Goal: Task Accomplishment & Management: Use online tool/utility

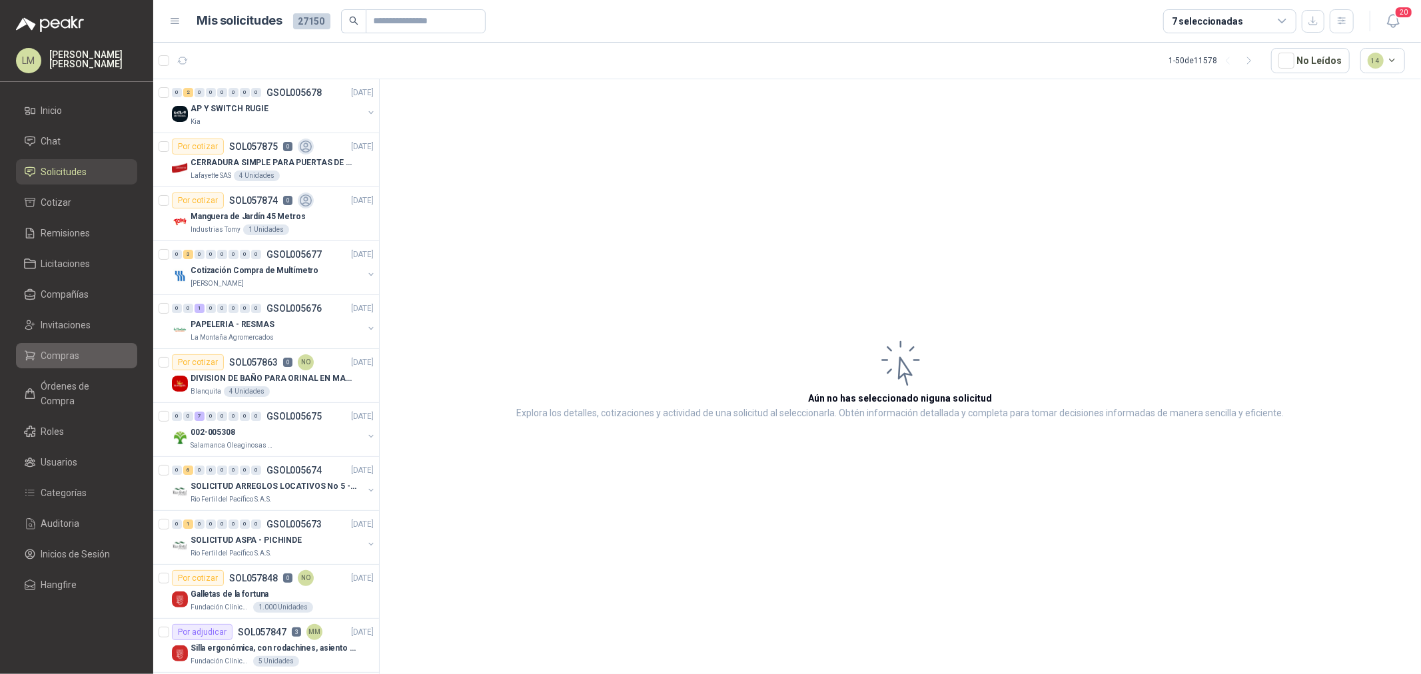
click at [69, 354] on span "Compras" at bounding box center [60, 355] width 39 height 15
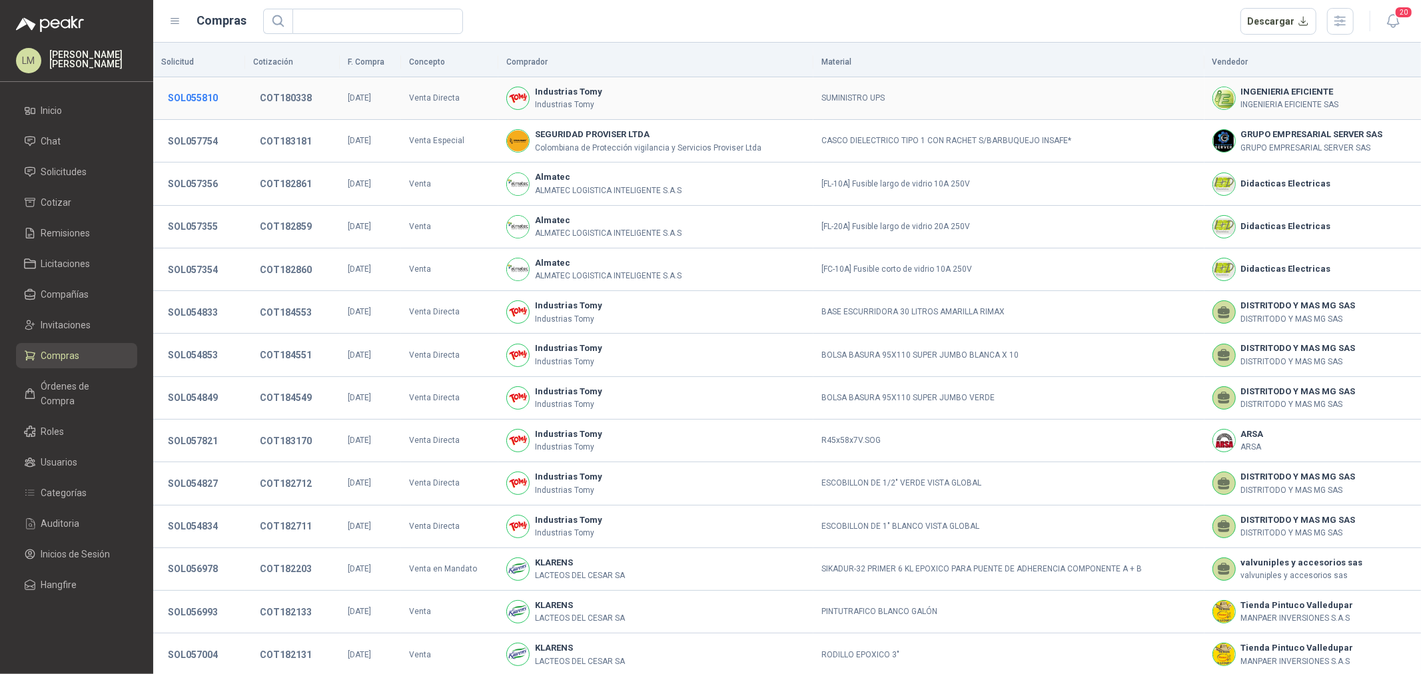
click at [214, 90] on button "SOL055810" at bounding box center [192, 98] width 63 height 24
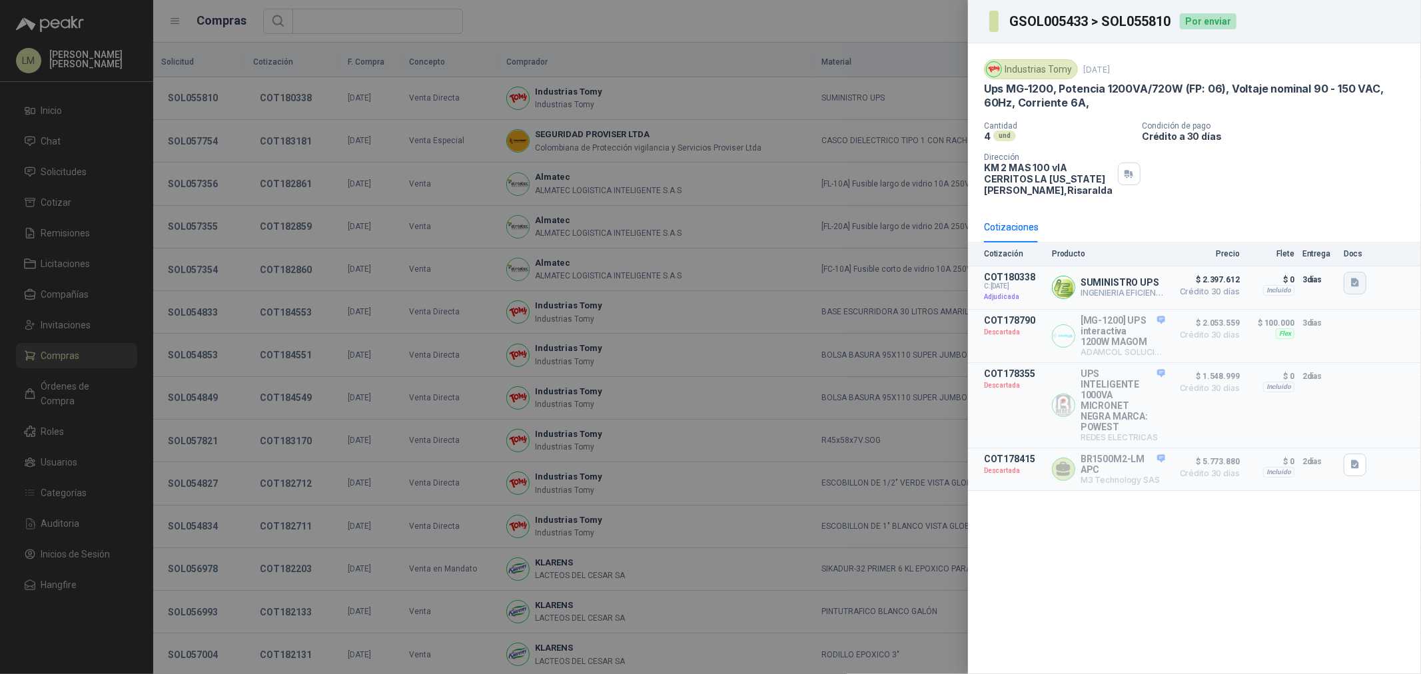
click at [1360, 282] on icon "button" at bounding box center [1355, 282] width 11 height 11
click at [1267, 256] on button "Cotizacion IT-DA-15 SUMINISTRO UPS.pdf" at bounding box center [1267, 253] width 182 height 14
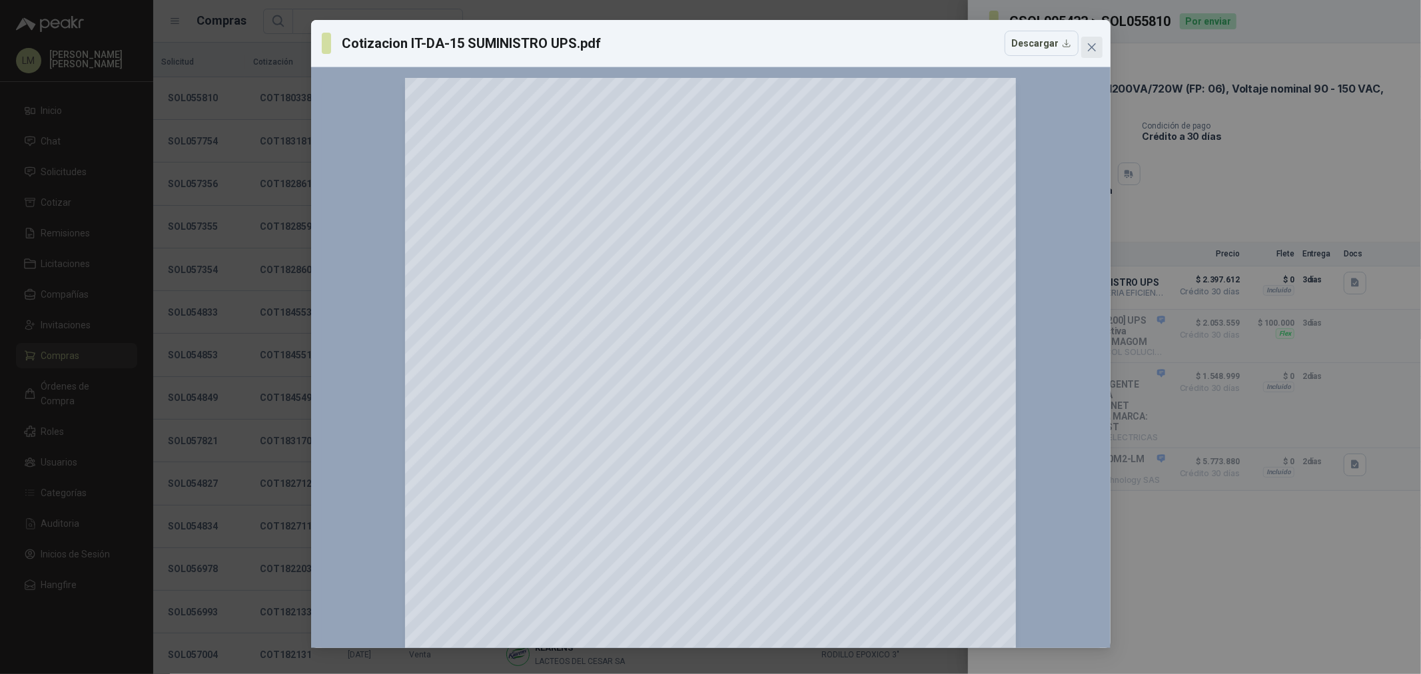
click at [1091, 51] on icon "close" at bounding box center [1091, 47] width 11 height 11
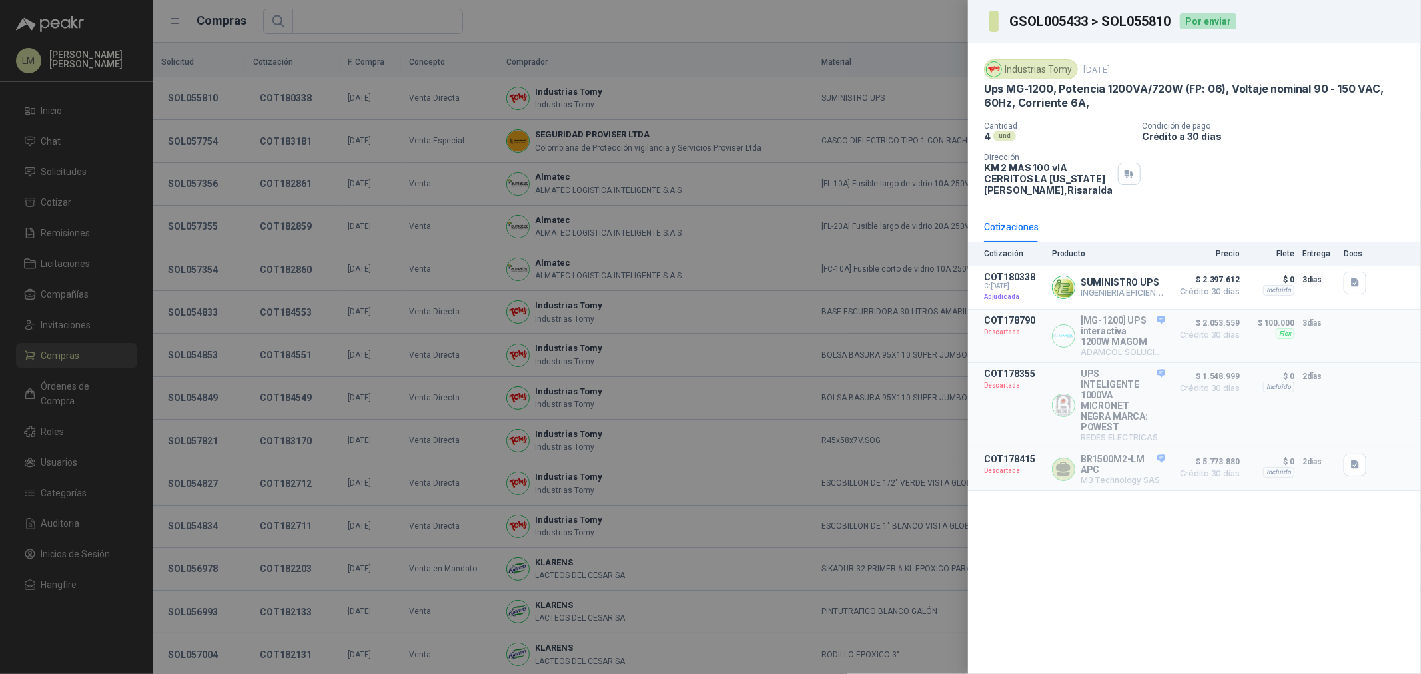
click at [424, 173] on div at bounding box center [710, 337] width 1421 height 674
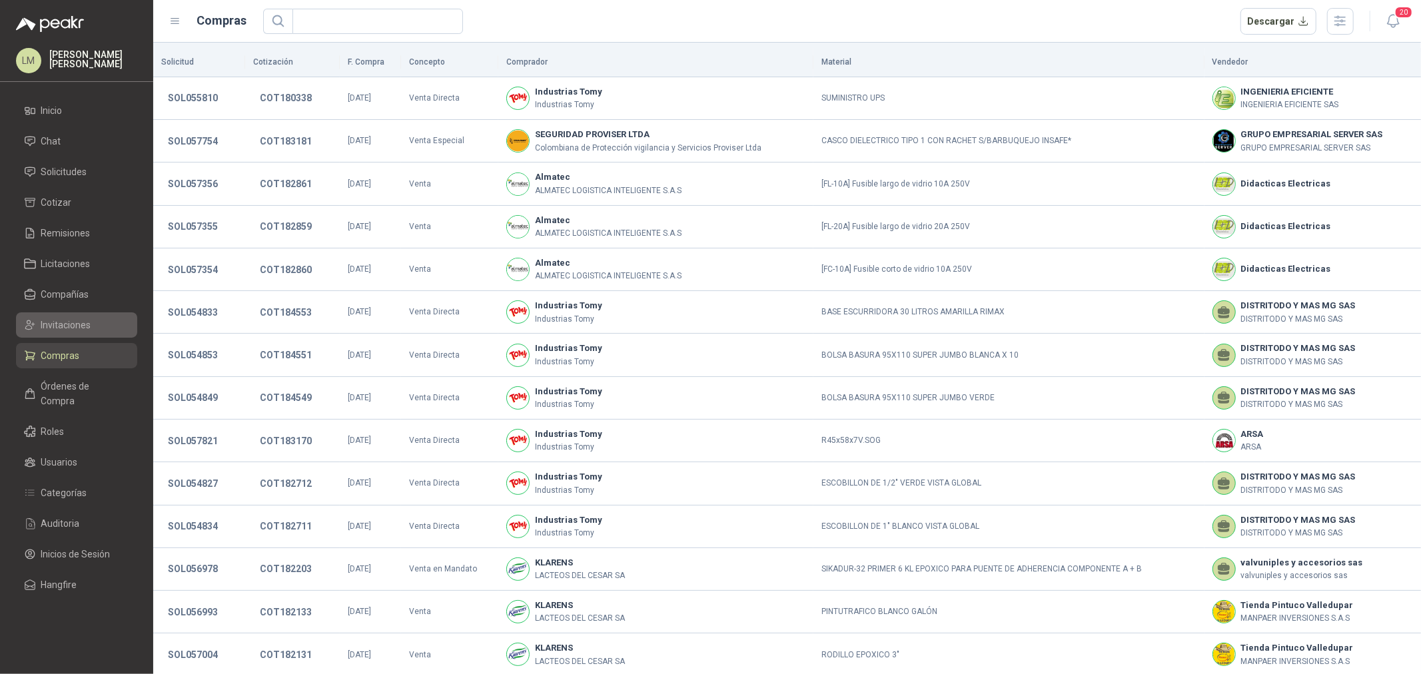
click at [57, 322] on span "Invitaciones" at bounding box center [66, 325] width 50 height 15
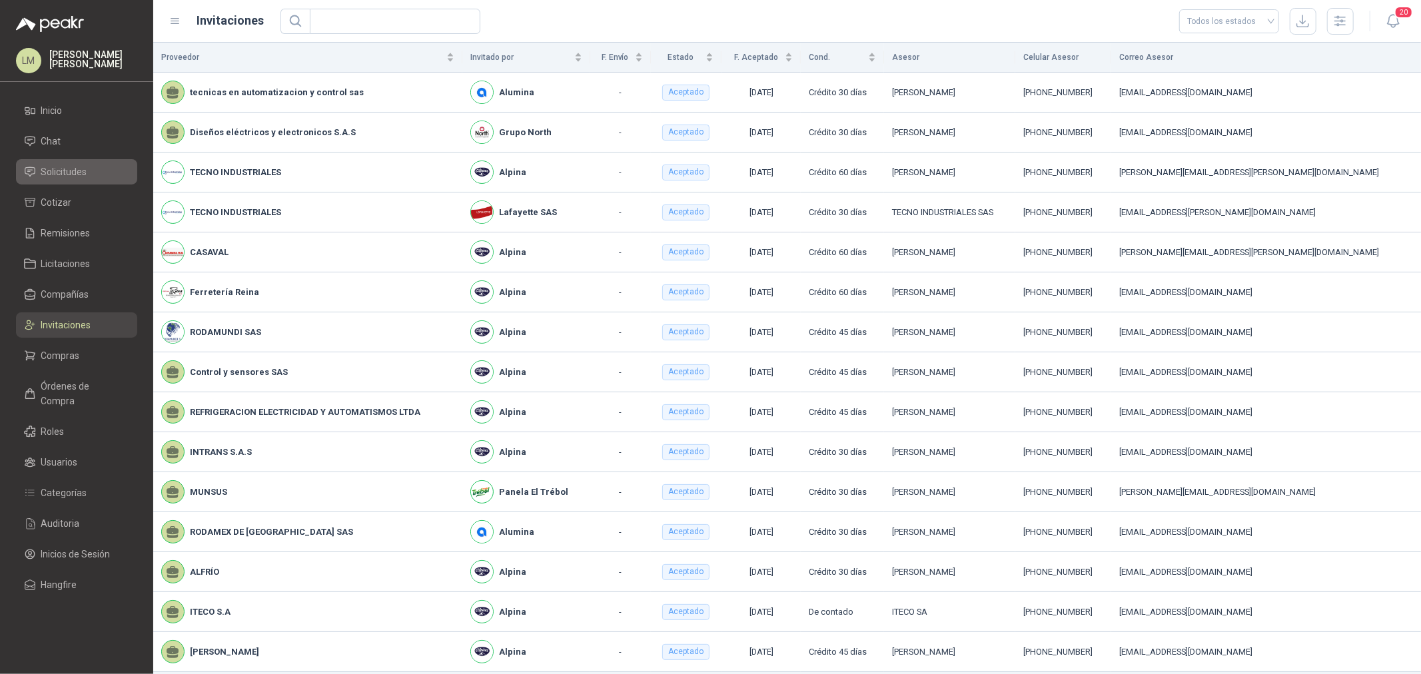
click at [57, 173] on span "Solicitudes" at bounding box center [64, 172] width 46 height 15
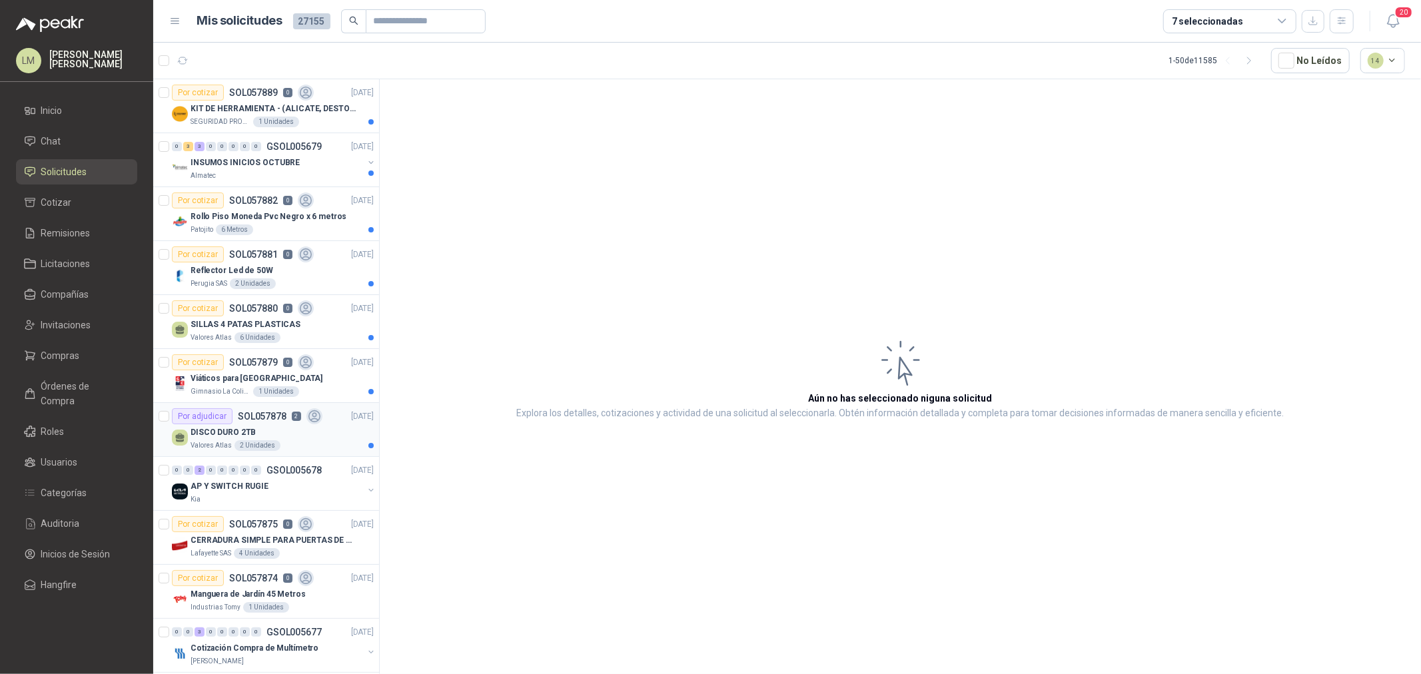
click at [300, 432] on div "DISCO DURO 2TB" at bounding box center [282, 432] width 183 height 16
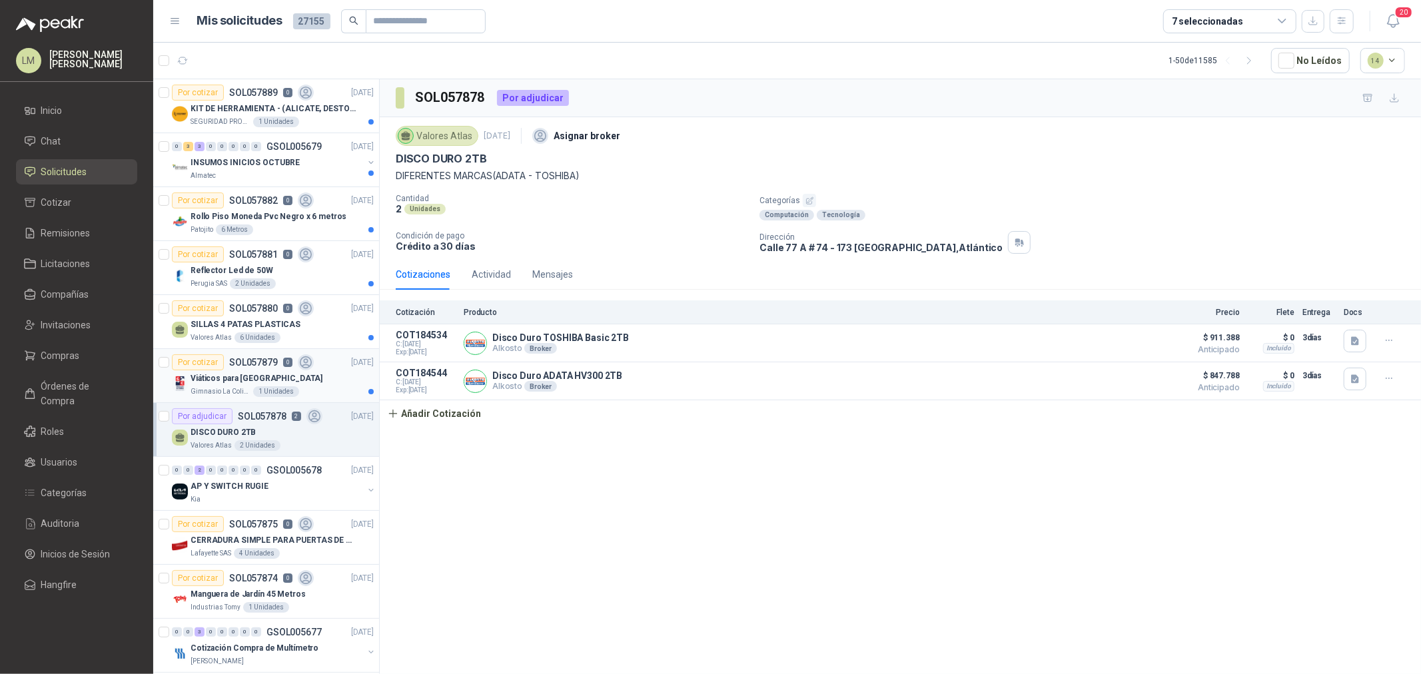
click at [281, 378] on div "Viáticos para [GEOGRAPHIC_DATA]" at bounding box center [282, 378] width 183 height 16
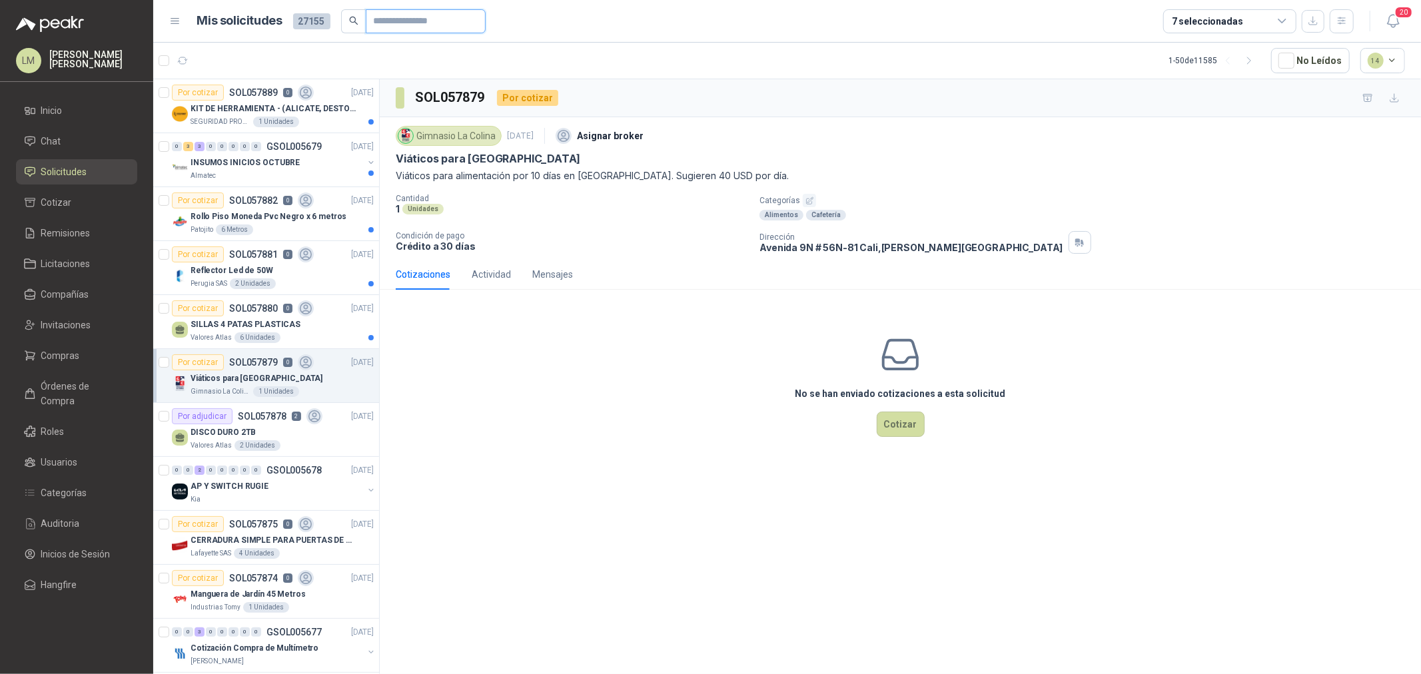
click at [429, 25] on input "text" at bounding box center [420, 21] width 93 height 23
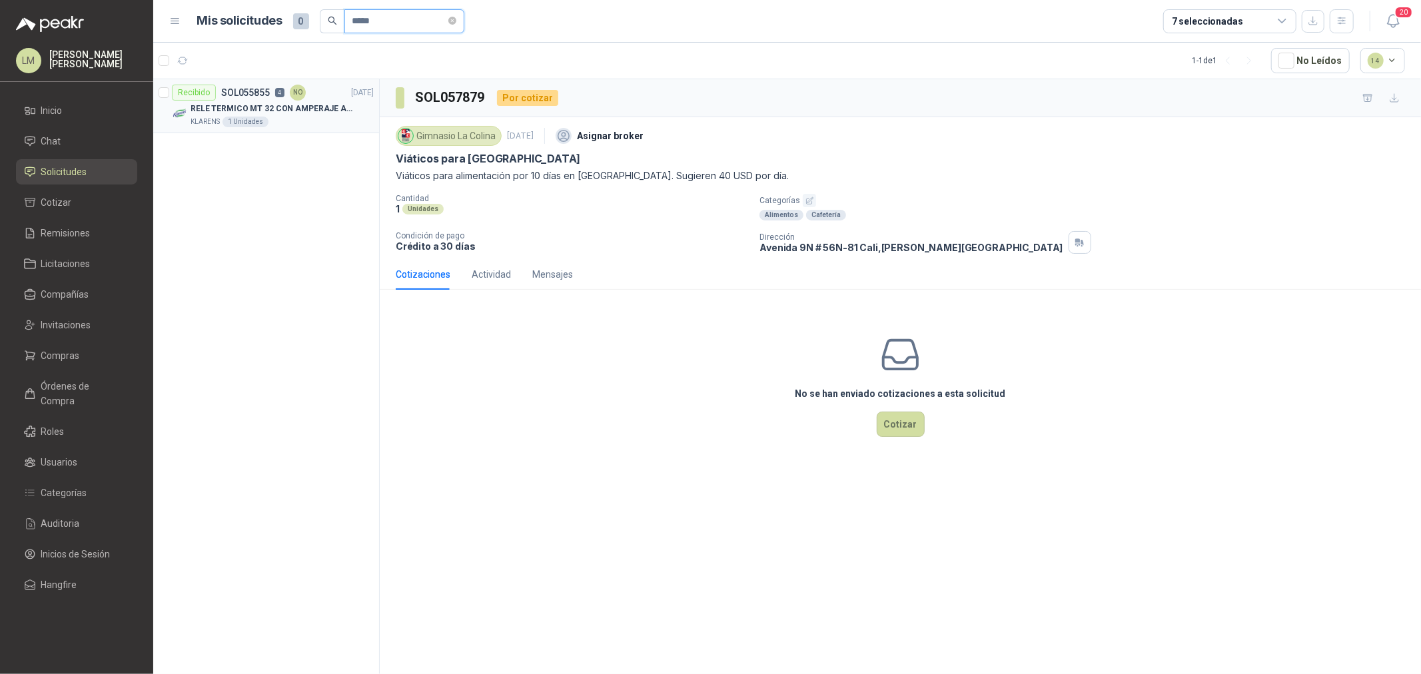
type input "*****"
click at [332, 115] on div "RELE TERMICO MT 32 CON AMPERAJE ADJUSTABLE ENTRE 16A - 22A, MARCA LS" at bounding box center [282, 109] width 183 height 16
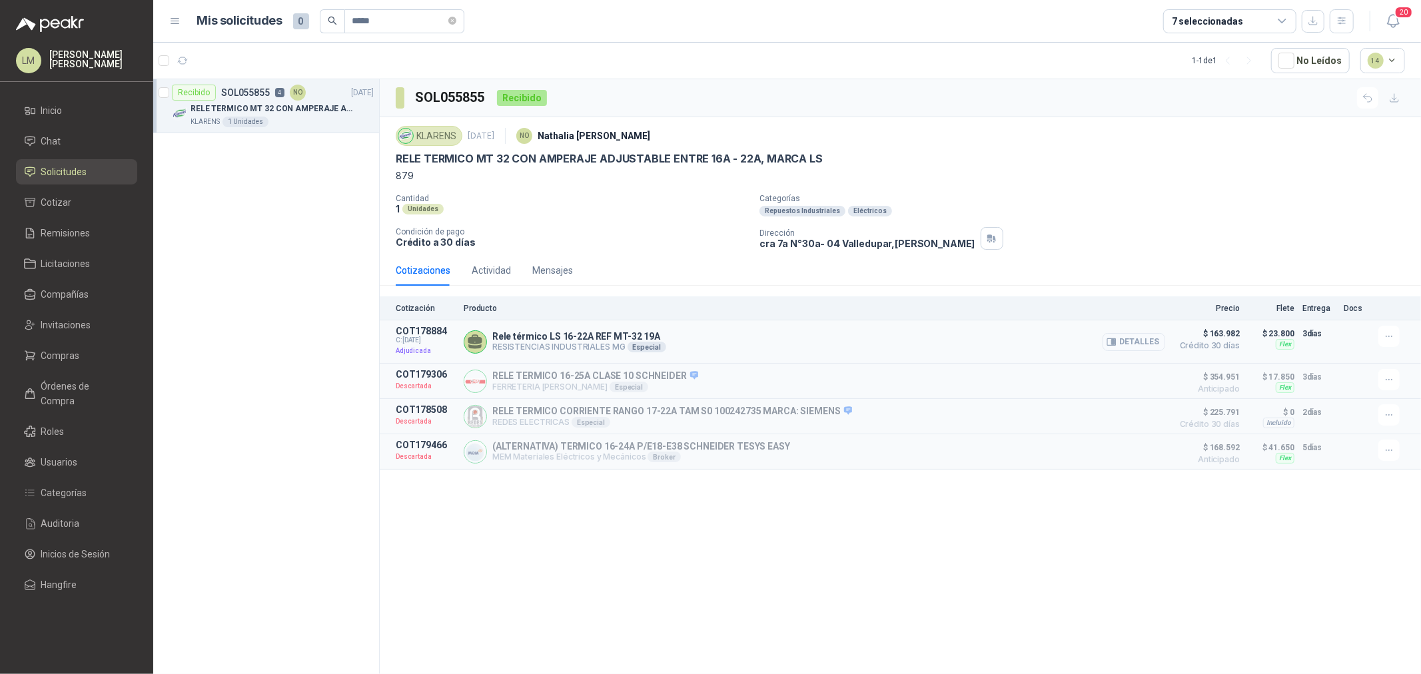
drag, startPoint x: 1100, startPoint y: 336, endPoint x: 1155, endPoint y: 340, distance: 55.4
click at [1120, 338] on div "Rele térmico LS 16-22A REF MT-32 19A RESISTENCIAS INDUSTRIALES MG Especial Deta…" at bounding box center [814, 342] width 701 height 32
click at [1164, 342] on button "Detalles" at bounding box center [1133, 342] width 63 height 18
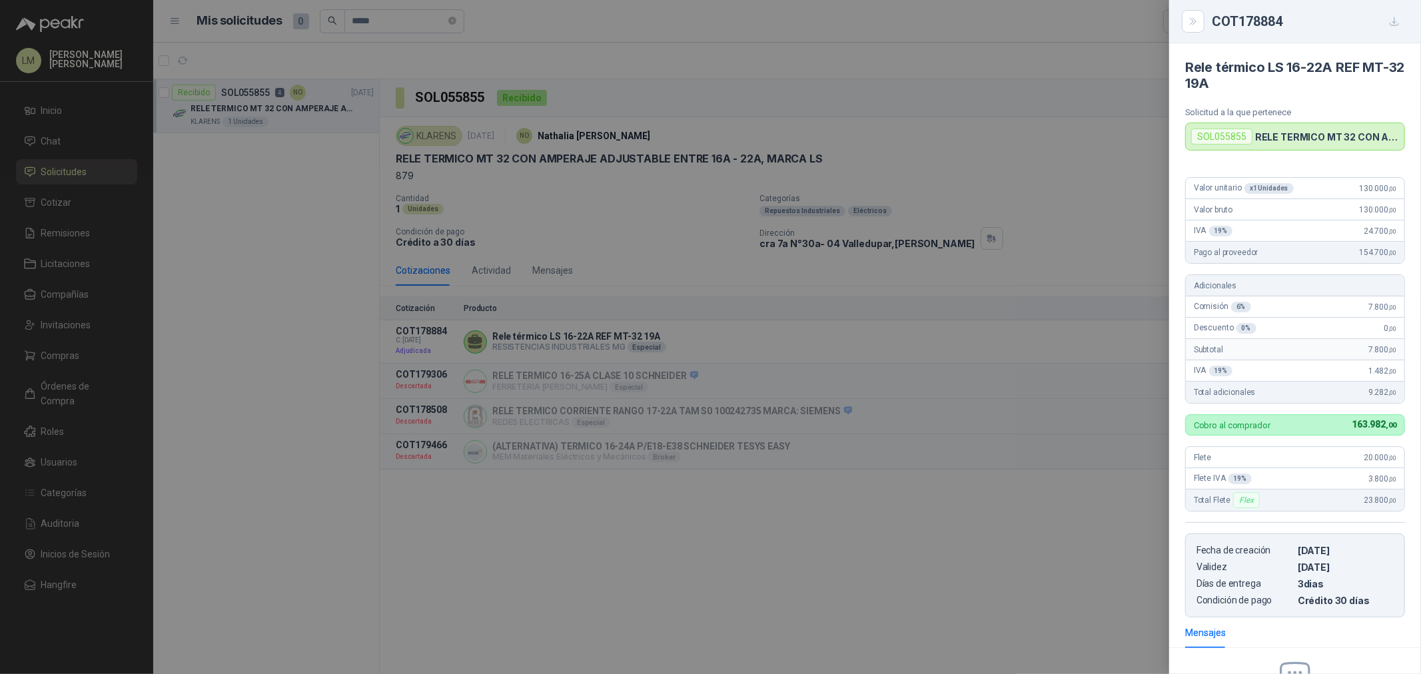
click at [997, 309] on div at bounding box center [710, 337] width 1421 height 674
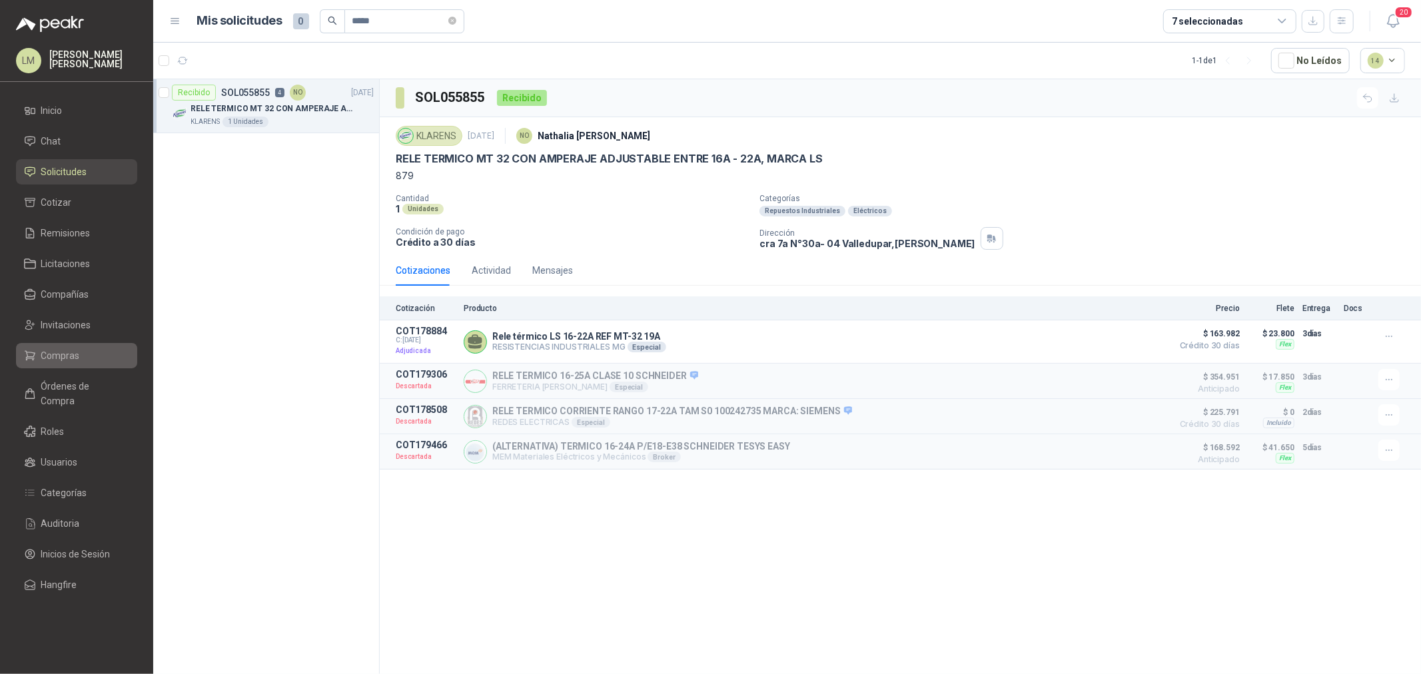
click at [56, 348] on span "Compras" at bounding box center [60, 355] width 39 height 15
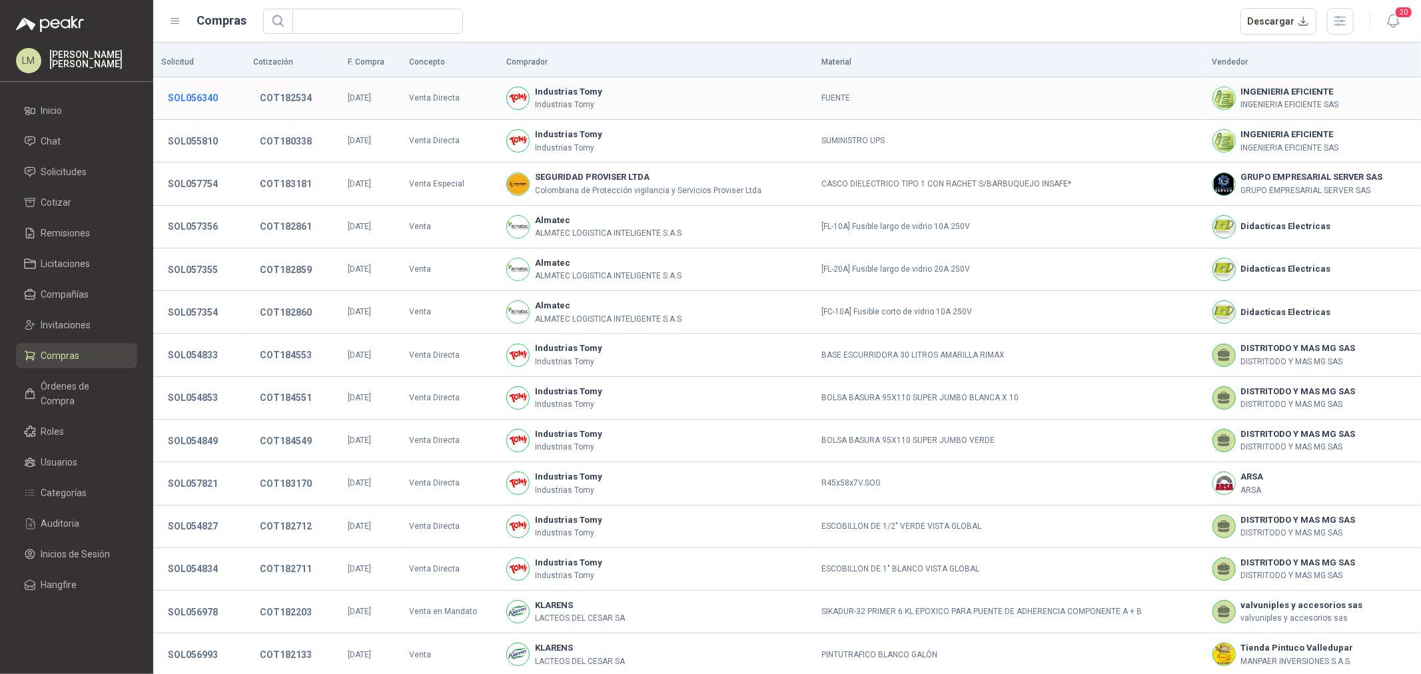
click at [201, 98] on button "SOL056340" at bounding box center [192, 98] width 63 height 24
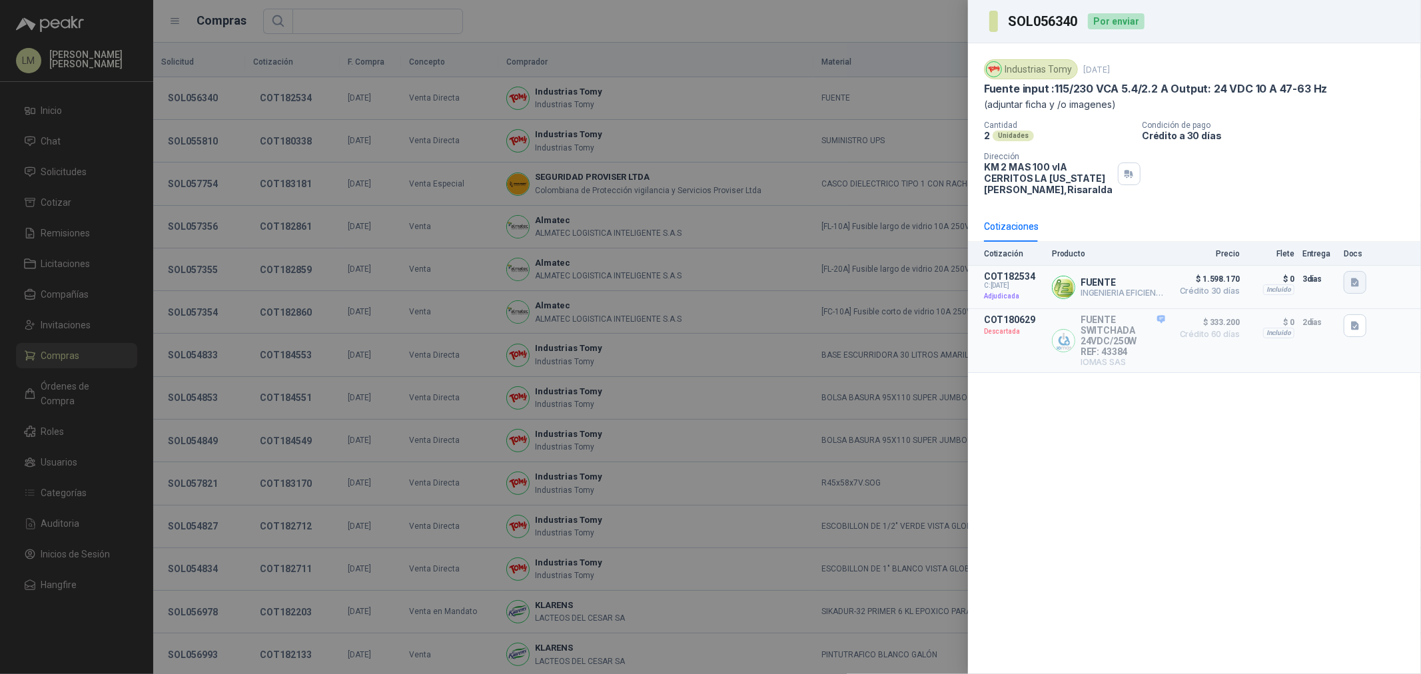
click at [1352, 277] on icon "button" at bounding box center [1355, 282] width 11 height 11
click at [1308, 256] on button "Cotizacion IT-DA-15 SUMINISTRO DE FUENTE DELTA.pdf" at bounding box center [1227, 253] width 259 height 14
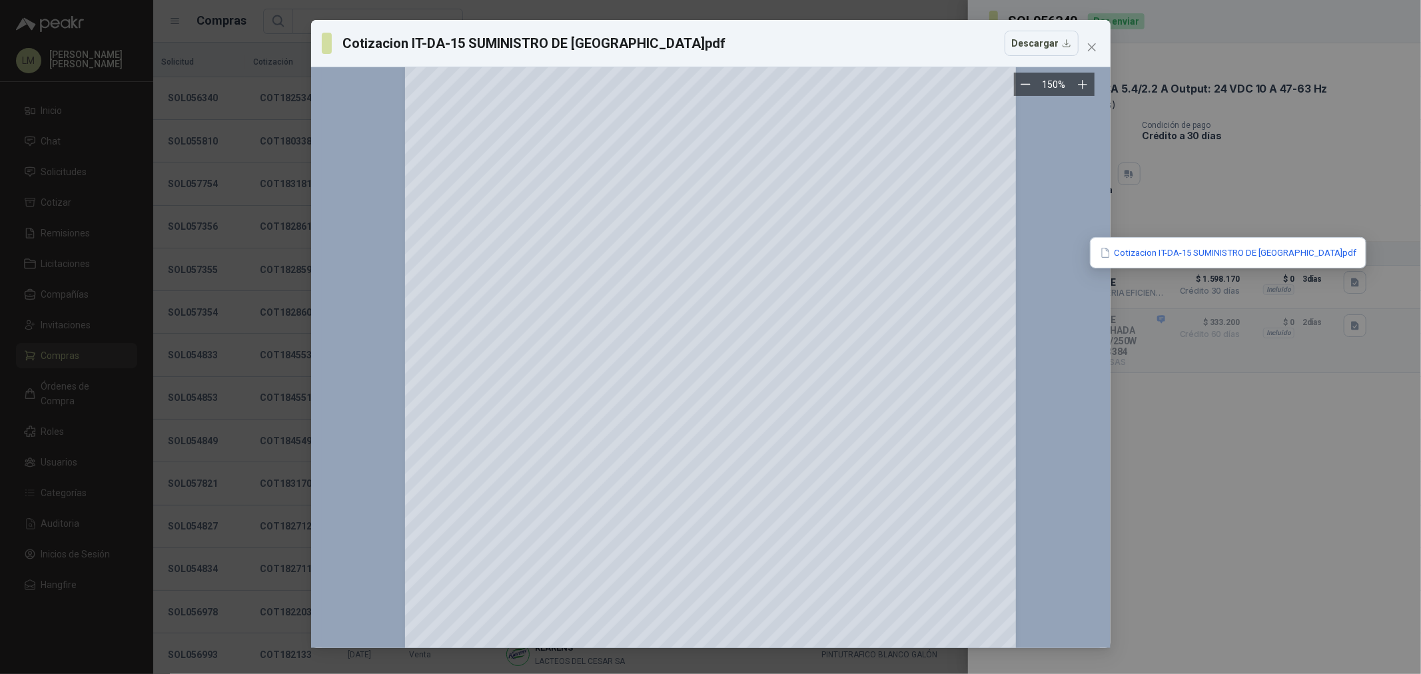
scroll to position [222, 0]
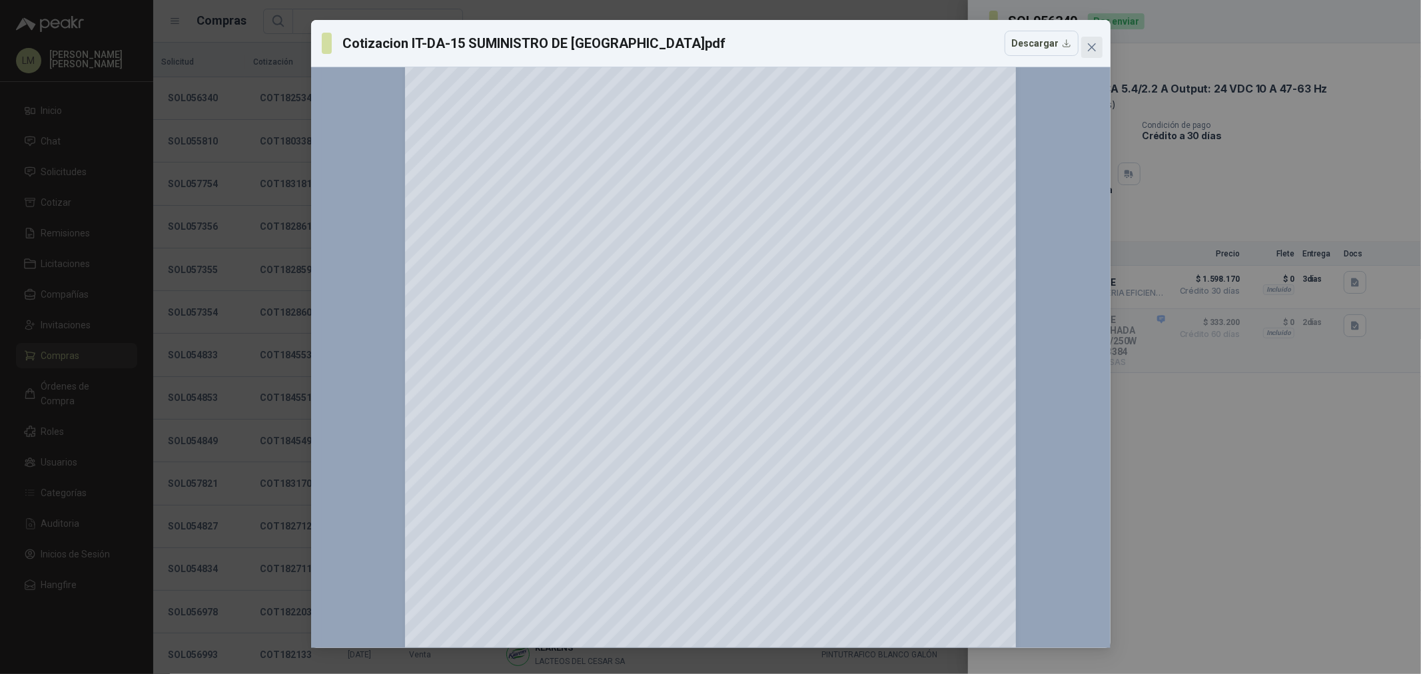
click at [1086, 51] on icon "close" at bounding box center [1091, 47] width 11 height 11
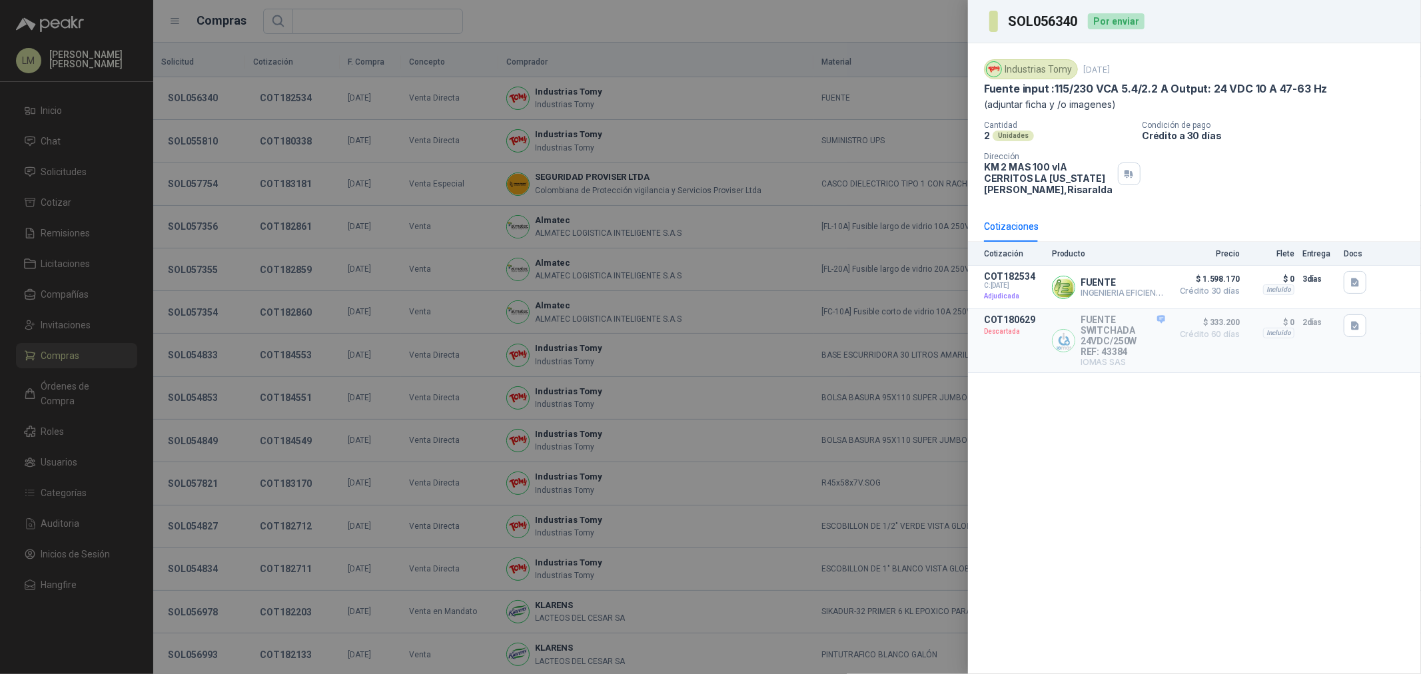
click at [800, 57] on div at bounding box center [710, 337] width 1421 height 674
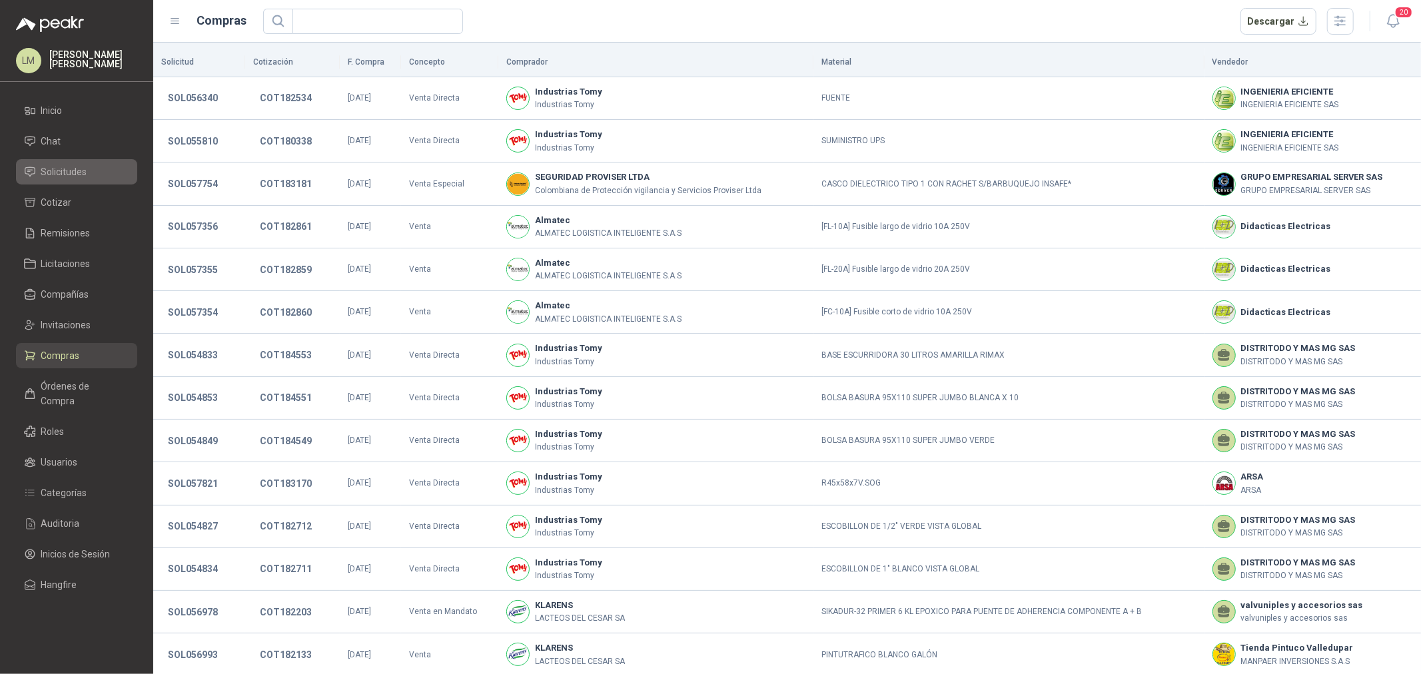
click at [74, 165] on span "Solicitudes" at bounding box center [64, 172] width 46 height 15
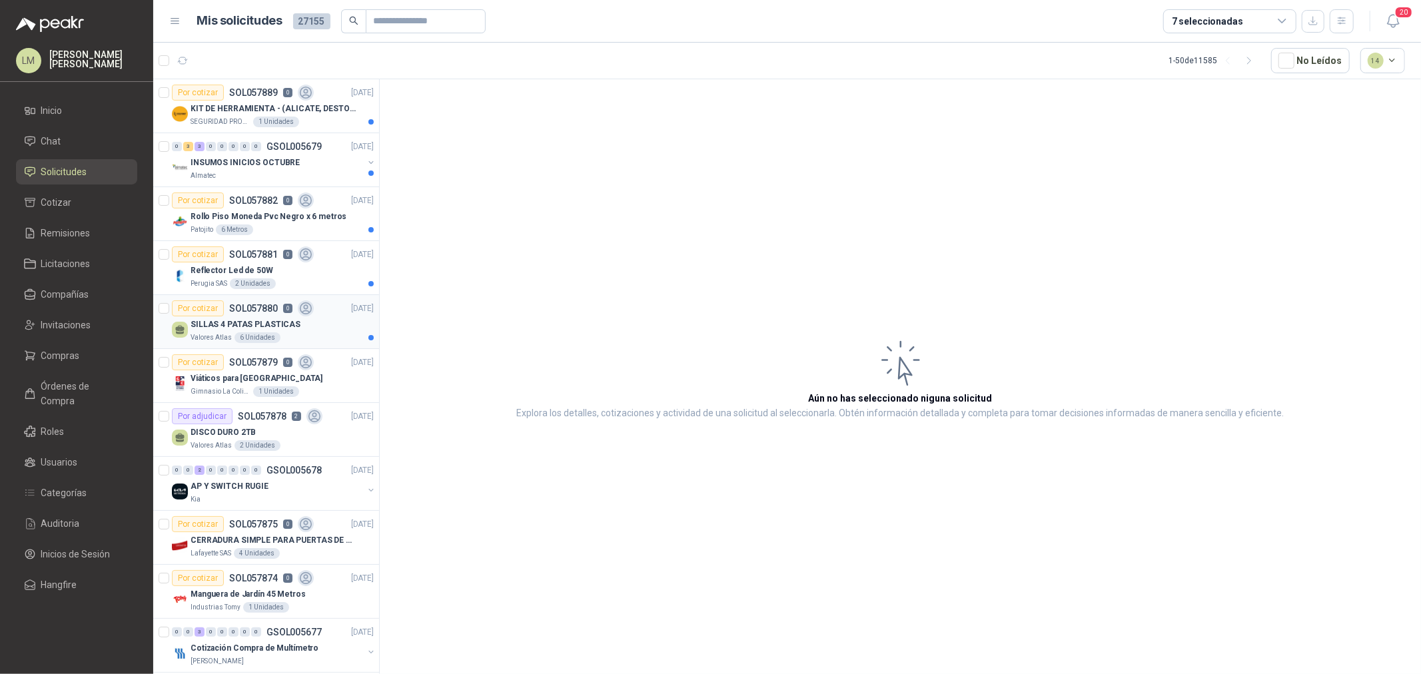
click at [257, 327] on p "SILLAS 4 PATAS PLASTICAS" at bounding box center [246, 324] width 110 height 13
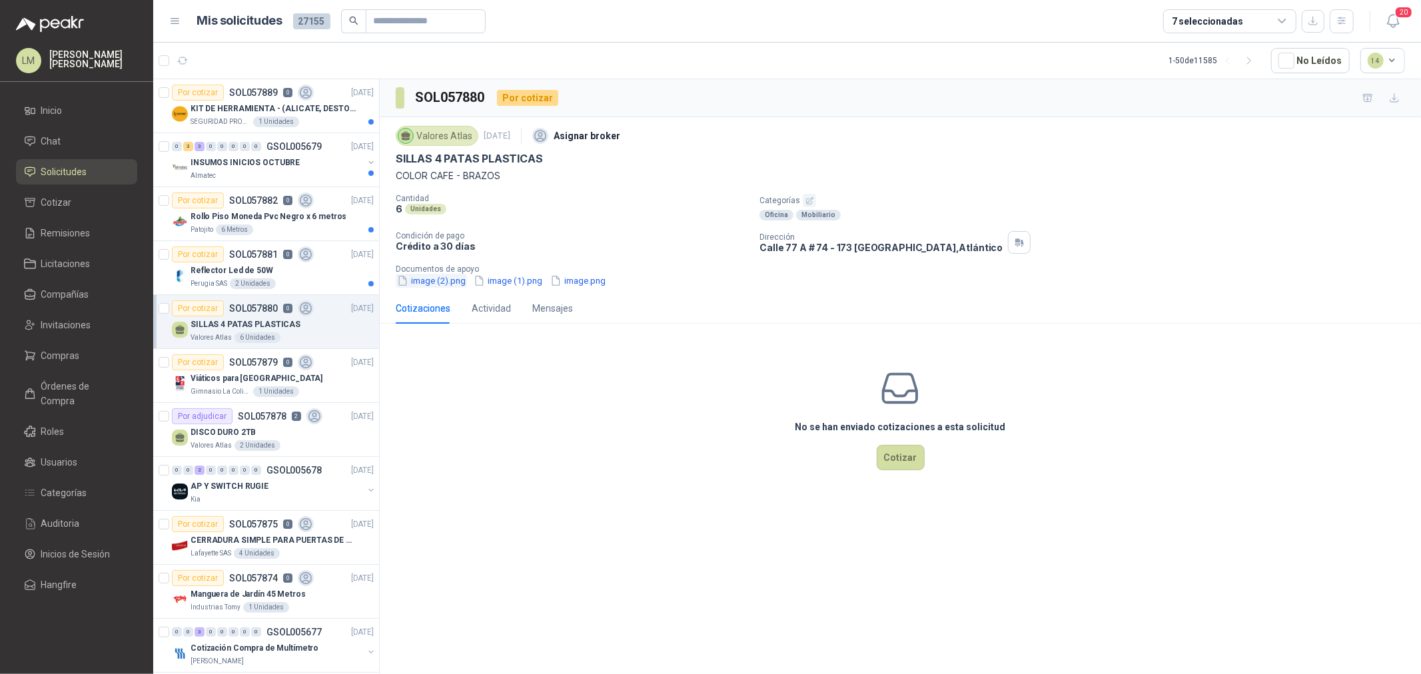
click at [422, 281] on button "image (2).png" at bounding box center [431, 281] width 71 height 14
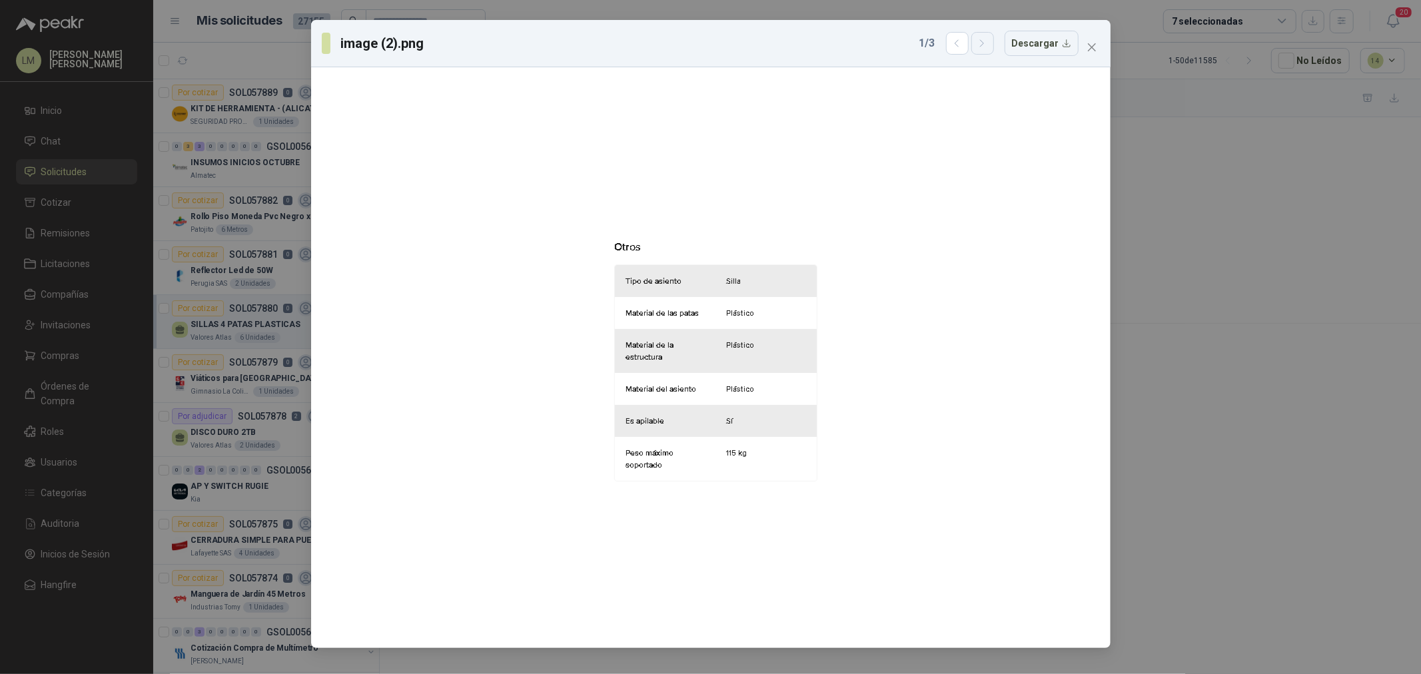
click at [987, 49] on button "button" at bounding box center [982, 43] width 23 height 23
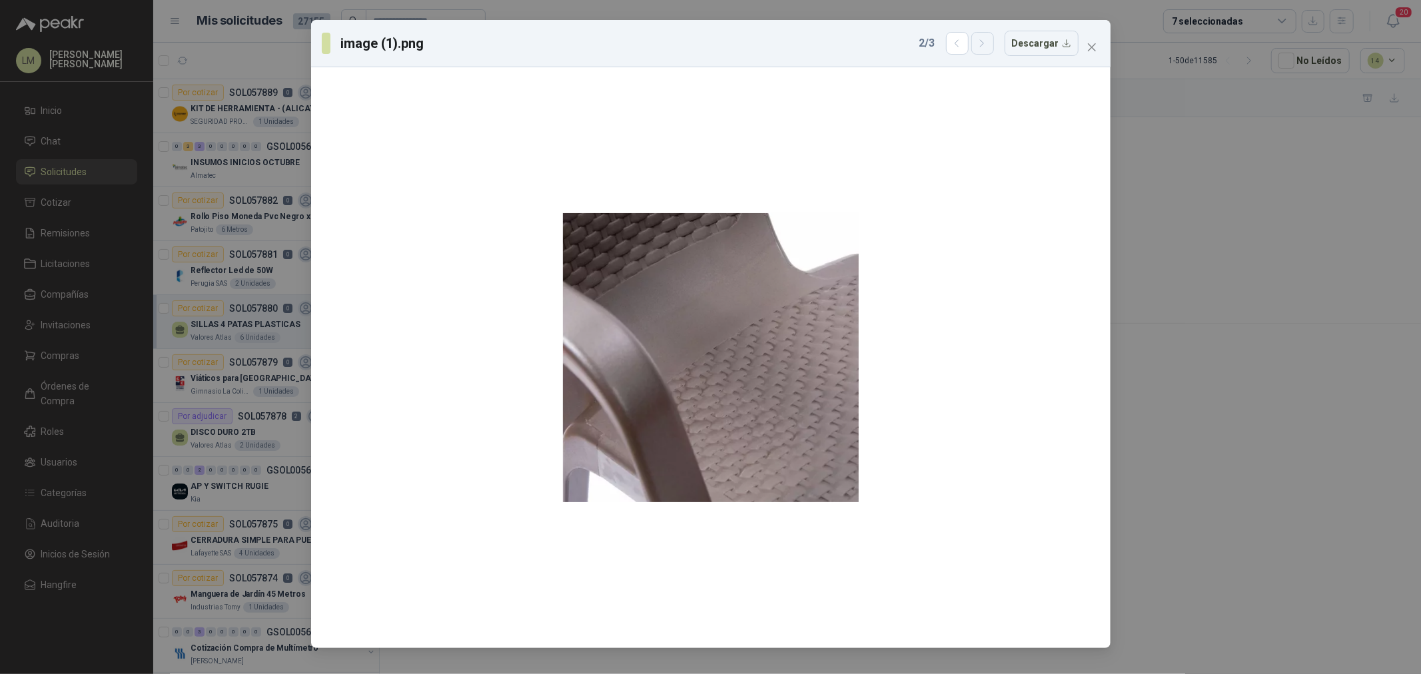
click at [987, 49] on button "button" at bounding box center [982, 43] width 23 height 23
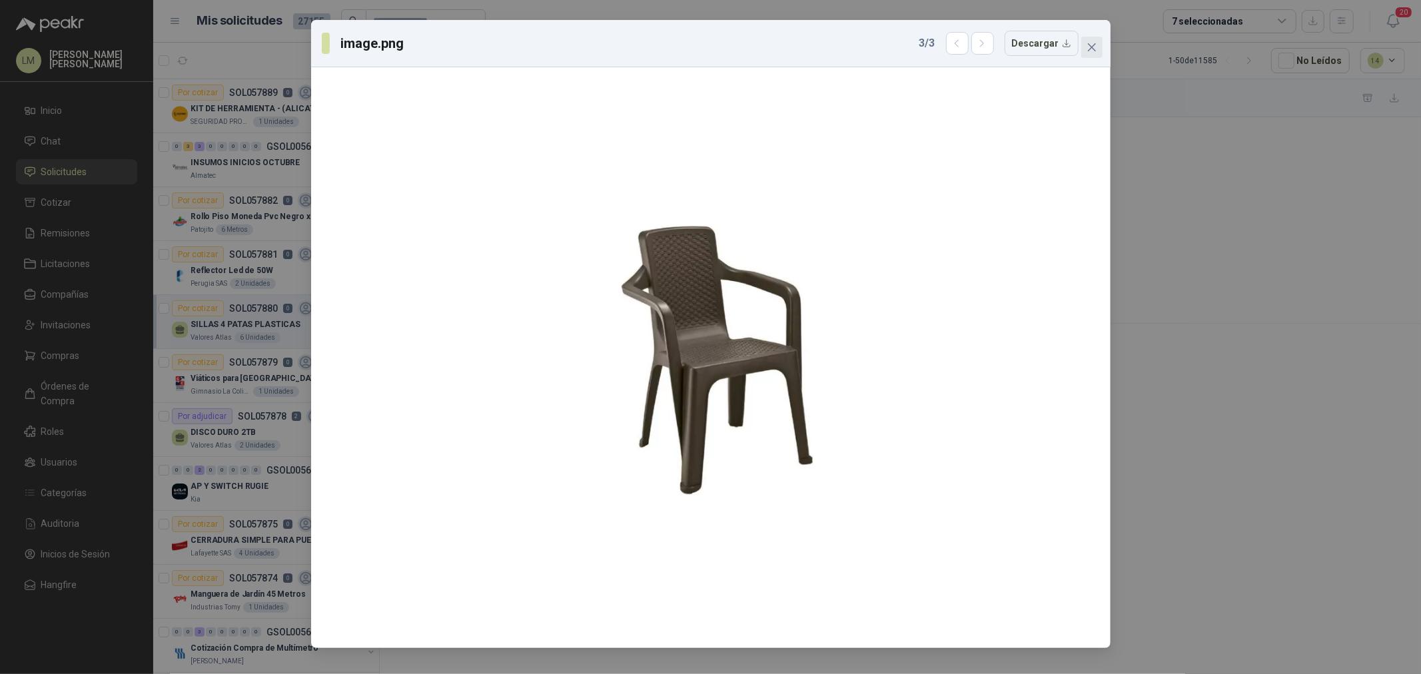
click at [1089, 45] on icon "close" at bounding box center [1091, 47] width 8 height 8
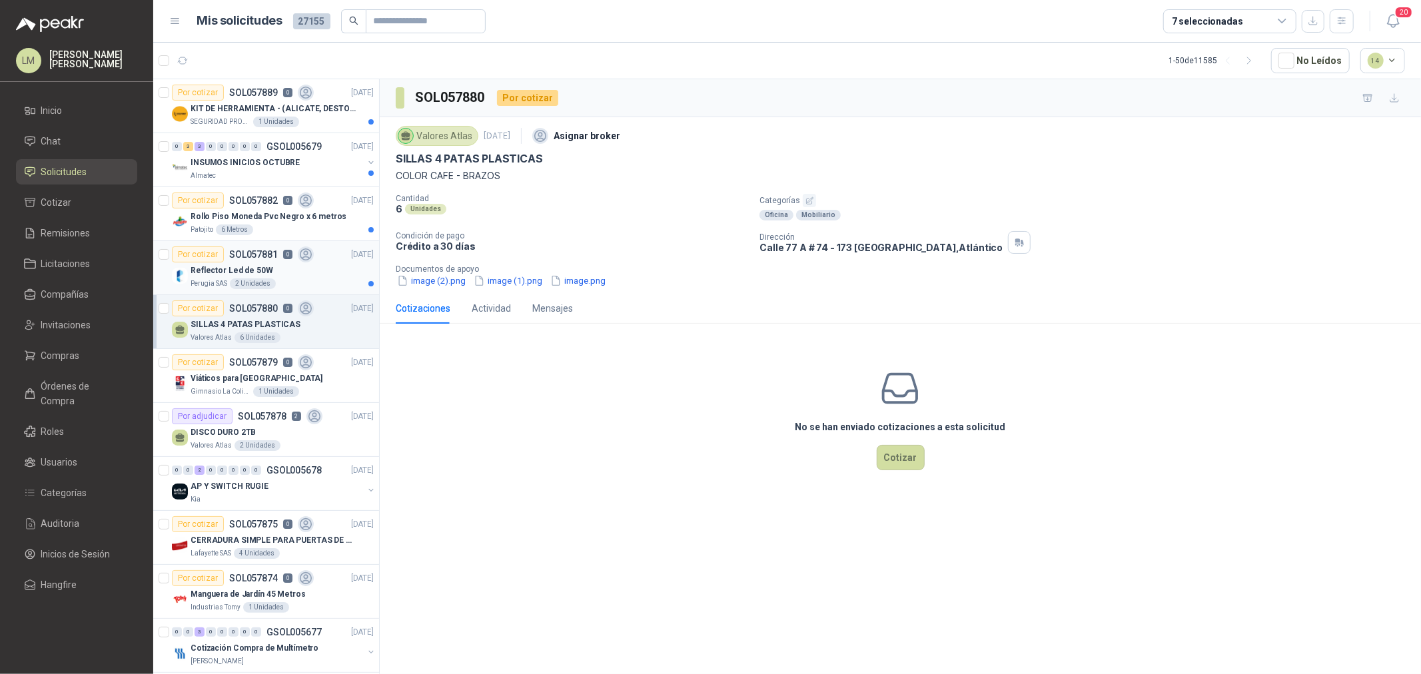
click at [250, 264] on p "Reflector Led de 50W" at bounding box center [232, 270] width 83 height 13
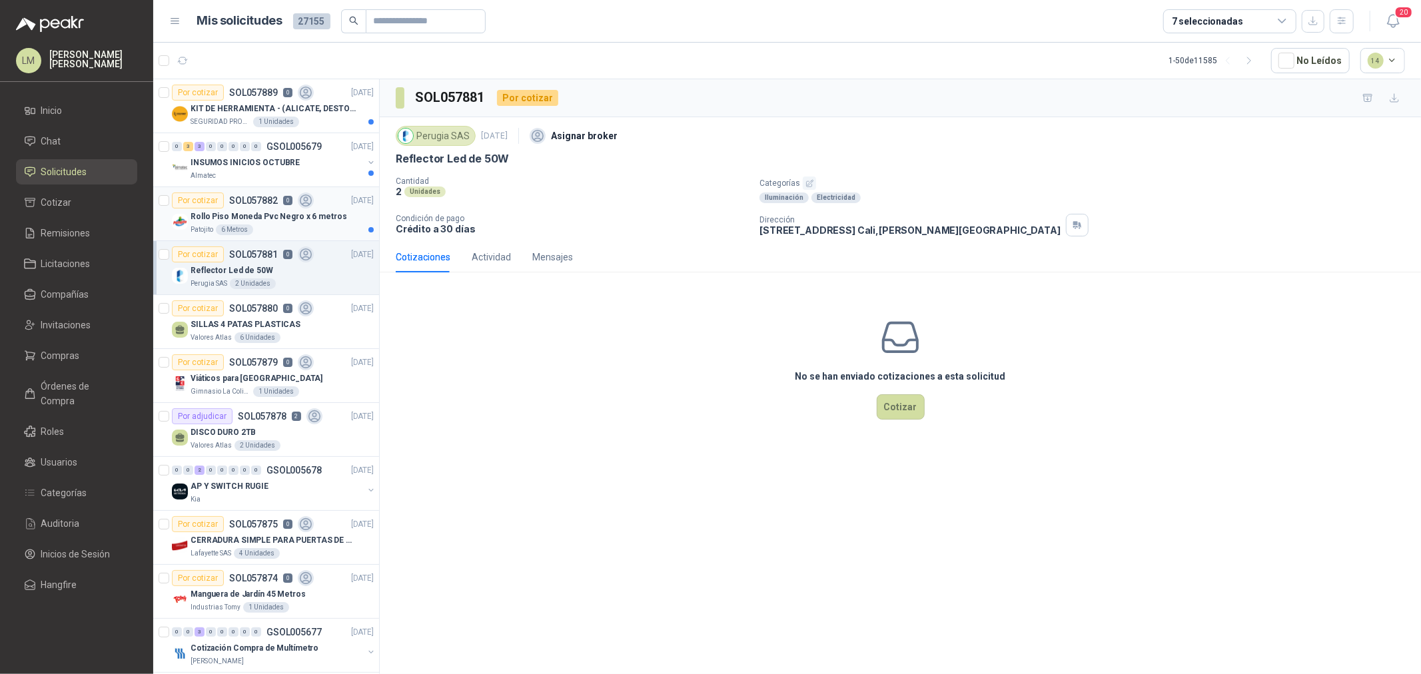
click at [249, 216] on p "Rollo Piso Moneda Pvc Negro x 6 metros" at bounding box center [269, 217] width 156 height 13
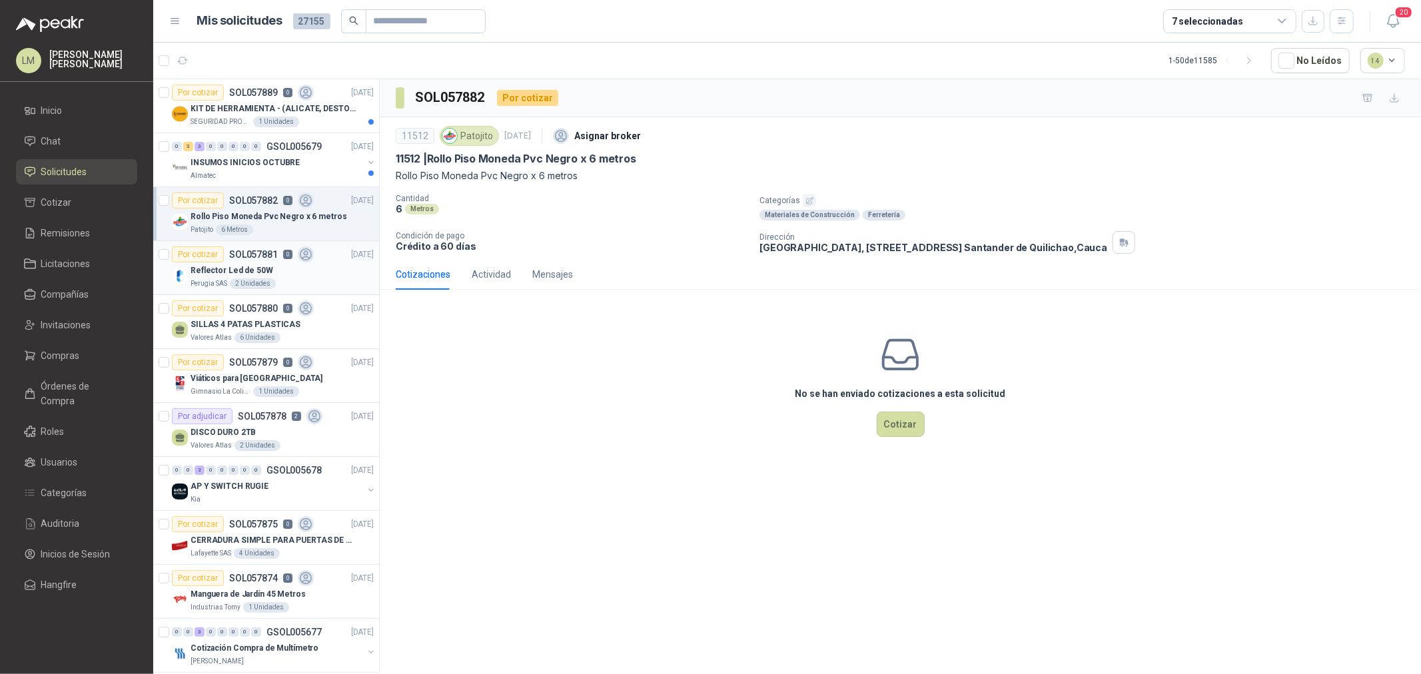
click at [258, 262] on div "Reflector Led de 50W" at bounding box center [282, 270] width 183 height 16
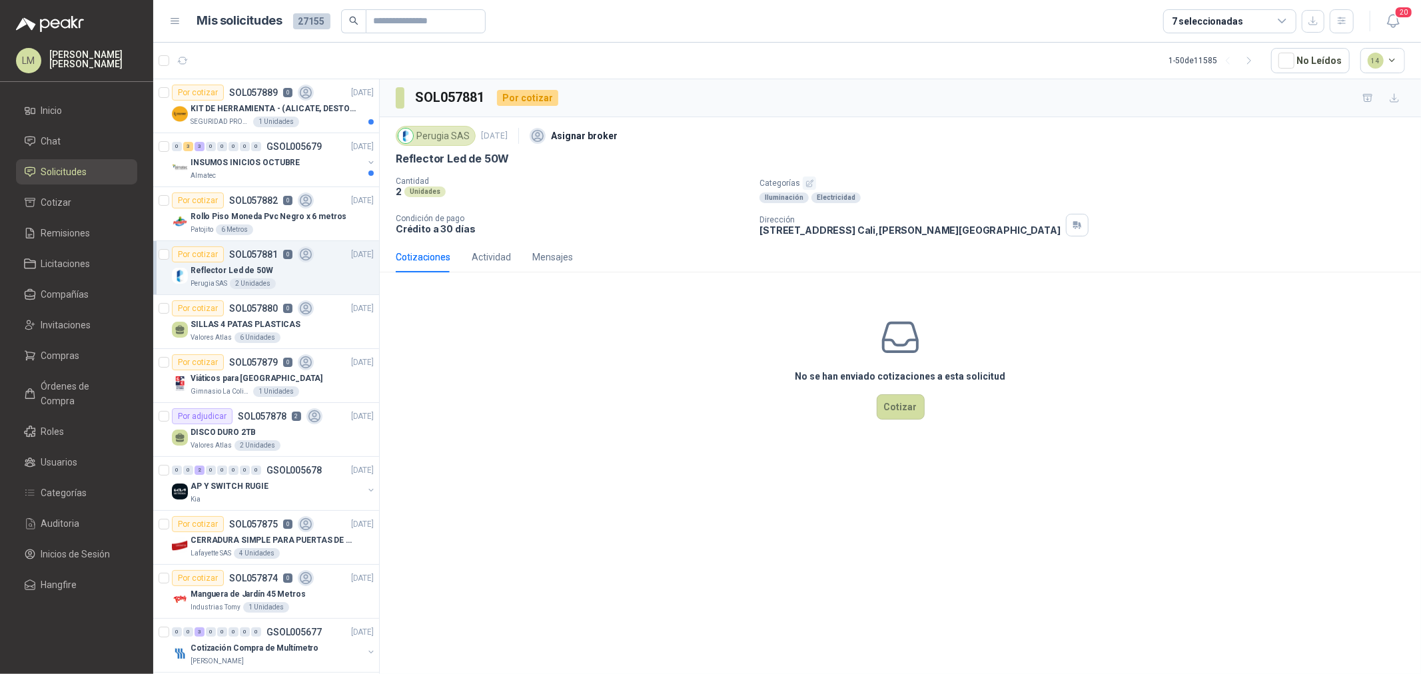
click at [805, 184] on icon "button" at bounding box center [809, 183] width 9 height 9
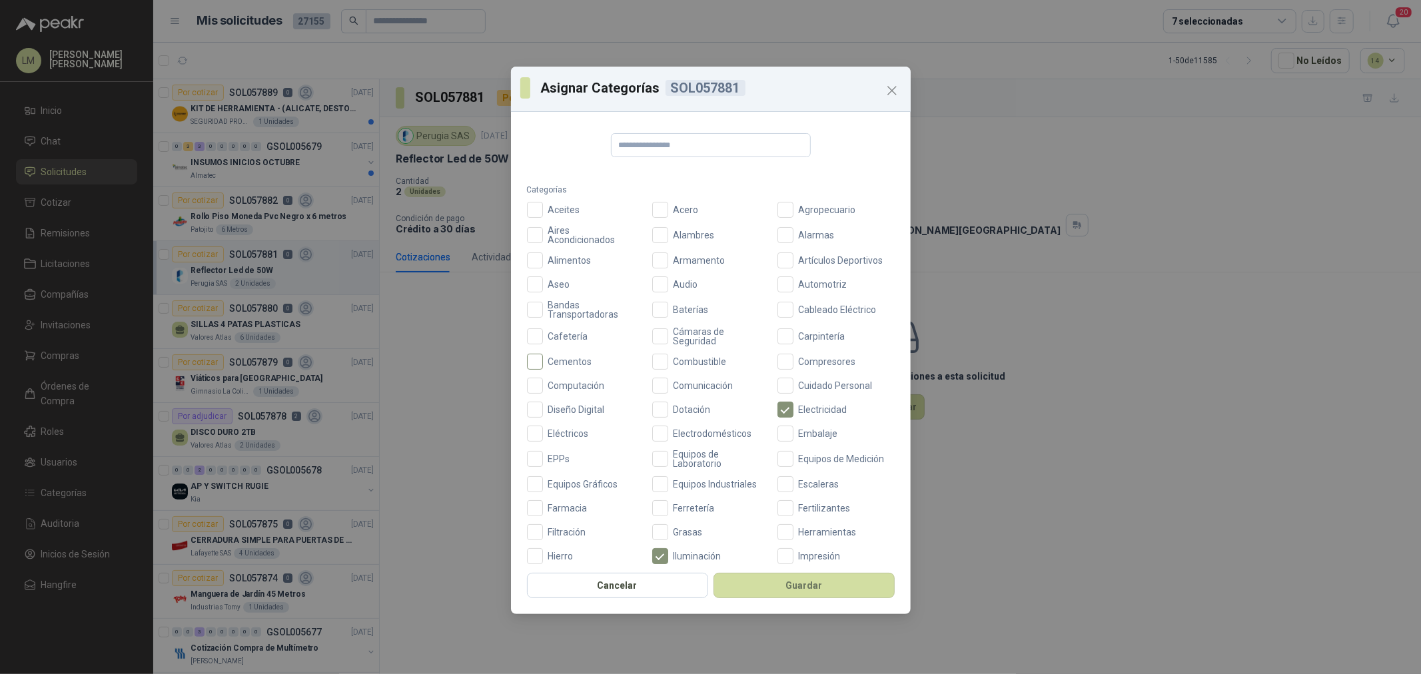
scroll to position [222, 0]
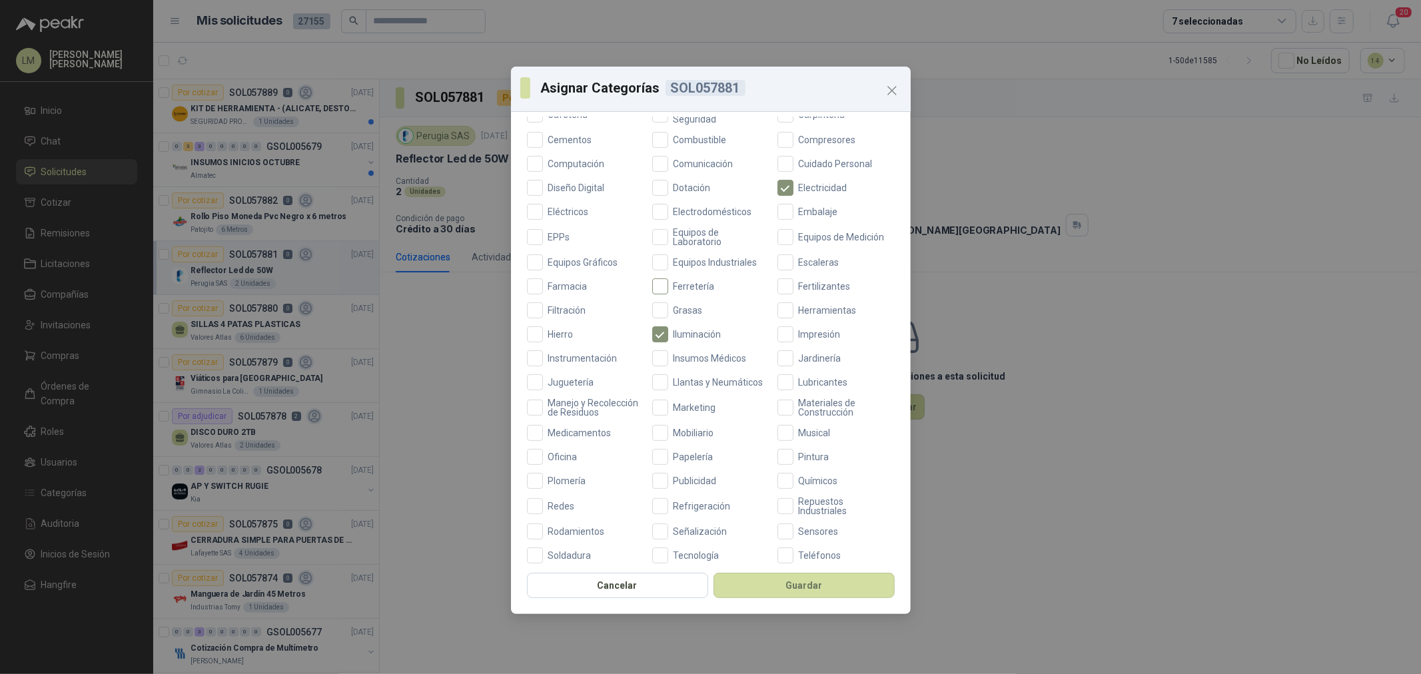
click at [691, 283] on span "Ferretería" at bounding box center [694, 286] width 52 height 9
click at [782, 594] on button "Guardar" at bounding box center [803, 585] width 181 height 25
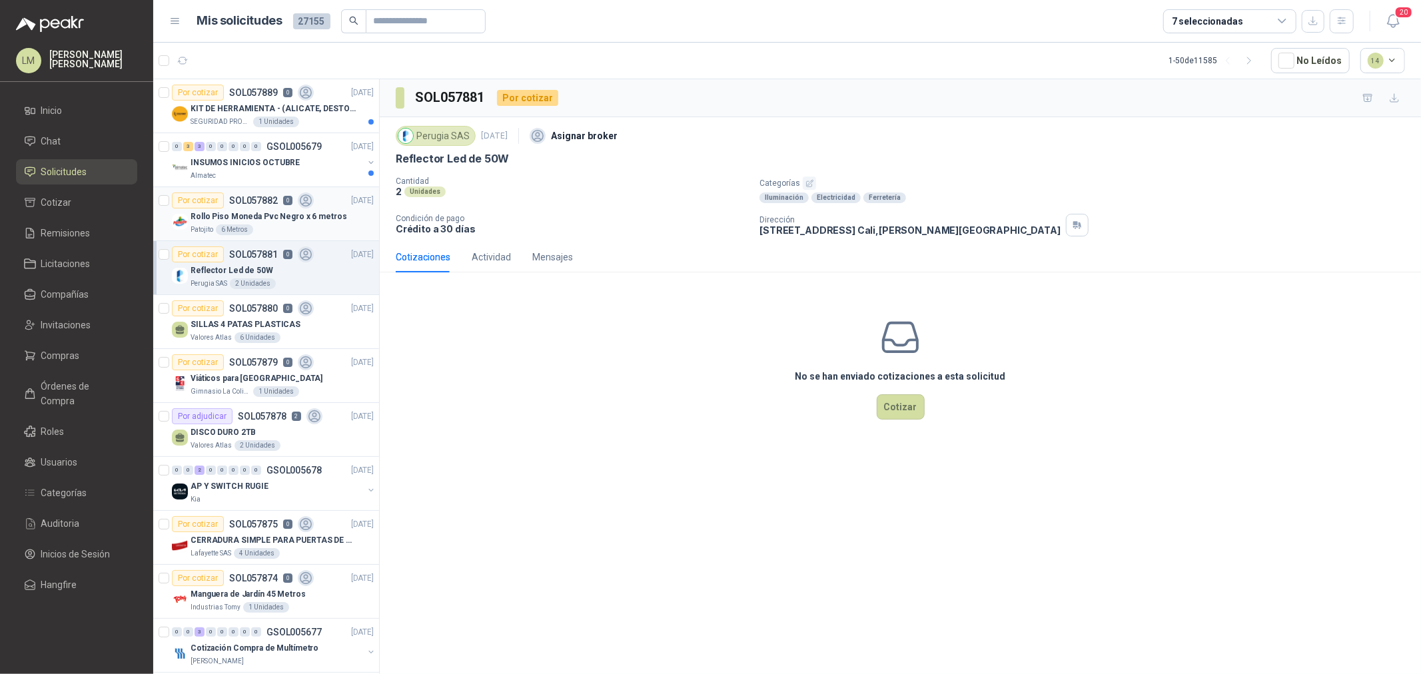
click at [232, 220] on p "Rollo Piso Moneda Pvc Negro x 6 metros" at bounding box center [269, 217] width 156 height 13
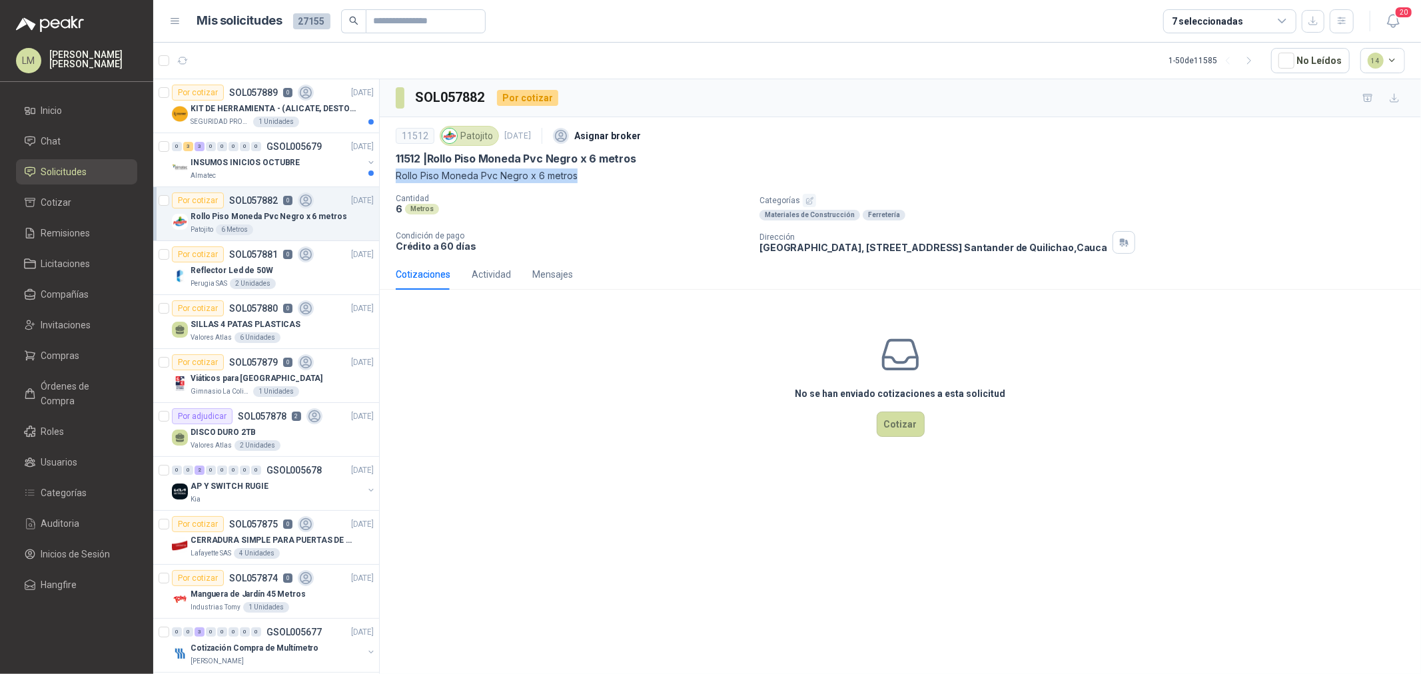
drag, startPoint x: 386, startPoint y: 170, endPoint x: 674, endPoint y: 180, distance: 288.0
click at [674, 180] on div "11512 Patojito 29 sept, 2025 Asignar broker 11512 | Rollo Piso Moneda Pvc Negro…" at bounding box center [900, 188] width 1041 height 142
copy p "Rollo Piso Moneda Pvc Negro x 6 metros"
click at [297, 157] on div "INSUMOS INICIOS OCTUBRE" at bounding box center [277, 163] width 173 height 16
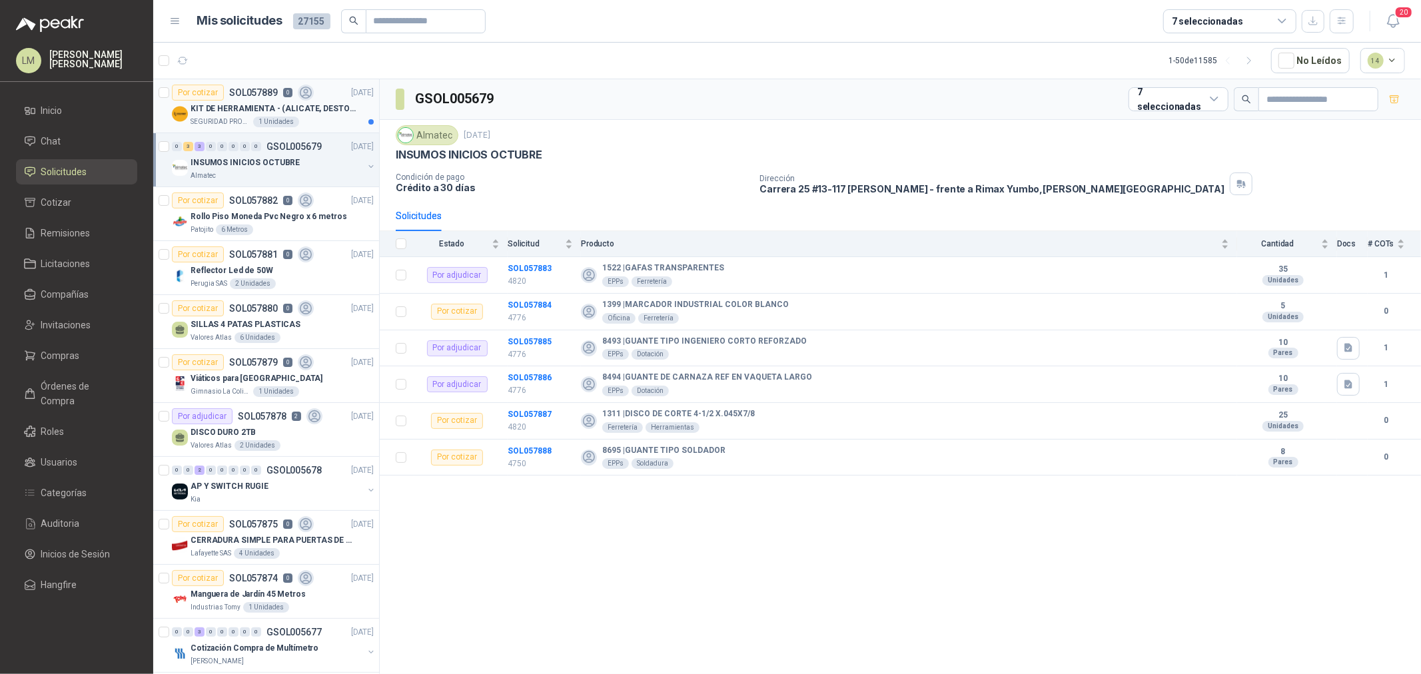
click at [264, 110] on p "KIT DE HERRAMIENTA - (ALICATE, DESTORNILLADOR,LLAVE DE EXPANSION, CRUCETA,LLAVE…" at bounding box center [274, 109] width 166 height 13
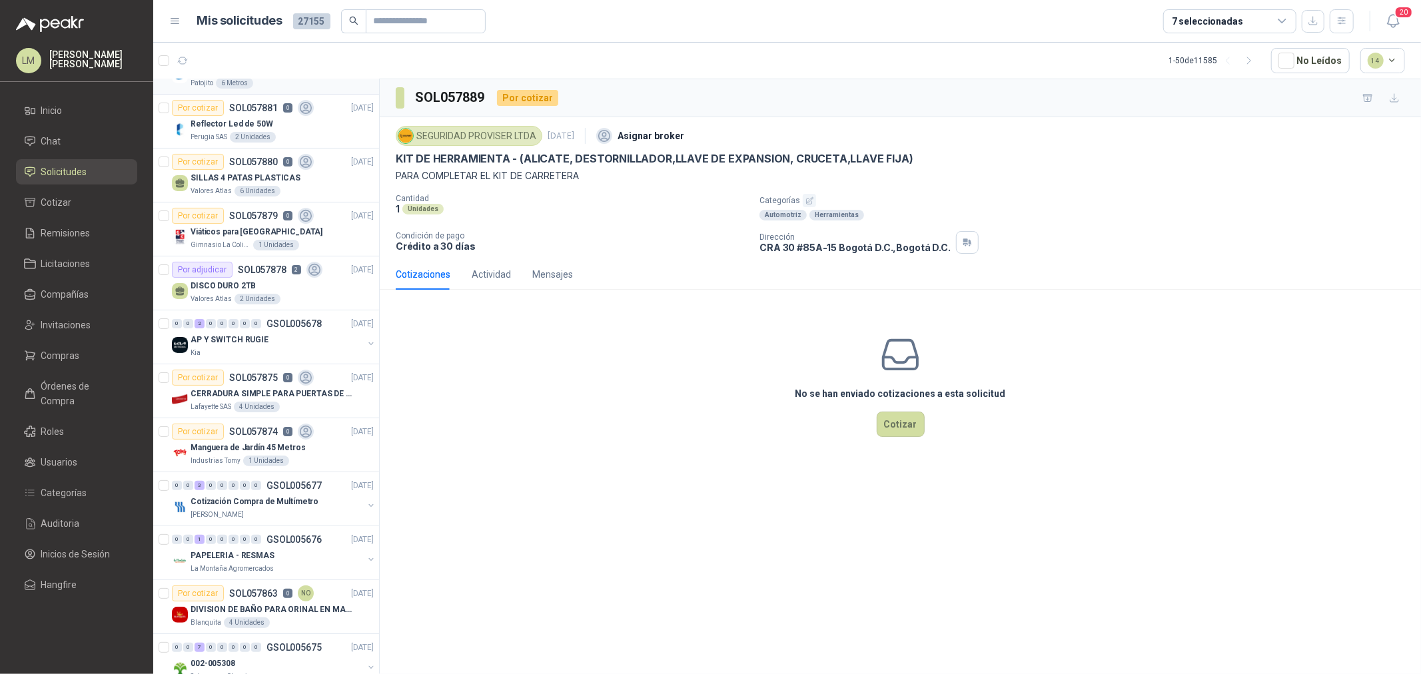
scroll to position [148, 0]
click at [248, 276] on div "DISCO DURO 2TB" at bounding box center [282, 284] width 183 height 16
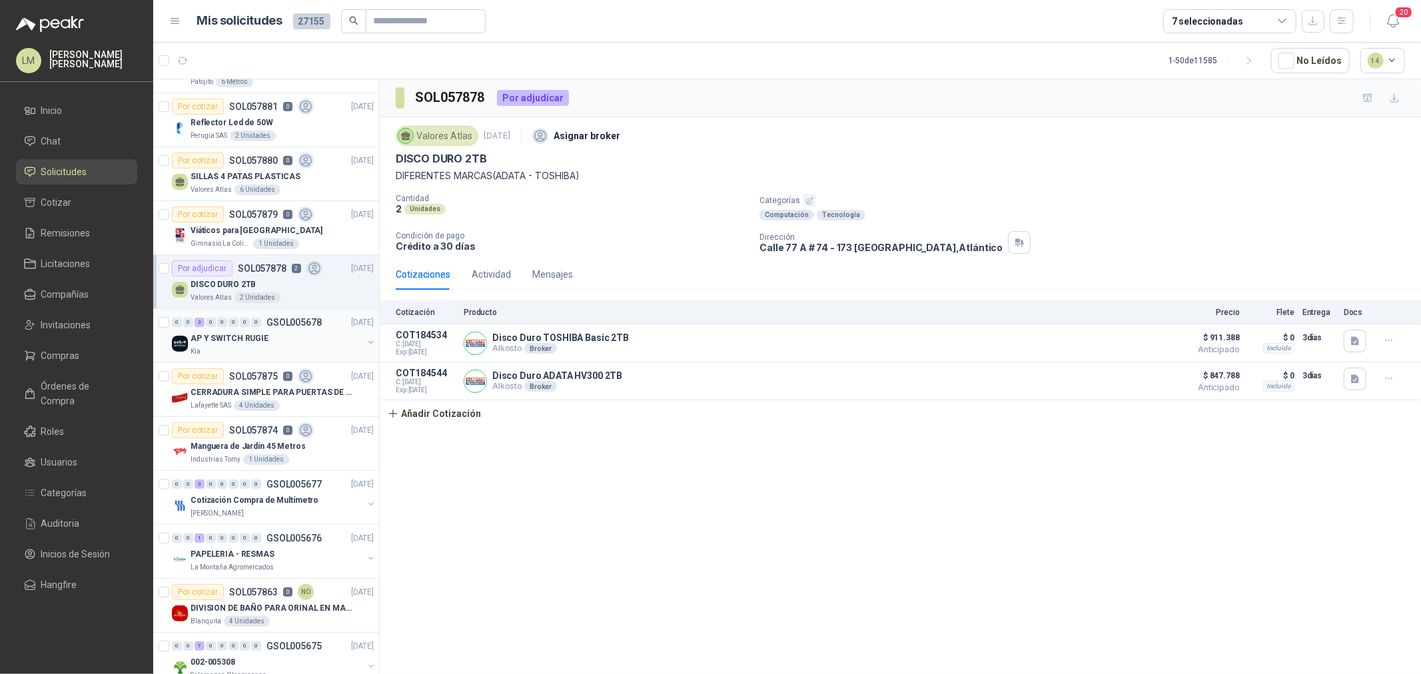
click at [366, 338] on icon "button" at bounding box center [370, 342] width 9 height 9
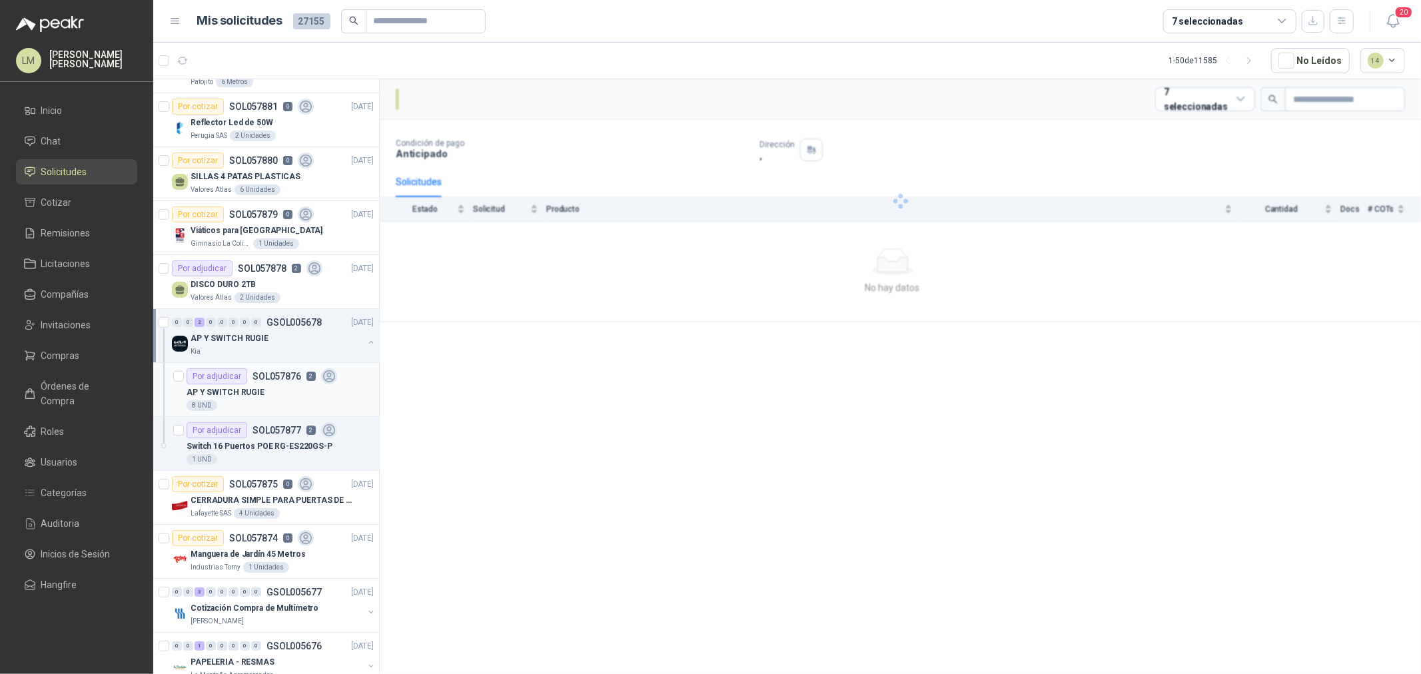
click at [272, 394] on div "AP Y SWITCH RUGIE" at bounding box center [280, 392] width 187 height 16
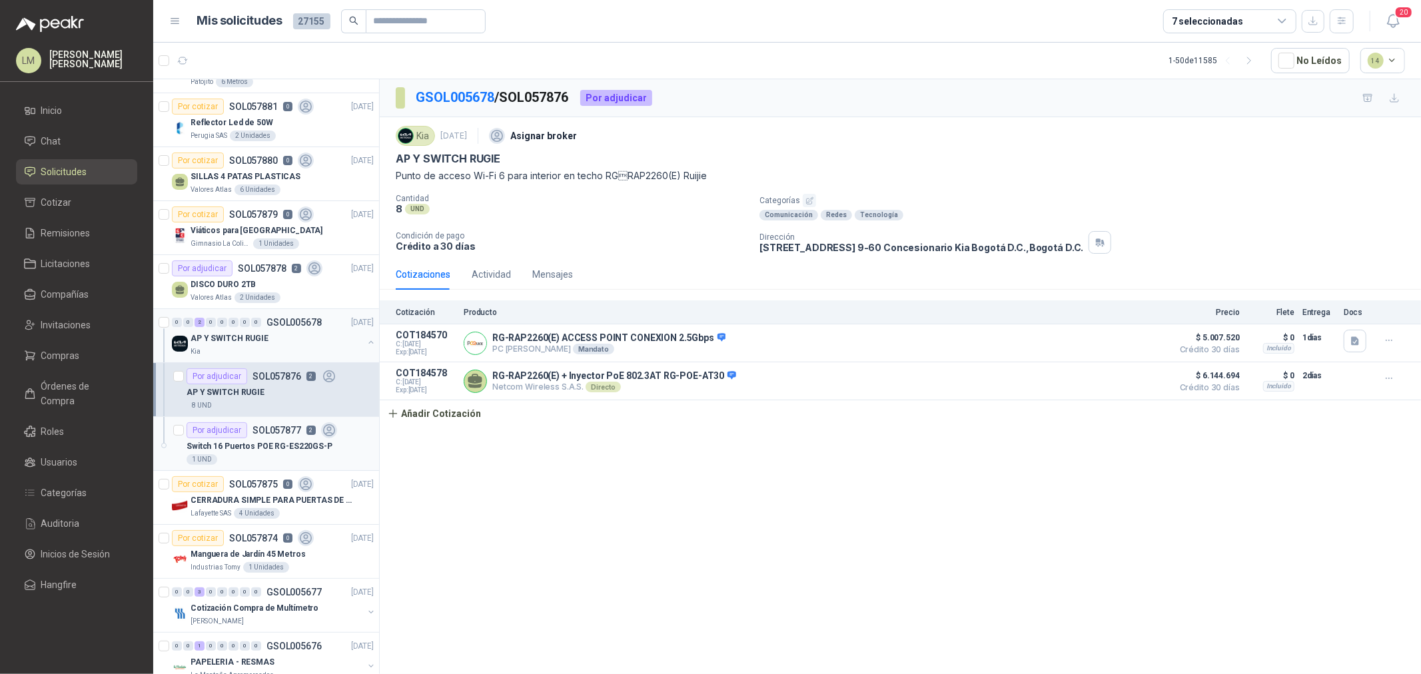
click at [274, 444] on p "Switch 16 Puertos POE RG-ES220GS-P" at bounding box center [260, 446] width 146 height 13
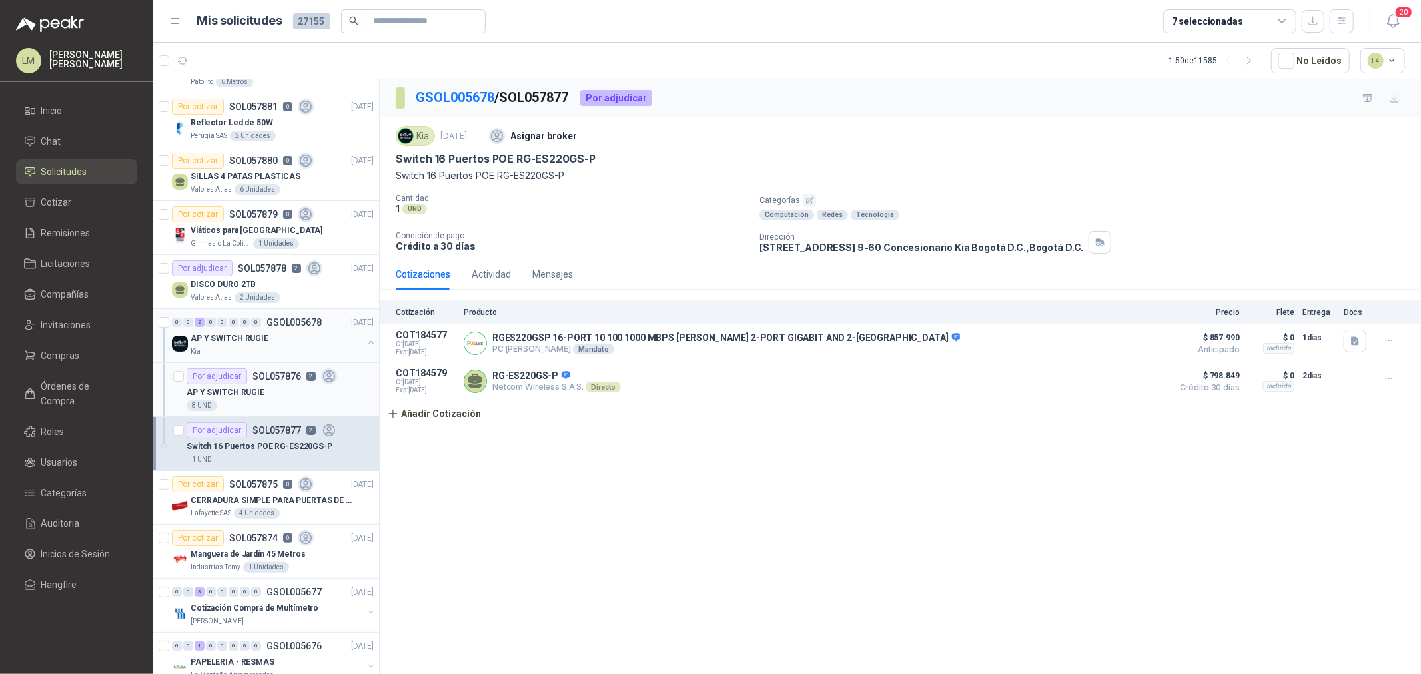
click at [271, 378] on p "SOL057876" at bounding box center [276, 376] width 49 height 9
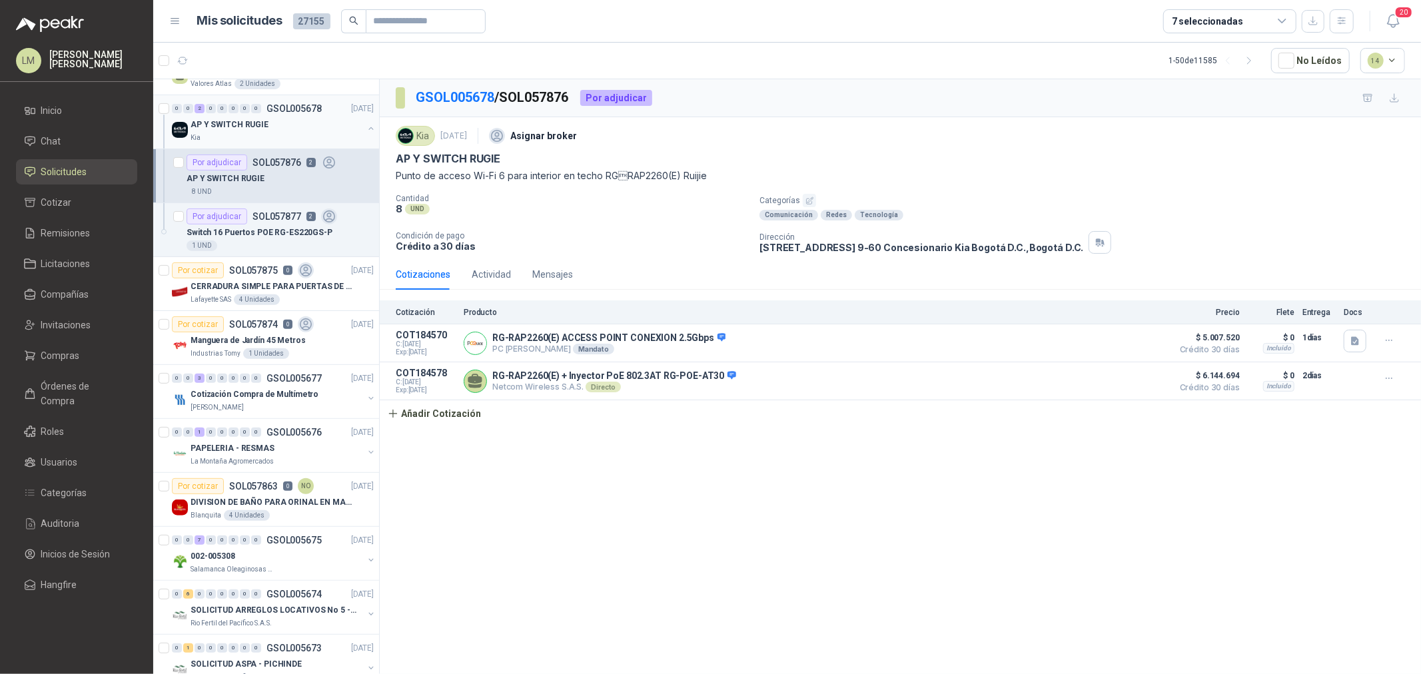
scroll to position [444, 0]
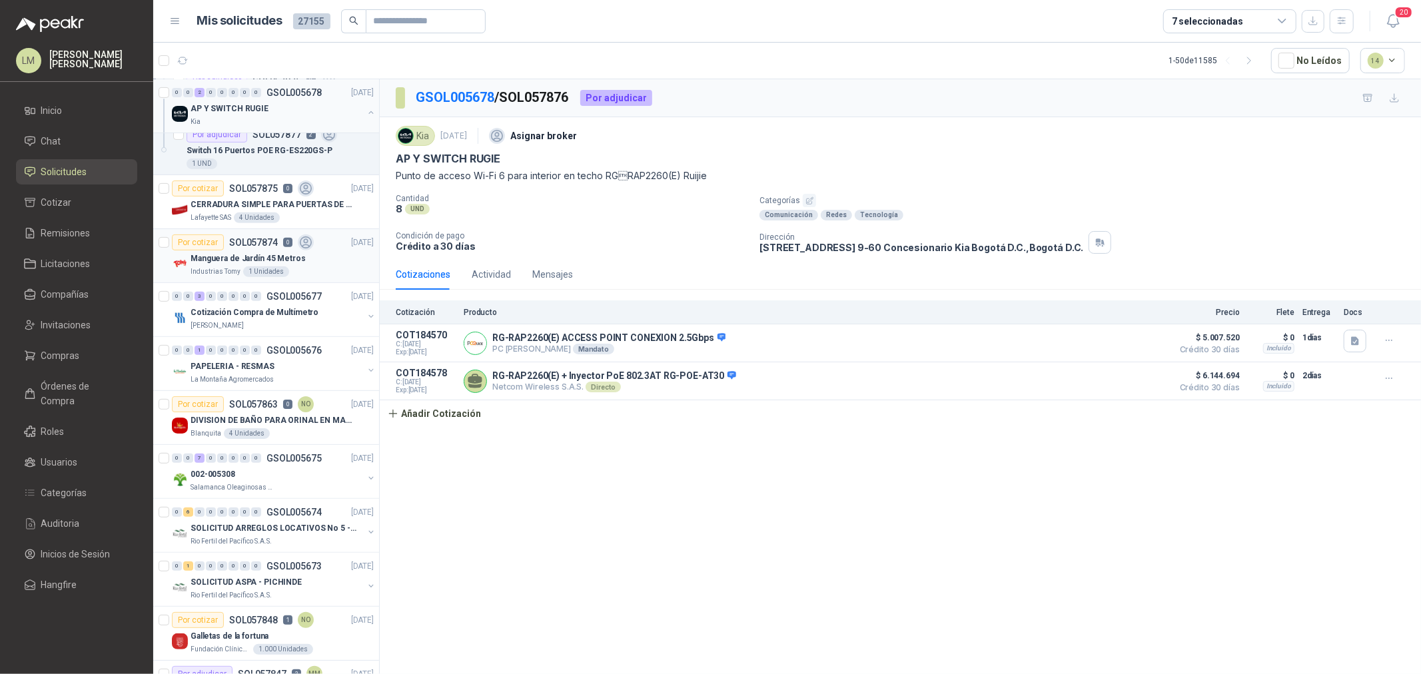
click at [240, 240] on p "SOL057874" at bounding box center [253, 242] width 49 height 9
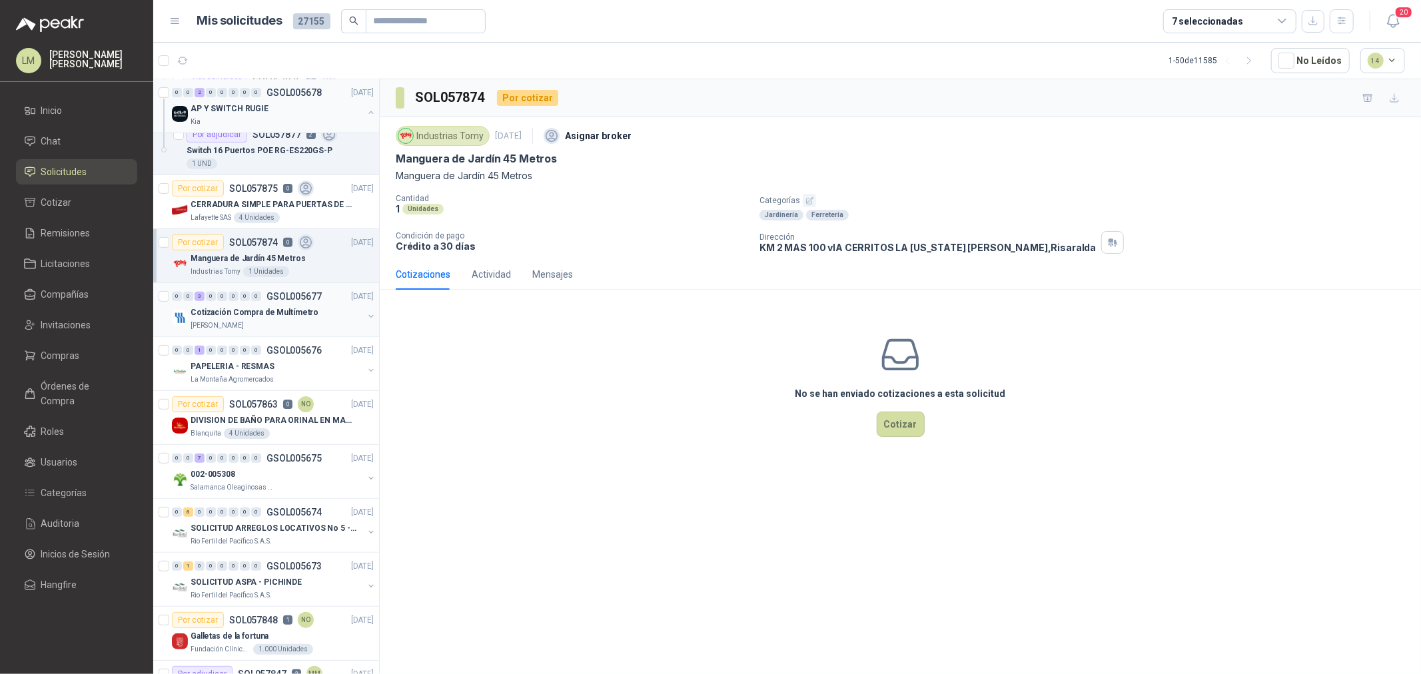
click at [366, 314] on button "button" at bounding box center [371, 316] width 11 height 11
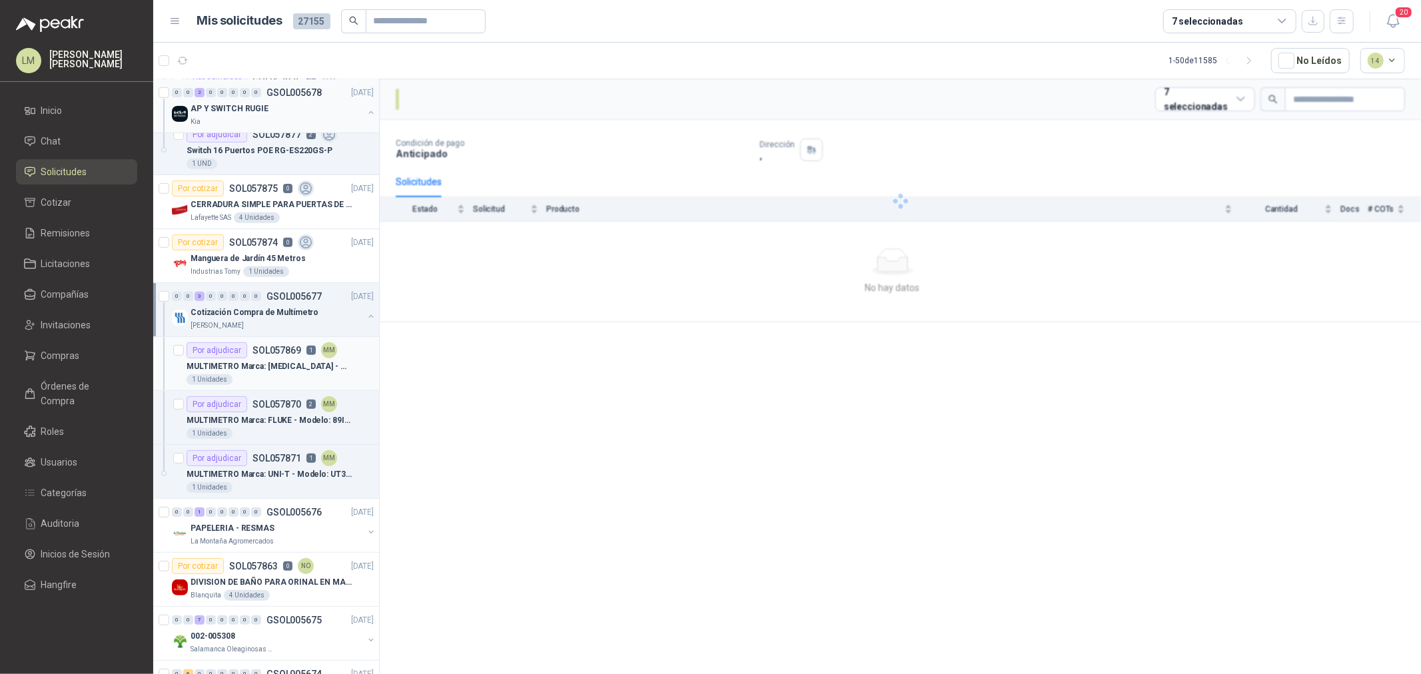
click at [300, 370] on p "MULTIMETRO Marca: PCE - Modelo: PCE-EM886" at bounding box center [270, 366] width 166 height 13
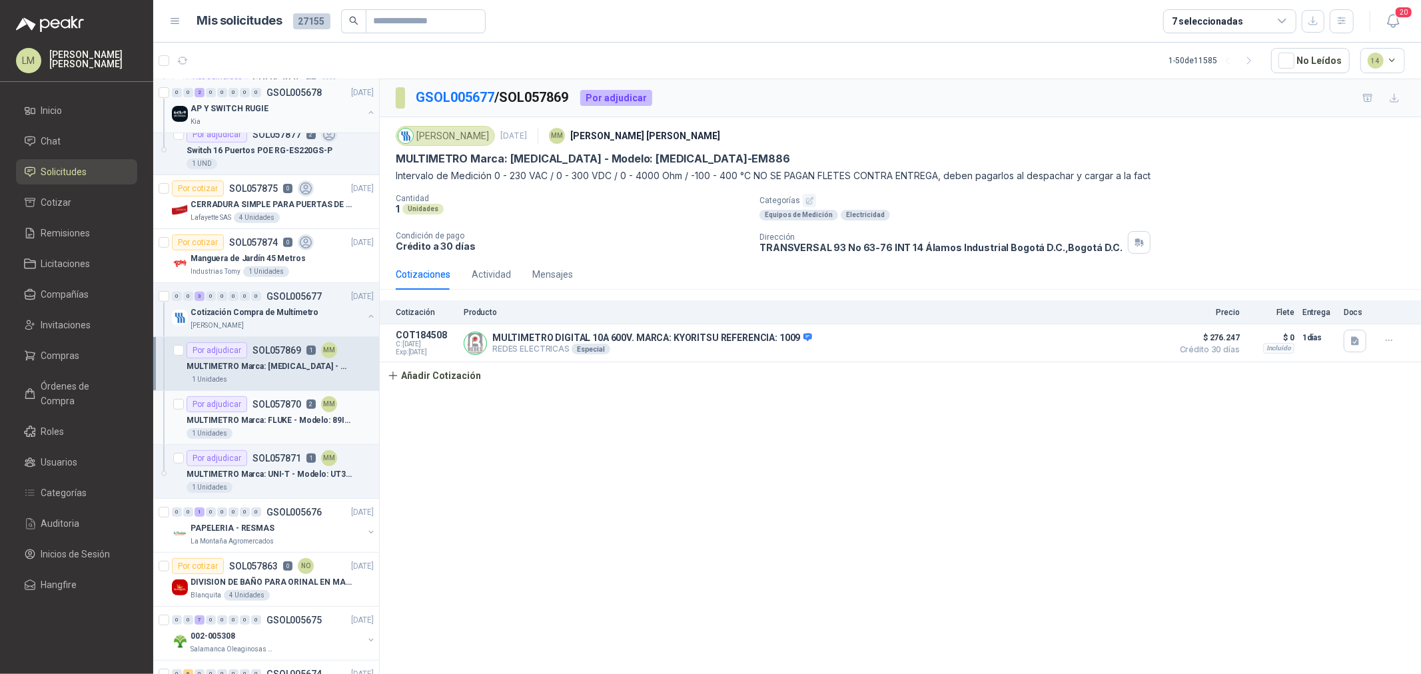
click at [280, 415] on p "MULTIMETRO Marca: FLUKE - Modelo: 89IV 1" at bounding box center [270, 420] width 166 height 13
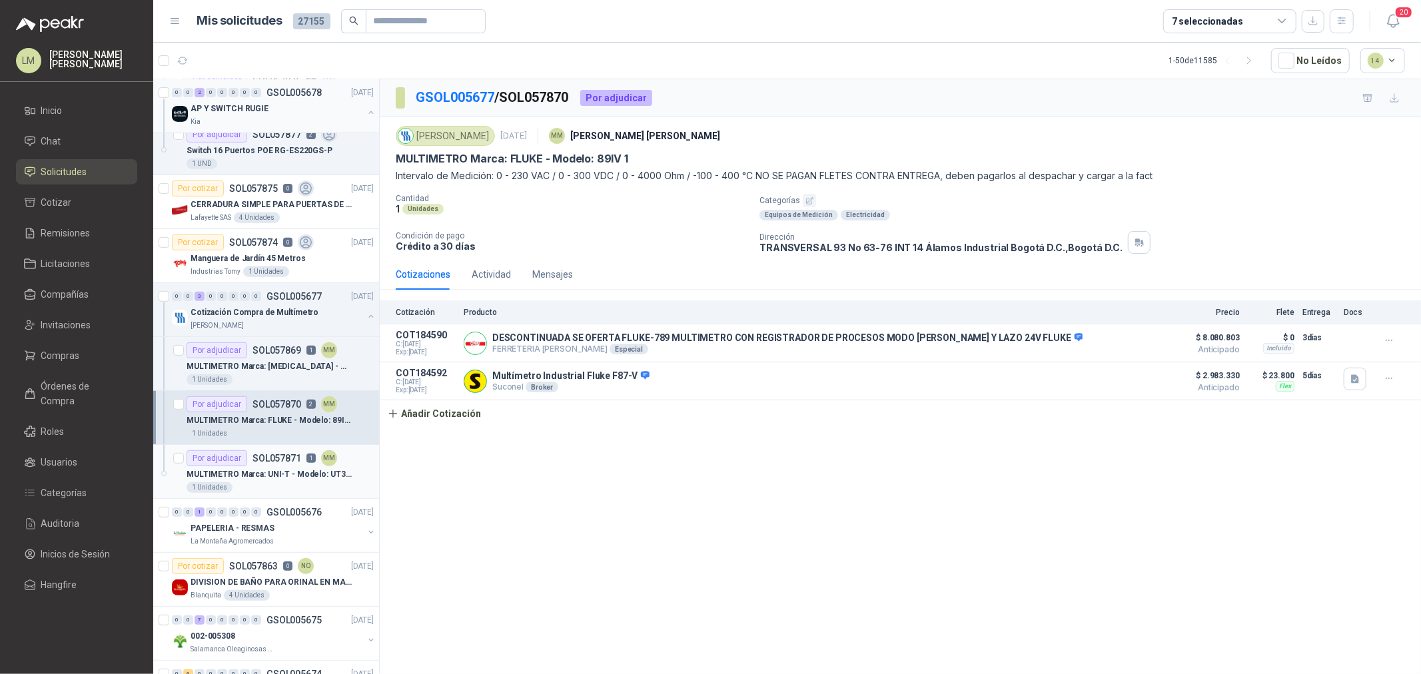
click at [277, 470] on p "MULTIMETRO Marca: UNI-T - Modelo: UT39C+" at bounding box center [270, 474] width 166 height 13
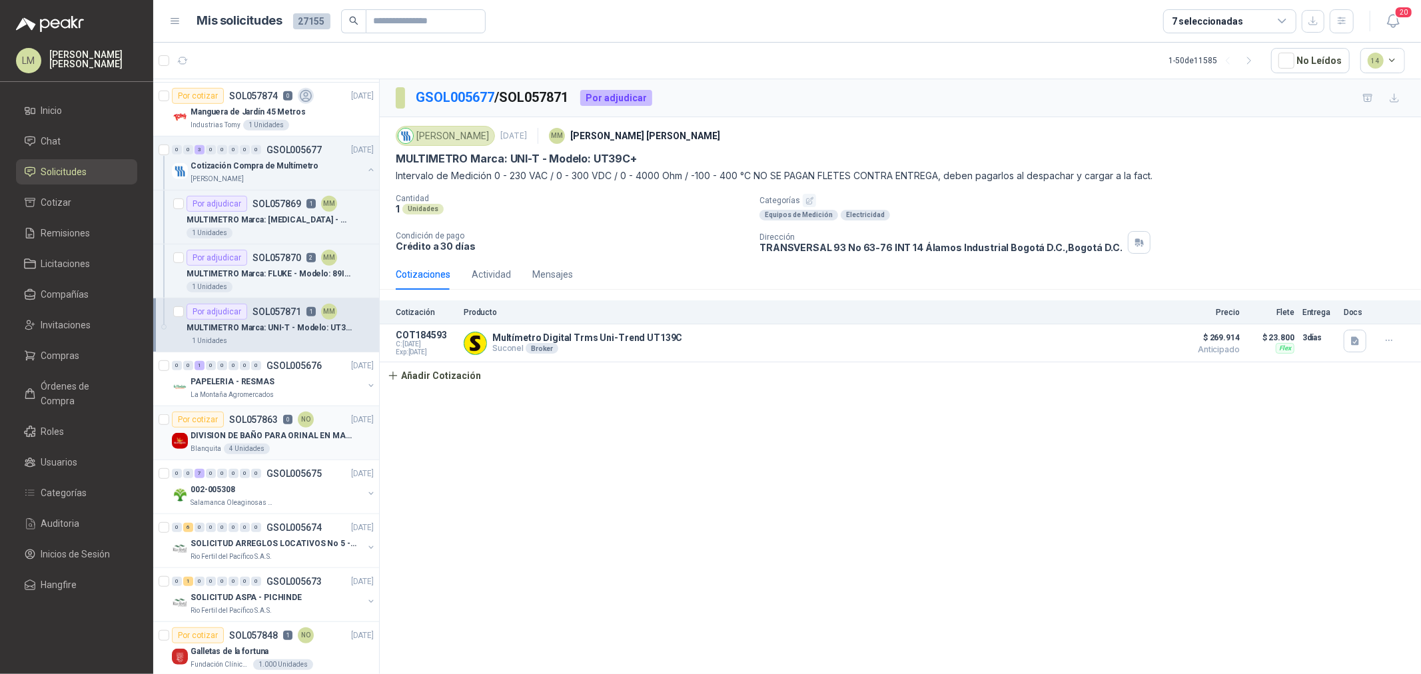
scroll to position [592, 0]
click at [366, 384] on button "button" at bounding box center [371, 384] width 11 height 11
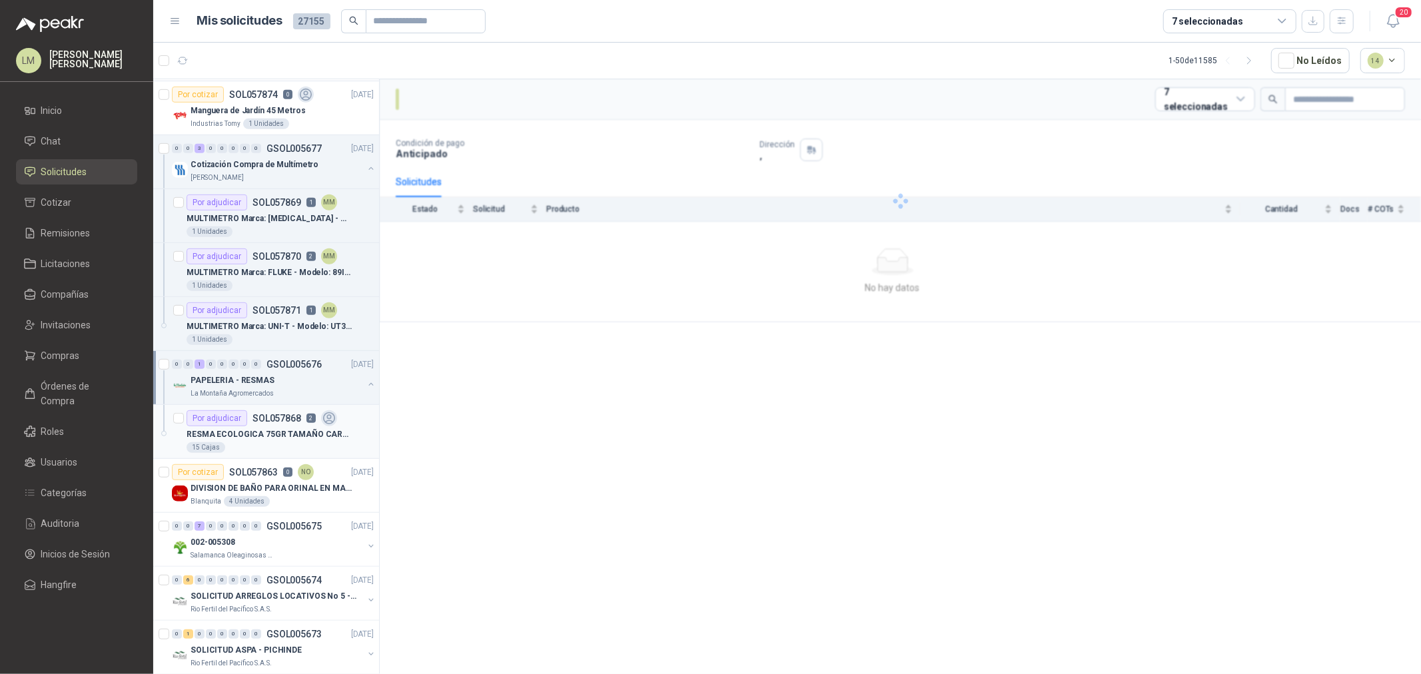
click at [285, 414] on p "SOL057868" at bounding box center [276, 418] width 49 height 9
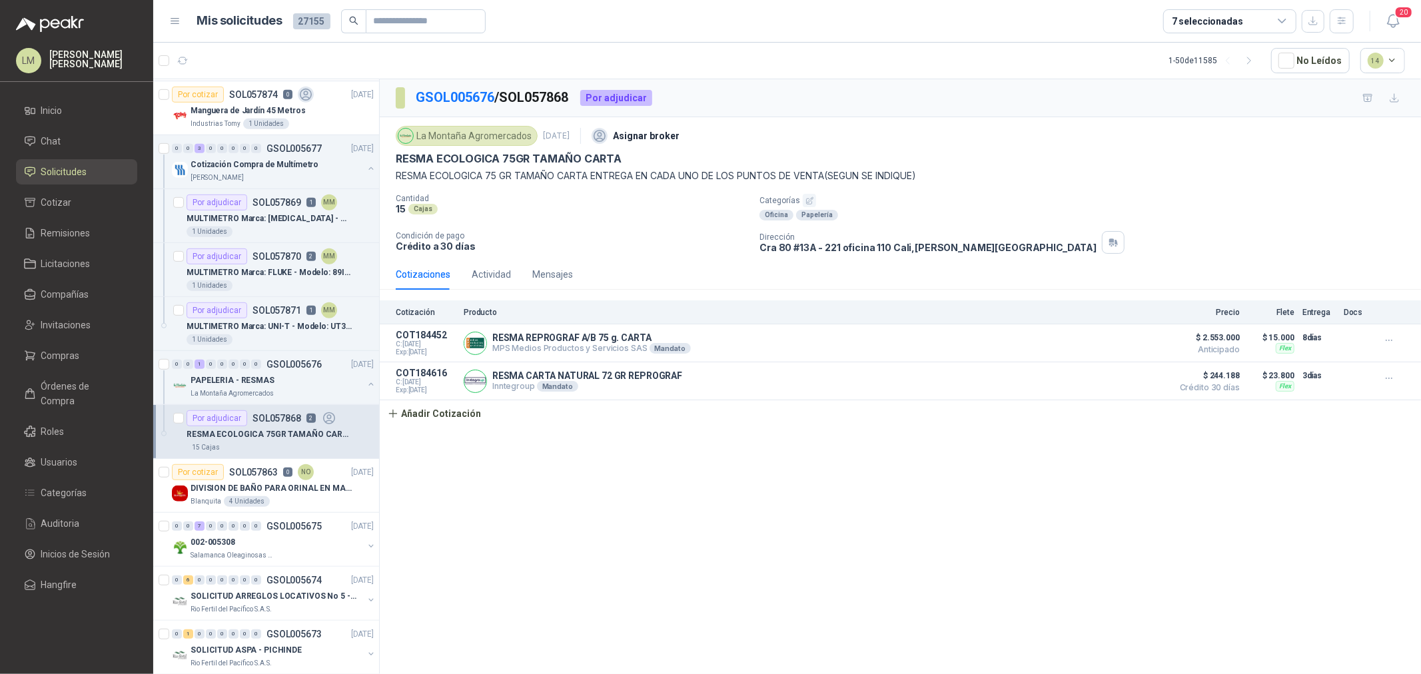
click at [648, 543] on div "GSOL005676 / SOL057868 Por adjudicar La Montaña Agromercados 27 sept, 2025 Asig…" at bounding box center [900, 379] width 1041 height 600
click at [65, 330] on span "Invitaciones" at bounding box center [66, 325] width 50 height 15
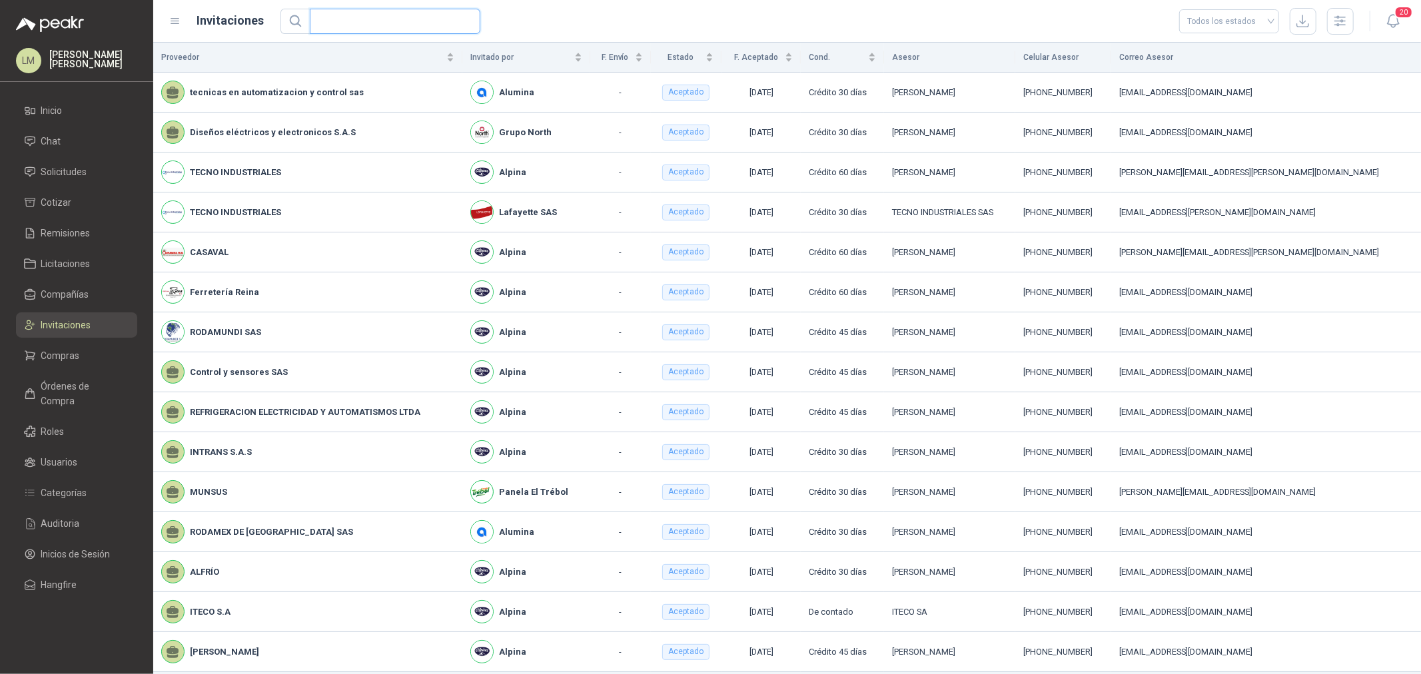
click at [369, 14] on input "text" at bounding box center [390, 21] width 144 height 24
click at [1342, 24] on icon "button" at bounding box center [1340, 21] width 11 height 10
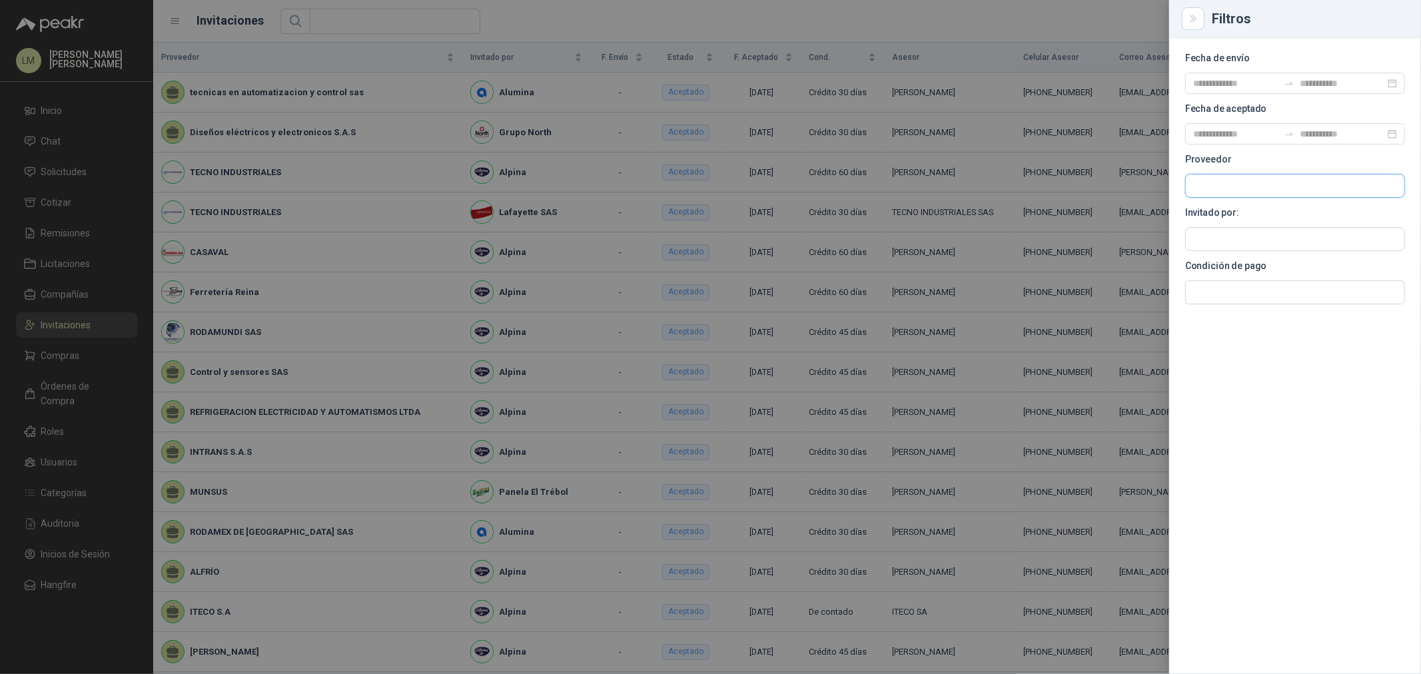
click at [1216, 189] on input "text" at bounding box center [1295, 186] width 218 height 23
click at [1214, 244] on input "text" at bounding box center [1295, 239] width 218 height 23
type input "*******"
click at [1259, 276] on span "MIGAN CAPITAL S.A.S. -" at bounding box center [1251, 275] width 71 height 7
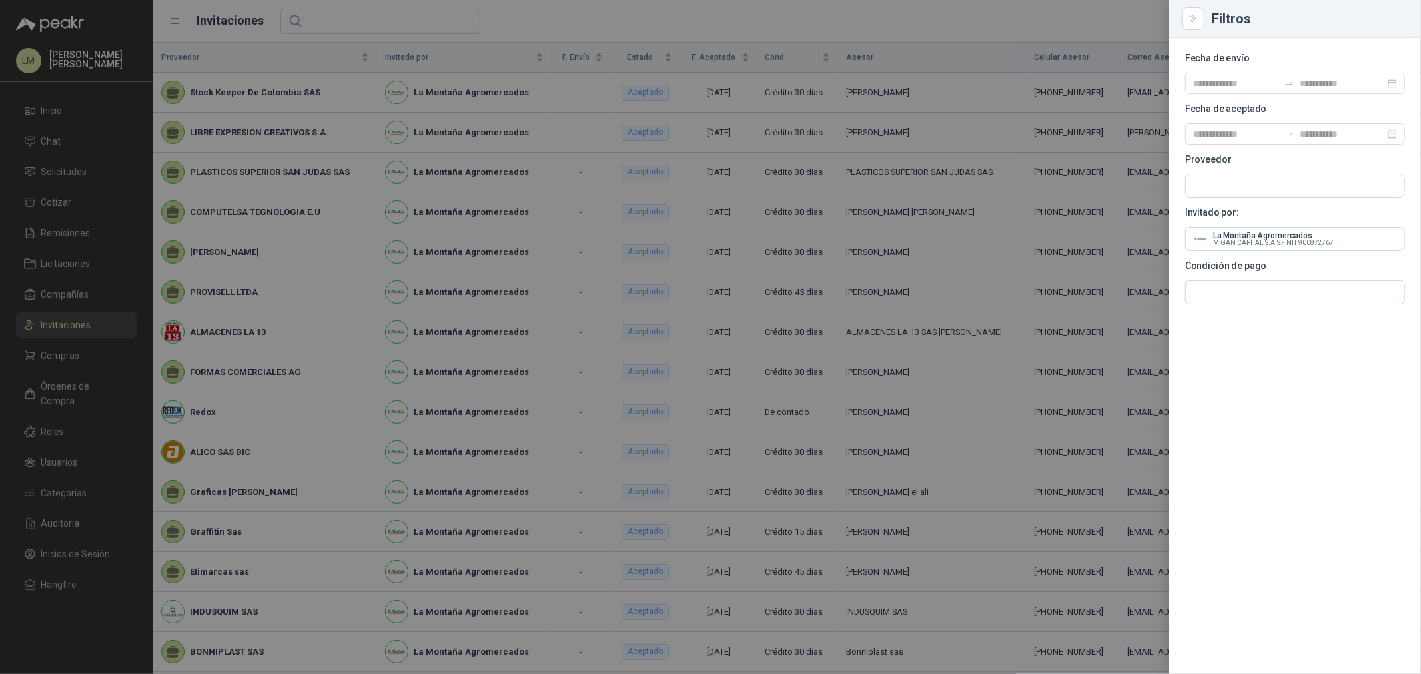
click at [549, 31] on div at bounding box center [710, 337] width 1421 height 674
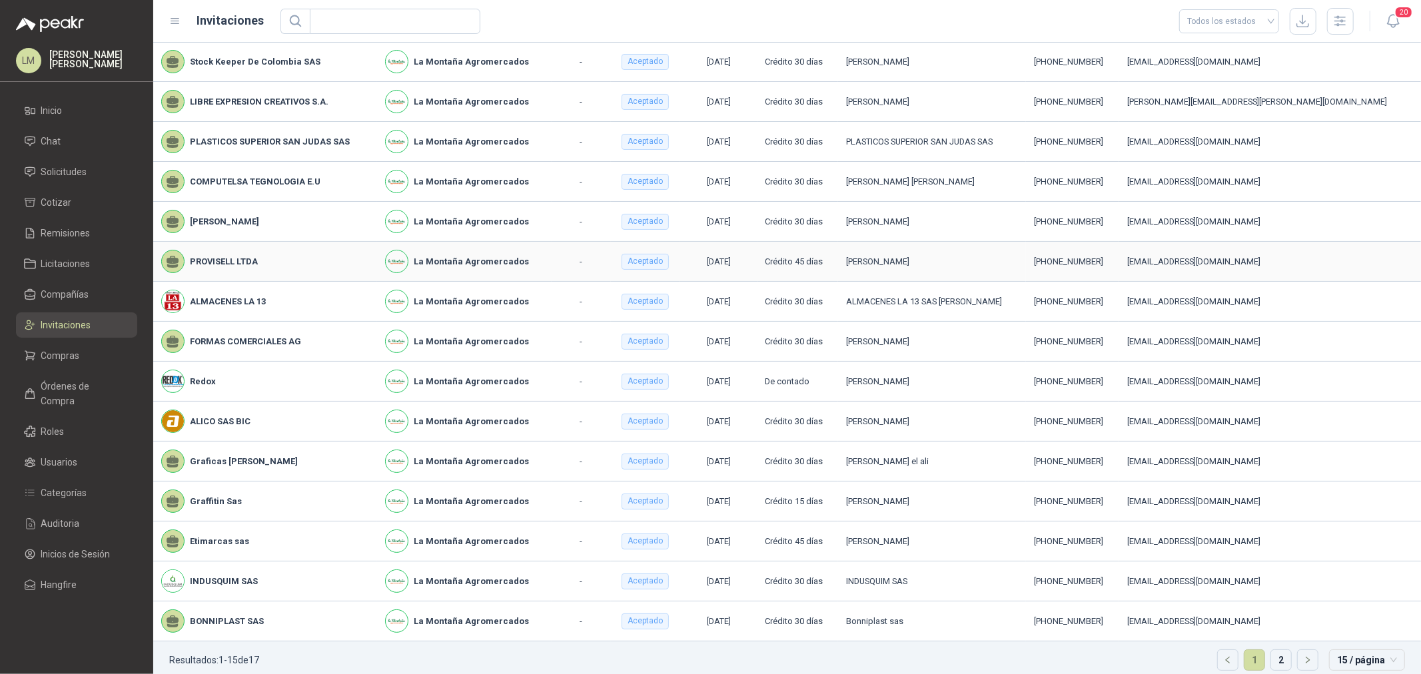
scroll to position [44, 0]
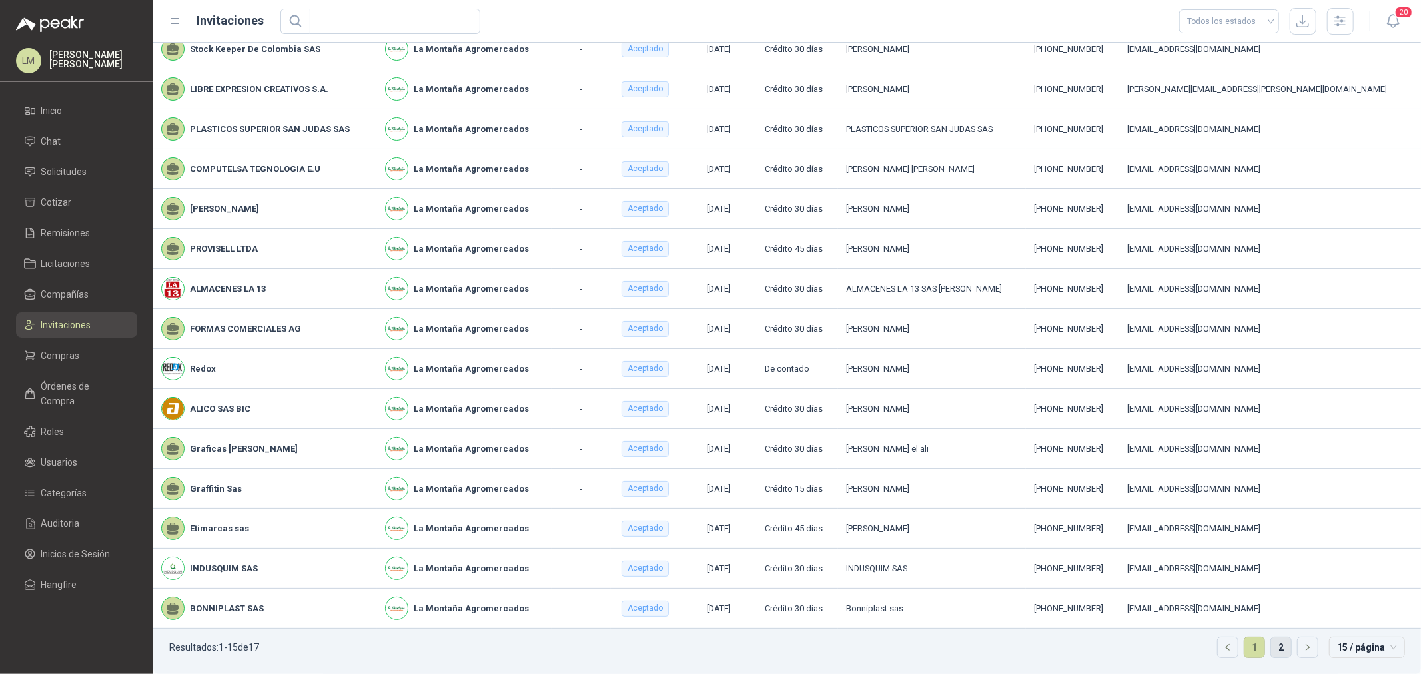
click at [1274, 649] on link "2" at bounding box center [1281, 648] width 20 height 20
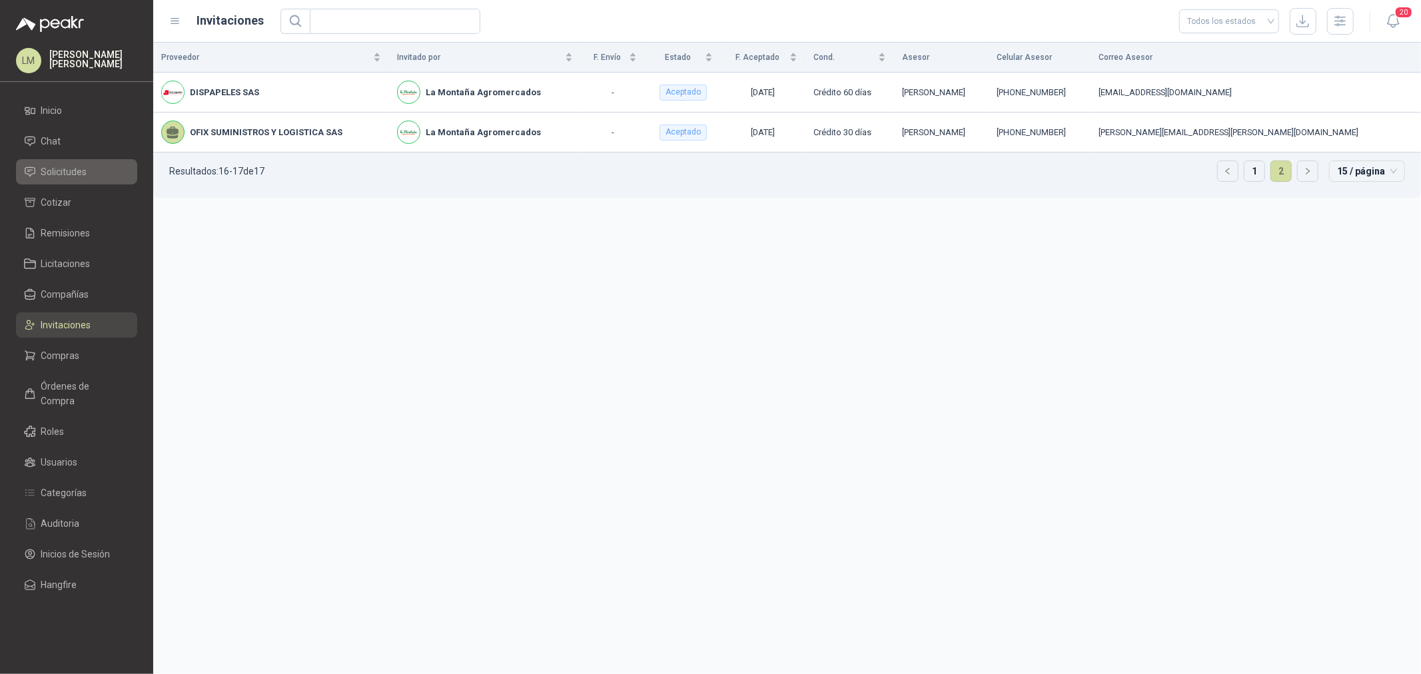
click at [53, 169] on span "Solicitudes" at bounding box center [64, 172] width 46 height 15
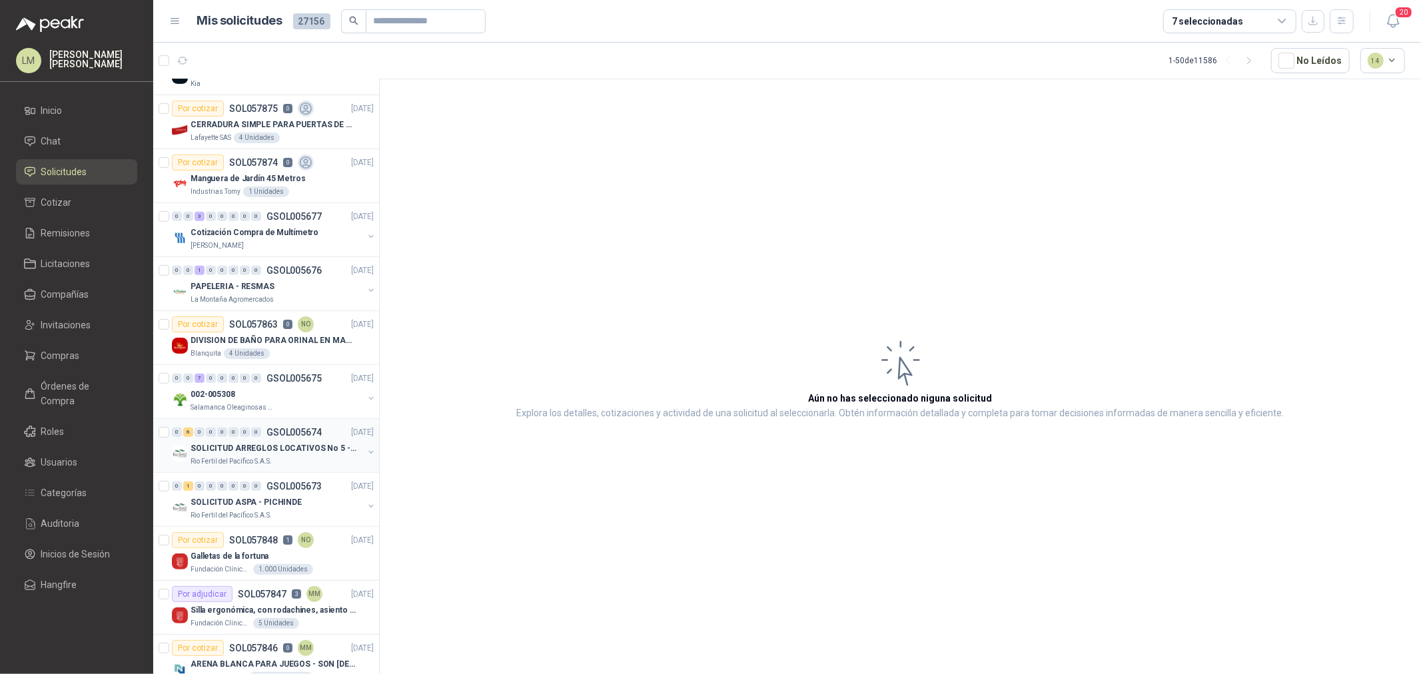
scroll to position [444, 0]
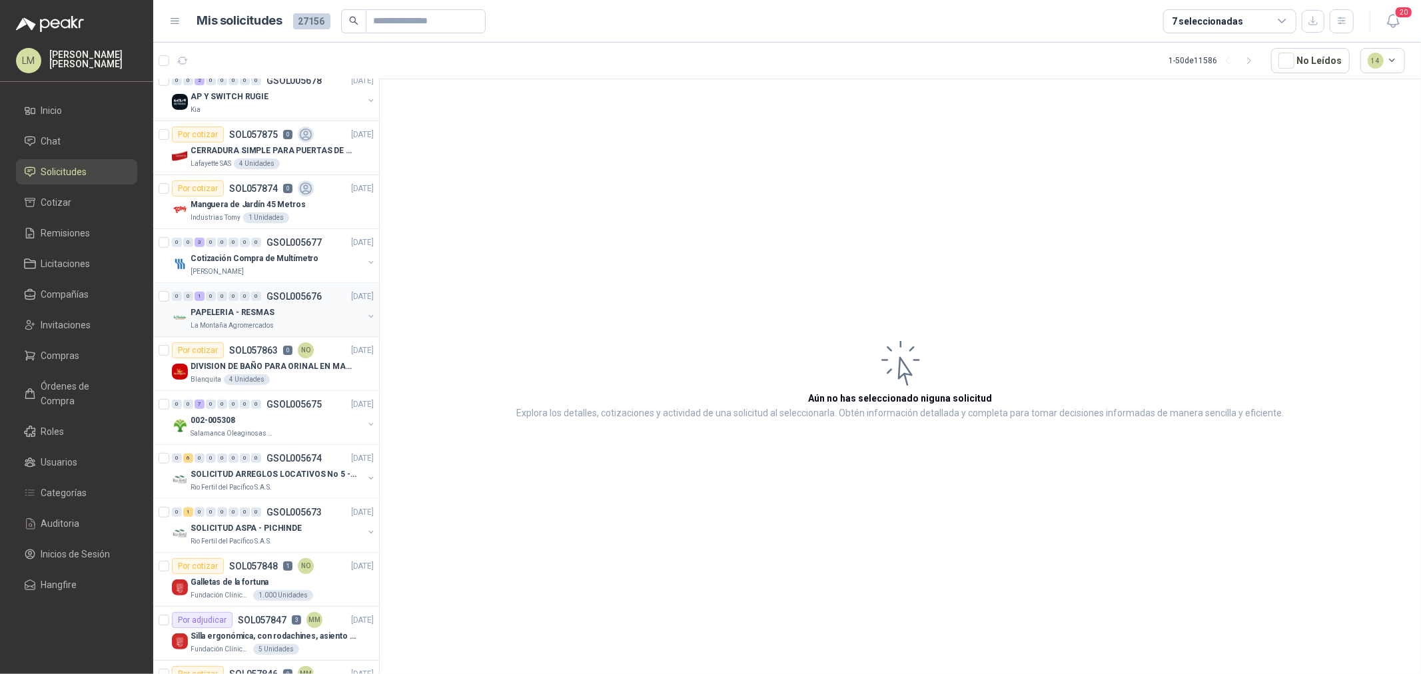
click at [314, 314] on div "PAPELERIA - RESMAS" at bounding box center [277, 312] width 173 height 16
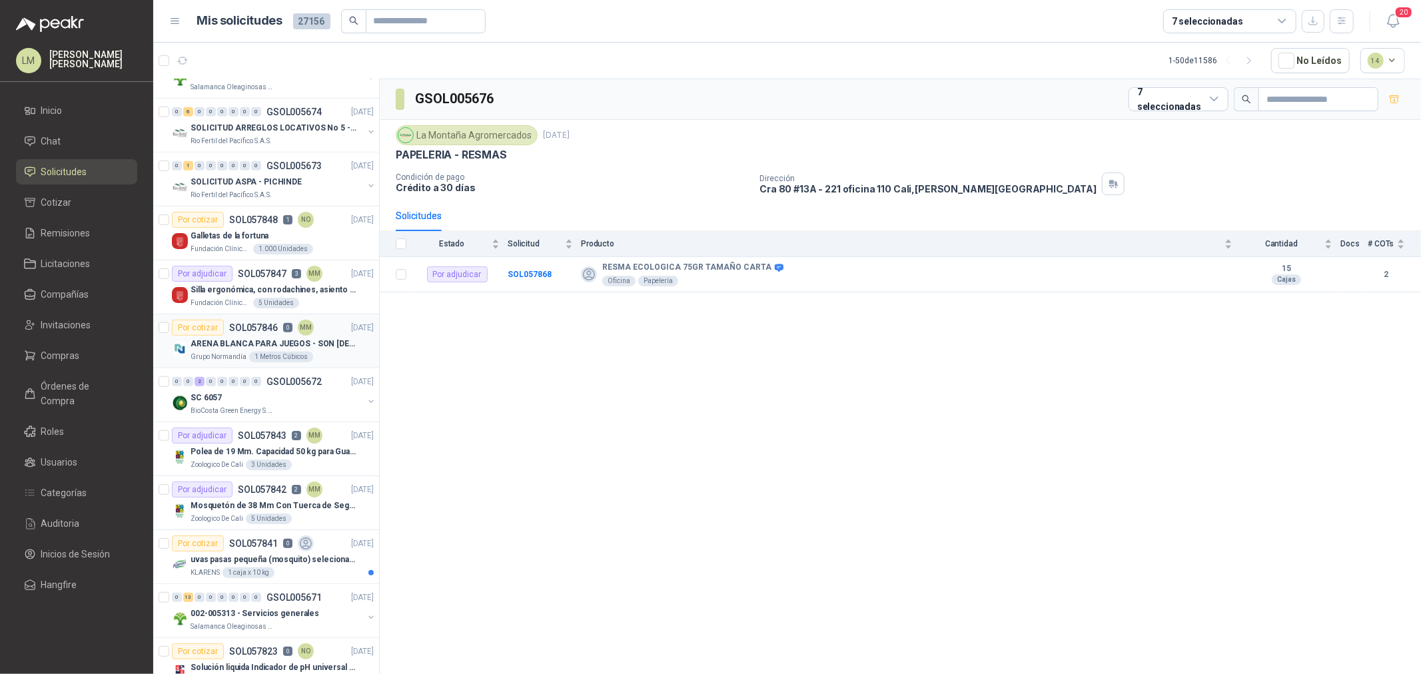
scroll to position [814, 0]
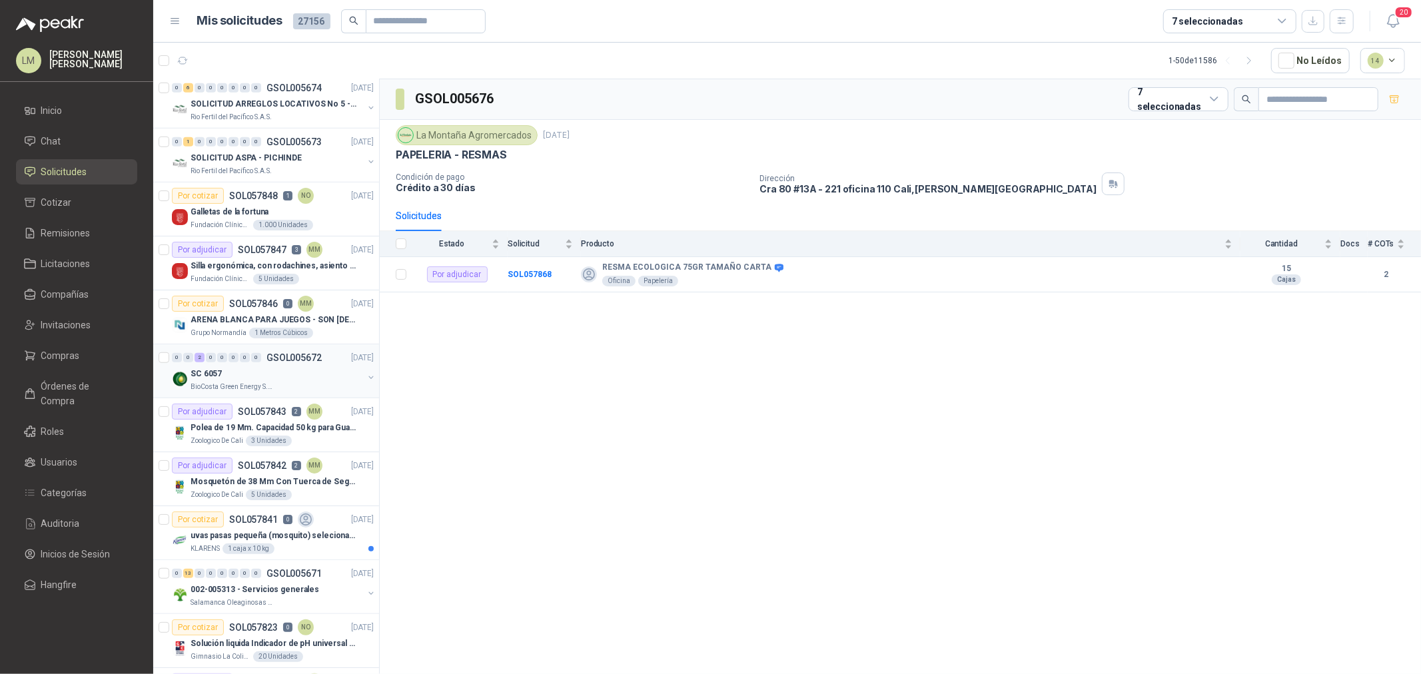
click at [366, 377] on button "button" at bounding box center [371, 377] width 11 height 11
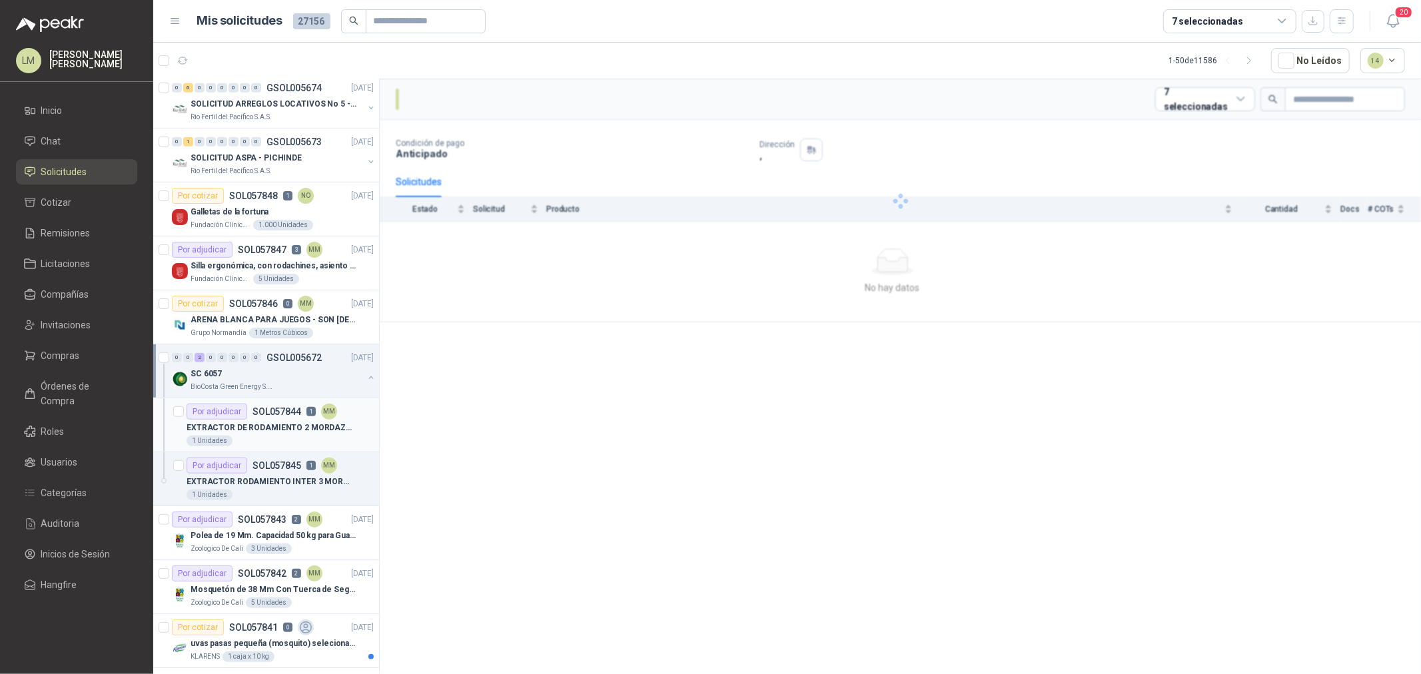
click at [281, 420] on div "Por adjudicar SOL057844 1 MM" at bounding box center [262, 412] width 151 height 16
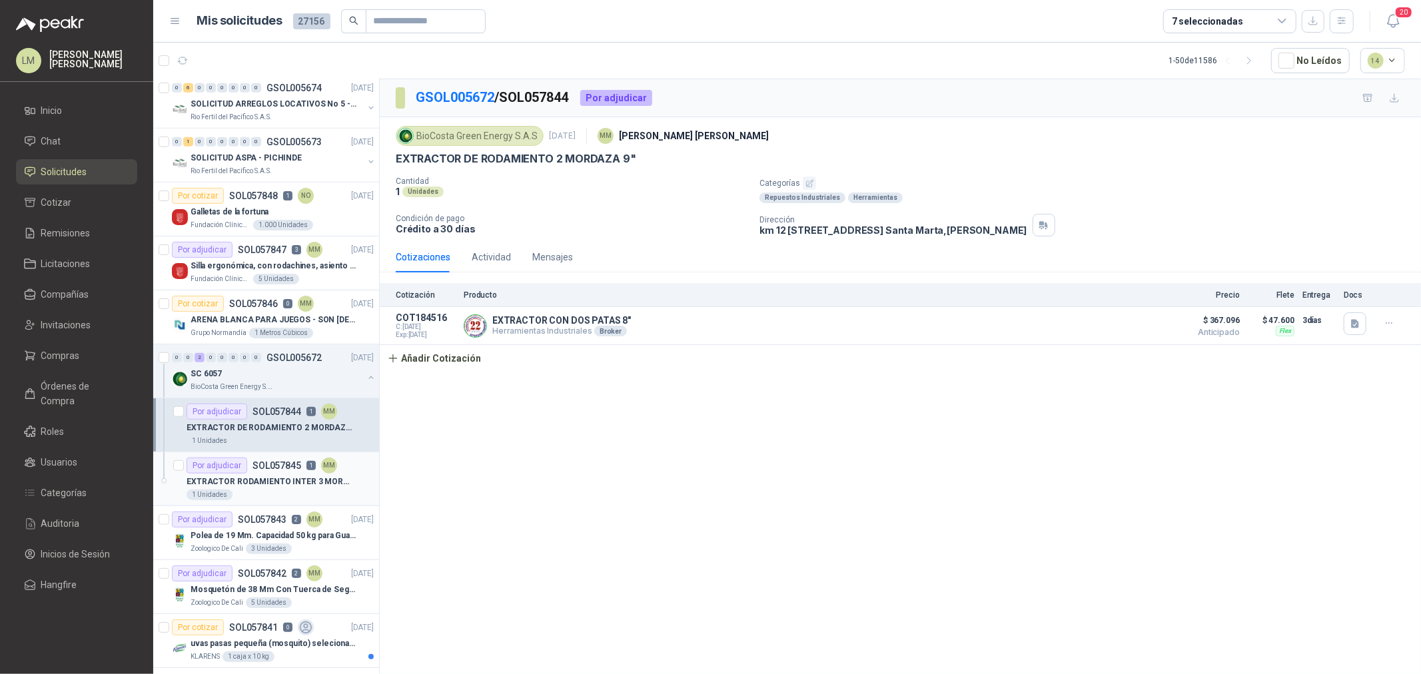
click at [271, 470] on p "SOL057845" at bounding box center [276, 465] width 49 height 9
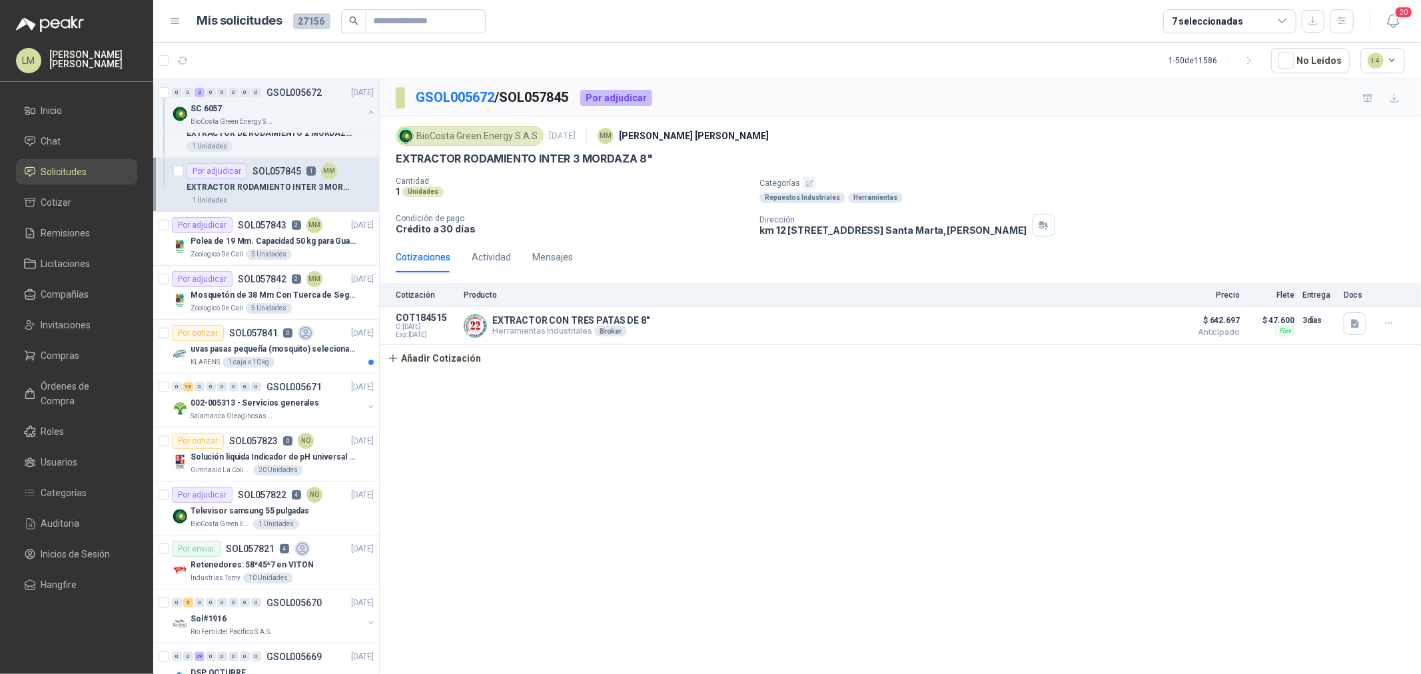
scroll to position [1110, 0]
click at [268, 396] on p "002-005313 - Servicios generales" at bounding box center [255, 402] width 129 height 13
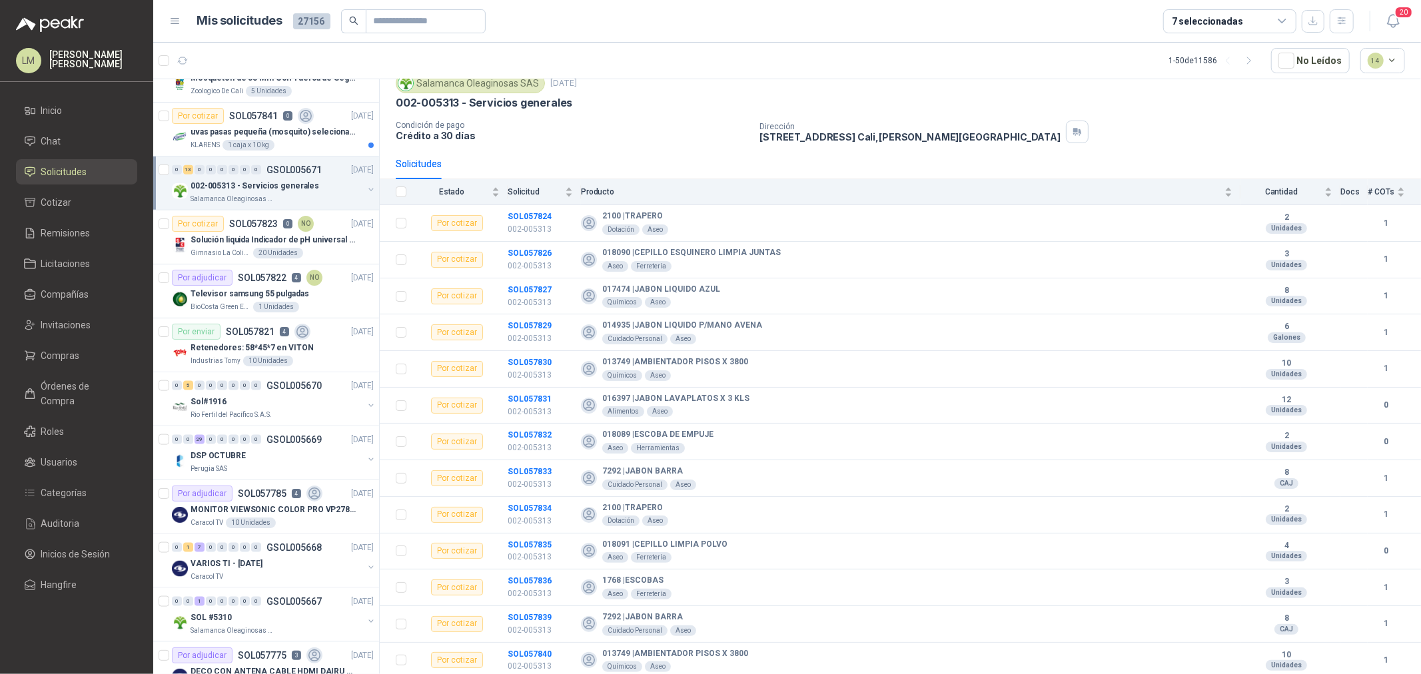
scroll to position [1332, 0]
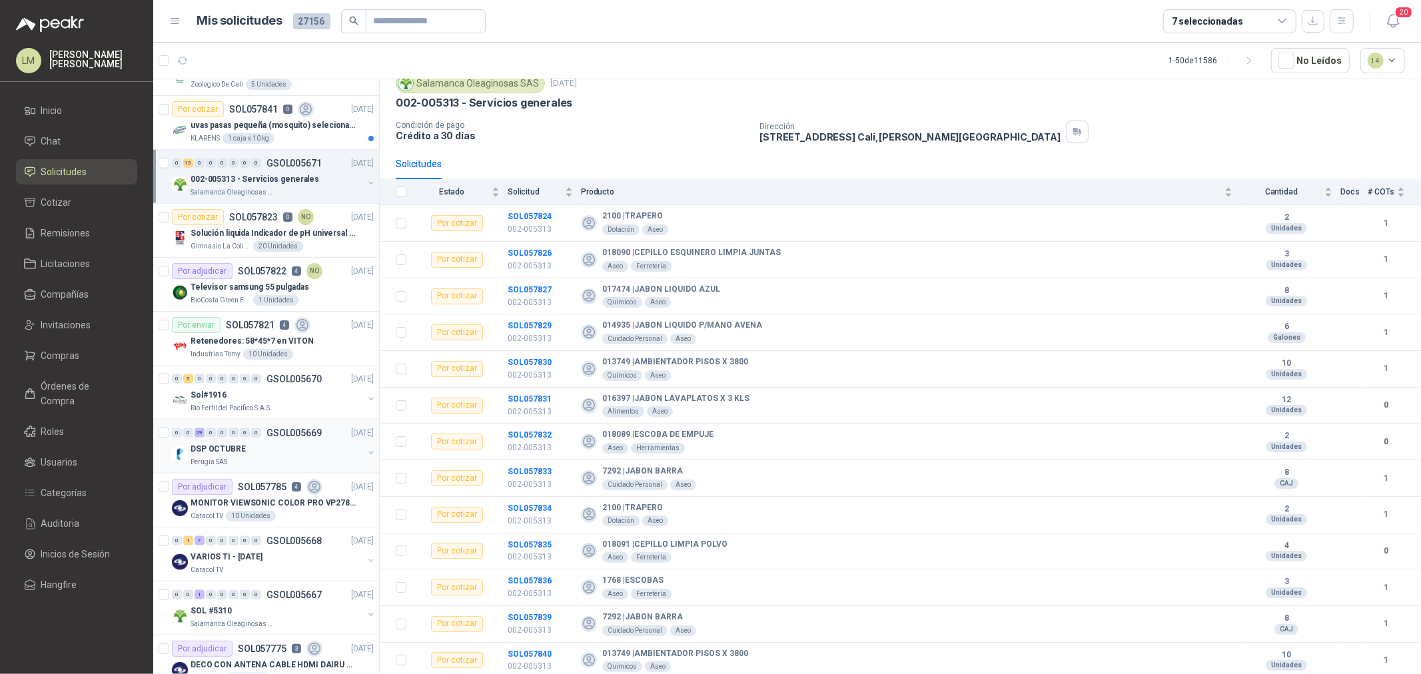
click at [252, 440] on div "0 0 29 0 0 0 0 0 GSOL005669 26/09/25" at bounding box center [274, 433] width 205 height 16
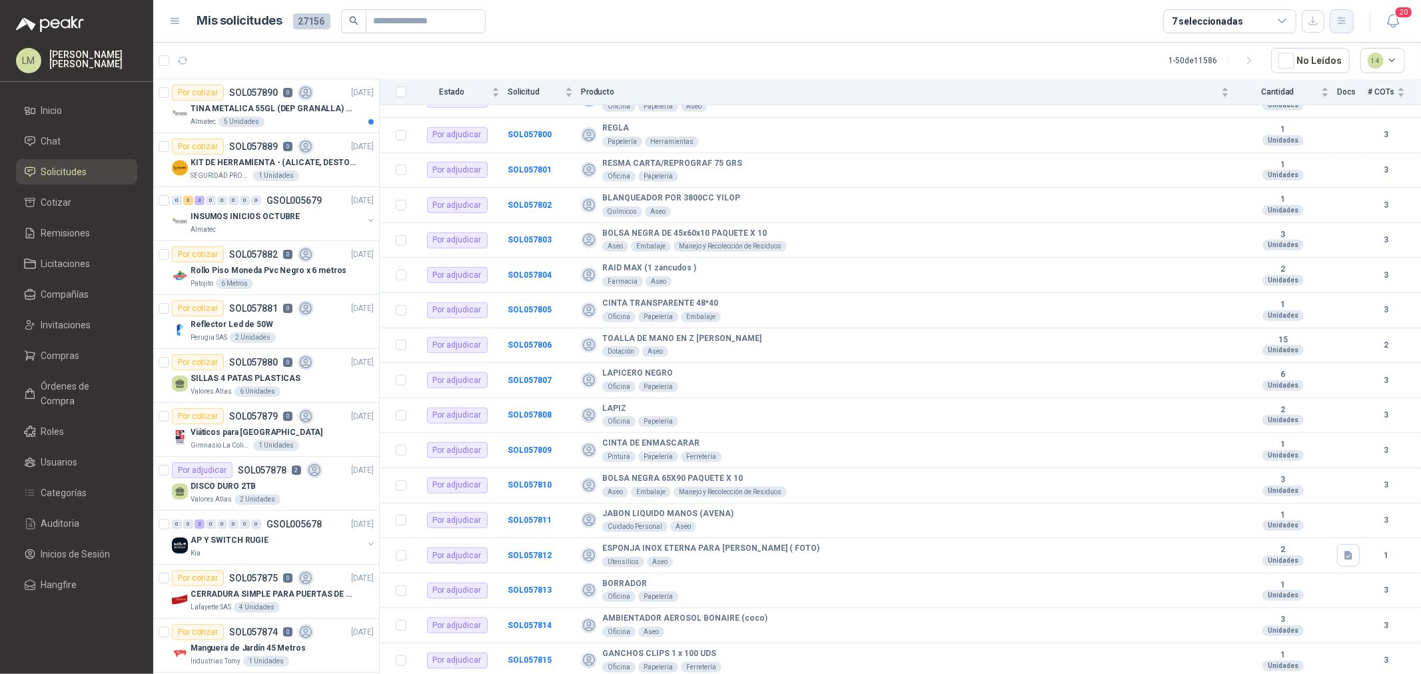
click at [1336, 24] on icon "button" at bounding box center [1341, 20] width 11 height 11
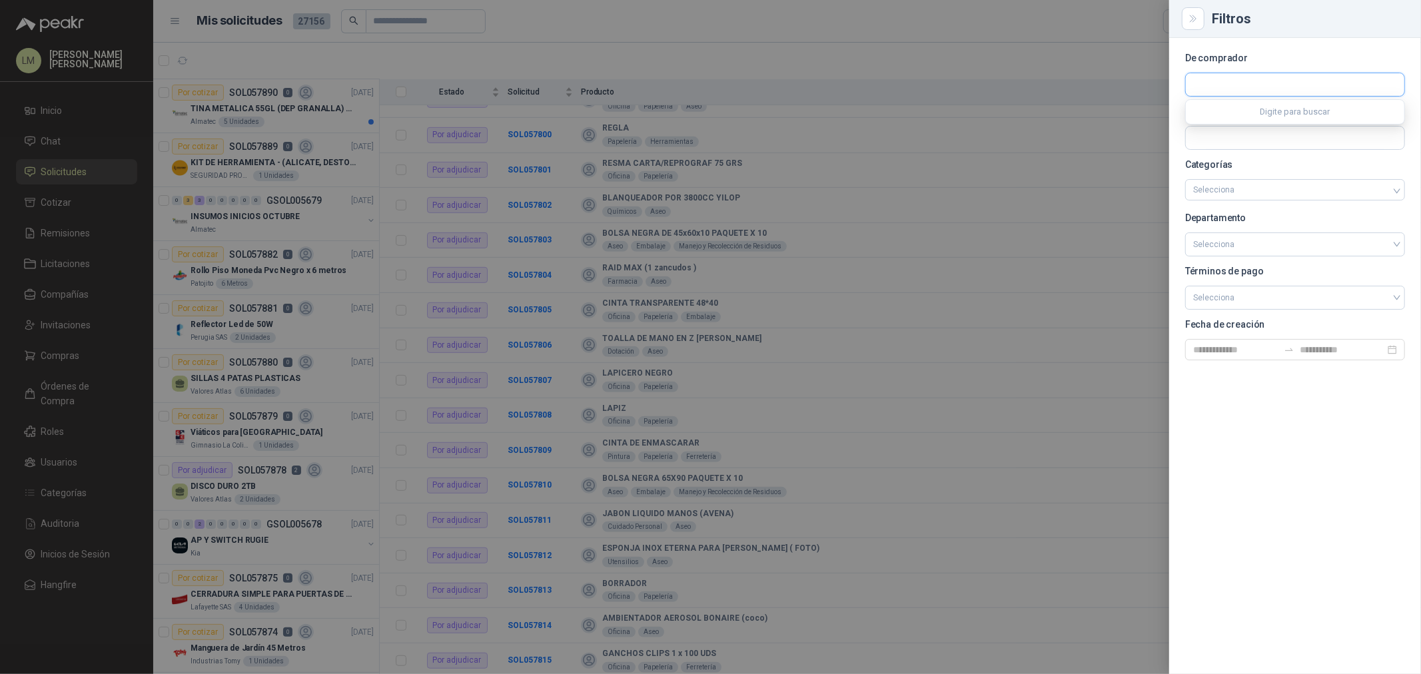
click at [1217, 89] on input "text" at bounding box center [1295, 84] width 218 height 23
type input "*******"
click at [1239, 117] on span "MIGAN CAPITAL S.A.S. -" at bounding box center [1251, 120] width 71 height 7
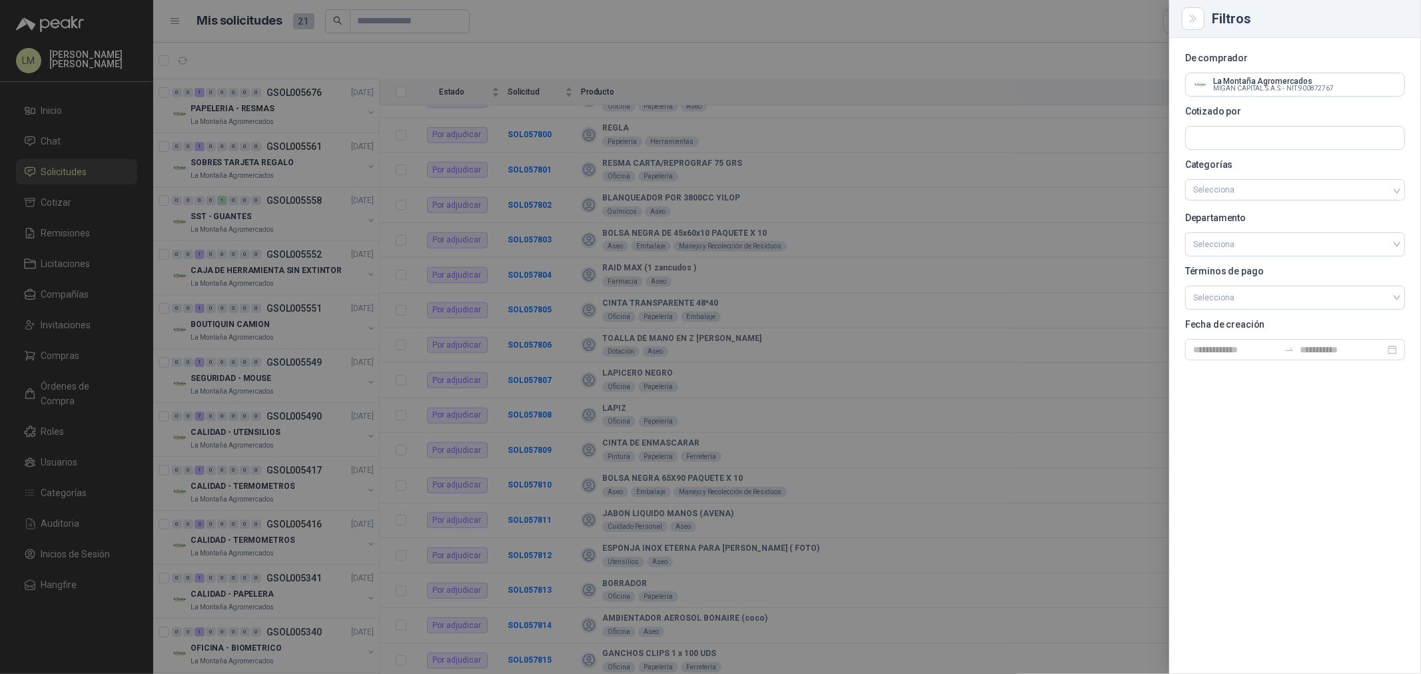
click at [740, 52] on div at bounding box center [710, 337] width 1421 height 674
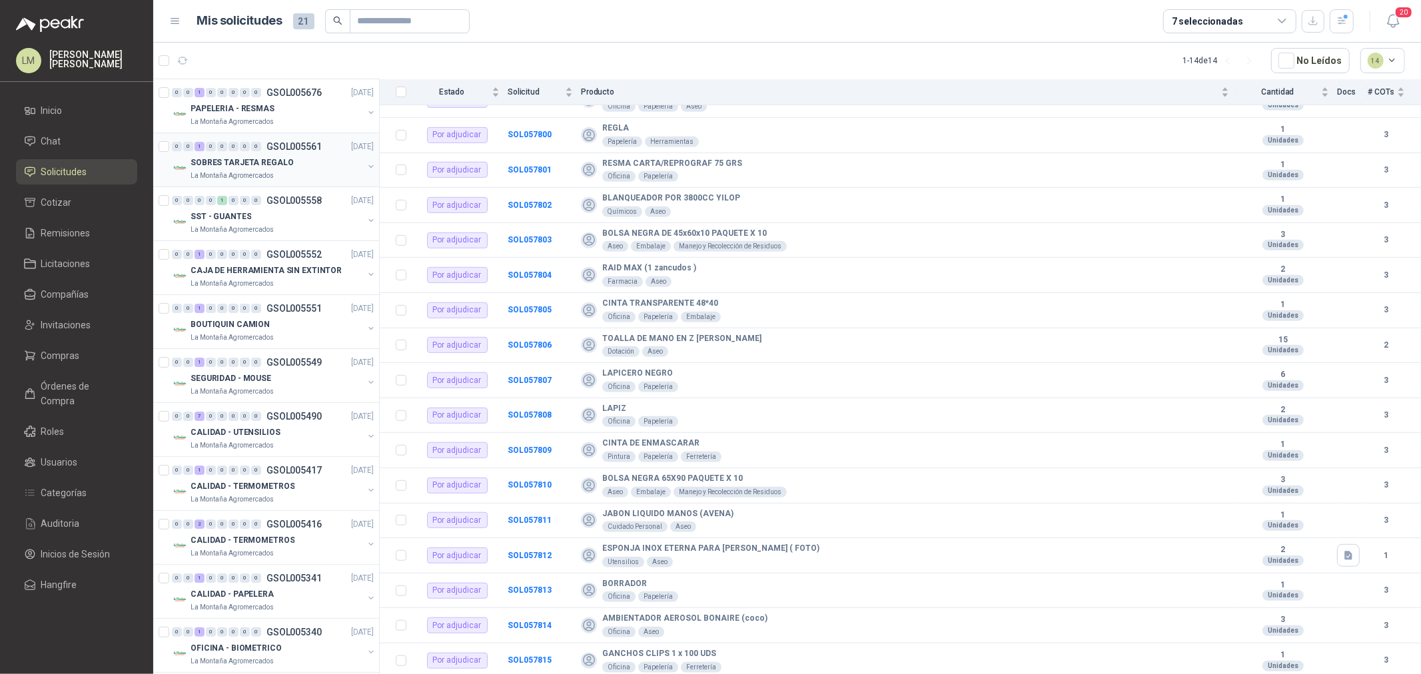
click at [366, 168] on button "button" at bounding box center [371, 166] width 11 height 11
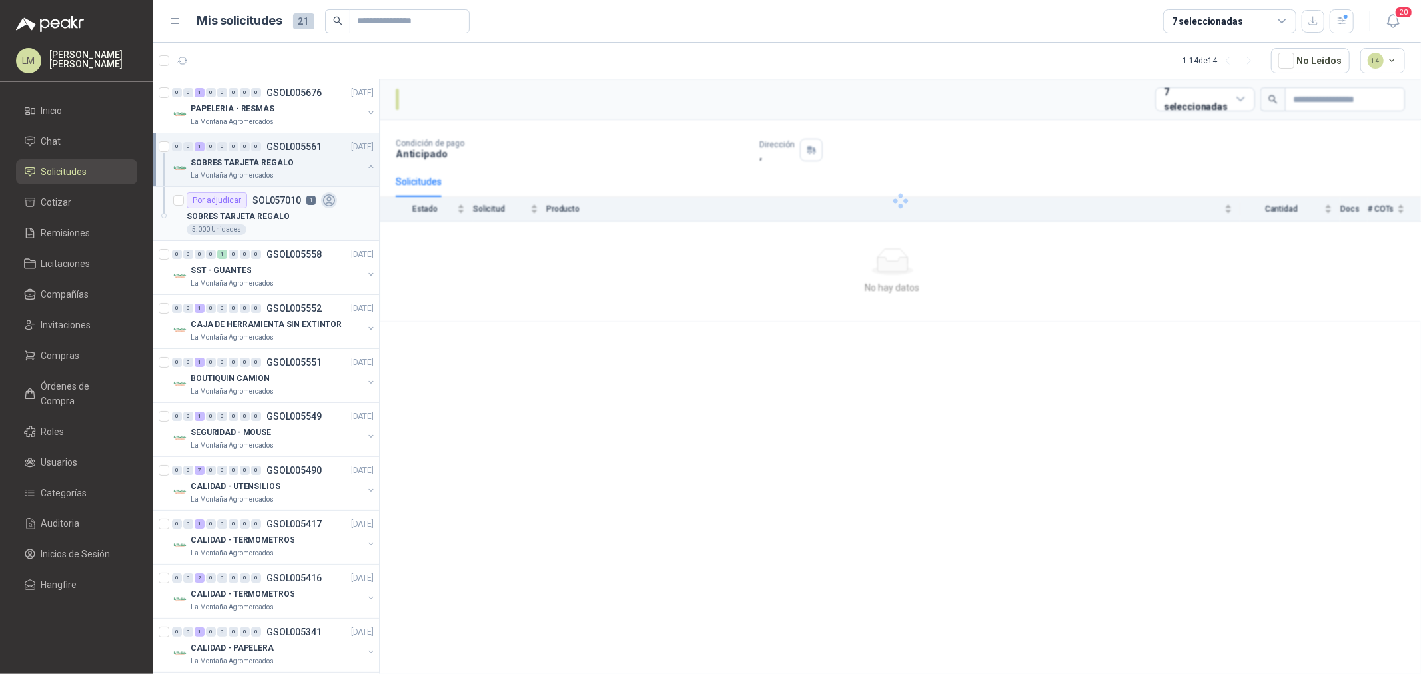
click at [293, 201] on p "SOL057010" at bounding box center [276, 200] width 49 height 9
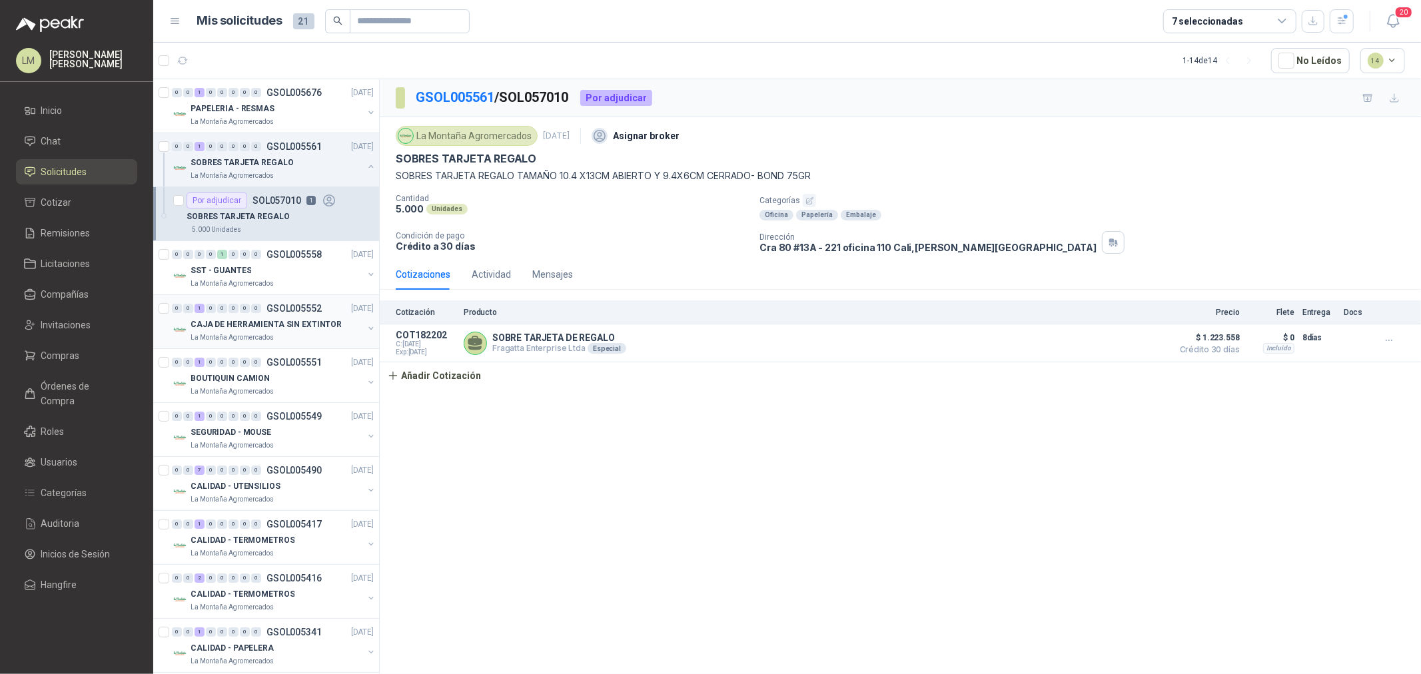
click at [366, 326] on button "button" at bounding box center [371, 328] width 11 height 11
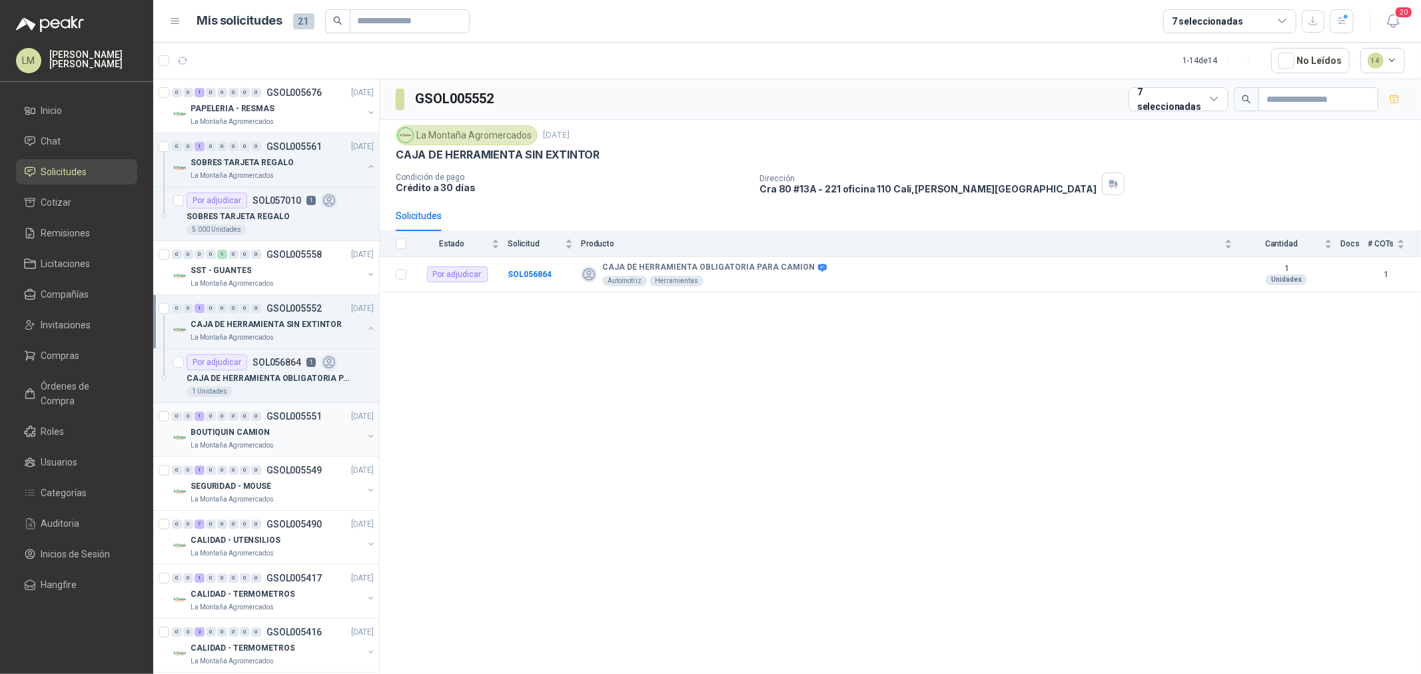
click at [366, 438] on button "button" at bounding box center [371, 436] width 11 height 11
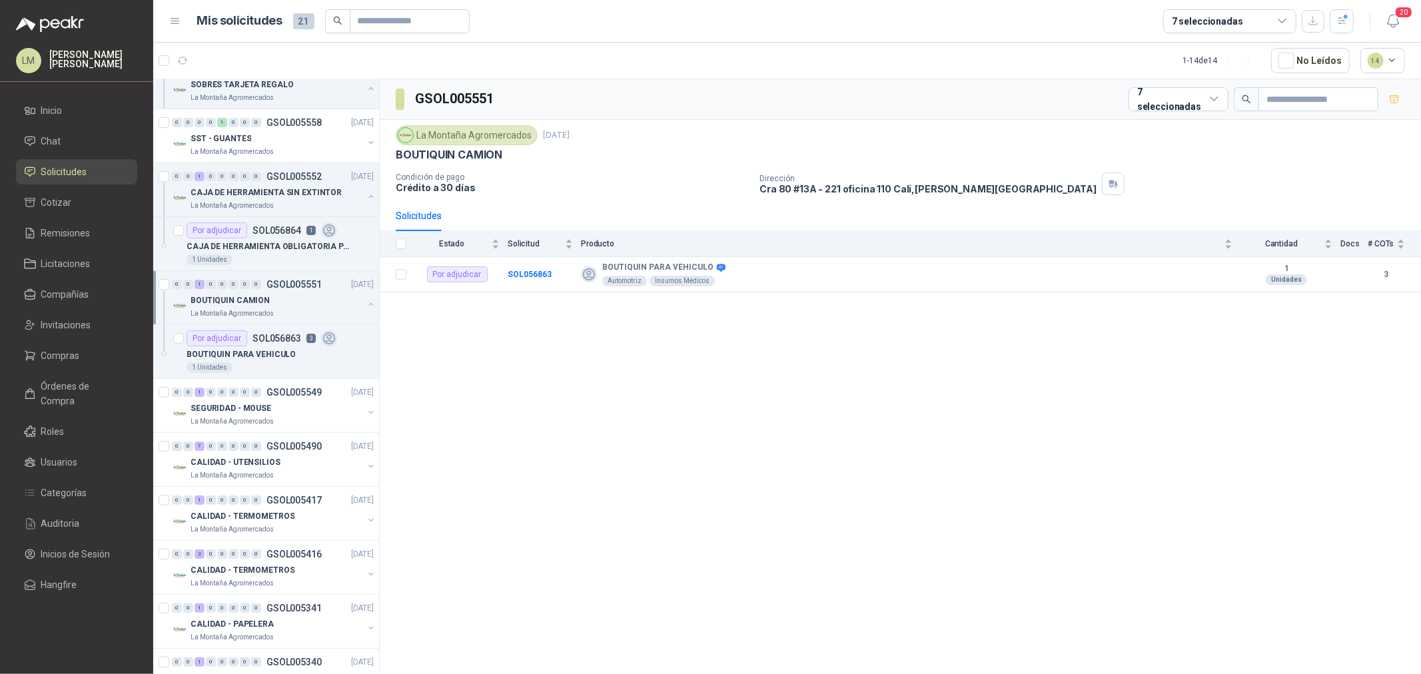
scroll to position [148, 0]
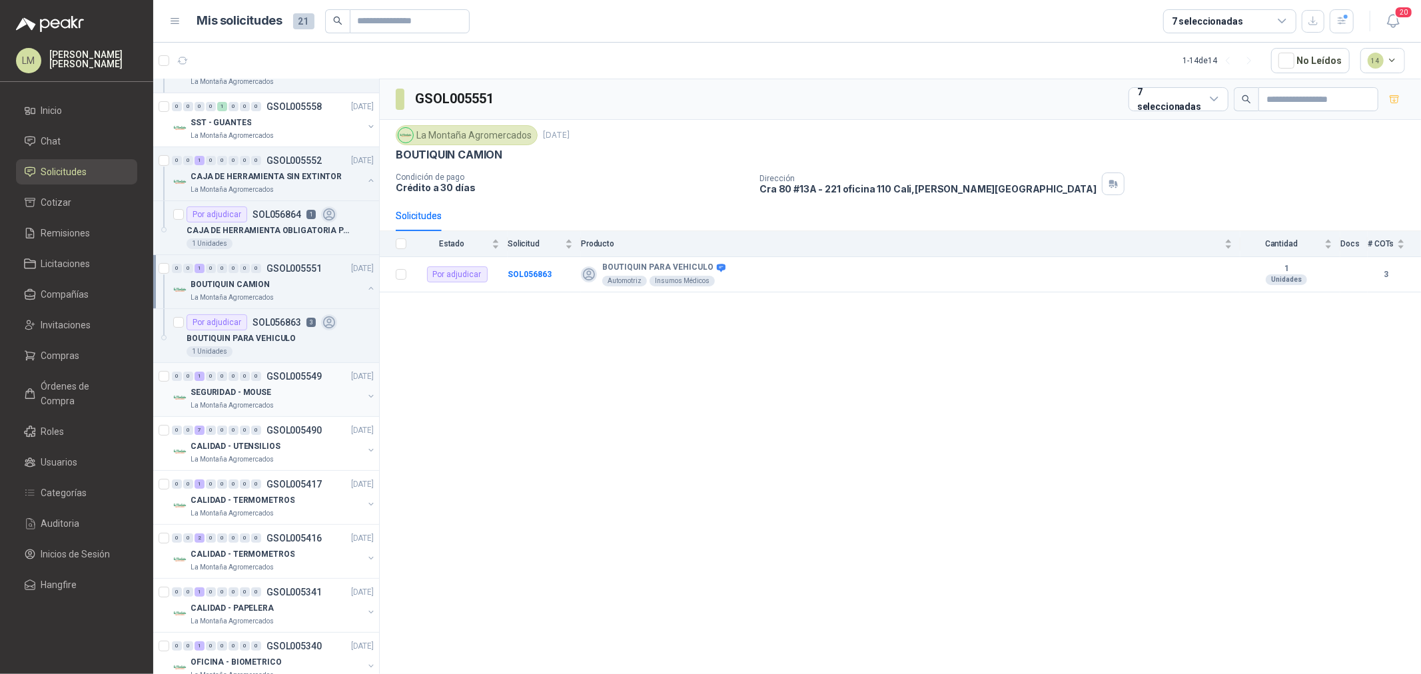
click at [366, 400] on button "button" at bounding box center [371, 396] width 11 height 11
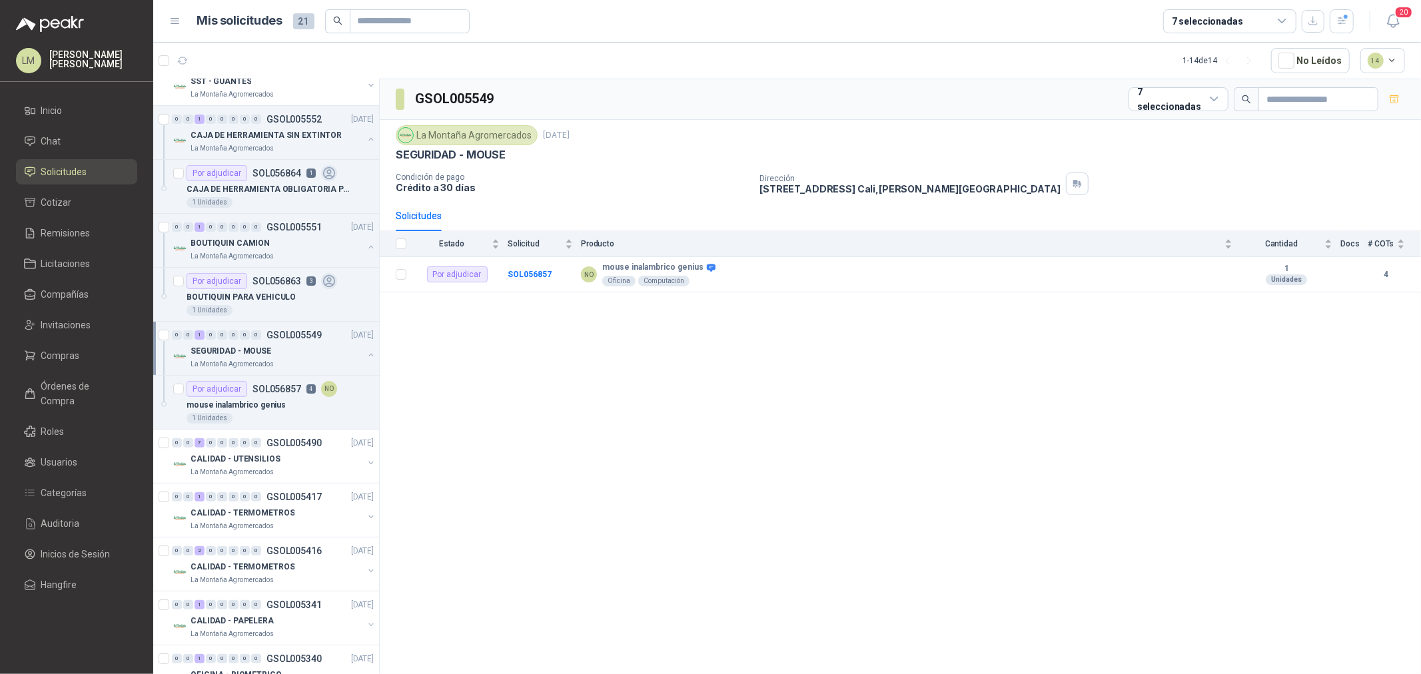
scroll to position [222, 0]
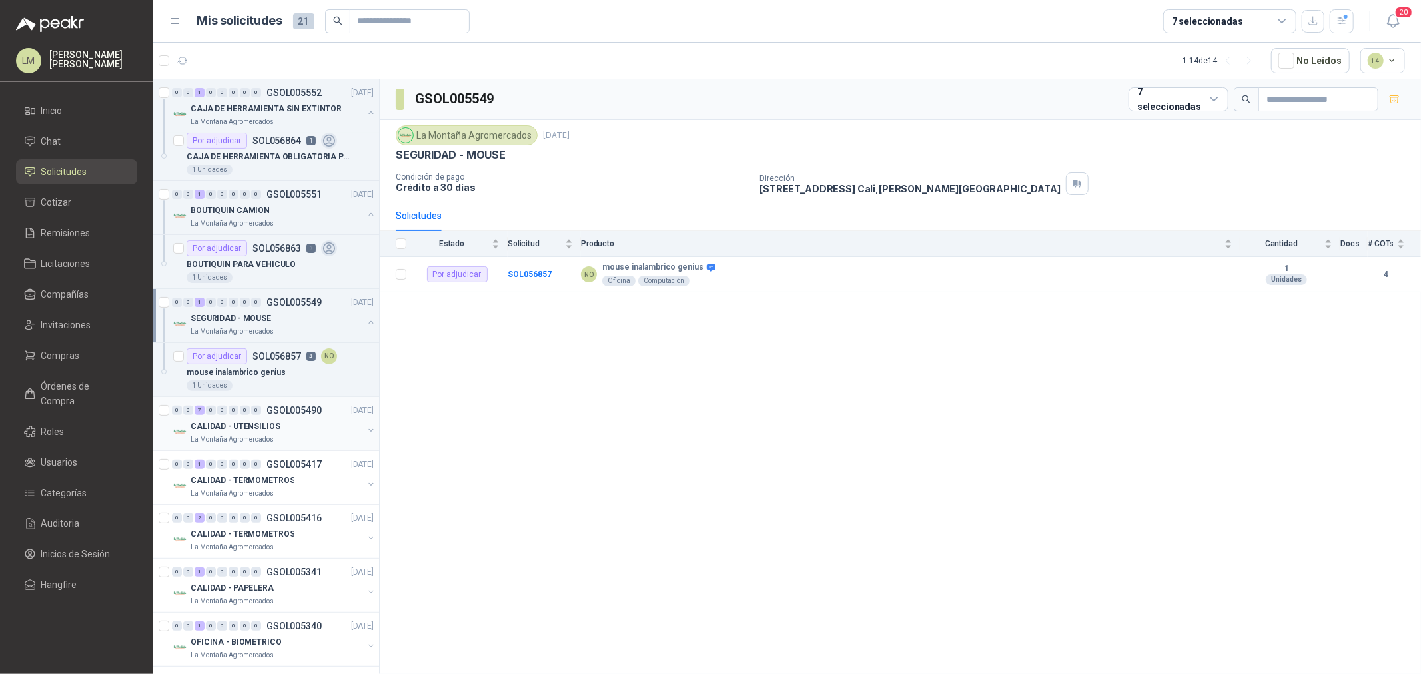
click at [366, 431] on button "button" at bounding box center [371, 430] width 11 height 11
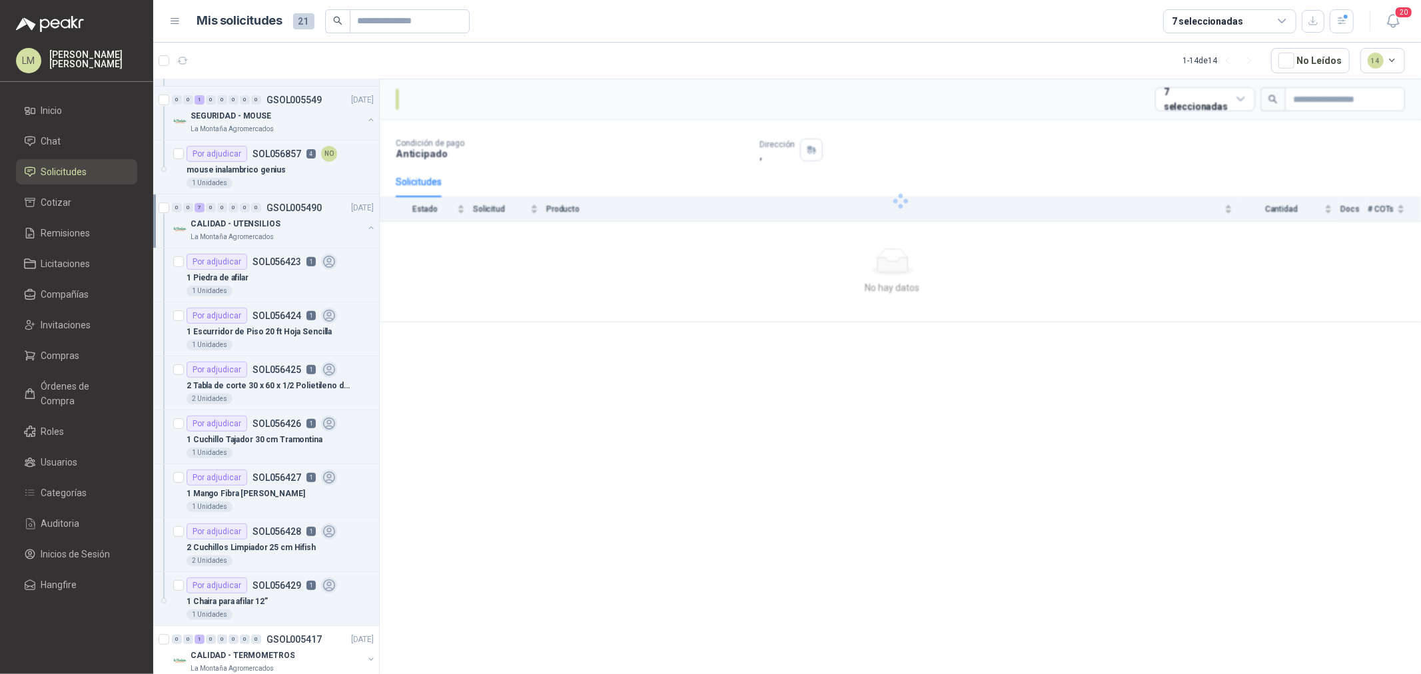
scroll to position [444, 0]
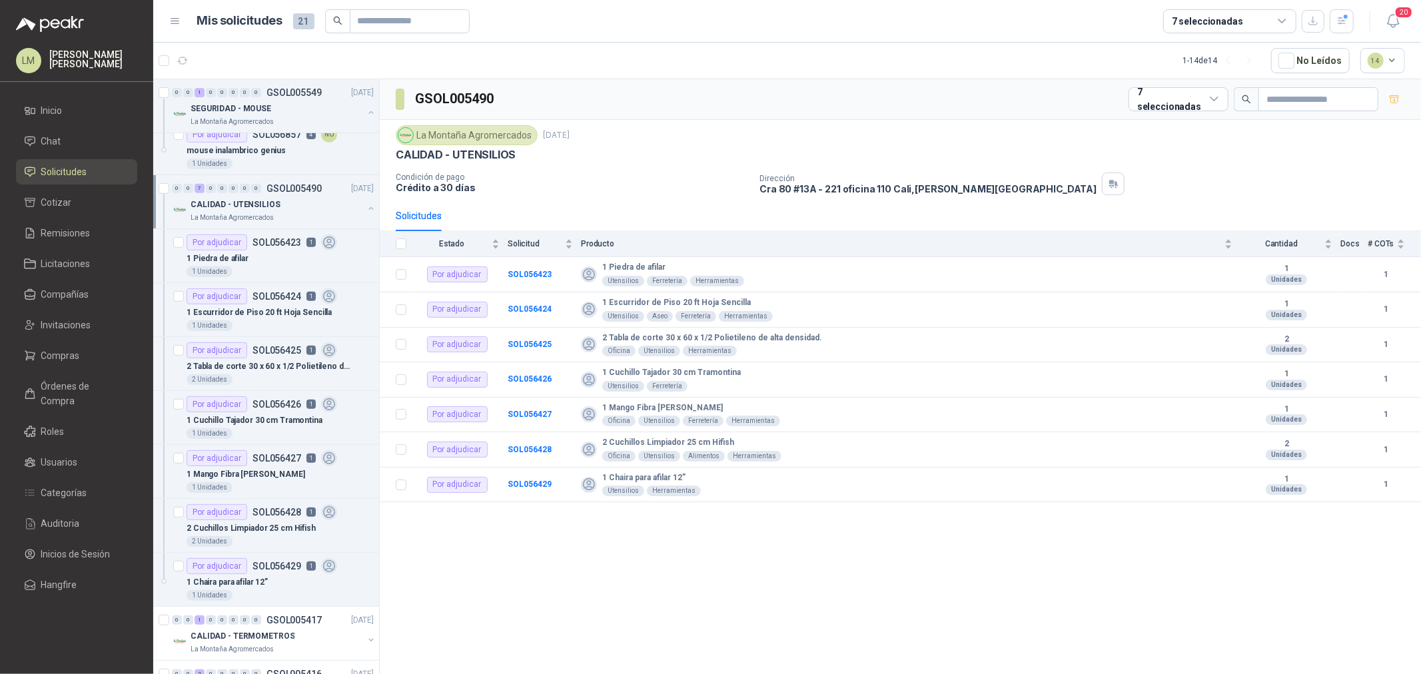
click at [278, 204] on div "CALIDAD - UTENSILIOS" at bounding box center [277, 205] width 173 height 16
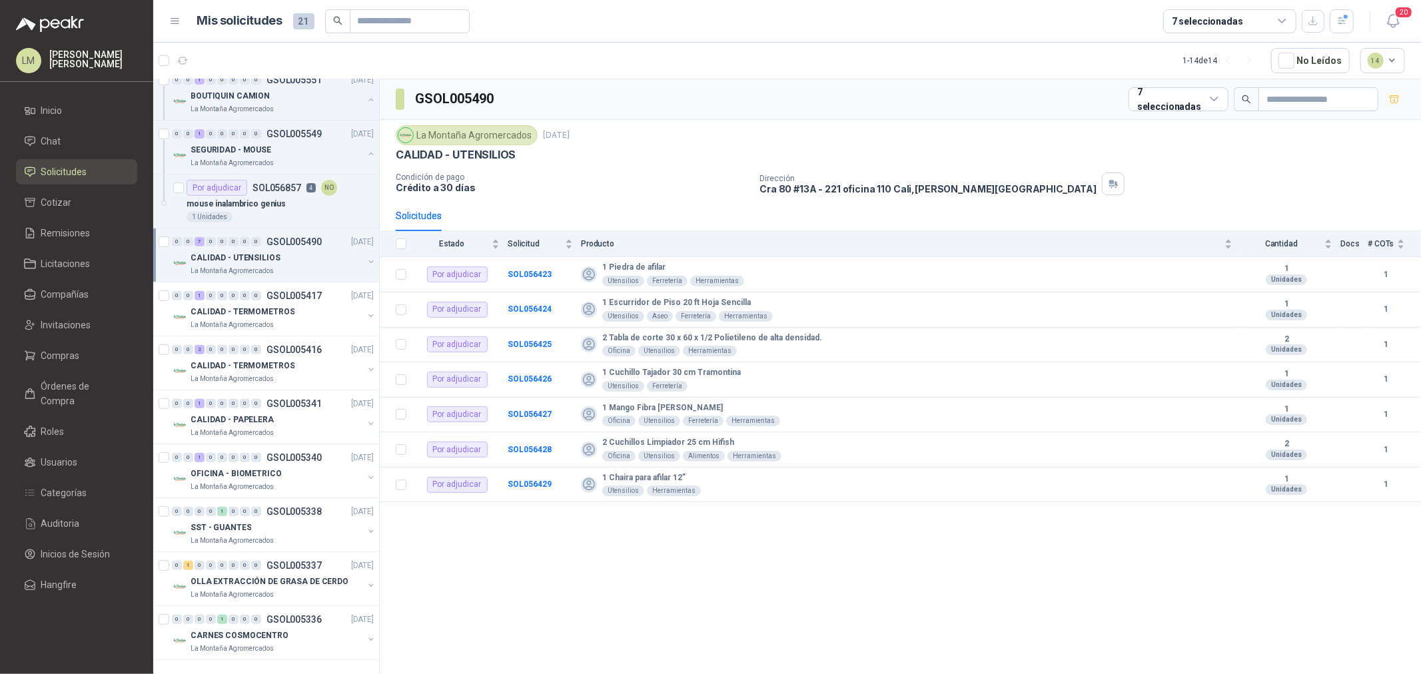
scroll to position [390, 0]
click at [366, 314] on button "button" at bounding box center [371, 315] width 11 height 11
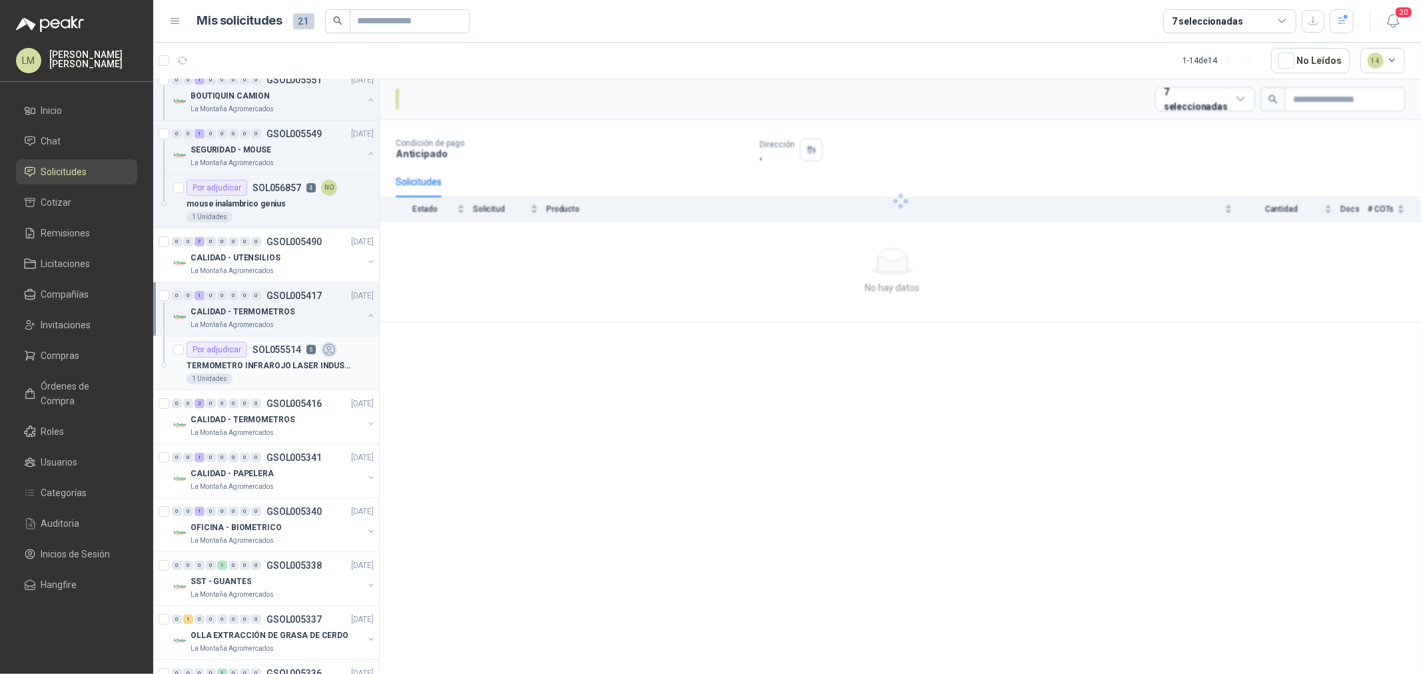
click at [318, 347] on div "Por adjudicar SOL055514 6" at bounding box center [262, 350] width 151 height 16
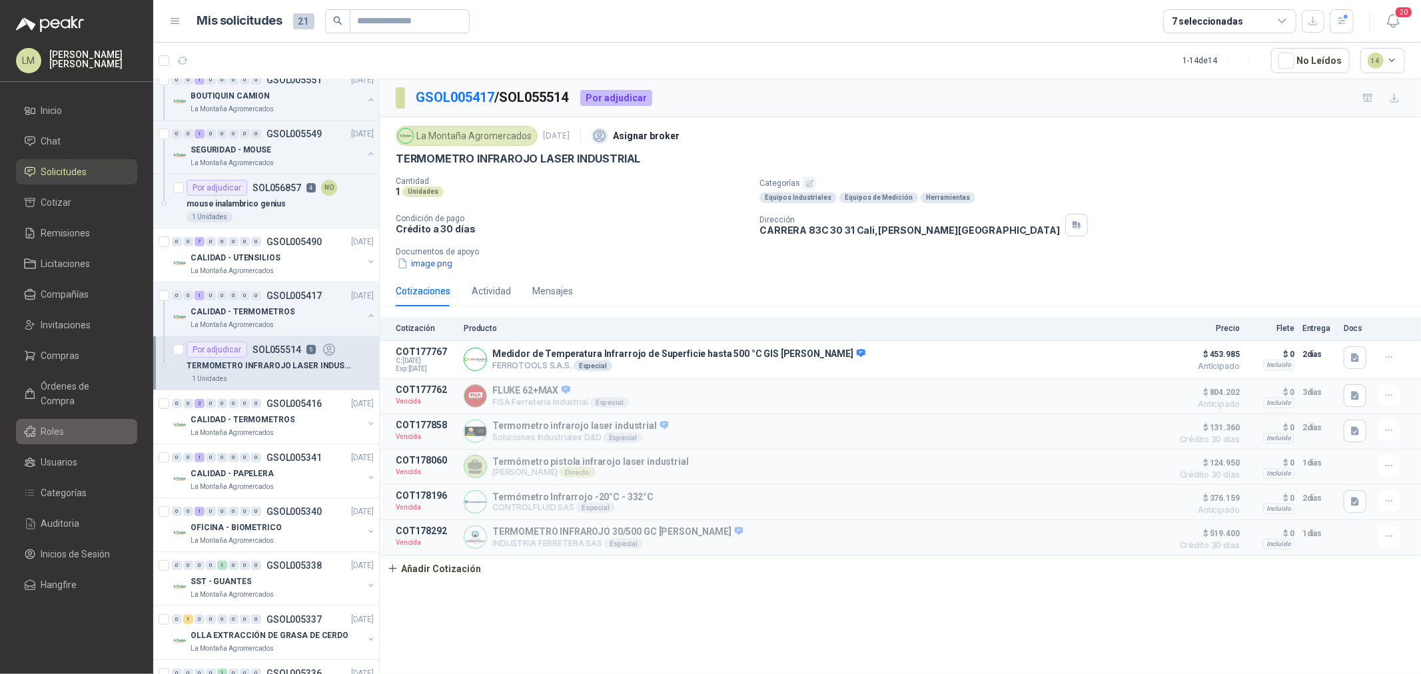
click at [43, 424] on span "Roles" at bounding box center [52, 431] width 23 height 15
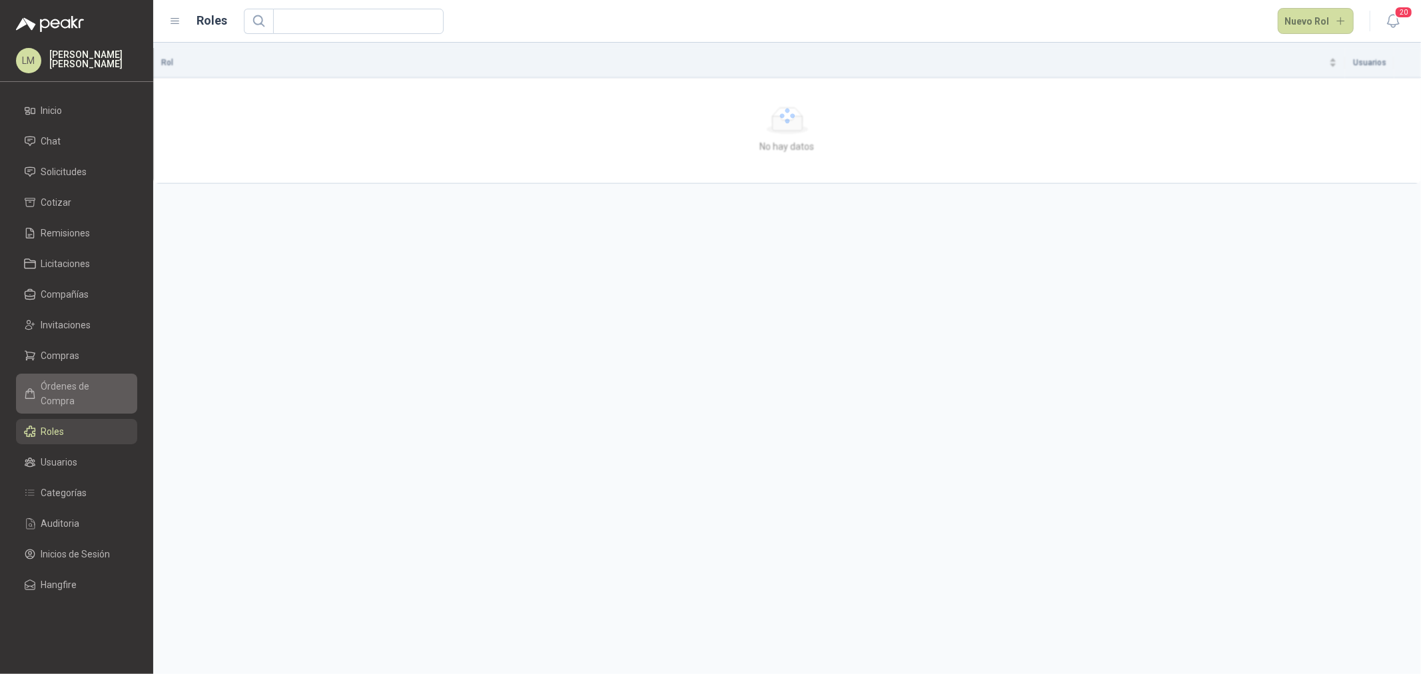
click at [64, 382] on span "Órdenes de Compra" at bounding box center [82, 393] width 83 height 29
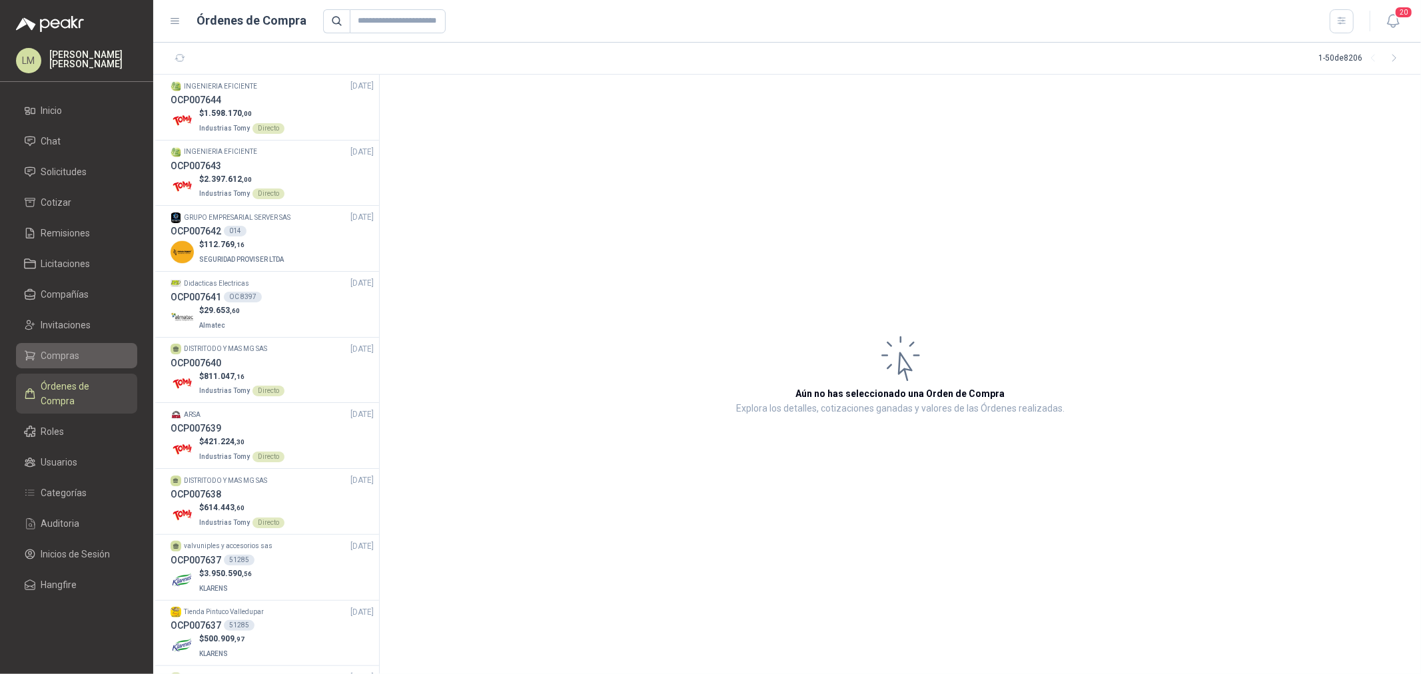
click at [65, 356] on span "Compras" at bounding box center [60, 355] width 39 height 15
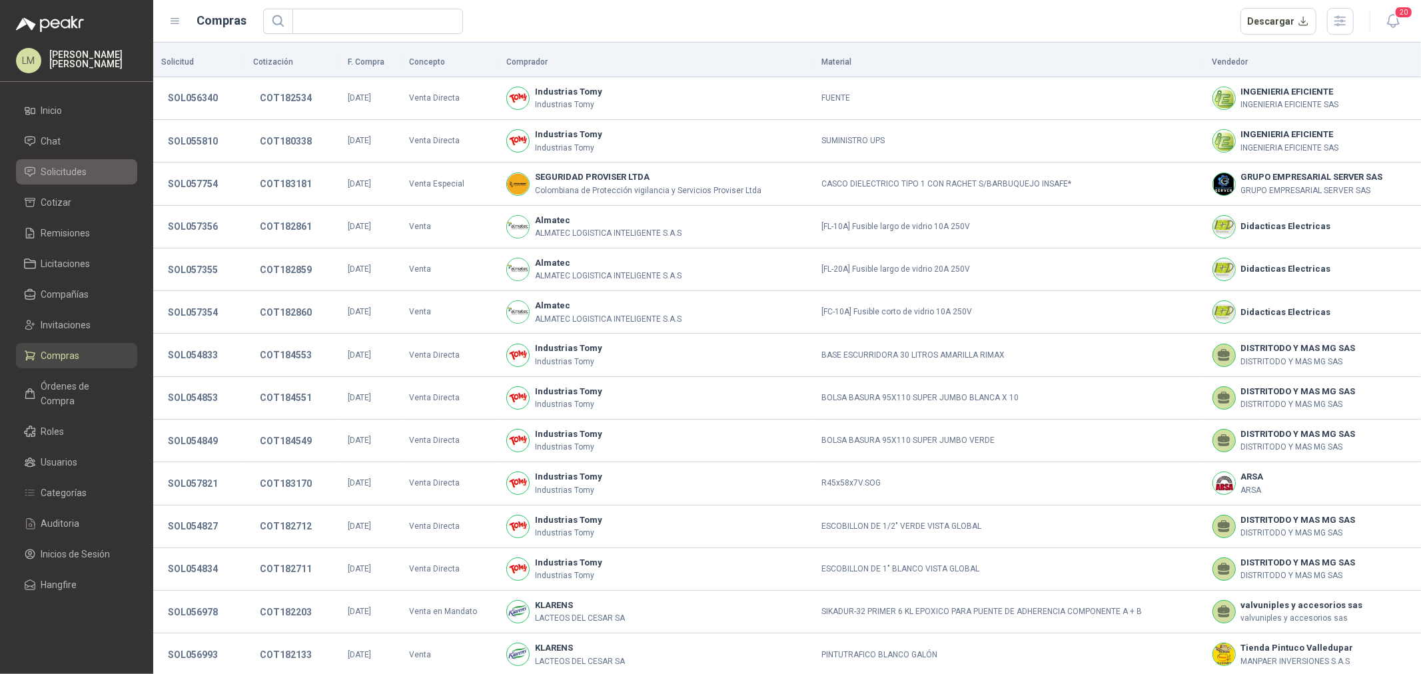
click at [64, 171] on span "Solicitudes" at bounding box center [64, 172] width 46 height 15
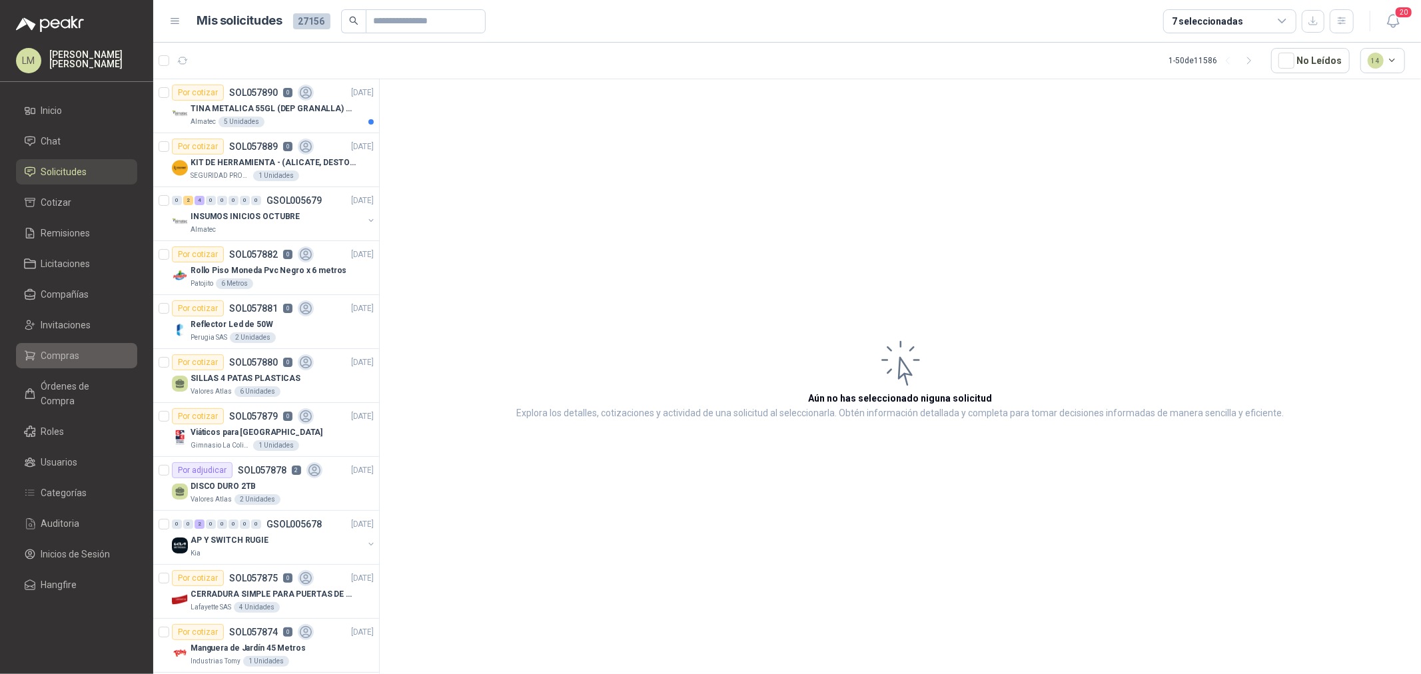
click at [85, 350] on li "Compras" at bounding box center [76, 355] width 105 height 15
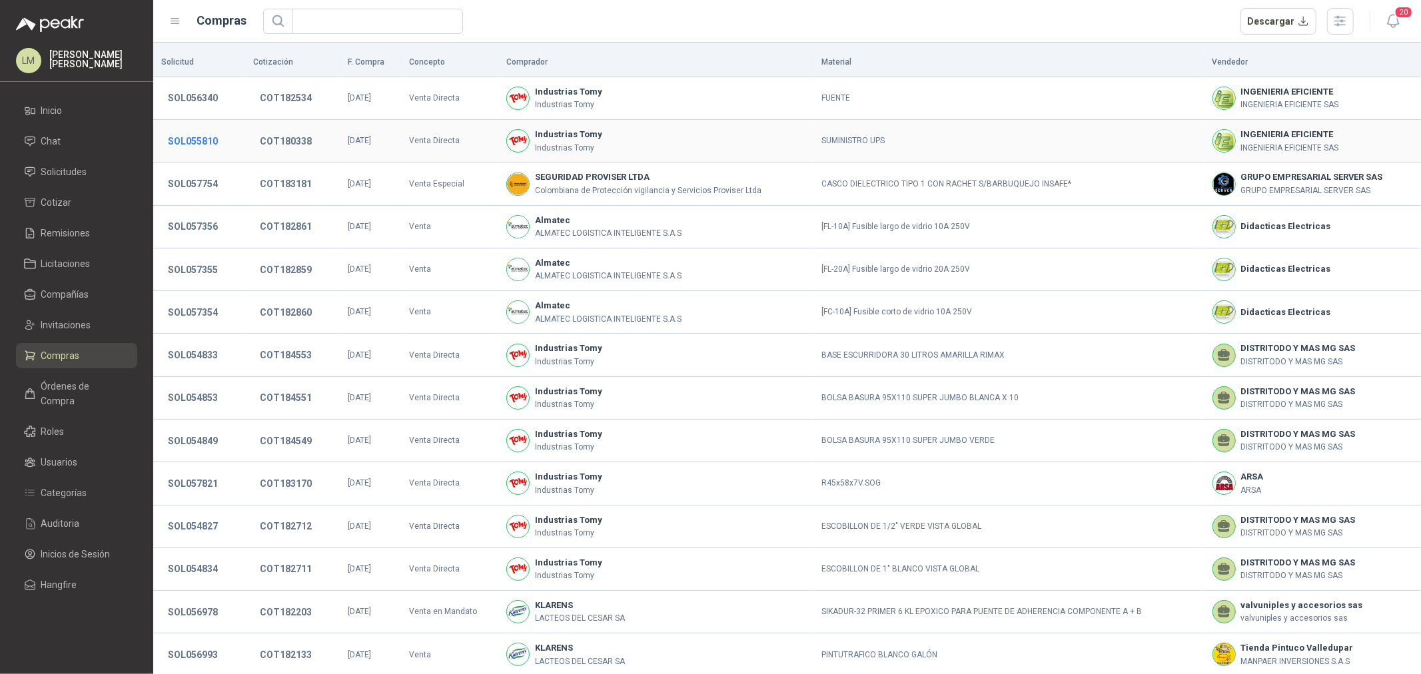
click at [211, 144] on button "SOL055810" at bounding box center [192, 141] width 63 height 24
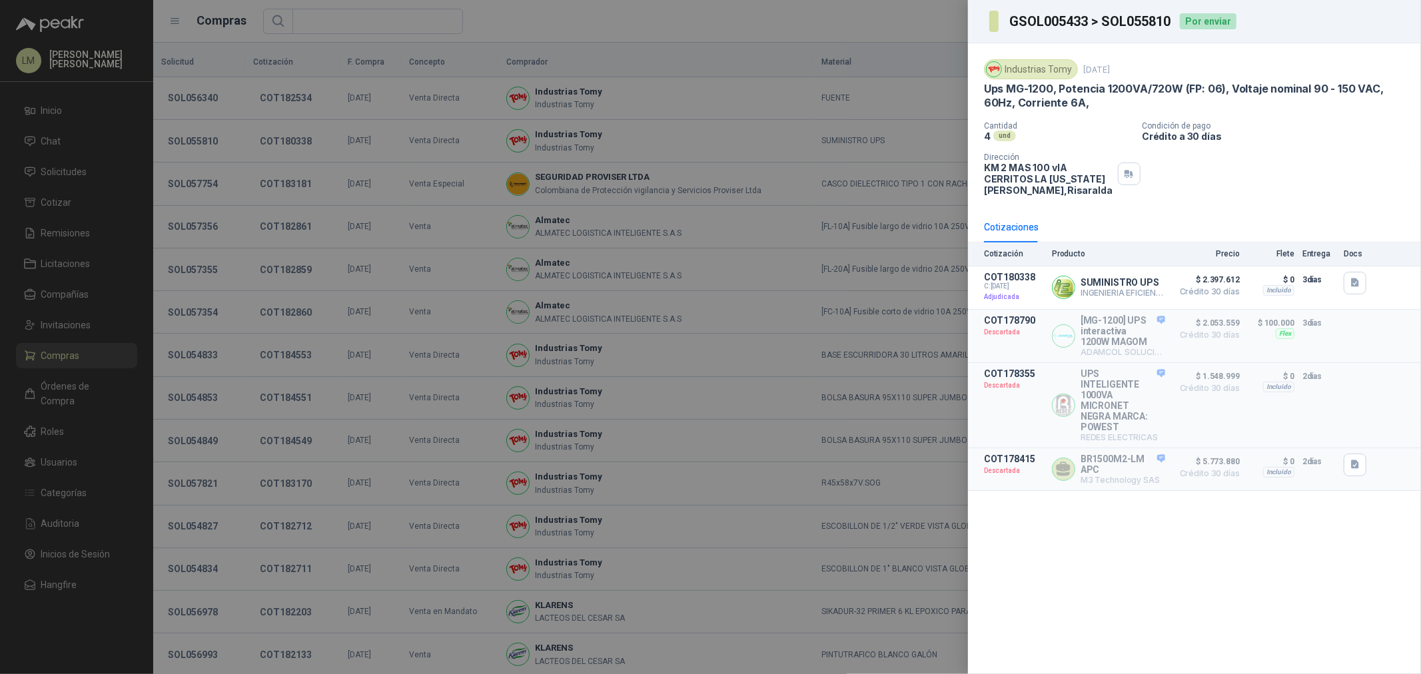
click at [570, 268] on div at bounding box center [710, 337] width 1421 height 674
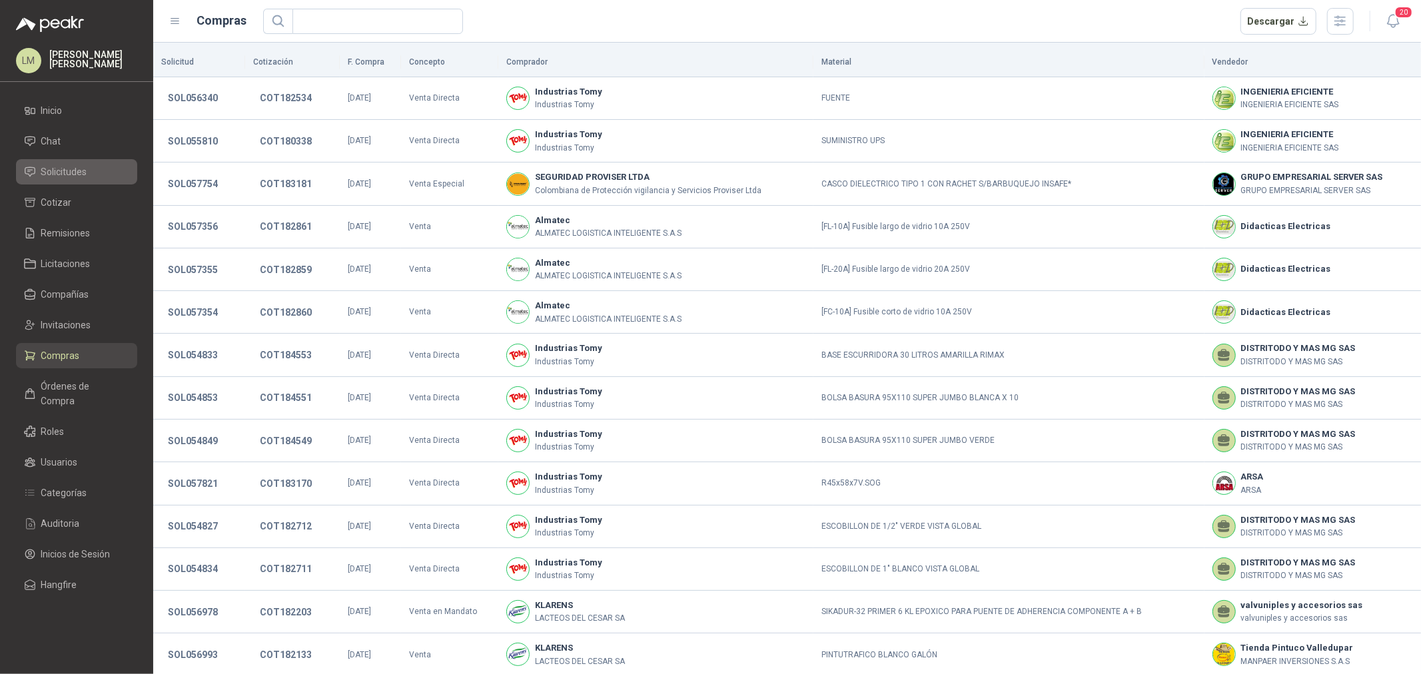
click at [63, 179] on span "Solicitudes" at bounding box center [64, 172] width 46 height 15
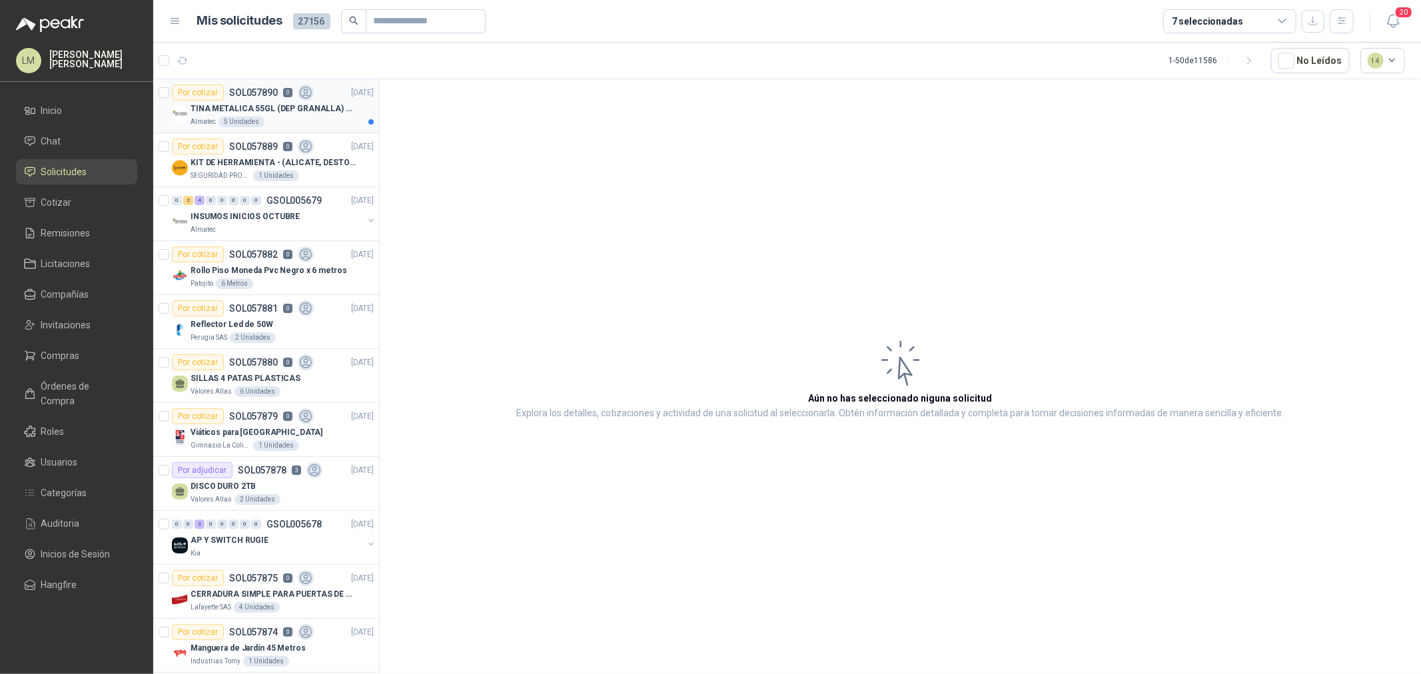
click at [230, 103] on p "TINA METALICA 55GL (DEP GRANALLA) CON TAPA" at bounding box center [274, 109] width 166 height 13
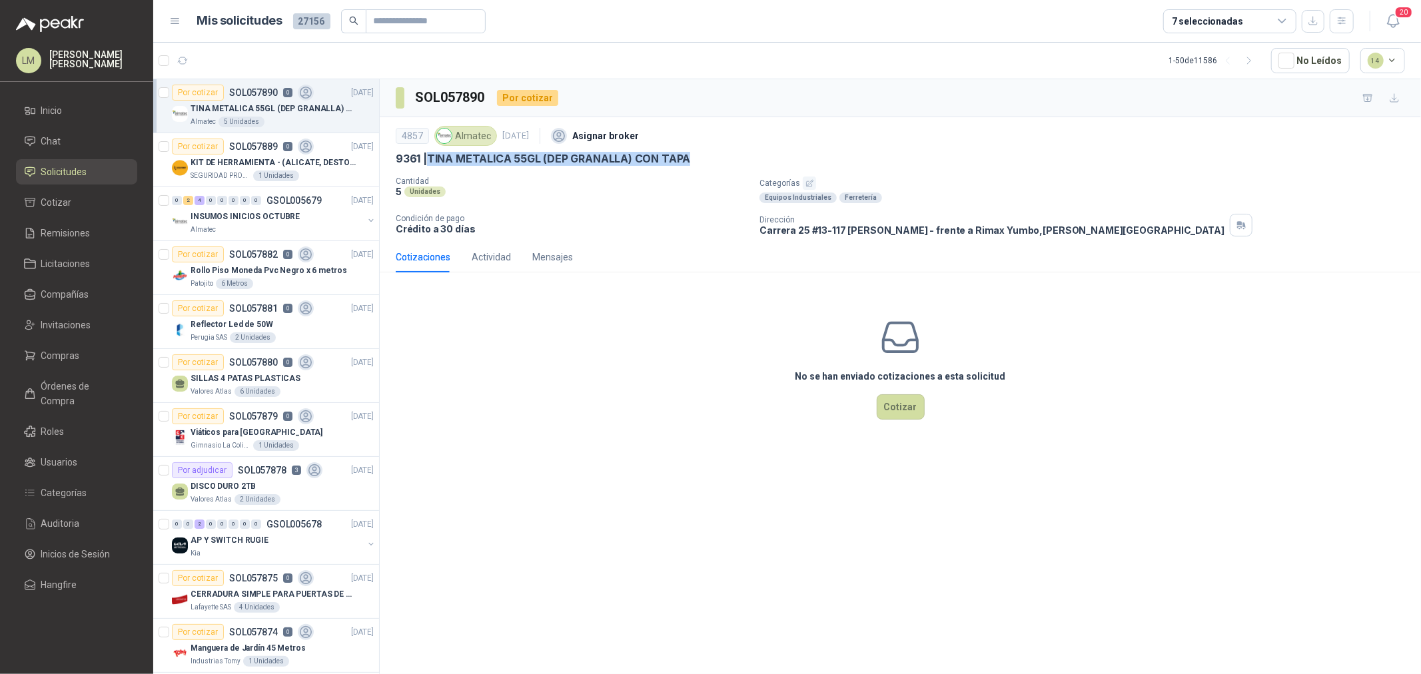
drag, startPoint x: 425, startPoint y: 156, endPoint x: 695, endPoint y: 156, distance: 269.8
click at [695, 156] on div "9361 | TINA METALICA 55GL (DEP GRANALLA) CON TAPA" at bounding box center [900, 159] width 1009 height 14
copy p "TINA METALICA 55GL (DEP GRANALLA) CON TAPA"
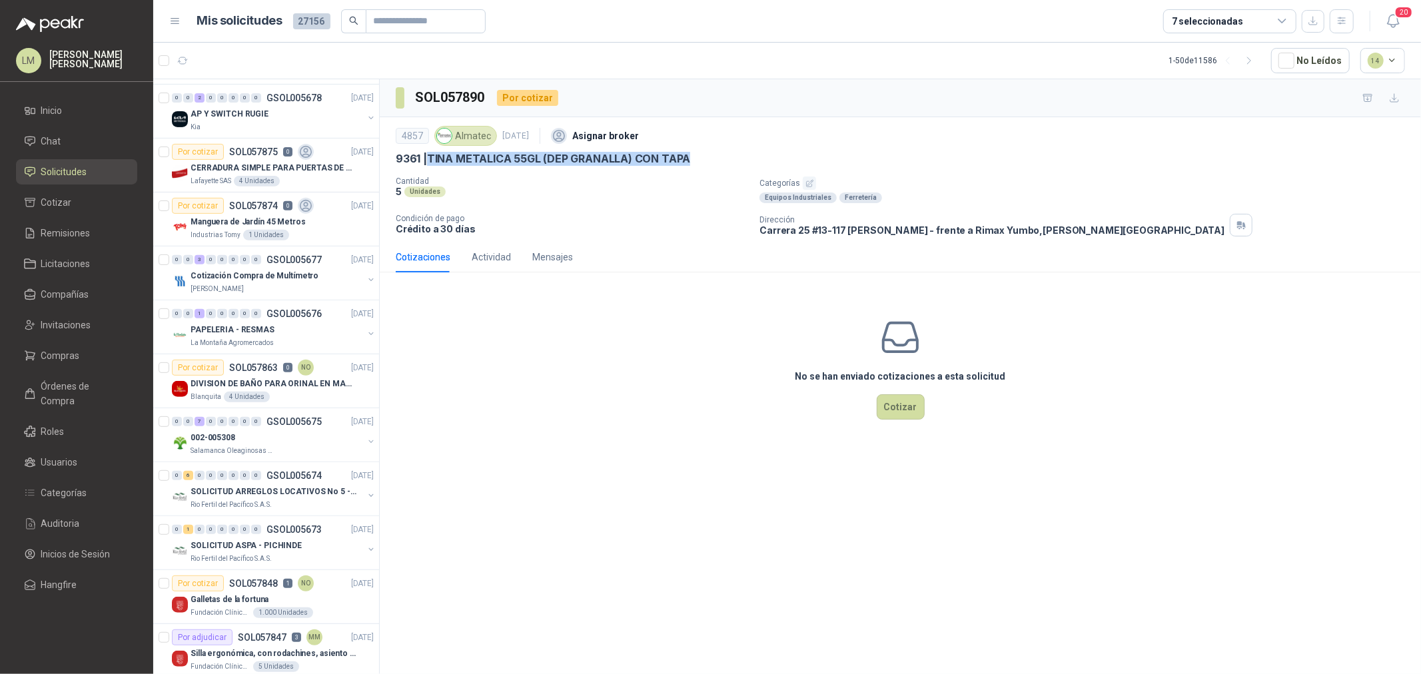
scroll to position [444, 0]
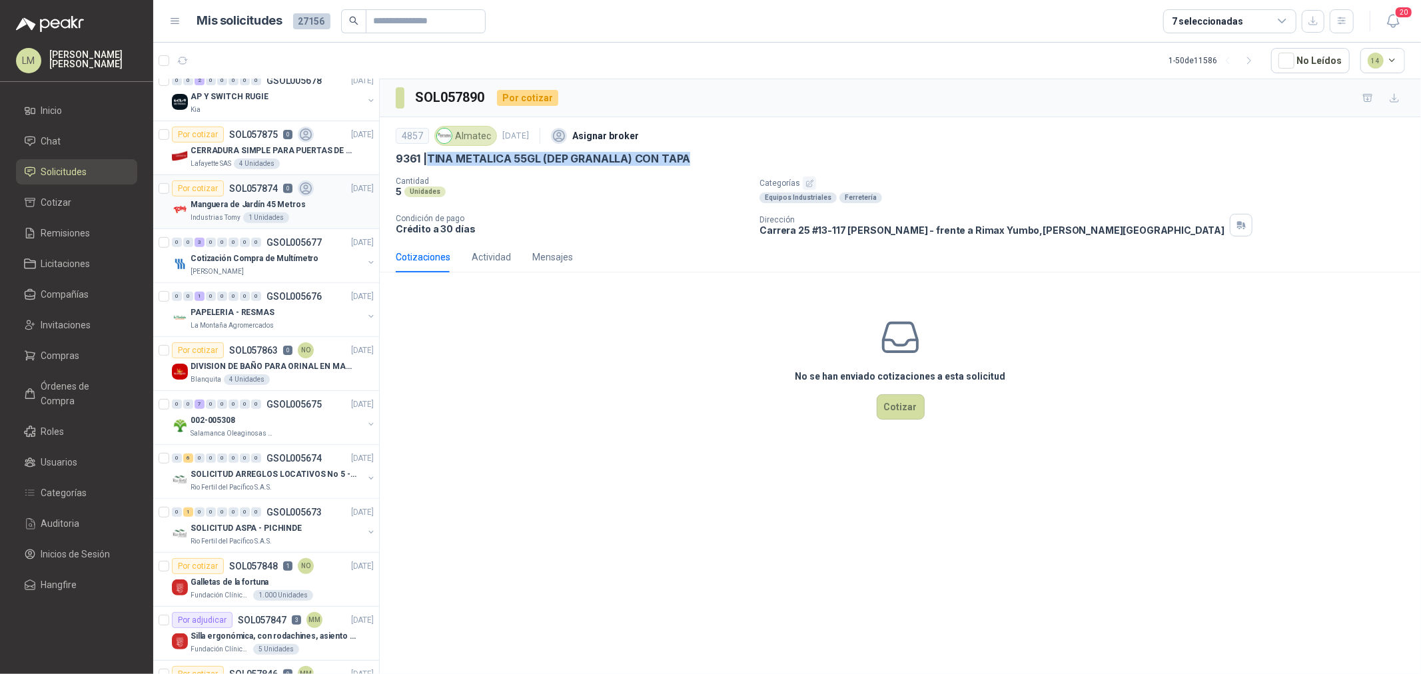
click at [252, 191] on p "SOL057874" at bounding box center [253, 188] width 49 height 9
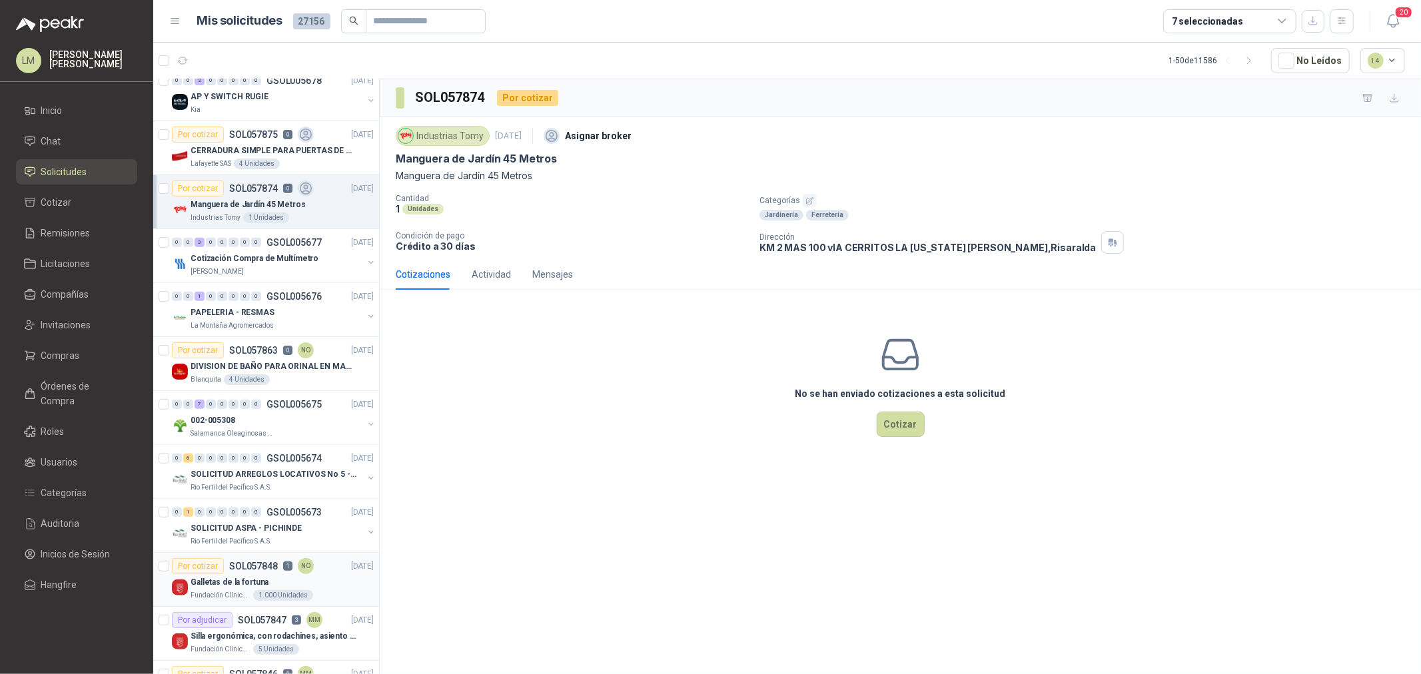
click at [256, 575] on div "Galletas de la fortuna" at bounding box center [282, 582] width 183 height 16
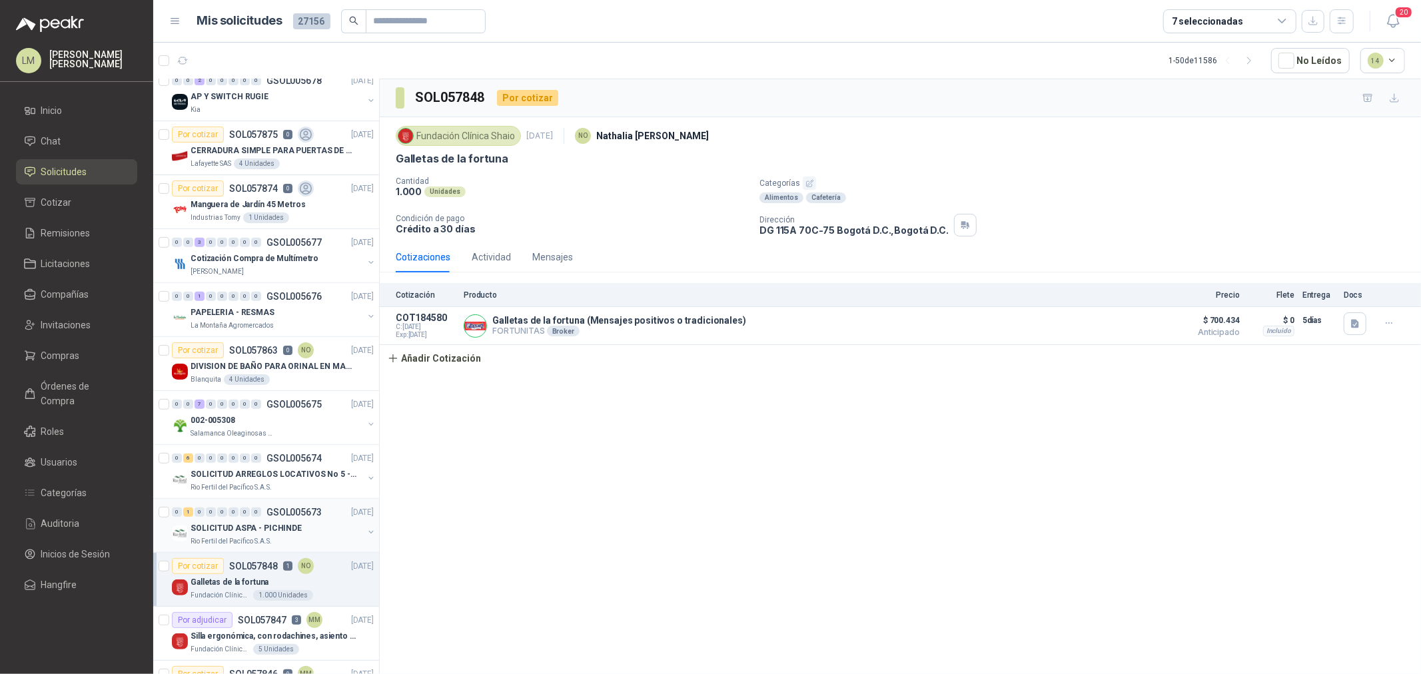
click at [274, 524] on p "SOLICITUD ASPA - PICHINDE" at bounding box center [246, 528] width 111 height 13
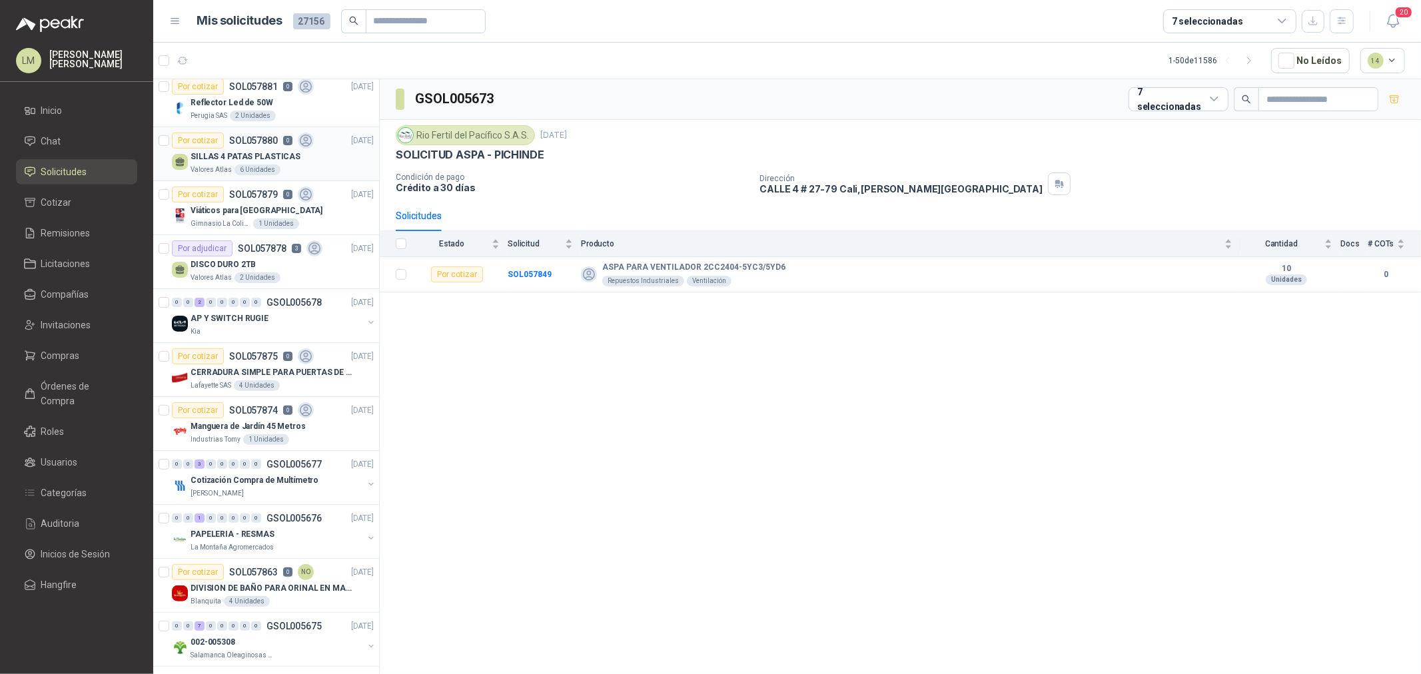
scroll to position [370, 0]
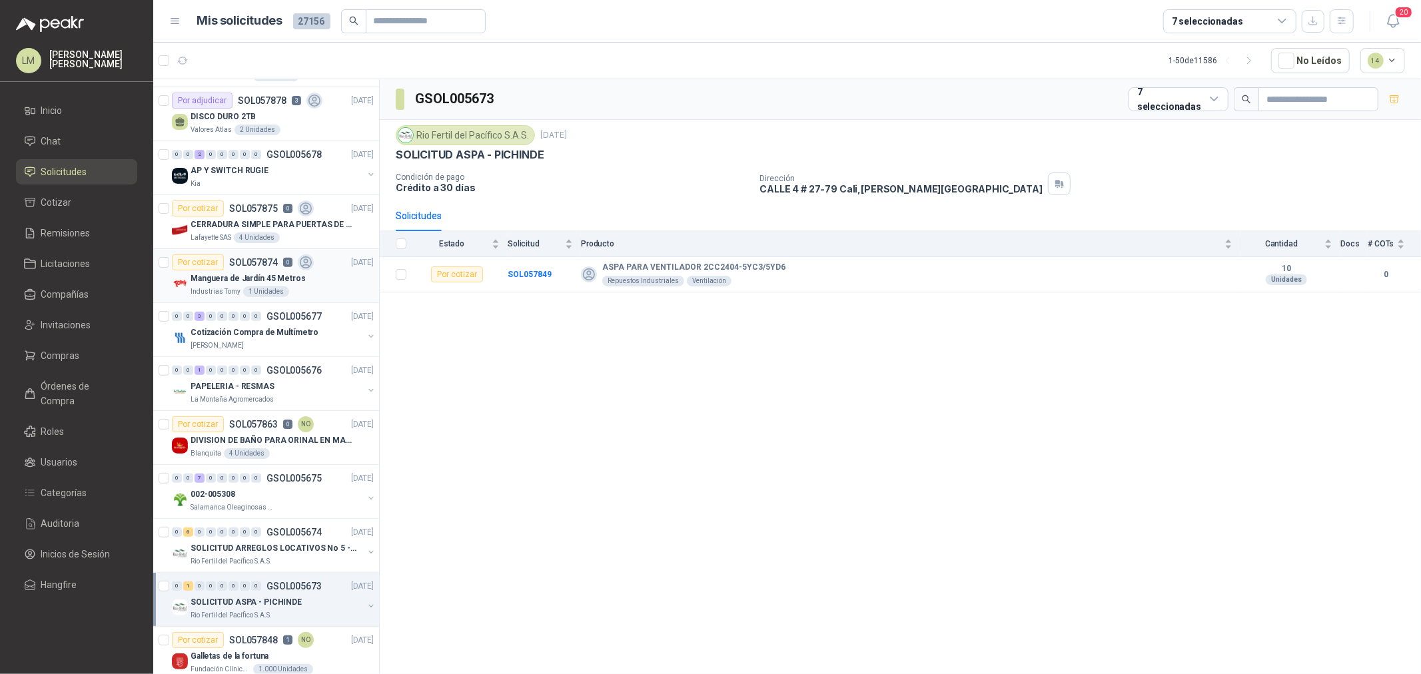
click at [243, 278] on p "Manguera de Jardín 45 Metros" at bounding box center [248, 278] width 115 height 13
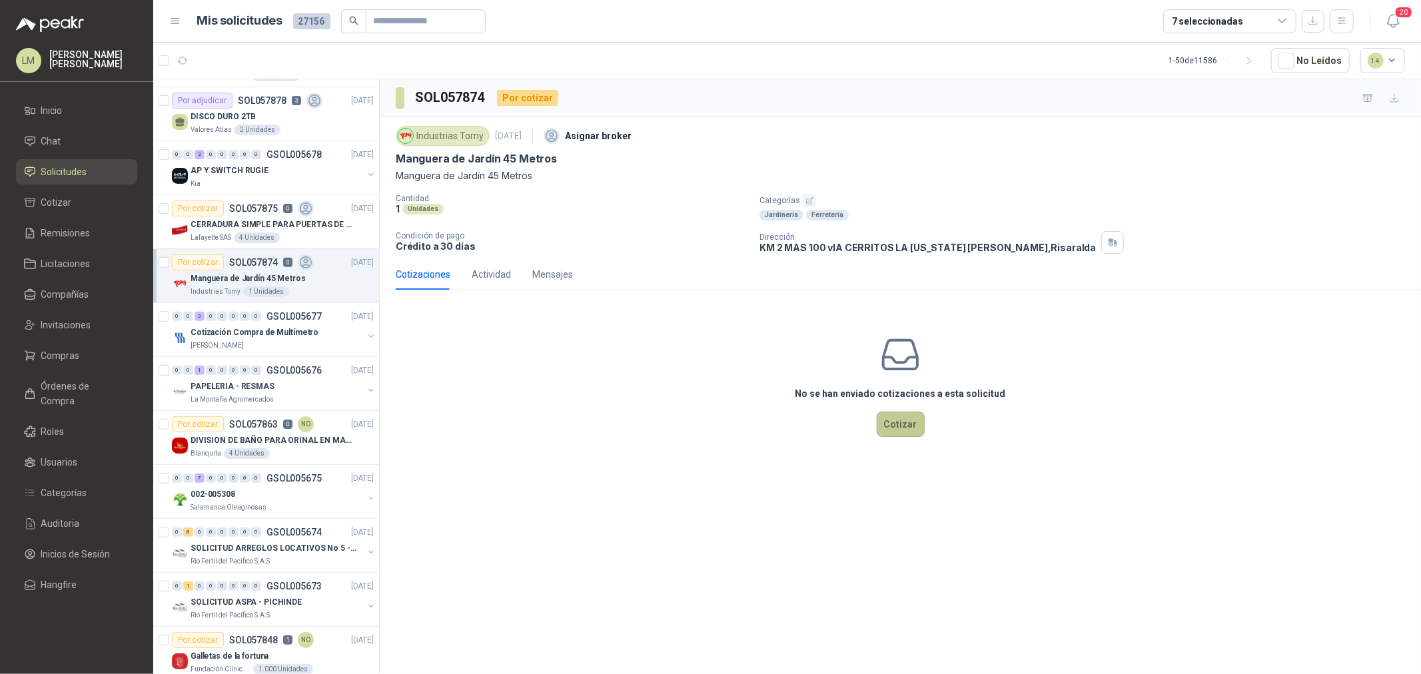
click at [909, 429] on button "Cotizar" at bounding box center [901, 424] width 48 height 25
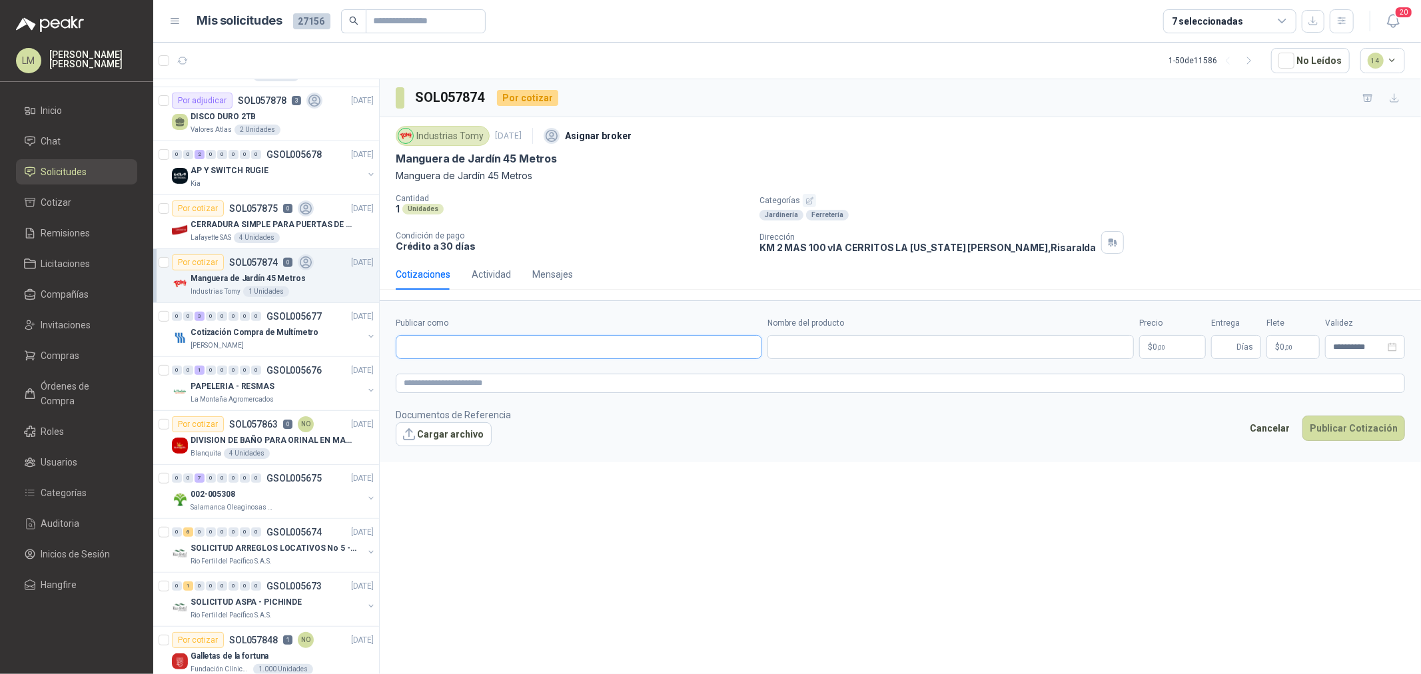
click at [522, 345] on input "Publicar como" at bounding box center [578, 347] width 365 height 23
type input "******"
click at [492, 380] on div "Homecenter NIT : 800242106" at bounding box center [579, 379] width 344 height 15
type input "**********"
click at [833, 342] on input "Nombre del producto" at bounding box center [950, 347] width 366 height 24
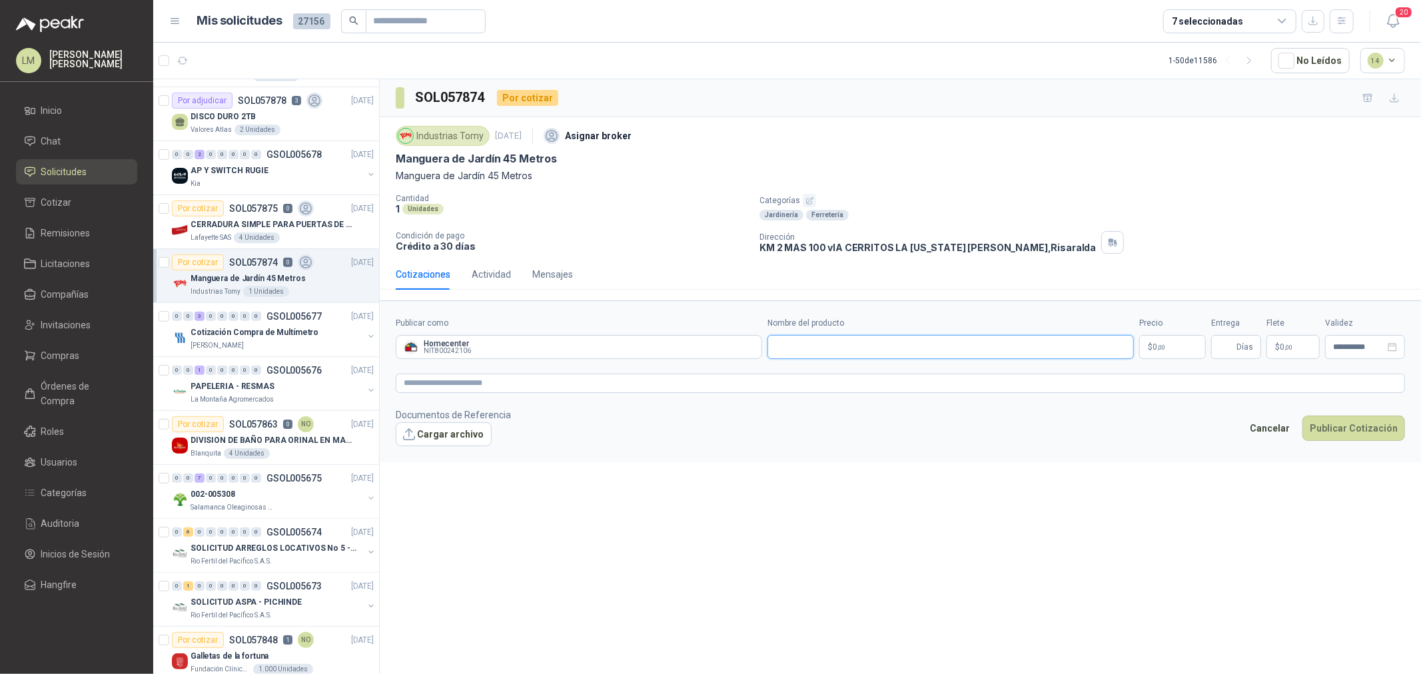
paste input "**********"
click at [860, 344] on input "**********" at bounding box center [950, 347] width 366 height 24
type input "**********"
click at [1154, 352] on body "LM Luis Miguel Martinez Inicio Chat Solicitudes Cotizar Remisiones Licitaciones…" at bounding box center [710, 337] width 1421 height 674
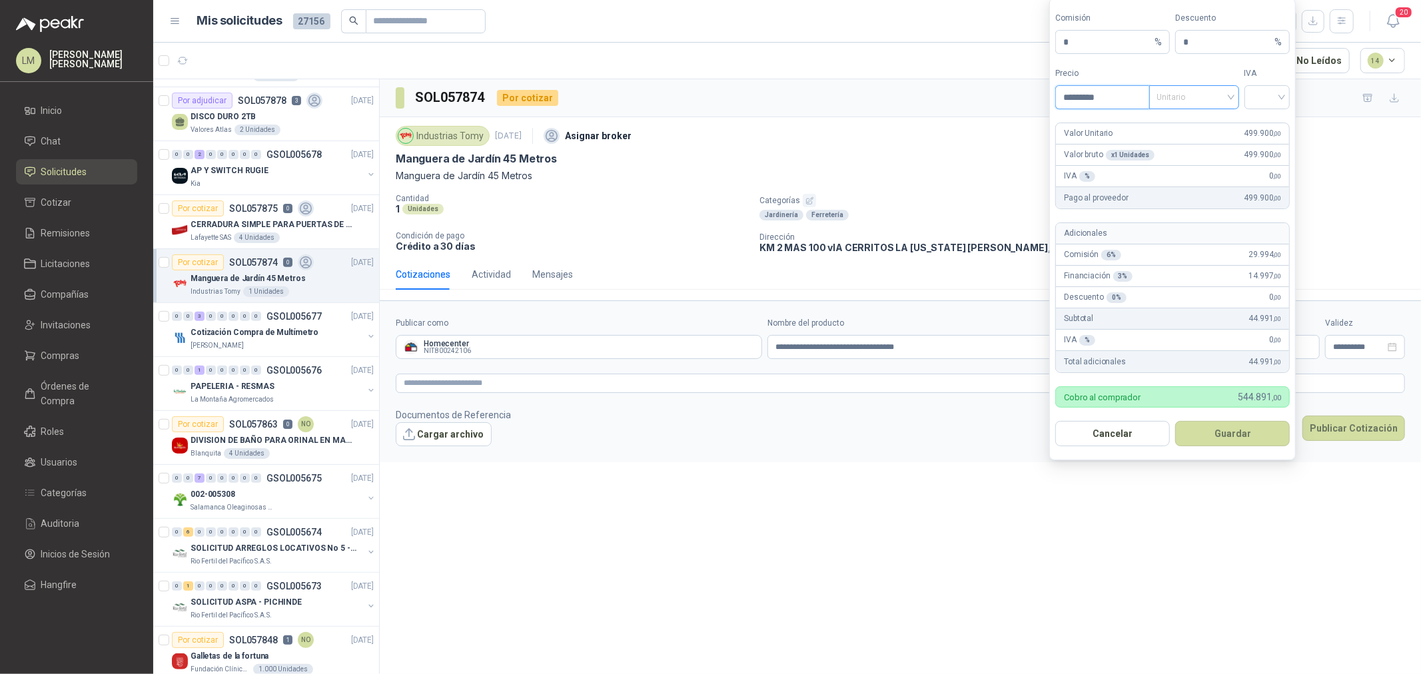
click at [1188, 102] on span "Unitario" at bounding box center [1194, 97] width 74 height 20
type input "*********"
click at [1200, 148] on div "Unitario con IVA" at bounding box center [1194, 146] width 69 height 15
click at [1276, 94] on input "search" at bounding box center [1267, 96] width 30 height 20
click at [1271, 122] on div "19%" at bounding box center [1267, 124] width 25 height 15
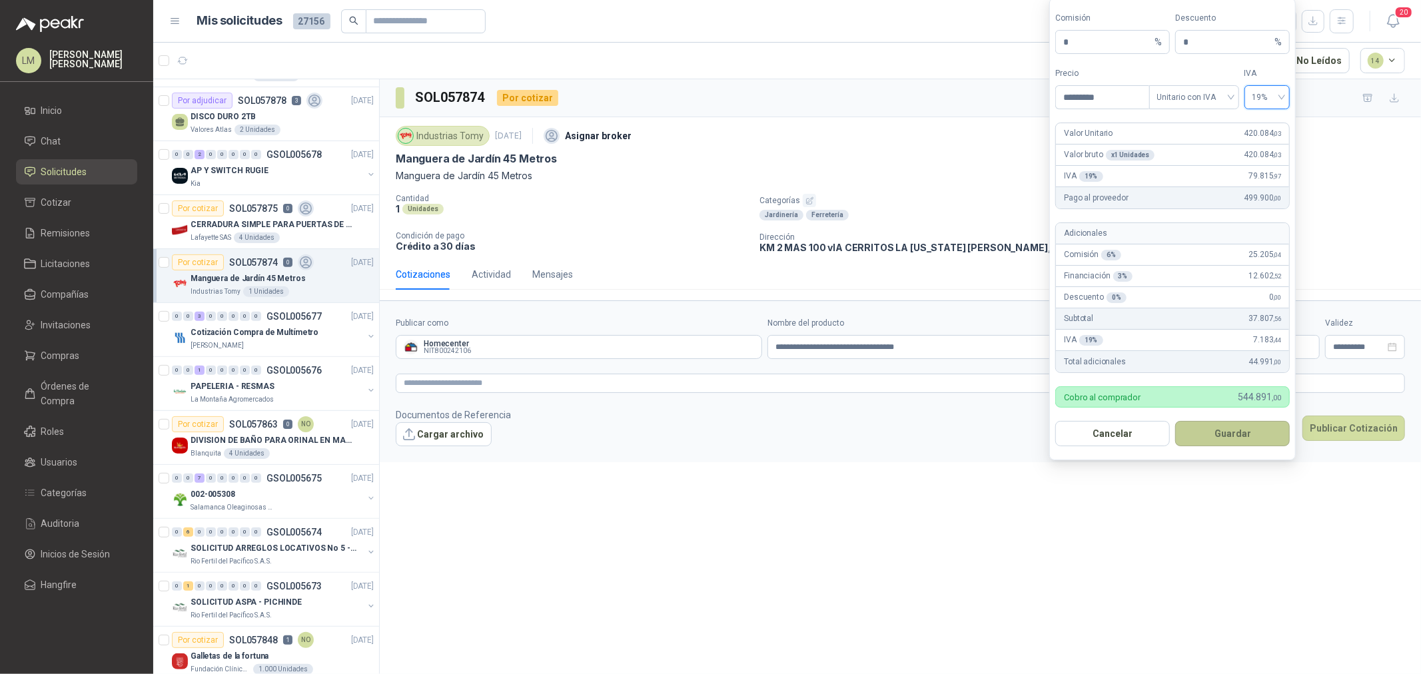
click at [1230, 431] on button "Guardar" at bounding box center [1232, 433] width 115 height 25
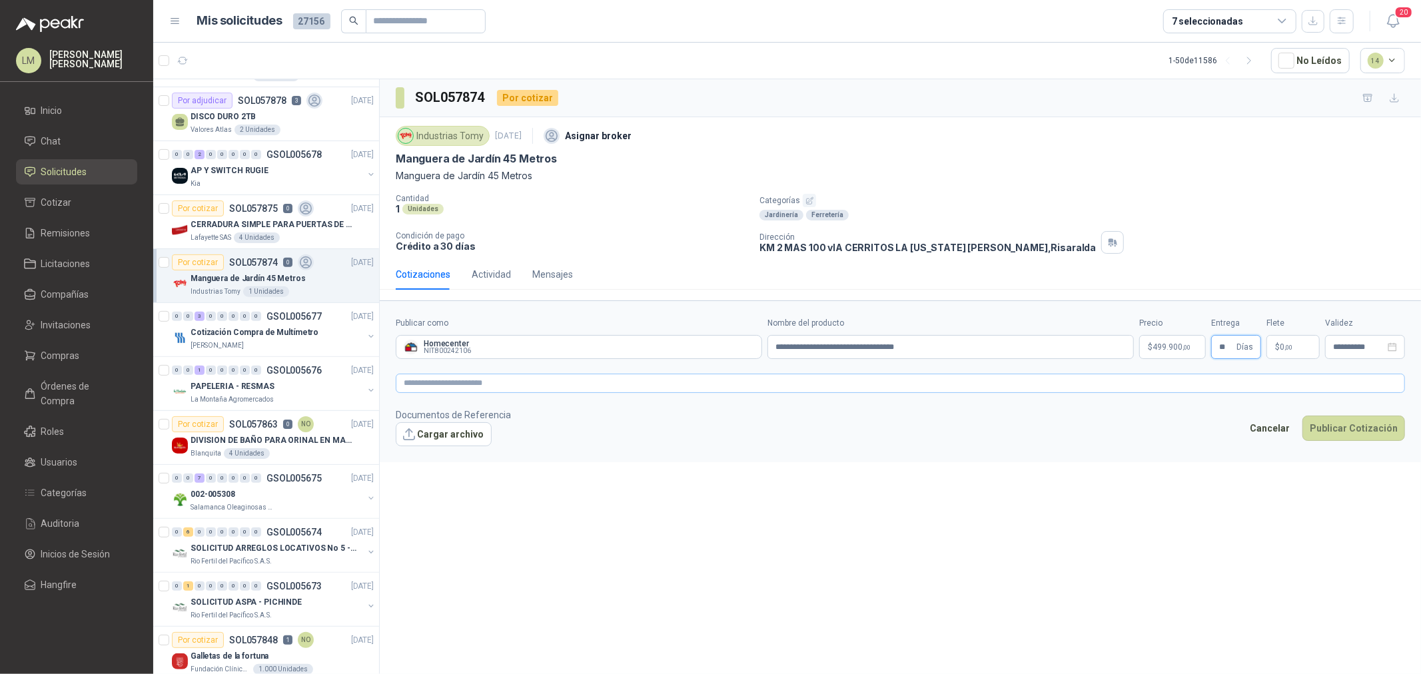
type input "**"
click at [1163, 386] on textarea at bounding box center [900, 383] width 1009 height 19
click at [1356, 466] on button "Publicar Cotización" at bounding box center [1353, 462] width 103 height 25
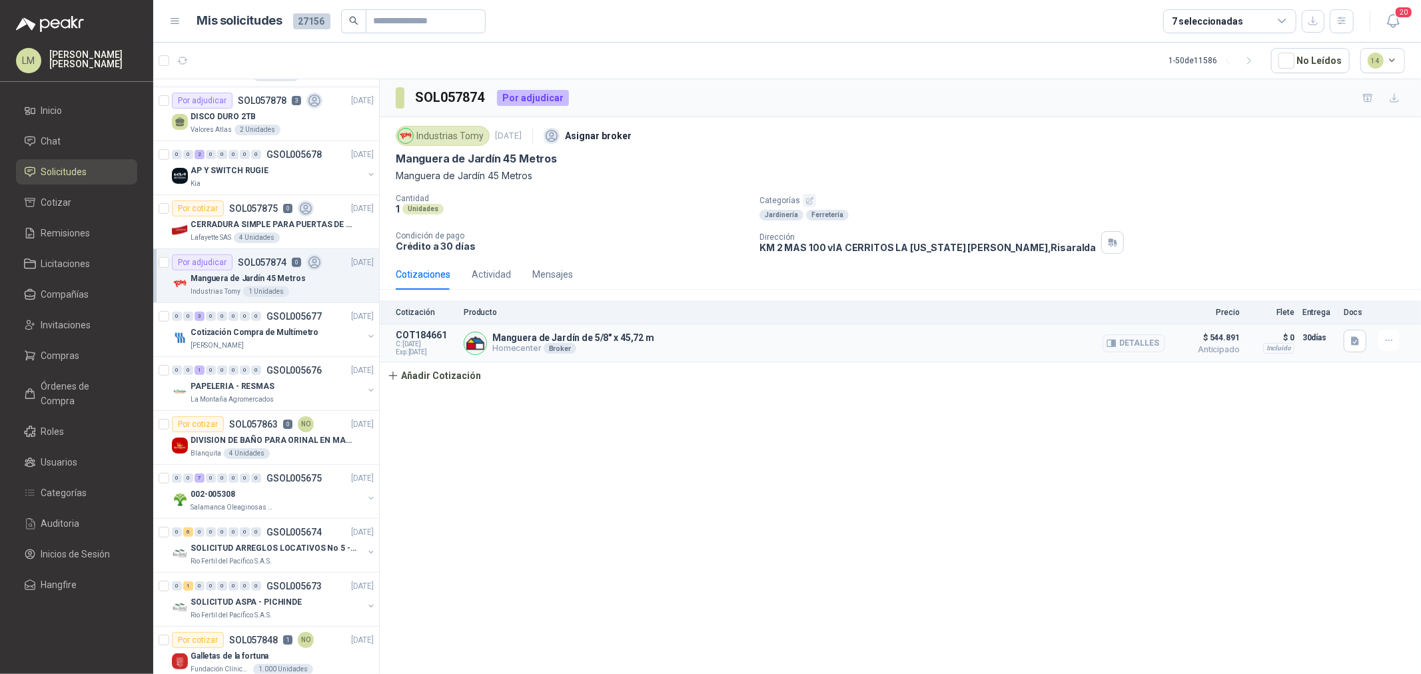
click at [425, 358] on article "COT184661 C: 29/09/2025 Exp: 14/10/2025 Manguera de Jardín de 5/8" x 45,72 m Ho…" at bounding box center [900, 343] width 1041 height 38
click at [436, 378] on button "Añadir Cotización" at bounding box center [434, 375] width 109 height 27
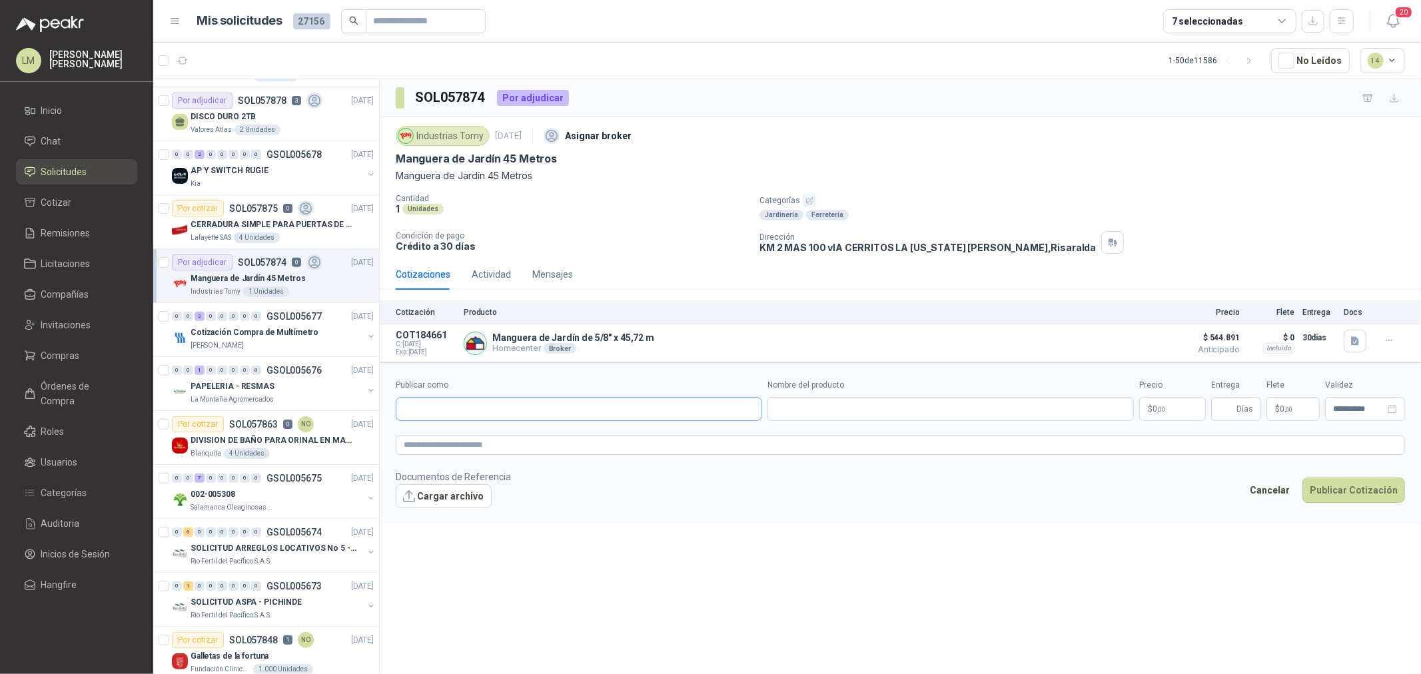
click at [444, 404] on input "Publicar como" at bounding box center [578, 409] width 365 height 23
type input "******"
click at [480, 440] on div "Homecenter NIT : 800242106" at bounding box center [579, 441] width 344 height 15
type input "**********"
click at [813, 414] on input "Nombre del producto" at bounding box center [950, 409] width 366 height 24
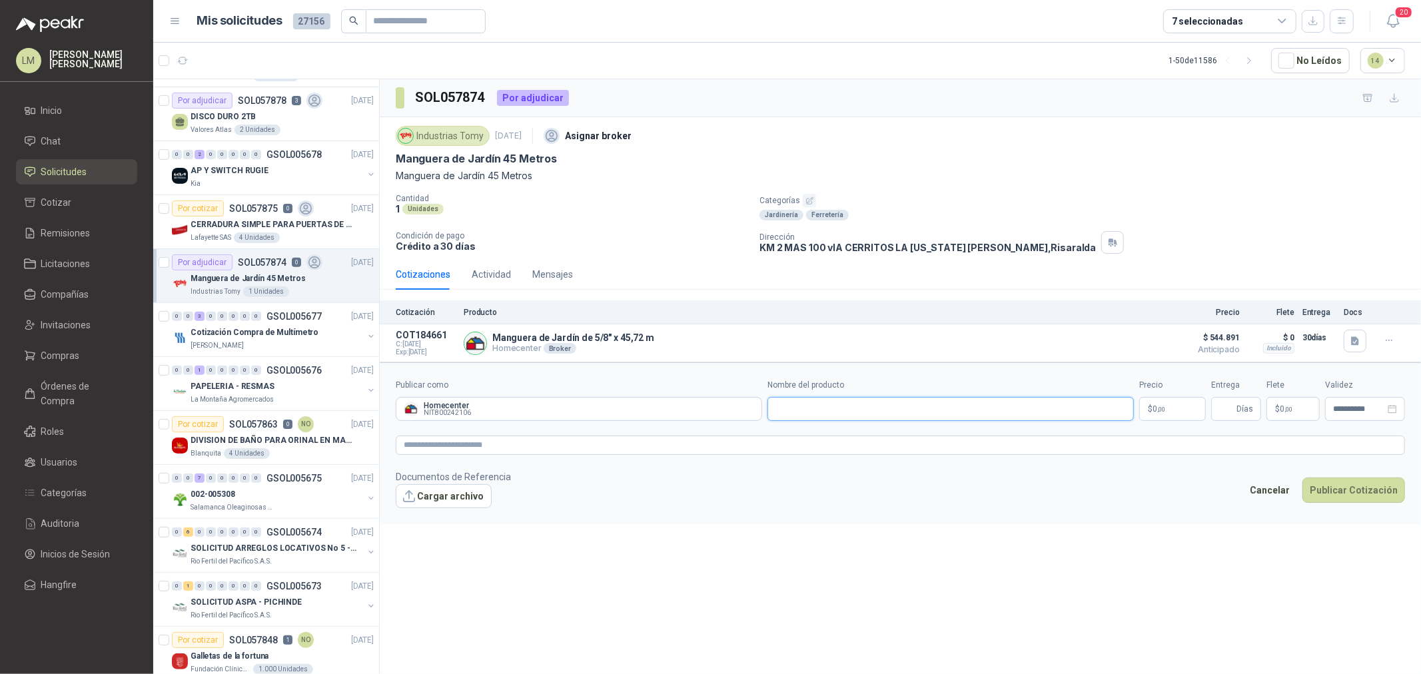
paste input "**********"
type input "**********"
click at [1161, 408] on span ",00" at bounding box center [1161, 409] width 8 height 7
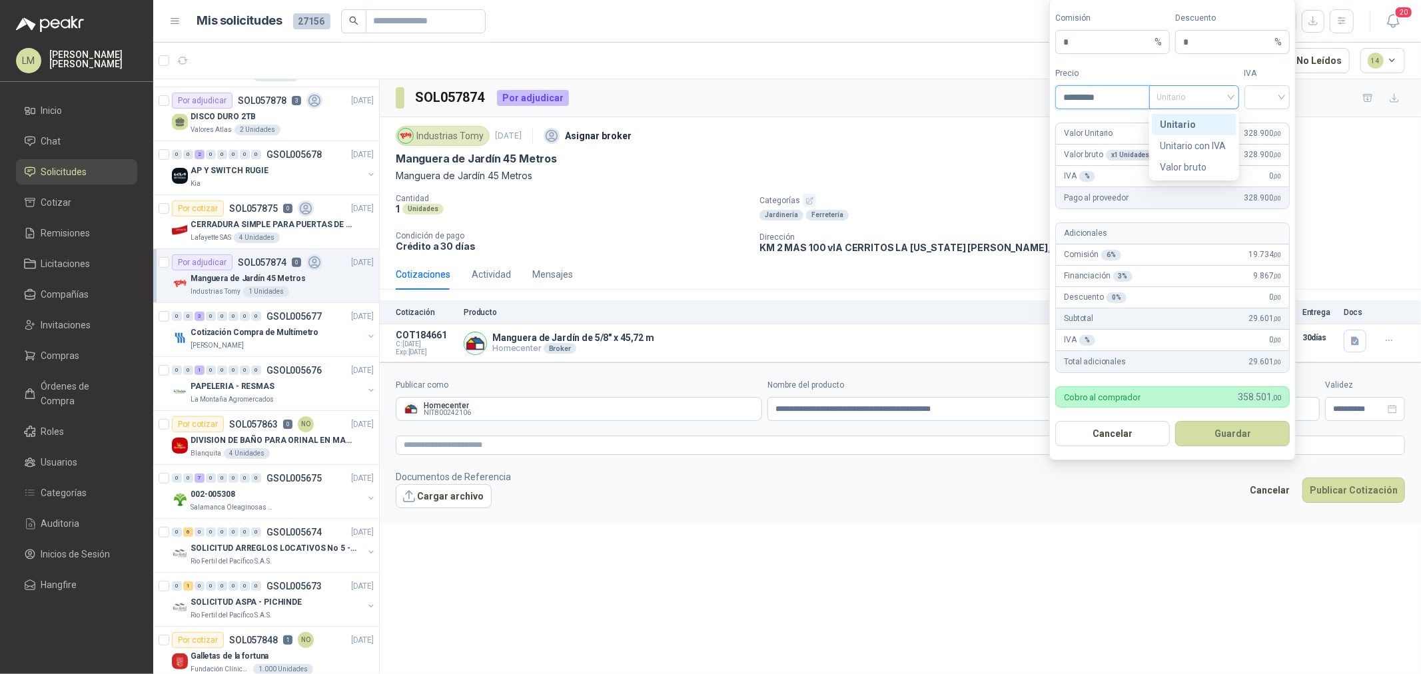
click at [1160, 96] on span "Unitario" at bounding box center [1194, 97] width 74 height 20
type input "*********"
click at [1180, 143] on div "Unitario con IVA" at bounding box center [1194, 146] width 69 height 15
click at [1261, 96] on input "search" at bounding box center [1267, 96] width 30 height 20
click at [1266, 125] on div "19%" at bounding box center [1267, 124] width 25 height 15
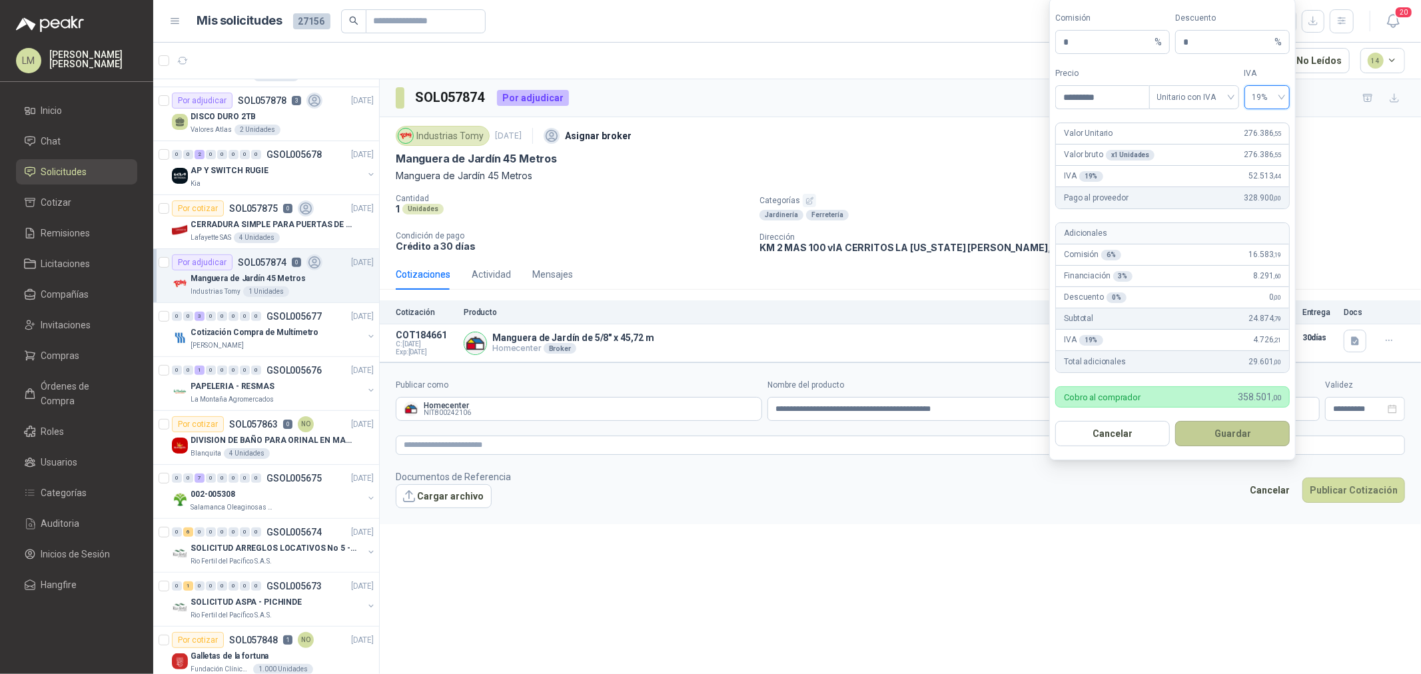
click at [1227, 429] on button "Guardar" at bounding box center [1232, 433] width 115 height 25
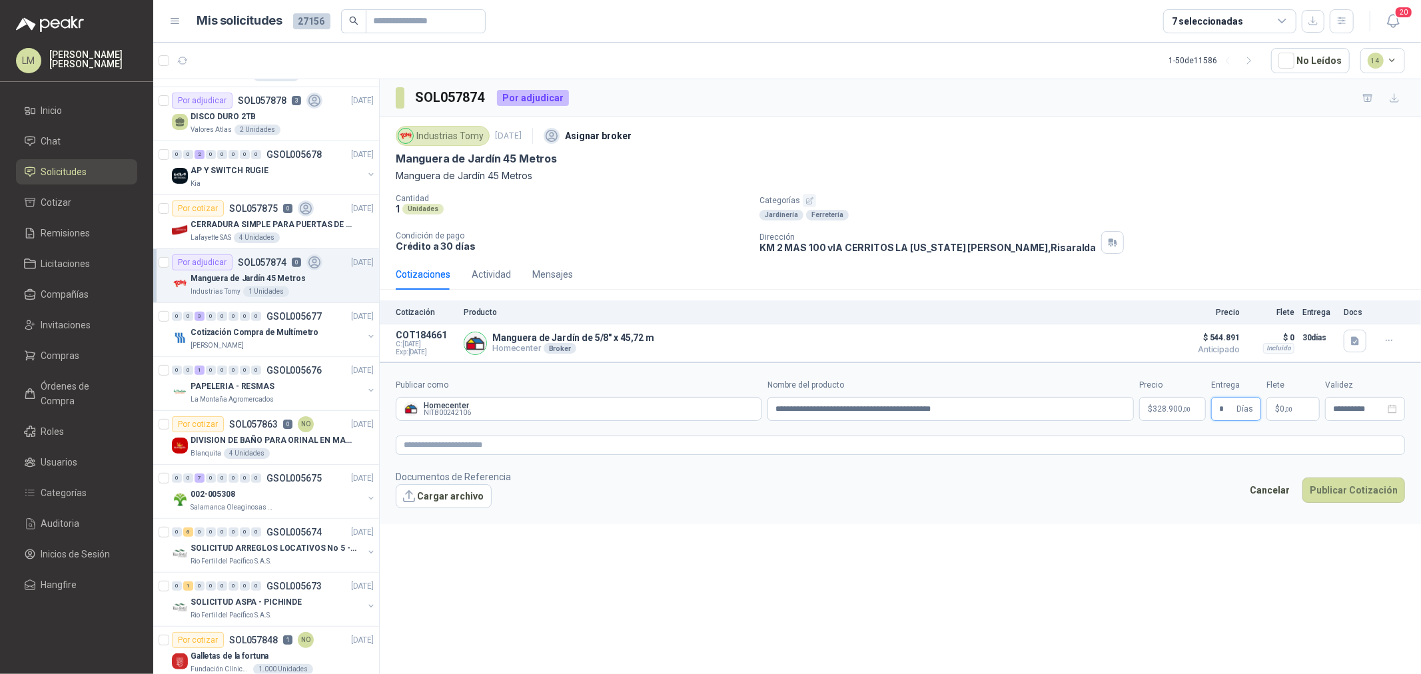
type input "*"
type input "********"
click at [1153, 444] on textarea at bounding box center [900, 445] width 1009 height 19
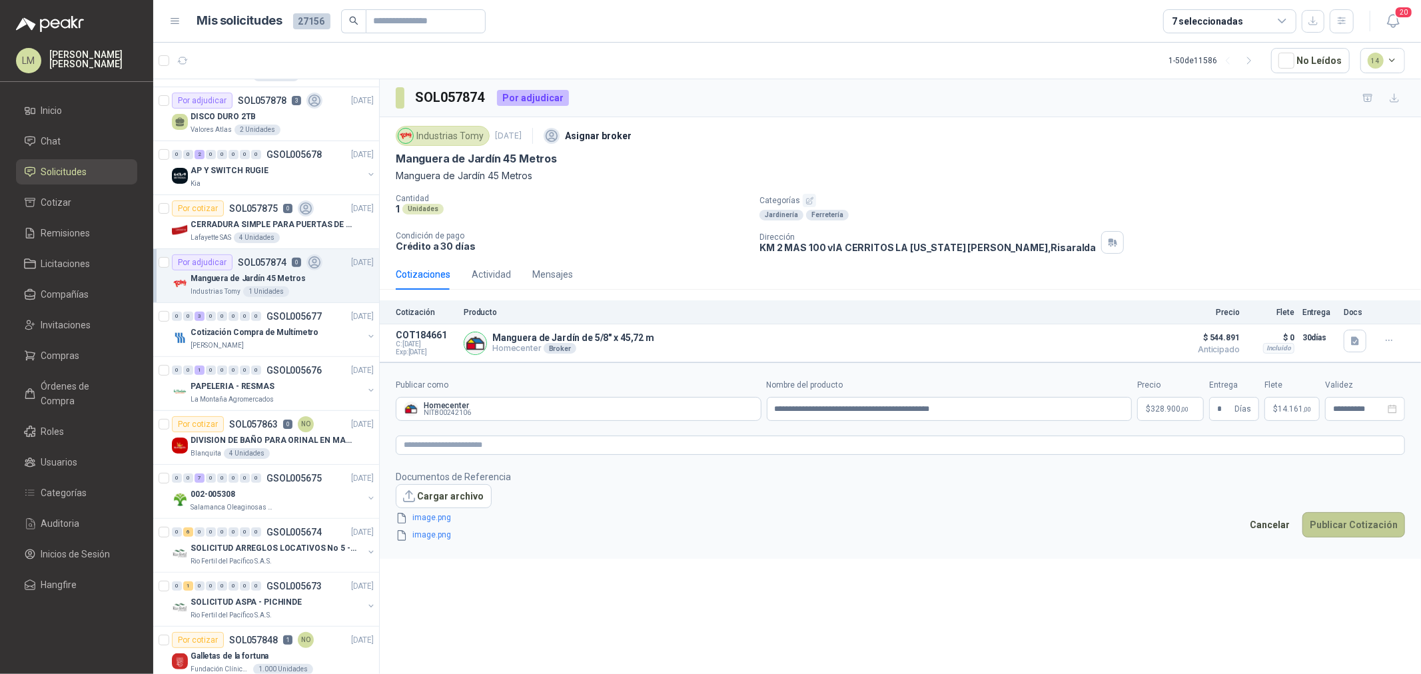
click at [1357, 517] on button "Publicar Cotización" at bounding box center [1353, 524] width 103 height 25
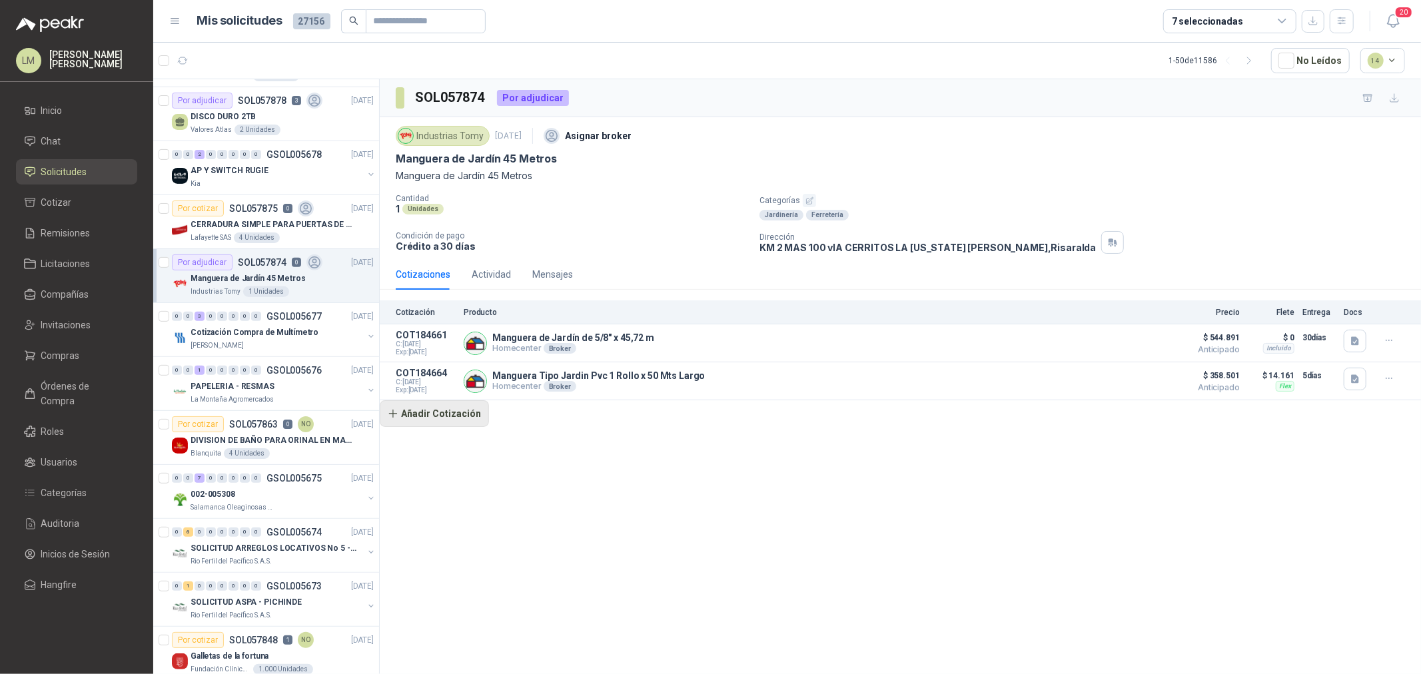
click at [473, 417] on button "Añadir Cotización" at bounding box center [434, 413] width 109 height 27
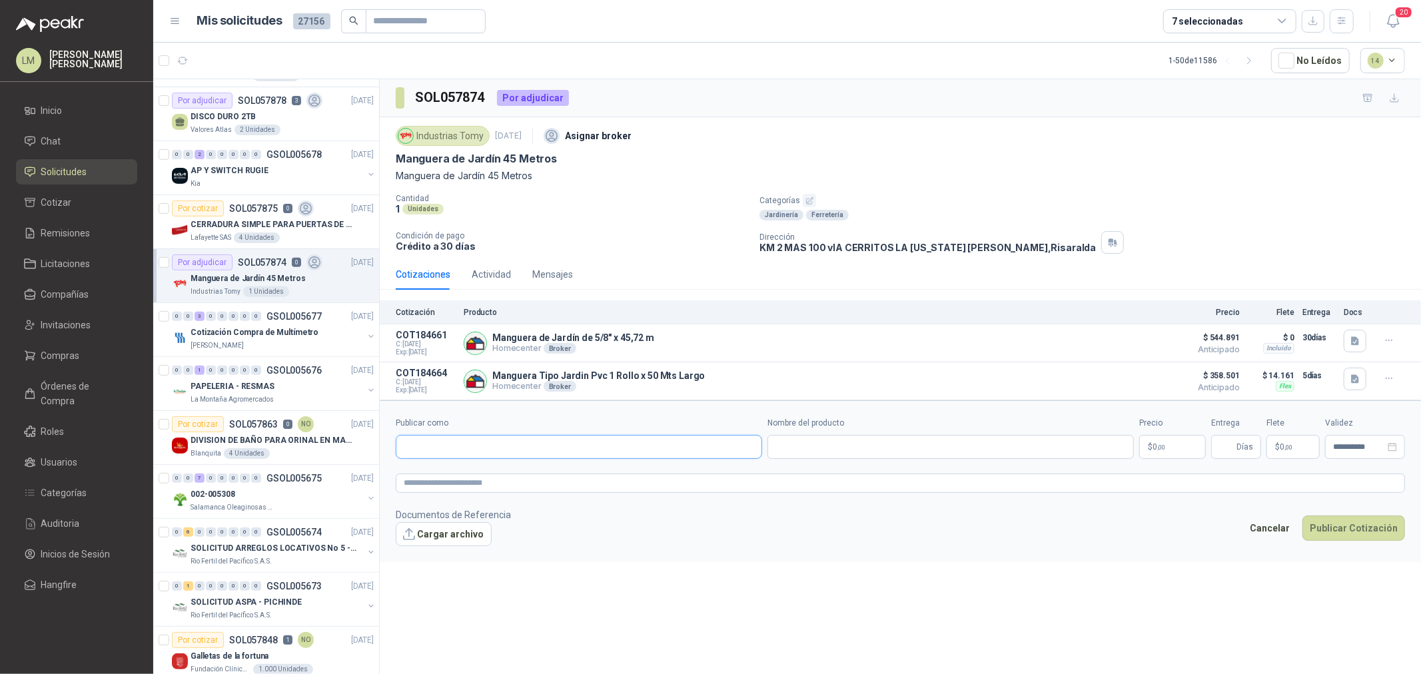
click at [474, 444] on input "Publicar como" at bounding box center [578, 447] width 365 height 23
type input "*****"
click at [471, 530] on p "AGROCOLOMBIA" at bounding box center [458, 526] width 63 height 8
type input "**********"
click at [847, 434] on div "Nombre del producto" at bounding box center [950, 438] width 366 height 42
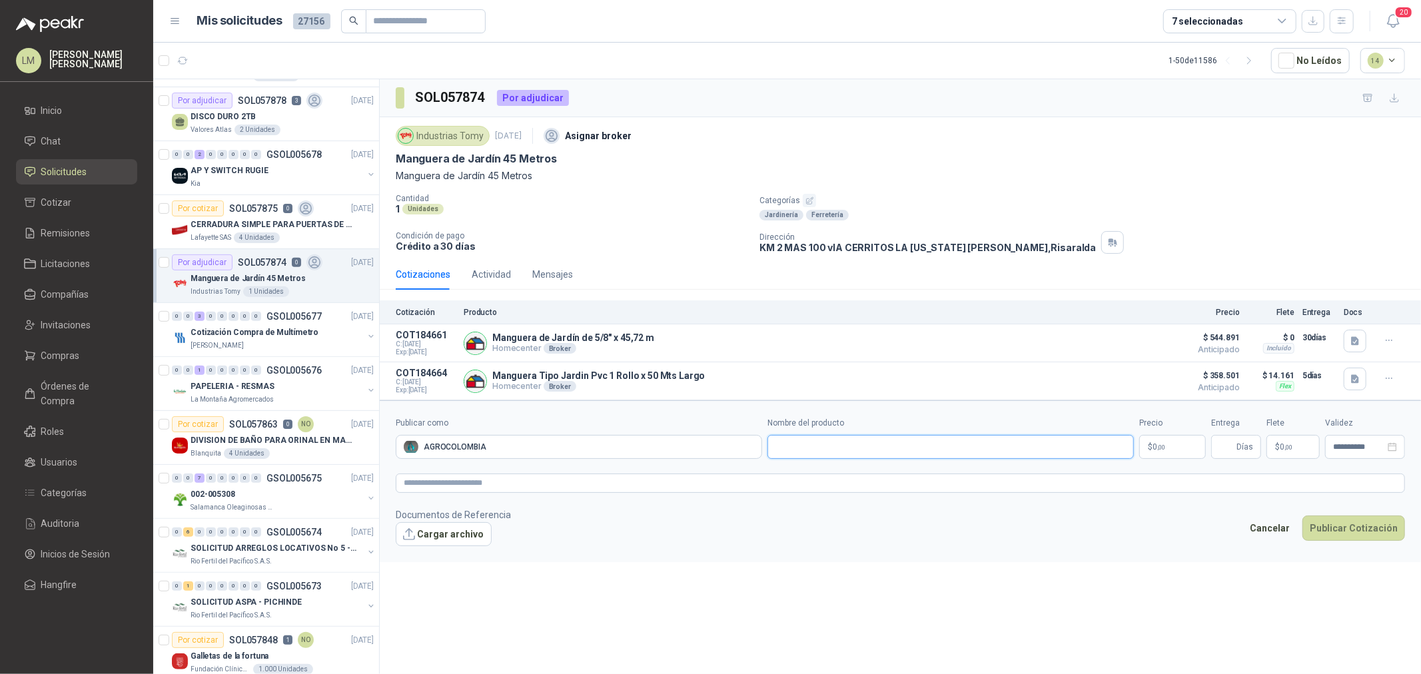
click at [847, 441] on input "Nombre del producto" at bounding box center [950, 447] width 366 height 24
paste input "**********"
type input "**********"
click at [1160, 445] on span ",00" at bounding box center [1161, 447] width 8 height 7
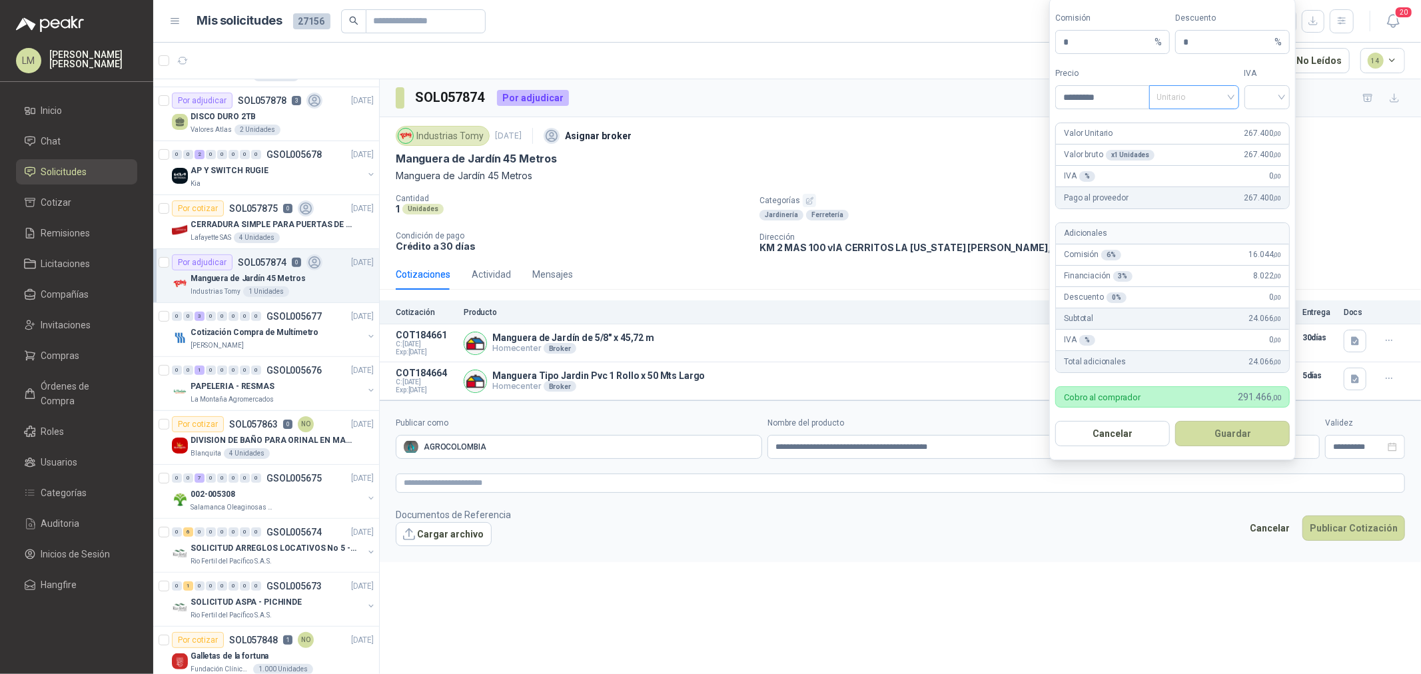
click at [1194, 91] on span "Unitario" at bounding box center [1194, 97] width 74 height 20
type input "*********"
click at [1191, 141] on div "Unitario con IVA" at bounding box center [1194, 146] width 69 height 15
click at [1269, 97] on input "search" at bounding box center [1267, 96] width 30 height 20
click at [1266, 130] on div "19%" at bounding box center [1267, 124] width 25 height 15
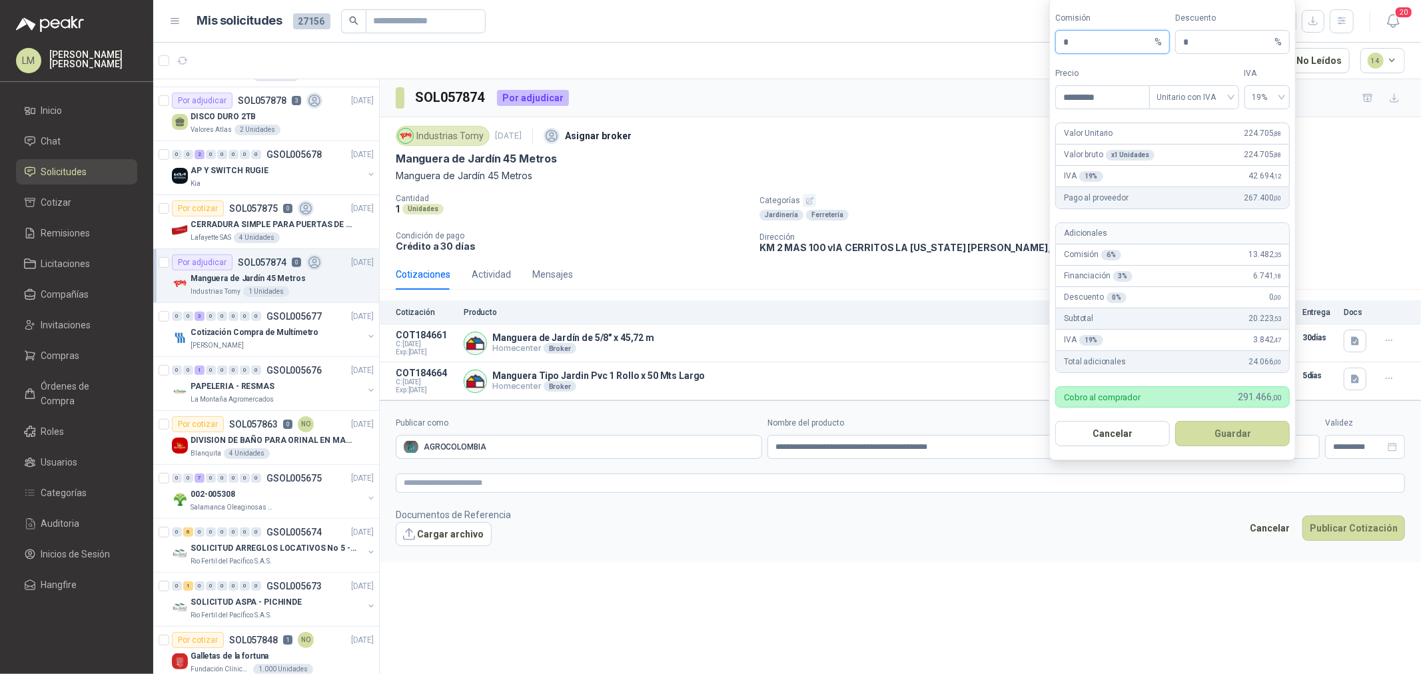
drag, startPoint x: 1021, startPoint y: 42, endPoint x: 979, endPoint y: 59, distance: 44.5
click at [965, 51] on body "LM Luis Miguel Martinez Inicio Chat Solicitudes Cotizar Remisiones Licitaciones…" at bounding box center [710, 337] width 1421 height 674
type input "**"
click at [1215, 440] on button "Guardar" at bounding box center [1232, 433] width 115 height 25
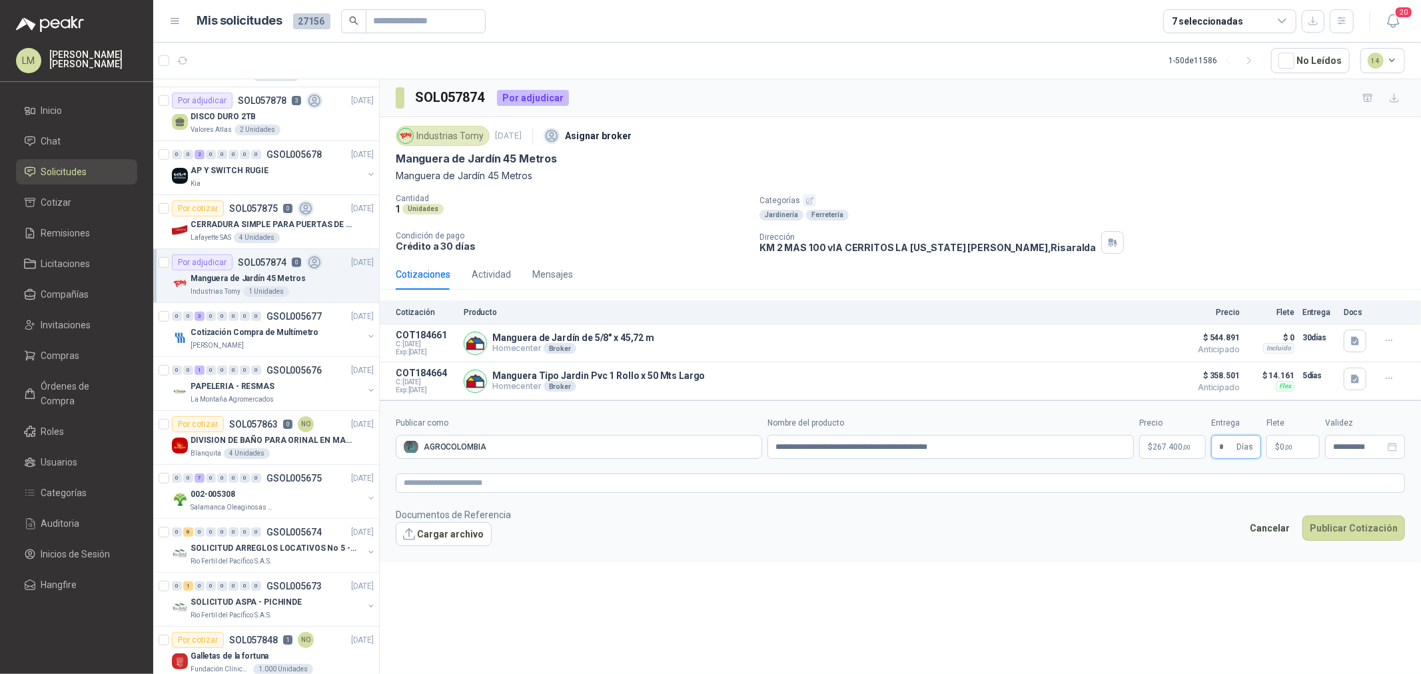
type input "*"
click at [1064, 485] on textarea at bounding box center [900, 483] width 1009 height 19
click at [1273, 448] on span "$" at bounding box center [1275, 447] width 5 height 8
click at [1274, 308] on input "********" at bounding box center [1297, 311] width 95 height 23
type input "********"
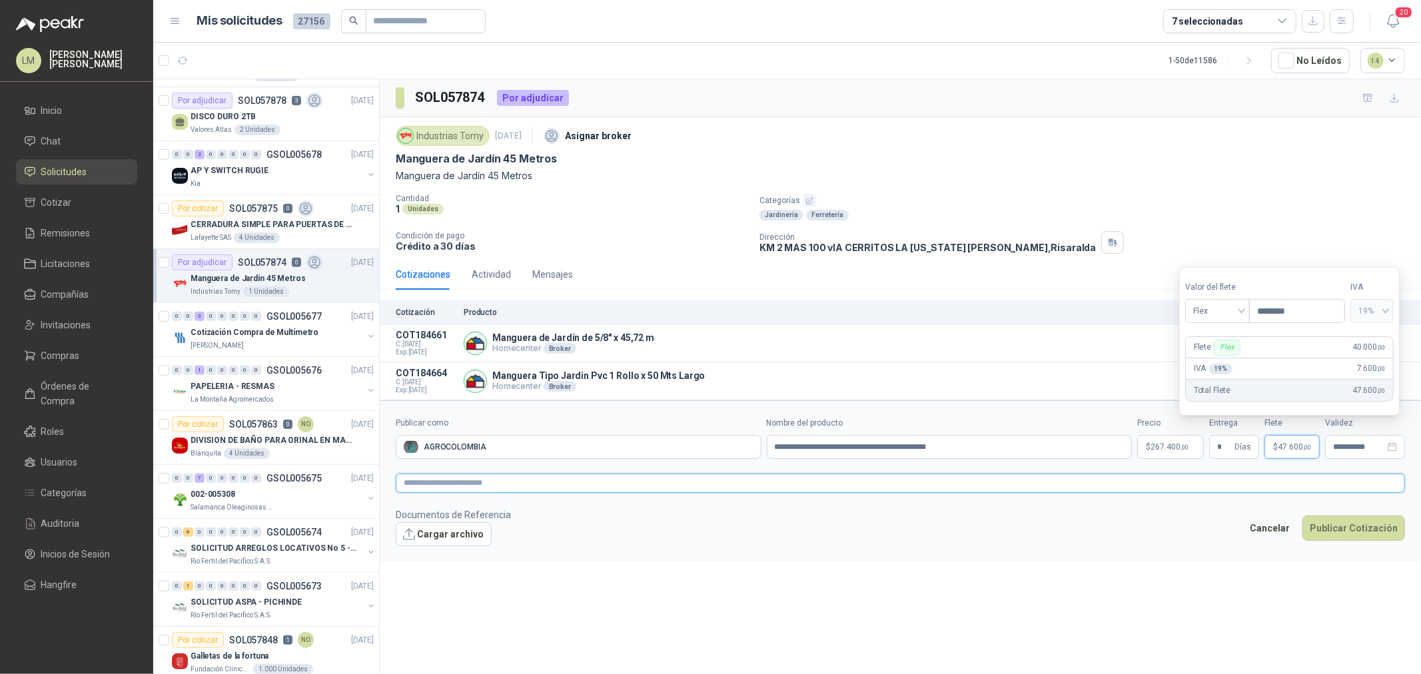
click at [1107, 493] on textarea at bounding box center [900, 483] width 1009 height 19
click at [1106, 477] on textarea at bounding box center [900, 483] width 1009 height 19
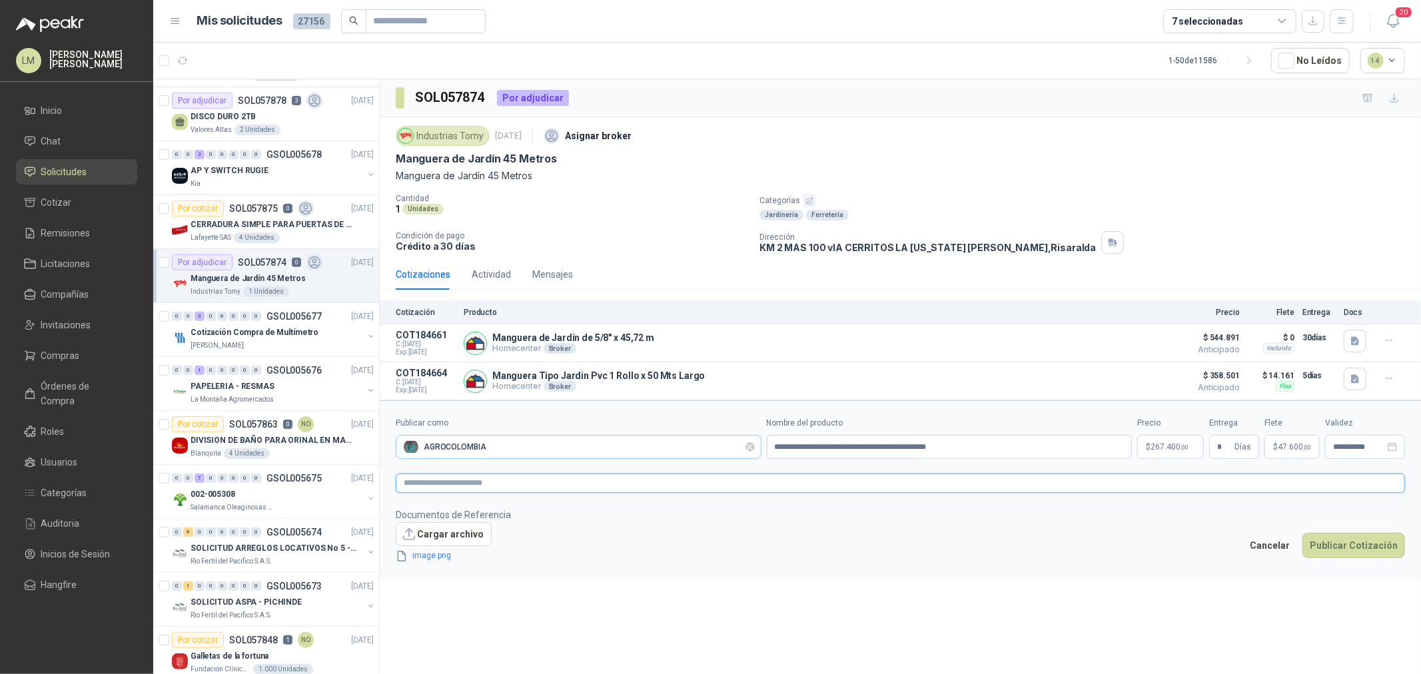
paste textarea "**********"
type textarea "**********"
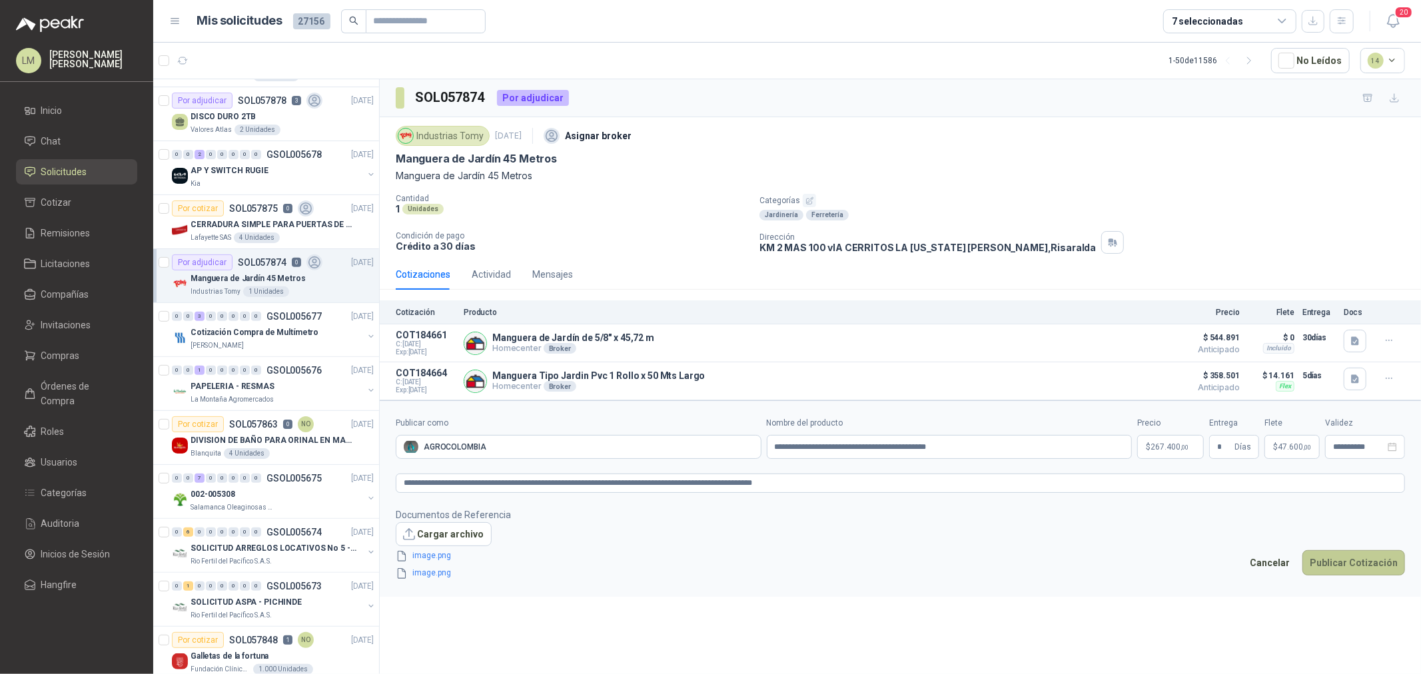
click at [1362, 566] on button "Publicar Cotización" at bounding box center [1353, 562] width 103 height 25
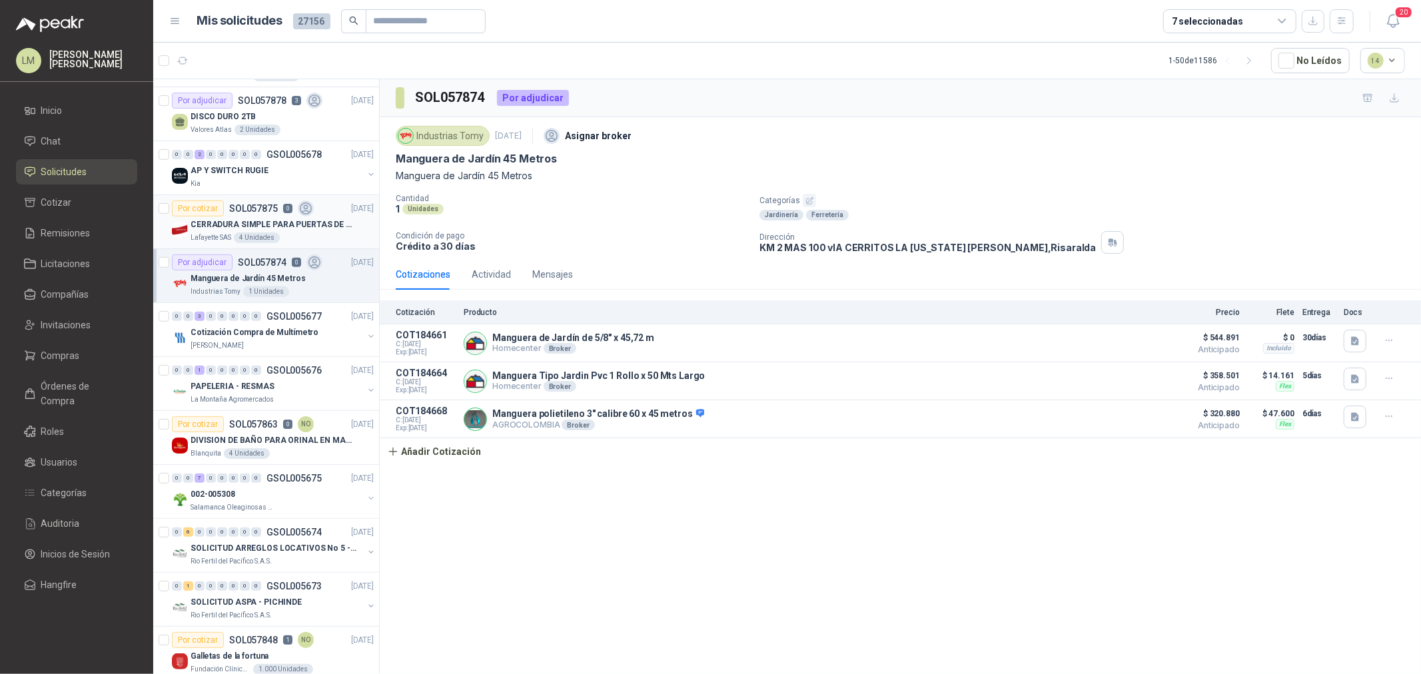
click at [236, 220] on p "CERRADURA SIMPLE PARA PUERTAS DE VIDRIO" at bounding box center [274, 224] width 166 height 13
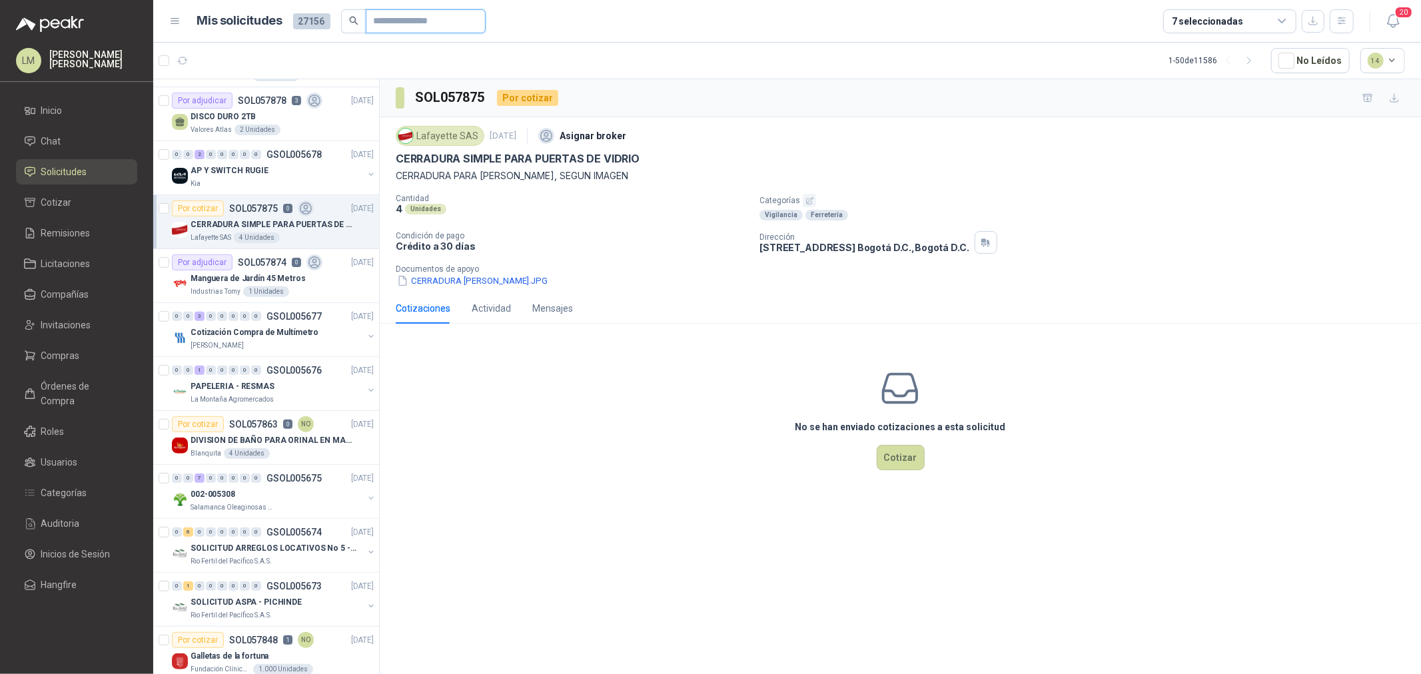
click at [392, 27] on input "text" at bounding box center [420, 21] width 93 height 23
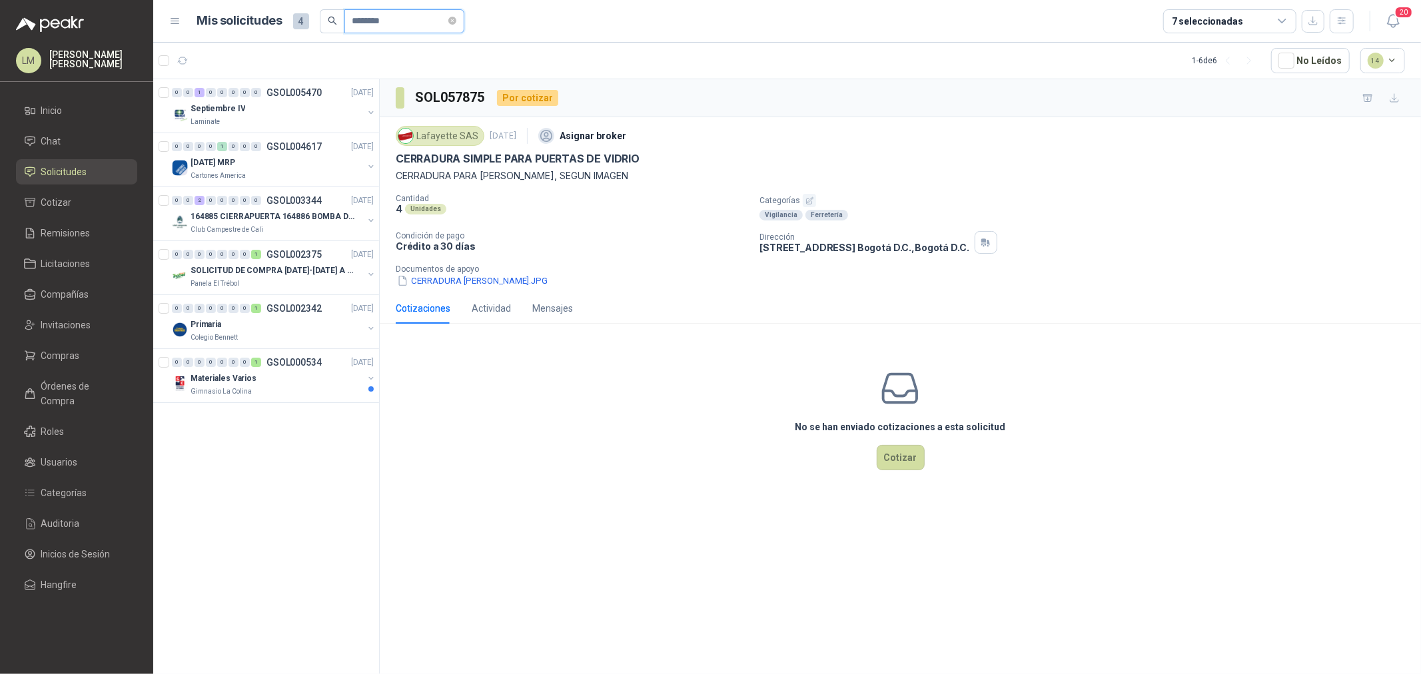
drag, startPoint x: 385, startPoint y: 20, endPoint x: 258, endPoint y: 21, distance: 127.2
click at [261, 20] on div "Mis solicitudes 4 ********" at bounding box center [330, 21] width 267 height 24
type input "********"
click at [1352, 27] on button "button" at bounding box center [1342, 21] width 24 height 24
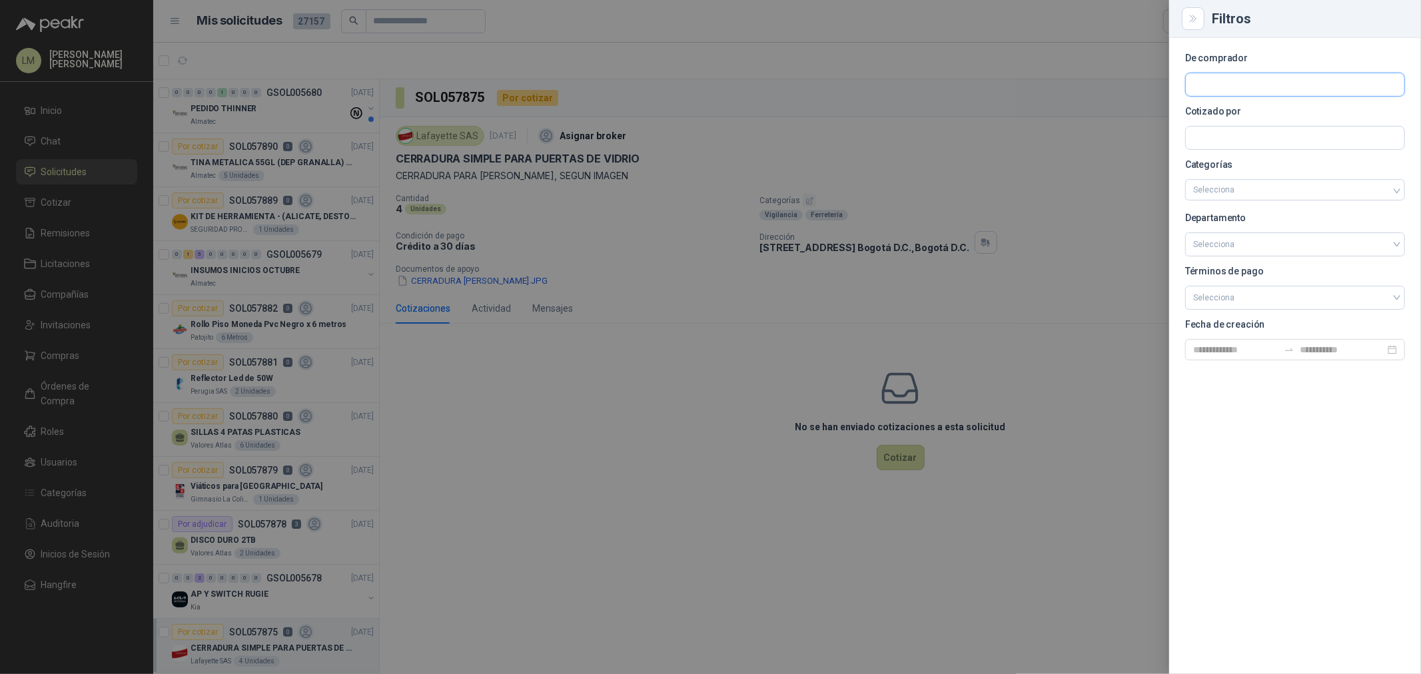
click at [1208, 78] on input "text" at bounding box center [1295, 84] width 218 height 23
type input "****"
click at [1220, 113] on p "Colegio Bennett" at bounding box center [1284, 113] width 137 height 8
click at [743, 99] on div at bounding box center [710, 337] width 1421 height 674
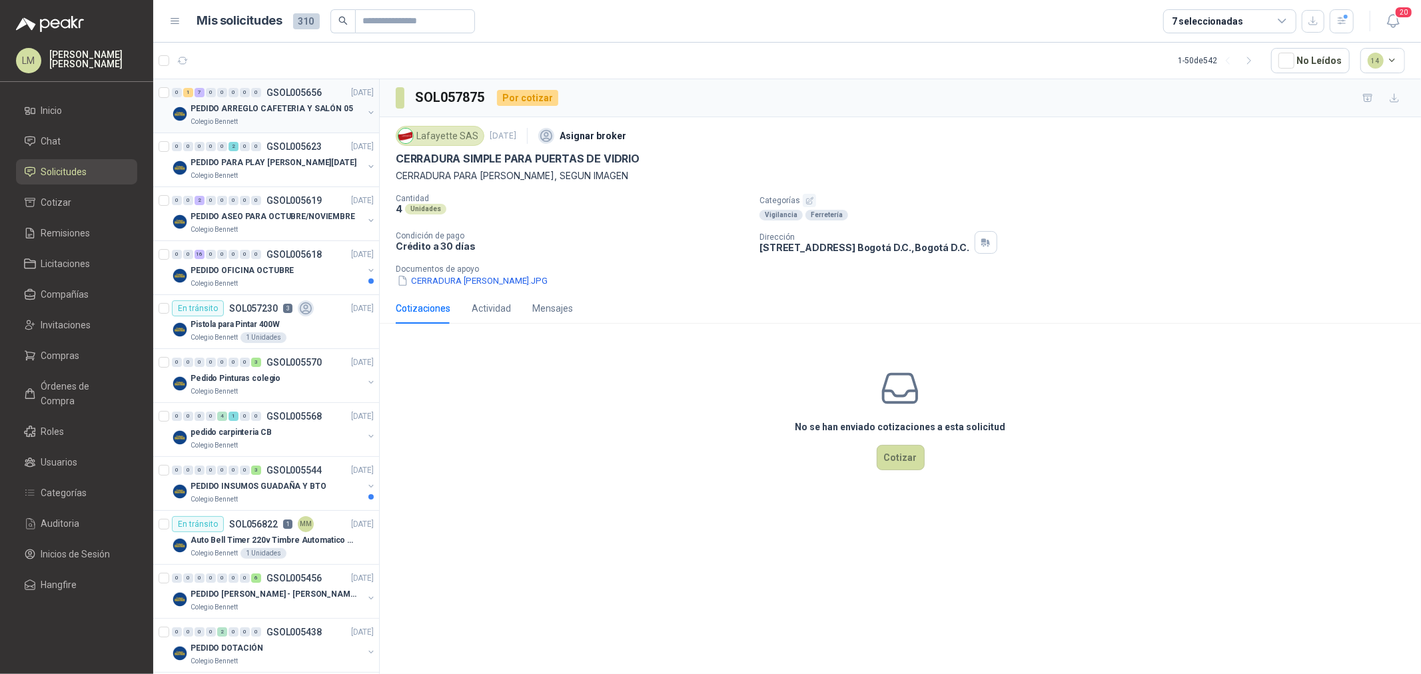
click at [366, 115] on button "button" at bounding box center [371, 112] width 11 height 11
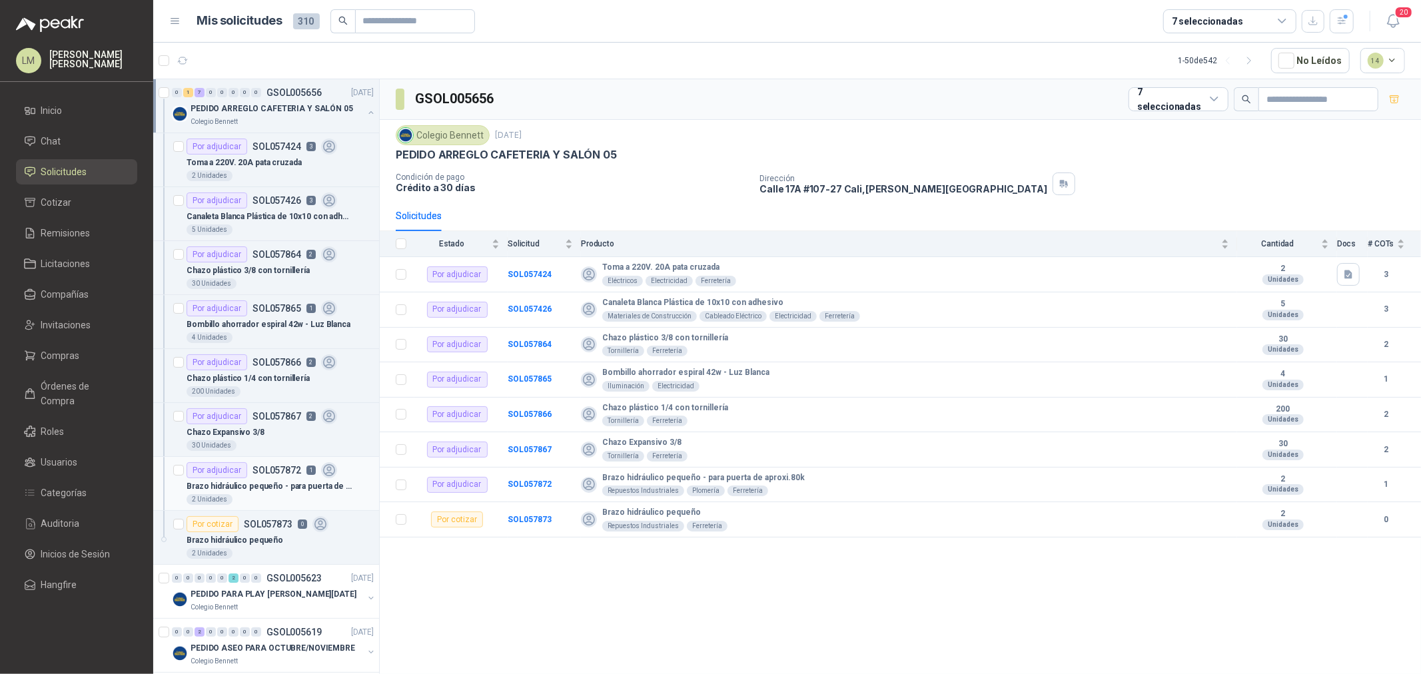
click at [257, 490] on p "Brazo hidráulico pequeño - para puerta de aproxi.80k" at bounding box center [270, 486] width 166 height 13
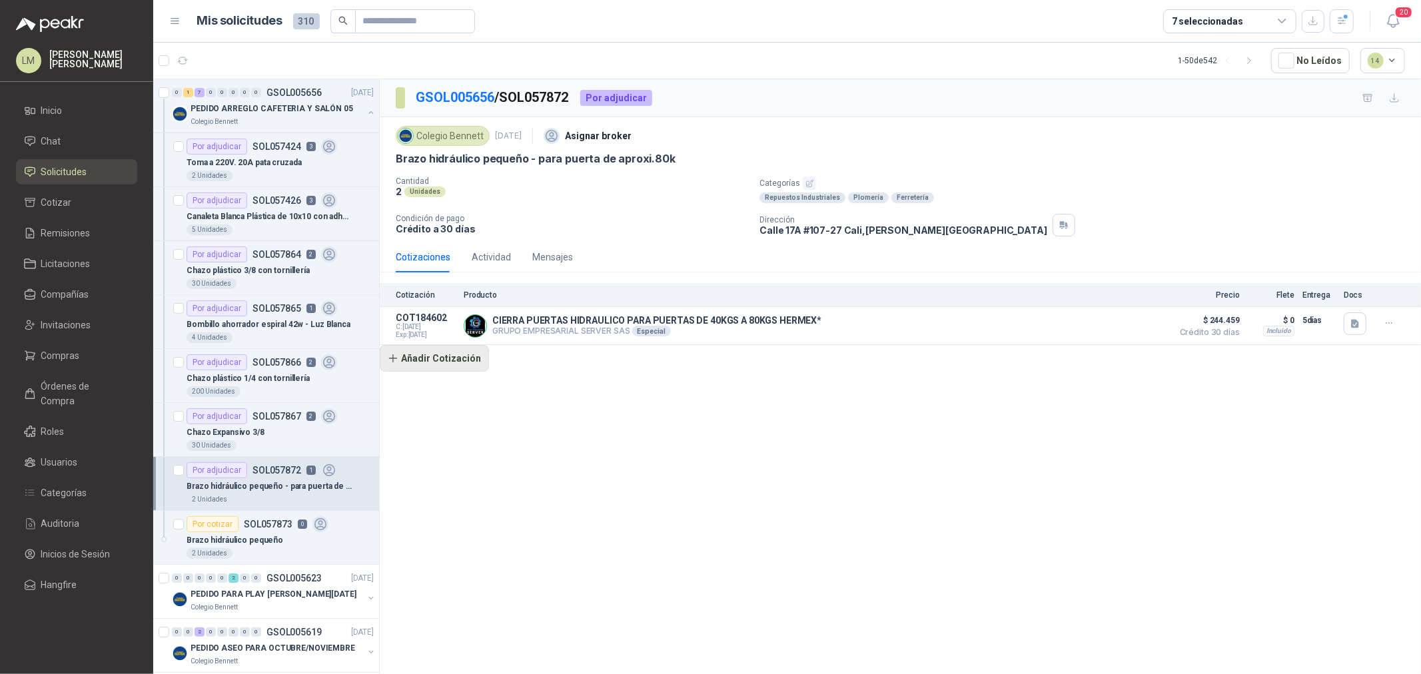
click at [432, 362] on button "Añadir Cotización" at bounding box center [434, 358] width 109 height 27
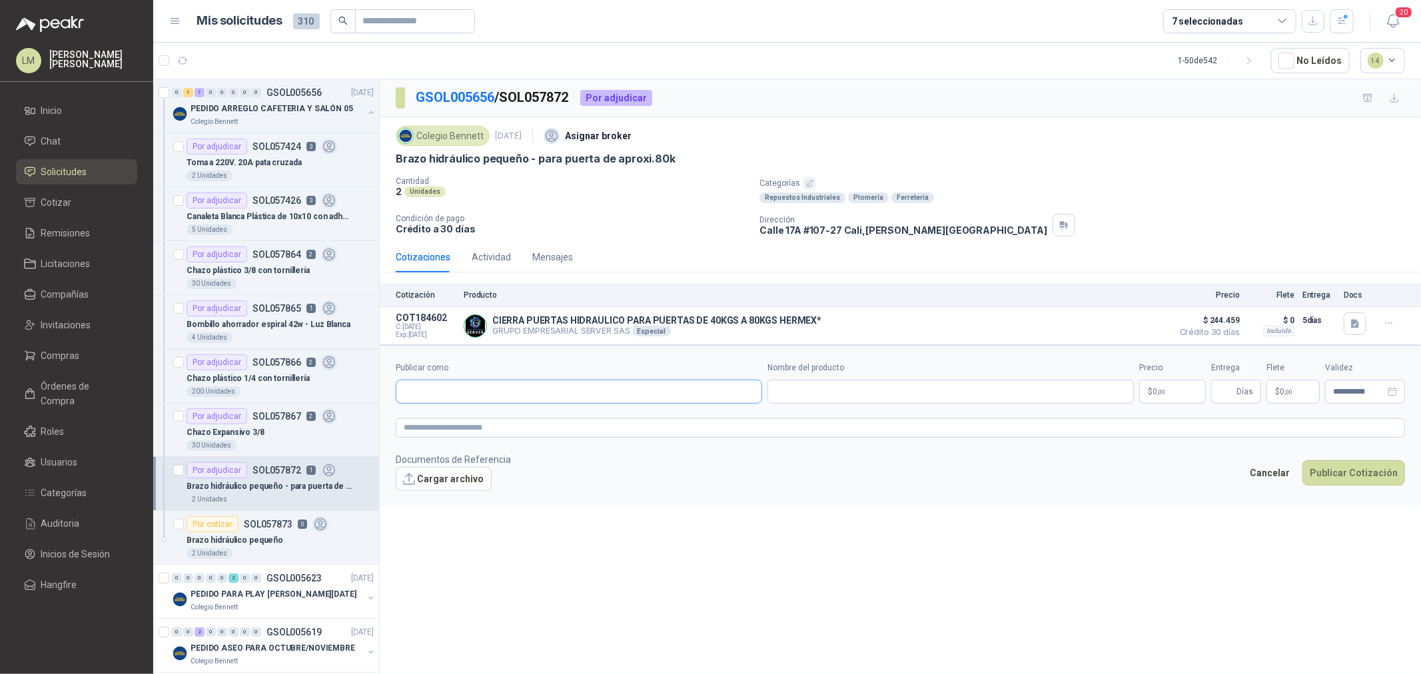
click at [510, 398] on input "Publicar como" at bounding box center [578, 391] width 365 height 23
type input "******"
drag, startPoint x: 516, startPoint y: 410, endPoint x: 525, endPoint y: 423, distance: 15.3
click at [517, 412] on div "Homecenter NIT : 800242106" at bounding box center [578, 424] width 365 height 33
click at [525, 423] on div "Homecenter NIT : 800242106" at bounding box center [579, 424] width 344 height 15
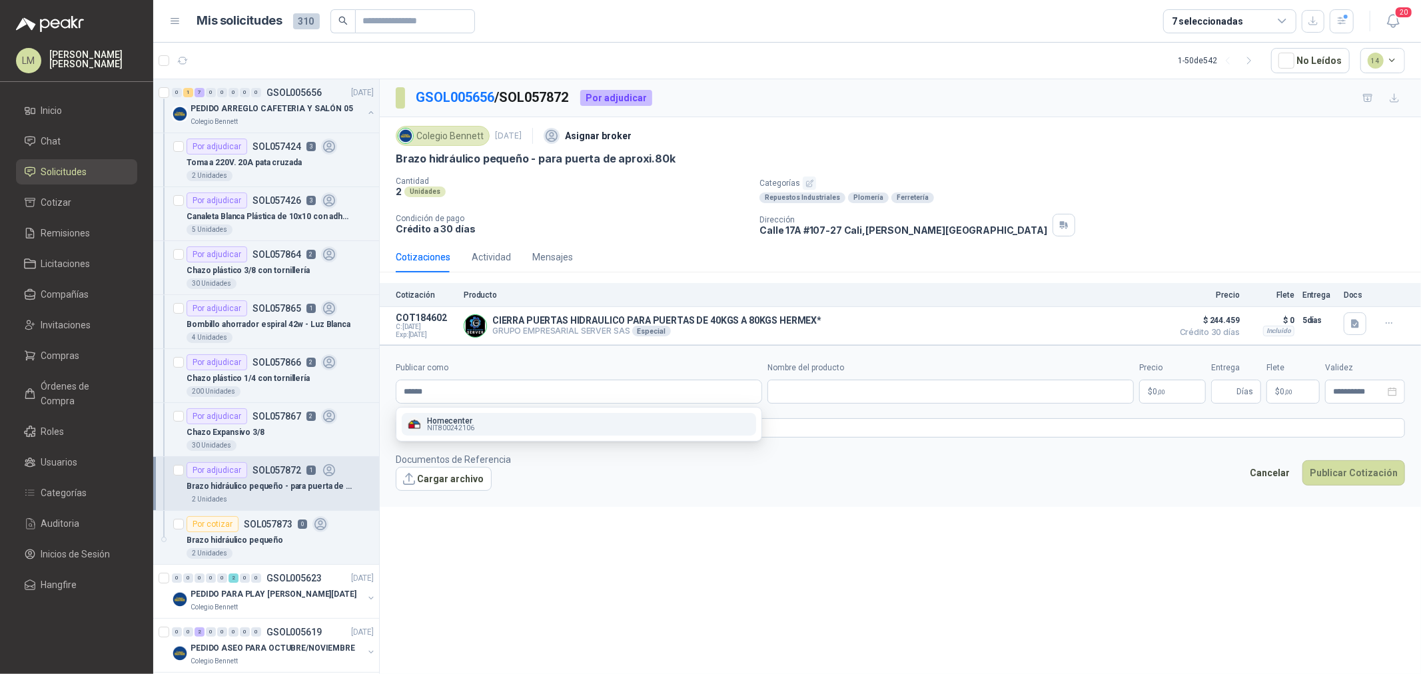
type input "**********"
click at [840, 398] on input "Nombre del producto" at bounding box center [950, 392] width 366 height 24
paste input "**********"
type input "**********"
click at [1155, 404] on body "LM Luis Miguel Martinez Inicio Chat Solicitudes Cotizar Remisiones Licitaciones…" at bounding box center [710, 337] width 1421 height 674
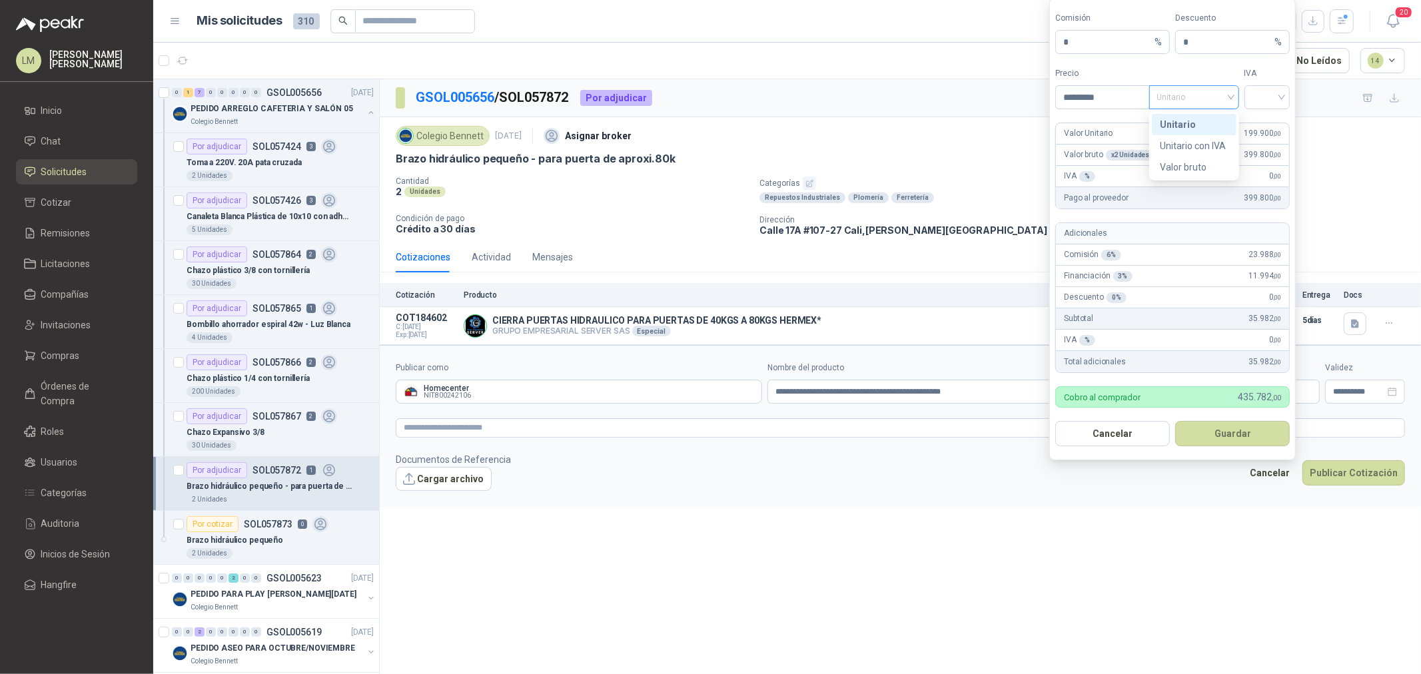
click at [1220, 97] on span "Unitario" at bounding box center [1194, 97] width 74 height 20
type input "*********"
click at [1208, 145] on div "Unitario con IVA" at bounding box center [1194, 146] width 69 height 15
click at [1267, 107] on span at bounding box center [1267, 97] width 30 height 23
click at [1263, 130] on div "19%" at bounding box center [1267, 124] width 25 height 15
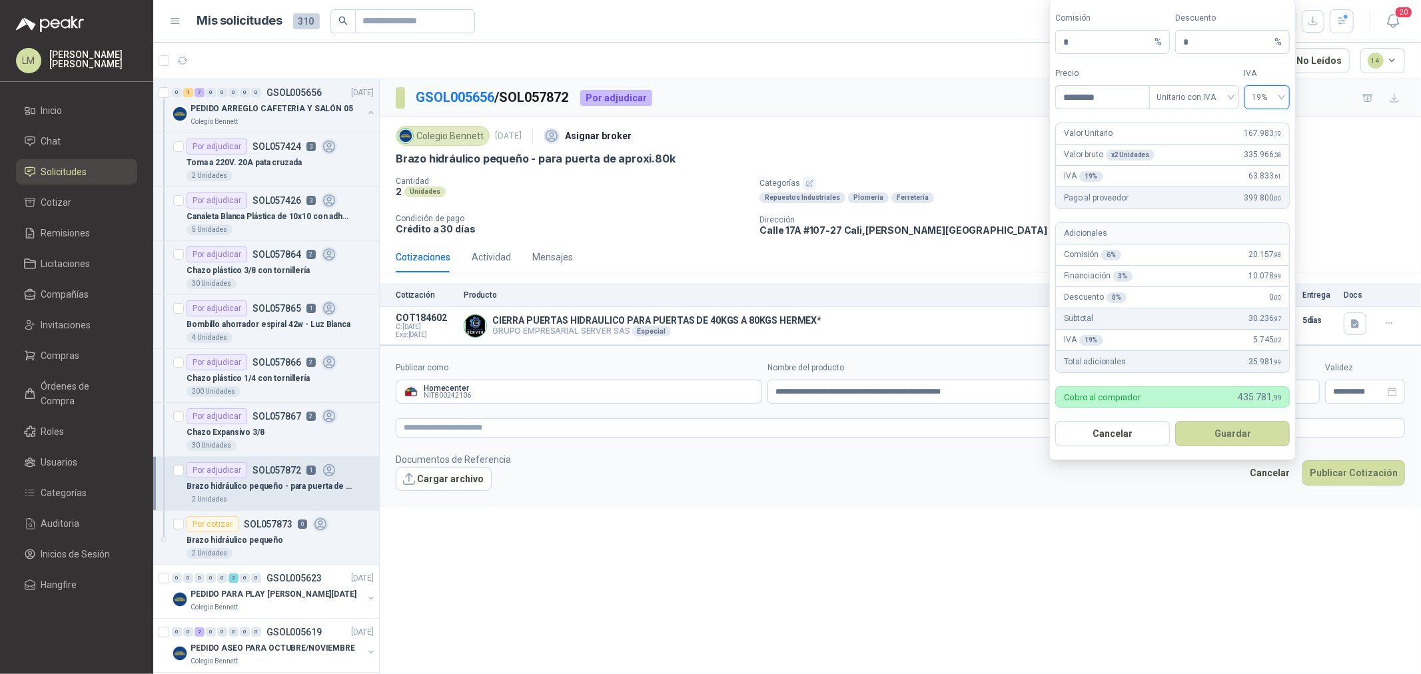
click at [1244, 420] on form "Comisión * % Descuento * % Precio ********* Tipo Unitario con IVA IVA 19% 19% V…" at bounding box center [1172, 229] width 246 height 462
click at [1243, 428] on button "Guardar" at bounding box center [1232, 433] width 115 height 25
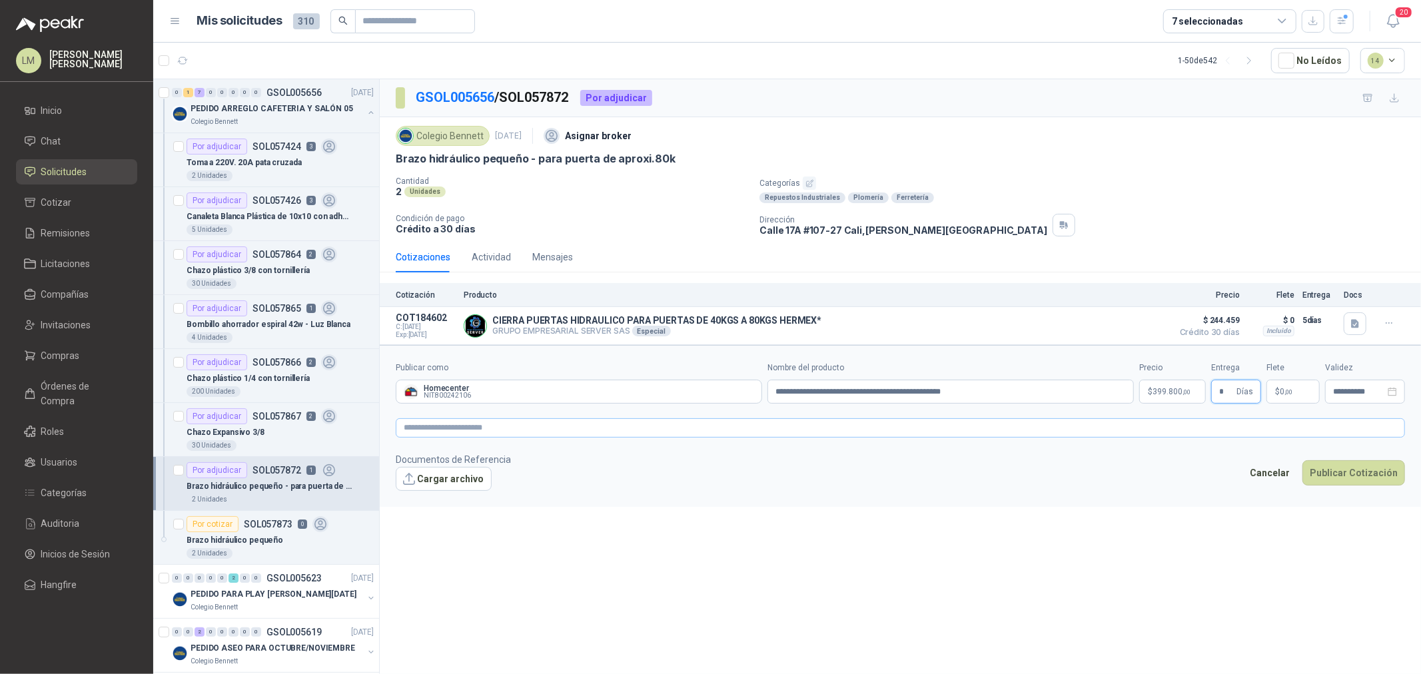
type input "*"
type input "*******"
click at [993, 434] on textarea at bounding box center [900, 427] width 1009 height 19
click at [1370, 485] on button "Publicar Cotización" at bounding box center [1353, 490] width 103 height 25
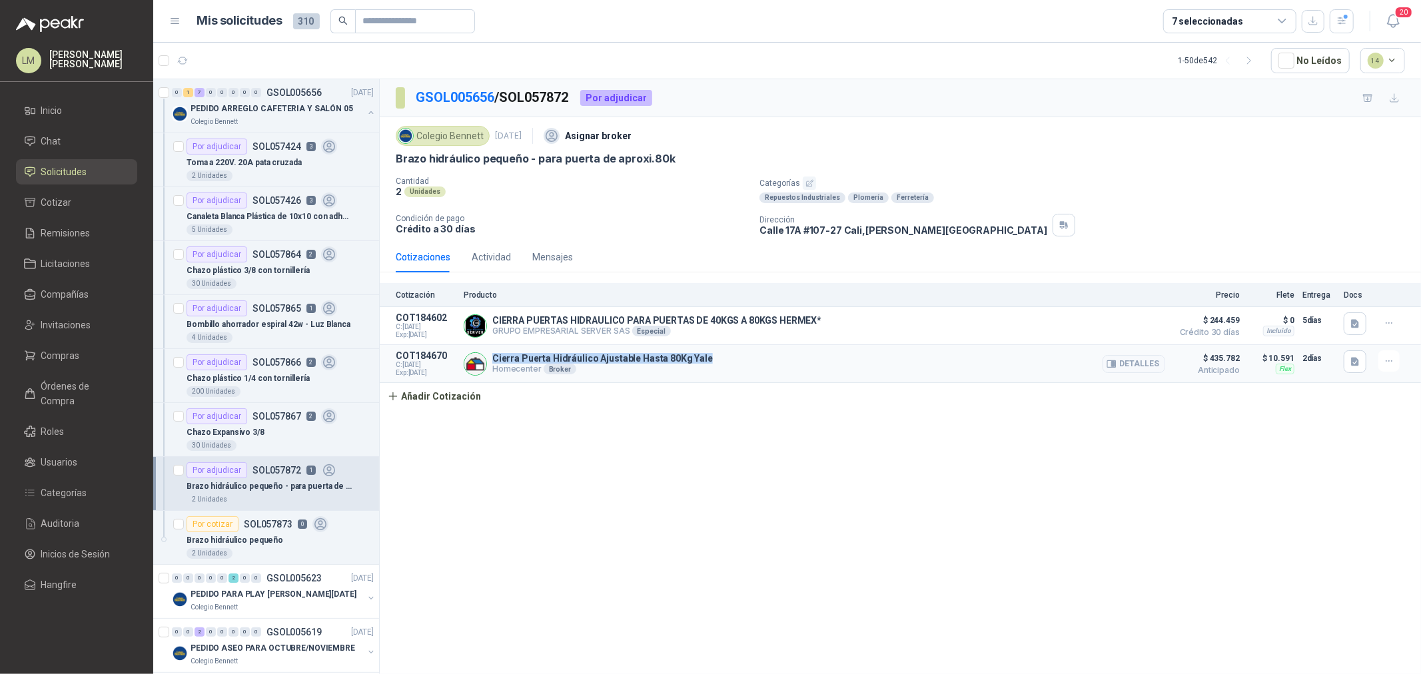
drag, startPoint x: 711, startPoint y: 360, endPoint x: 491, endPoint y: 355, distance: 219.9
click at [491, 355] on div "Cierra Puerta Hidráulico Ajustable Hasta 80Kg Yale Homecenter Broker Detalles" at bounding box center [814, 363] width 701 height 27
copy p "Cierra Puerta Hidráulico Ajustable Hasta 80Kg Yale"
click at [249, 540] on p "Brazo hidráulico pequeño" at bounding box center [235, 540] width 97 height 13
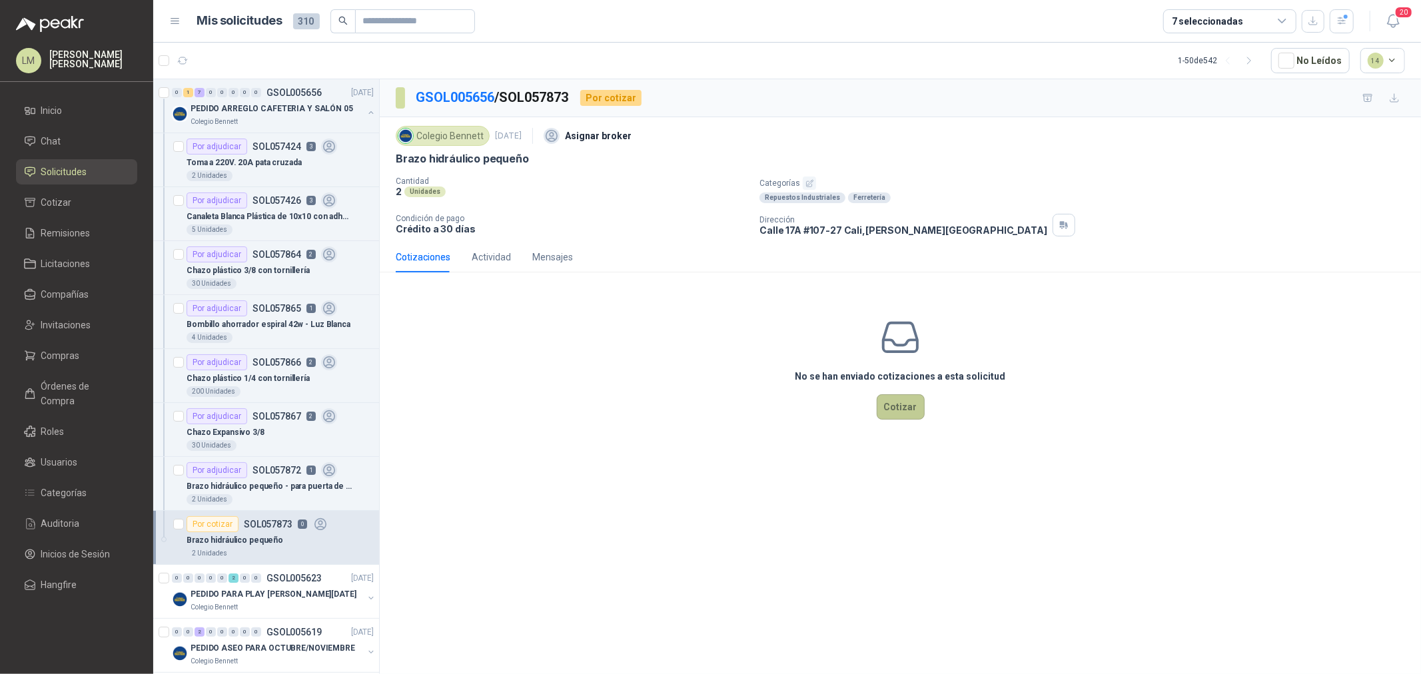
click at [891, 412] on button "Cotizar" at bounding box center [901, 406] width 48 height 25
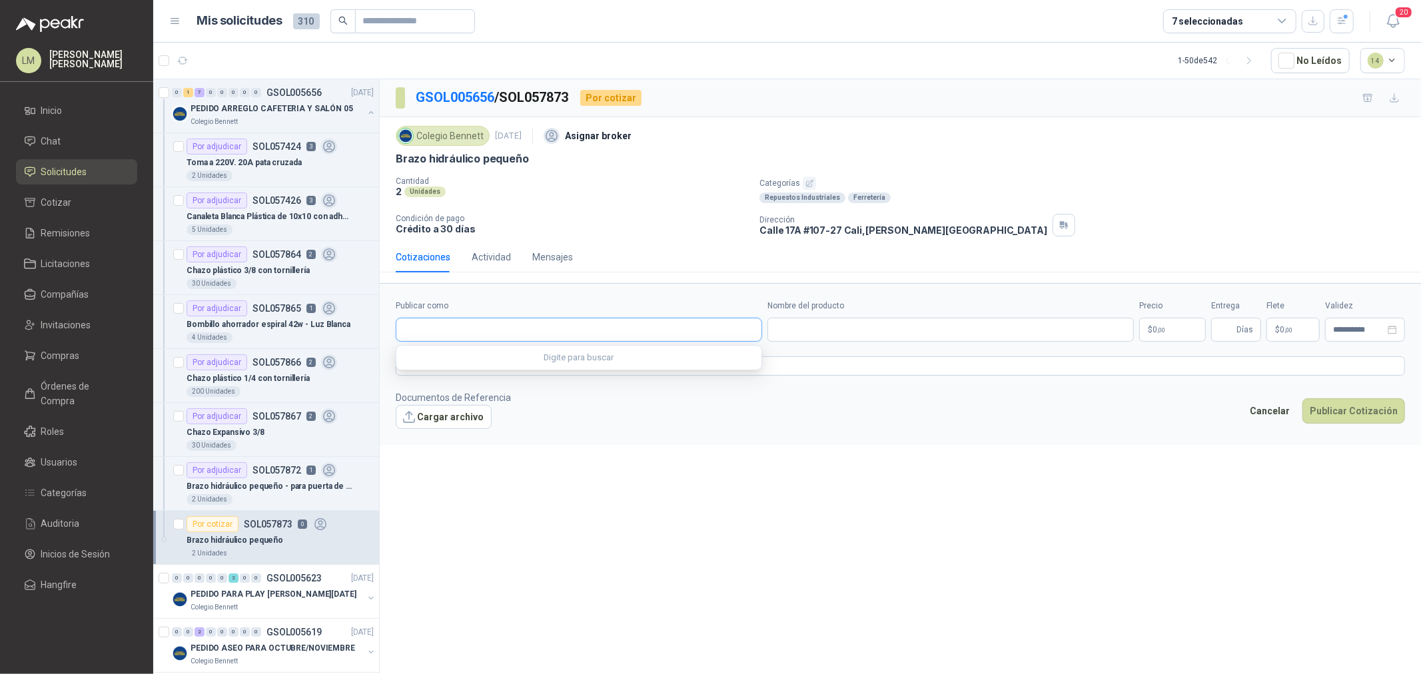
click at [630, 329] on input "Publicar como" at bounding box center [578, 329] width 365 height 23
type input "******"
click at [552, 356] on div "Homecenter NIT : 800242106" at bounding box center [579, 362] width 344 height 15
type input "**********"
click at [857, 337] on input "Nombre del producto" at bounding box center [950, 330] width 366 height 24
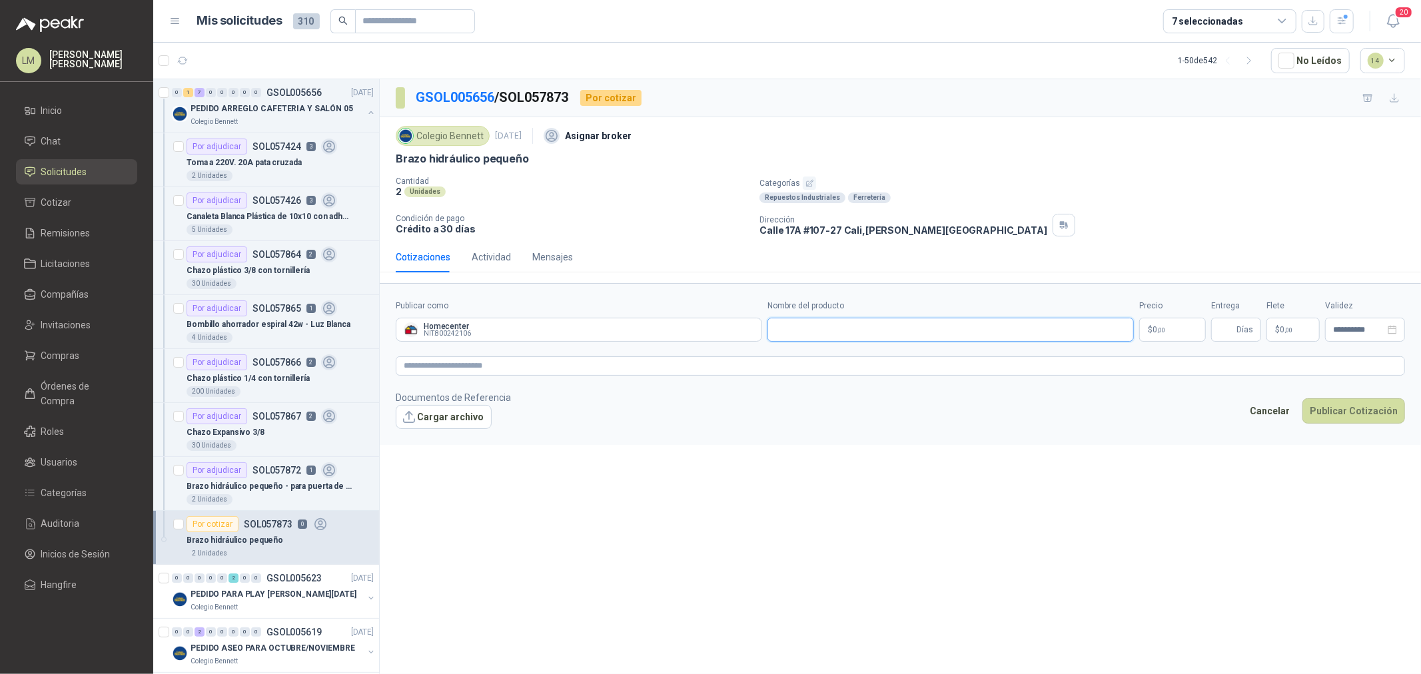
paste input "**********"
type input "**********"
drag, startPoint x: 1141, startPoint y: 330, endPoint x: 1154, endPoint y: 332, distance: 12.7
click at [1148, 332] on p "$ 0 ,00" at bounding box center [1172, 330] width 67 height 24
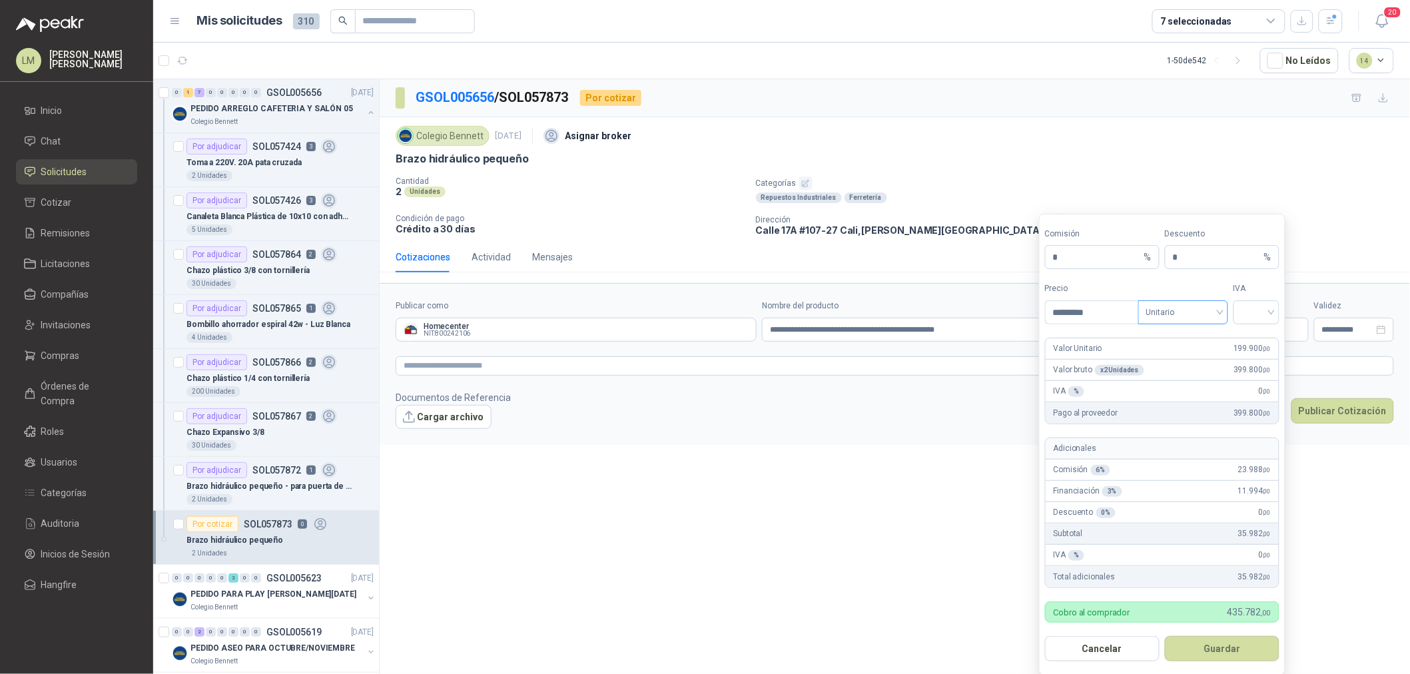
click at [1191, 314] on span "Unitario" at bounding box center [1183, 312] width 74 height 20
type input "*********"
click at [1191, 365] on div "Unitario con IVA" at bounding box center [1183, 362] width 69 height 15
click at [1246, 316] on input "search" at bounding box center [1257, 311] width 30 height 20
click at [1246, 334] on div "19%" at bounding box center [1256, 341] width 25 height 15
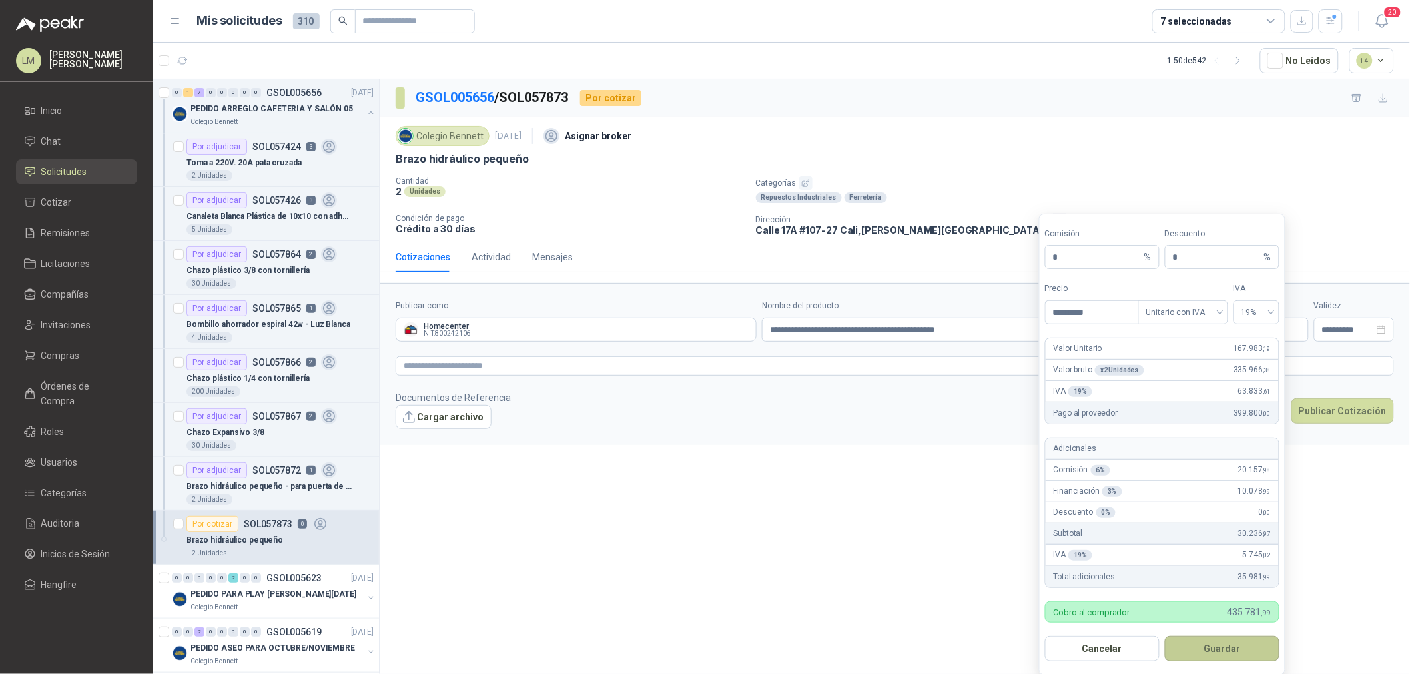
click at [1206, 651] on button "Guardar" at bounding box center [1222, 648] width 115 height 25
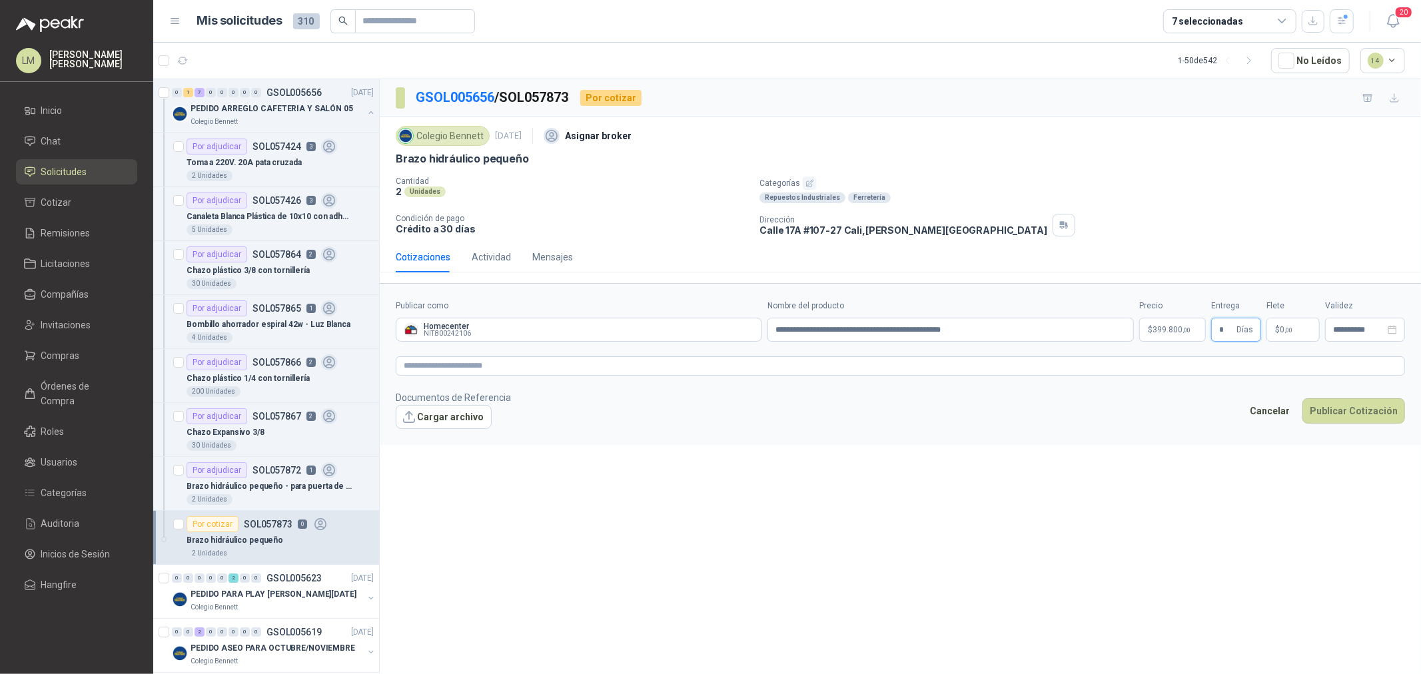
type input "*"
type input "*******"
click at [1180, 362] on textarea at bounding box center [900, 365] width 1009 height 19
click at [1353, 429] on button "Publicar Cotización" at bounding box center [1353, 428] width 103 height 25
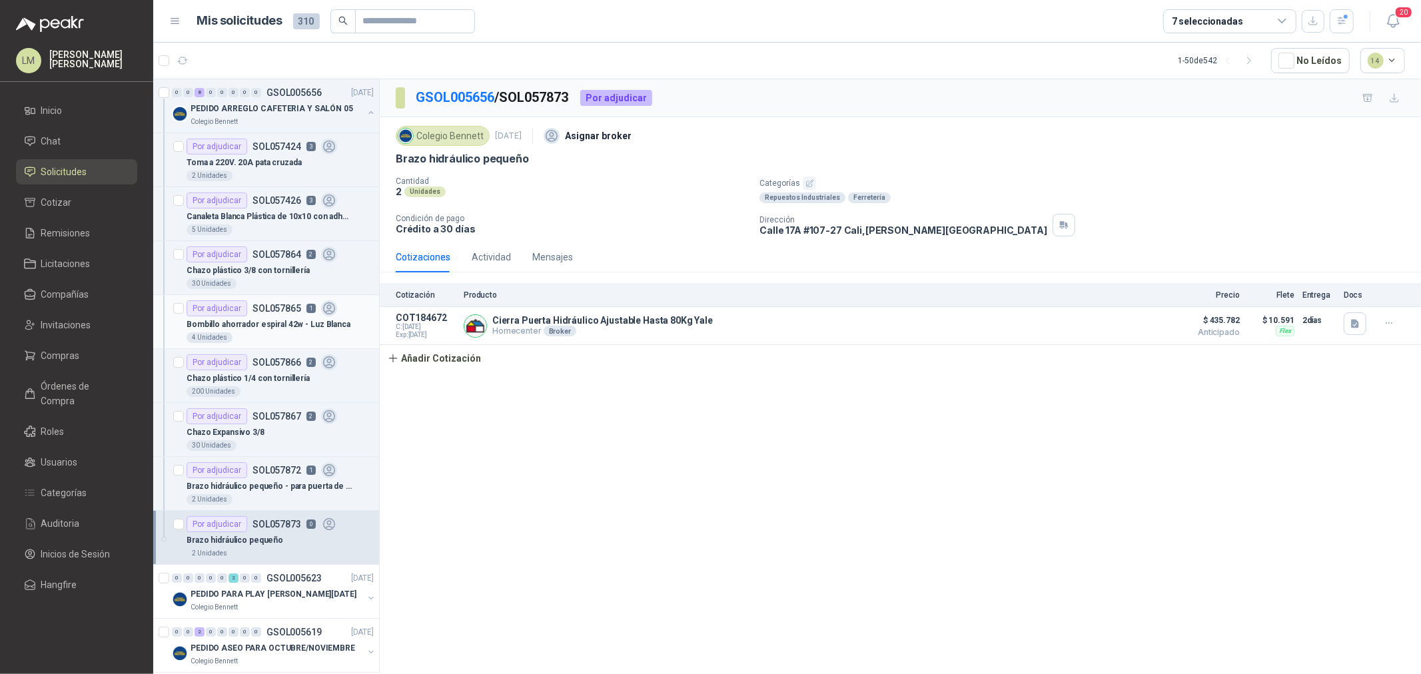
click at [235, 320] on p "Bombillo ahorrador espiral 42w - Luz Blanca" at bounding box center [269, 324] width 164 height 13
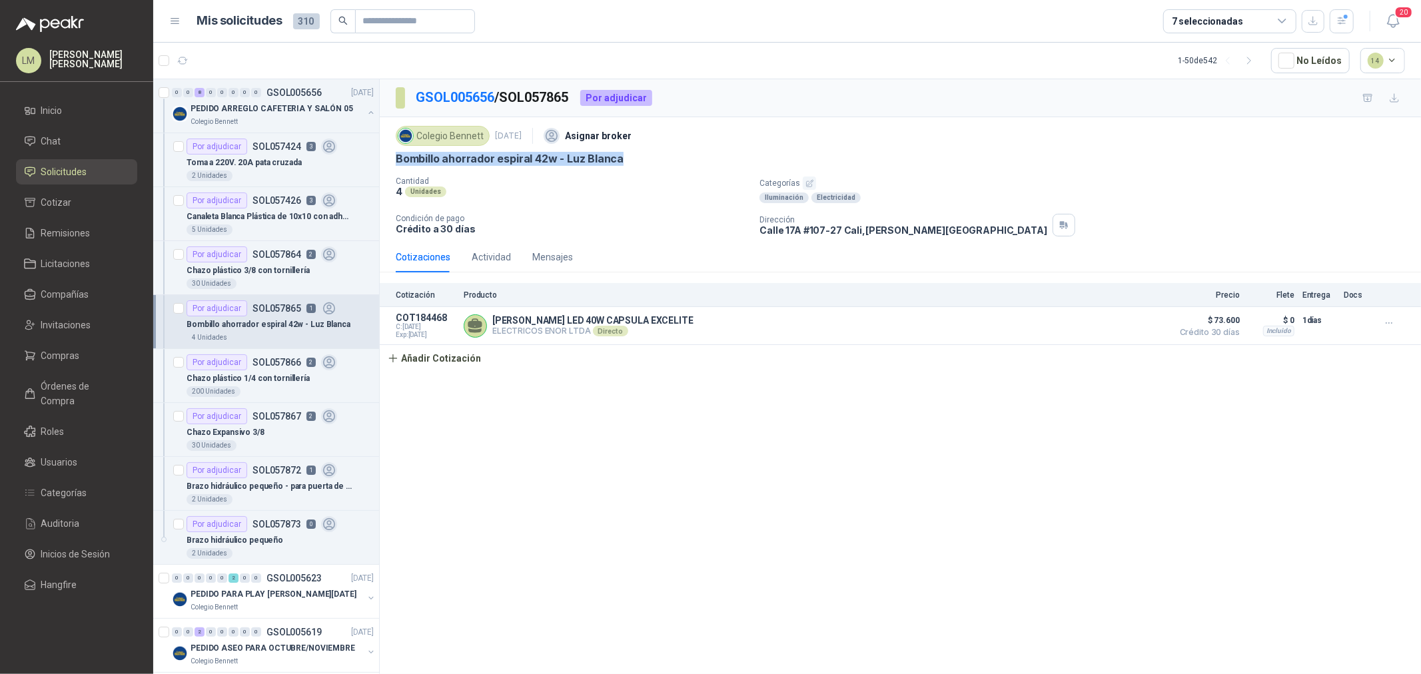
drag, startPoint x: 394, startPoint y: 158, endPoint x: 638, endPoint y: 161, distance: 244.5
click at [638, 161] on div "Colegio Bennett 25 sept, 2025 Asignar broker Bombillo ahorrador espiral 42w - L…" at bounding box center [900, 179] width 1041 height 125
copy p "Bombillo ahorrador espiral 42w - Luz Blanca"
click at [807, 178] on button "button" at bounding box center [809, 183] width 13 height 13
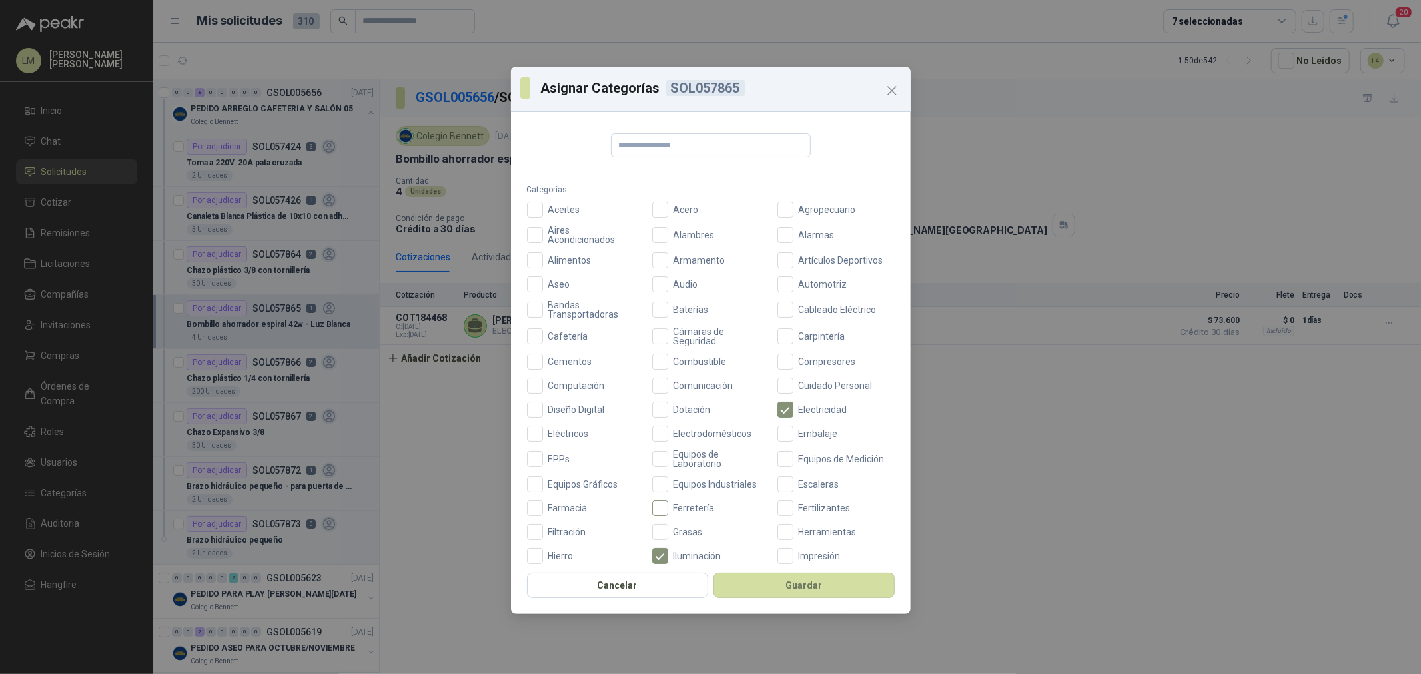
click at [666, 502] on label "Ferretería" at bounding box center [710, 508] width 117 height 16
click at [757, 589] on button "Guardar" at bounding box center [803, 585] width 181 height 25
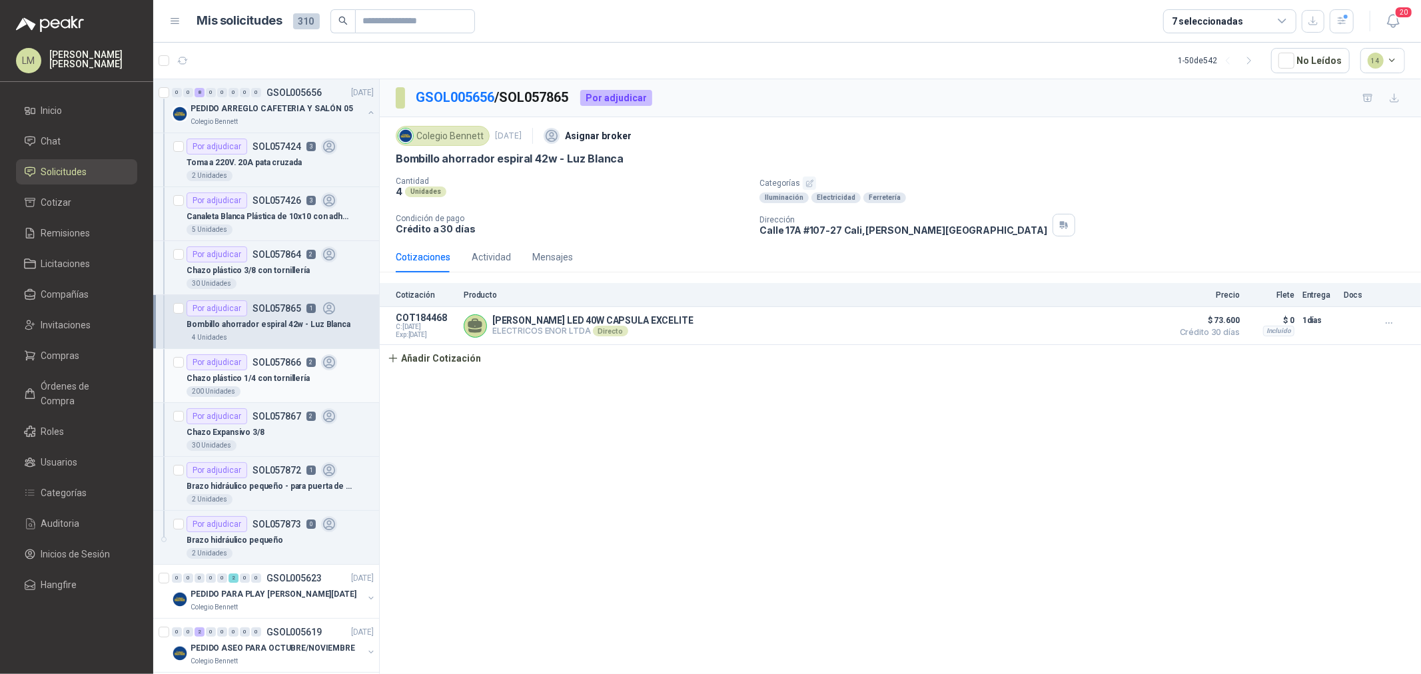
click at [274, 391] on div "200 Unidades" at bounding box center [280, 391] width 187 height 11
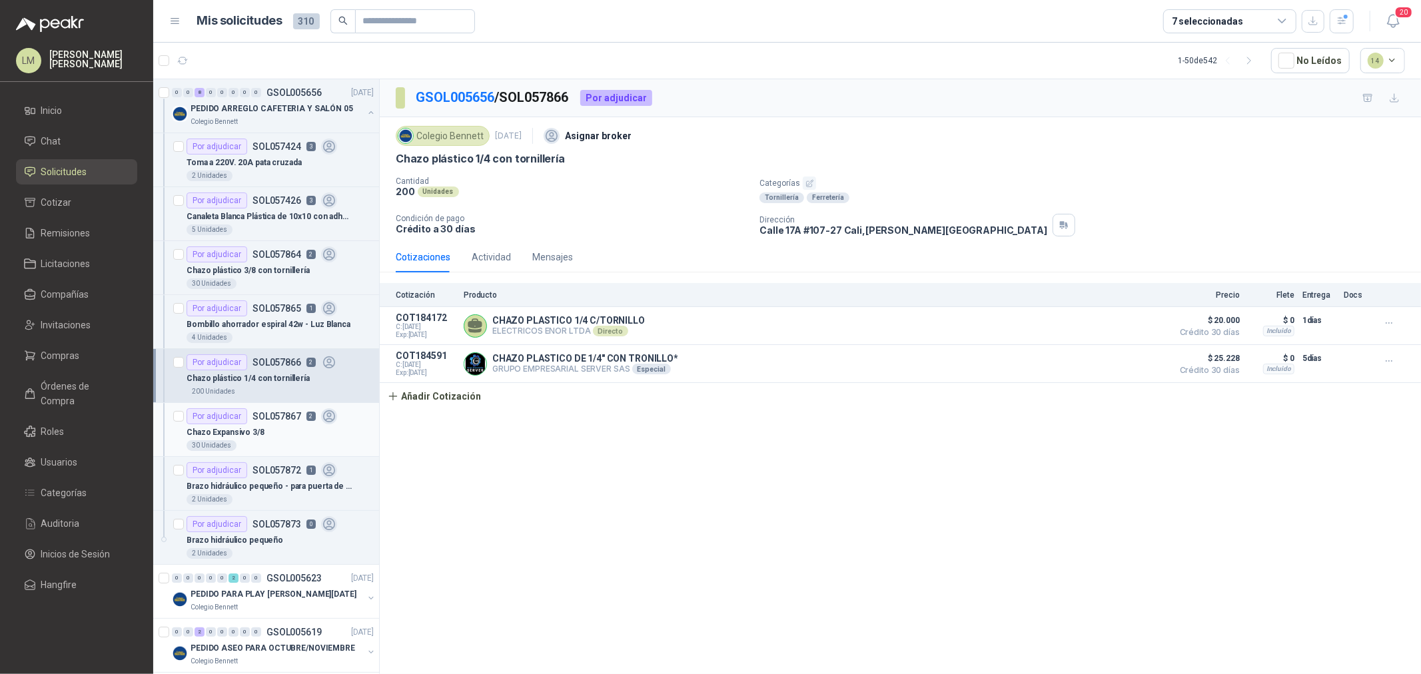
click at [267, 436] on div "Chazo Expansivo 3/8" at bounding box center [280, 432] width 187 height 16
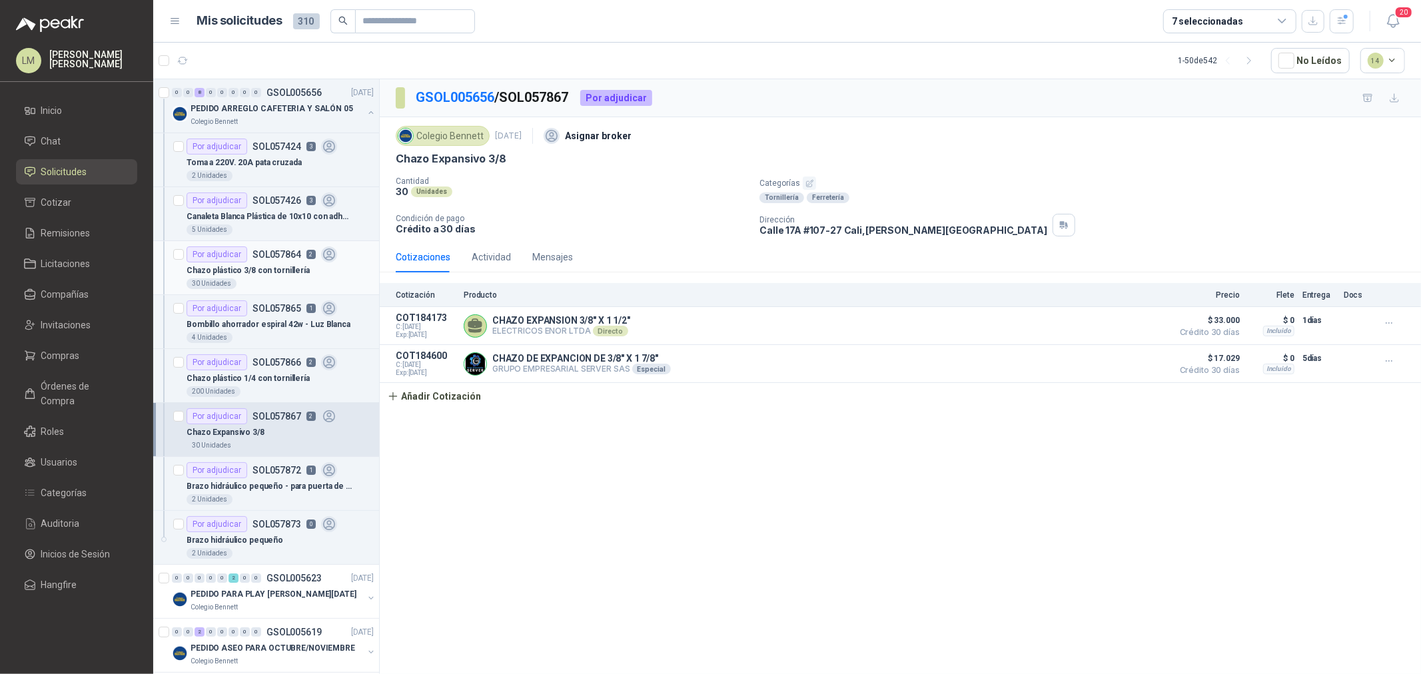
click at [242, 258] on div "Por adjudicar" at bounding box center [217, 254] width 61 height 16
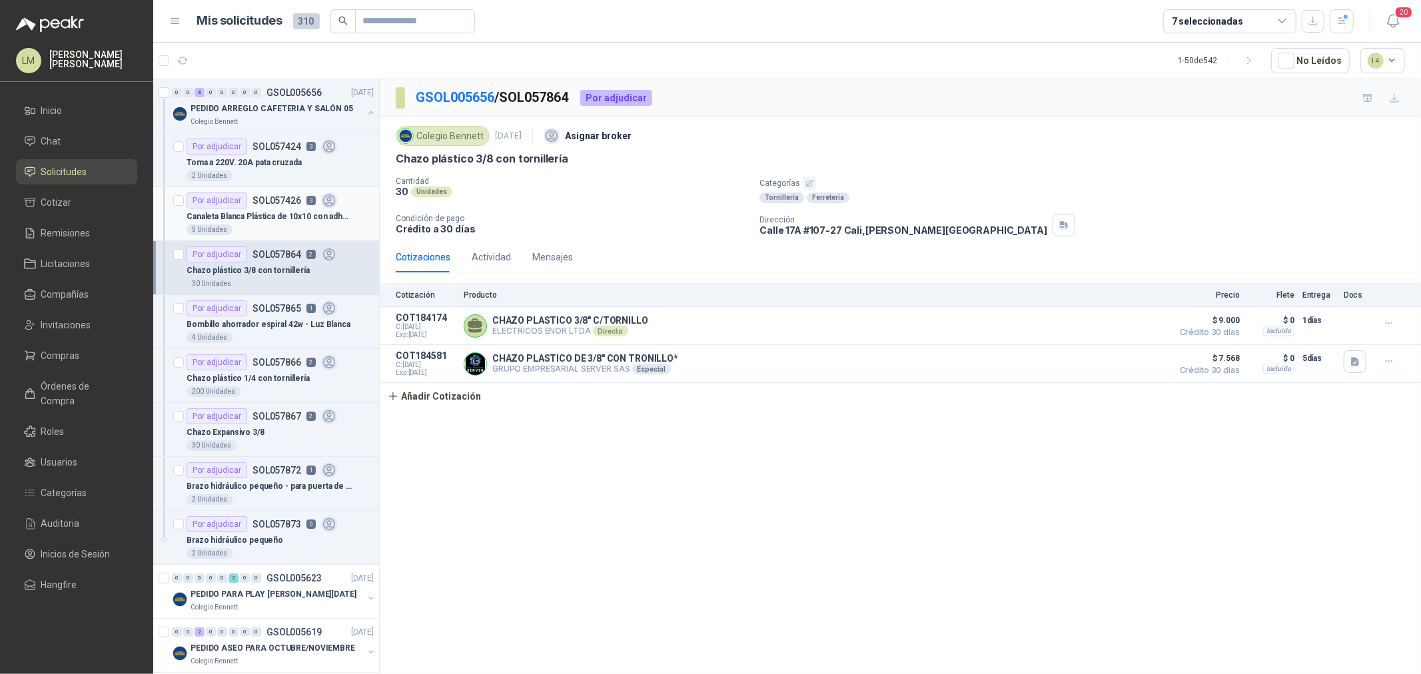
click at [226, 211] on p "Canaleta Blanca Plástica de 10x10 con adhesivo" at bounding box center [270, 217] width 166 height 13
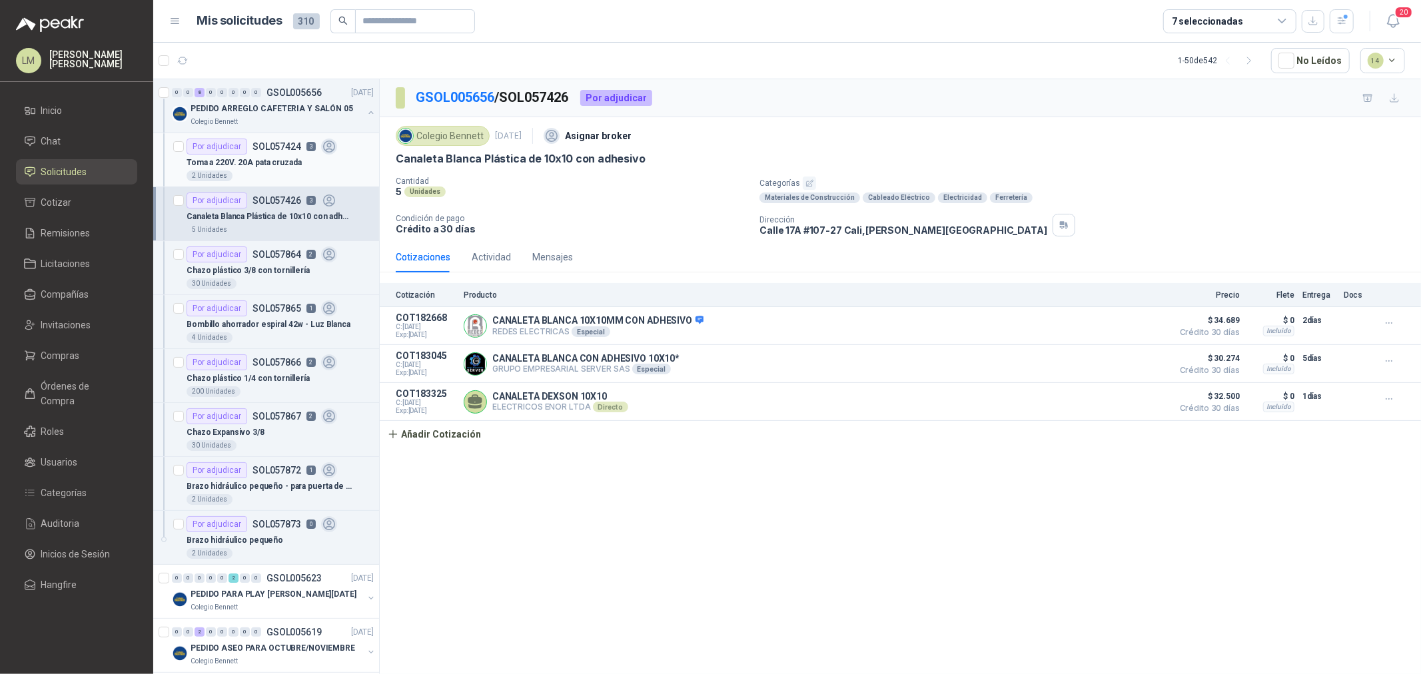
click at [247, 161] on p "Toma a 220V. 20A pata cruzada" at bounding box center [244, 163] width 115 height 13
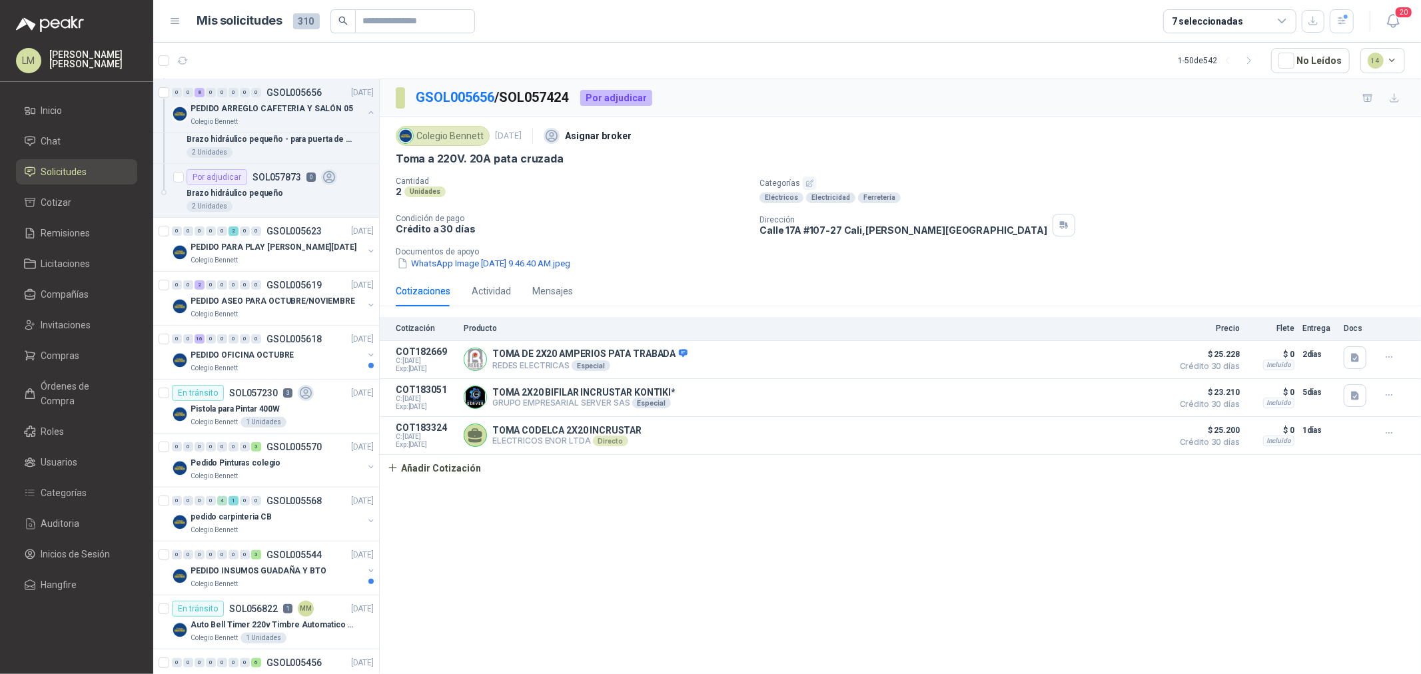
scroll to position [370, 0]
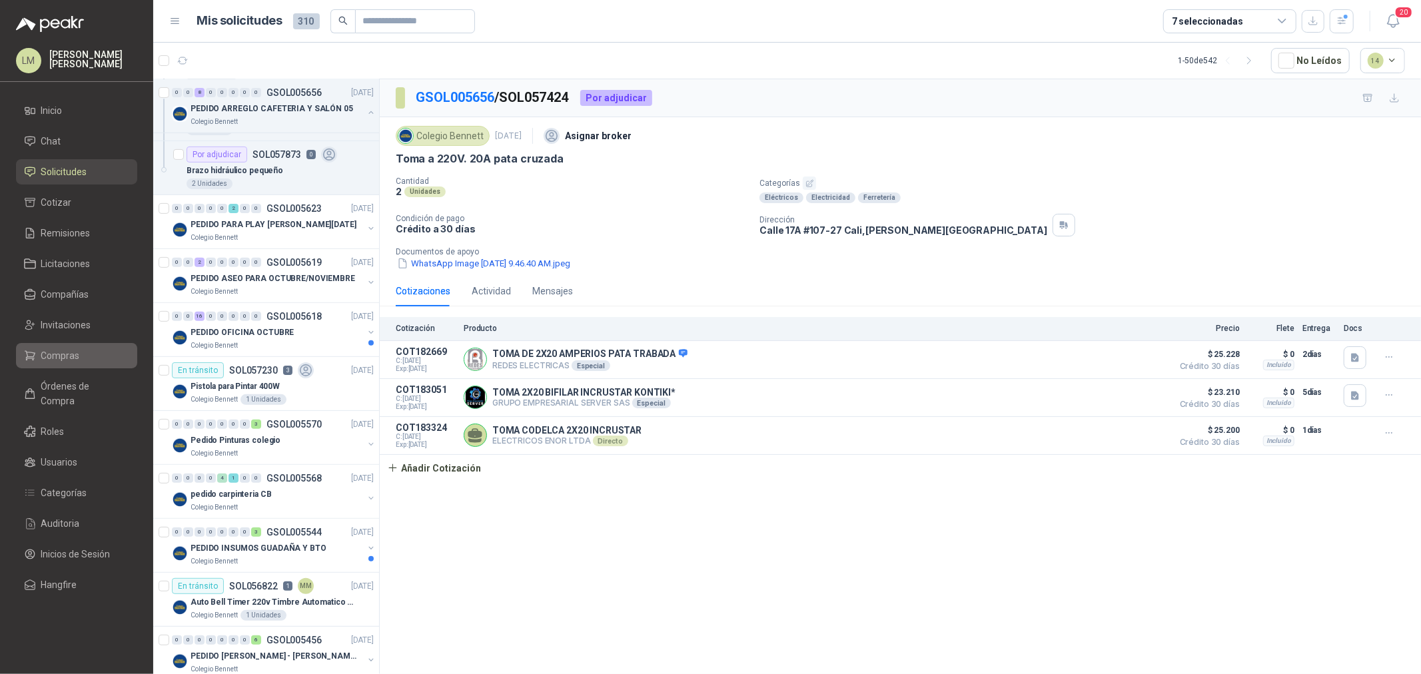
click at [58, 347] on link "Compras" at bounding box center [76, 355] width 121 height 25
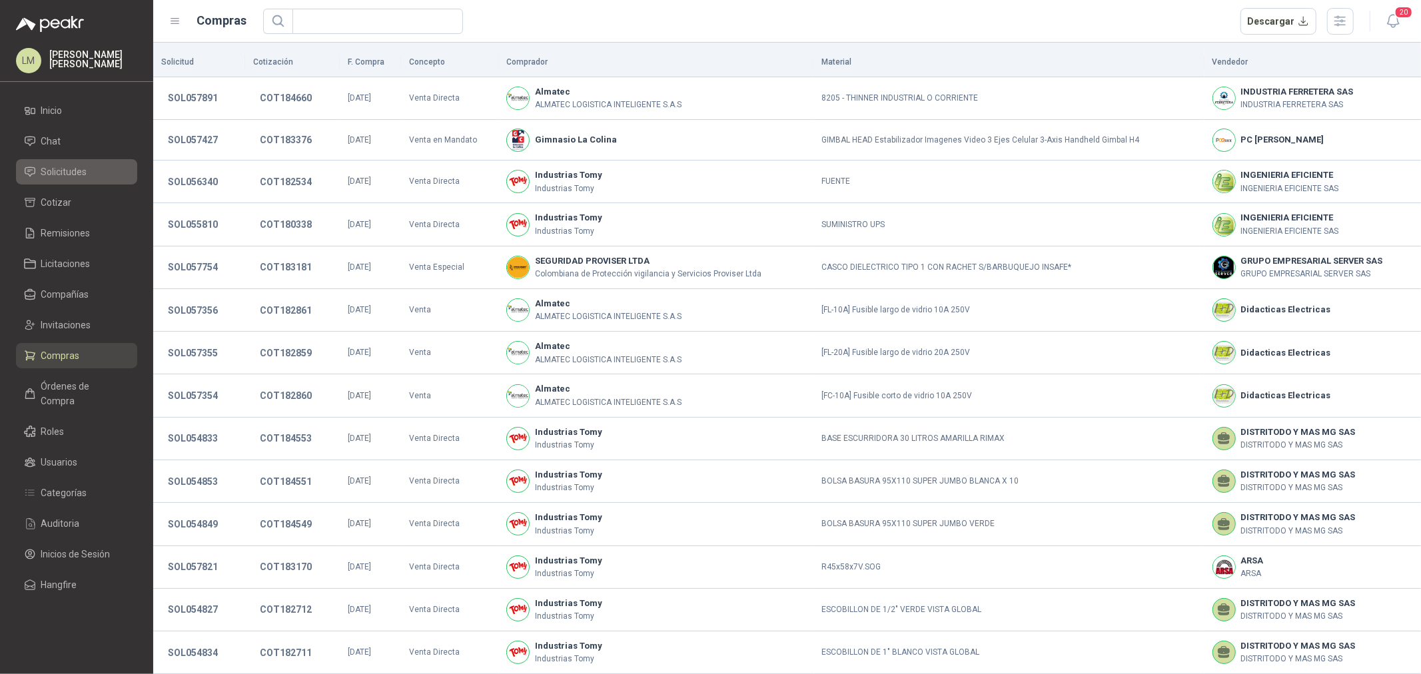
click at [71, 174] on span "Solicitudes" at bounding box center [64, 172] width 46 height 15
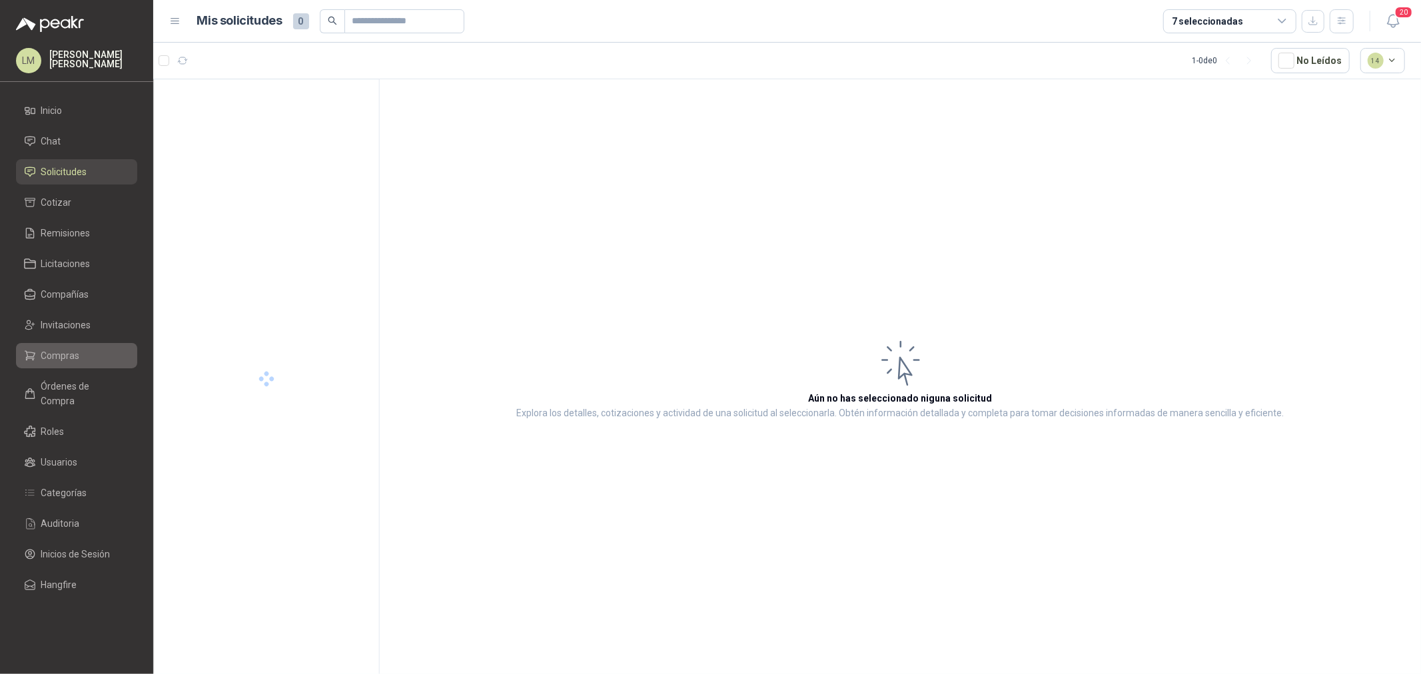
click at [67, 361] on span "Compras" at bounding box center [60, 355] width 39 height 15
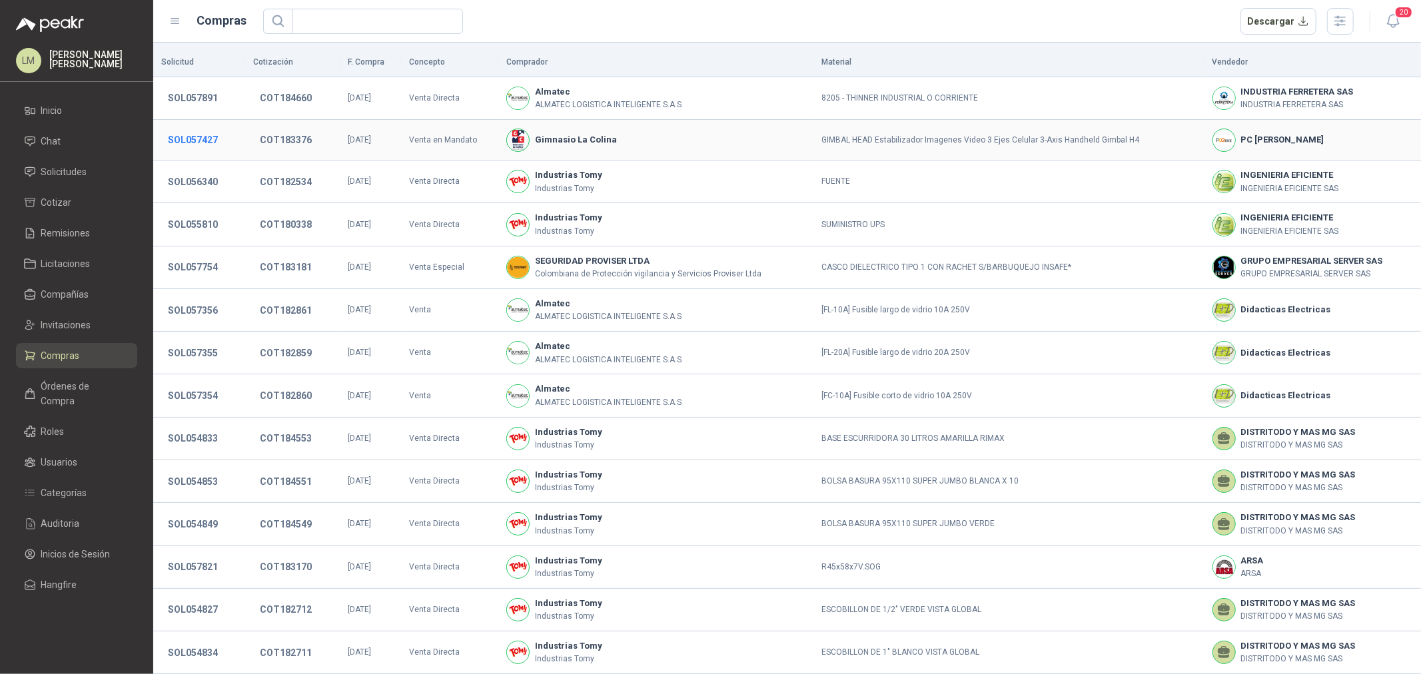
click at [198, 143] on button "SOL057427" at bounding box center [192, 140] width 63 height 24
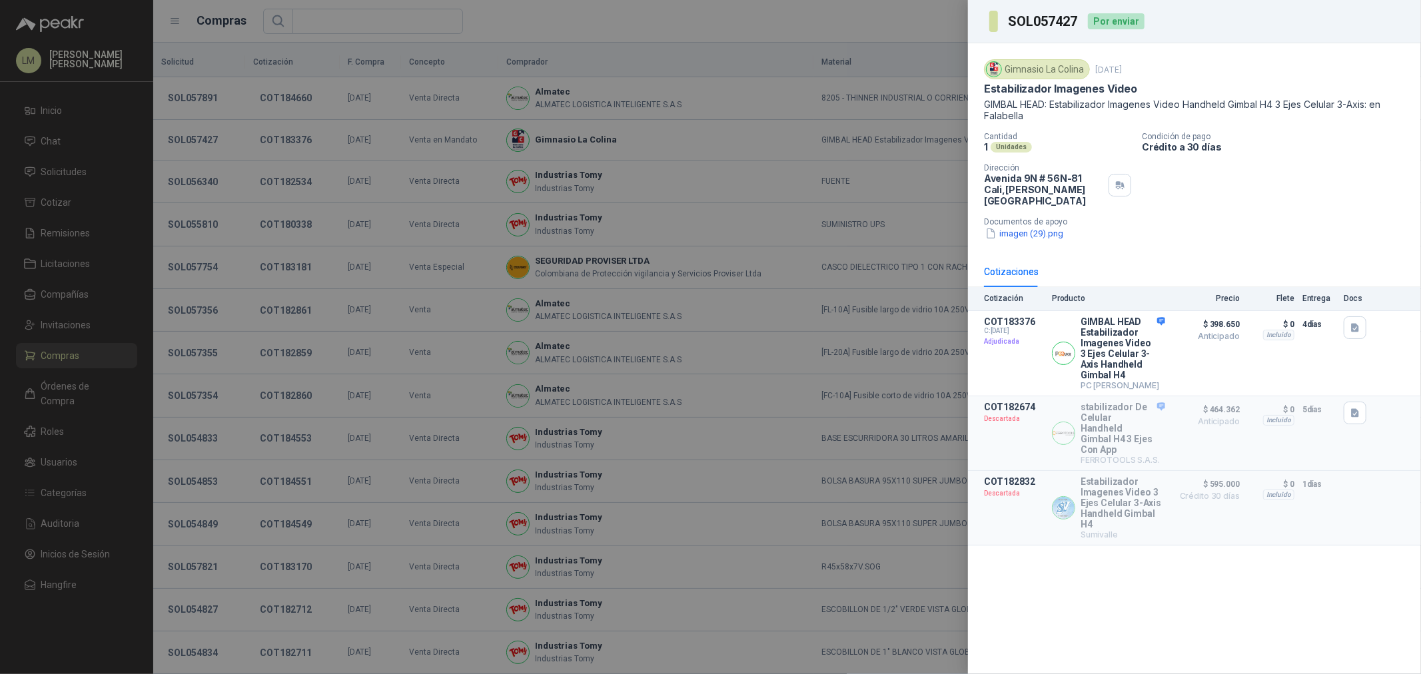
click at [73, 355] on div at bounding box center [710, 337] width 1421 height 674
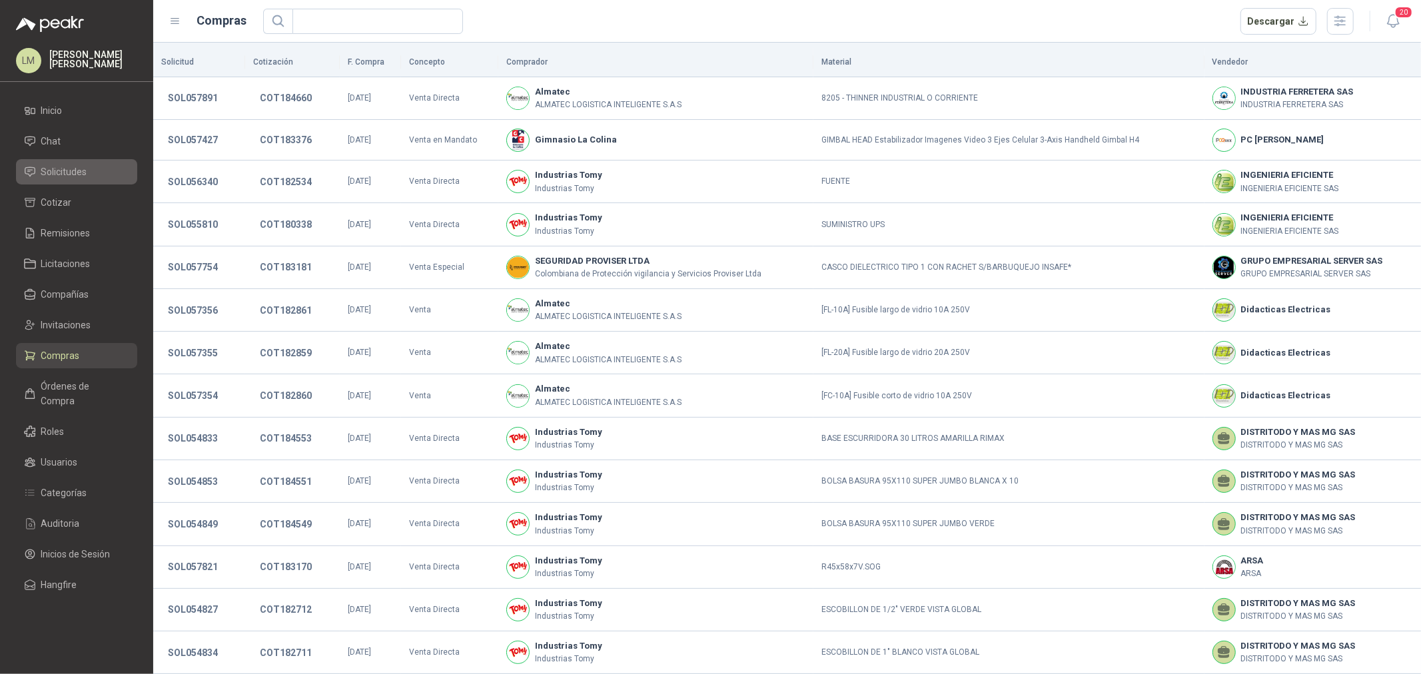
click at [53, 174] on span "Solicitudes" at bounding box center [64, 172] width 46 height 15
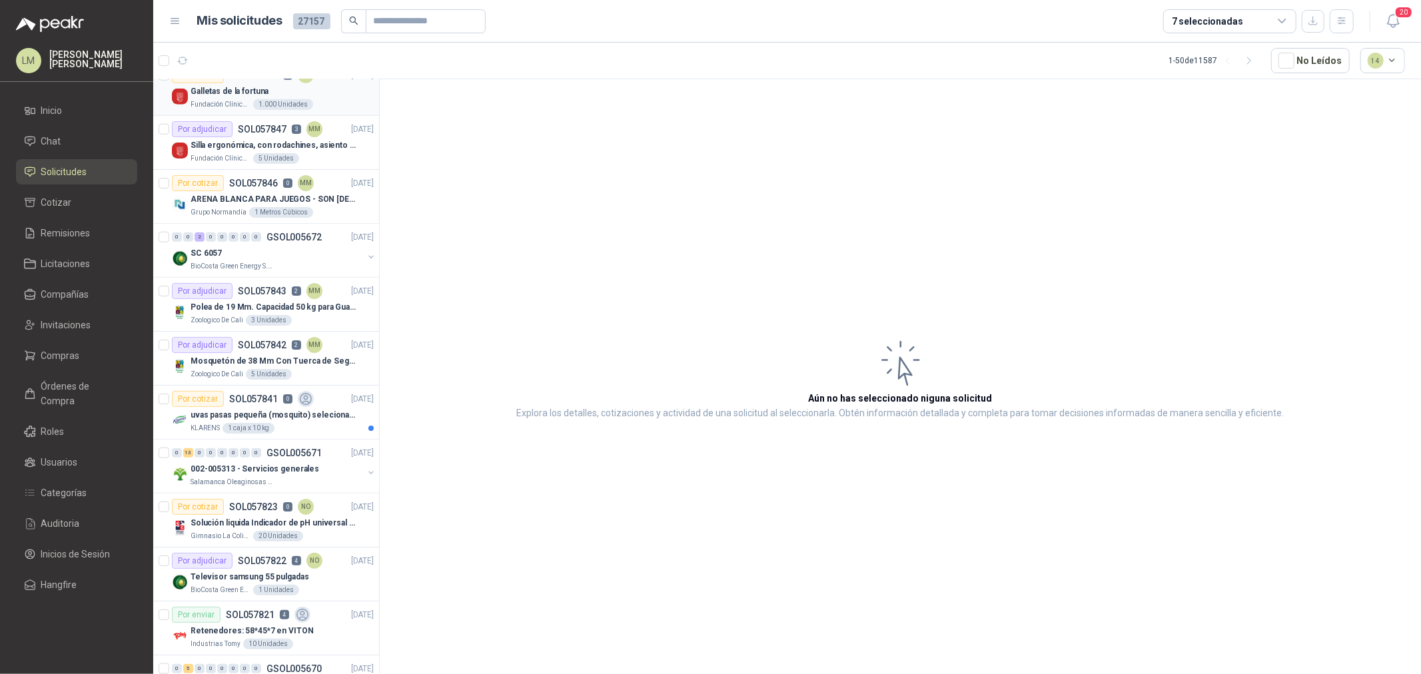
scroll to position [1036, 0]
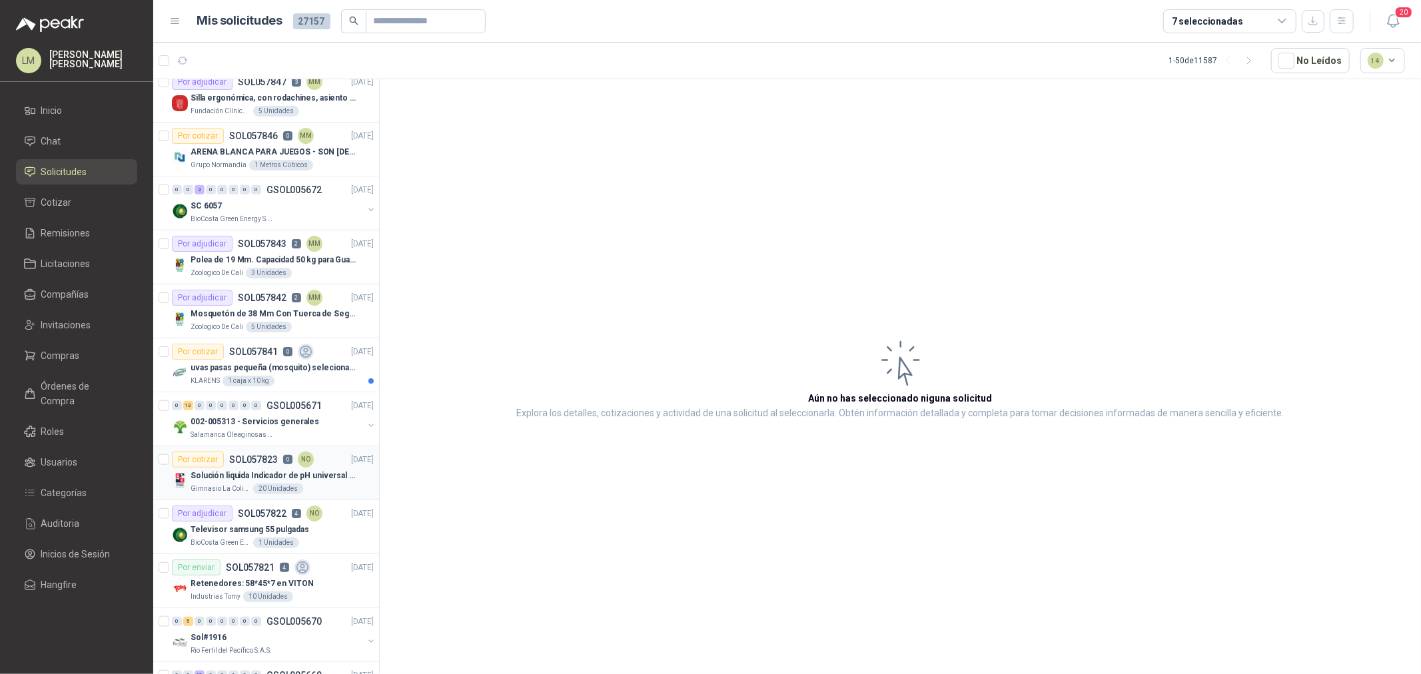
click at [216, 474] on p "Solución liquida Indicador de pH universal de 500ml o 20 de 25ml (no tiras de p…" at bounding box center [274, 476] width 166 height 13
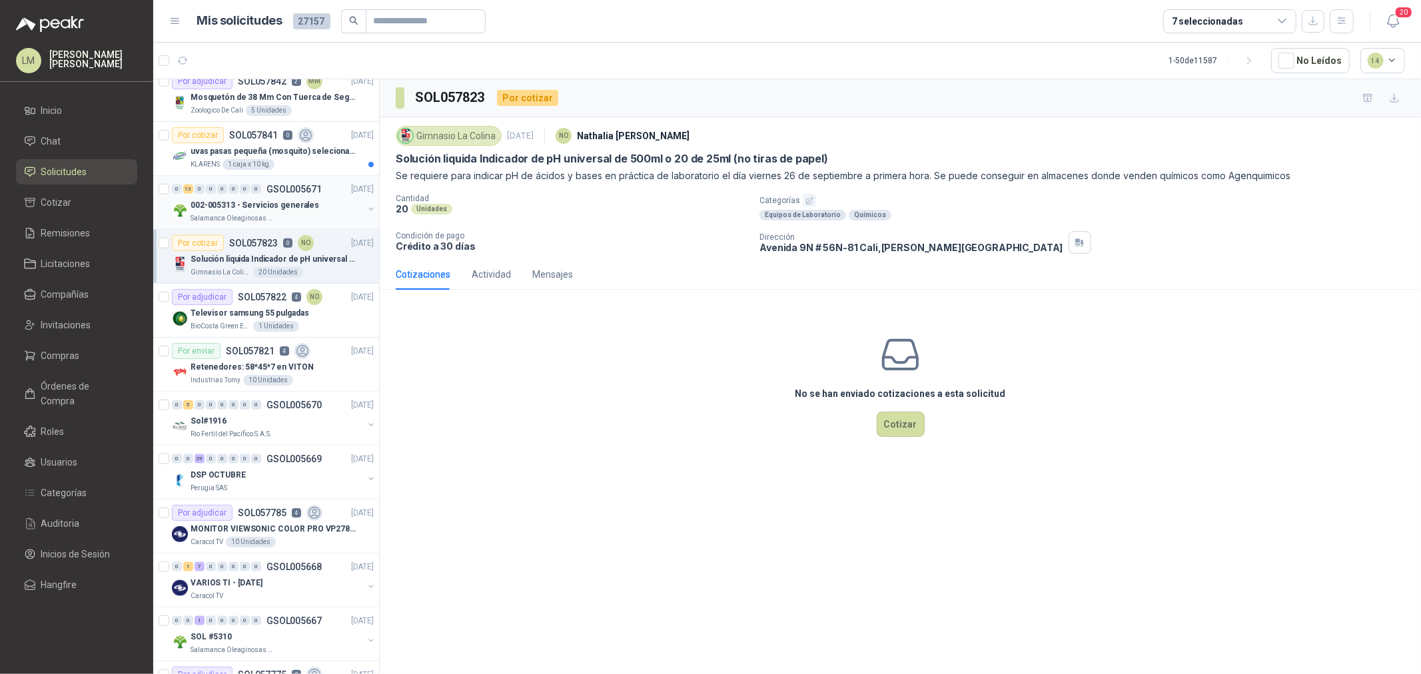
scroll to position [1258, 0]
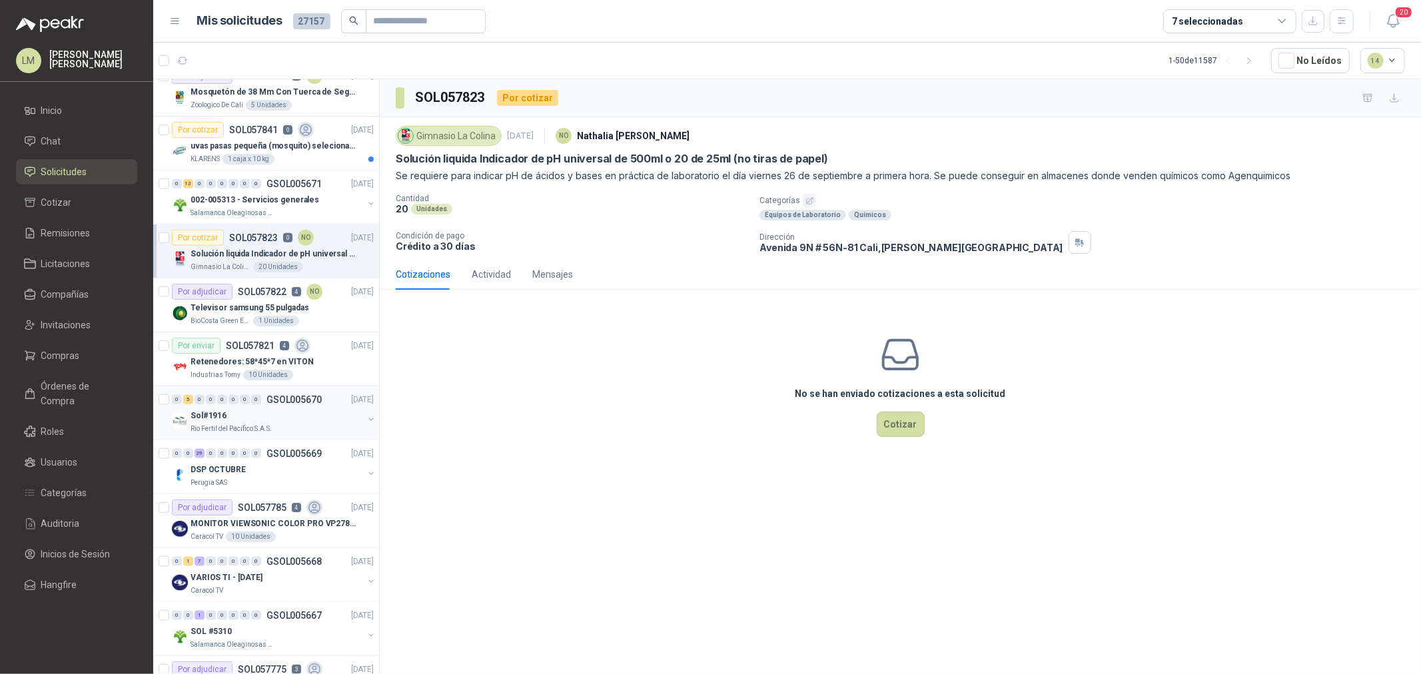
click at [250, 404] on div "0 5 0 0 0 0 0 0" at bounding box center [216, 399] width 89 height 9
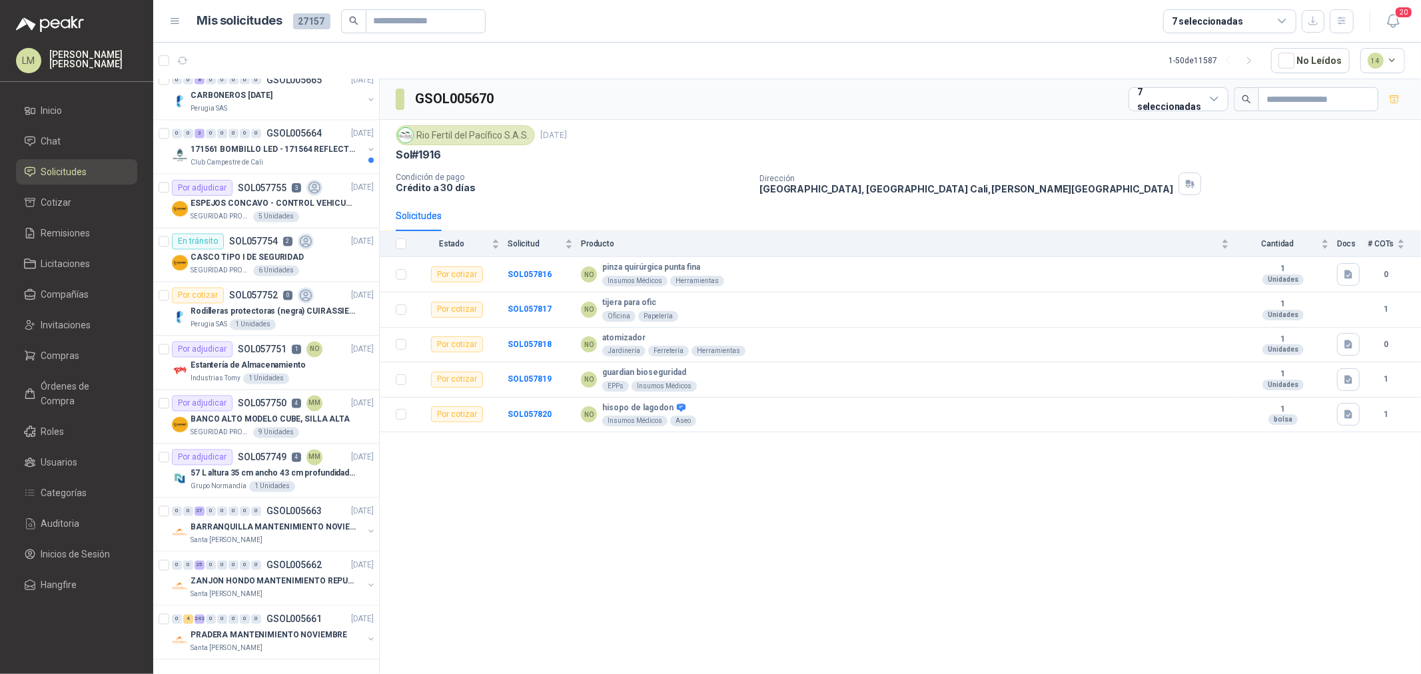
scroll to position [2128, 0]
click at [274, 342] on div "Por adjudicar SOL057751 1 NO" at bounding box center [247, 350] width 151 height 16
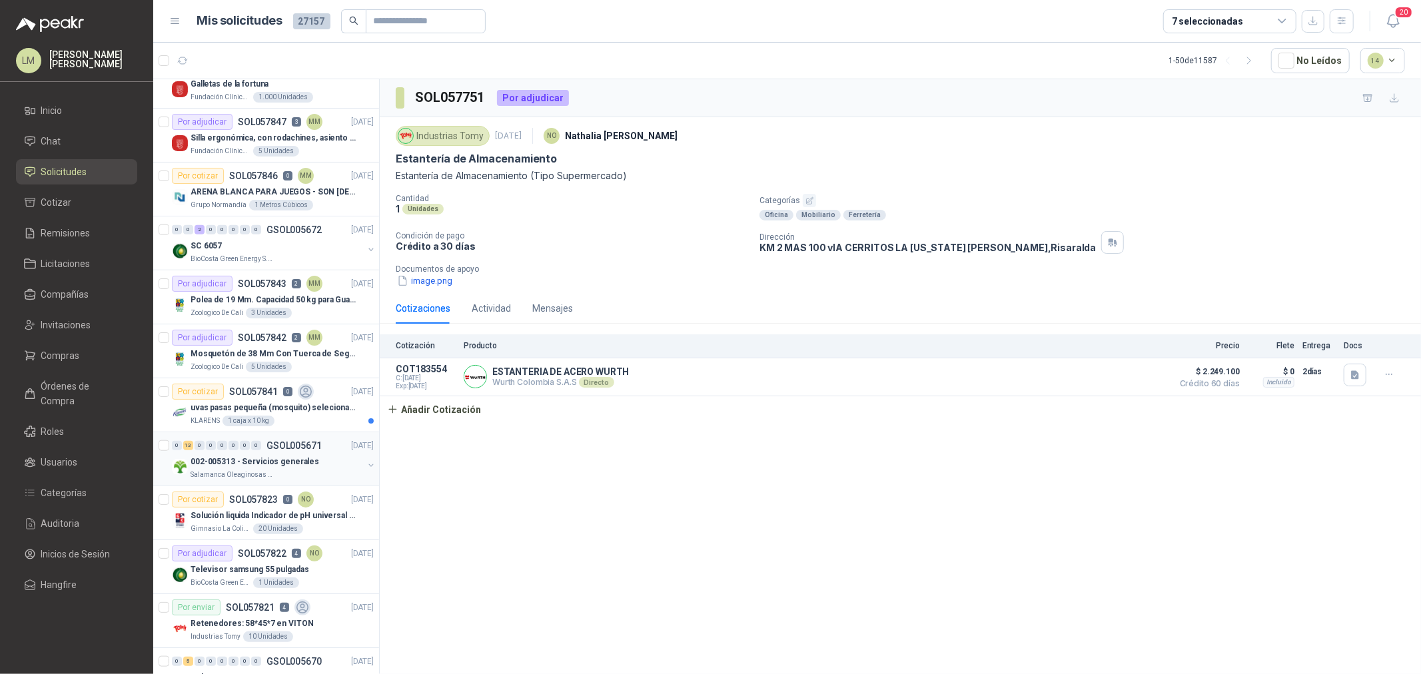
scroll to position [1018, 0]
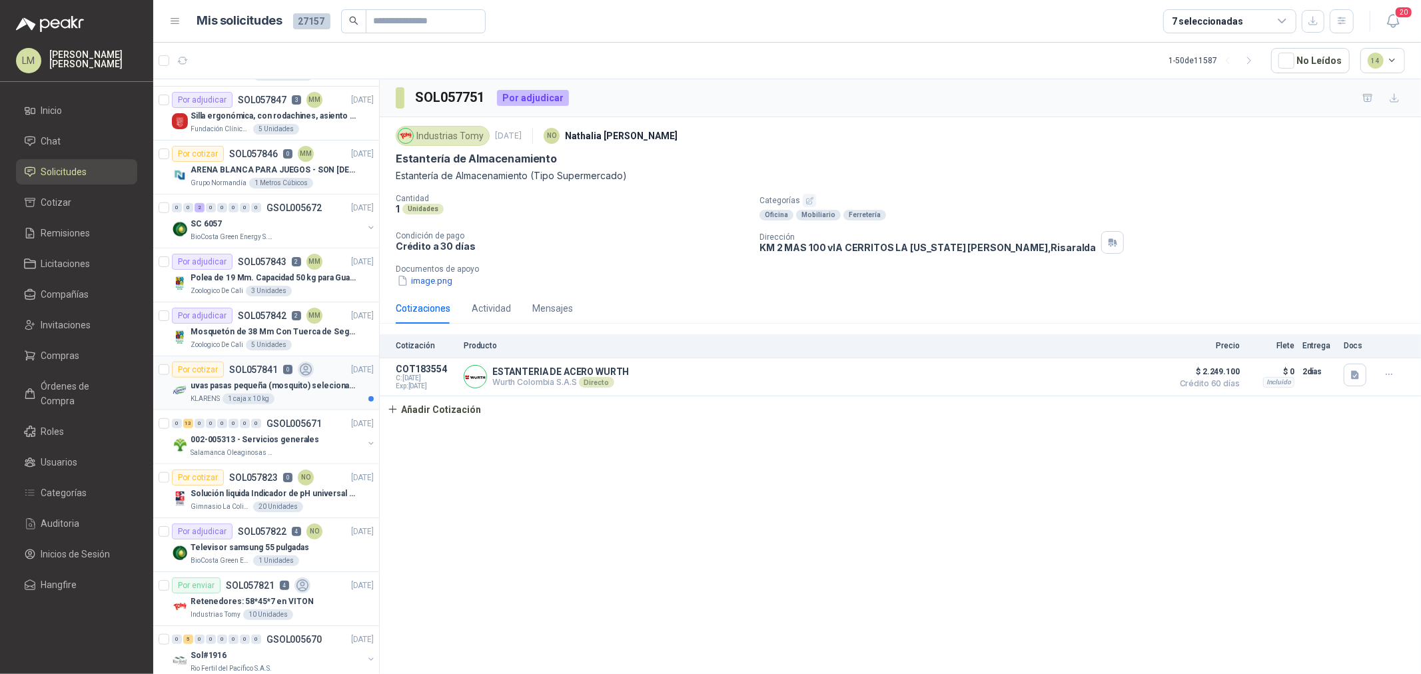
click at [244, 393] on div "uvas pasas pequeña (mosquito) selecionada" at bounding box center [282, 386] width 183 height 16
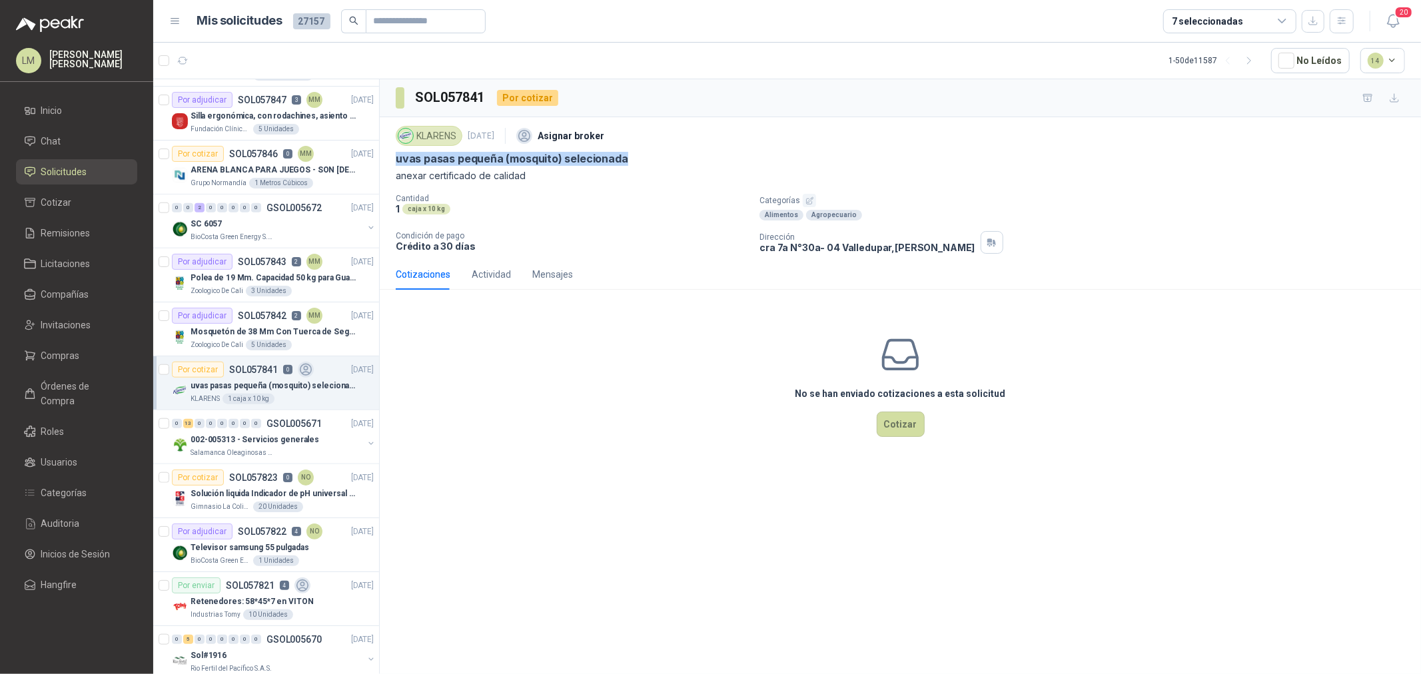
drag, startPoint x: 394, startPoint y: 157, endPoint x: 721, endPoint y: 164, distance: 327.2
click at [721, 164] on div "KLARENS 26 sept, 2025 Asignar broker uvas pasas pequeña (mosquito) selecionada …" at bounding box center [900, 188] width 1041 height 142
copy p "uvas pasas pequeña (mosquito) selecionada"
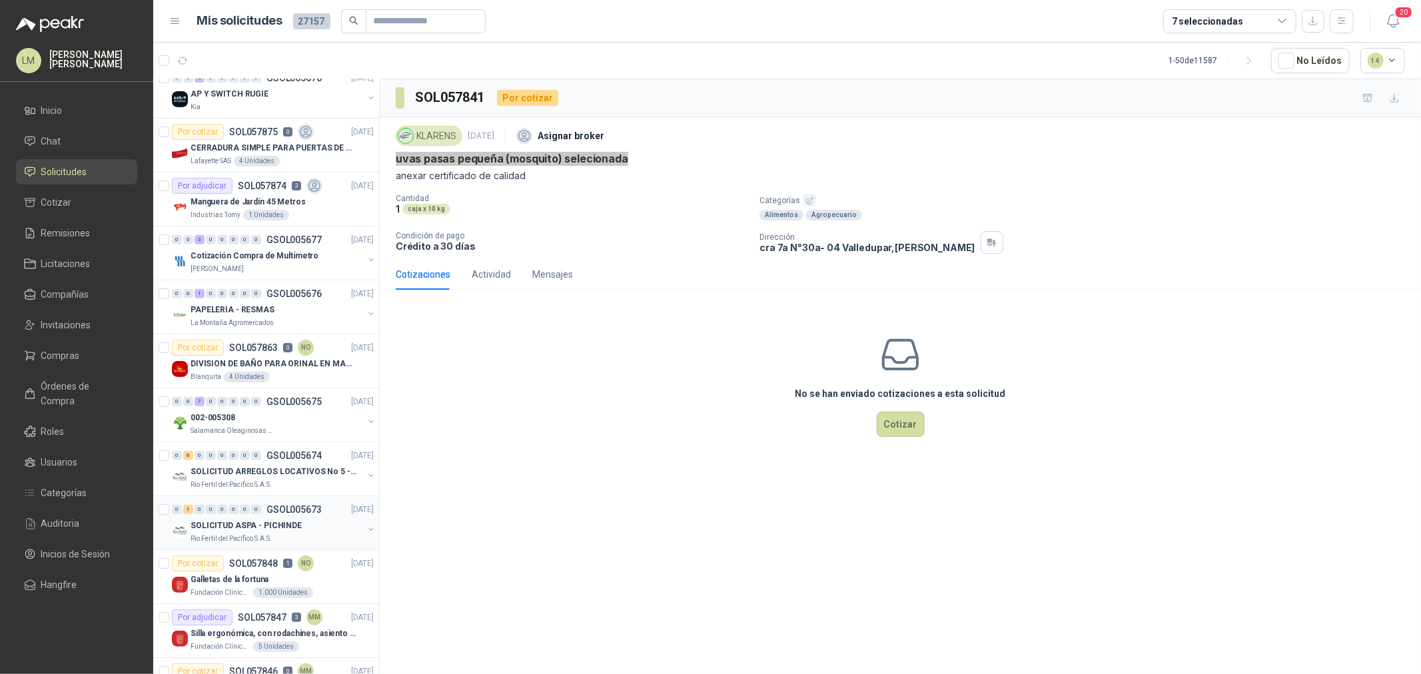
scroll to position [426, 0]
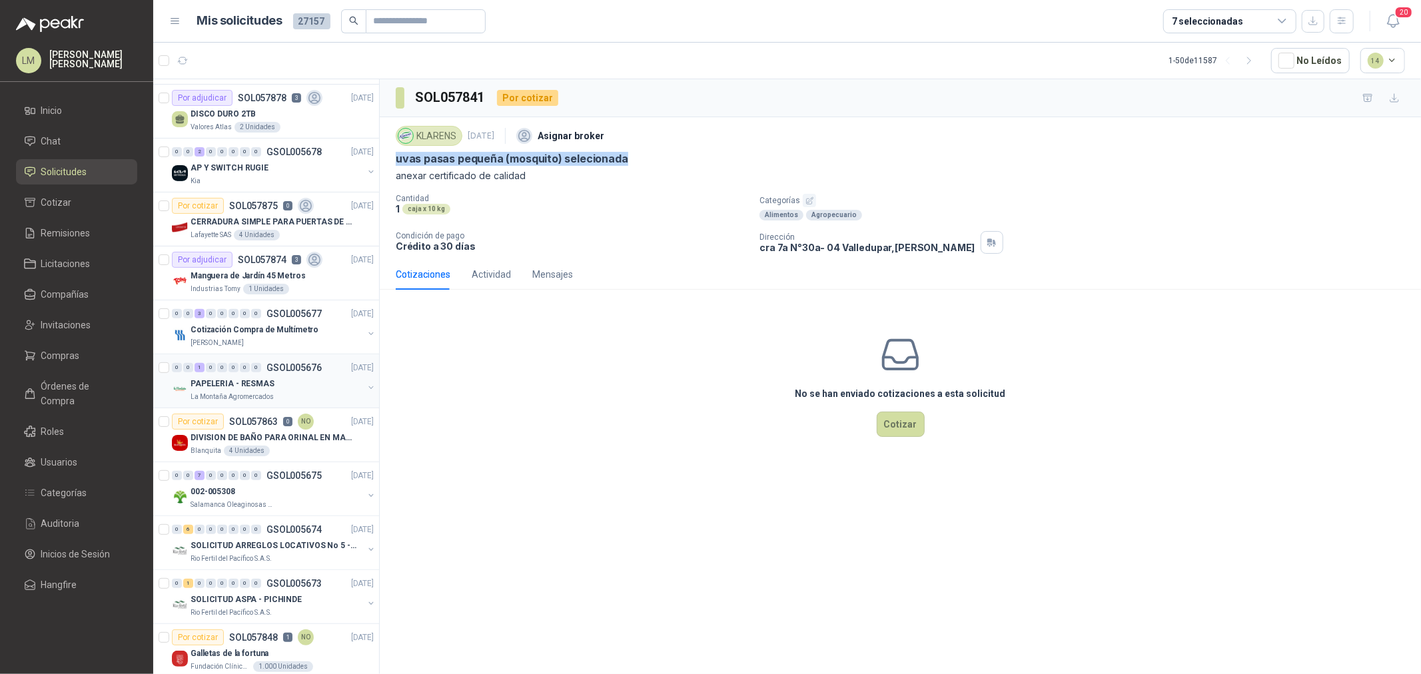
click at [264, 388] on p "PAPELERIA - RESMAS" at bounding box center [233, 384] width 84 height 13
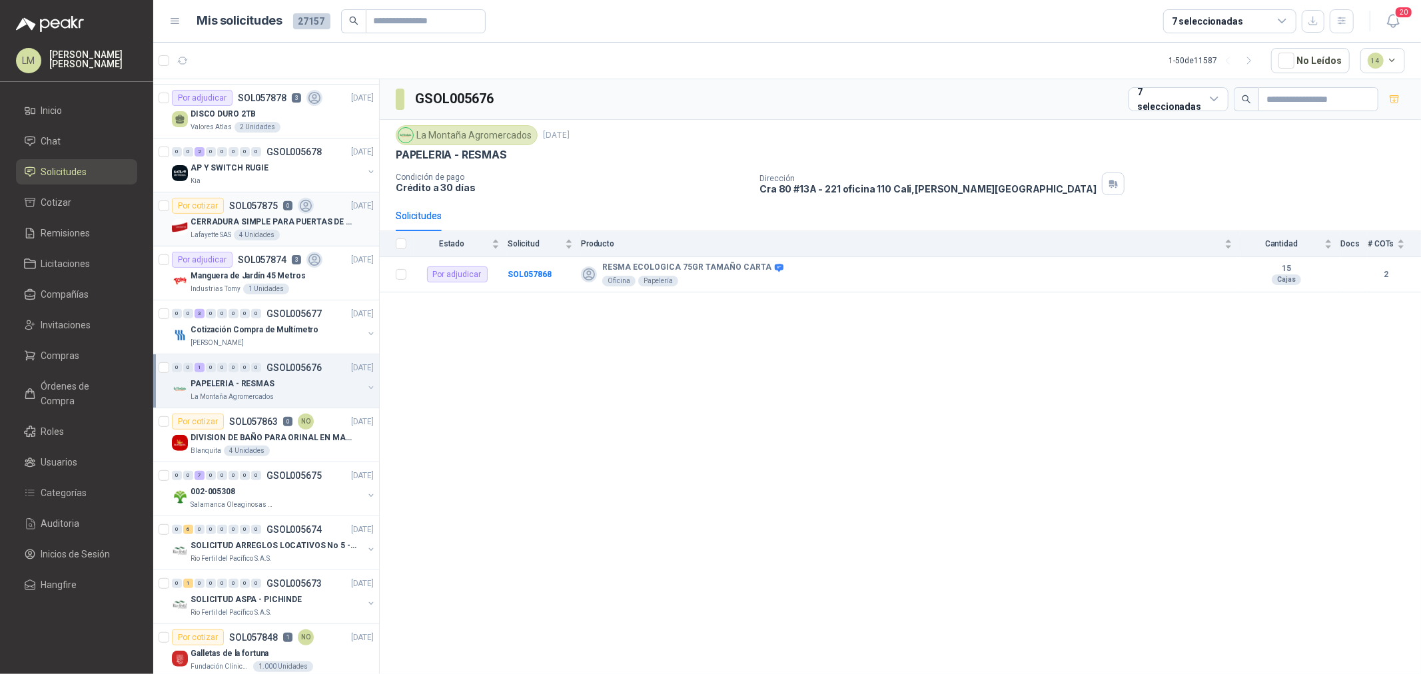
click at [272, 207] on p "SOL057875" at bounding box center [253, 205] width 49 height 9
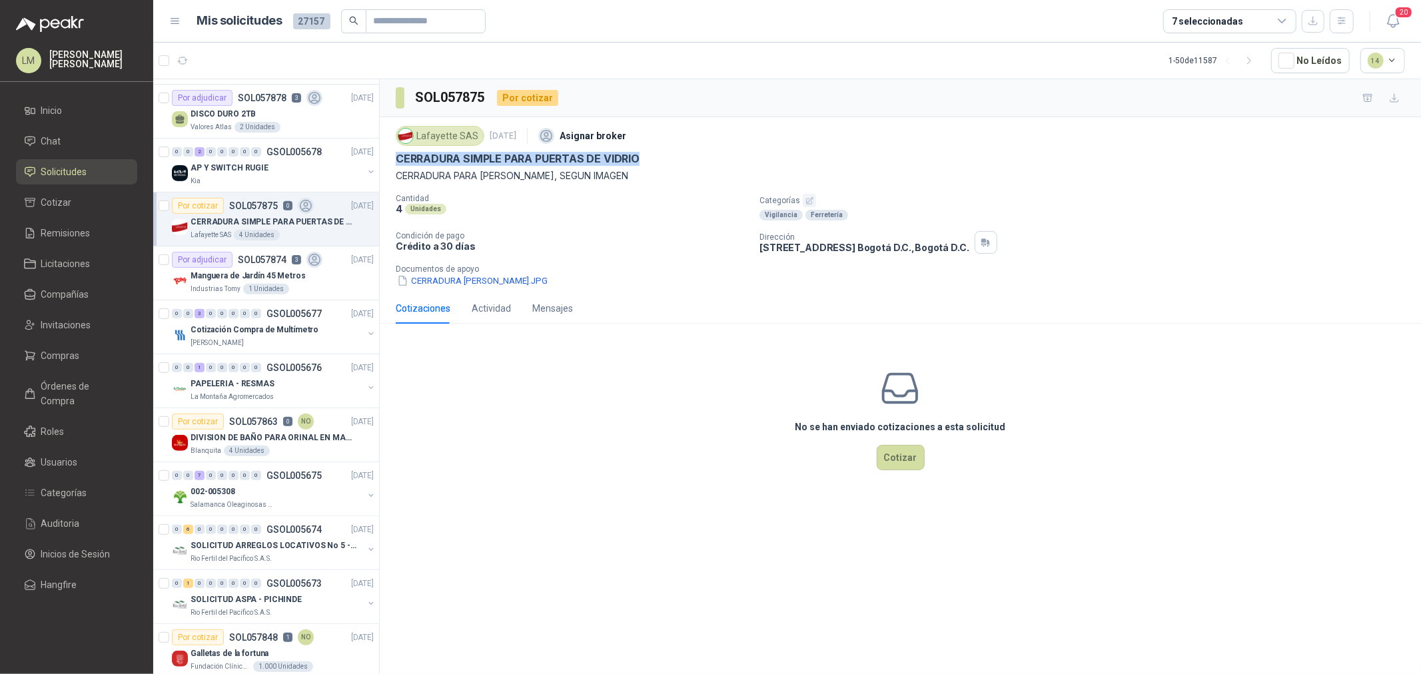
drag, startPoint x: 390, startPoint y: 161, endPoint x: 661, endPoint y: 158, distance: 270.5
click at [661, 158] on div "Lafayette SAS 29 sept, 2025 Asignar broker CERRADURA SIMPLE PARA PUERTAS DE VID…" at bounding box center [900, 205] width 1041 height 176
copy p "CERRADURA SIMPLE PARA PUERTAS DE VIDRIO"
click at [458, 288] on div "Lafayette SAS 29 sept, 2025 Asignar broker CERRADURA SIMPLE PARA PUERTAS DE VID…" at bounding box center [900, 205] width 1041 height 176
click at [460, 278] on button "CERRADURA DE VIDRIO.JPG" at bounding box center [472, 281] width 153 height 14
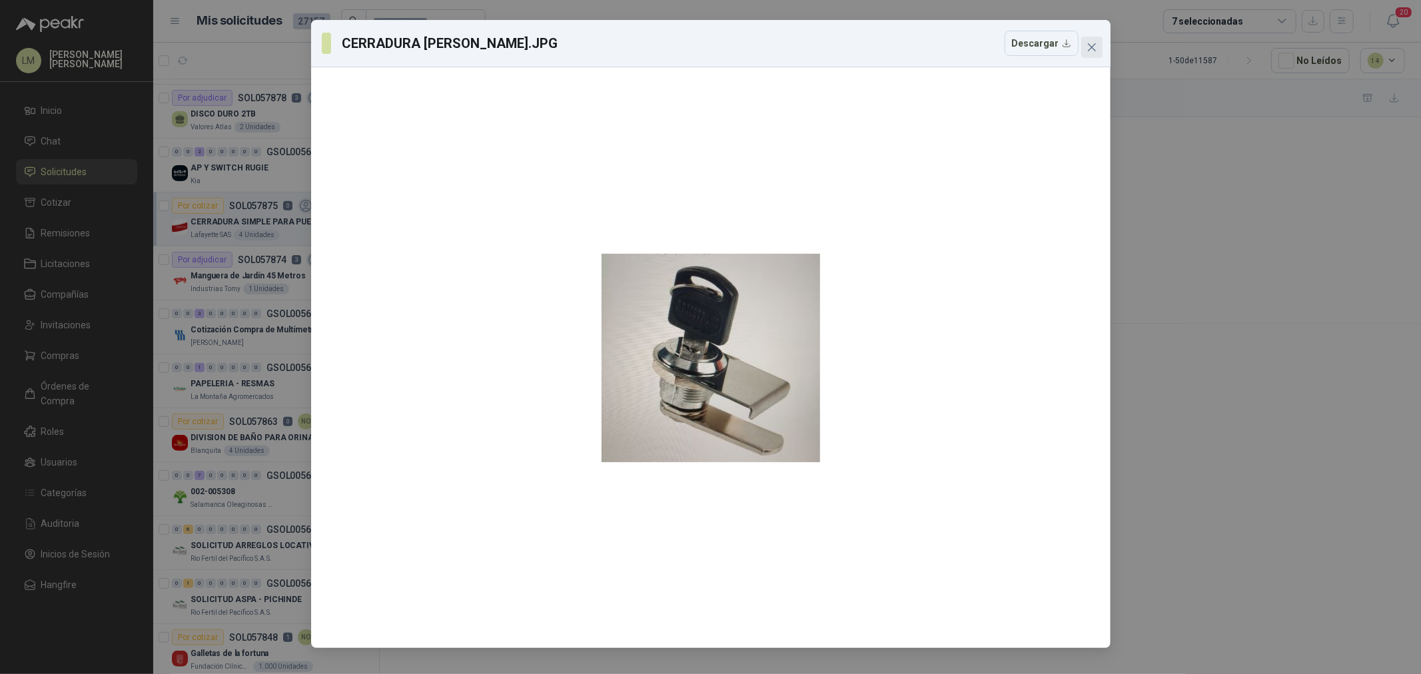
click at [1094, 43] on icon "close" at bounding box center [1091, 47] width 11 height 11
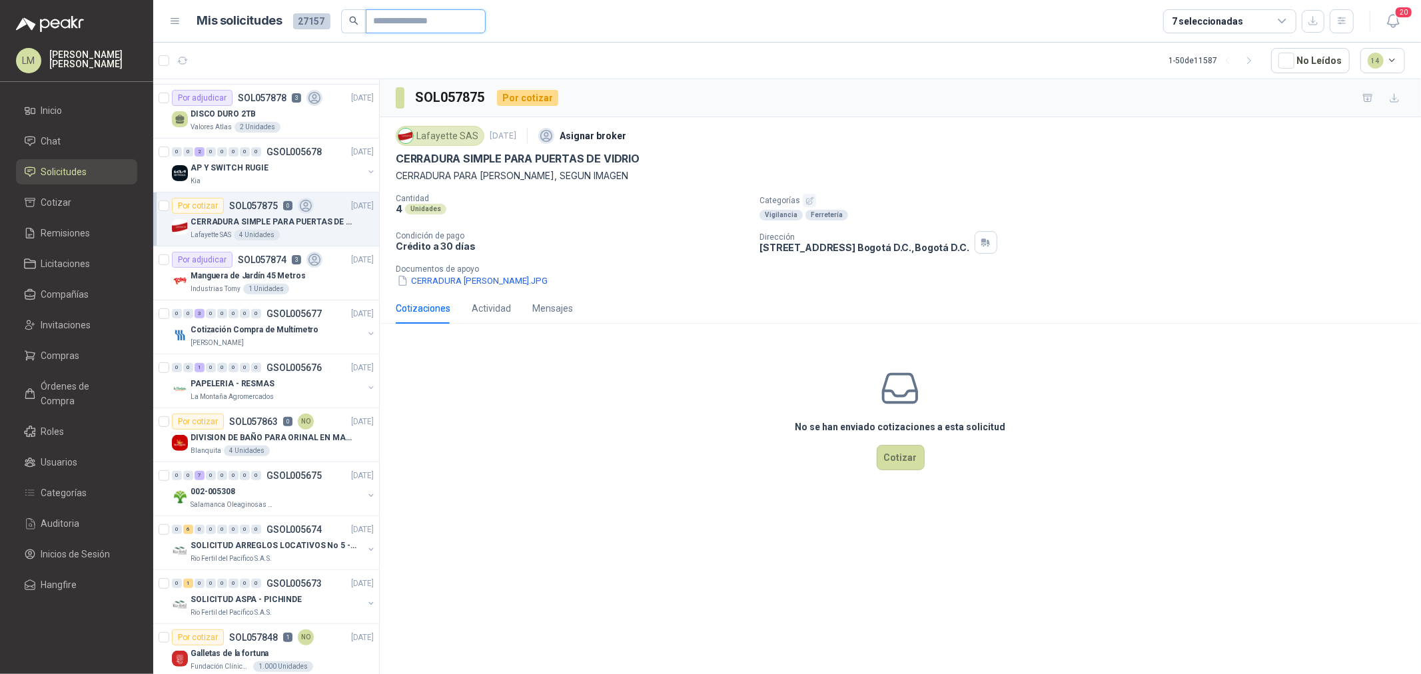
click at [408, 21] on input "text" at bounding box center [420, 21] width 93 height 23
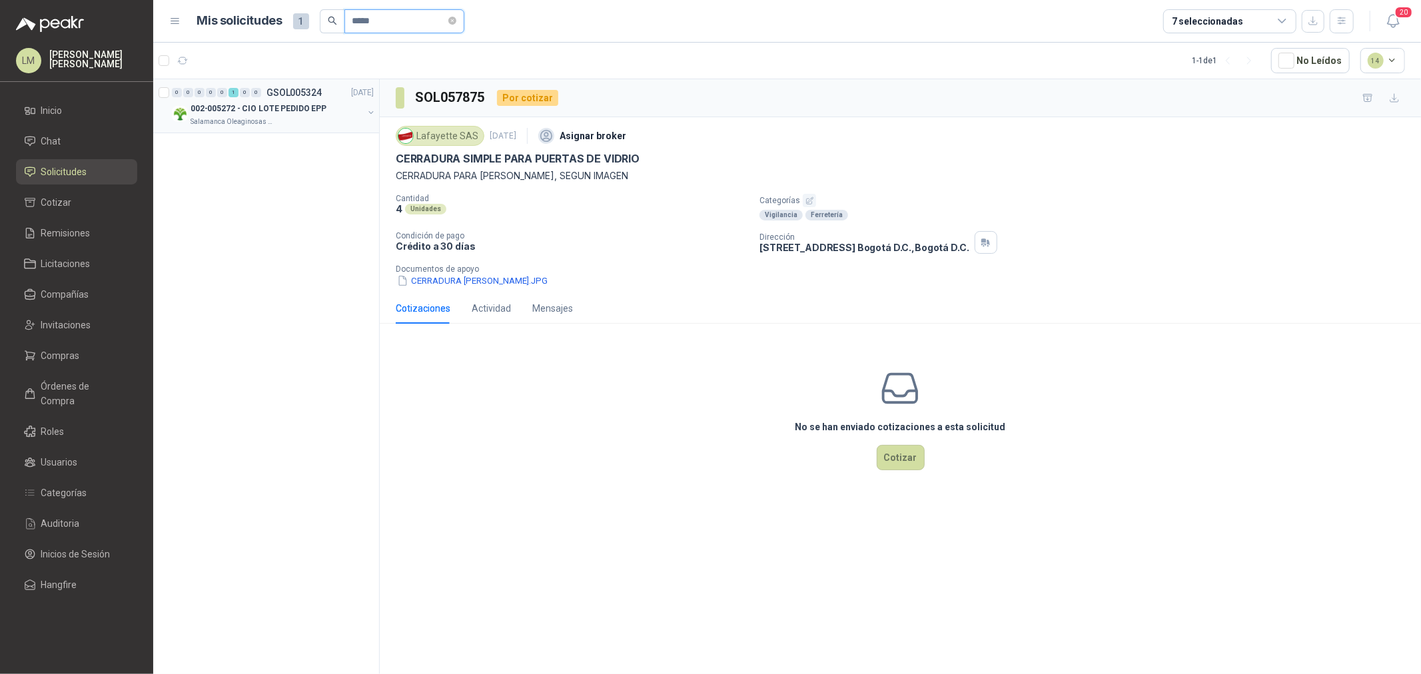
type input "*****"
click at [370, 111] on button "button" at bounding box center [371, 112] width 11 height 11
click at [291, 157] on p "PREFILTRO MAT PARTICULADO 3M REF 5N11 N95" at bounding box center [270, 163] width 166 height 13
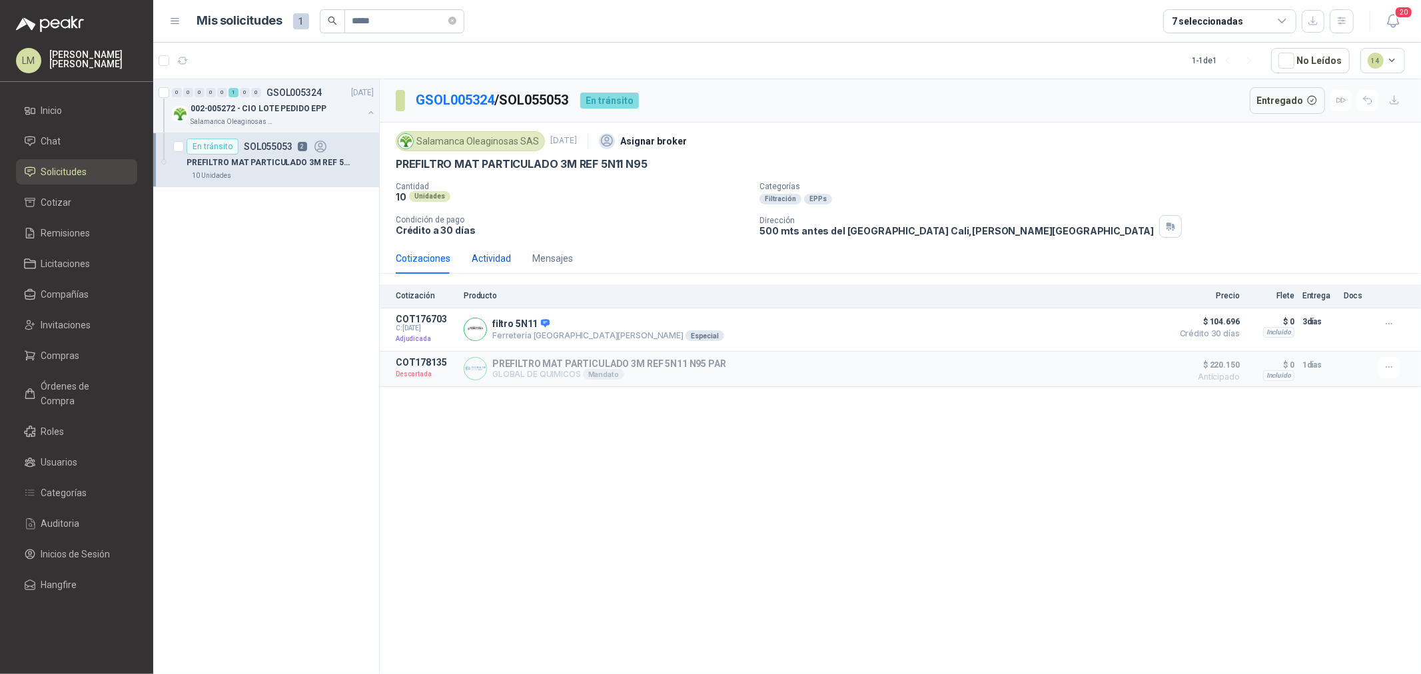
click at [486, 254] on div "Actividad" at bounding box center [491, 258] width 39 height 15
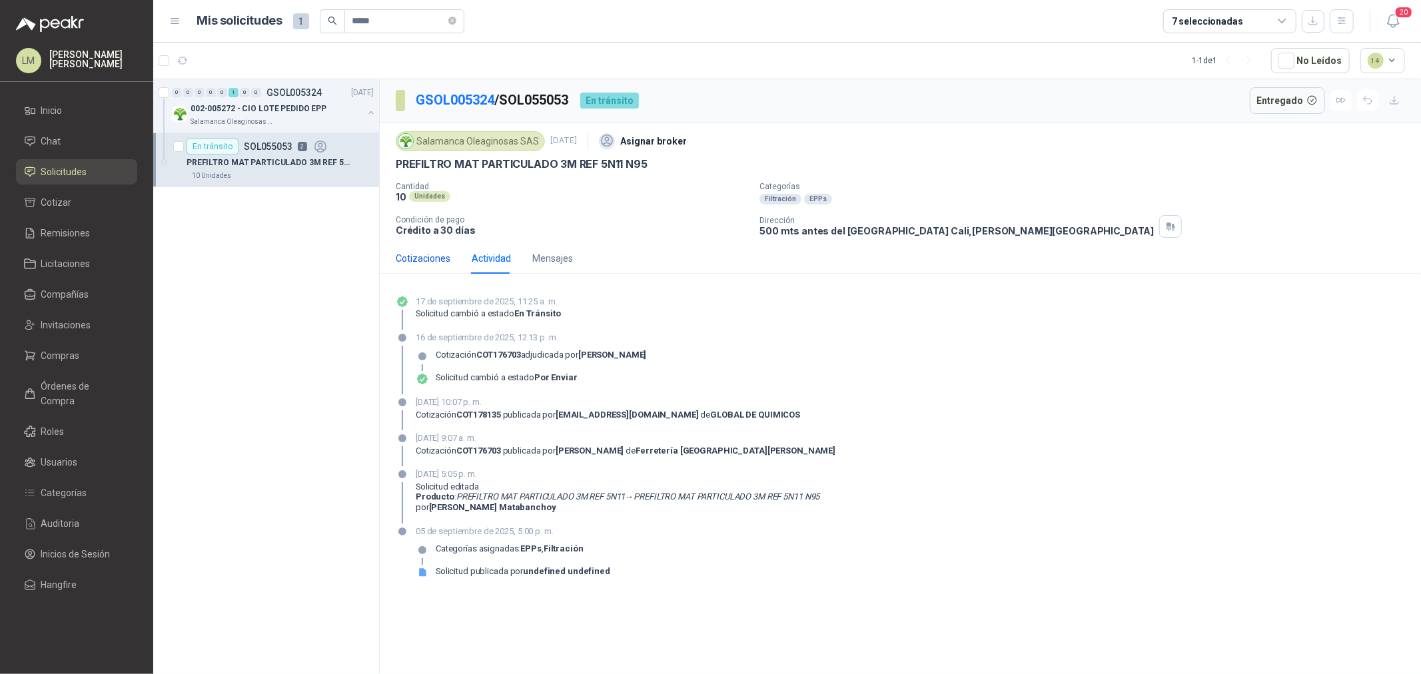
click at [430, 260] on div "Cotizaciones" at bounding box center [423, 258] width 55 height 15
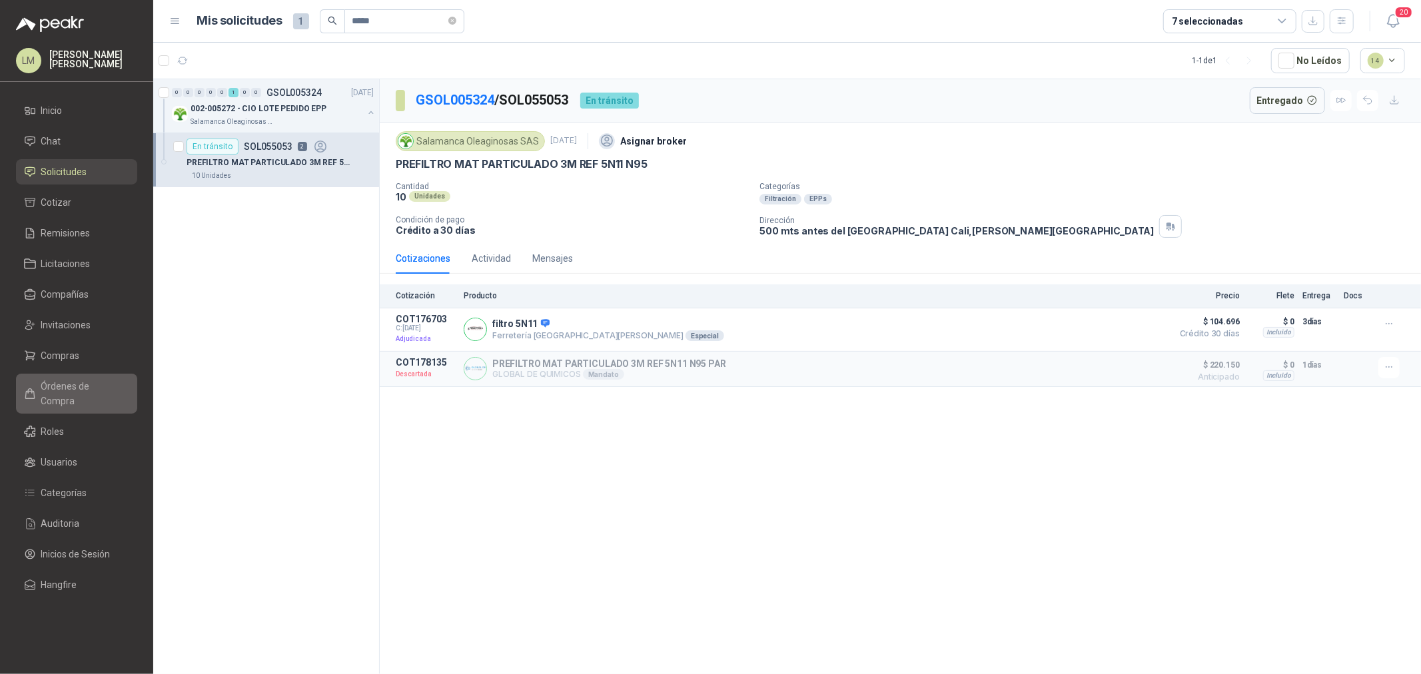
click at [63, 390] on span "Órdenes de Compra" at bounding box center [82, 393] width 83 height 29
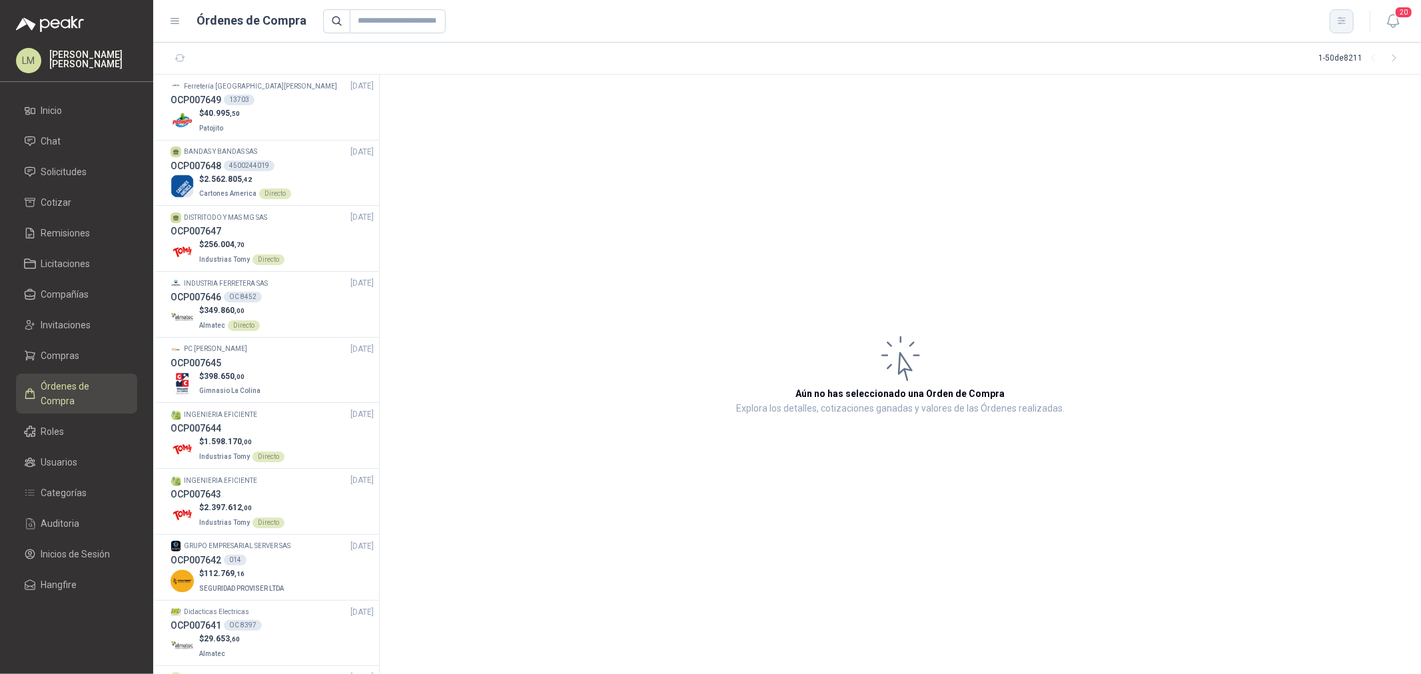
click at [1340, 19] on icon "button" at bounding box center [1341, 20] width 11 height 11
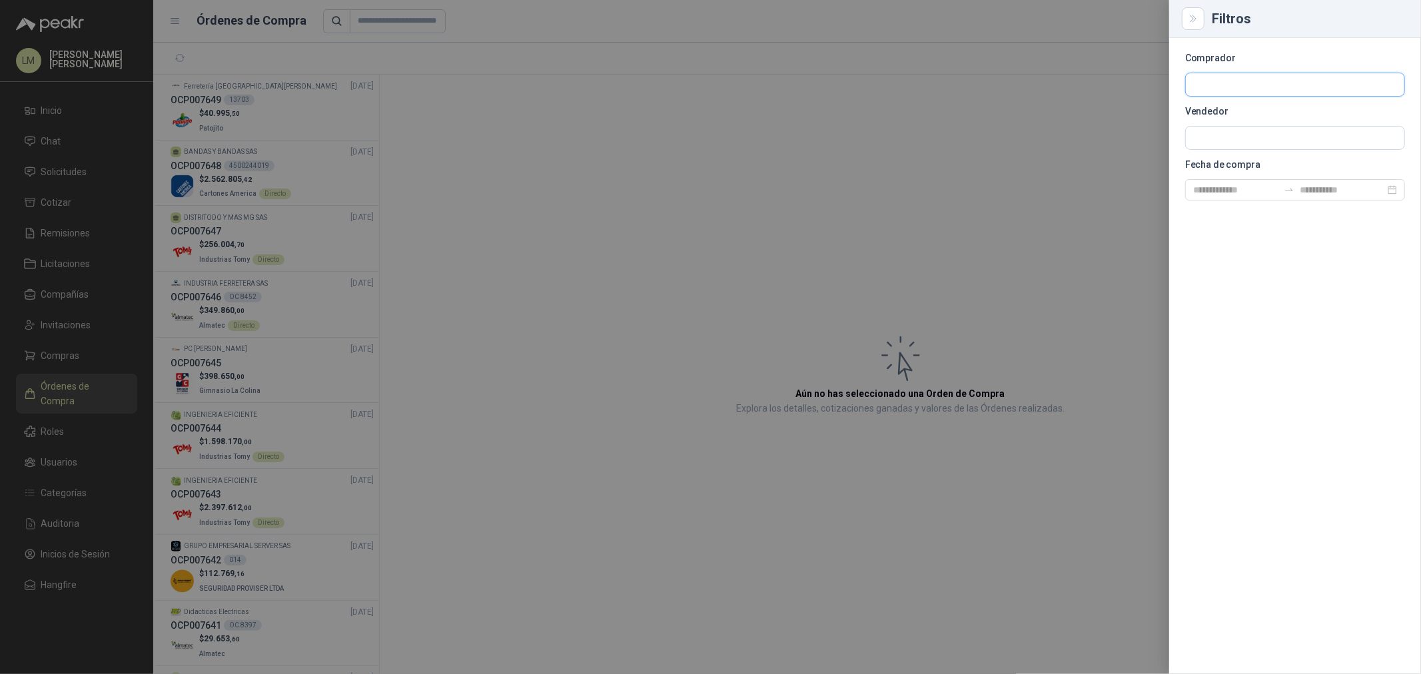
click at [1241, 85] on input "text" at bounding box center [1295, 84] width 218 height 23
type input "**********"
drag, startPoint x: 1254, startPoint y: 81, endPoint x: 873, endPoint y: 115, distance: 382.6
click at [875, 115] on div "**********" at bounding box center [710, 337] width 1421 height 674
click at [1269, 145] on input "text" at bounding box center [1295, 138] width 218 height 23
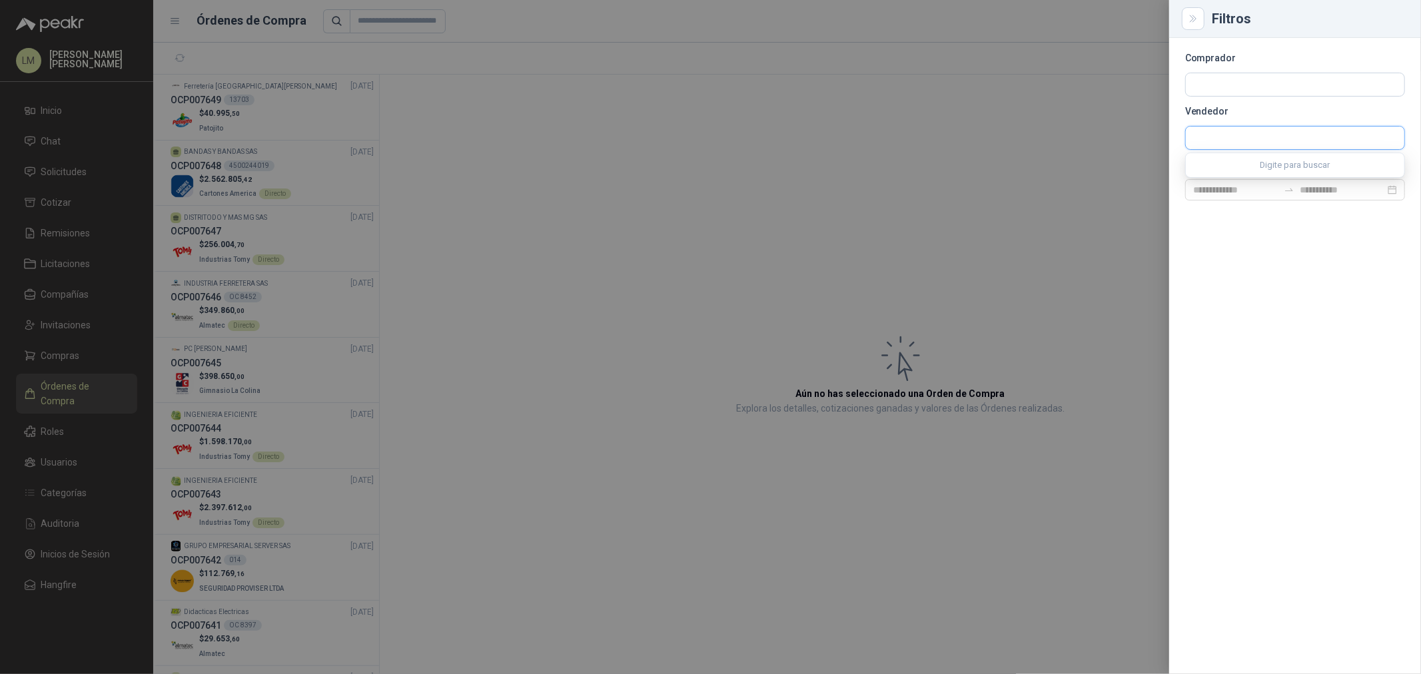
paste input "**********"
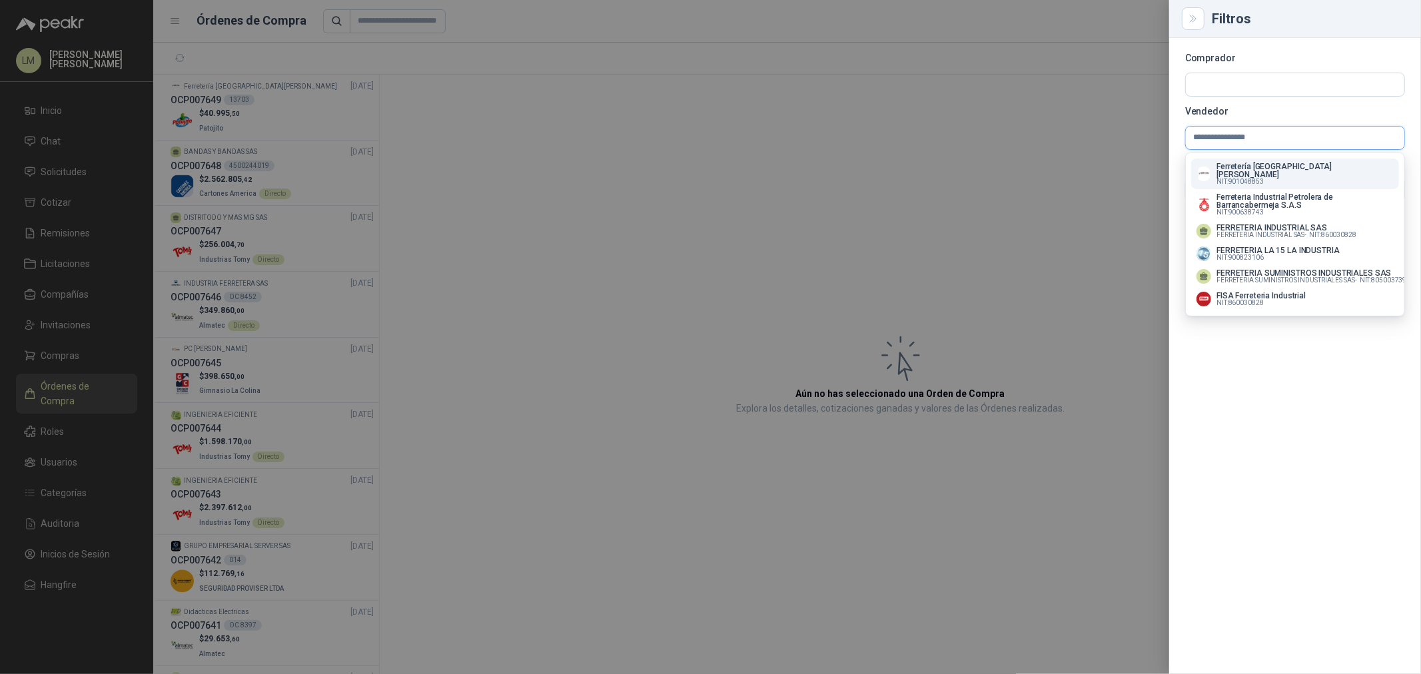
type input "**********"
click at [1260, 167] on p "Ferretería [GEOGRAPHIC_DATA][PERSON_NAME]" at bounding box center [1304, 171] width 177 height 16
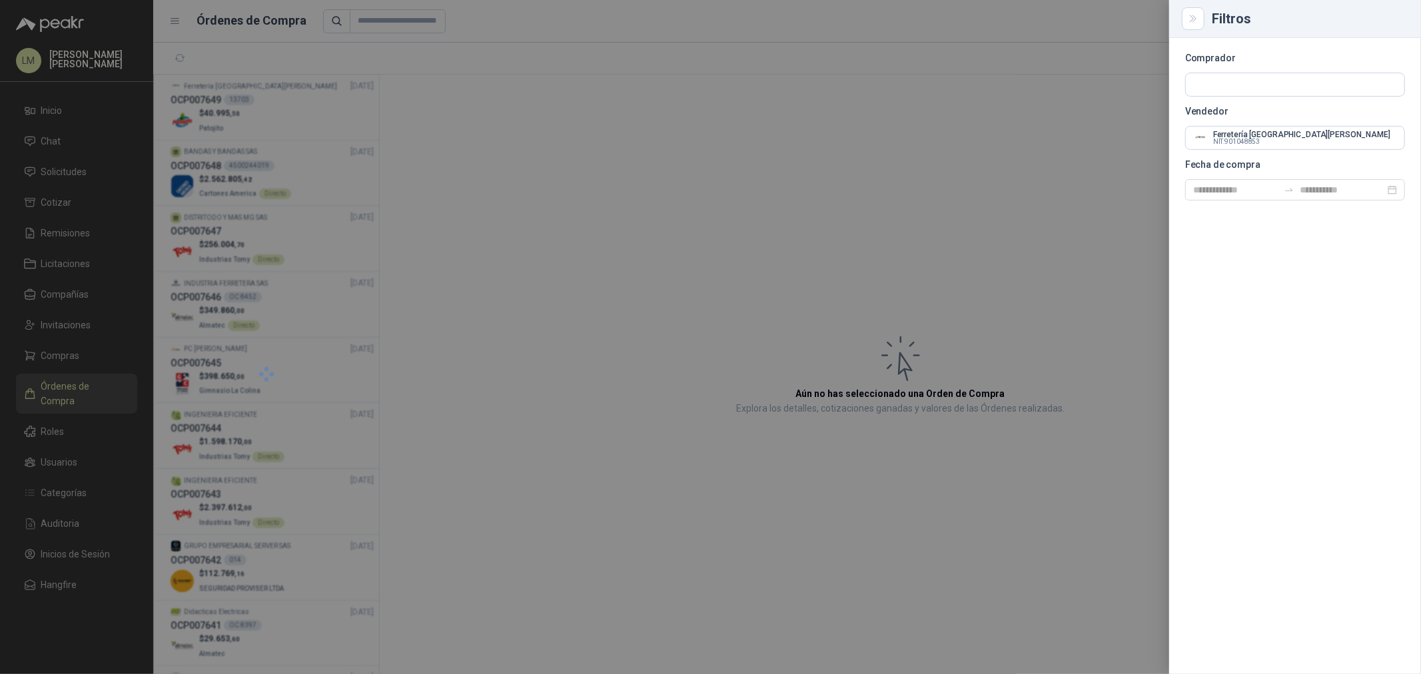
click at [811, 153] on div at bounding box center [710, 337] width 1421 height 674
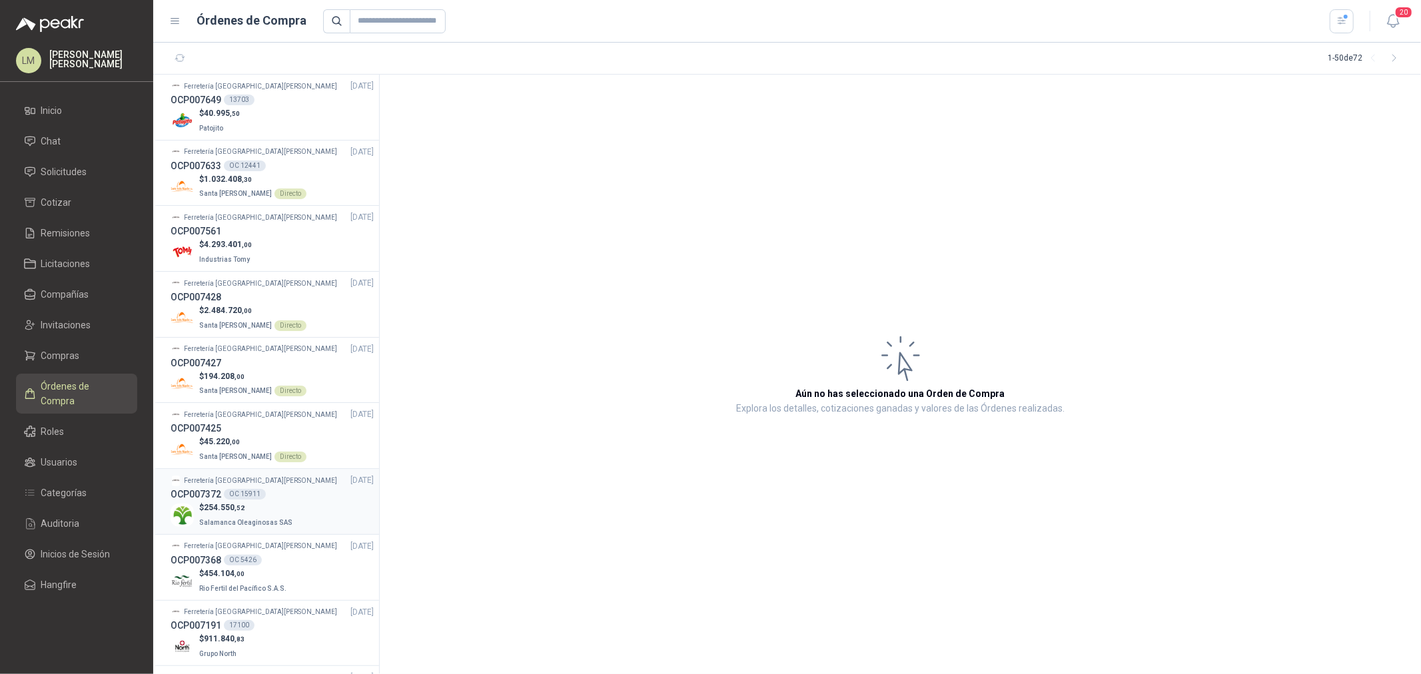
click at [260, 500] on div "OCP007372 OC 15911" at bounding box center [272, 494] width 203 height 15
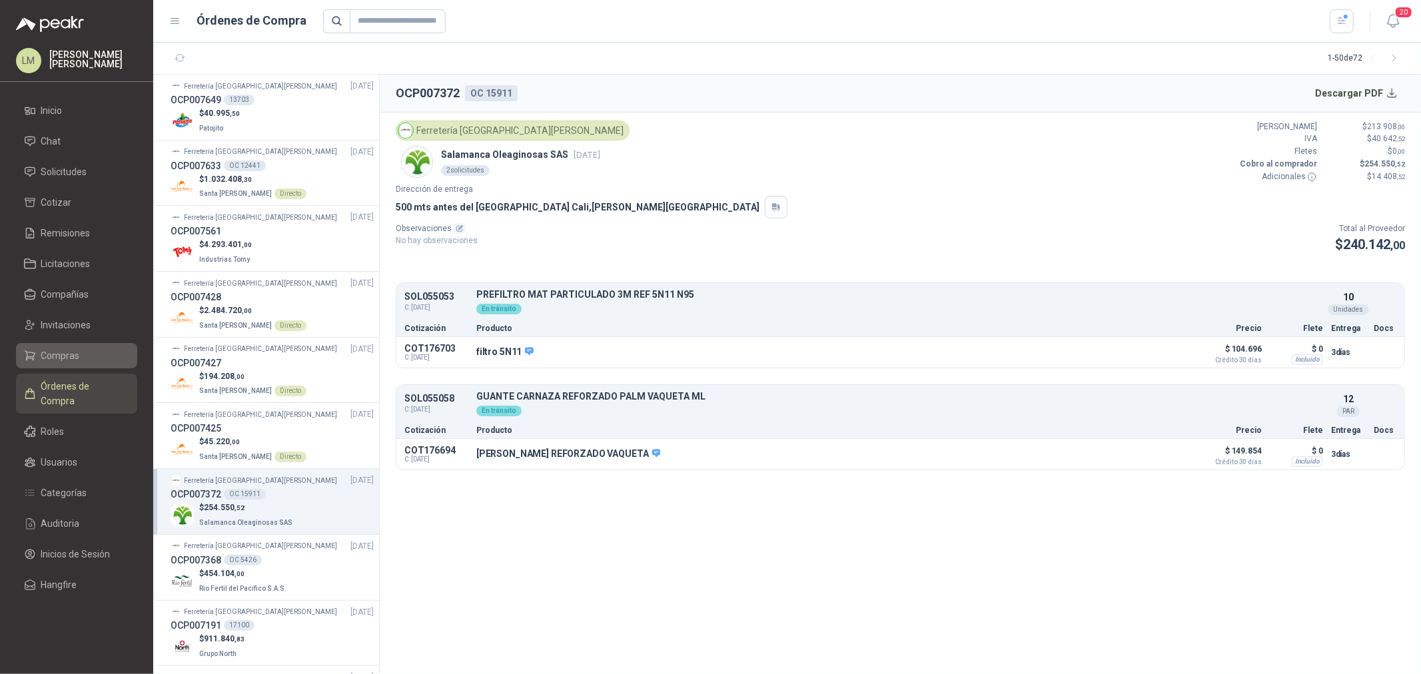
click at [83, 362] on li "Compras" at bounding box center [76, 355] width 105 height 15
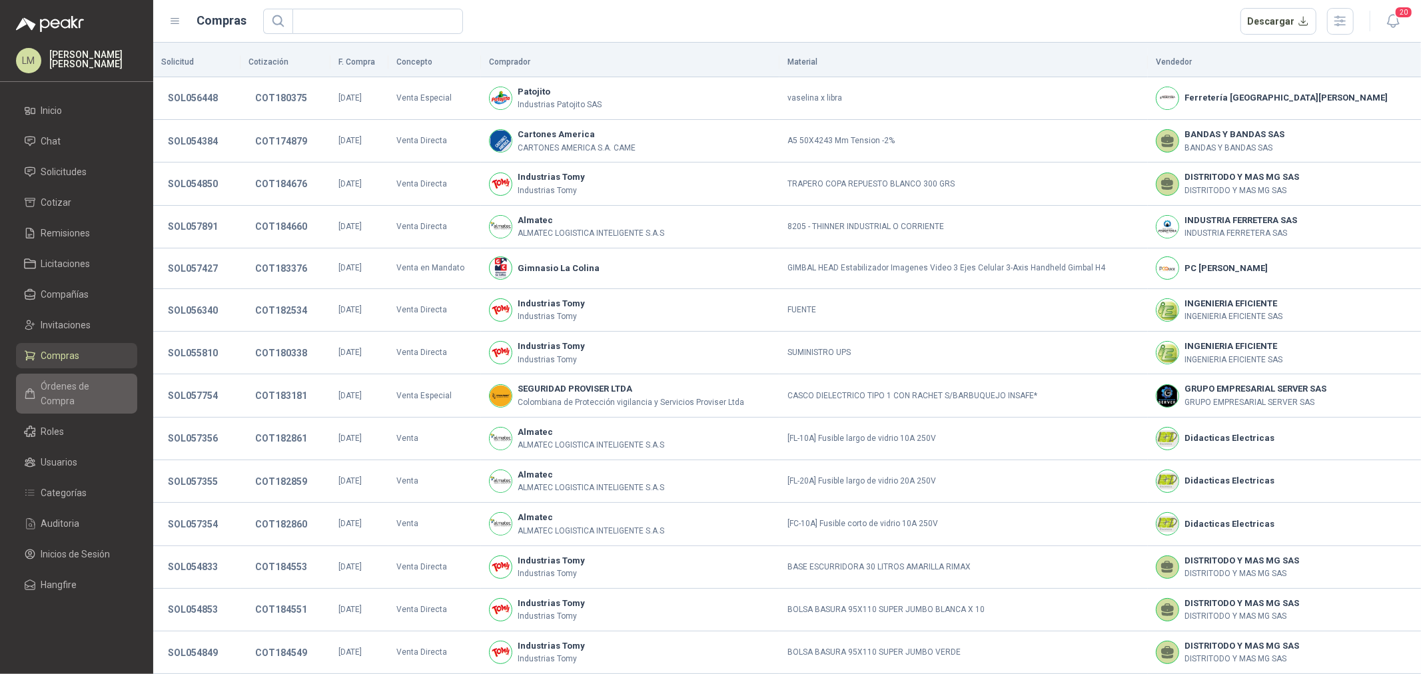
click at [61, 391] on span "Órdenes de Compra" at bounding box center [82, 393] width 83 height 29
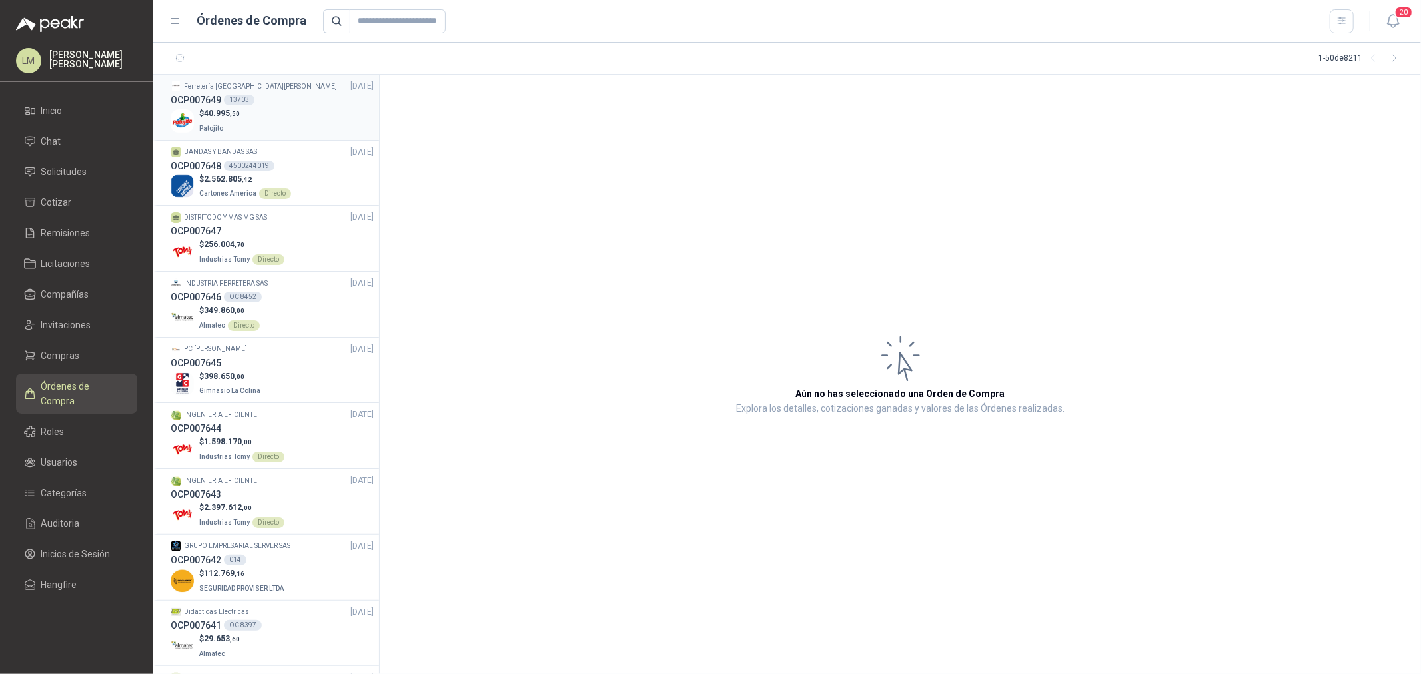
click at [215, 115] on span "40.995 ,50" at bounding box center [222, 113] width 36 height 9
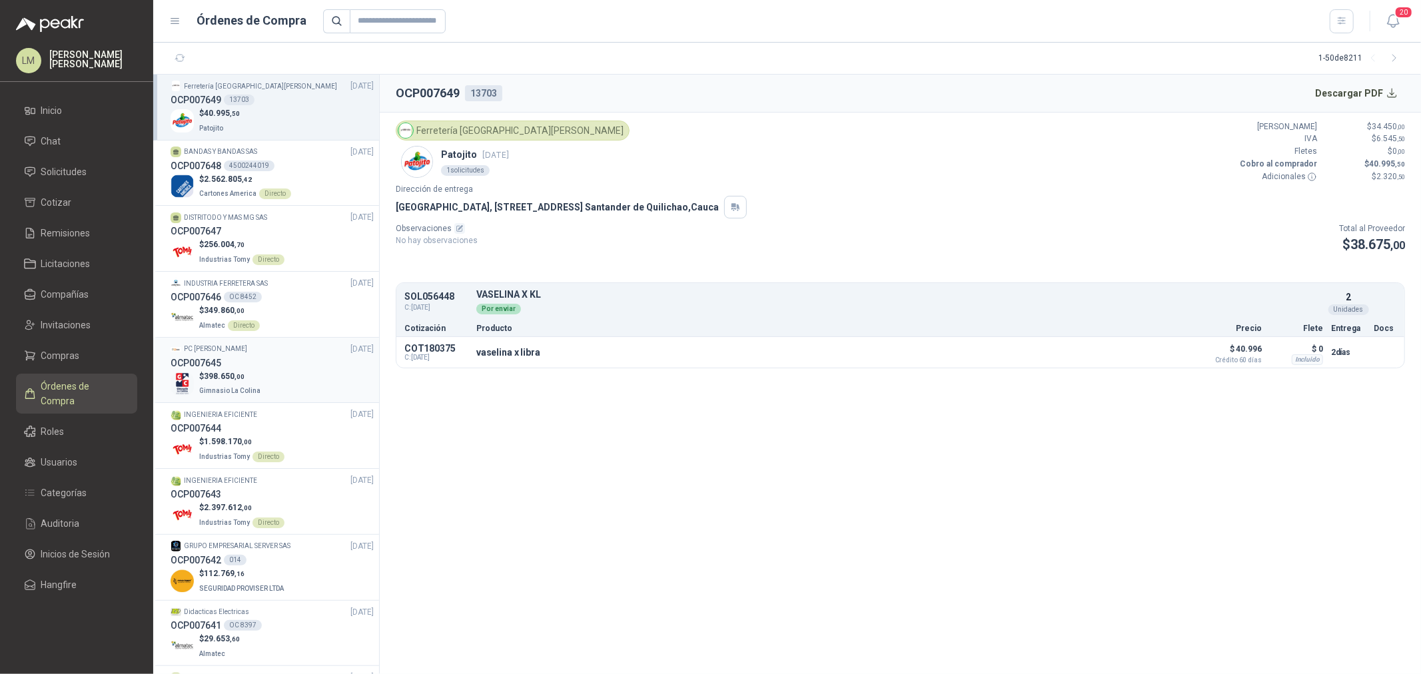
click at [244, 364] on div "OCP007645" at bounding box center [272, 363] width 203 height 15
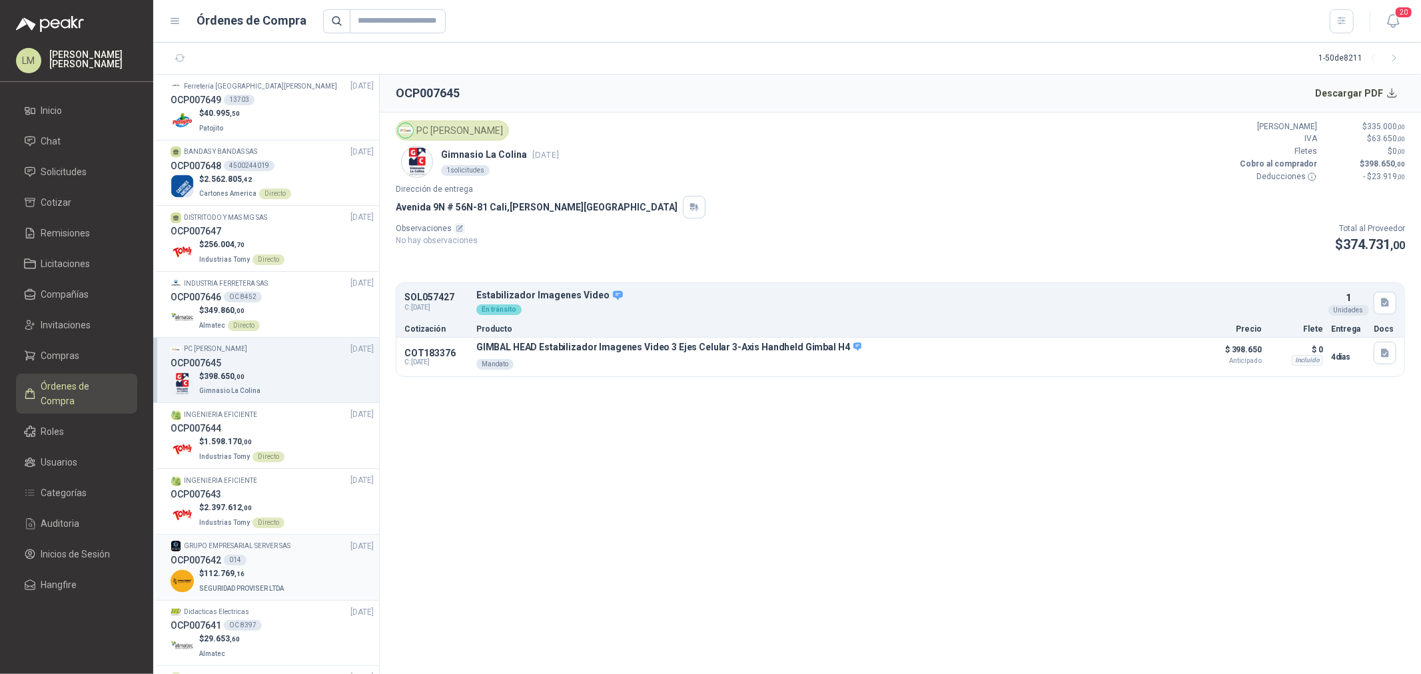
click at [271, 548] on p "GRUPO EMPRESARIAL SERVER SAS" at bounding box center [237, 546] width 107 height 11
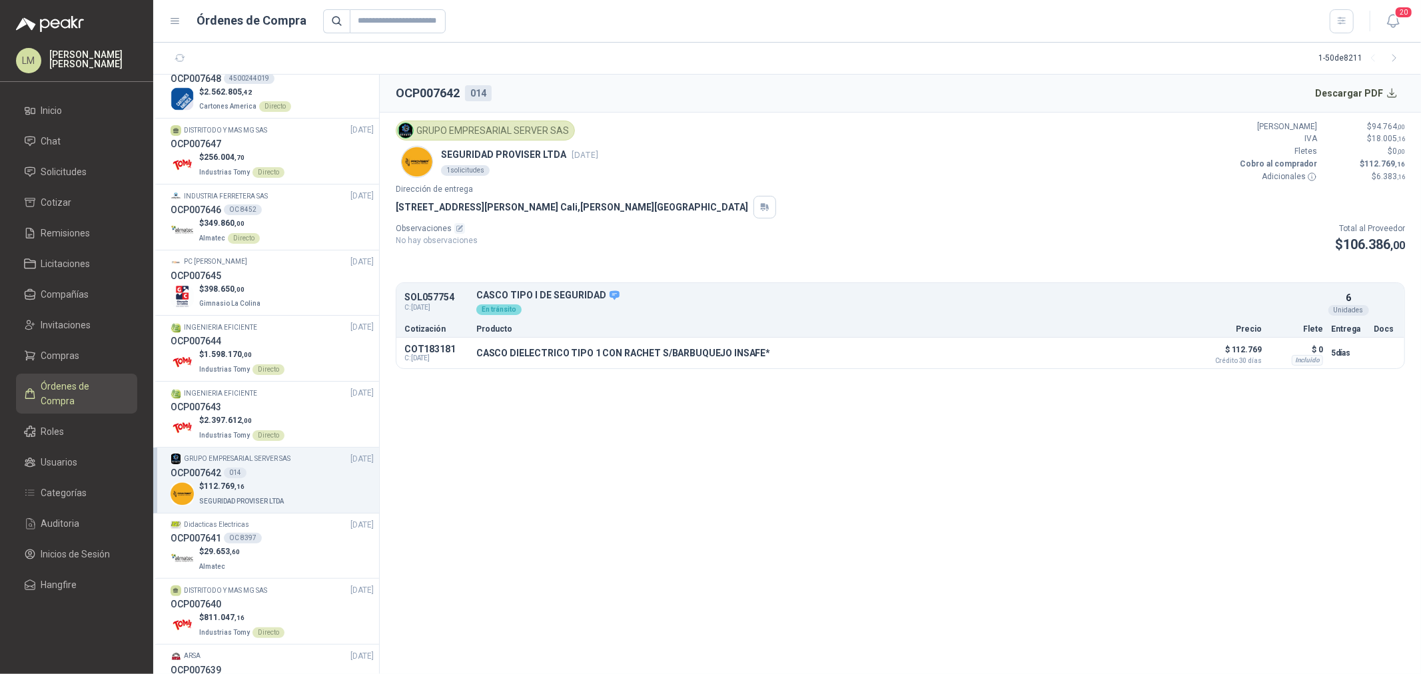
scroll to position [148, 0]
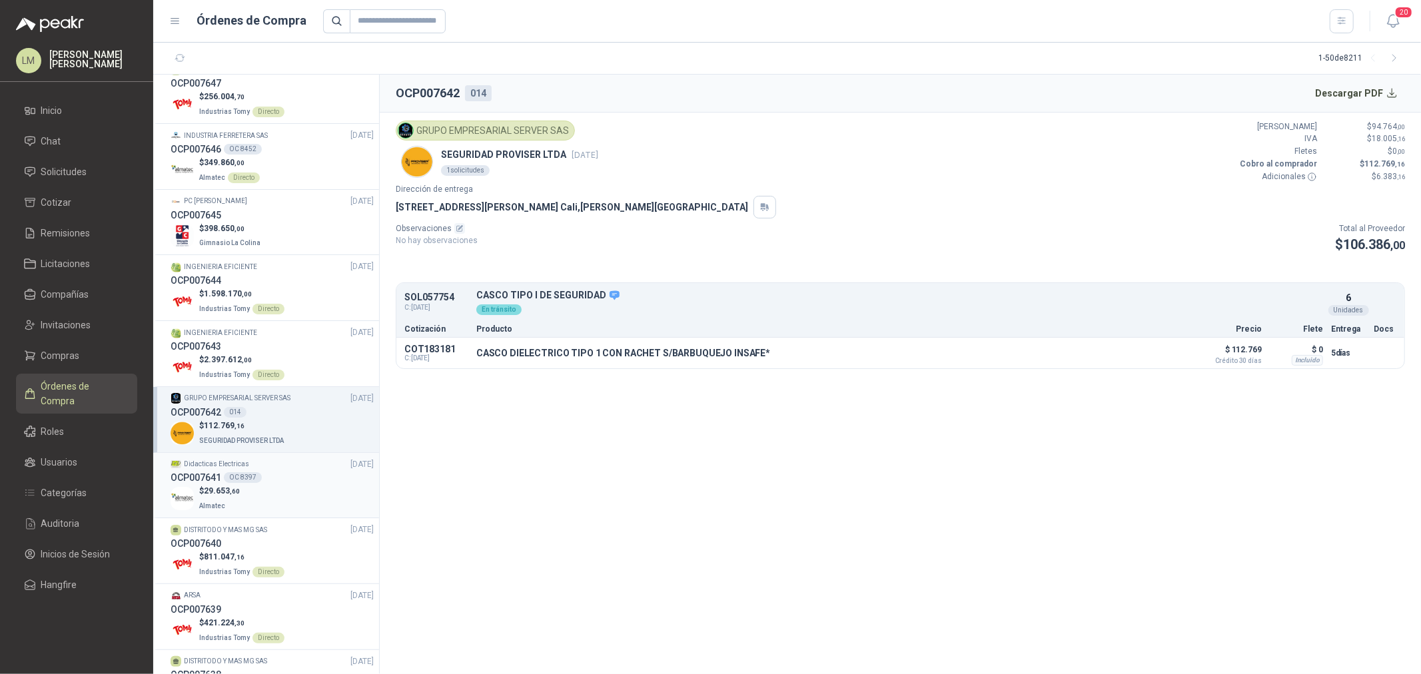
click at [278, 486] on div "$ 29.653 ,60 Almatec" at bounding box center [272, 498] width 203 height 27
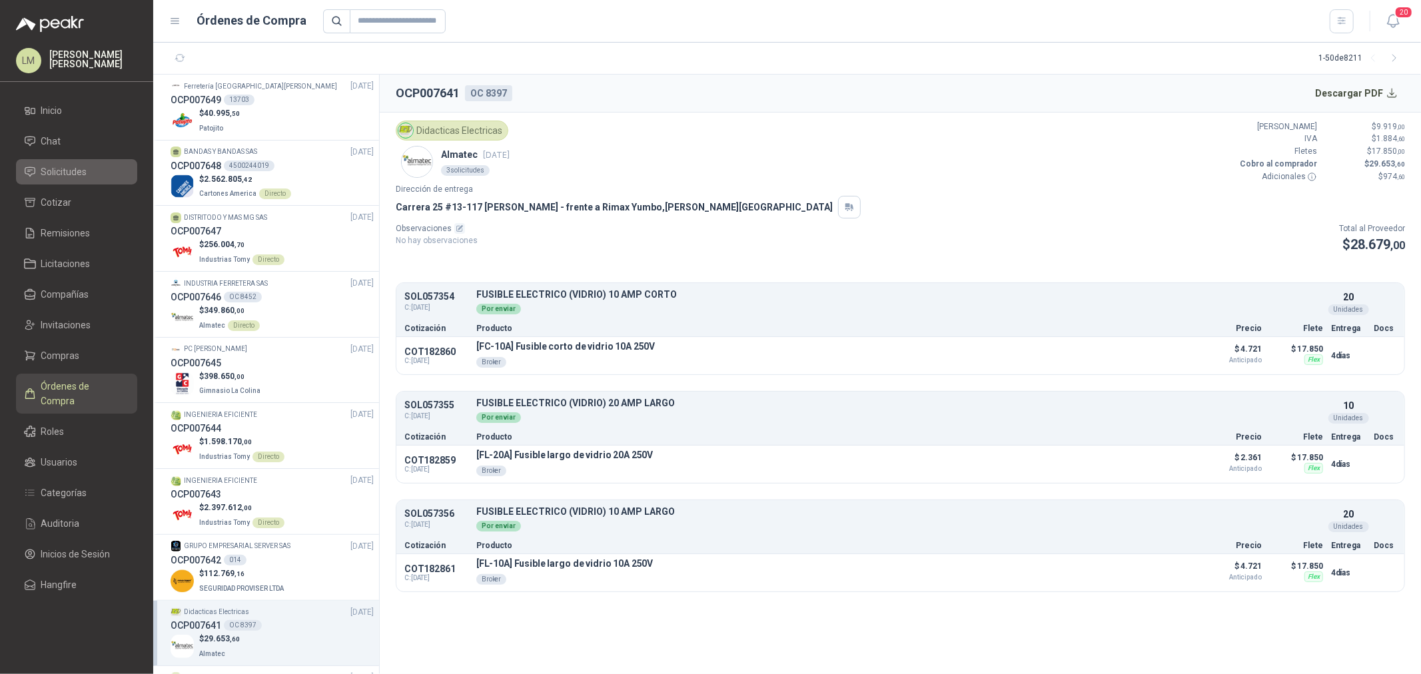
click at [72, 177] on span "Solicitudes" at bounding box center [64, 172] width 46 height 15
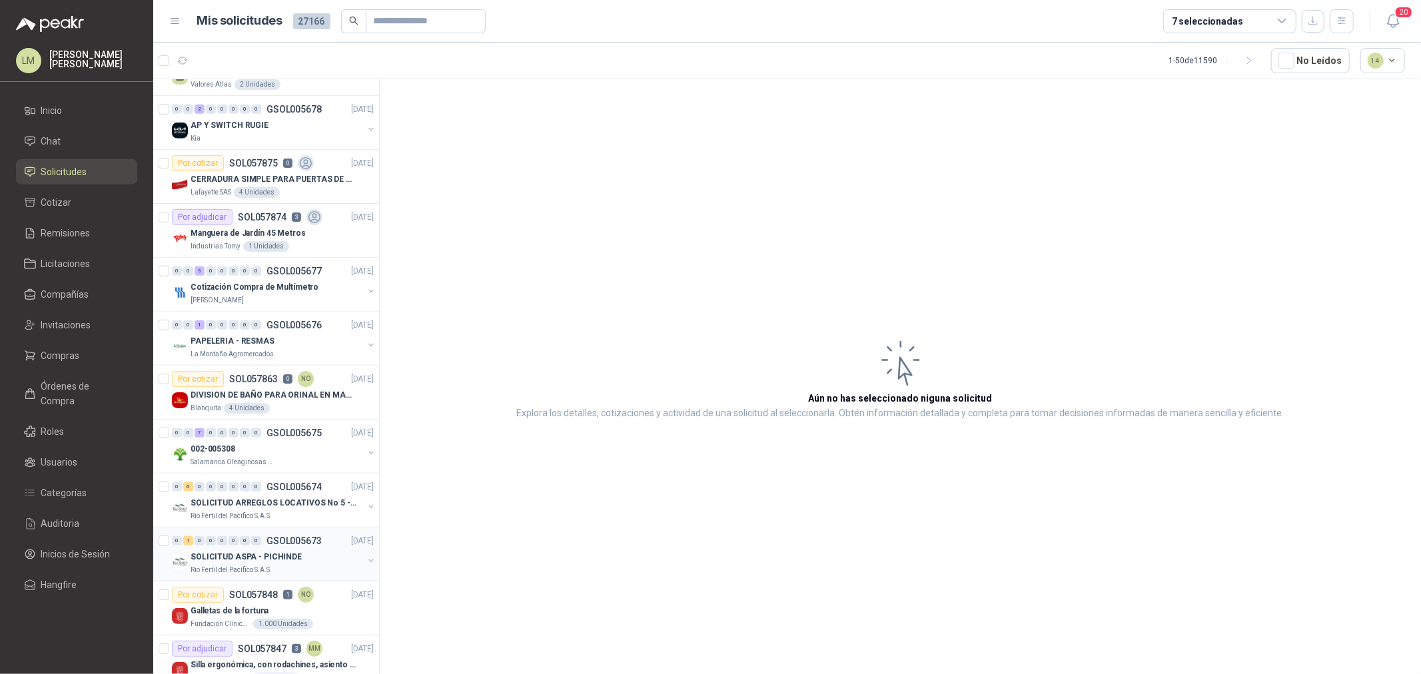
scroll to position [518, 0]
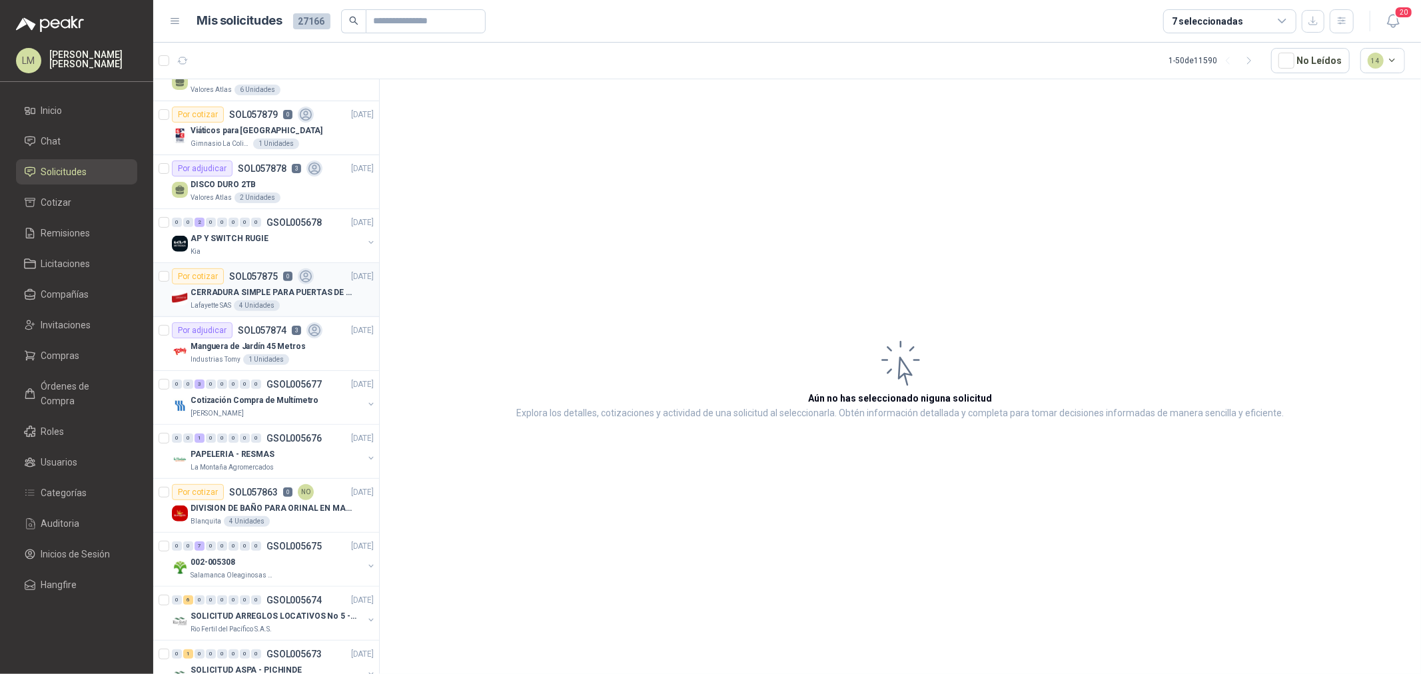
click at [249, 282] on div "Por cotizar SOL057875 0" at bounding box center [243, 276] width 142 height 16
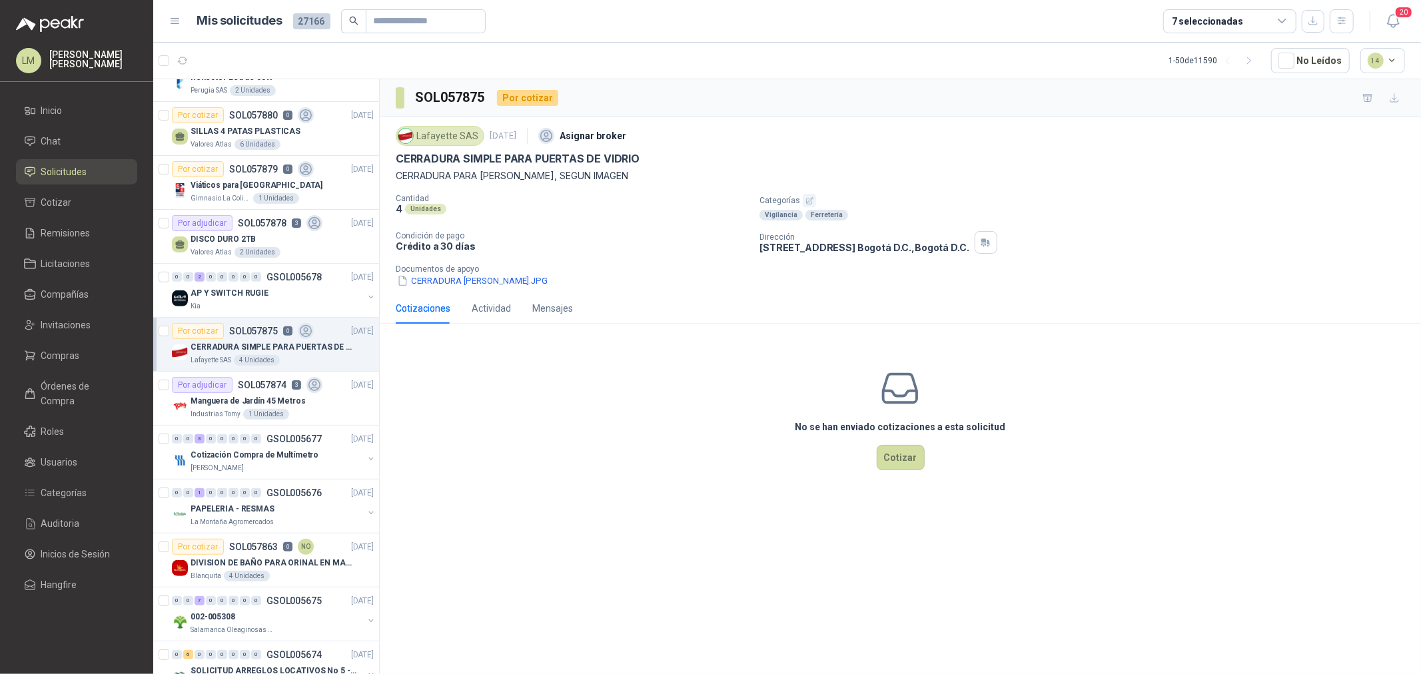
scroll to position [370, 0]
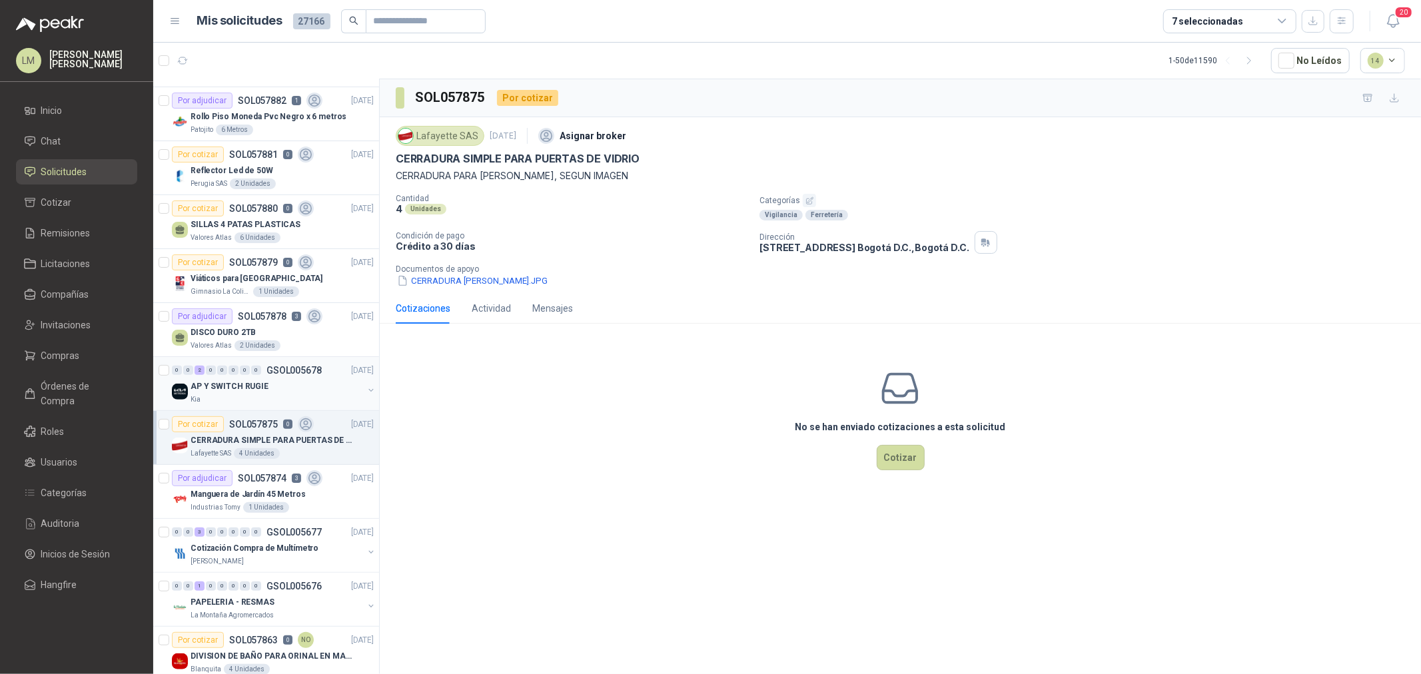
click at [366, 389] on button "button" at bounding box center [371, 390] width 11 height 11
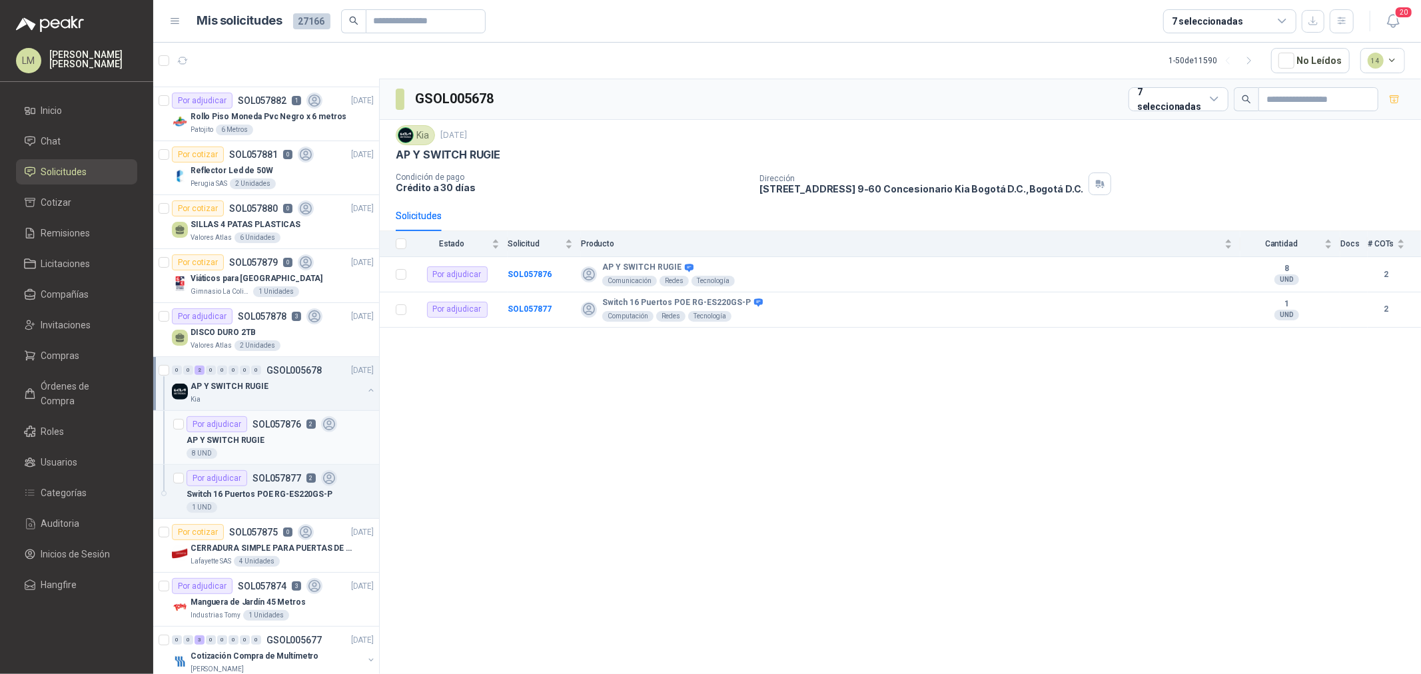
click at [265, 428] on p "SOL057876" at bounding box center [276, 424] width 49 height 9
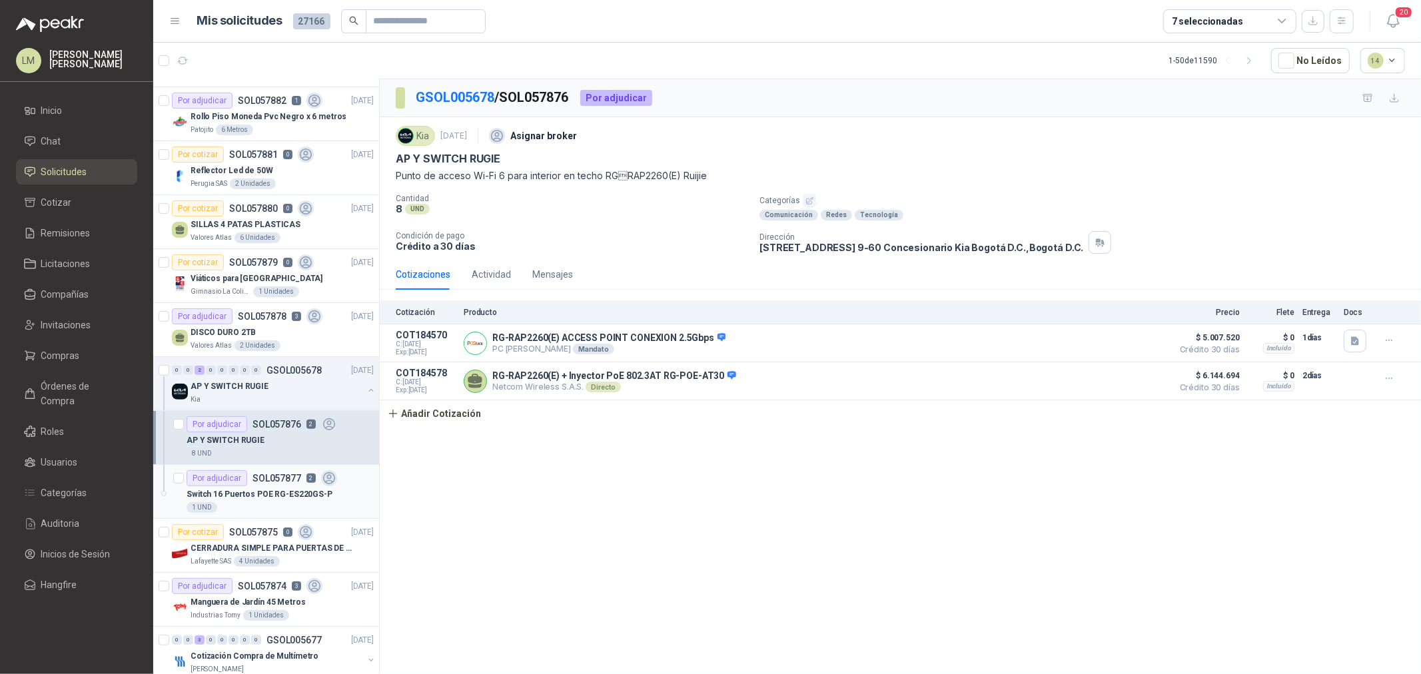
click at [260, 480] on p "SOL057877" at bounding box center [276, 478] width 49 height 9
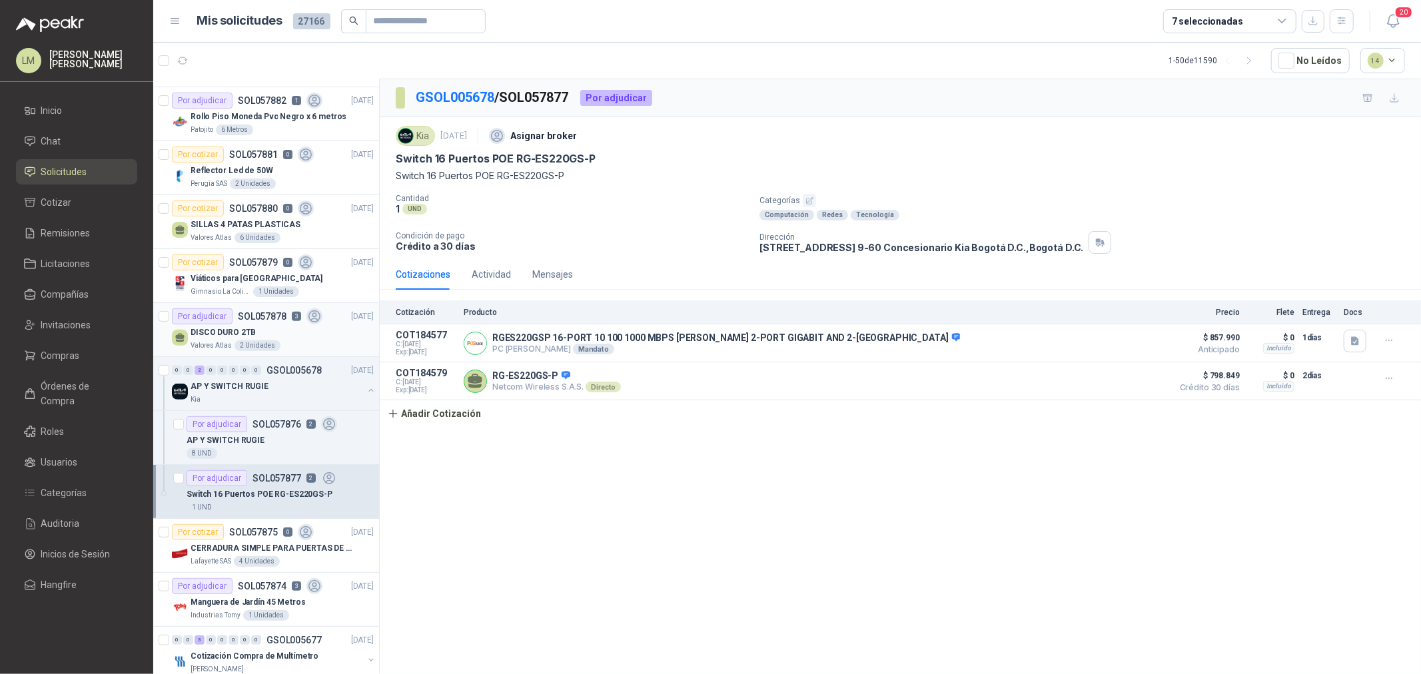
click at [247, 328] on p "DISCO DURO 2TB" at bounding box center [223, 332] width 65 height 13
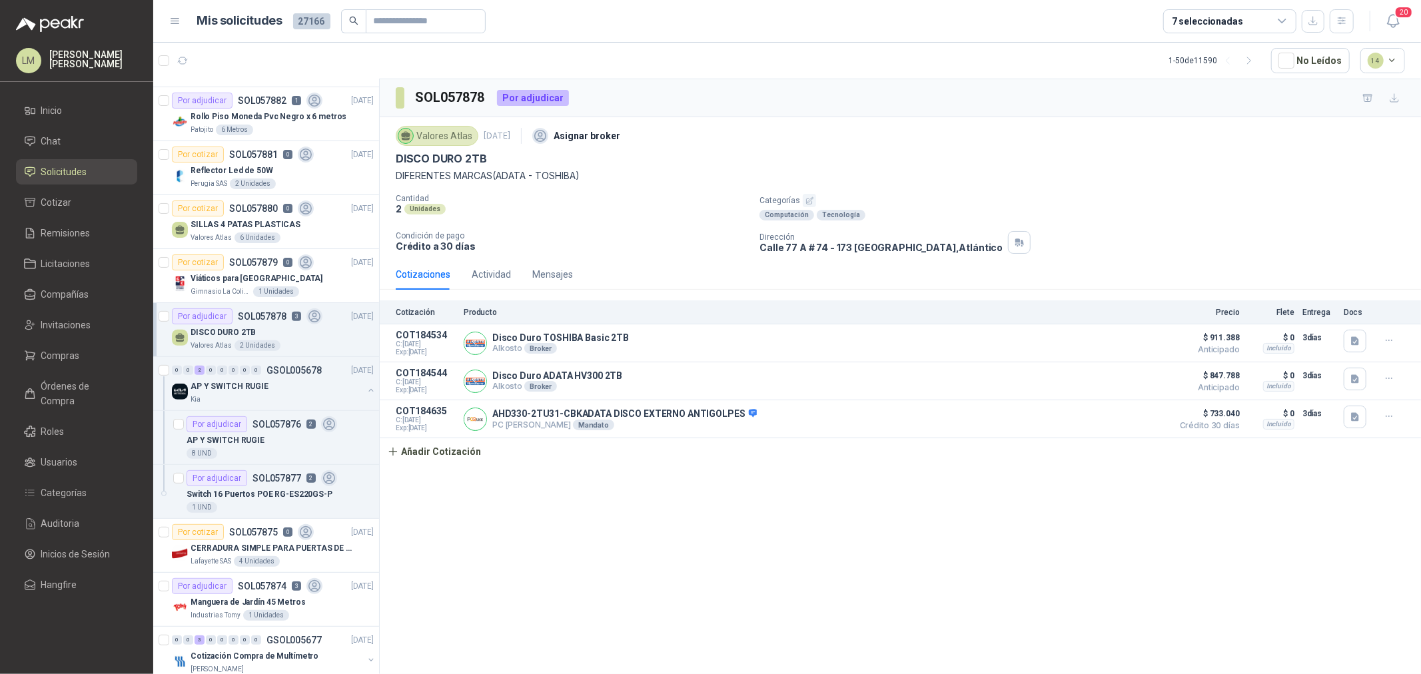
scroll to position [296, 0]
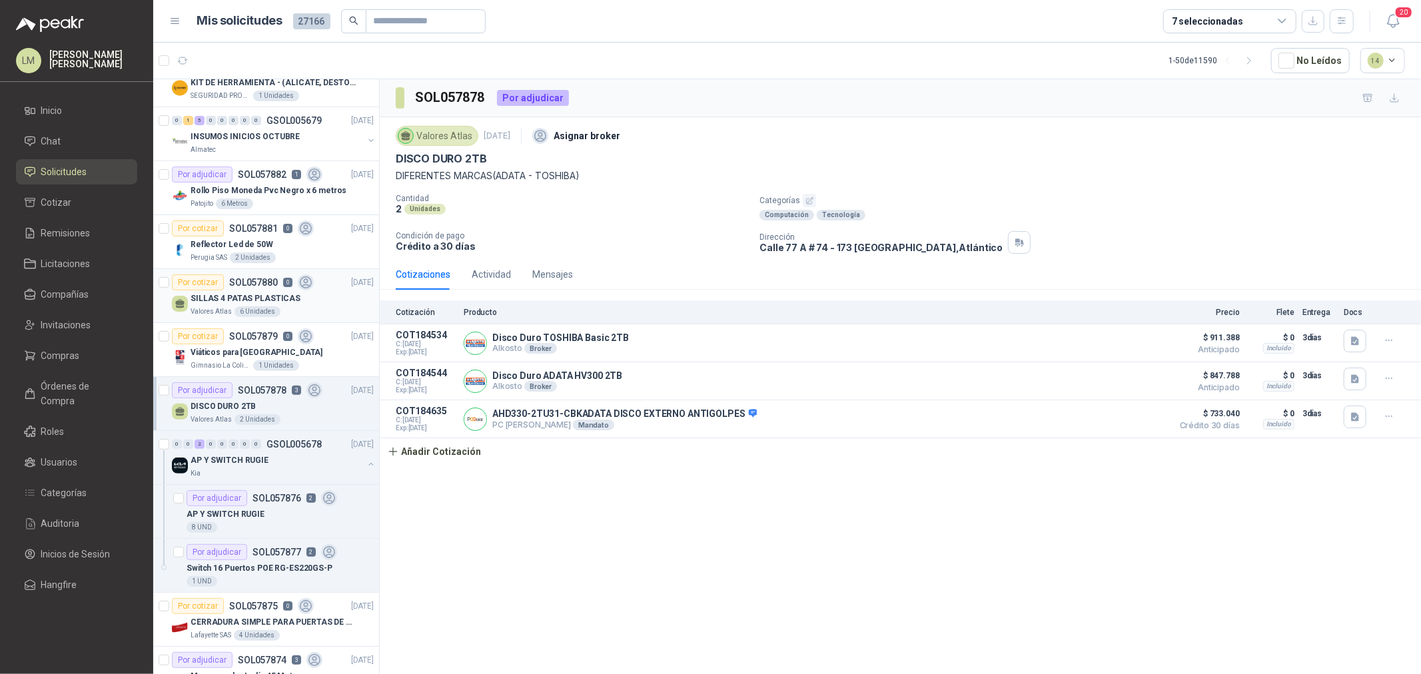
click at [255, 283] on p "SOL057880" at bounding box center [253, 282] width 49 height 9
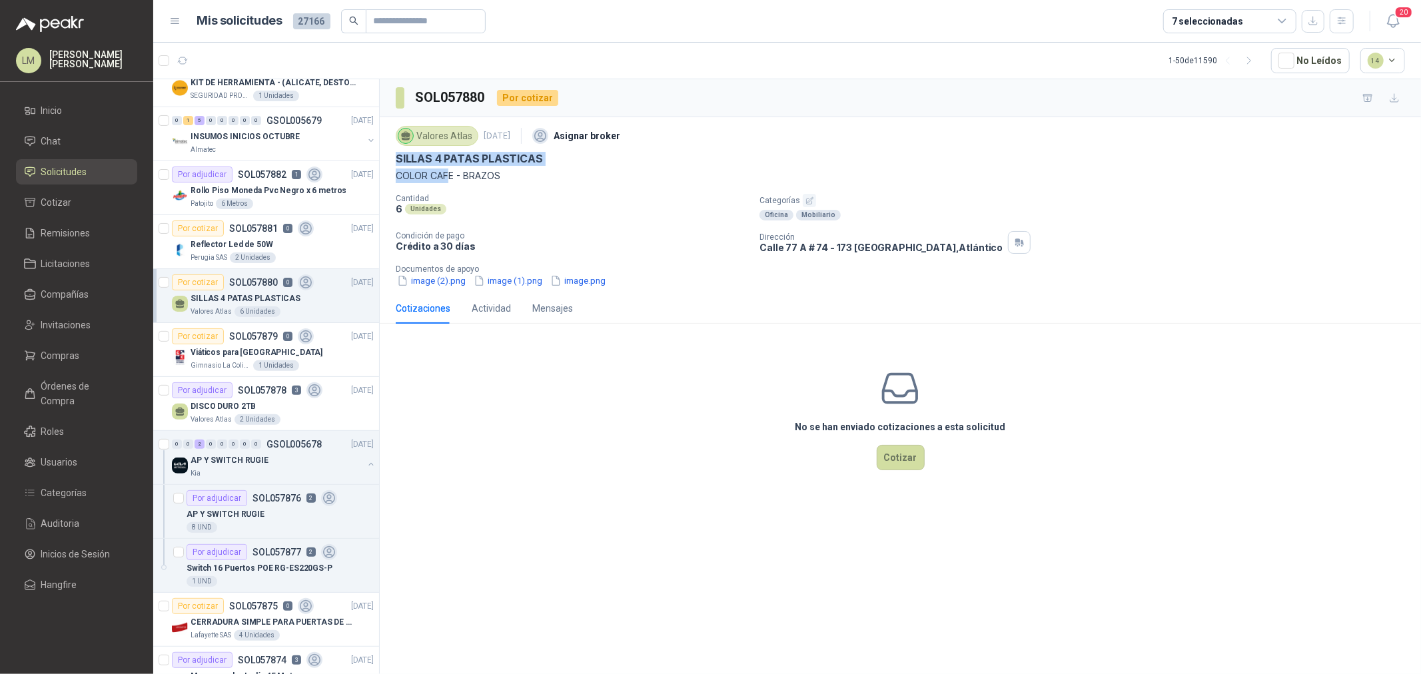
drag, startPoint x: 393, startPoint y: 159, endPoint x: 449, endPoint y: 174, distance: 58.0
click at [449, 174] on div "Valores Atlas 29 sept, 2025 Asignar broker SILLAS 4 PATAS PLASTICAS COLOR CAFE …" at bounding box center [900, 205] width 1041 height 176
click at [274, 508] on div "AP Y SWITCH RUGIE" at bounding box center [280, 514] width 187 height 16
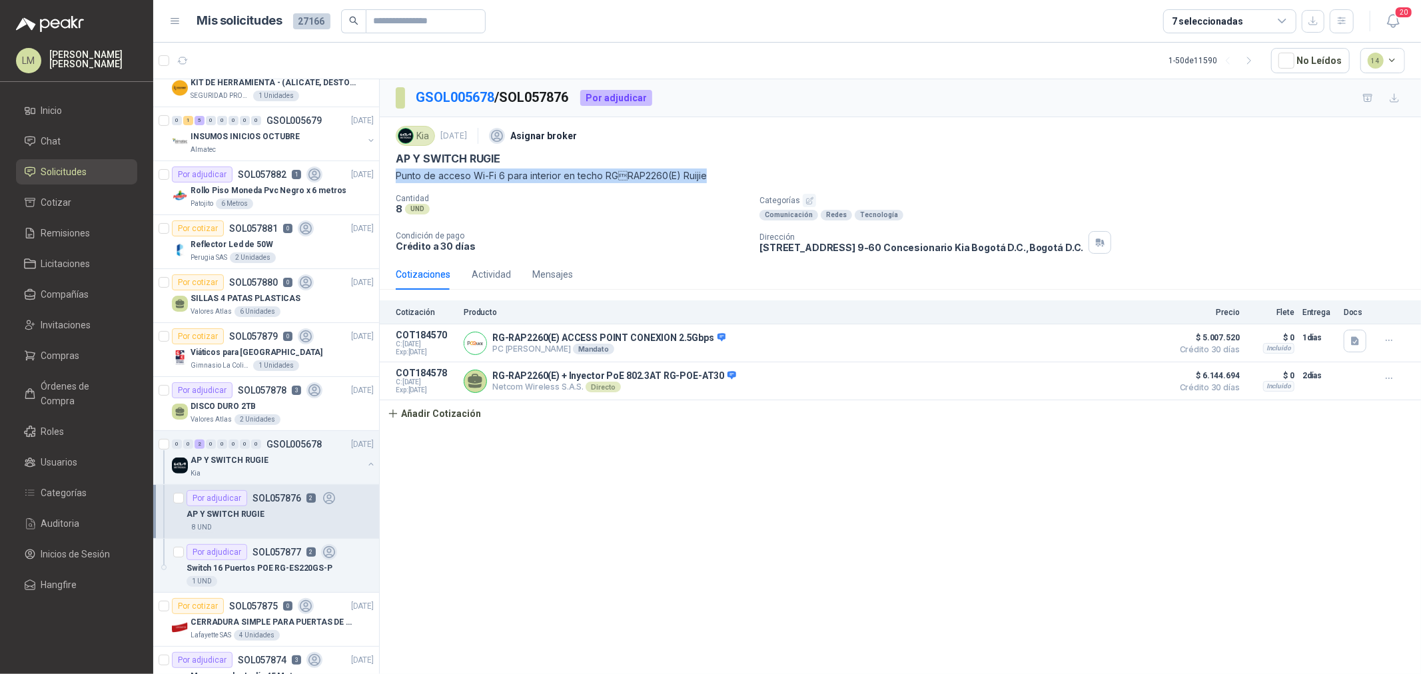
drag, startPoint x: 395, startPoint y: 176, endPoint x: 725, endPoint y: 183, distance: 329.8
click at [725, 183] on p "Punto de acceso Wi-Fi 6 para interior en techo RGRAP2260(E) Ruijie" at bounding box center [900, 176] width 1009 height 15
copy p "Punto de acceso Wi-Fi 6 para interior en techo RGRAP2260(E) Ruijie"
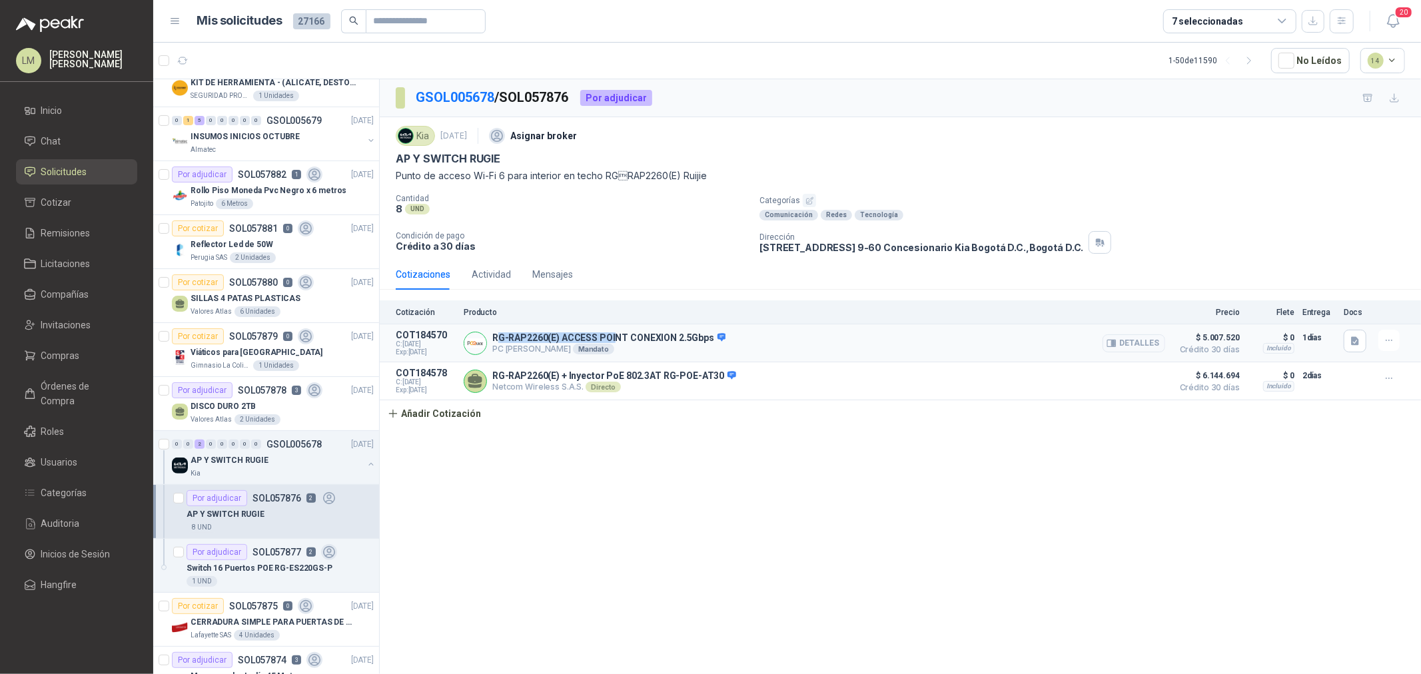
drag, startPoint x: 496, startPoint y: 335, endPoint x: 612, endPoint y: 333, distance: 115.3
click at [612, 333] on p "RG-RAP2260(E) ACCESS POINT CONEXION 2.5Gbps" at bounding box center [608, 338] width 233 height 12
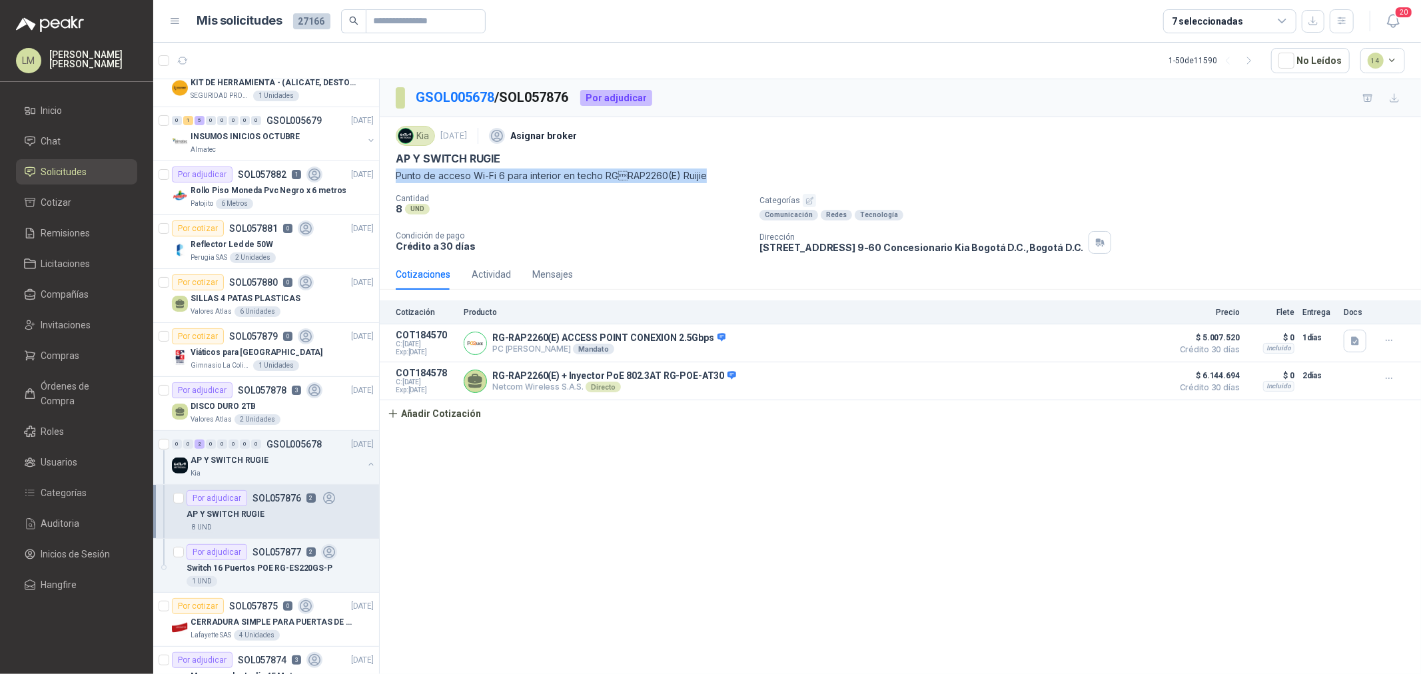
drag, startPoint x: 393, startPoint y: 177, endPoint x: 703, endPoint y: 179, distance: 309.8
click at [703, 179] on div "Kia 29 sept, 2025 Asignar broker AP Y SWITCH RUGIE Punto de acceso Wi-Fi 6 para…" at bounding box center [900, 188] width 1041 height 142
copy p "Punto de acceso Wi-Fi 6 para interior en techo RGRAP2260(E) Ruijie"
click at [436, 416] on button "Añadir Cotización" at bounding box center [434, 413] width 109 height 27
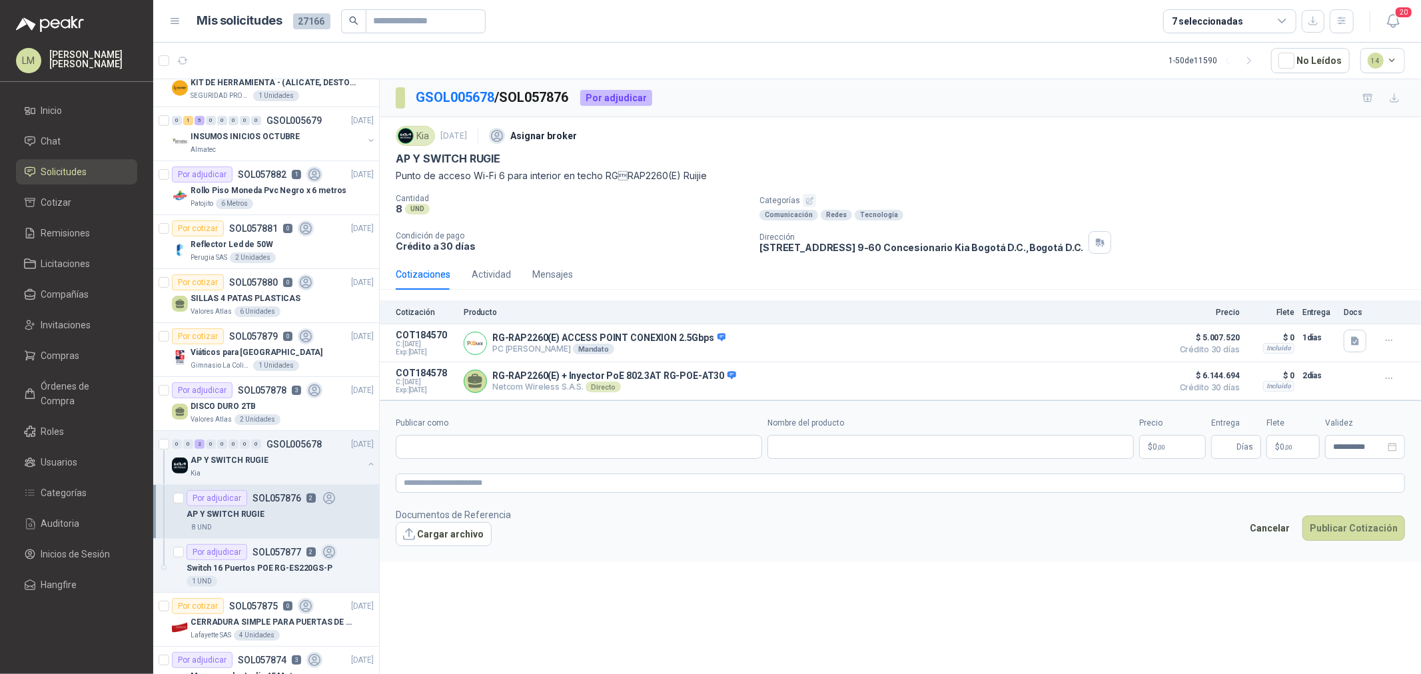
click at [480, 464] on form "**********" at bounding box center [900, 481] width 1041 height 162
click at [483, 450] on input "Publicar como" at bounding box center [578, 447] width 365 height 23
type input "*****"
drag, startPoint x: 485, startPoint y: 460, endPoint x: 503, endPoint y: 485, distance: 31.1
click at [503, 485] on span "Gestion de Compras Empresariales SAS -" at bounding box center [488, 484] width 122 height 7
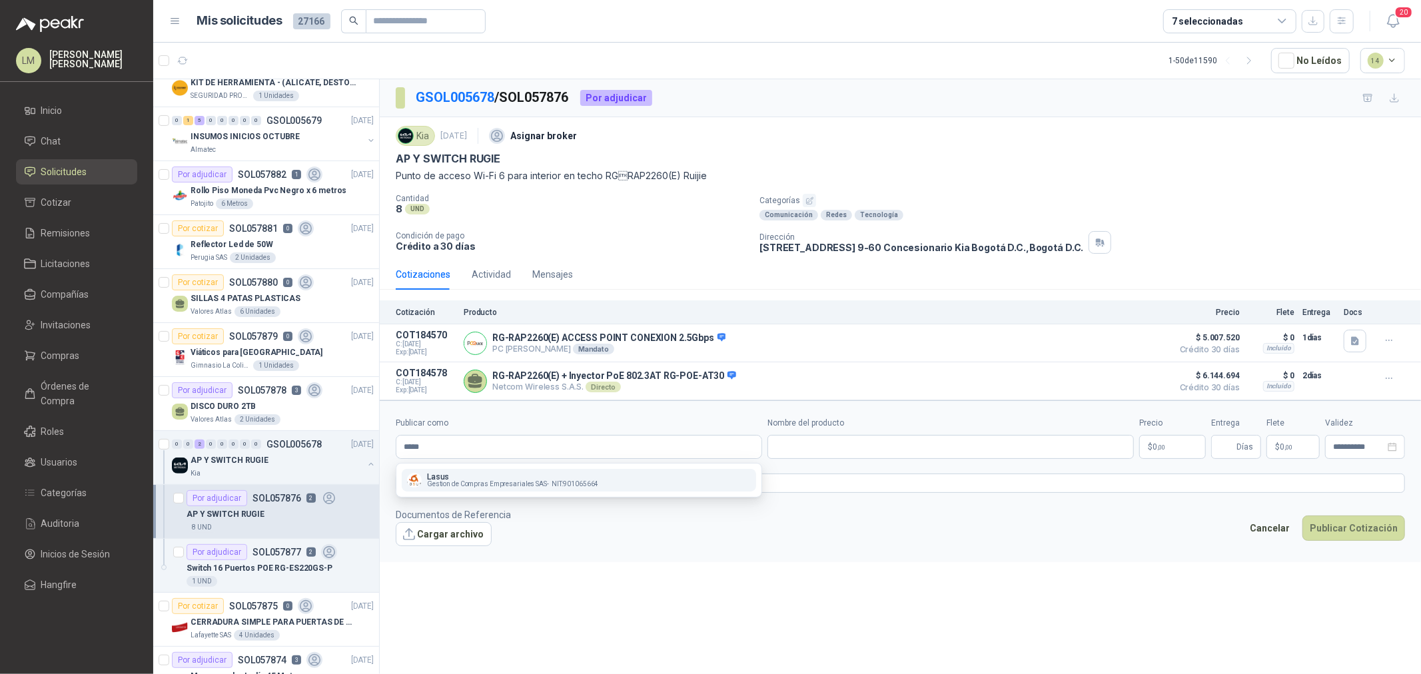
type input "**********"
click at [797, 450] on input "Nombre del producto" at bounding box center [950, 447] width 366 height 24
paste input "**********"
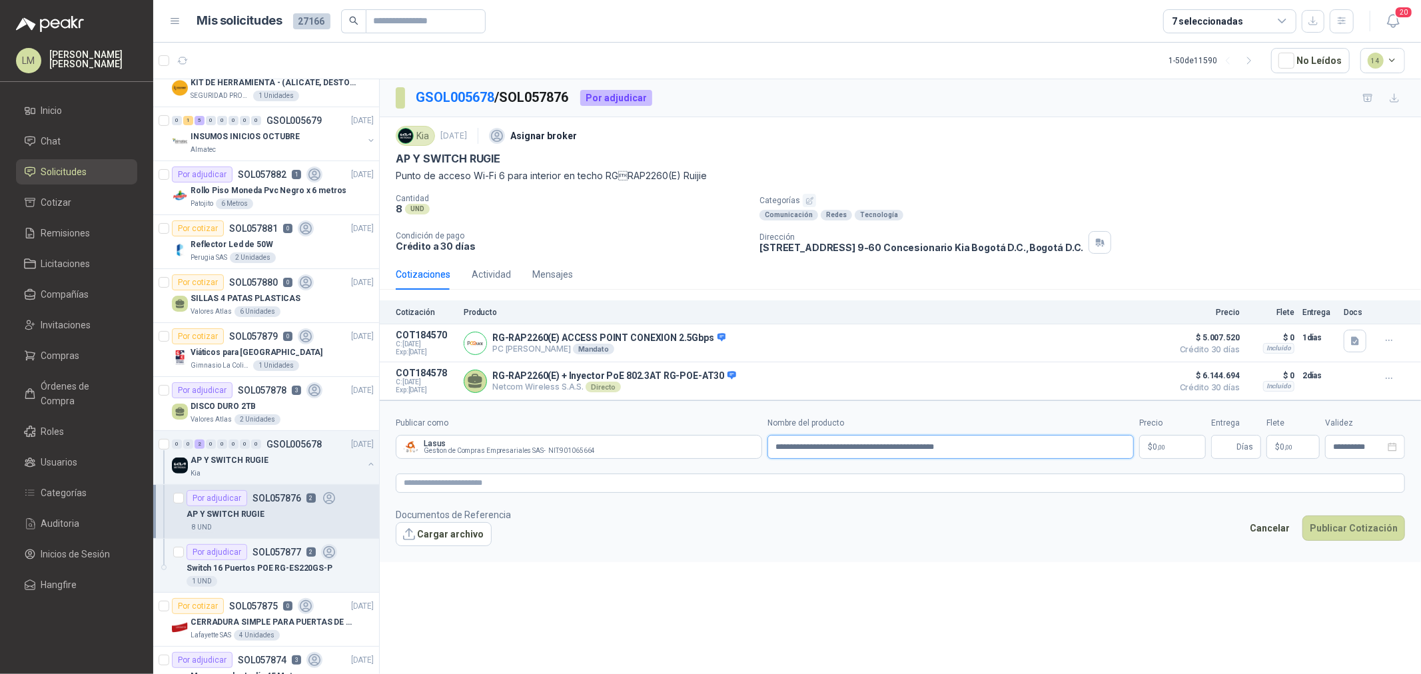
type input "**********"
click at [1163, 444] on span ",00" at bounding box center [1161, 447] width 8 height 7
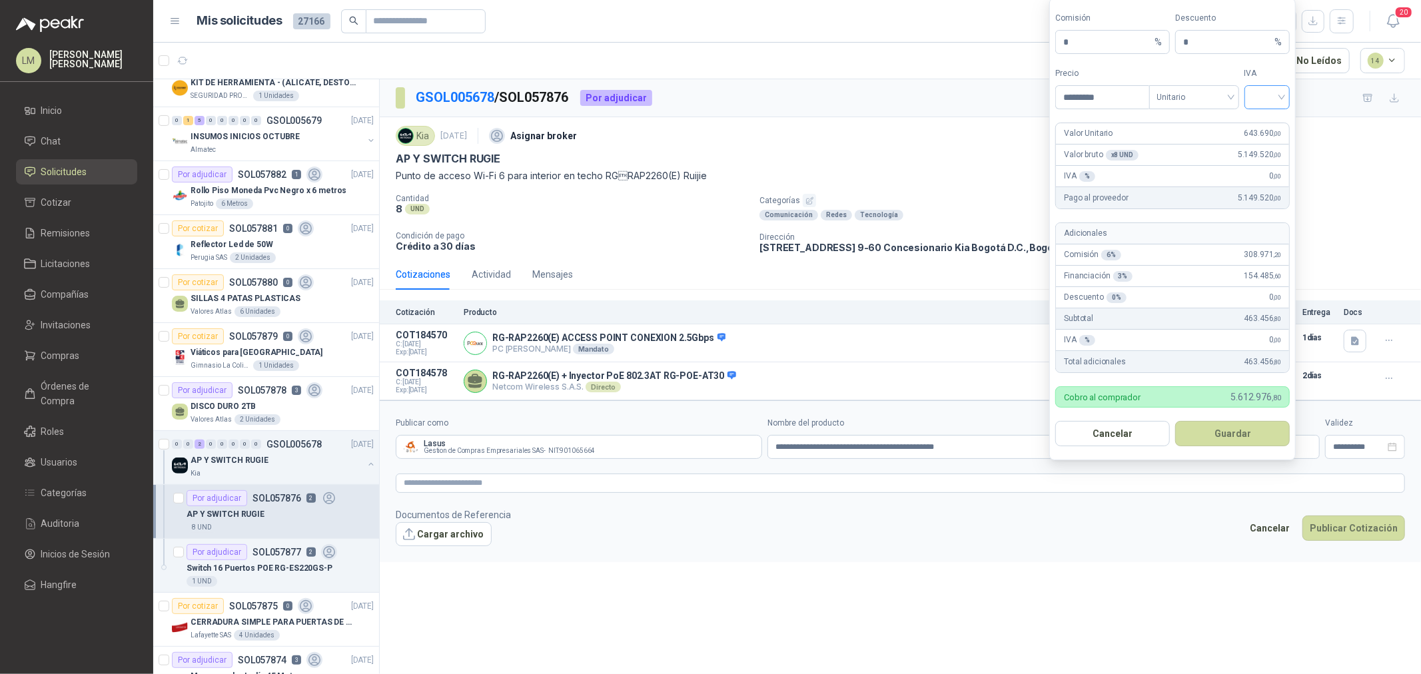
type input "*********"
click at [1270, 95] on input "search" at bounding box center [1267, 96] width 30 height 20
click at [1269, 117] on div "19%" at bounding box center [1267, 124] width 25 height 15
click at [1224, 431] on button "Guardar" at bounding box center [1232, 433] width 115 height 25
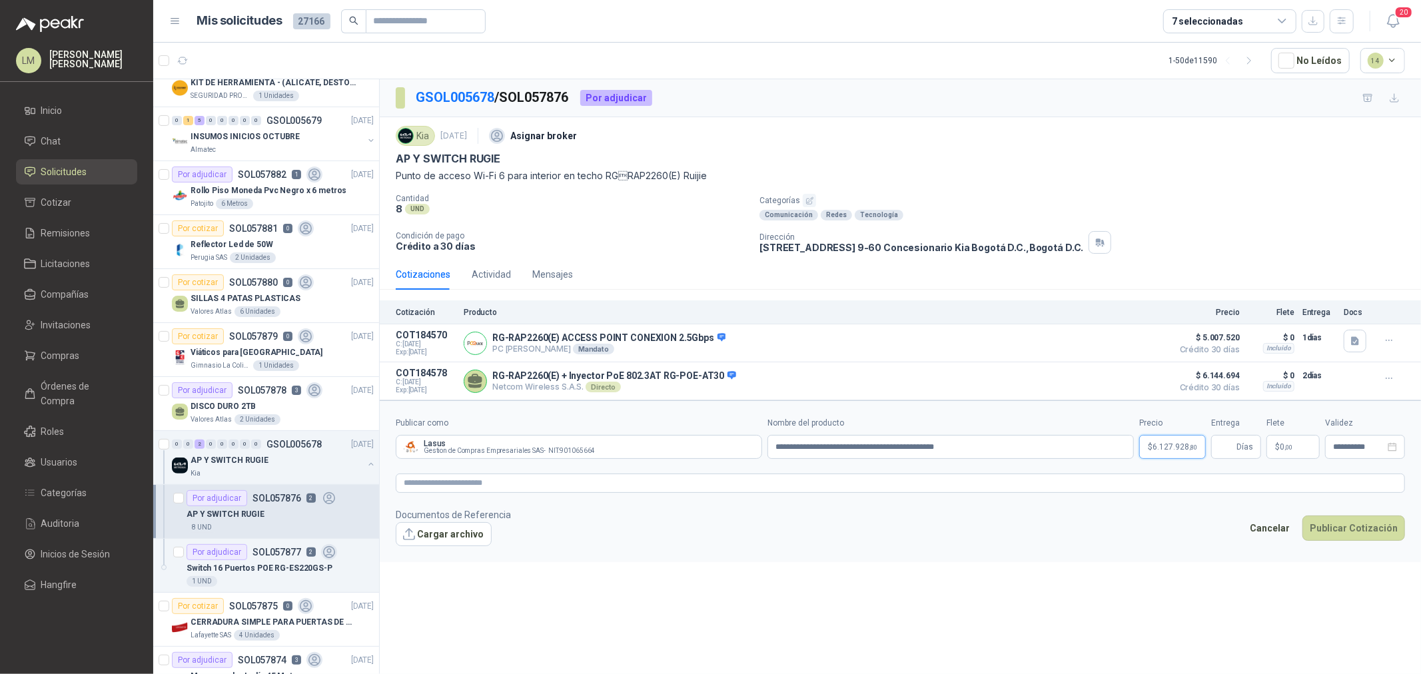
click at [1170, 450] on body "LM Luis Miguel Martinez Inicio Chat Solicitudes Cotizar Remisiones Licitaciones…" at bounding box center [710, 337] width 1421 height 674
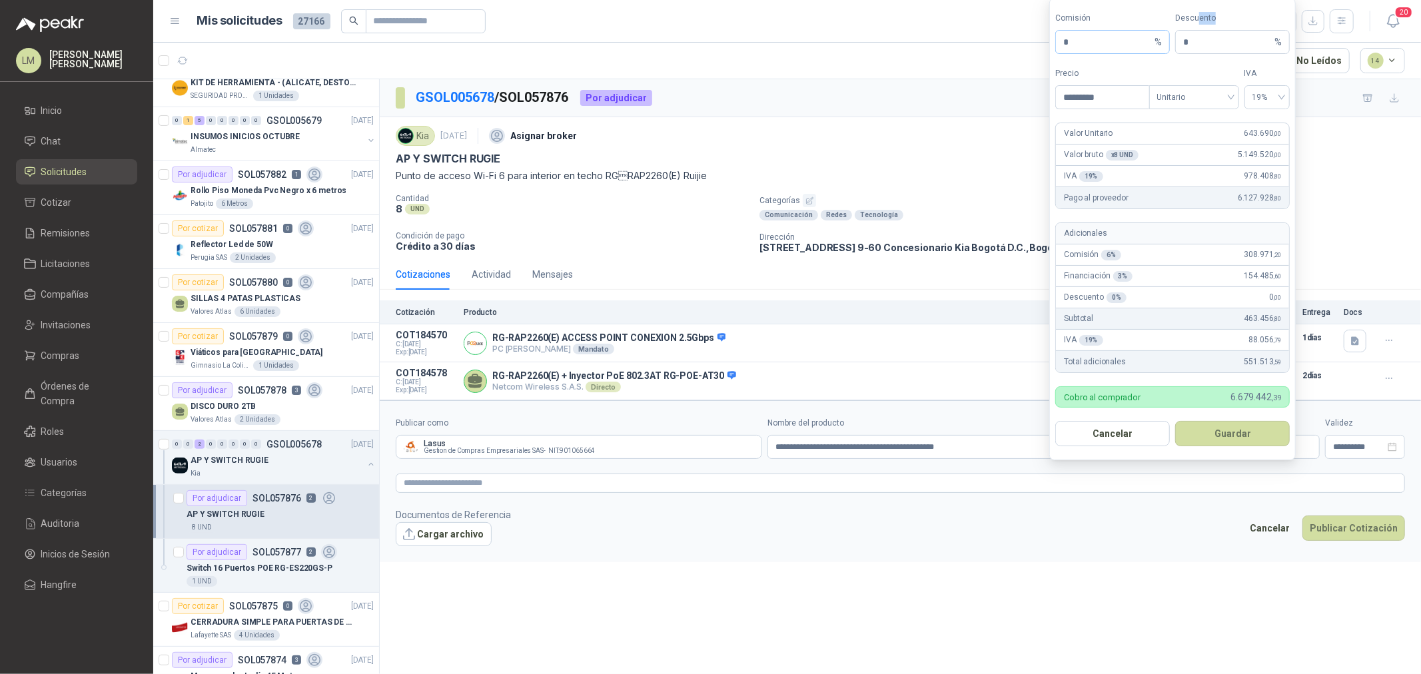
drag, startPoint x: 1195, startPoint y: 25, endPoint x: 1156, endPoint y: 43, distance: 42.3
click at [1160, 34] on div "Comisión * % Descuento * %" at bounding box center [1172, 33] width 234 height 42
click at [1191, 45] on input "*" at bounding box center [1227, 42] width 89 height 23
drag, startPoint x: 1190, startPoint y: 43, endPoint x: 1176, endPoint y: 43, distance: 14.7
click at [1176, 43] on span "* %" at bounding box center [1232, 42] width 115 height 24
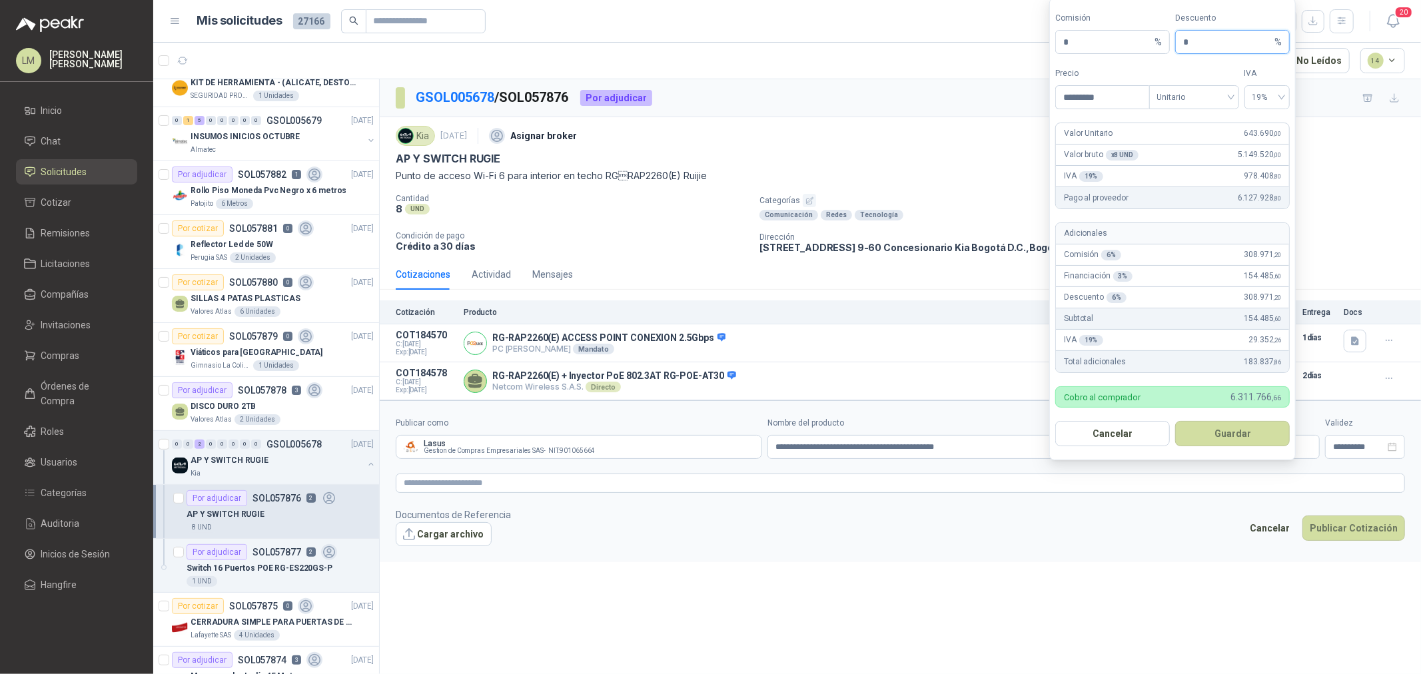
type input "*"
click at [1234, 454] on form "Comisión * % Descuento * % Precio ********* Tipo Unitario IVA 19% Valor Unitari…" at bounding box center [1172, 229] width 246 height 462
click at [1223, 434] on button "Guardar" at bounding box center [1232, 433] width 115 height 25
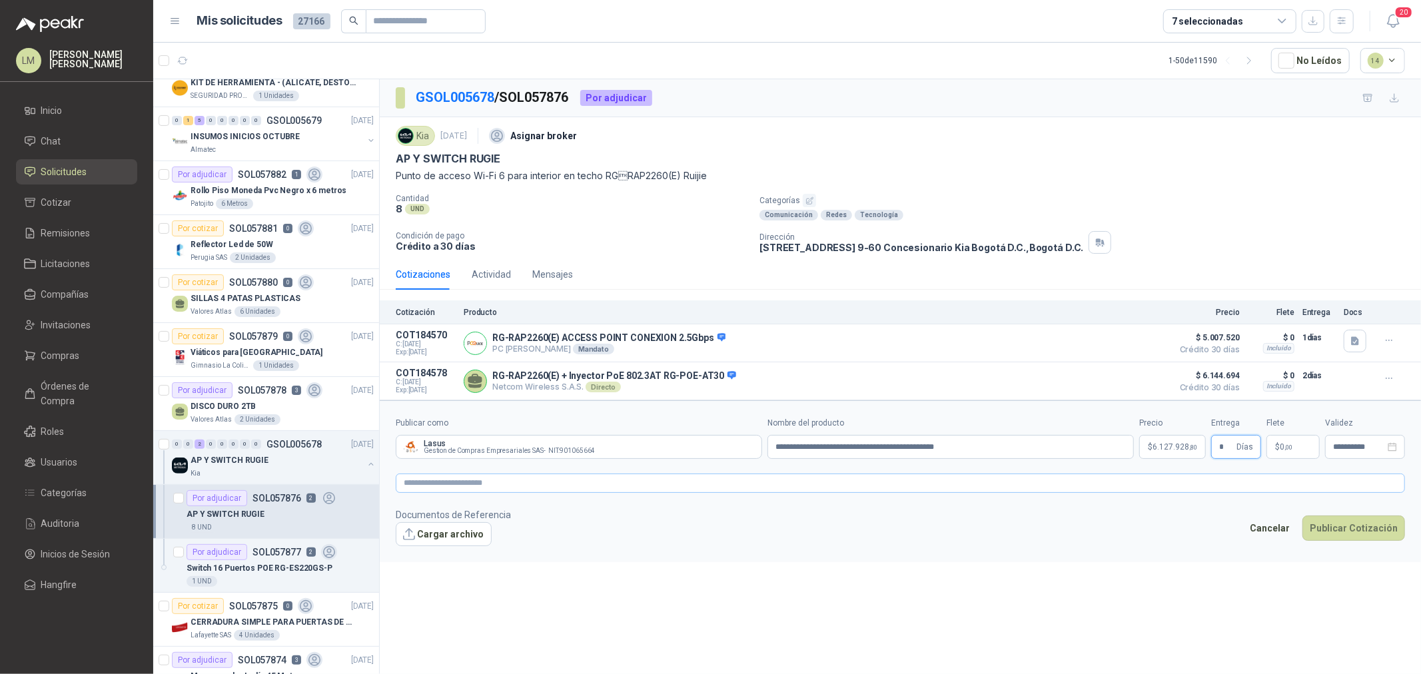
type input "*"
click at [1157, 485] on textarea at bounding box center [900, 483] width 1009 height 19
click at [1360, 554] on button "Publicar Cotización" at bounding box center [1353, 545] width 103 height 25
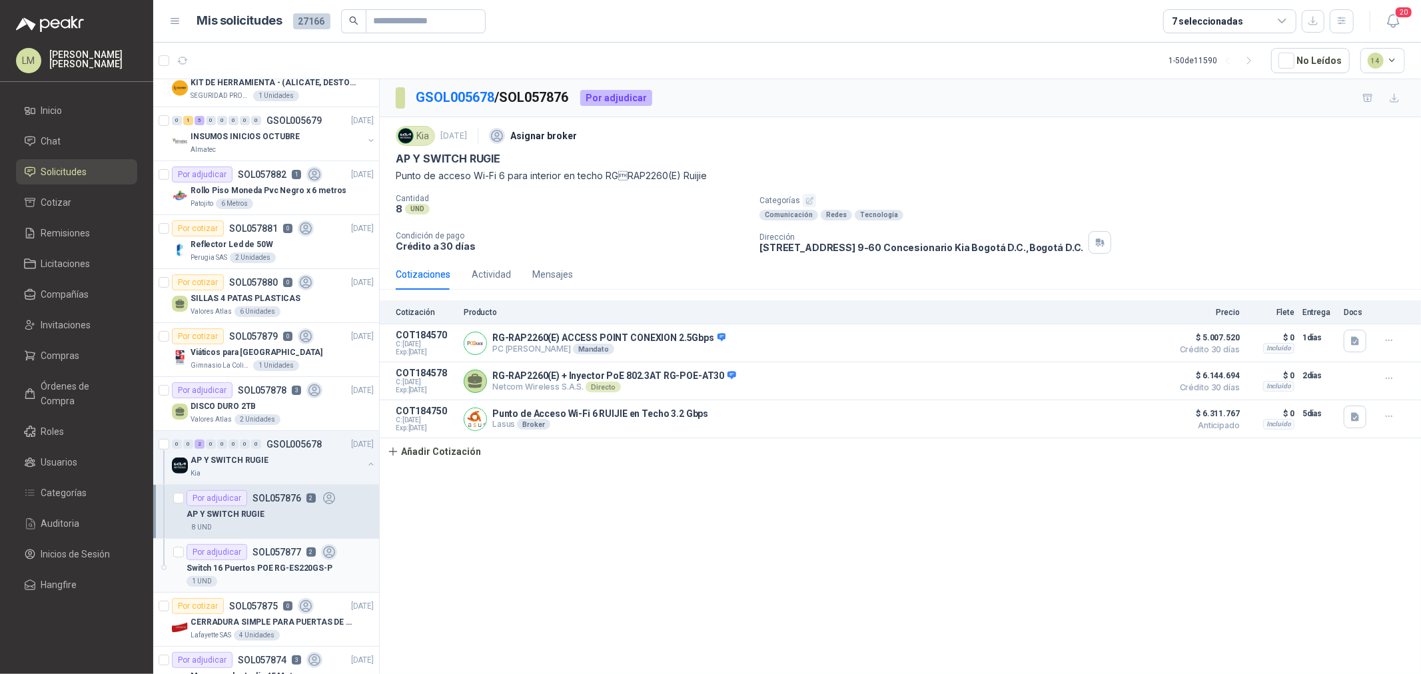
click at [275, 558] on div "Por adjudicar SOL057877 2" at bounding box center [262, 552] width 151 height 16
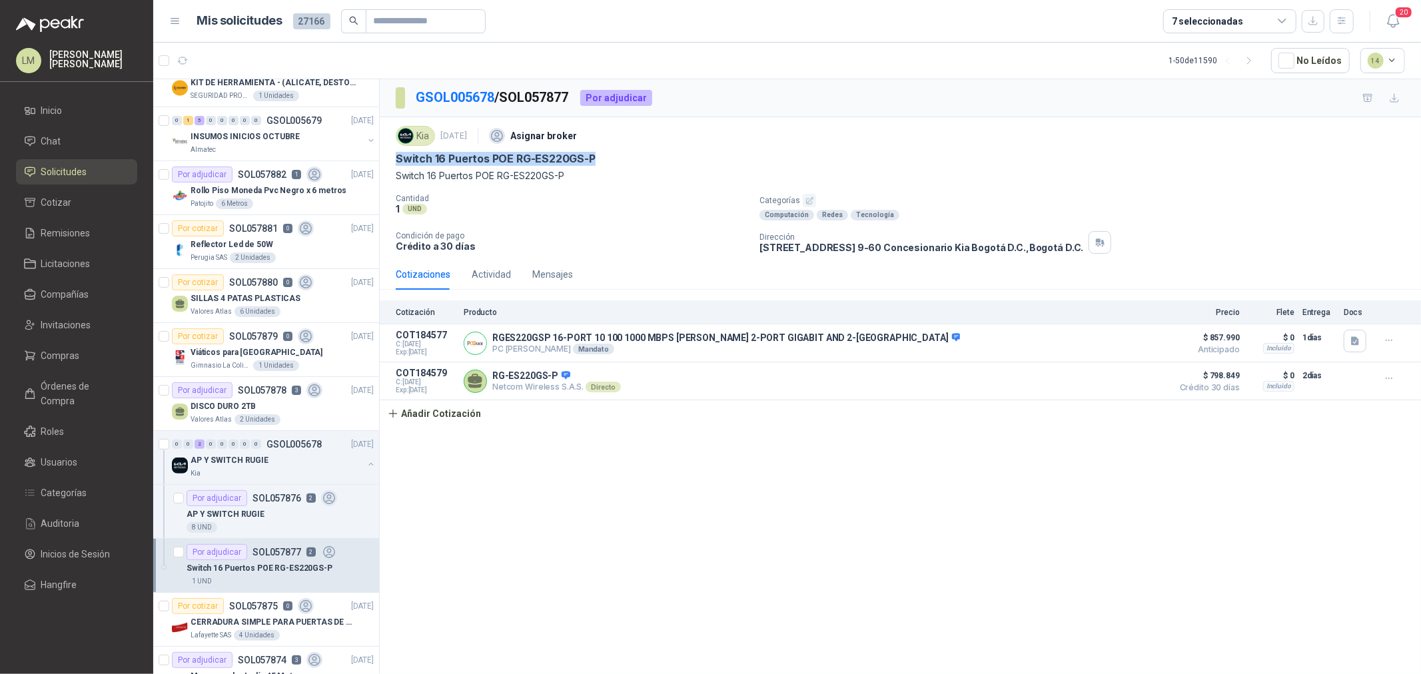
drag, startPoint x: 392, startPoint y: 159, endPoint x: 610, endPoint y: 152, distance: 218.6
click at [610, 152] on div "Kia 29 sept, 2025 Asignar broker Switch 16 Puertos POE RG-ES220GS-P Switch 16 P…" at bounding box center [900, 188] width 1041 height 142
copy p "Switch 16 Puertos POE RG-ES220GS-P"
click at [264, 506] on div "AP Y SWITCH RUGIE" at bounding box center [280, 514] width 187 height 16
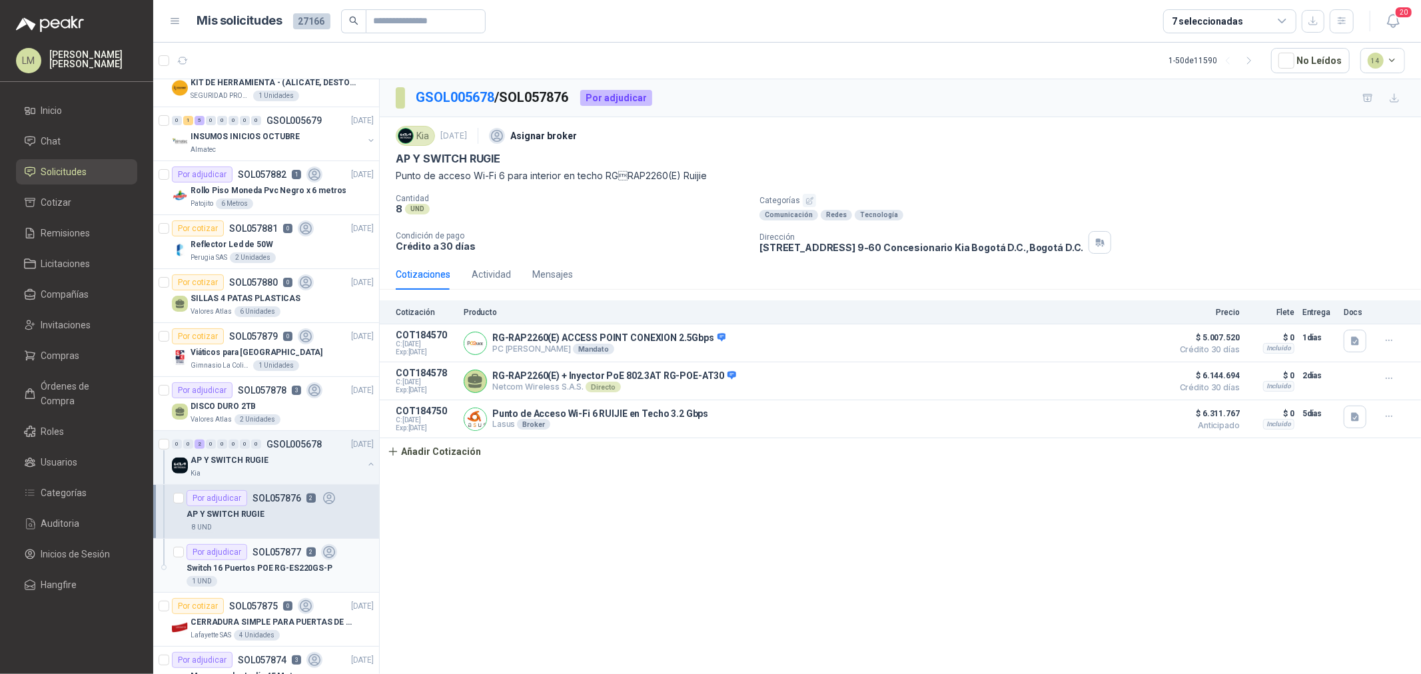
click at [266, 564] on p "Switch 16 Puertos POE RG-ES220GS-P" at bounding box center [260, 568] width 146 height 13
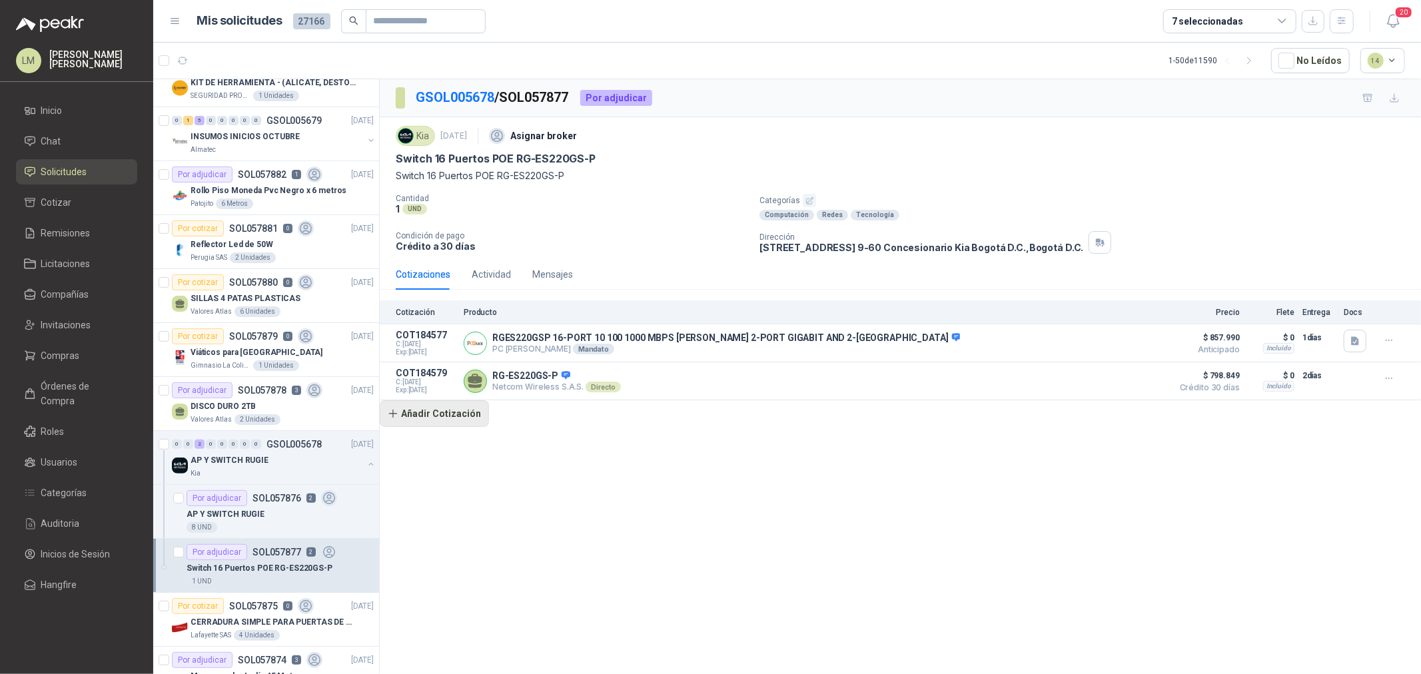
click at [467, 420] on button "Añadir Cotización" at bounding box center [434, 413] width 109 height 27
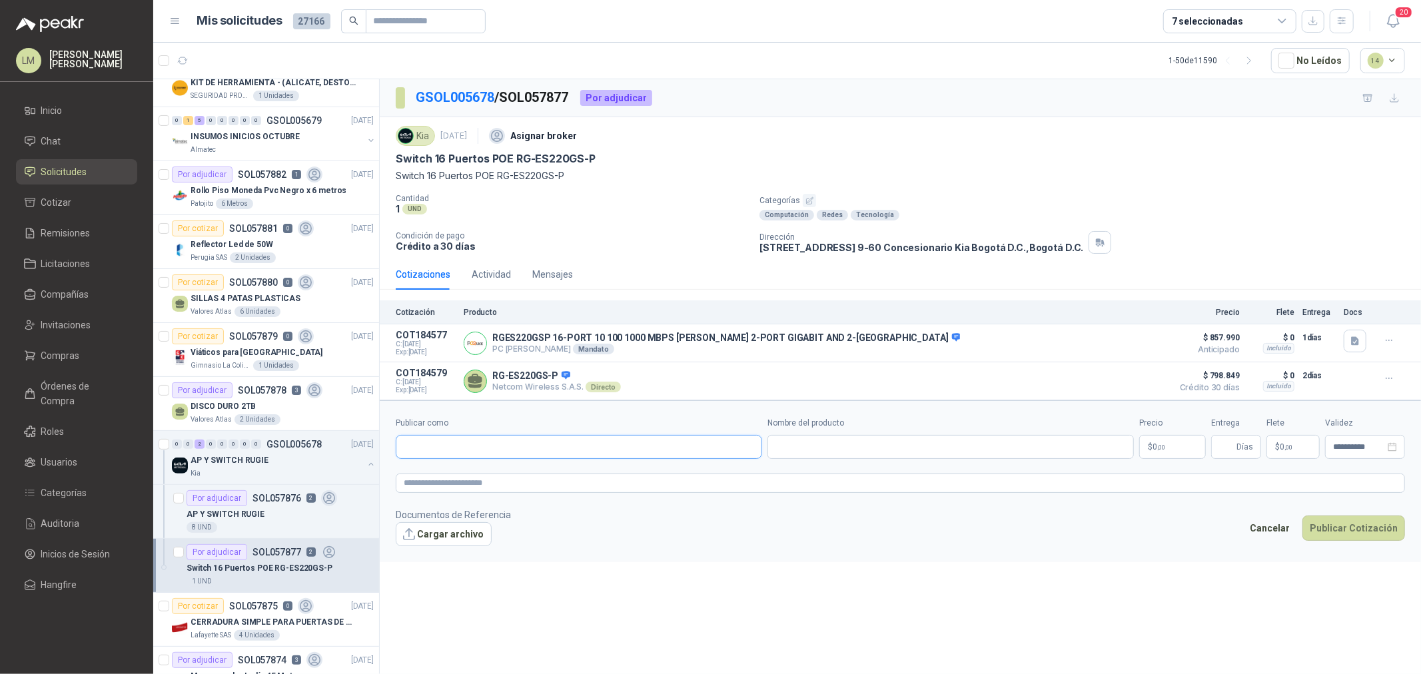
click at [471, 448] on input "Publicar como" at bounding box center [578, 447] width 365 height 23
type input "********"
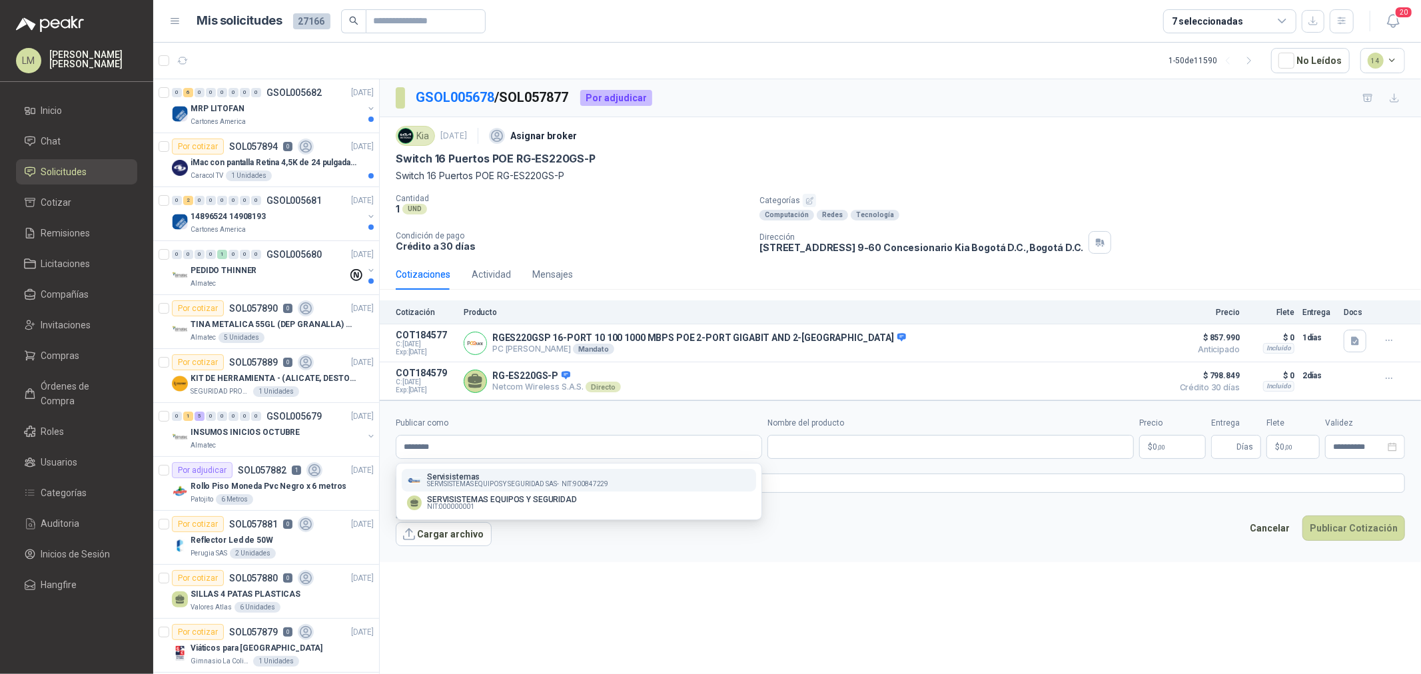
scroll to position [296, 0]
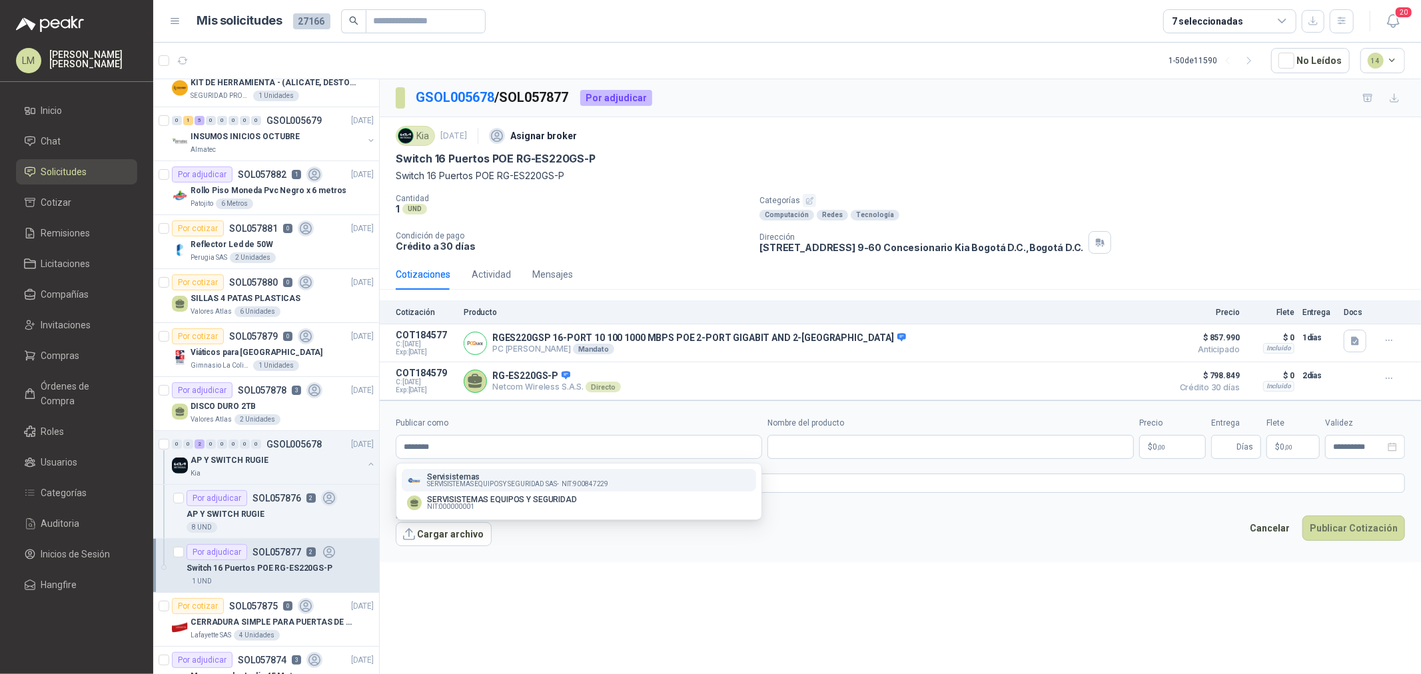
type input "********"
click at [476, 481] on span "SERVISISTEMAS EQUIPOS Y SEGURIDAD SAS -" at bounding box center [493, 484] width 132 height 7
type input "**********"
click at [837, 442] on input "Nombre del producto" at bounding box center [950, 447] width 366 height 24
paste input "**********"
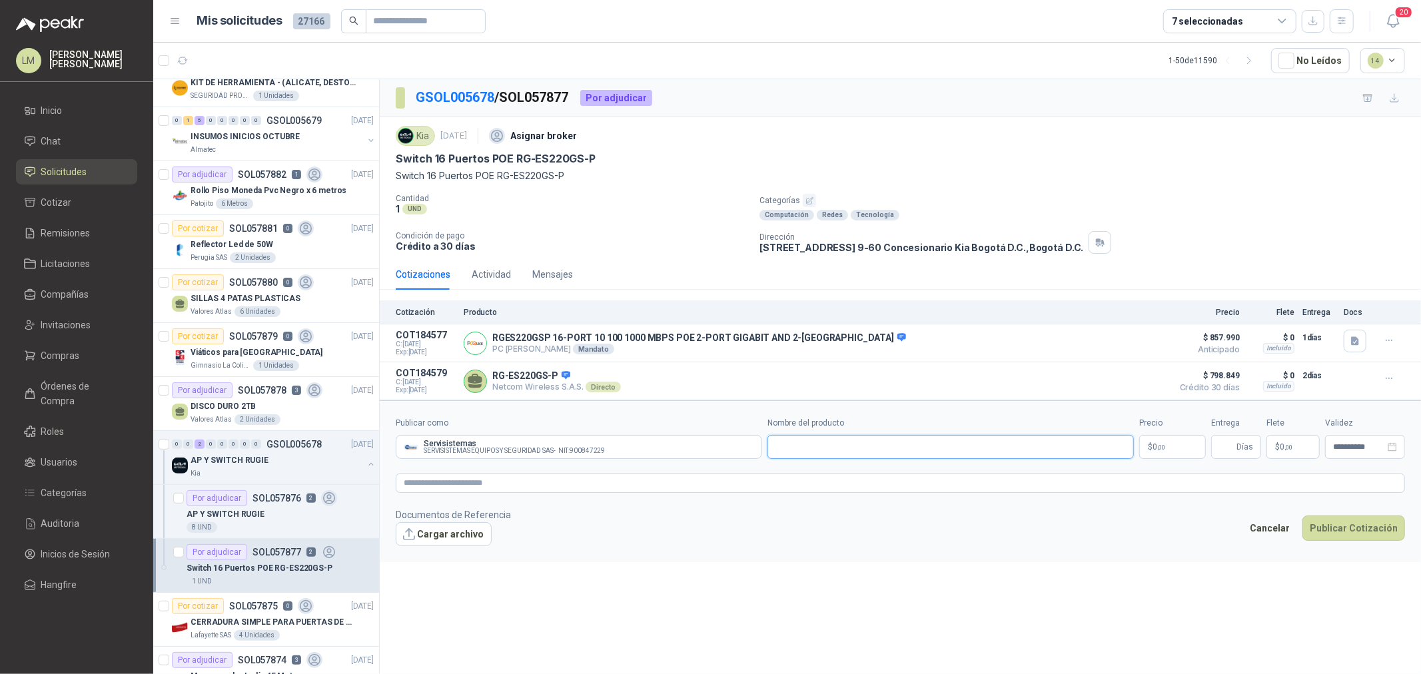
type input "**********"
drag, startPoint x: 1070, startPoint y: 444, endPoint x: 641, endPoint y: 464, distance: 429.5
click at [642, 463] on form "**********" at bounding box center [900, 481] width 1041 height 162
click at [600, 487] on textarea at bounding box center [900, 483] width 1009 height 19
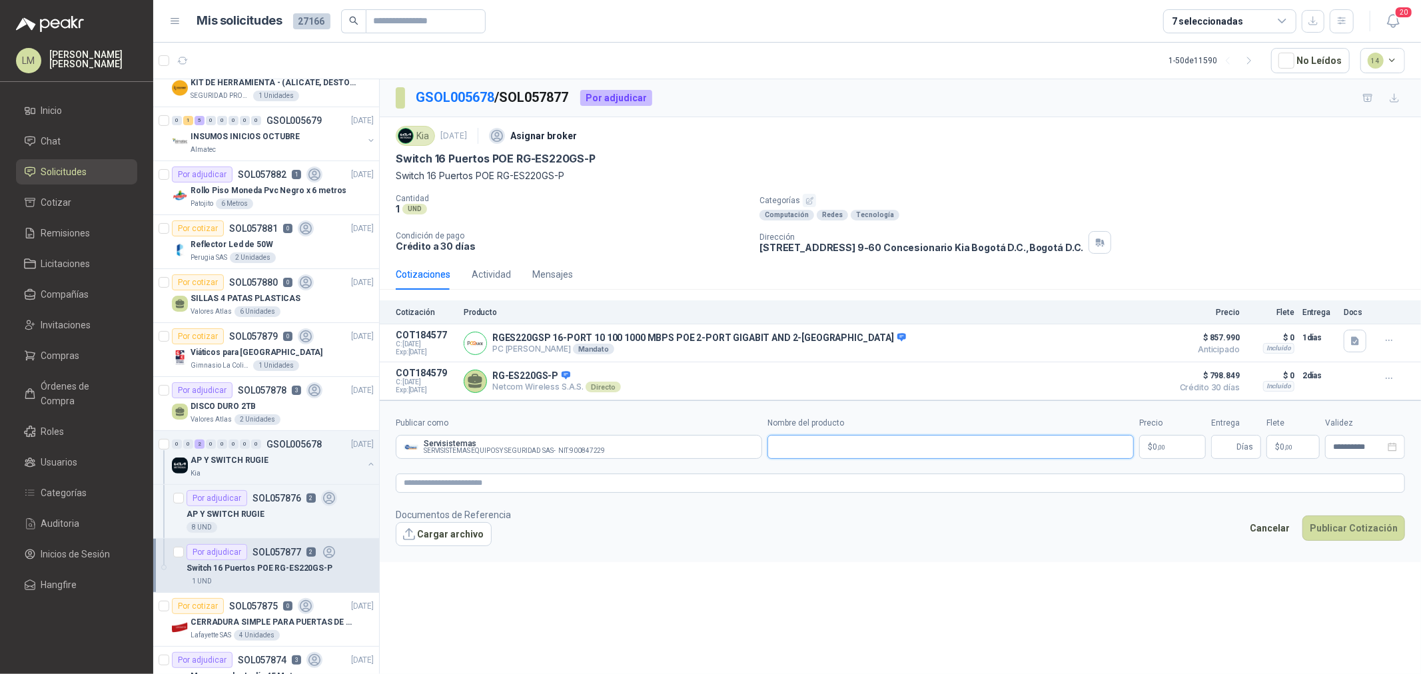
click at [795, 437] on input "Nombre del producto" at bounding box center [950, 447] width 366 height 24
paste input "**********"
drag, startPoint x: 1069, startPoint y: 447, endPoint x: 715, endPoint y: 460, distance: 354.6
click at [715, 459] on div "**********" at bounding box center [900, 438] width 1009 height 42
type input "**********"
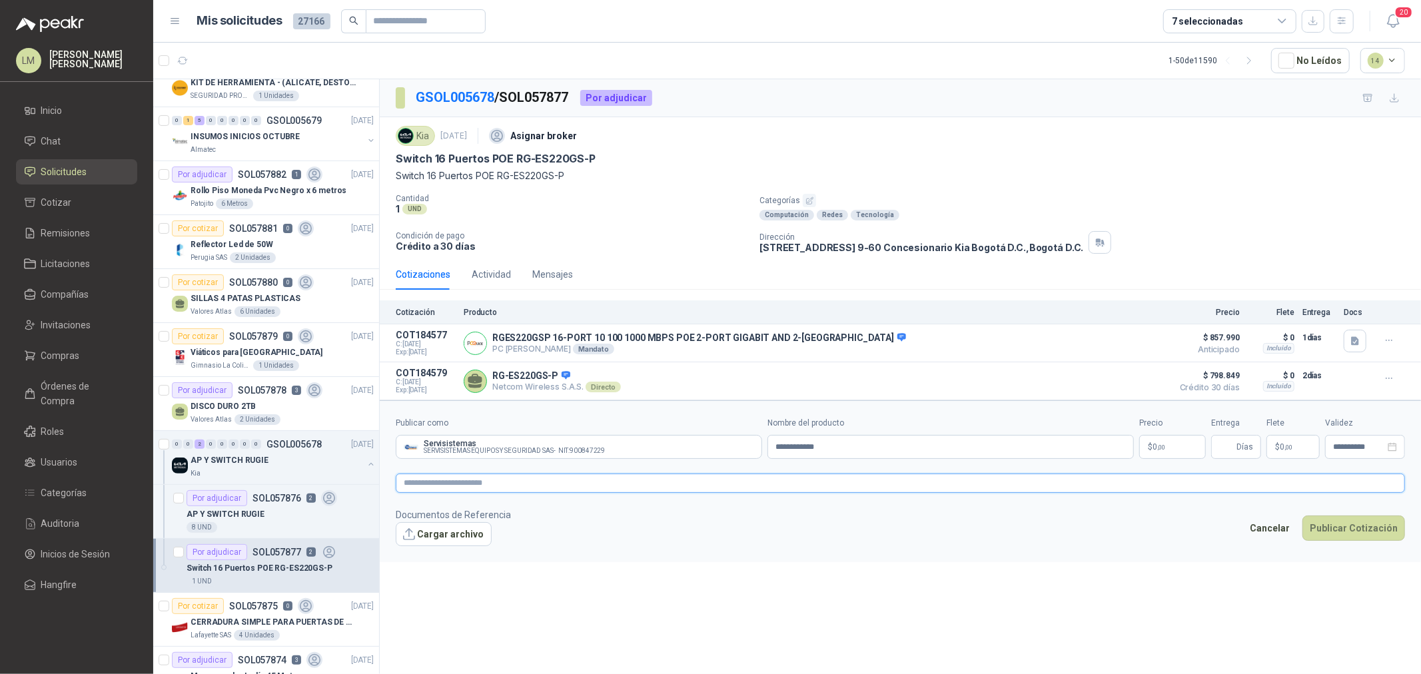
click at [693, 484] on textarea at bounding box center [900, 483] width 1009 height 19
paste textarea "**********"
type textarea "**********"
click at [1146, 445] on body "LM Luis Miguel Martinez Inicio Chat Solicitudes Cotizar Remisiones Licitaciones…" at bounding box center [710, 337] width 1421 height 674
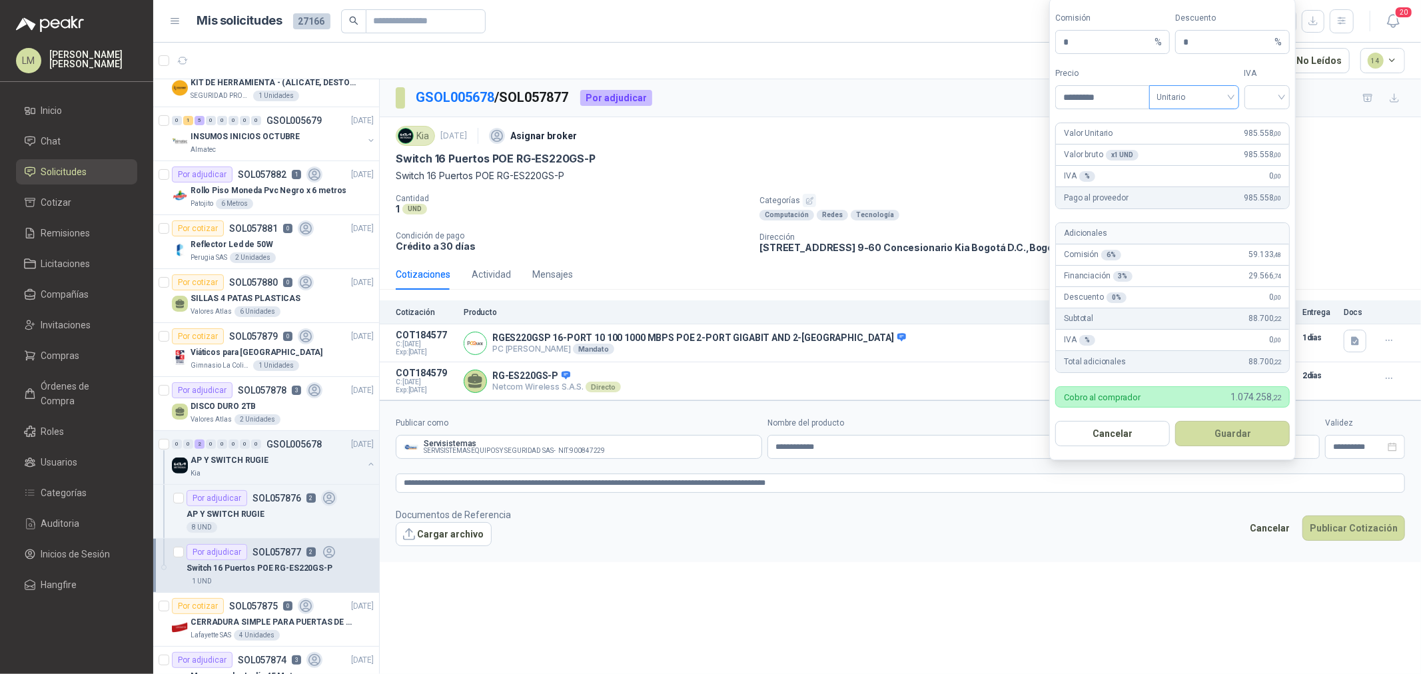
click at [1184, 102] on span "Unitario" at bounding box center [1194, 97] width 74 height 20
type input "*********"
click at [1191, 141] on div "Unitario con IVA" at bounding box center [1194, 146] width 69 height 15
click at [1266, 97] on input "search" at bounding box center [1267, 96] width 30 height 20
click at [1268, 118] on div "19%" at bounding box center [1267, 124] width 25 height 15
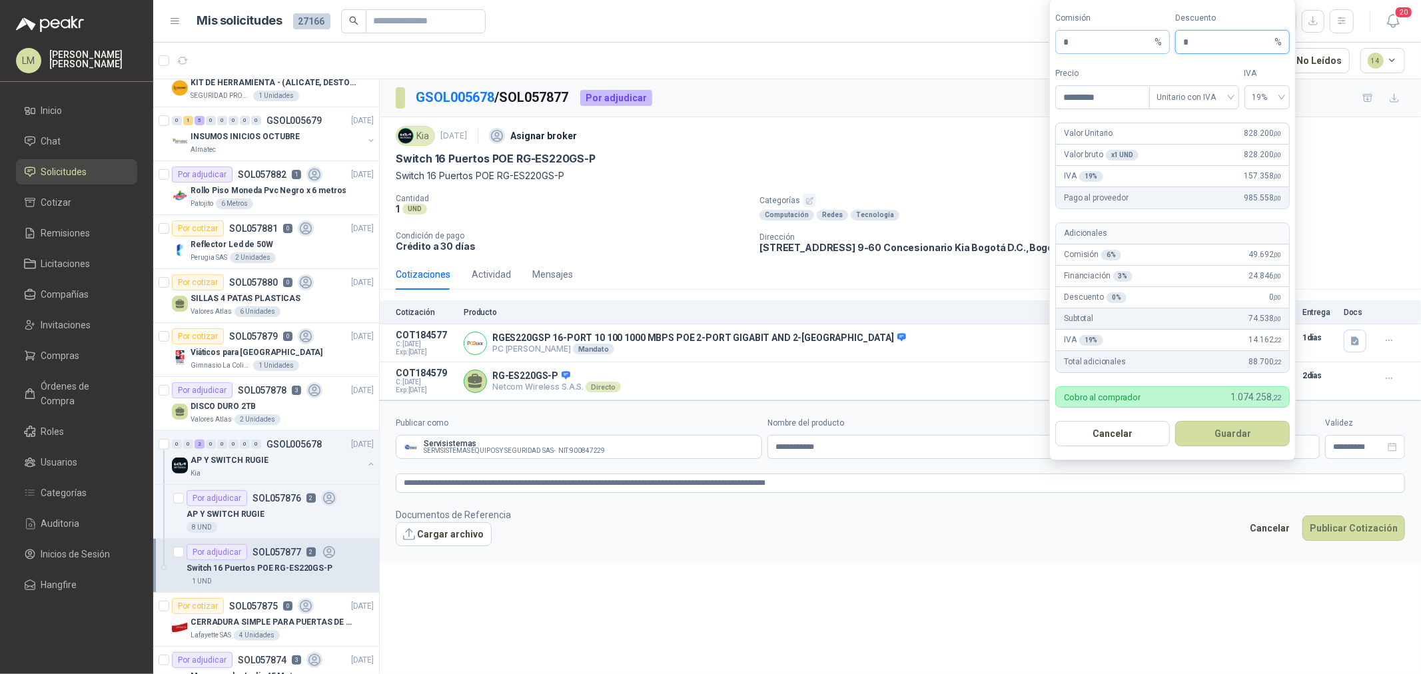
drag, startPoint x: 1192, startPoint y: 35, endPoint x: 1150, endPoint y: 44, distance: 42.9
click at [1151, 44] on div "Comisión * % Descuento * %" at bounding box center [1172, 33] width 234 height 42
drag, startPoint x: 1204, startPoint y: 42, endPoint x: 1164, endPoint y: 43, distance: 40.0
click at [1164, 43] on div "Comisión * % Descuento * %" at bounding box center [1172, 33] width 234 height 42
type input "*"
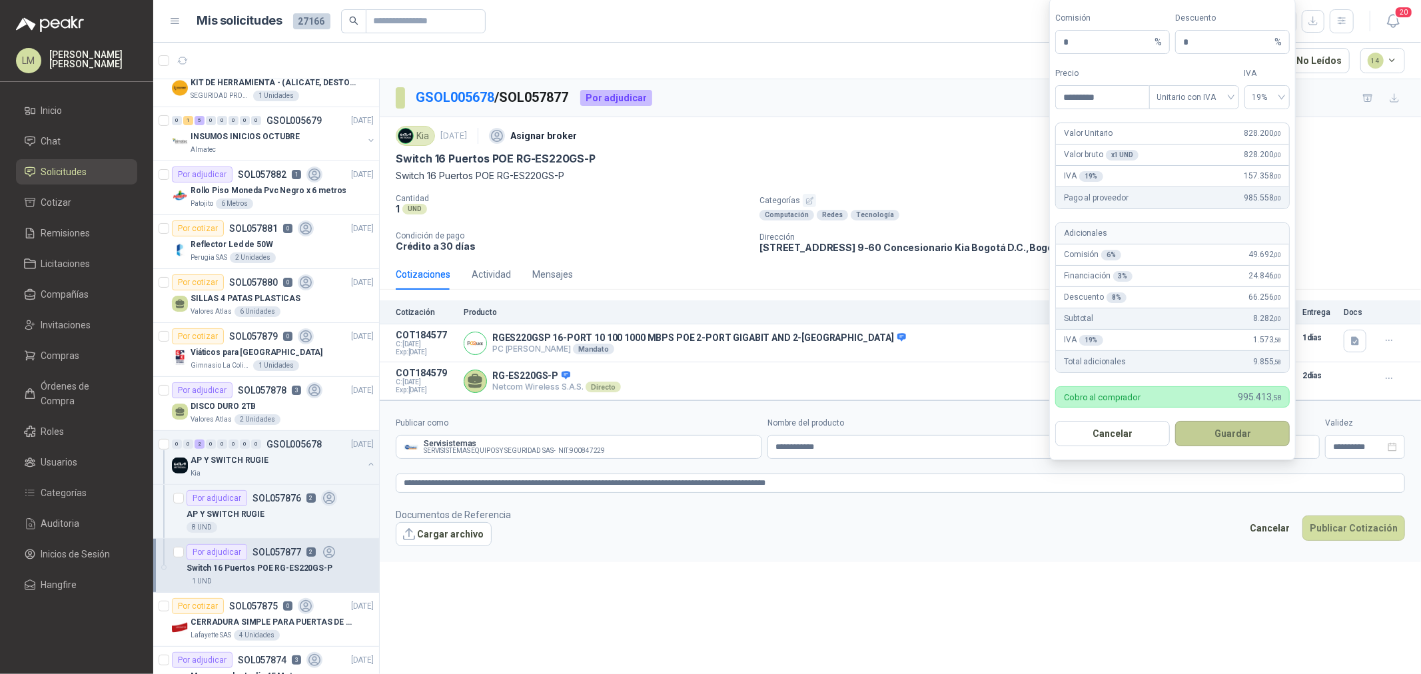
click at [1220, 424] on button "Guardar" at bounding box center [1232, 433] width 115 height 25
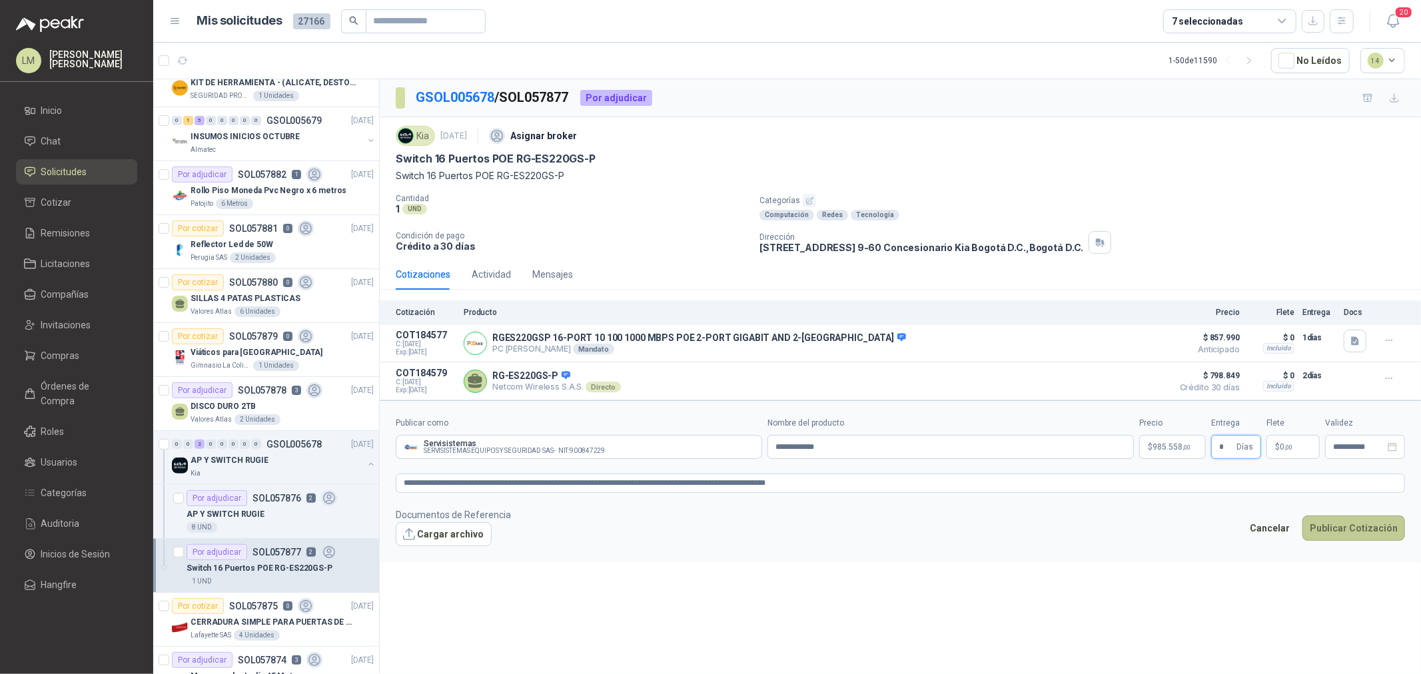
type input "*"
click at [1331, 528] on button "Publicar Cotización" at bounding box center [1353, 528] width 103 height 25
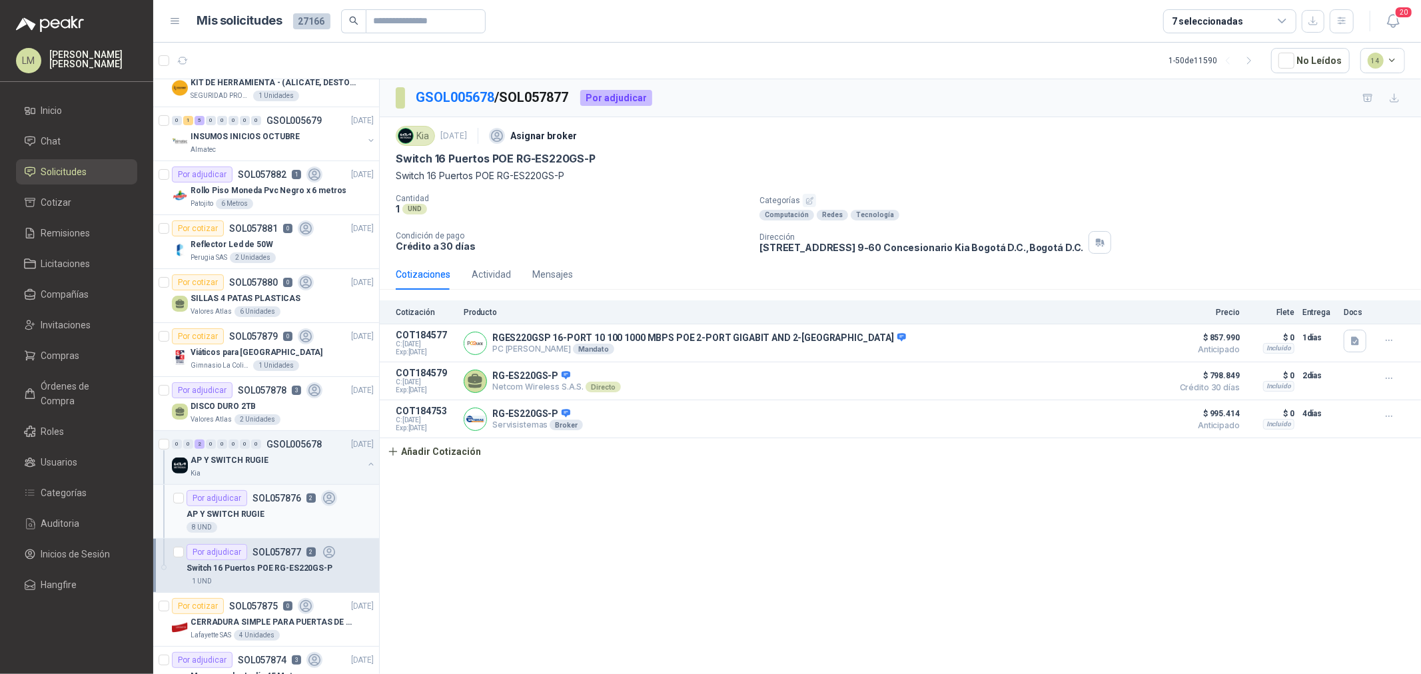
click at [255, 529] on div "8 UND" at bounding box center [280, 527] width 187 height 11
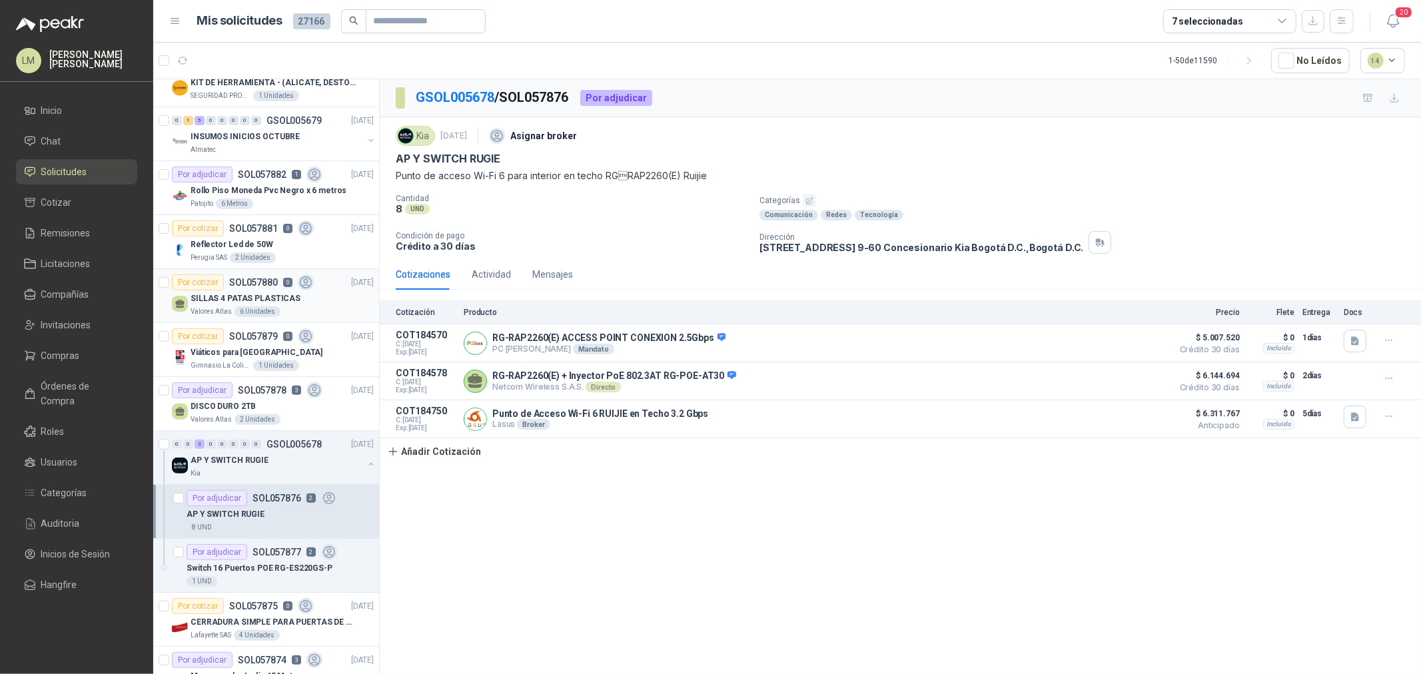
click at [250, 289] on div "Por cotizar SOL057880 0" at bounding box center [243, 282] width 142 height 16
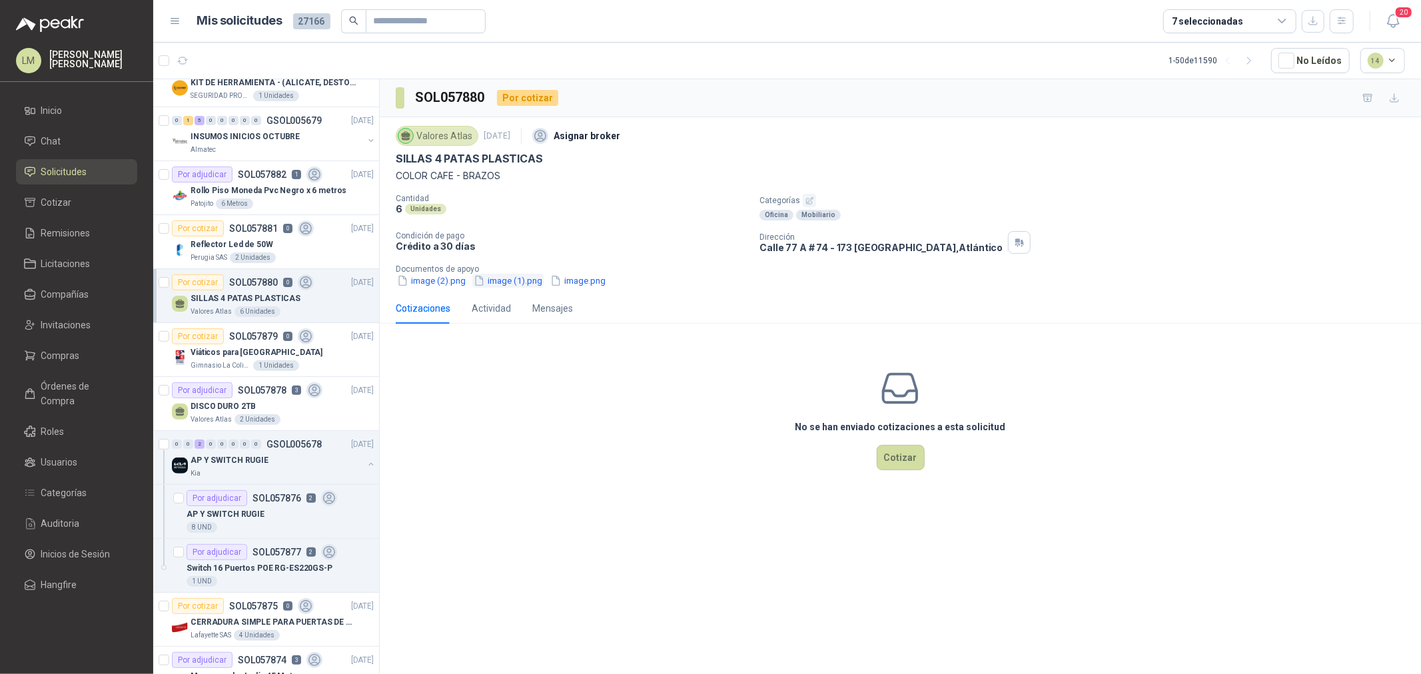
click at [522, 282] on button "image (1).png" at bounding box center [507, 281] width 71 height 14
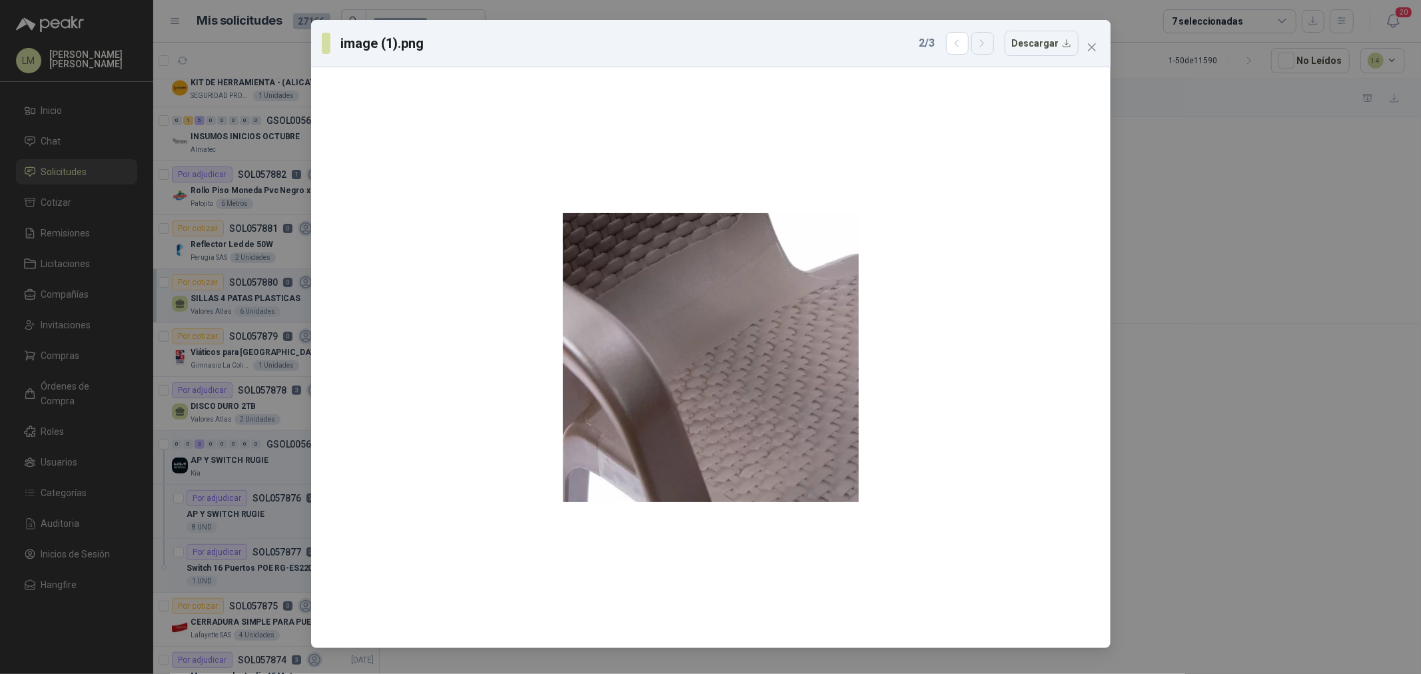
click at [983, 48] on icon "button" at bounding box center [982, 43] width 11 height 11
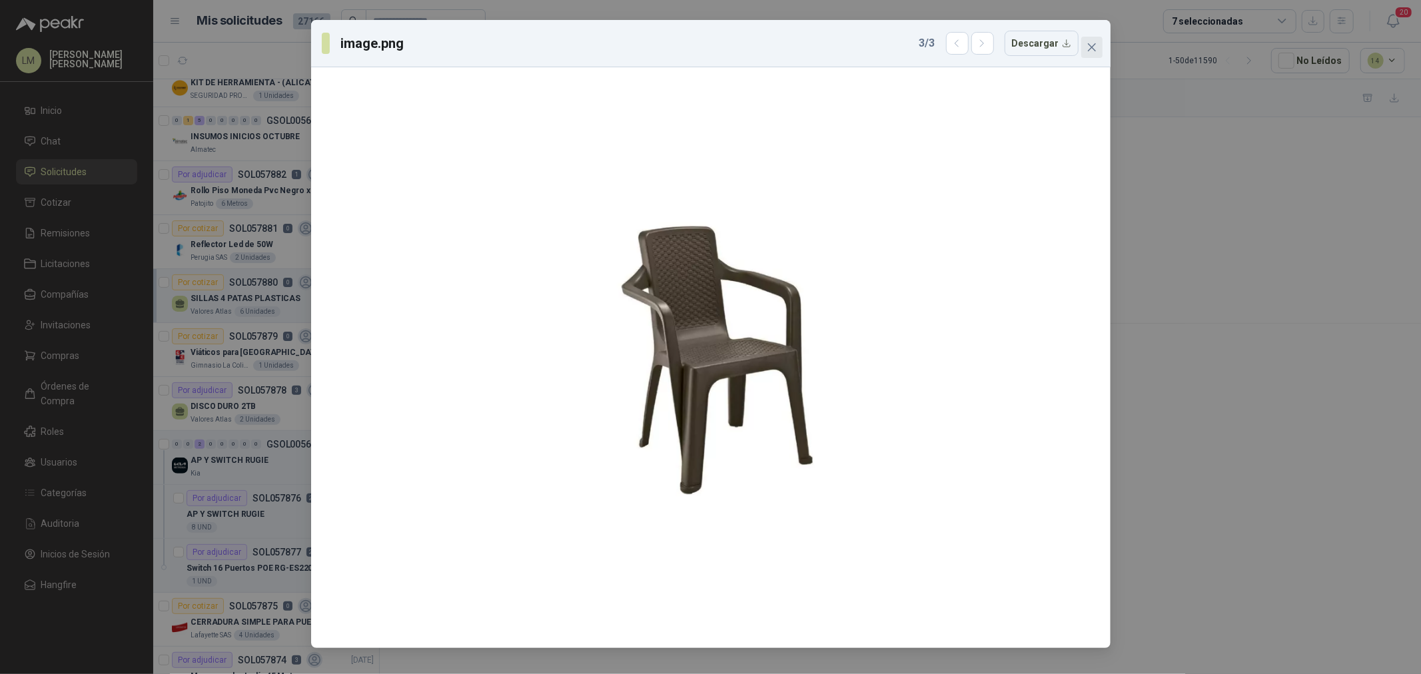
click at [1093, 45] on icon "close" at bounding box center [1091, 47] width 8 height 8
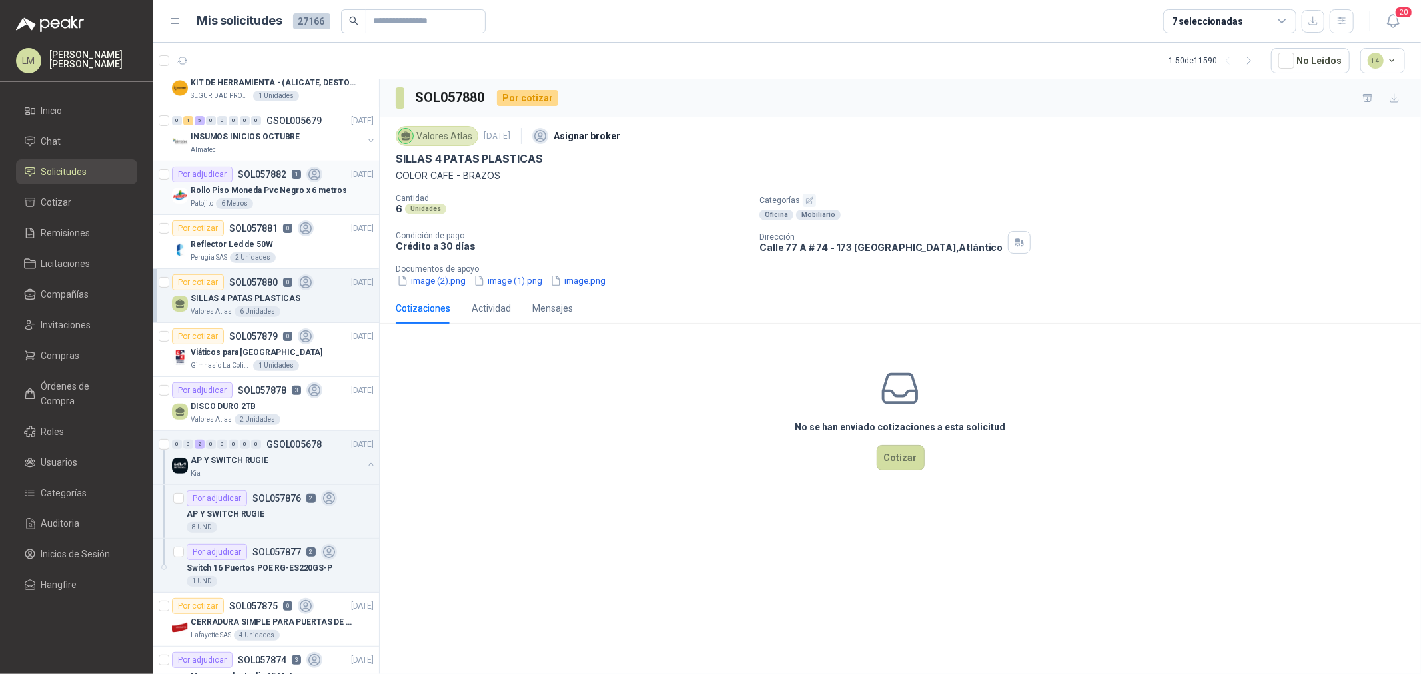
click at [256, 188] on p "Rollo Piso Moneda Pvc Negro x 6 metros" at bounding box center [269, 191] width 156 height 13
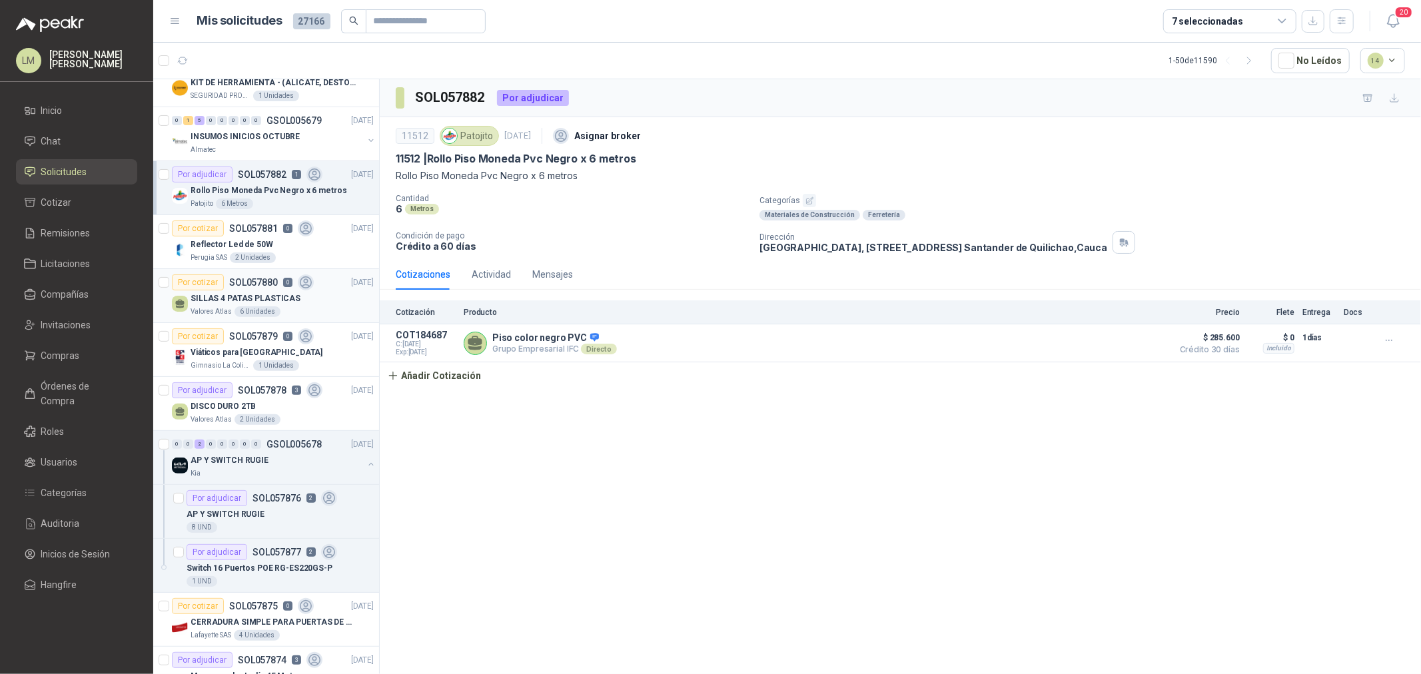
click at [258, 309] on div "6 Unidades" at bounding box center [257, 311] width 46 height 11
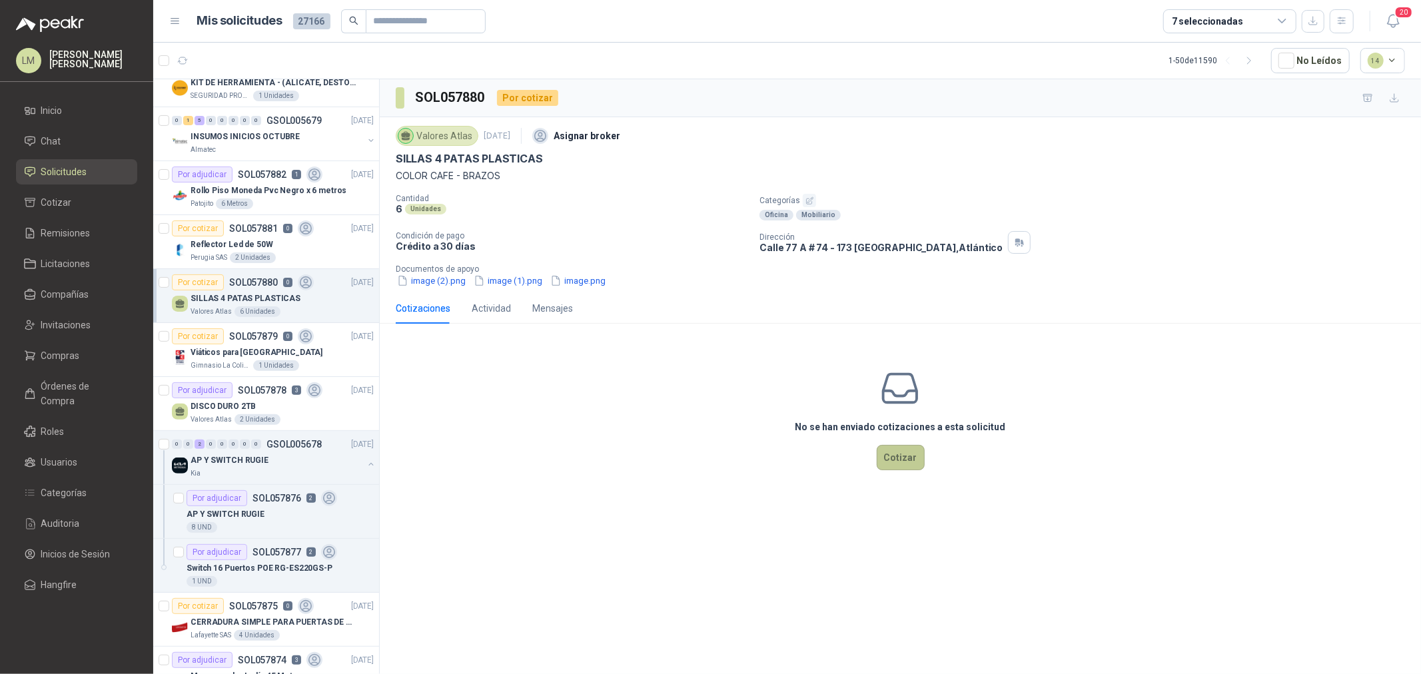
click at [886, 460] on button "Cotizar" at bounding box center [901, 457] width 48 height 25
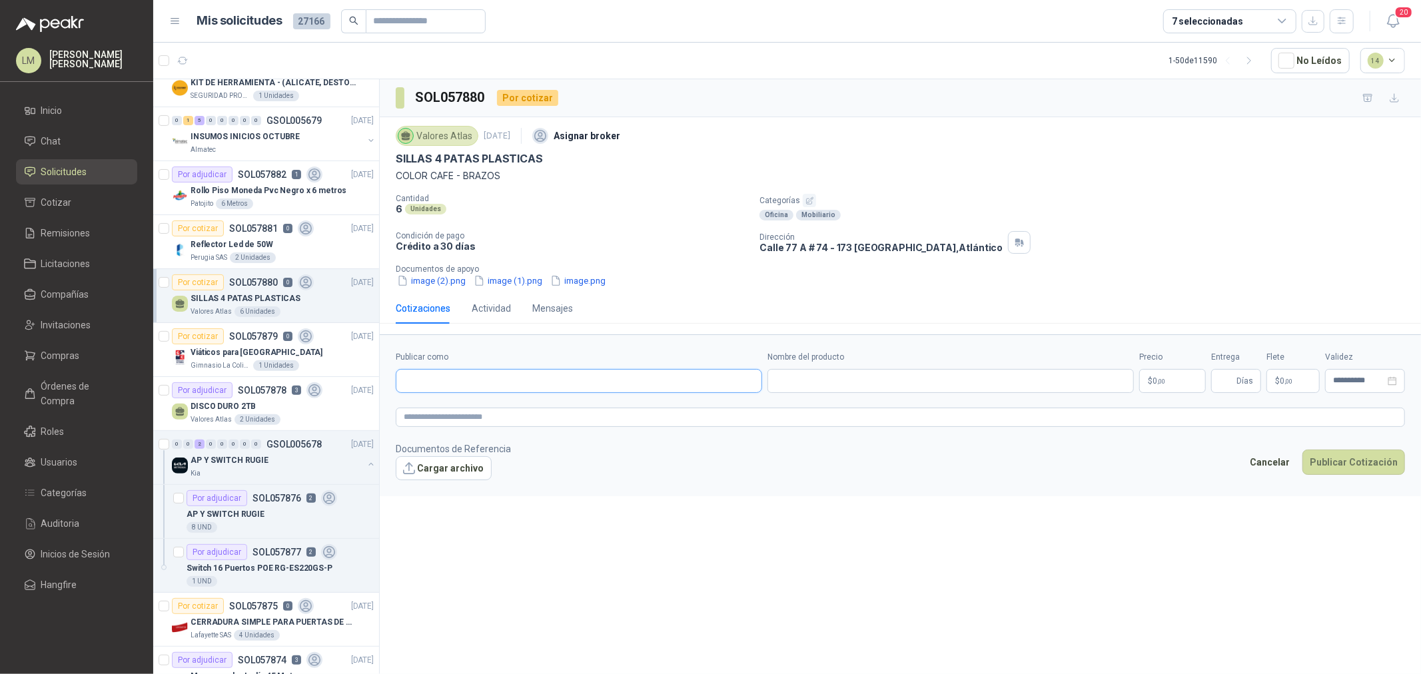
click at [516, 381] on input "Publicar como" at bounding box center [578, 381] width 365 height 23
type input "******"
click at [510, 417] on div "Homecenter NIT : 800242106" at bounding box center [579, 413] width 344 height 15
type input "**********"
click at [875, 389] on input "Nombre del producto" at bounding box center [950, 381] width 366 height 24
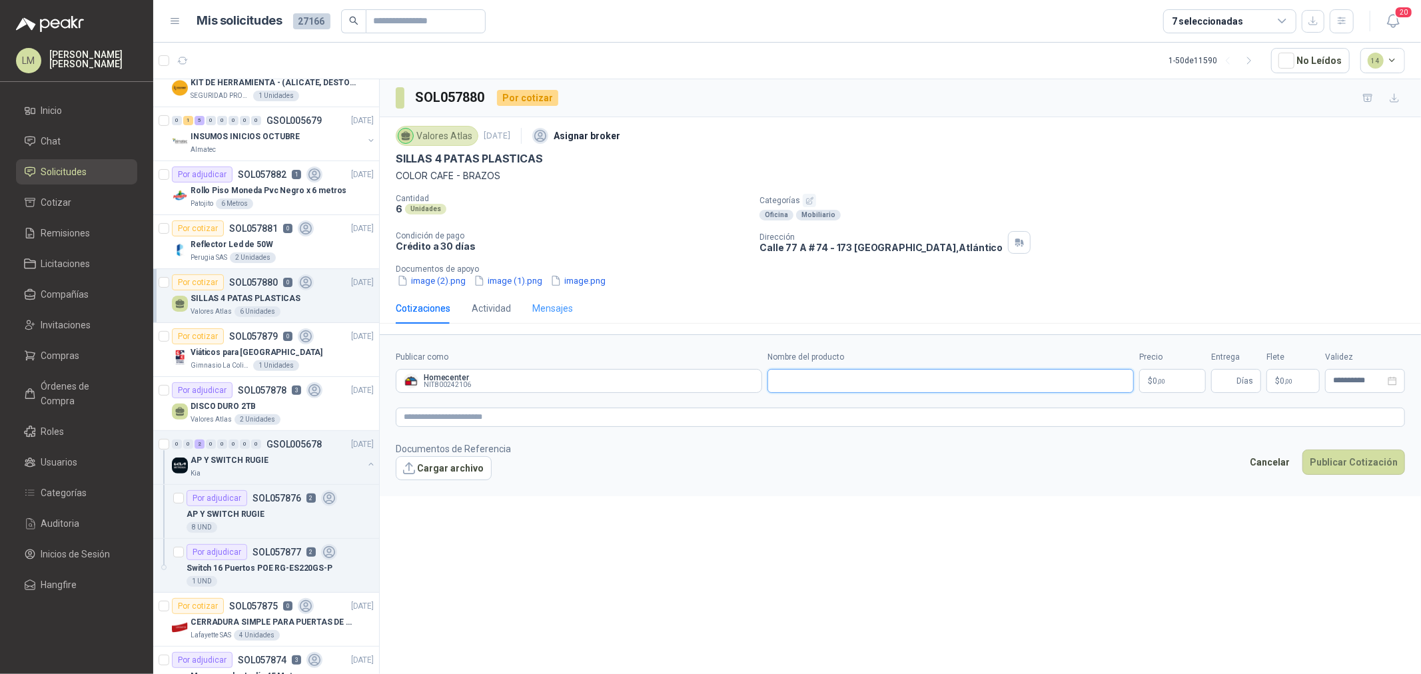
paste input "**********"
type input "**********"
click at [580, 280] on button "image.png" at bounding box center [578, 281] width 58 height 14
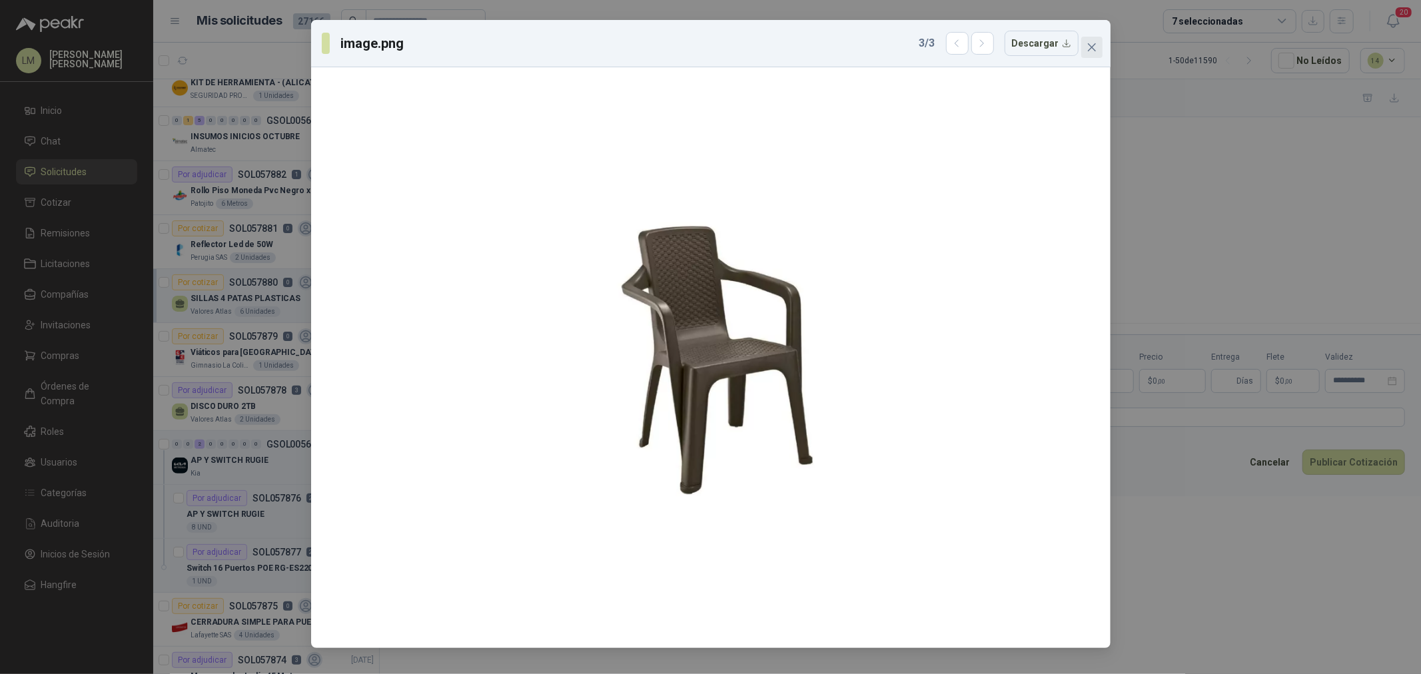
click at [1094, 45] on icon "close" at bounding box center [1091, 47] width 11 height 11
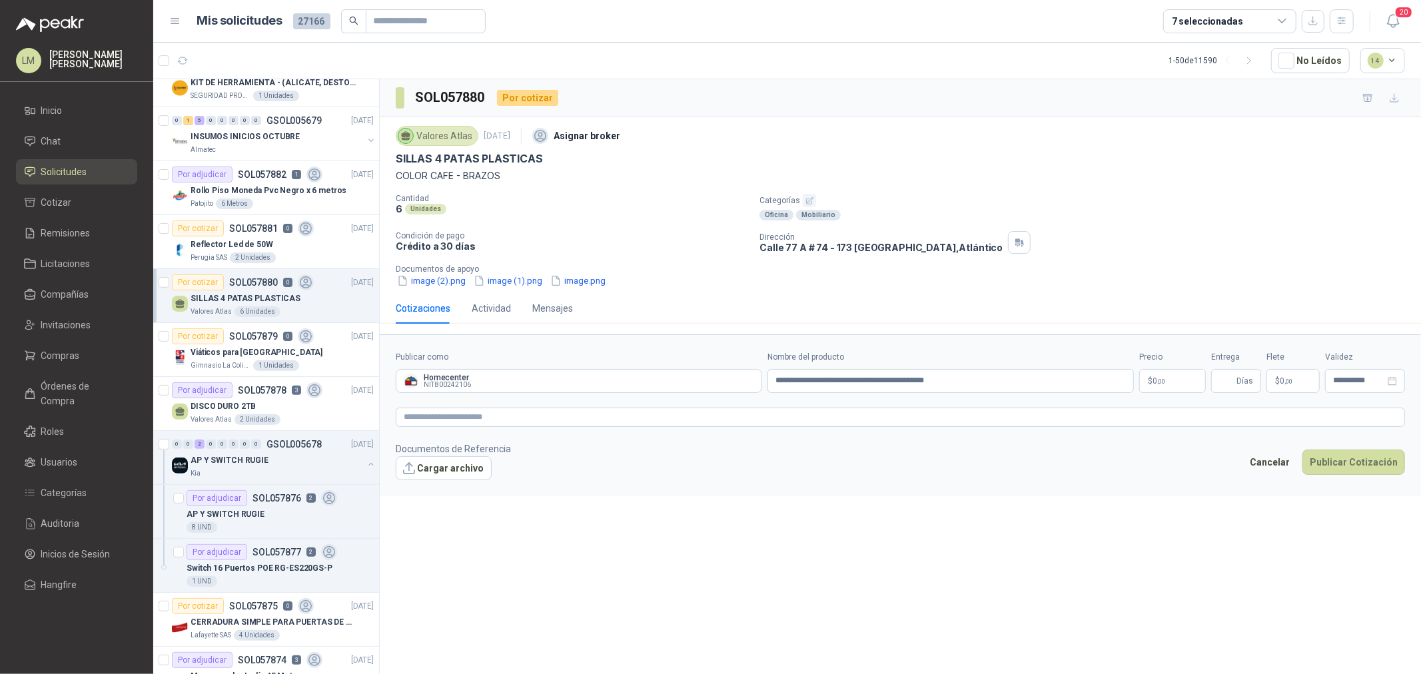
click at [1155, 377] on span "0 ,00" at bounding box center [1158, 381] width 13 height 8
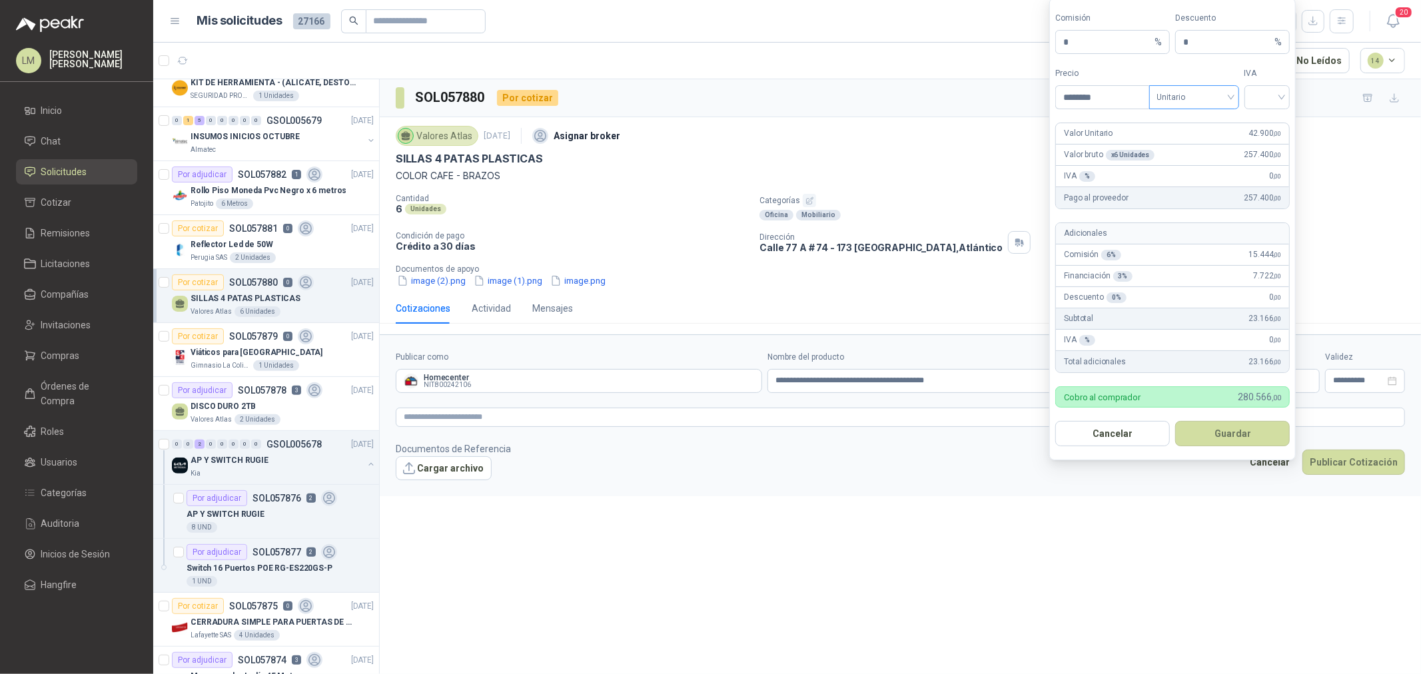
click at [1184, 95] on span "Unitario" at bounding box center [1194, 97] width 74 height 20
type input "********"
click at [1190, 155] on div "Unitario con IVA" at bounding box center [1194, 145] width 85 height 21
click at [1268, 103] on input "search" at bounding box center [1267, 96] width 30 height 20
click at [1267, 128] on div "19%" at bounding box center [1267, 124] width 25 height 15
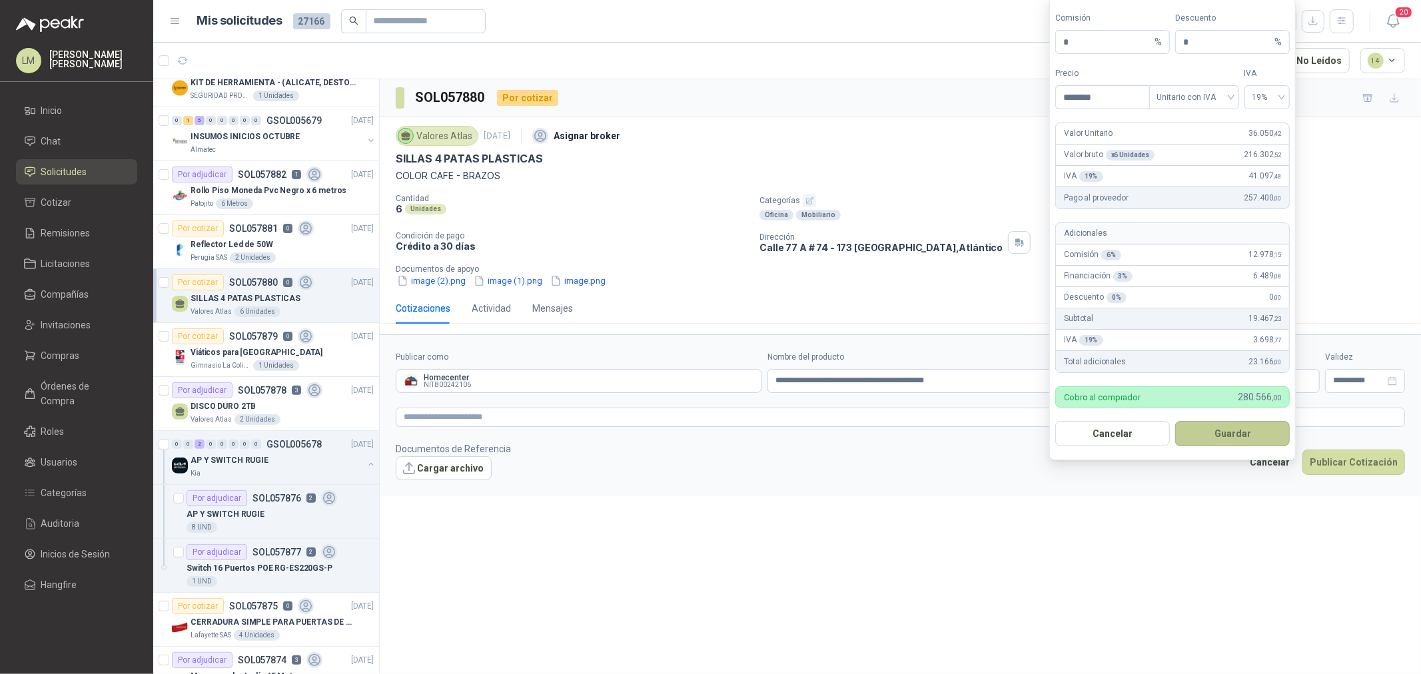
click at [1240, 440] on button "Guardar" at bounding box center [1232, 433] width 115 height 25
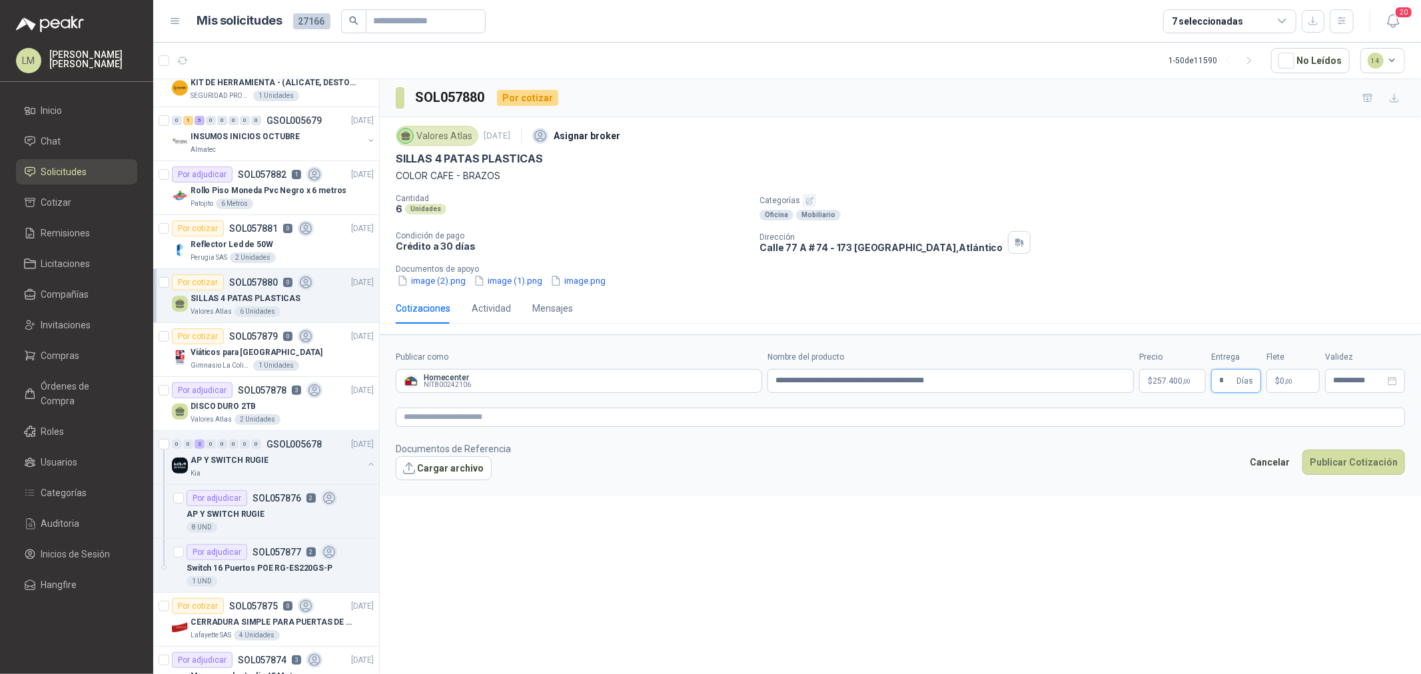
type input "*"
click at [796, 423] on textarea at bounding box center [900, 417] width 1009 height 19
click at [1277, 373] on p "$ 10.591 ,00" at bounding box center [1291, 381] width 55 height 24
click at [1270, 245] on input "*******" at bounding box center [1297, 244] width 95 height 23
type input "*******"
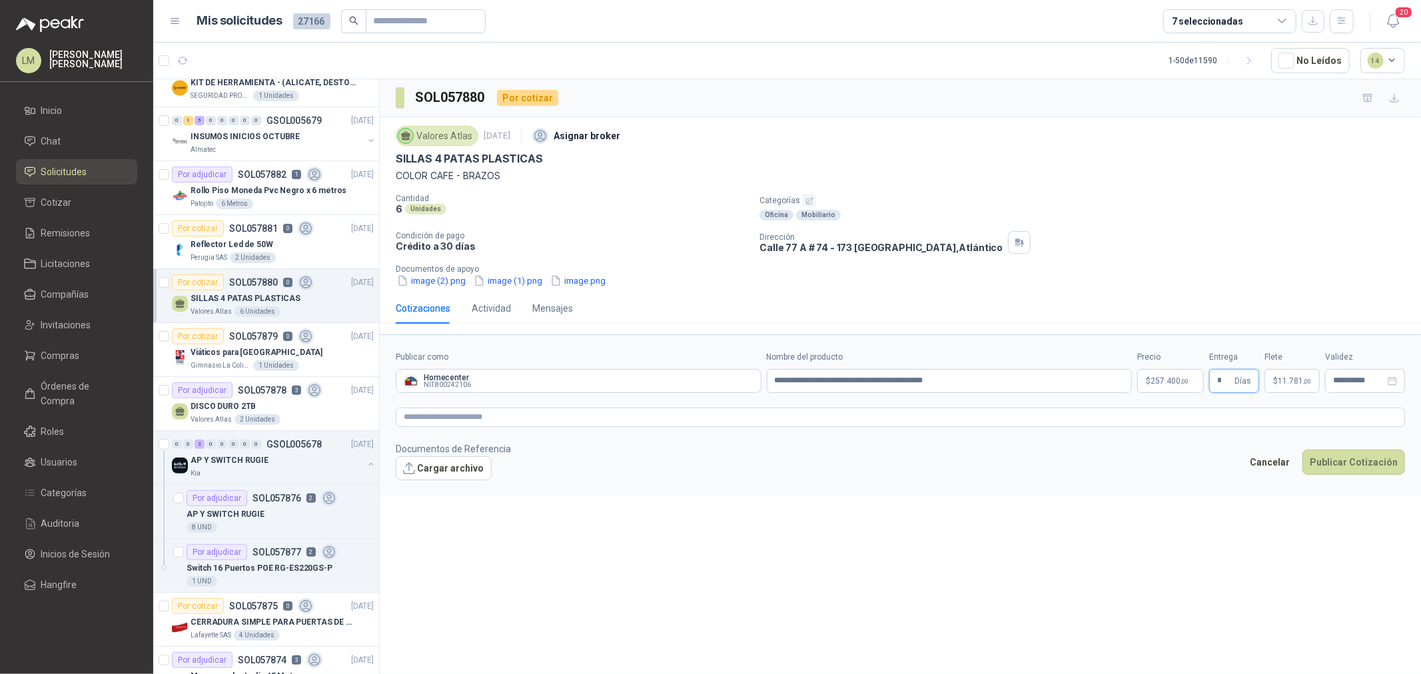
drag, startPoint x: 1226, startPoint y: 389, endPoint x: 1183, endPoint y: 396, distance: 43.3
click at [1183, 396] on form "**********" at bounding box center [900, 415] width 1041 height 162
click at [1164, 424] on textarea at bounding box center [900, 417] width 1009 height 19
drag, startPoint x: 1226, startPoint y: 383, endPoint x: 1207, endPoint y: 382, distance: 18.7
click at [1208, 382] on div "**********" at bounding box center [900, 372] width 1009 height 42
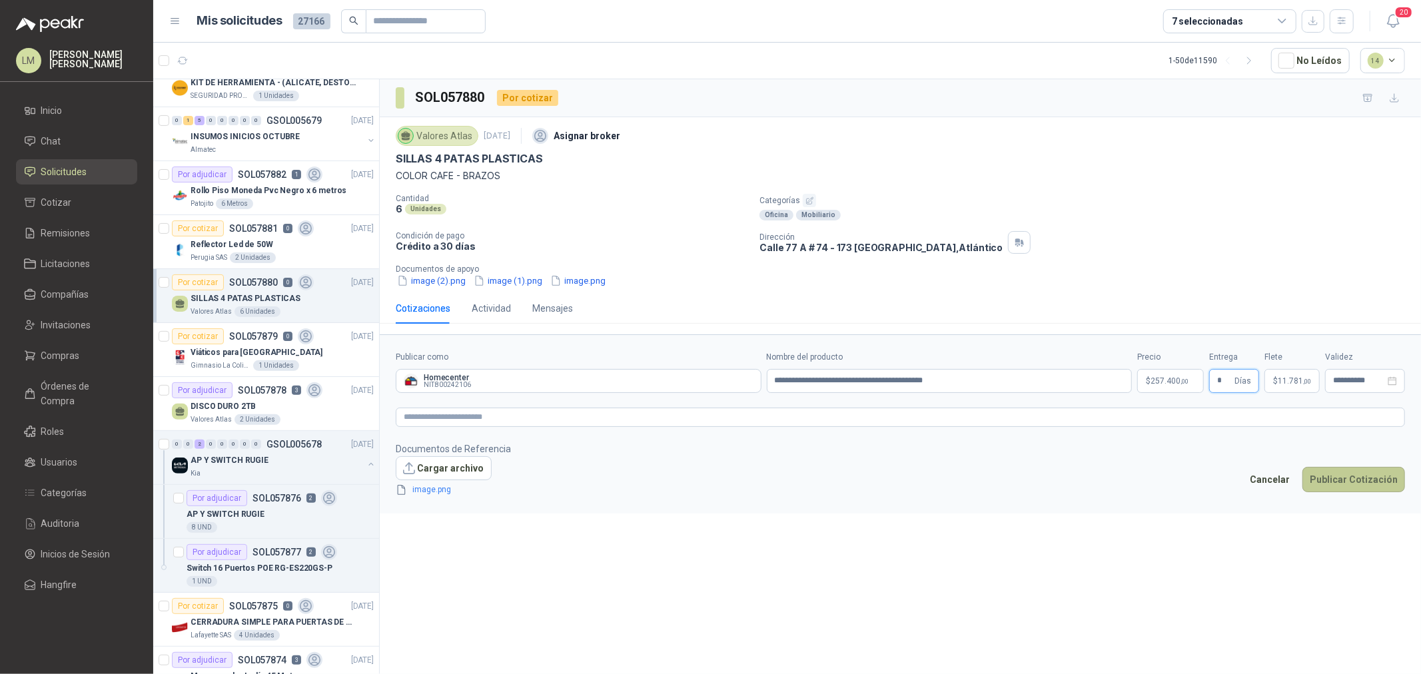
type input "*"
click at [1323, 467] on button "Publicar Cotización" at bounding box center [1353, 479] width 103 height 25
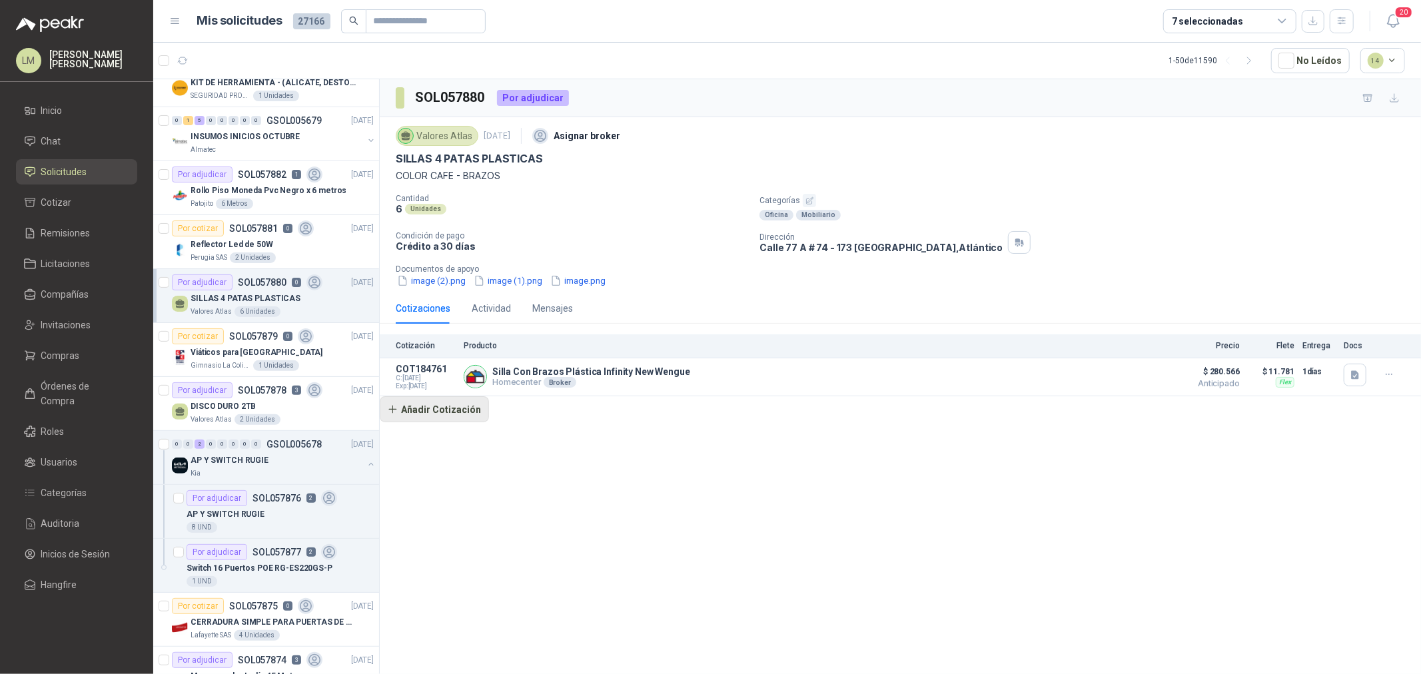
click at [462, 409] on button "Añadir Cotización" at bounding box center [434, 409] width 109 height 27
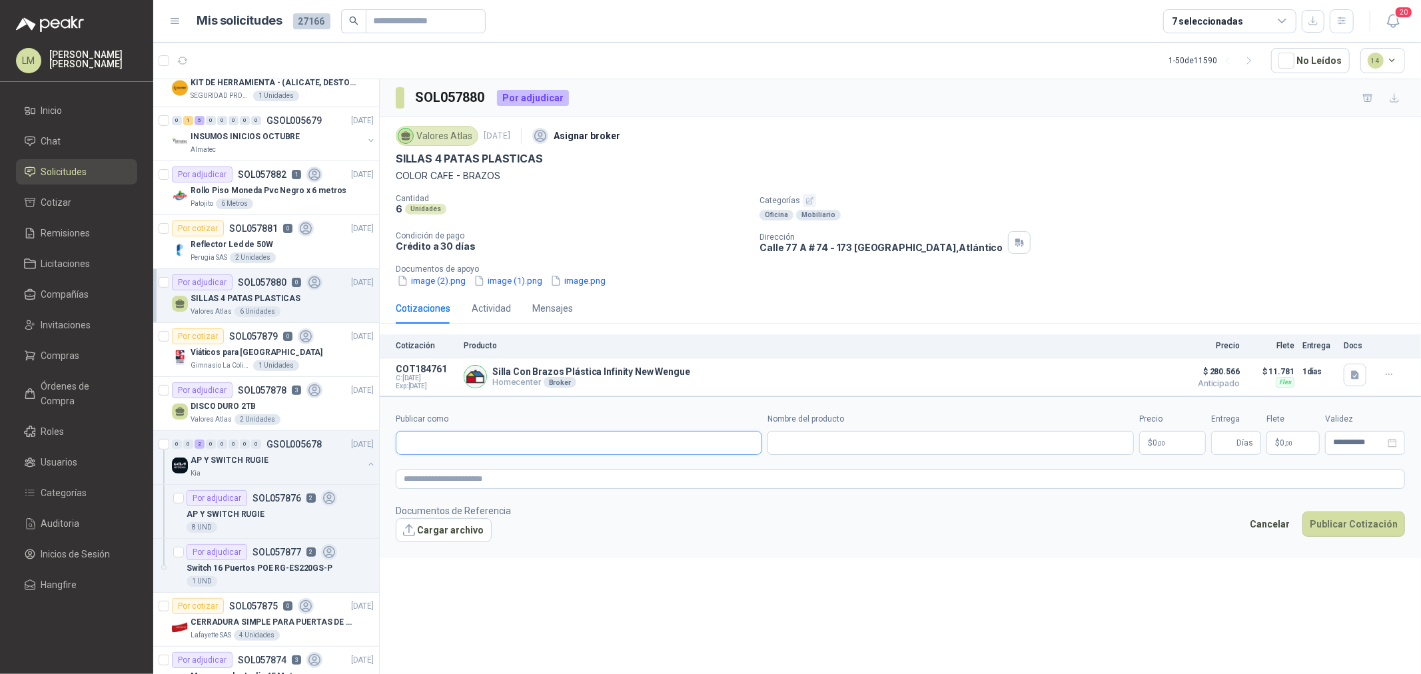
click at [462, 440] on input "Publicar como" at bounding box center [578, 443] width 365 height 23
type input "******"
click at [471, 475] on p "Homecenter" at bounding box center [450, 472] width 47 height 8
type input "**********"
click at [821, 452] on input "Nombre del producto" at bounding box center [950, 443] width 366 height 24
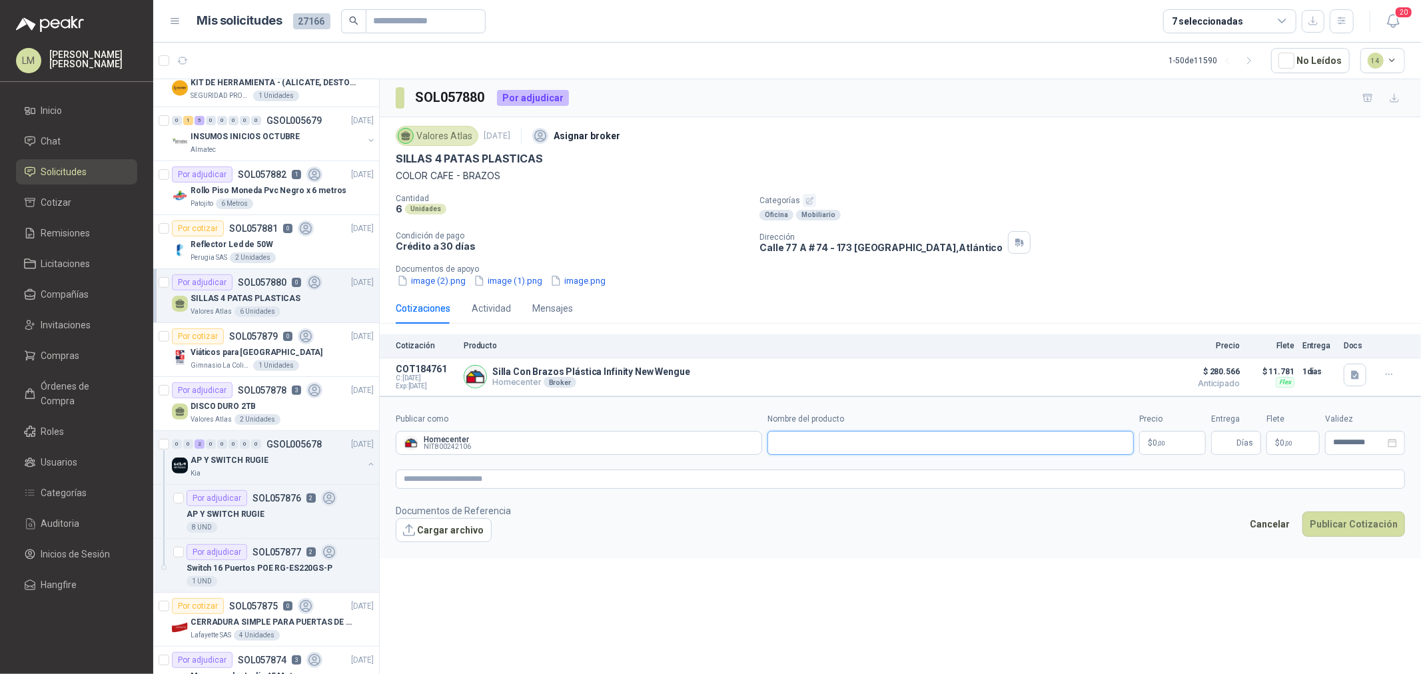
paste input "**********"
type input "**********"
click at [1160, 440] on body "LM Luis Miguel Martinez Inicio Chat Solicitudes Cotizar Remisiones Licitaciones…" at bounding box center [710, 337] width 1421 height 674
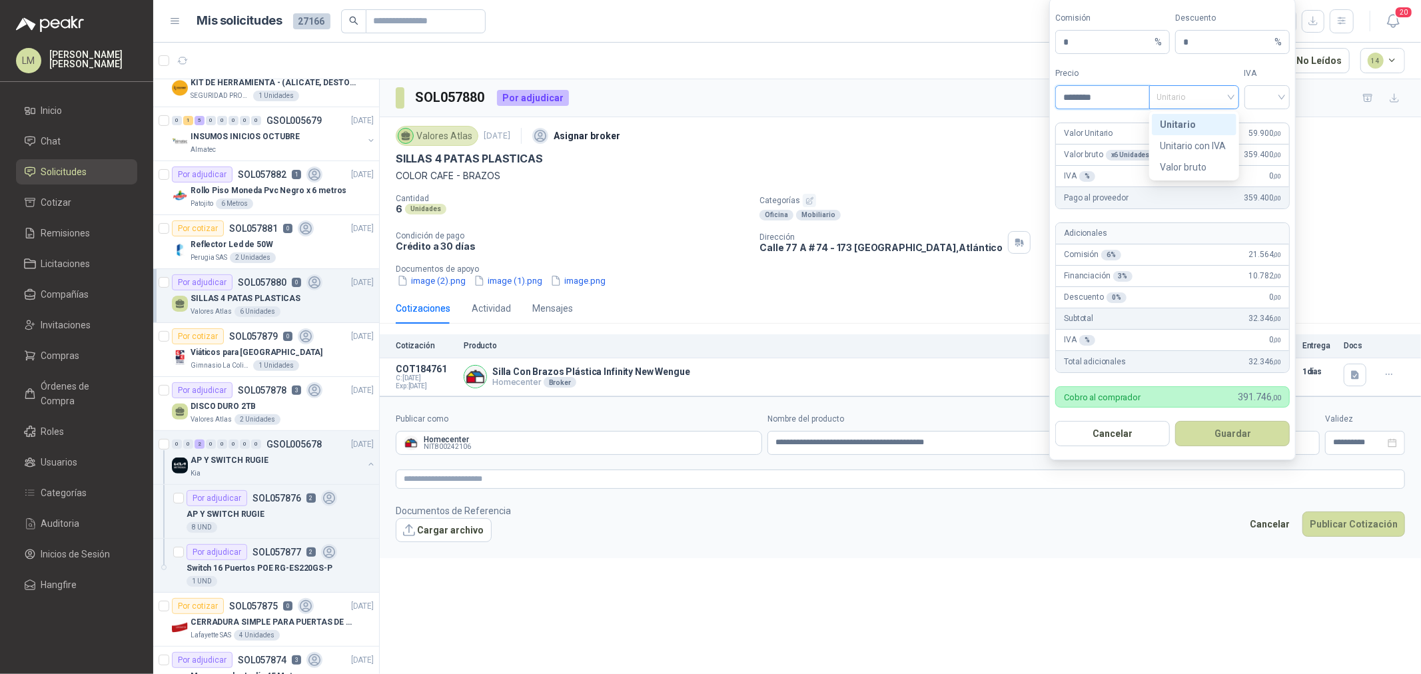
click at [1169, 99] on span "Unitario" at bounding box center [1194, 97] width 74 height 20
type input "********"
click at [1188, 149] on div "Unitario con IVA" at bounding box center [1194, 146] width 69 height 15
click at [1253, 105] on span at bounding box center [1267, 97] width 30 height 23
click at [1256, 125] on div "19%" at bounding box center [1267, 124] width 25 height 15
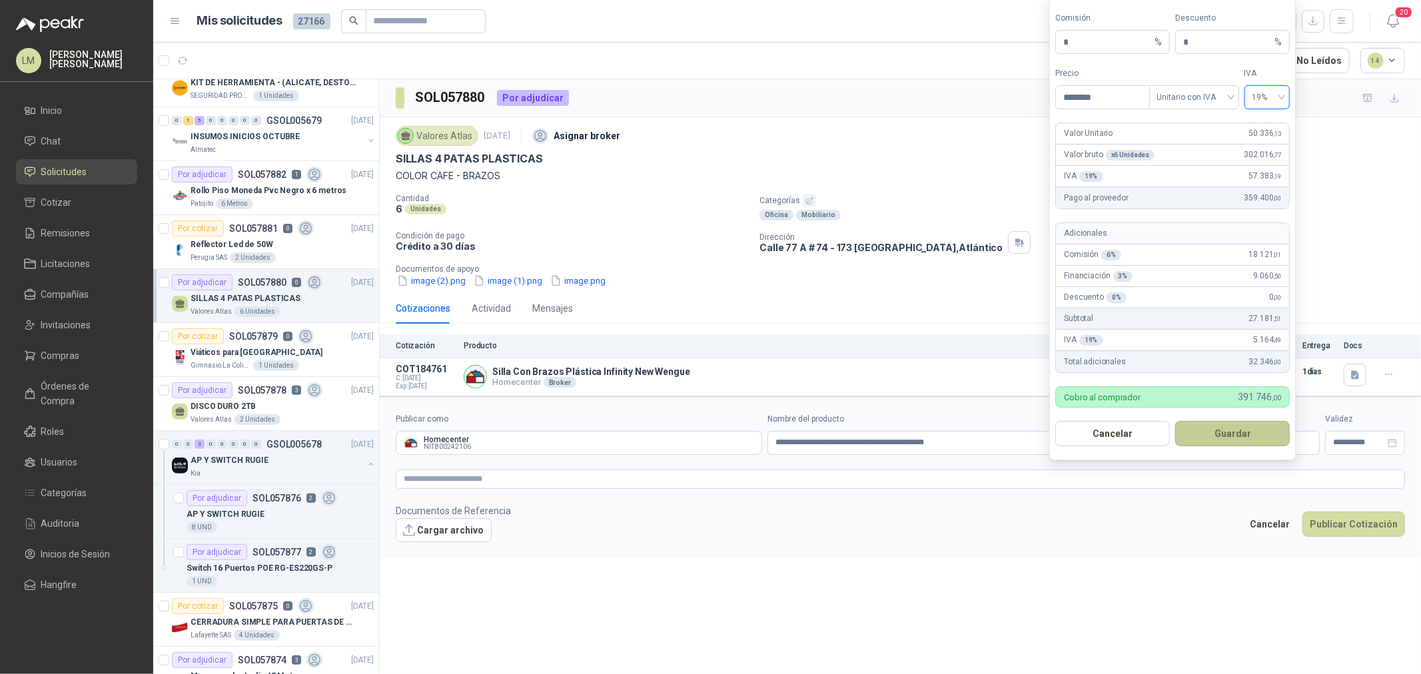
click at [1226, 436] on button "Guardar" at bounding box center [1232, 433] width 115 height 25
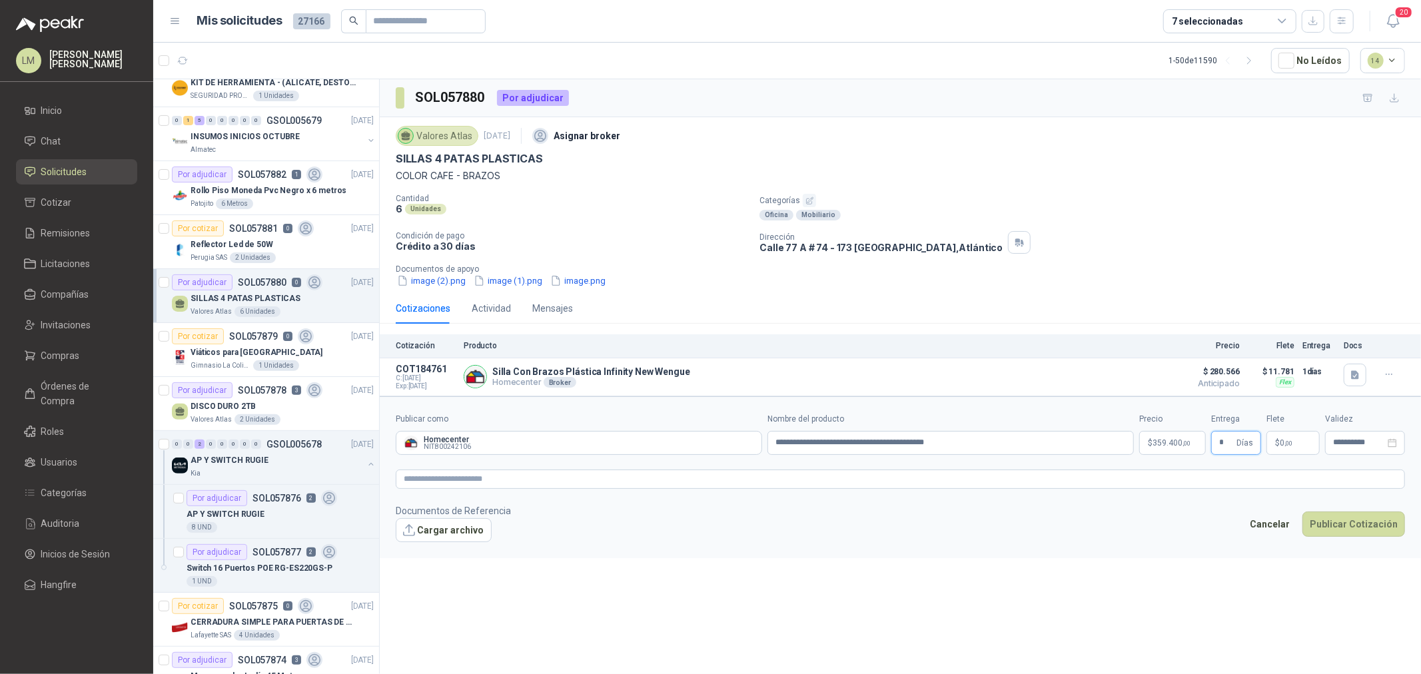
type input "*"
type input "********"
click at [1114, 488] on textarea at bounding box center [900, 479] width 1009 height 19
click at [917, 486] on textarea at bounding box center [900, 479] width 1009 height 19
click at [1344, 542] on button "Publicar Cotización" at bounding box center [1353, 541] width 103 height 25
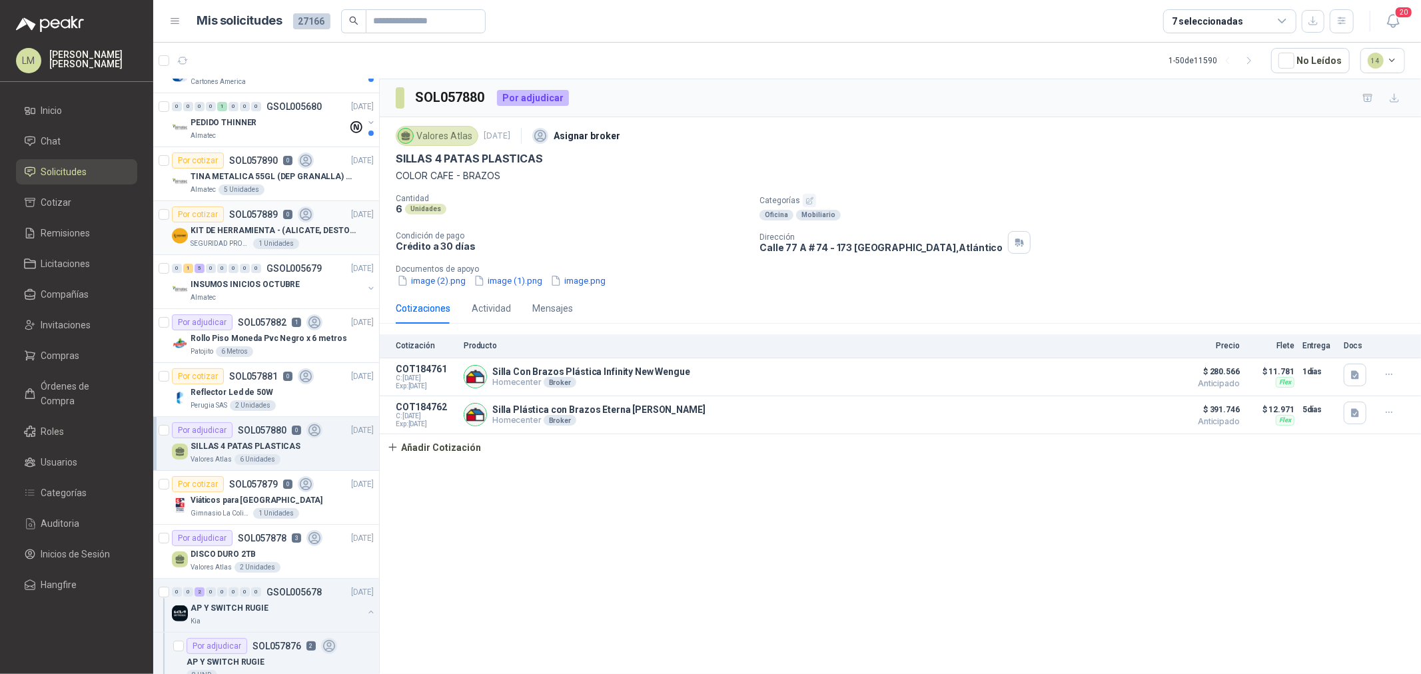
scroll to position [74, 0]
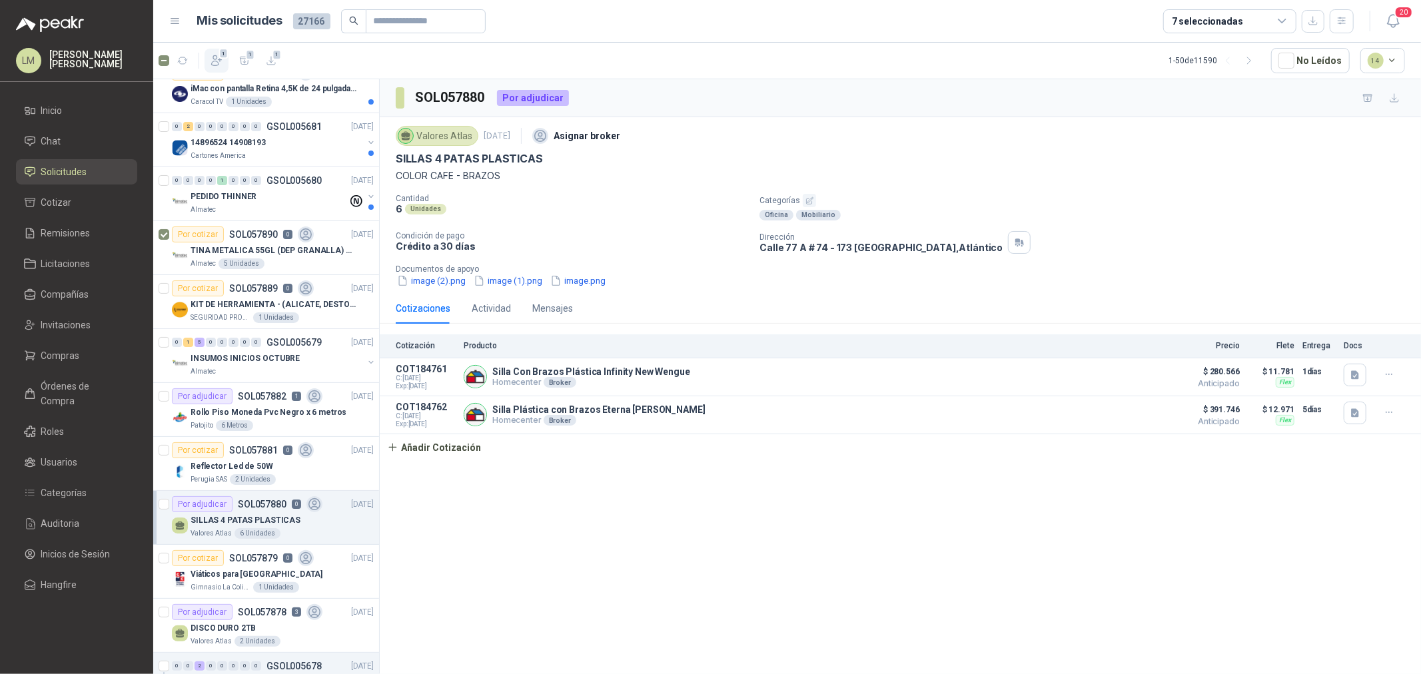
click at [214, 56] on icon "button" at bounding box center [217, 61] width 10 height 10
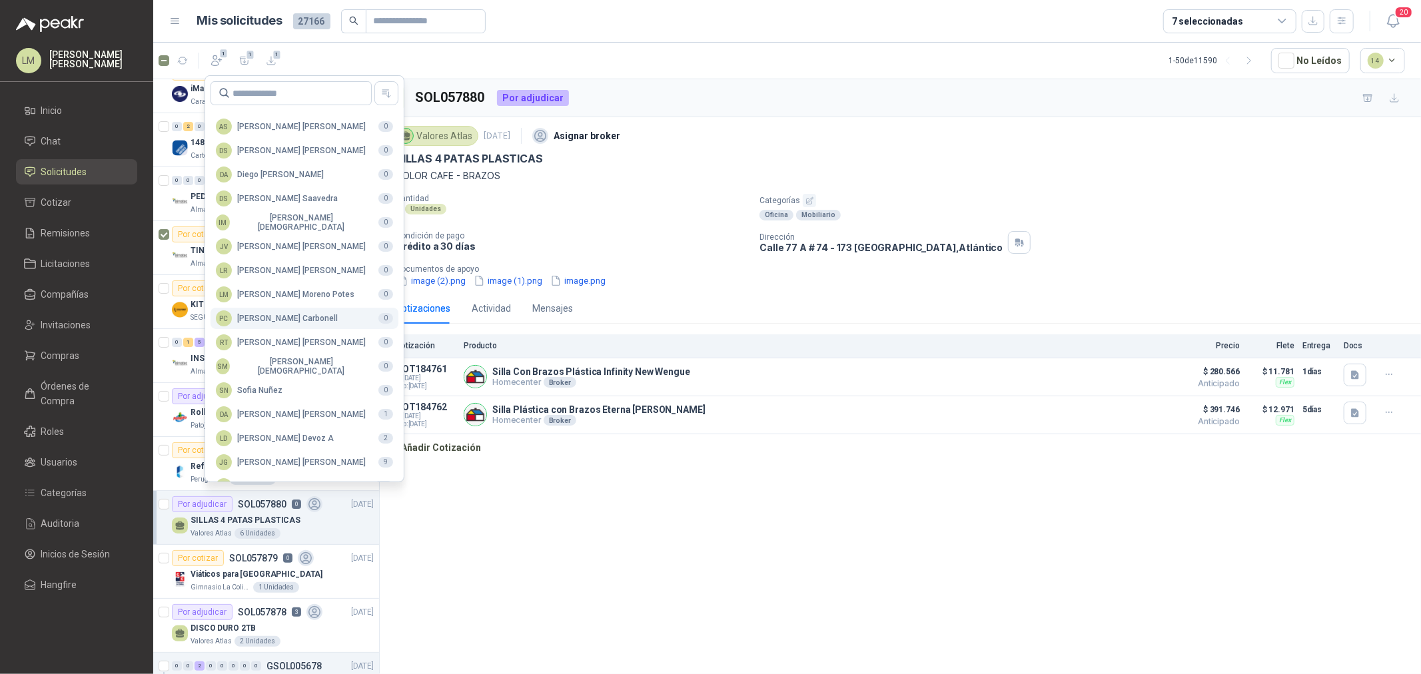
scroll to position [236, 0]
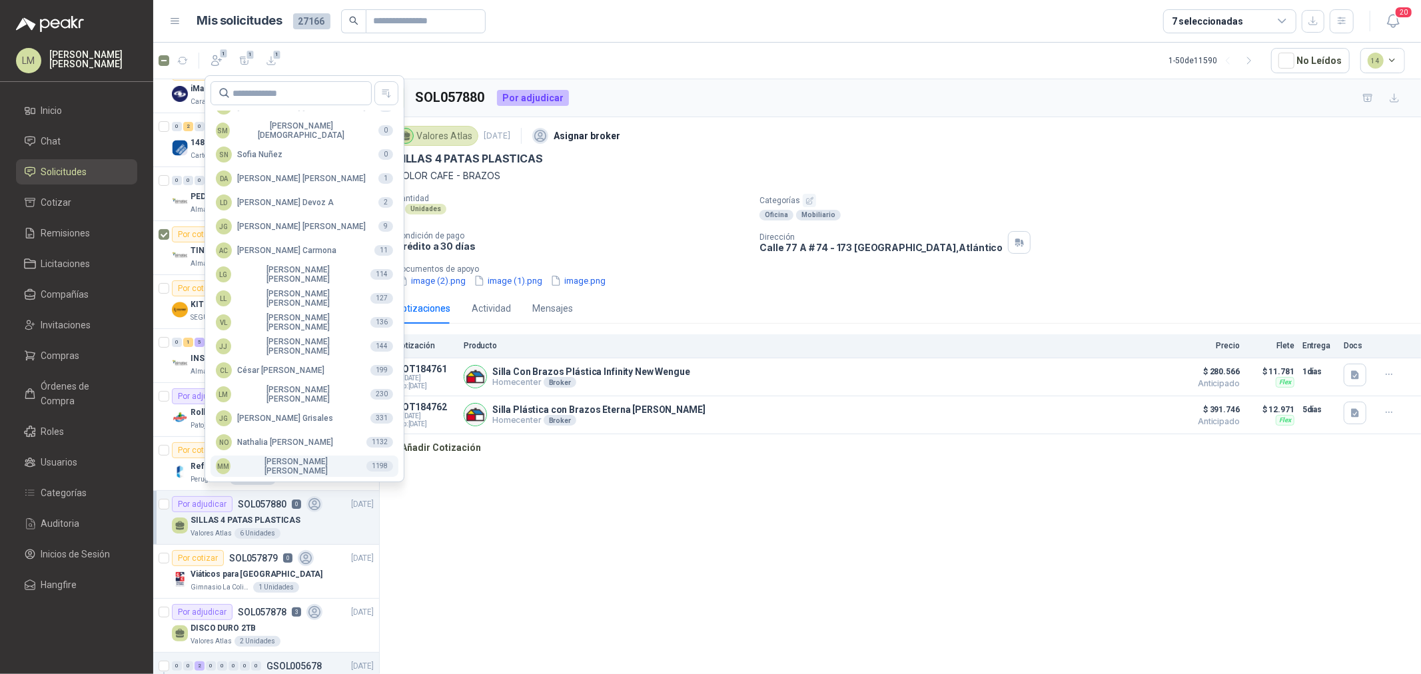
click at [274, 458] on div "MM Mauricio Martinez" at bounding box center [286, 466] width 140 height 19
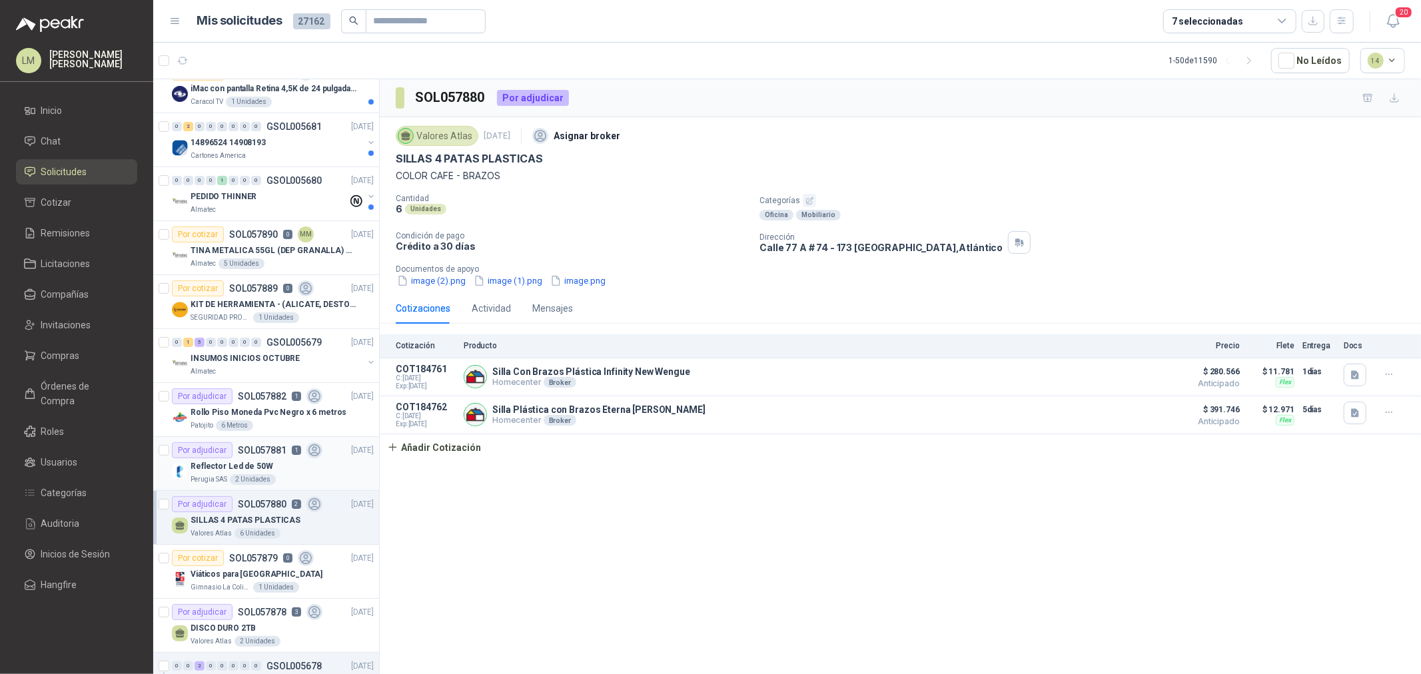
click at [288, 446] on div "Por adjudicar SOL057881 1" at bounding box center [247, 450] width 151 height 16
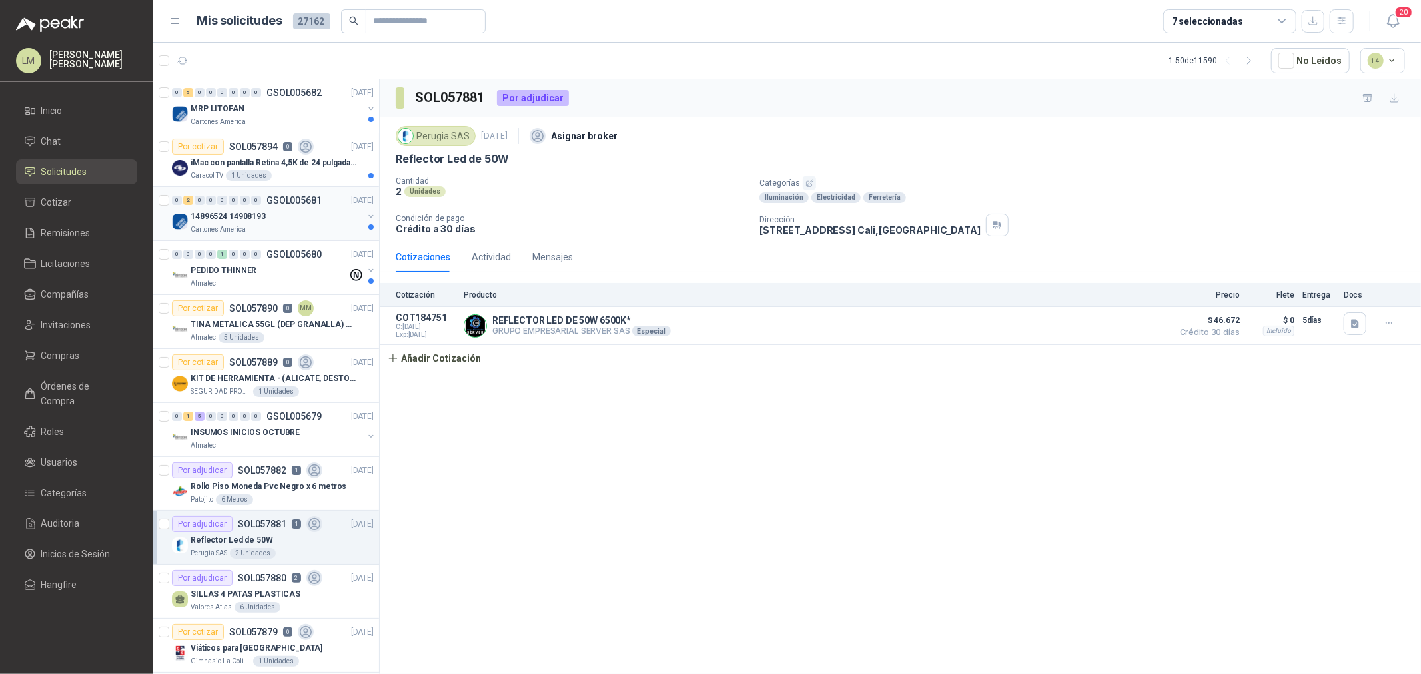
click at [240, 209] on div "14896524 14908193" at bounding box center [277, 217] width 173 height 16
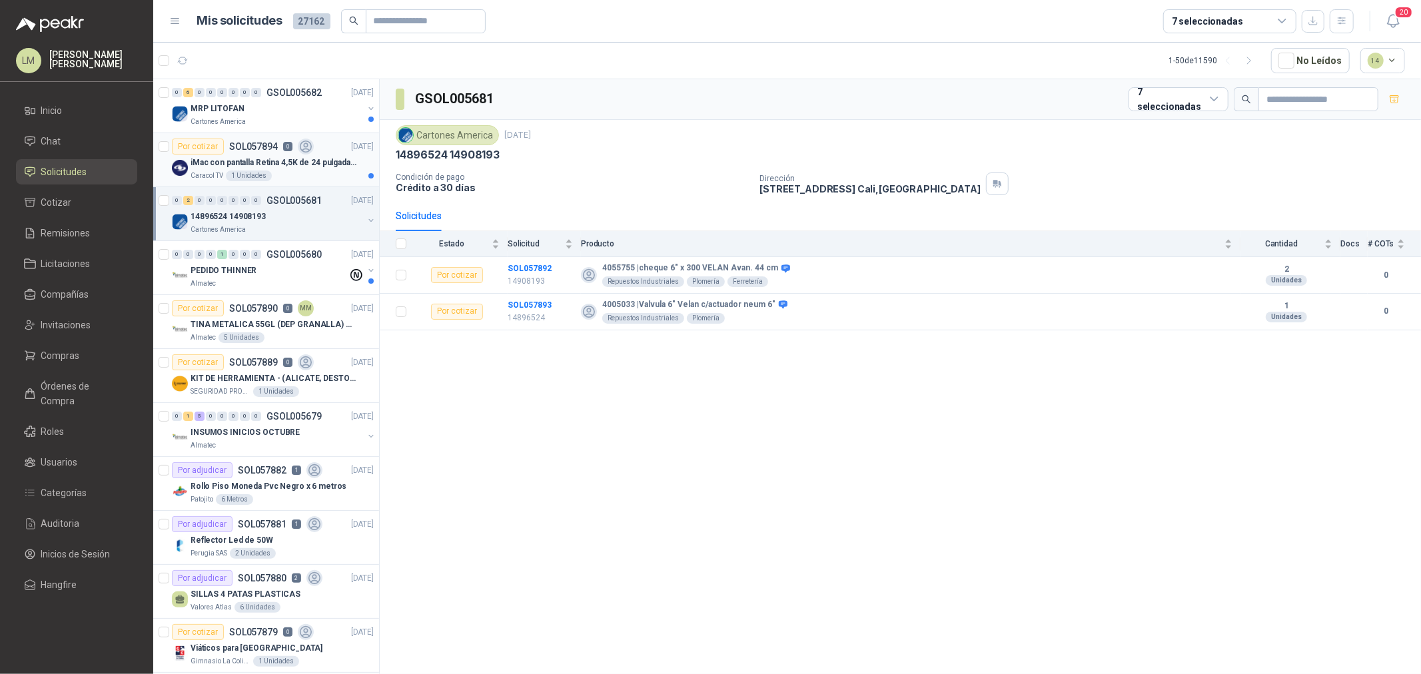
click at [226, 173] on div "1 Unidades" at bounding box center [249, 176] width 46 height 11
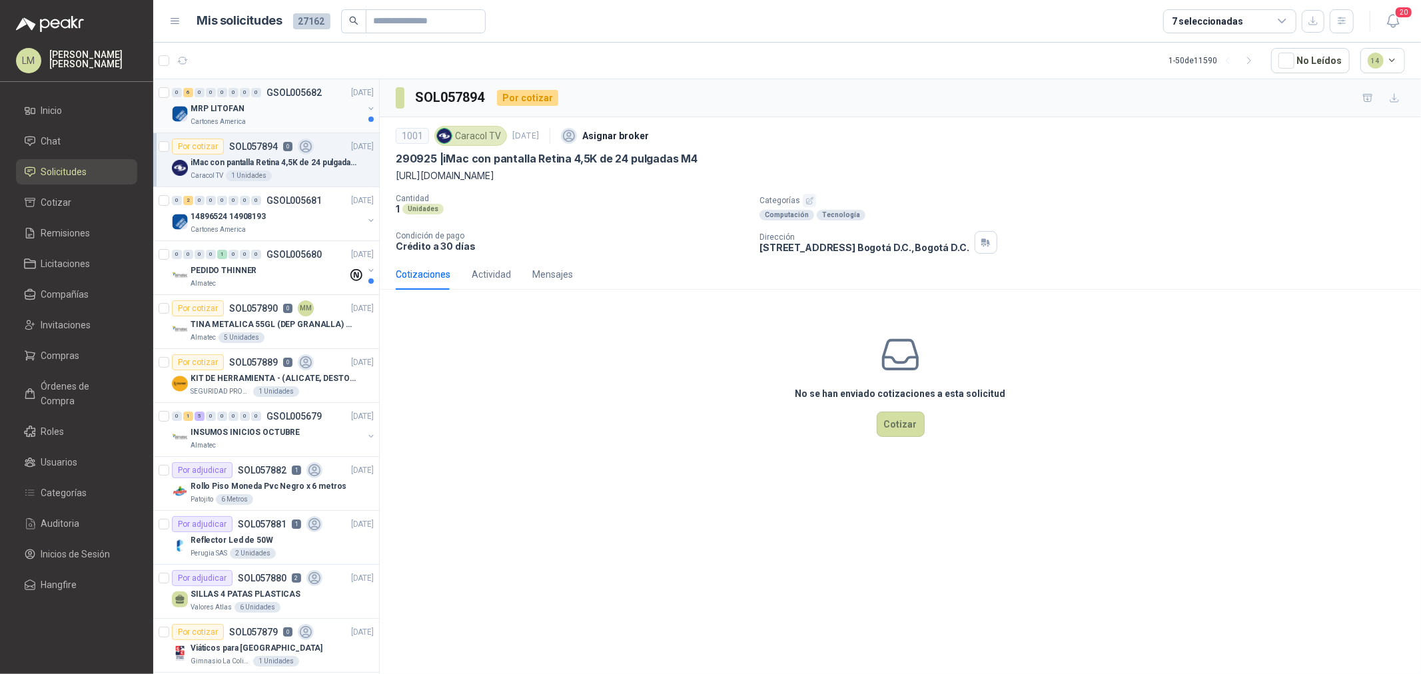
click at [218, 108] on p "MRP LITOFAN" at bounding box center [218, 109] width 54 height 13
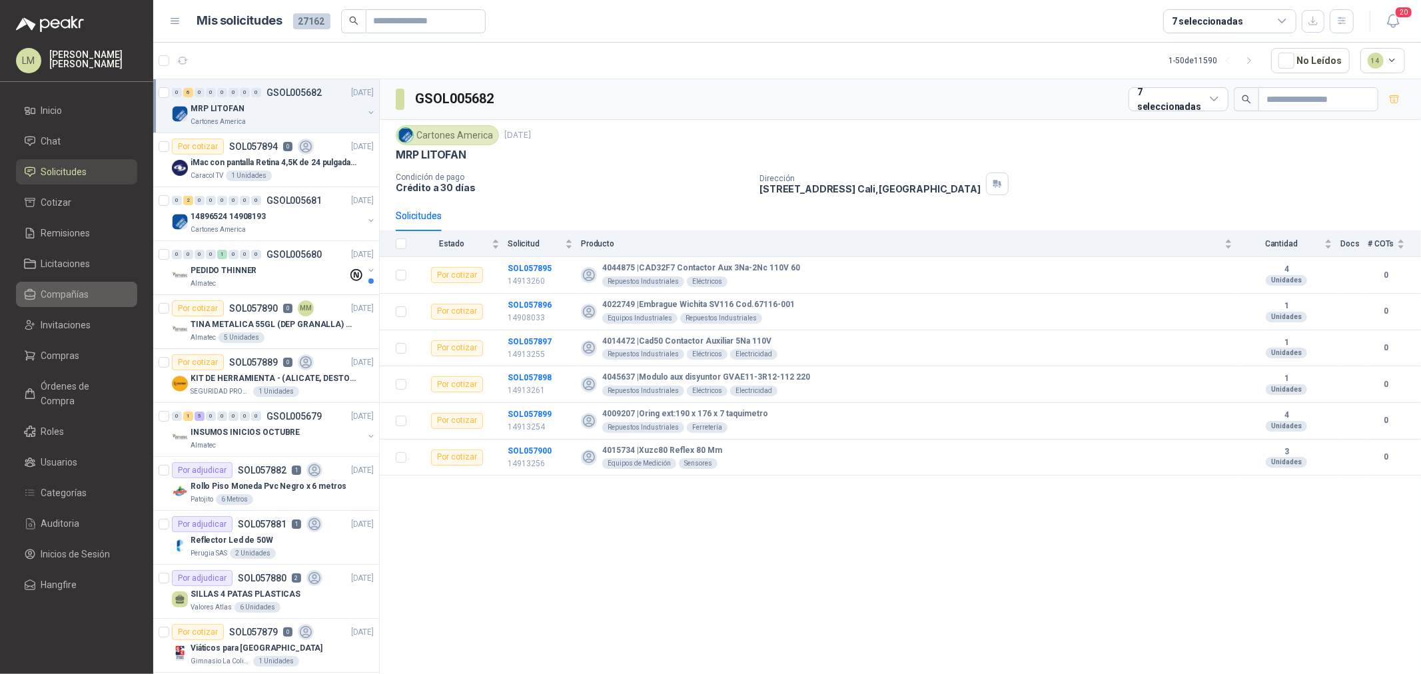
click at [78, 296] on span "Compañías" at bounding box center [65, 294] width 48 height 15
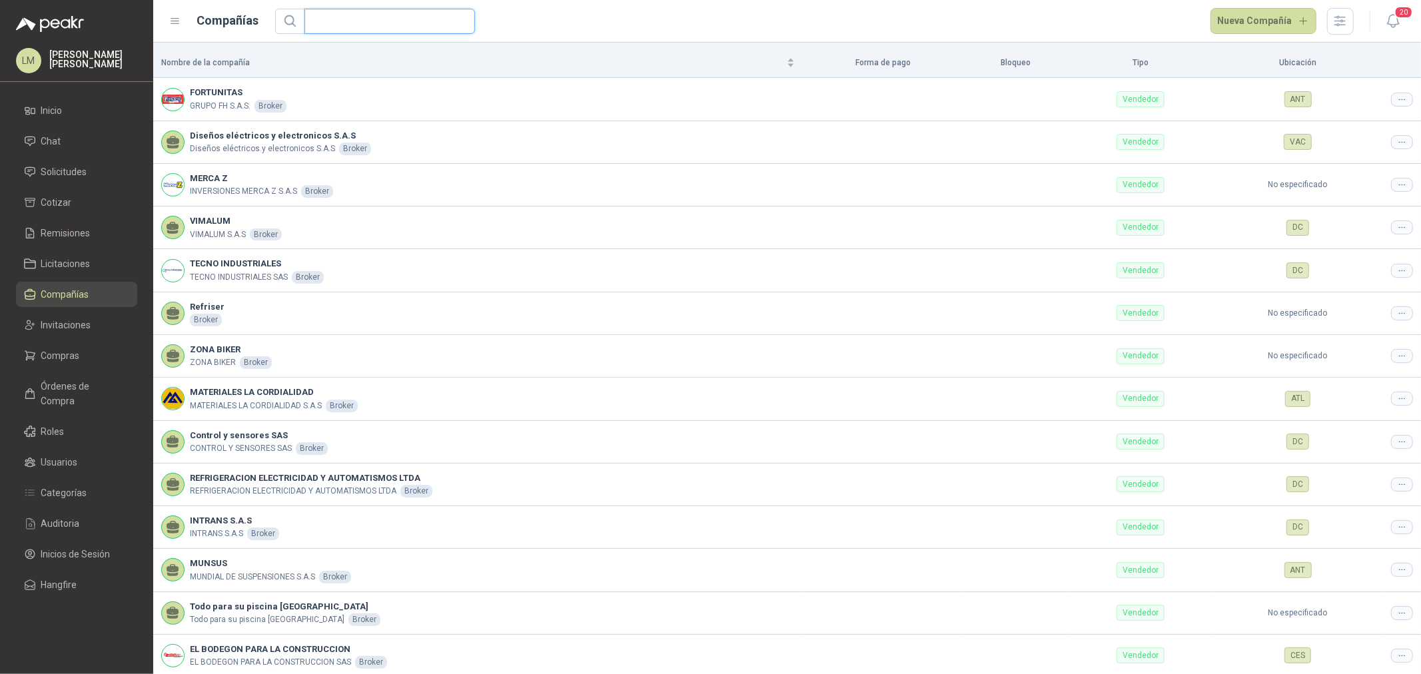
click at [338, 28] on input "text" at bounding box center [384, 21] width 144 height 24
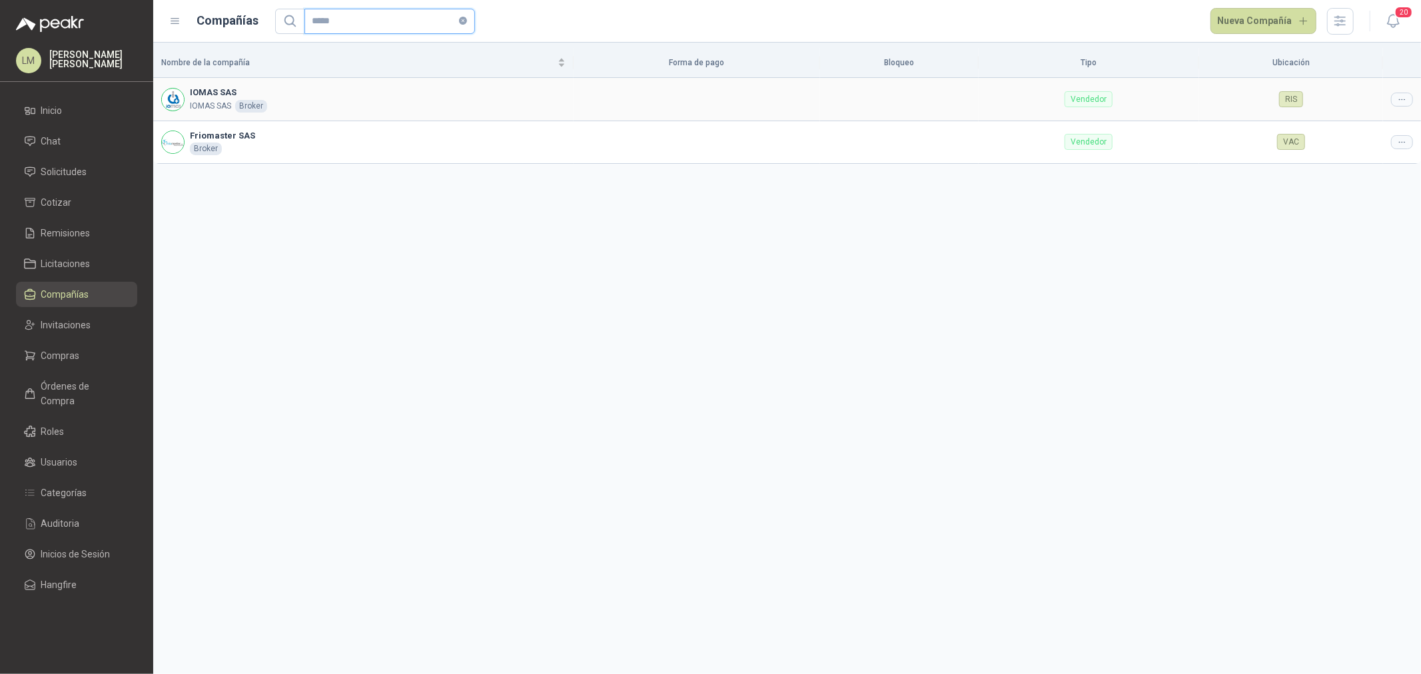
type input "*****"
click at [1406, 99] on icon at bounding box center [1402, 100] width 10 height 10
click at [1383, 117] on span "Editar compañía" at bounding box center [1368, 122] width 69 height 15
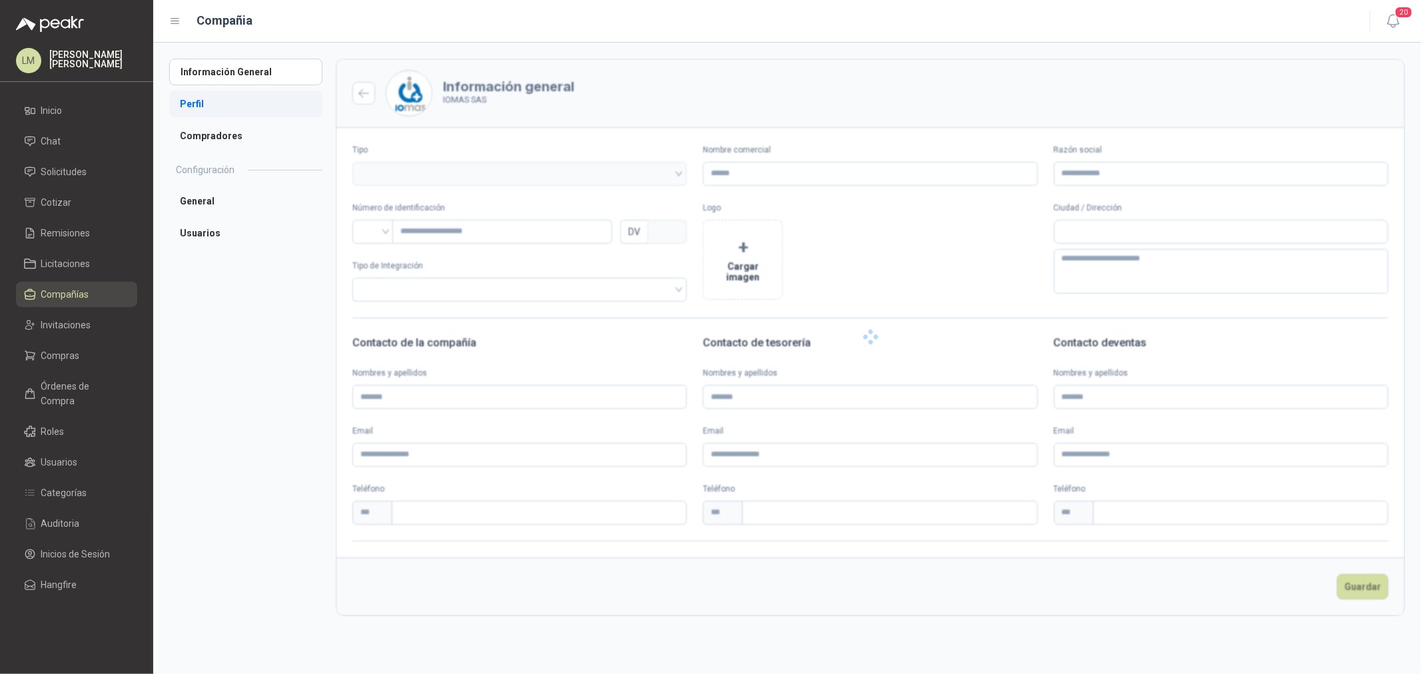
type input "*********"
type input "**********"
type input "***"
type textarea "**********"
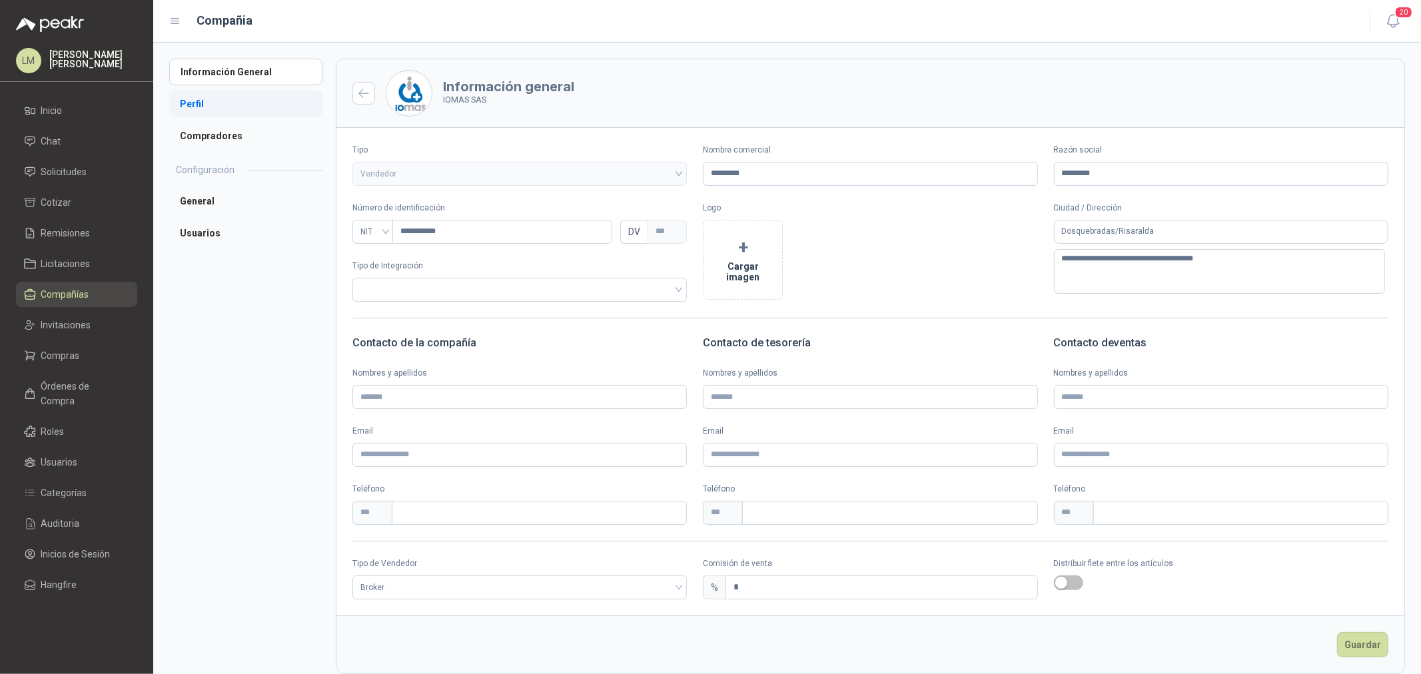
click at [208, 107] on li "Perfil" at bounding box center [245, 104] width 153 height 27
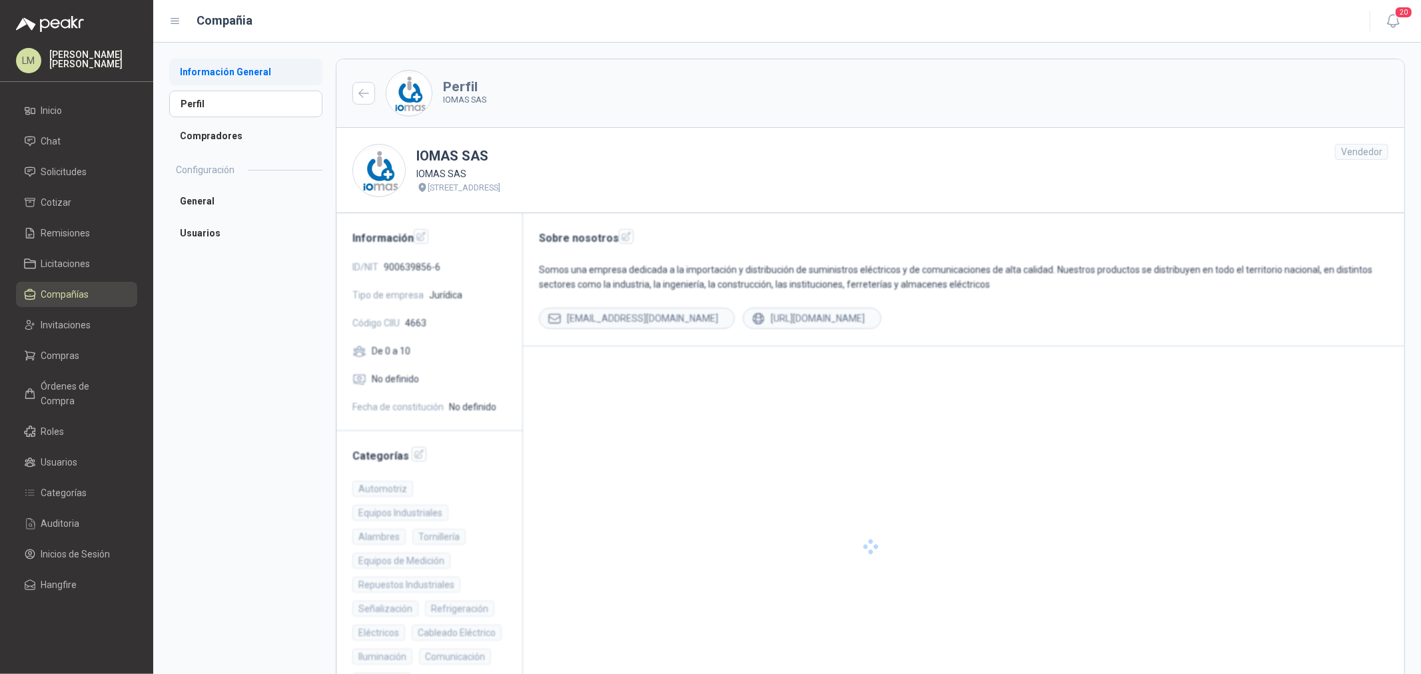
click at [207, 77] on li "Información General" at bounding box center [245, 72] width 153 height 27
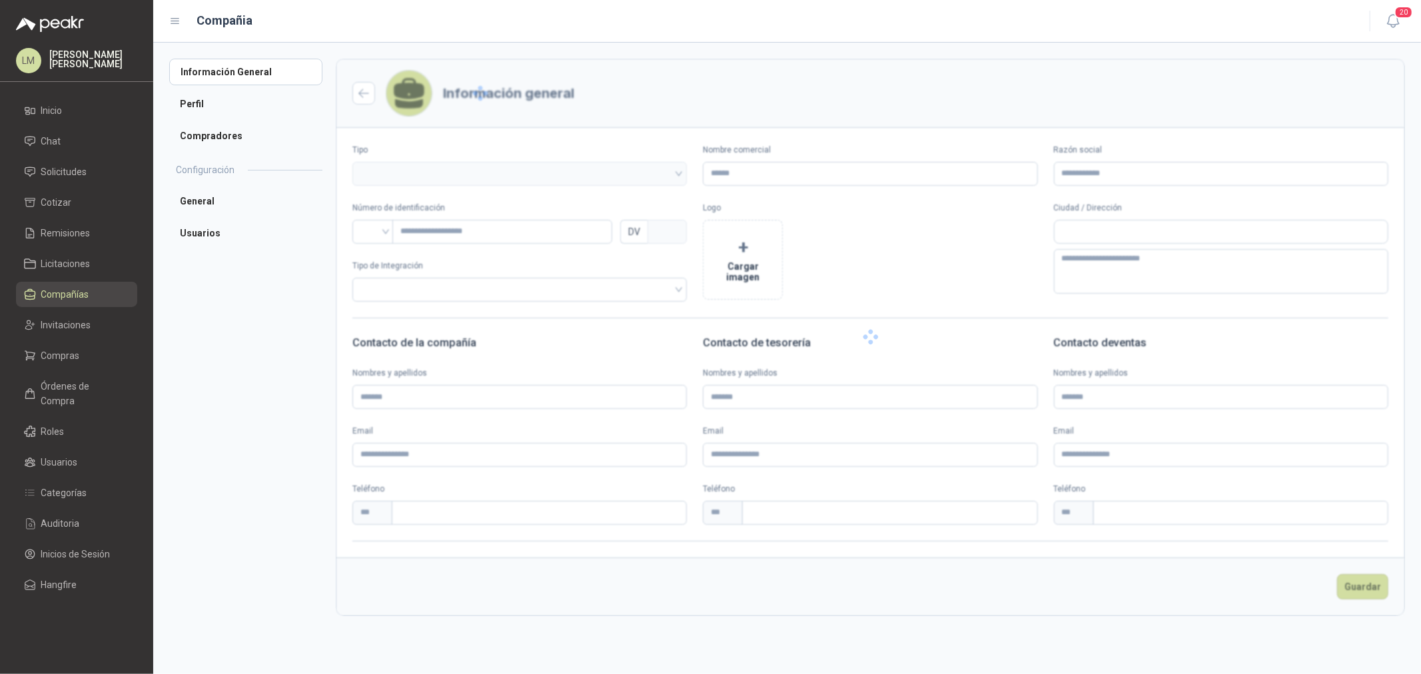
type input "*********"
type input "**********"
type input "***"
type textarea "**********"
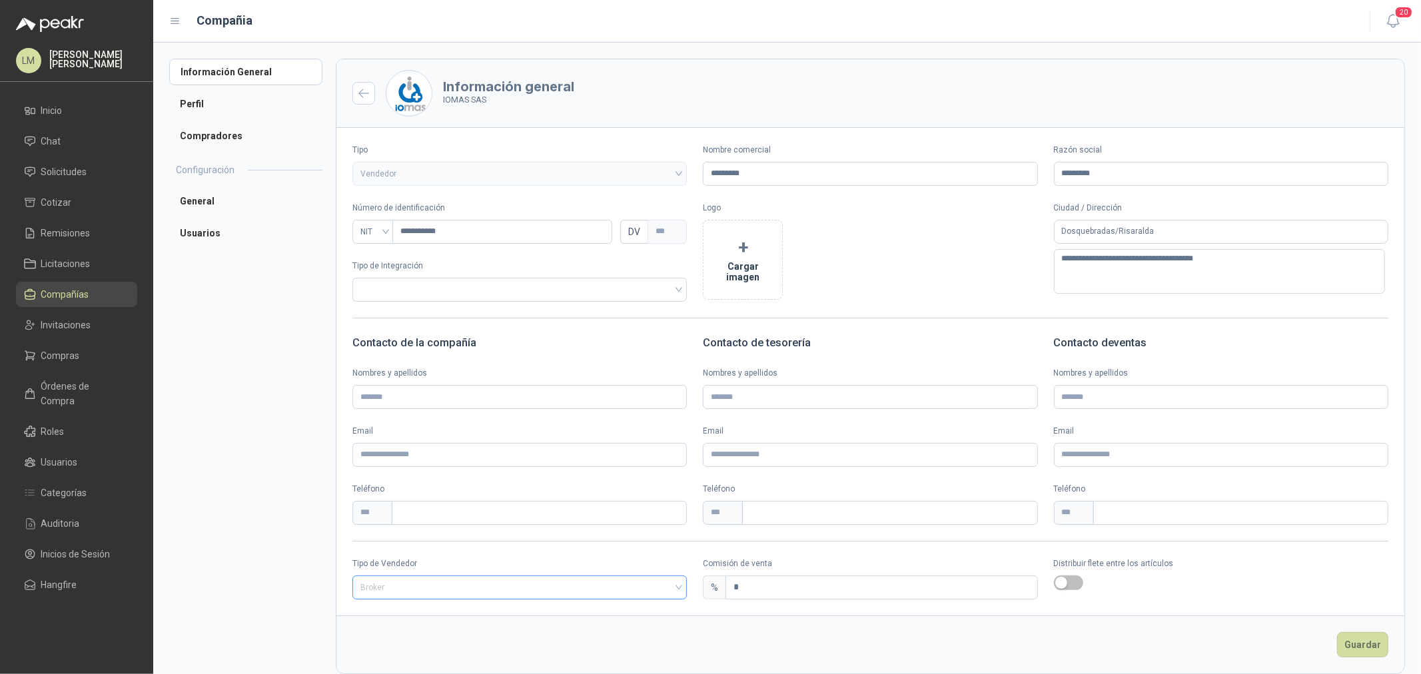
click at [494, 597] on span "Broker" at bounding box center [519, 588] width 318 height 20
click at [422, 657] on div "Especial" at bounding box center [518, 658] width 310 height 15
drag, startPoint x: 749, startPoint y: 588, endPoint x: 695, endPoint y: 594, distance: 54.3
click at [725, 590] on div "*" at bounding box center [881, 588] width 312 height 24
type input "*"
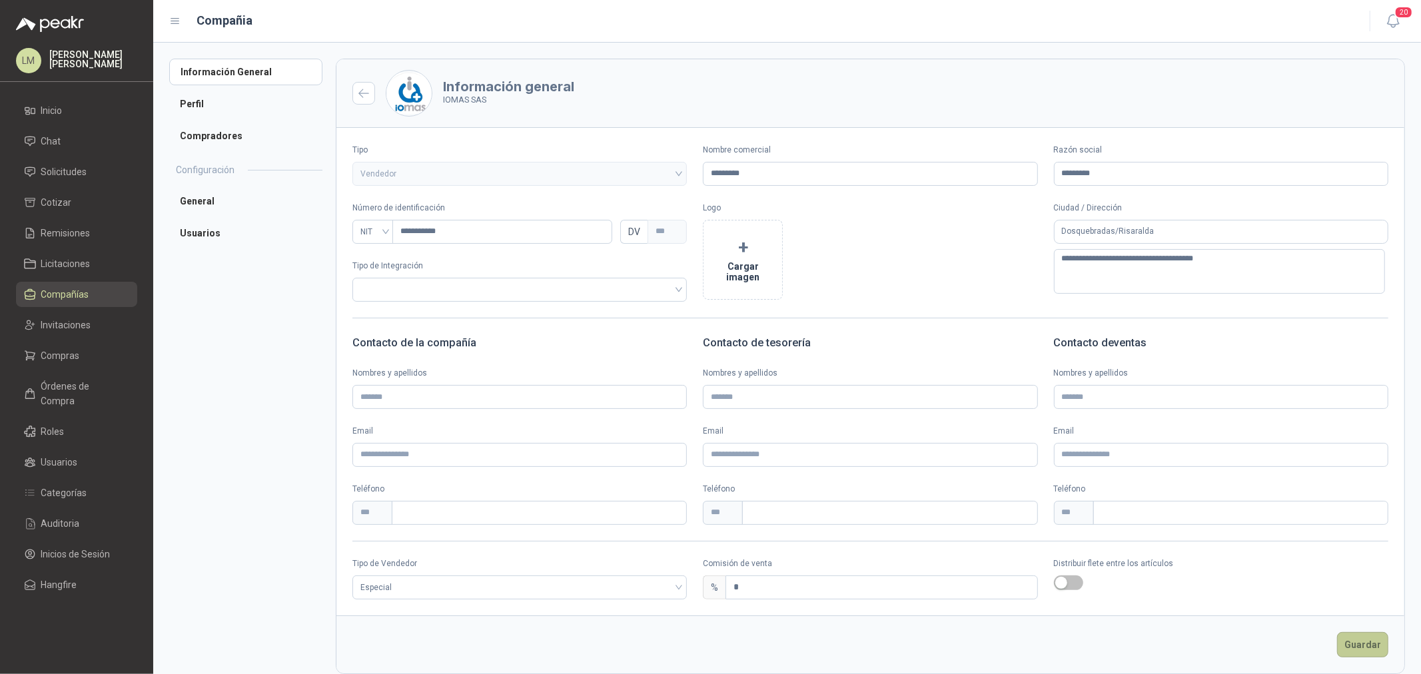
click at [1337, 638] on button "Guardar" at bounding box center [1362, 644] width 51 height 25
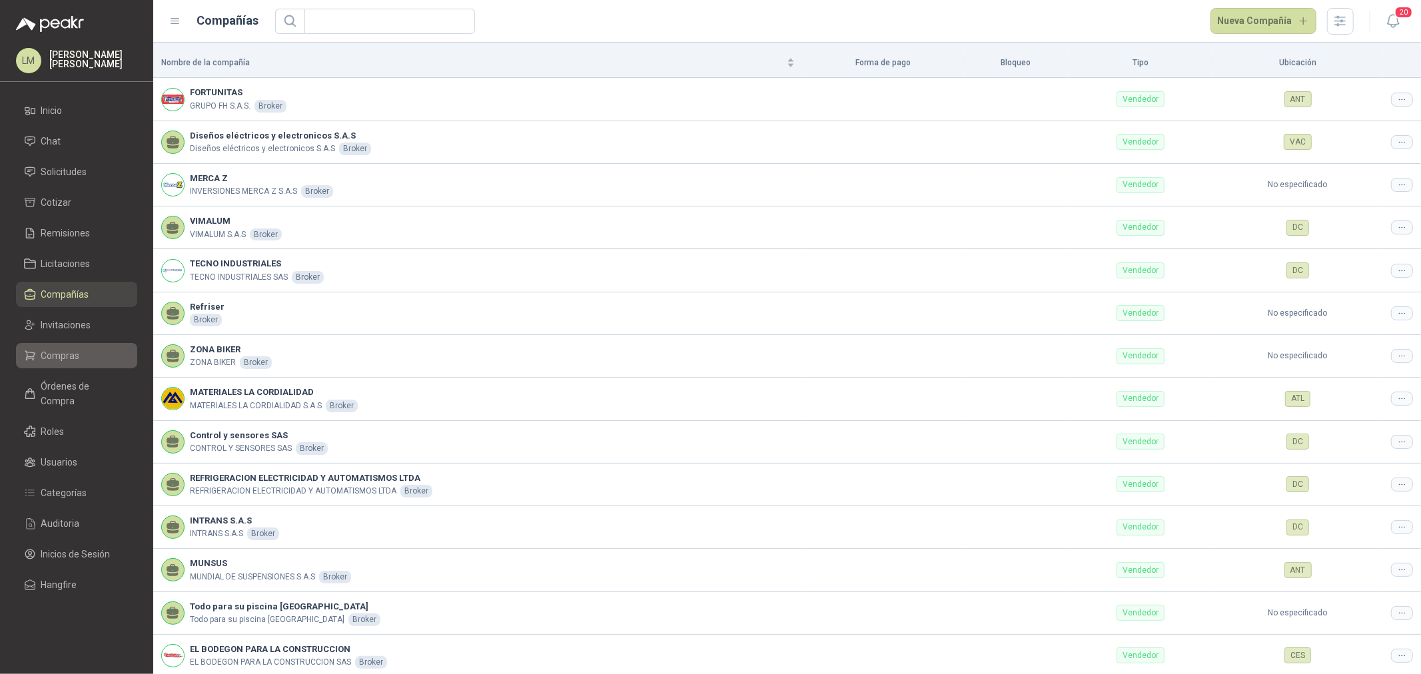
click at [63, 353] on span "Compras" at bounding box center [60, 355] width 39 height 15
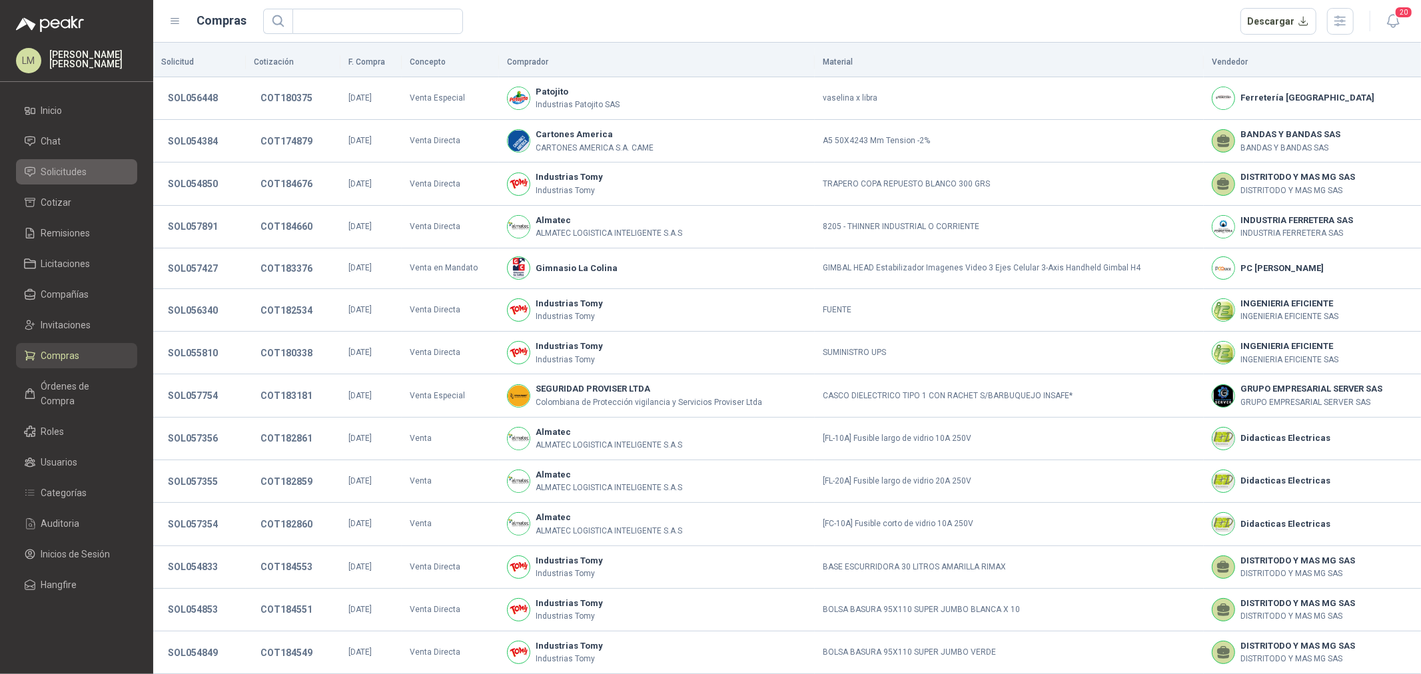
click at [71, 169] on span "Solicitudes" at bounding box center [64, 172] width 46 height 15
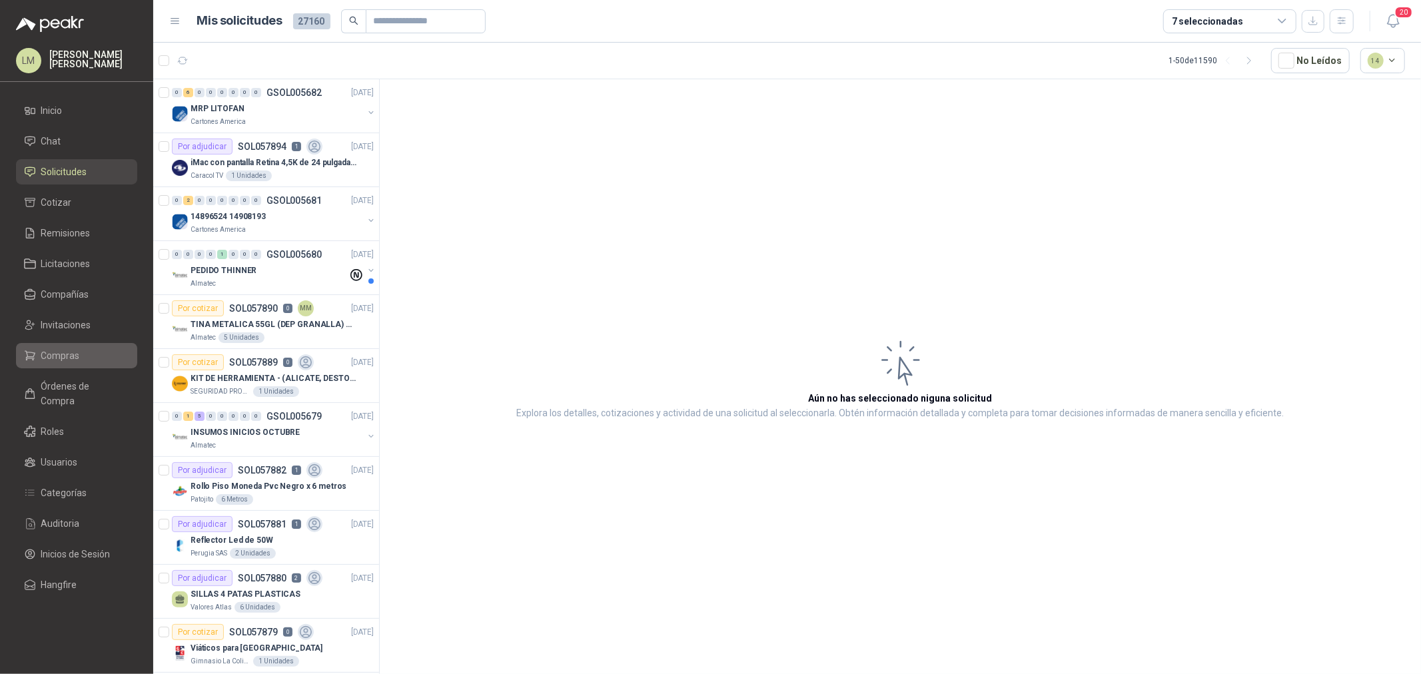
click at [55, 355] on span "Compras" at bounding box center [60, 355] width 39 height 15
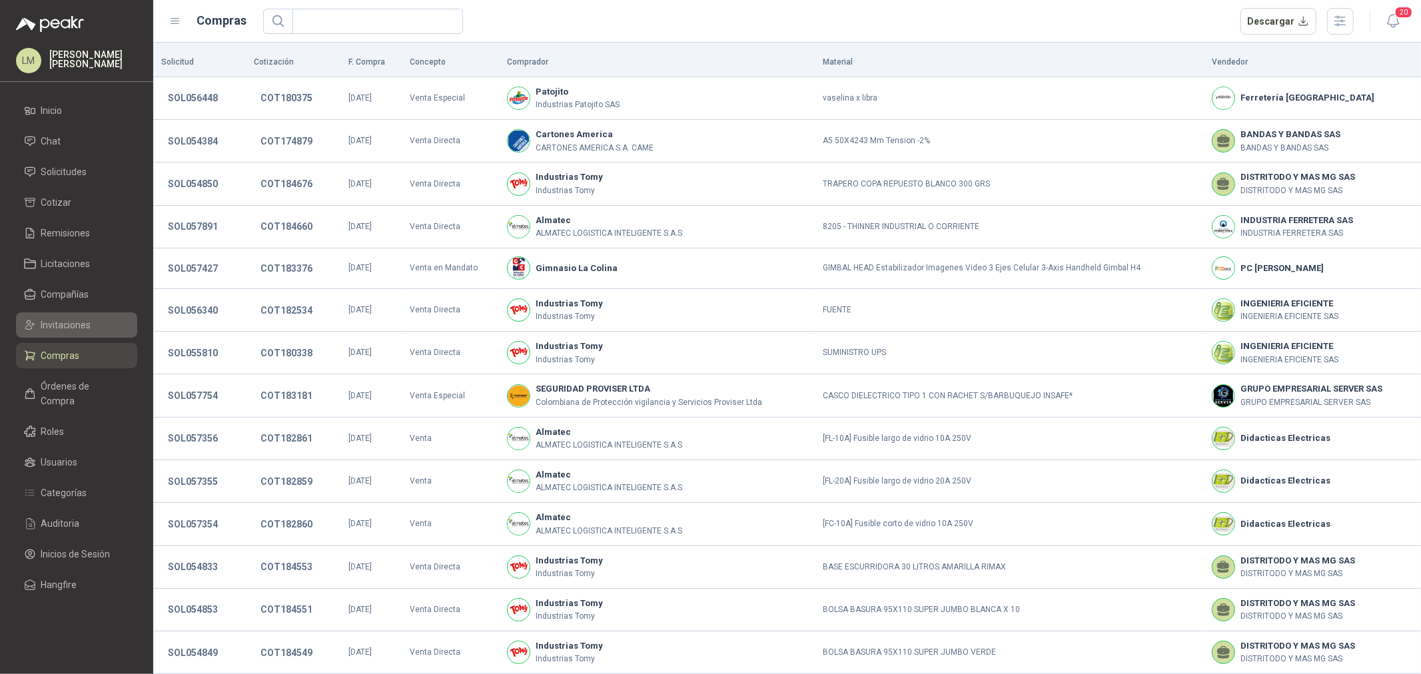
click at [61, 326] on span "Invitaciones" at bounding box center [66, 325] width 50 height 15
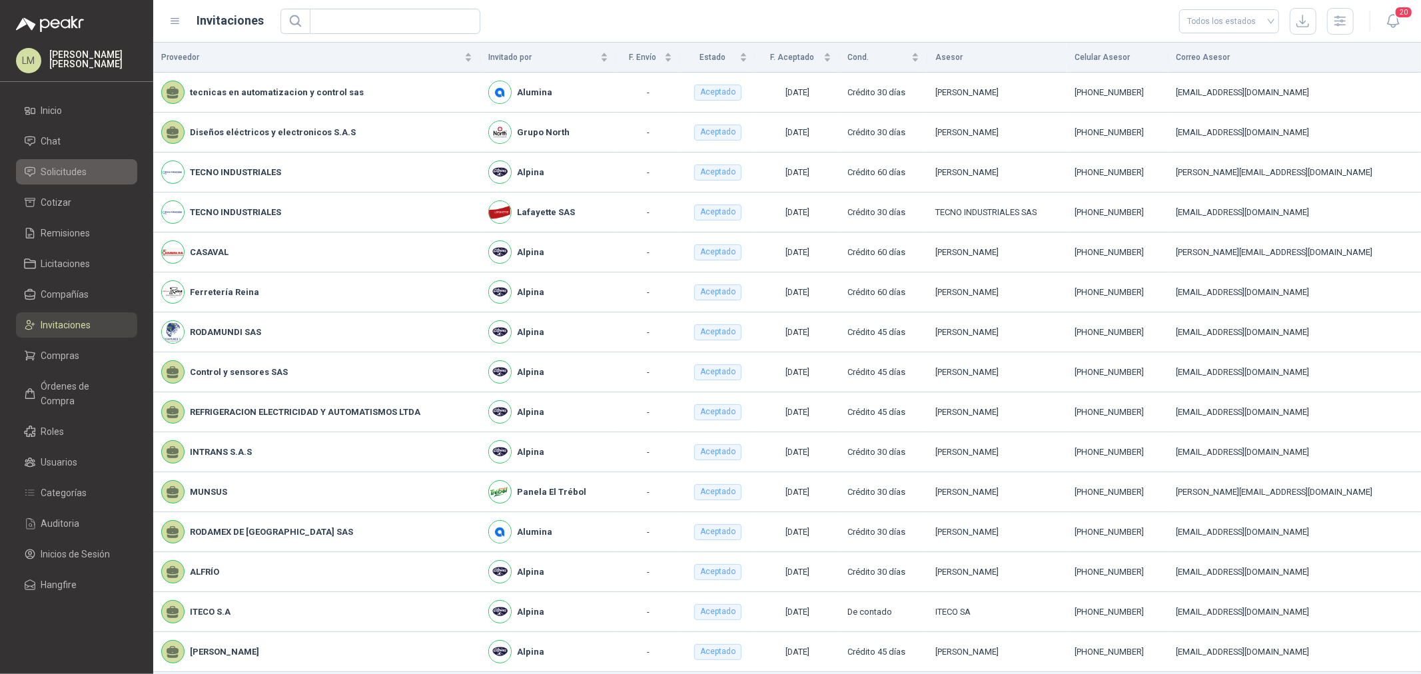
click at [69, 175] on span "Solicitudes" at bounding box center [64, 172] width 46 height 15
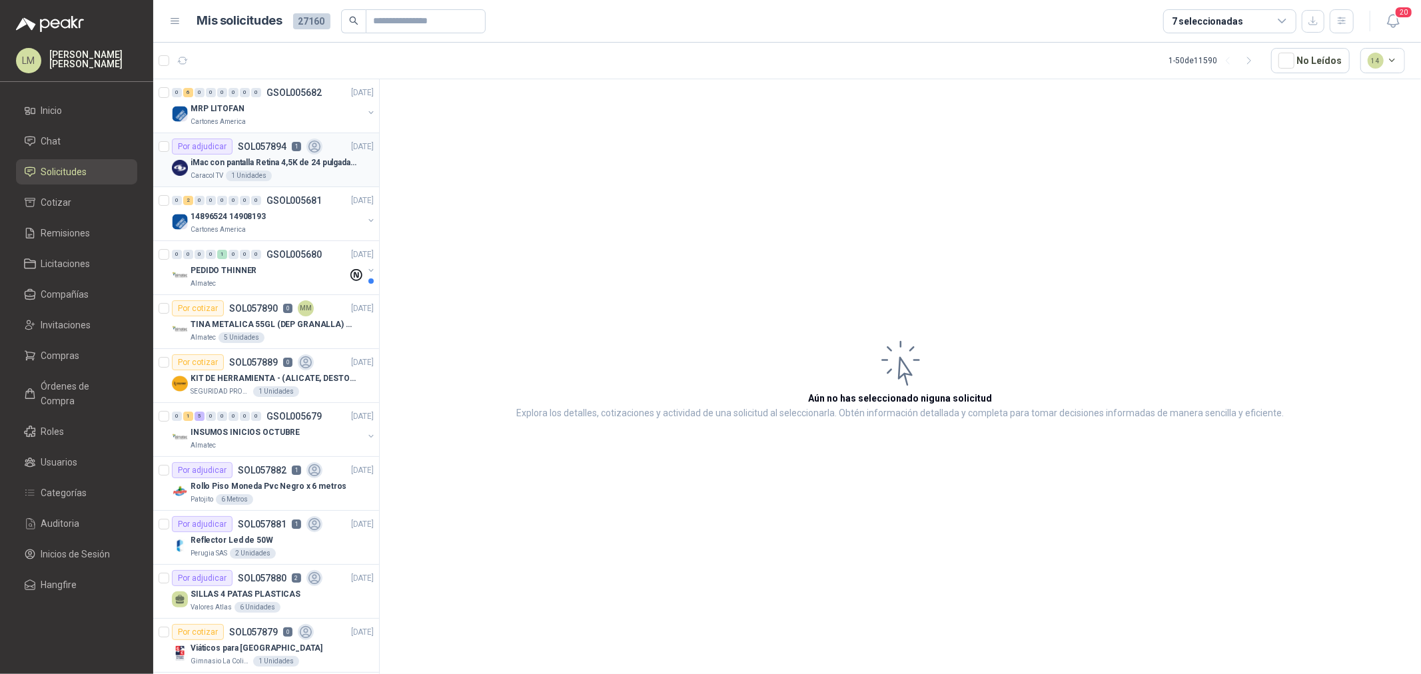
click at [270, 168] on p "iMac con pantalla Retina 4,5K de 24 pulgadas M4" at bounding box center [274, 163] width 166 height 13
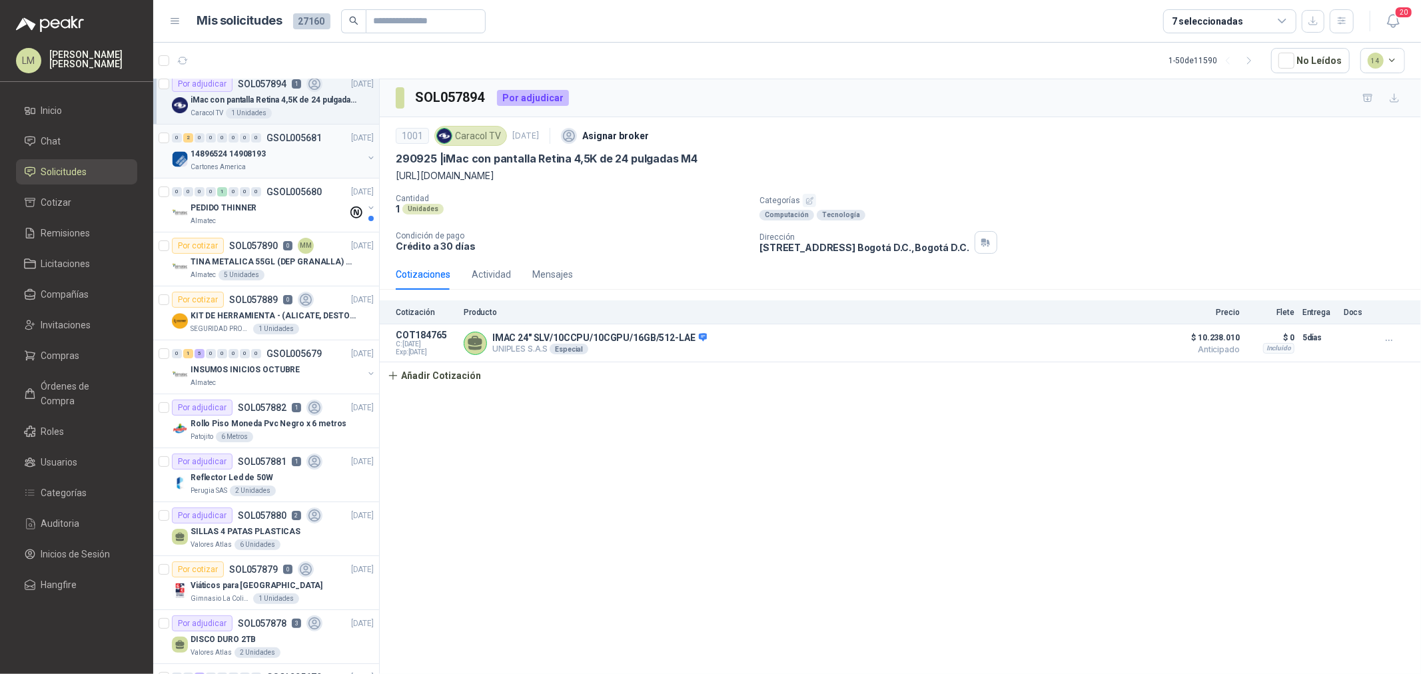
scroll to position [222, 0]
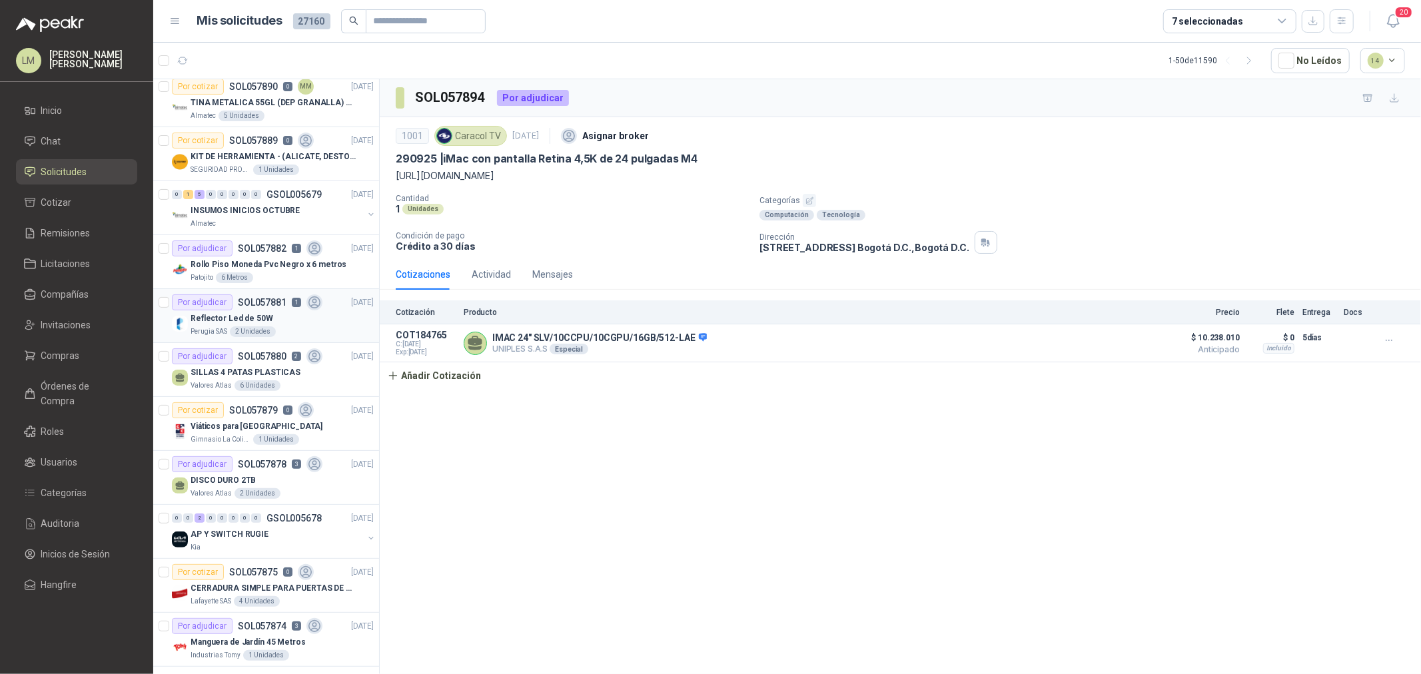
click at [244, 302] on p "SOL057881" at bounding box center [262, 302] width 49 height 9
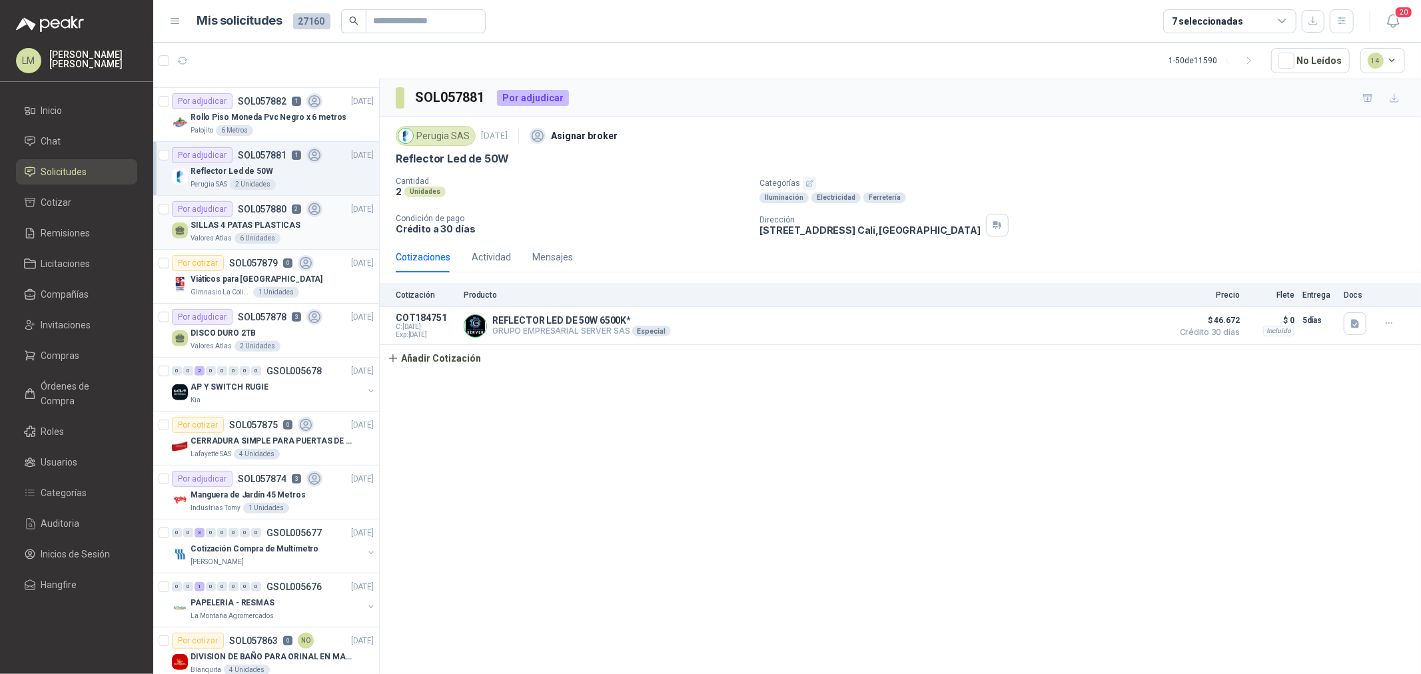
scroll to position [370, 0]
click at [257, 370] on div "0" at bounding box center [256, 370] width 10 height 9
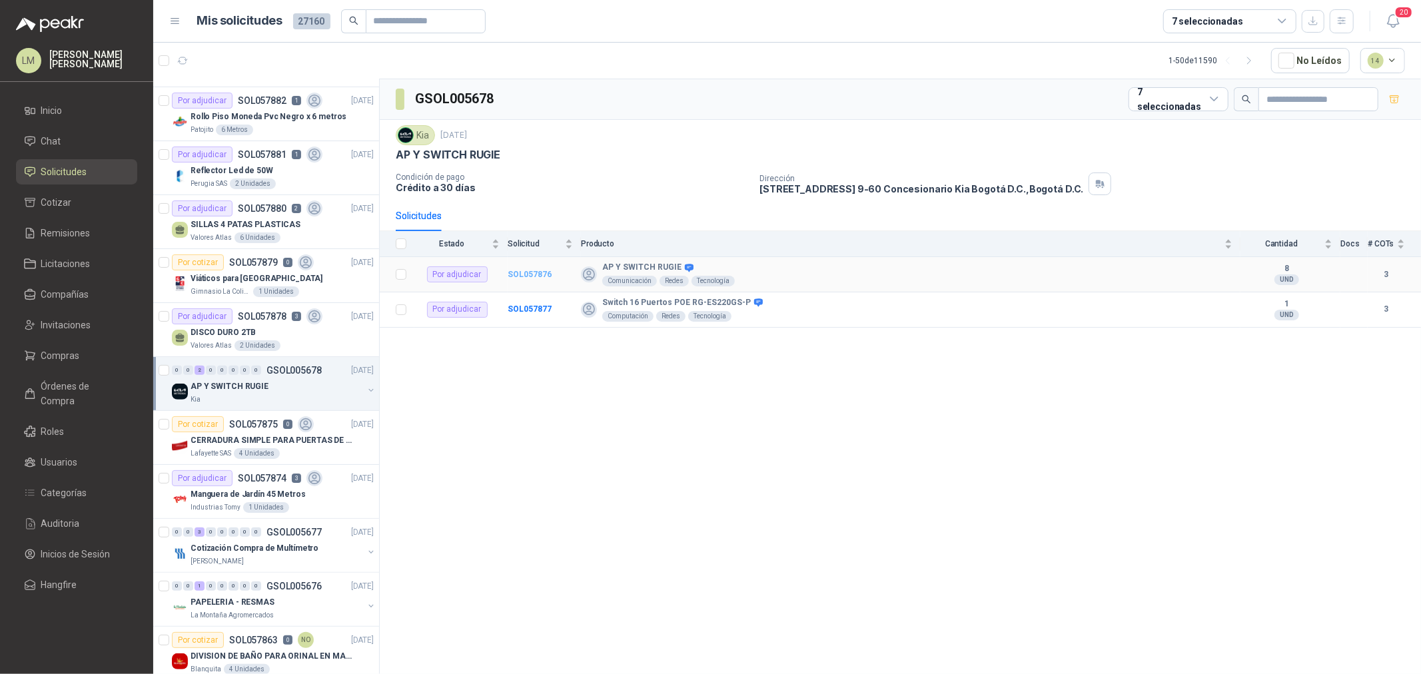
click at [530, 271] on b "SOL057876" at bounding box center [530, 274] width 44 height 9
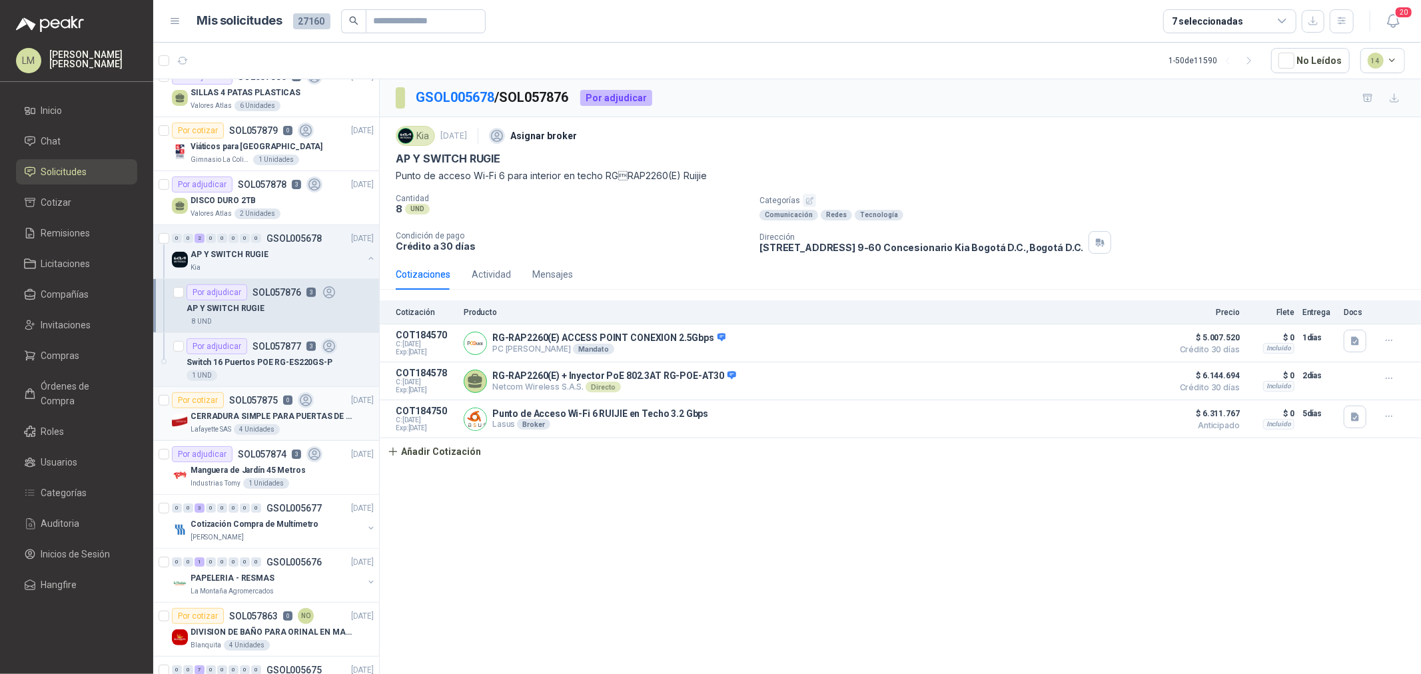
scroll to position [518, 0]
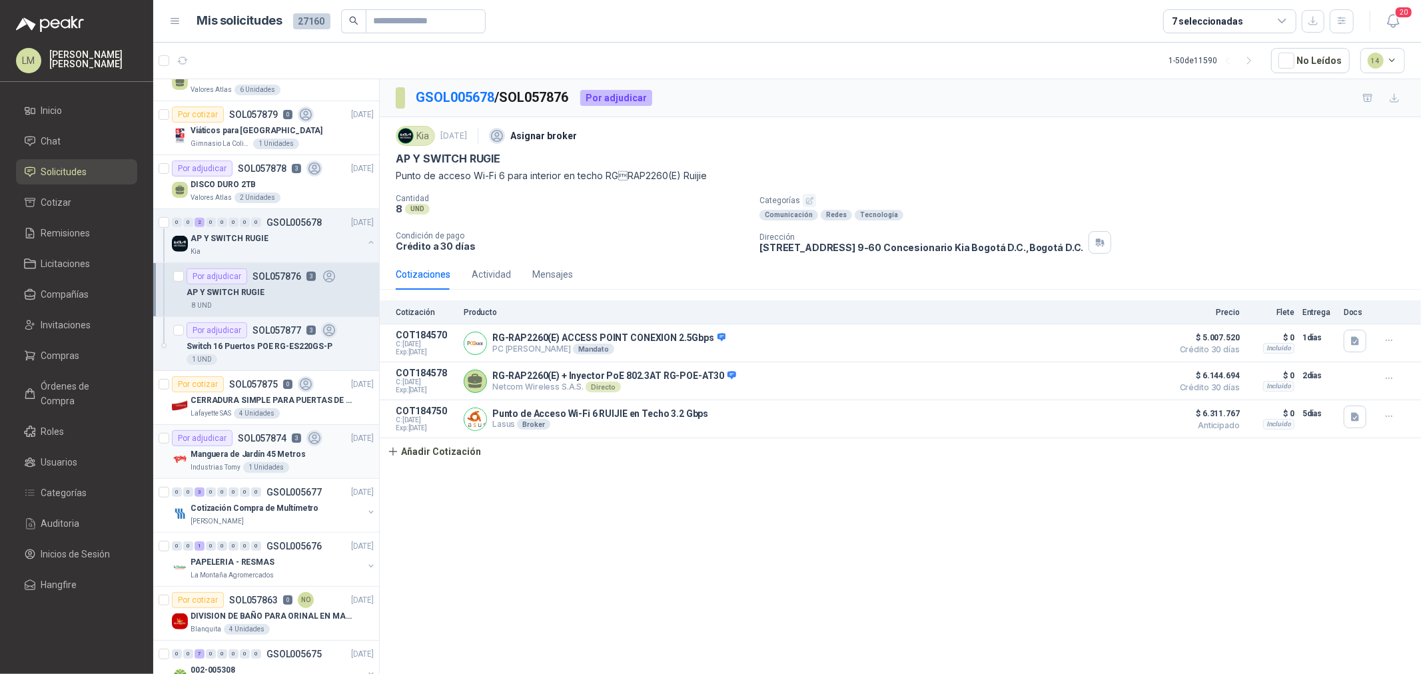
click at [227, 440] on div "Por adjudicar" at bounding box center [202, 438] width 61 height 16
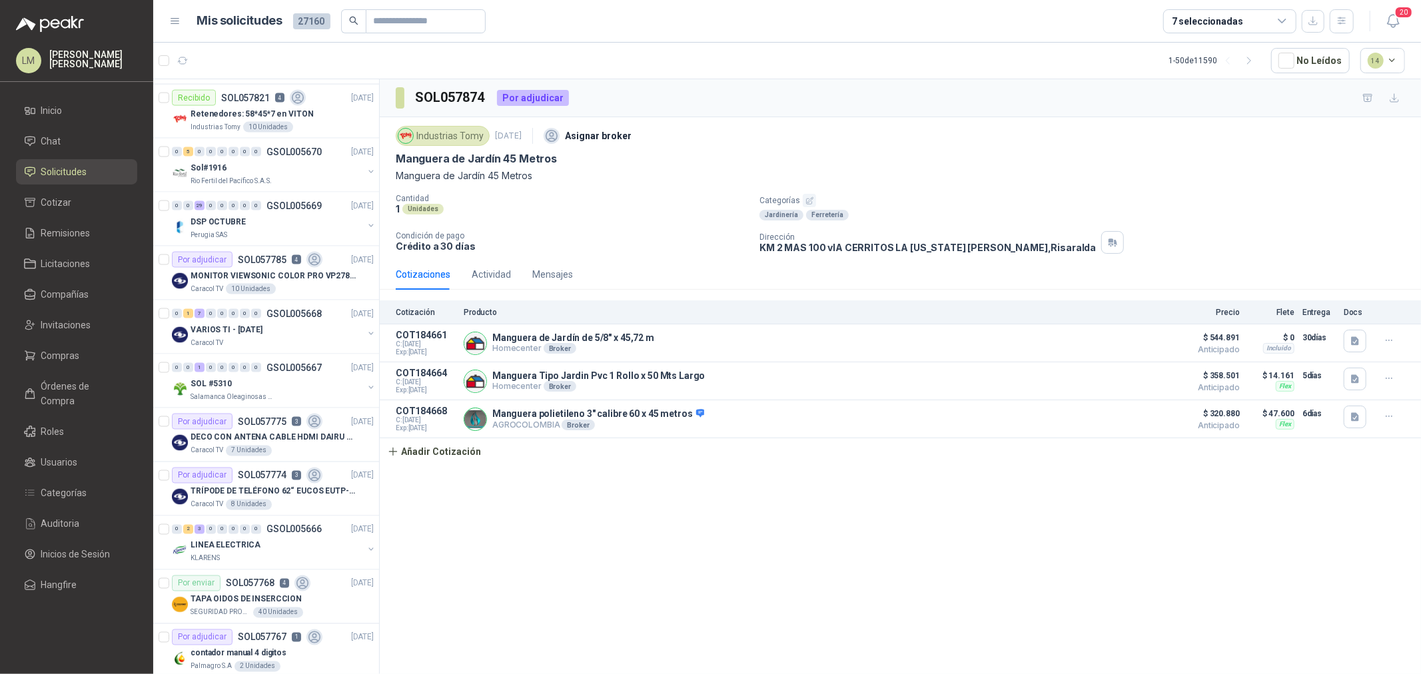
scroll to position [1776, 0]
click at [282, 268] on div "MONITOR VIEWSONIC COLOR PRO VP2786-4K" at bounding box center [282, 275] width 183 height 16
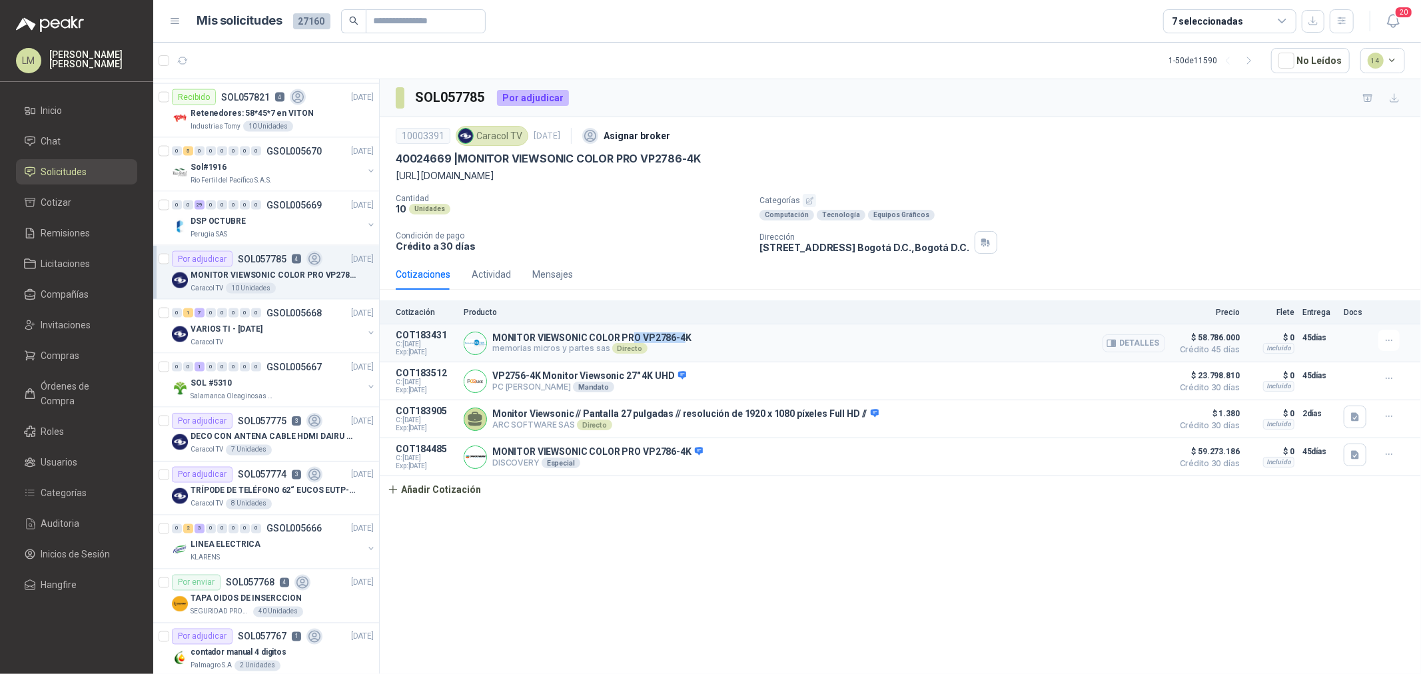
drag, startPoint x: 666, startPoint y: 338, endPoint x: 574, endPoint y: 340, distance: 92.0
click at [594, 338] on p "MONITOR VIEWSONIC COLOR PRO VP2786-4K" at bounding box center [591, 337] width 199 height 11
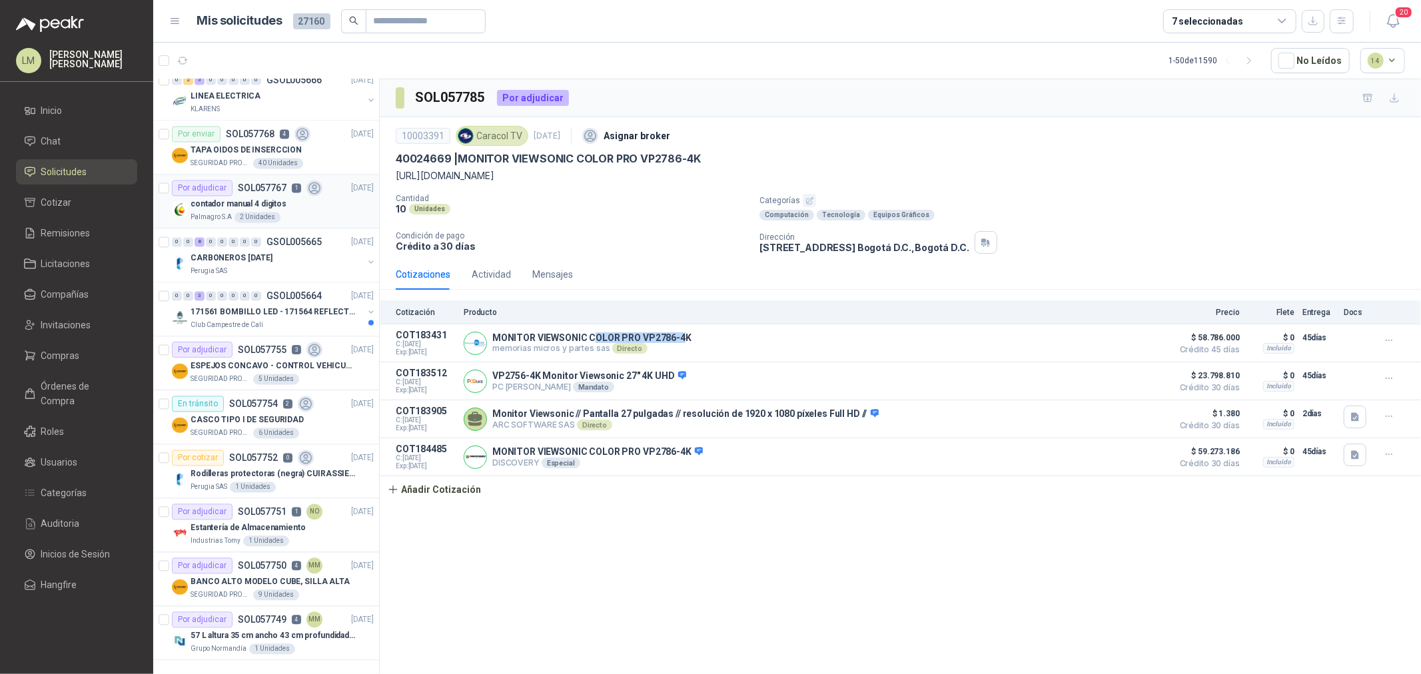
scroll to position [2236, 0]
click at [244, 576] on p "BANCO ALTO MODELO CUBE, SILLA ALTA" at bounding box center [270, 582] width 159 height 13
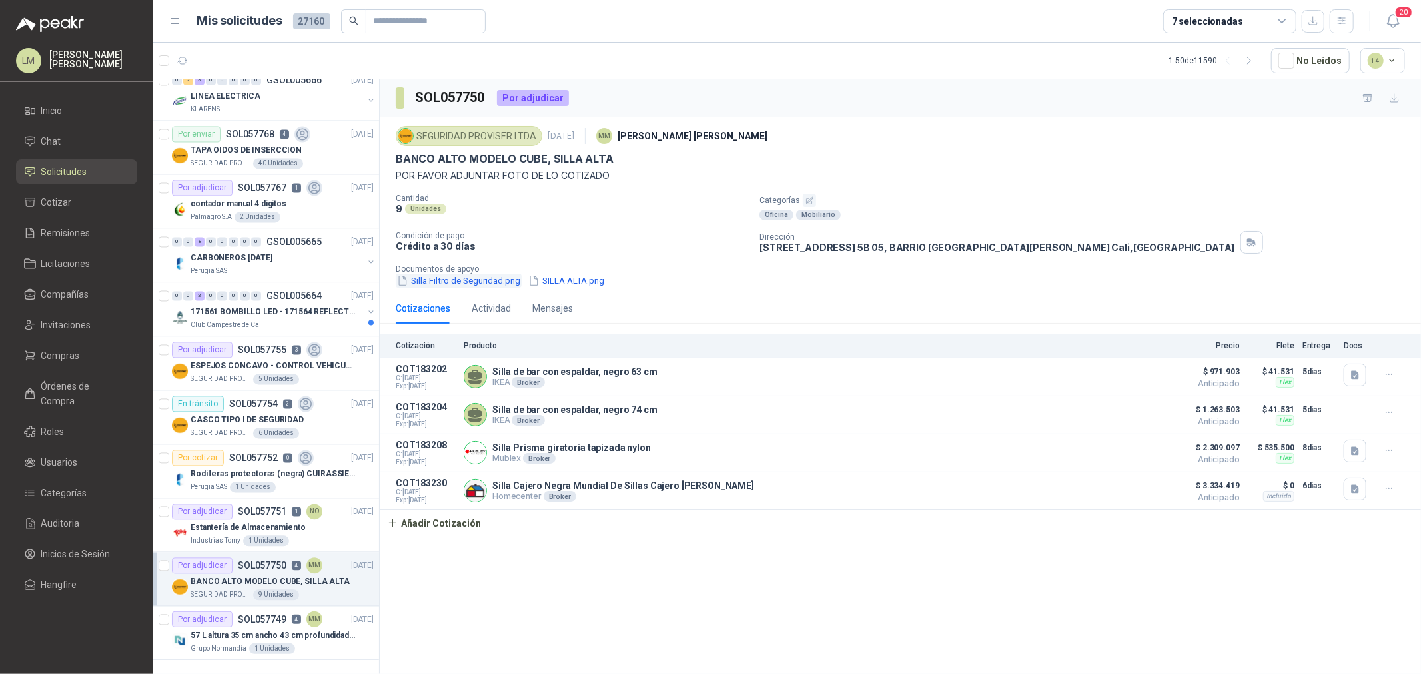
click at [444, 278] on button "Silla Filtro de Seguridad.png" at bounding box center [459, 281] width 126 height 14
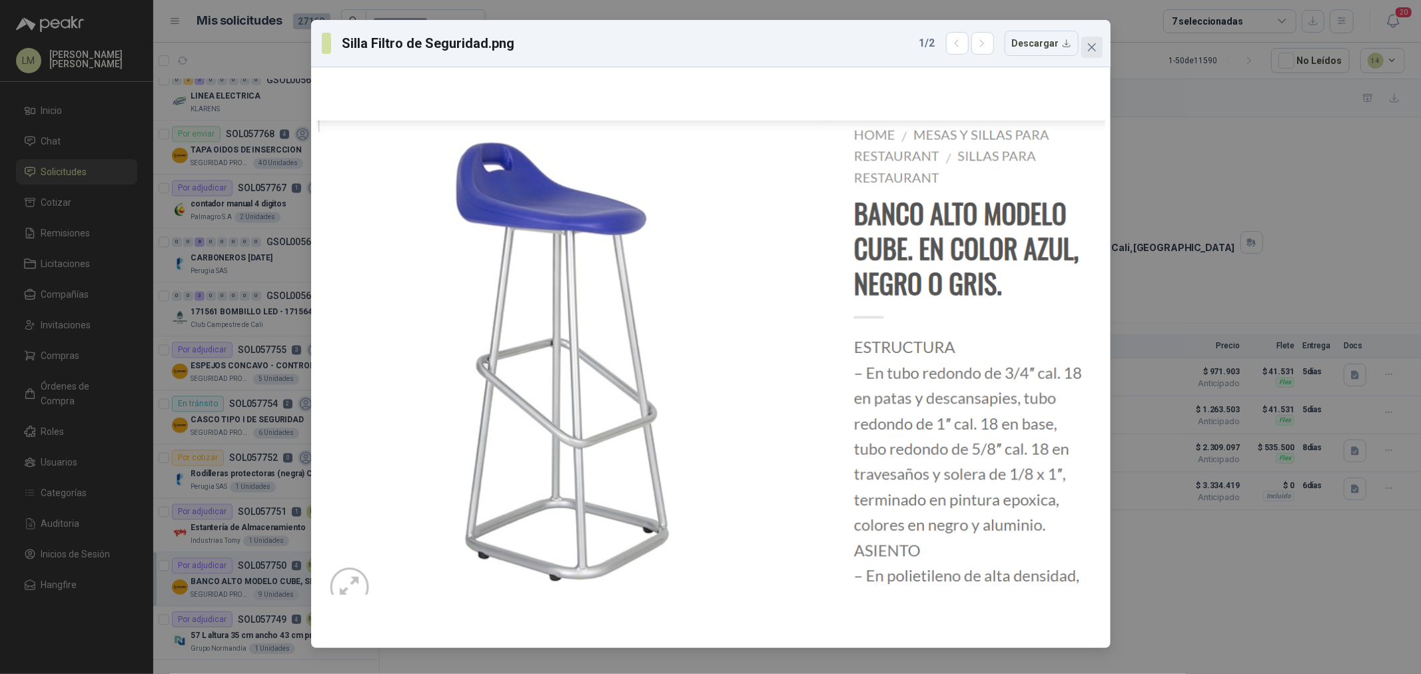
click at [1096, 56] on button "Close" at bounding box center [1091, 47] width 21 height 21
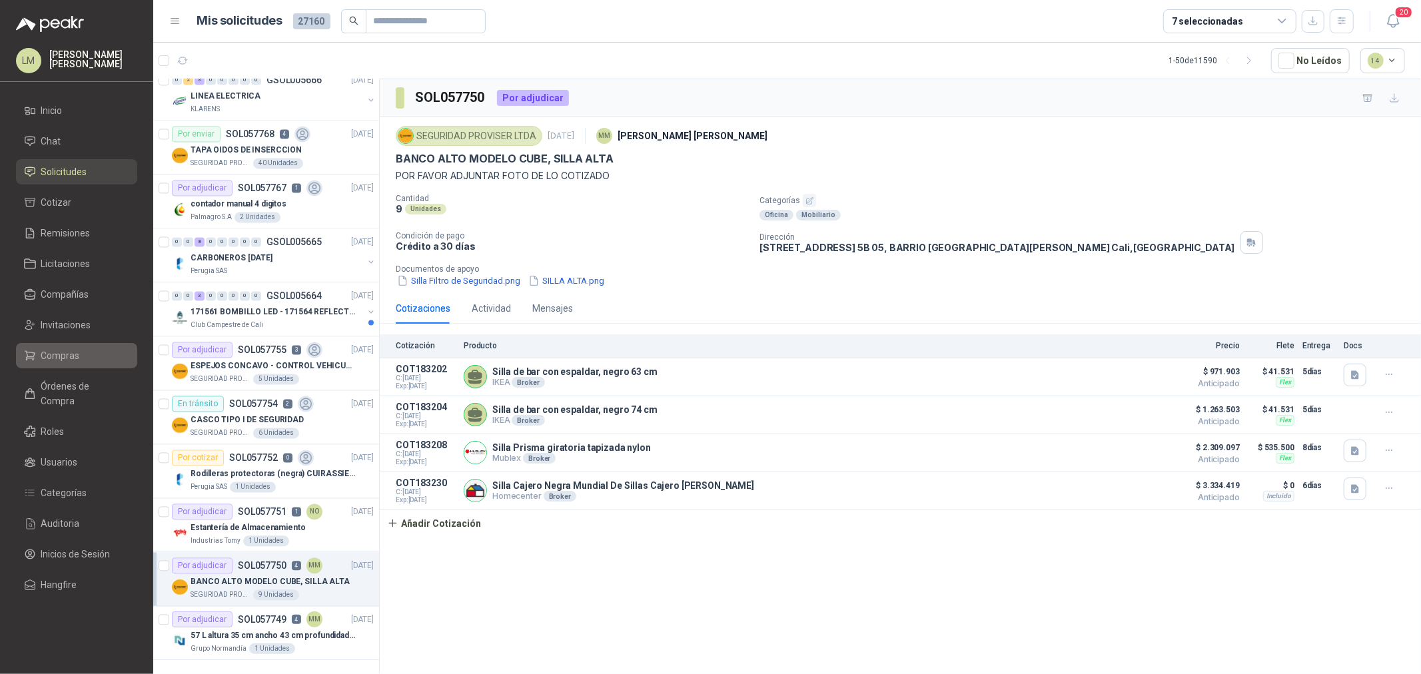
click at [71, 354] on span "Compras" at bounding box center [60, 355] width 39 height 15
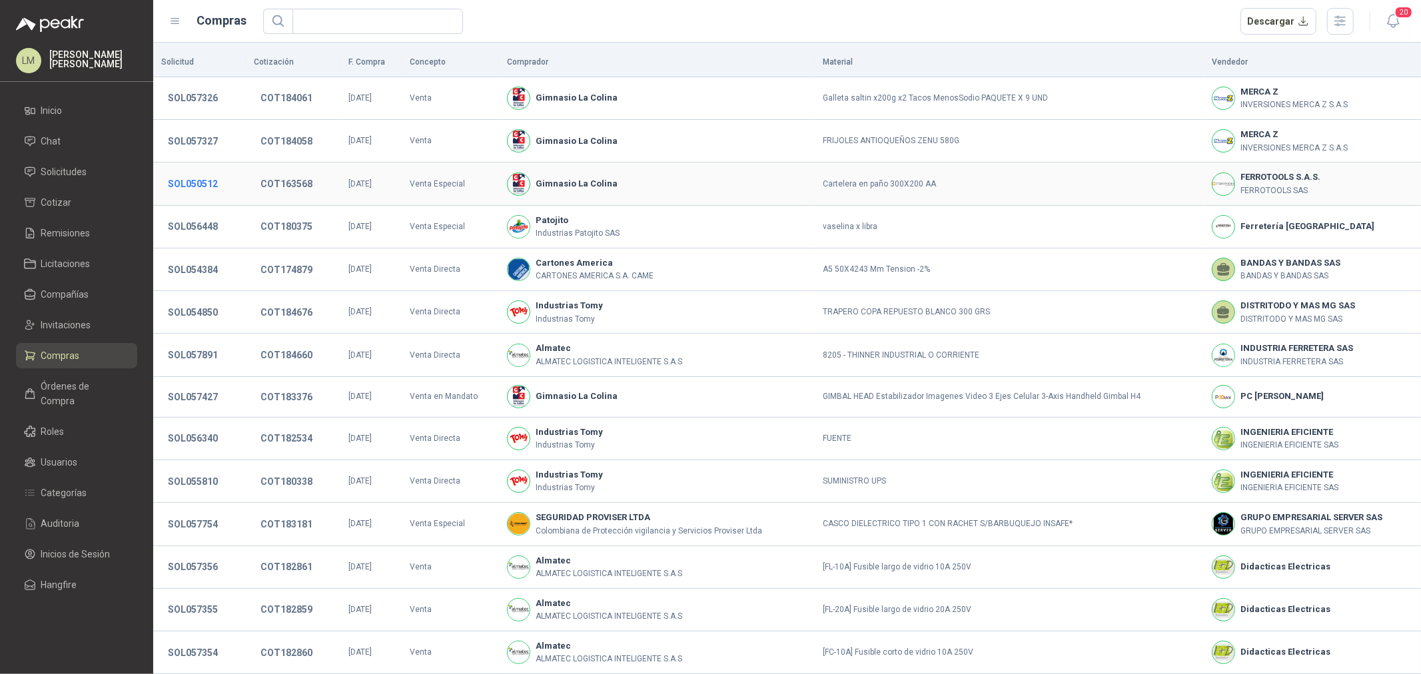
click at [193, 185] on button "SOL050512" at bounding box center [192, 184] width 63 height 24
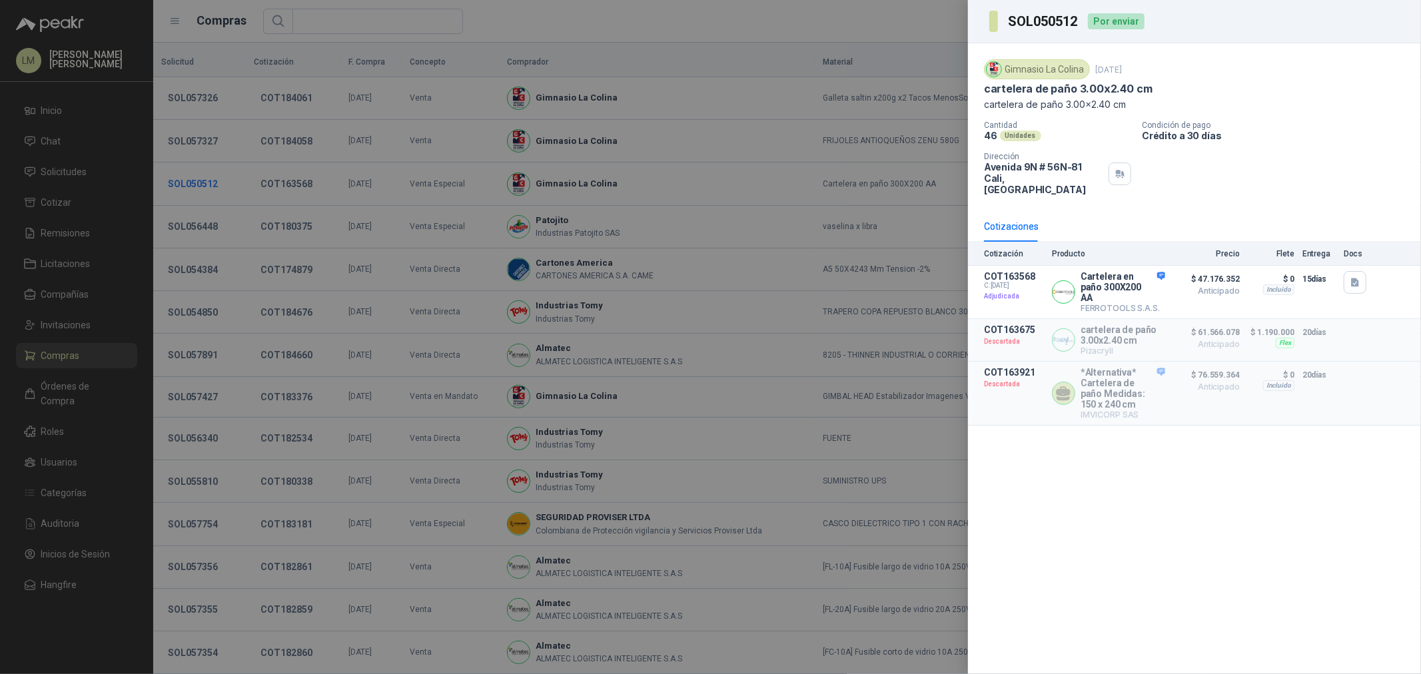
click at [193, 185] on div at bounding box center [710, 337] width 1421 height 674
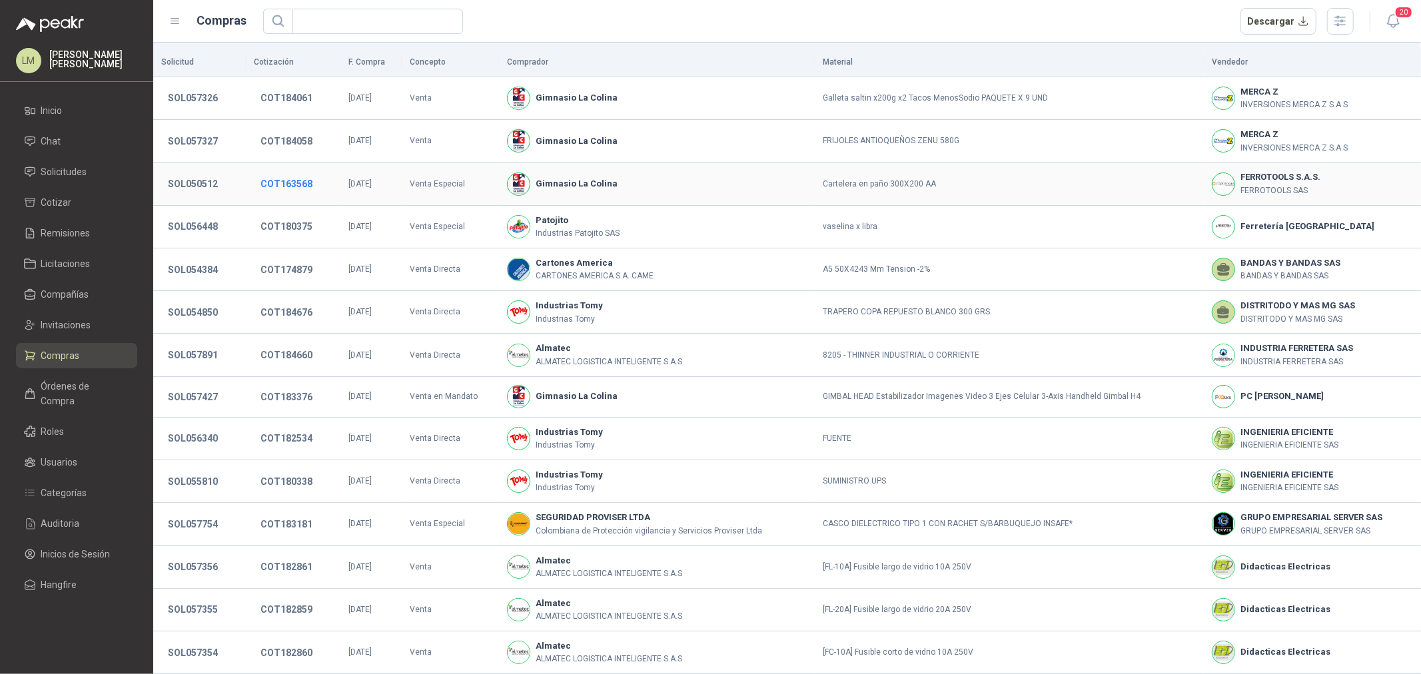
click at [276, 183] on button "COT163568" at bounding box center [286, 184] width 65 height 24
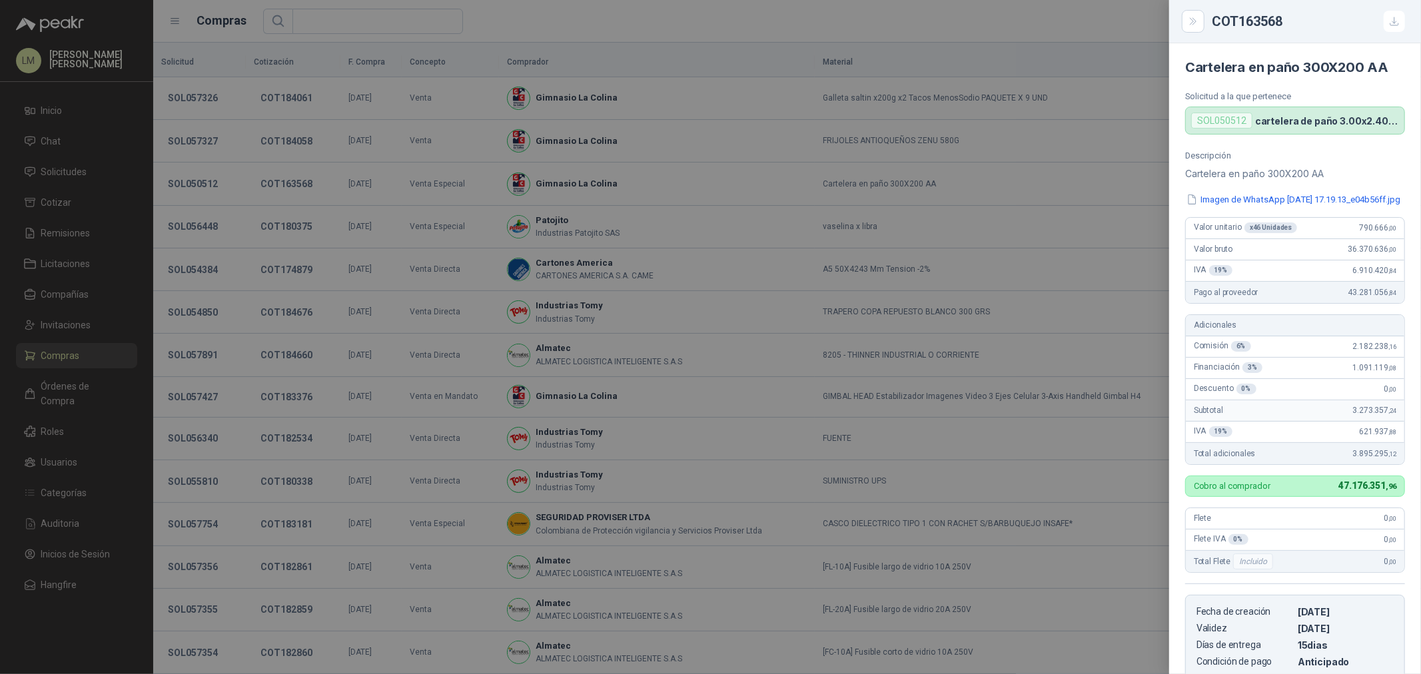
click at [344, 163] on div at bounding box center [710, 337] width 1421 height 674
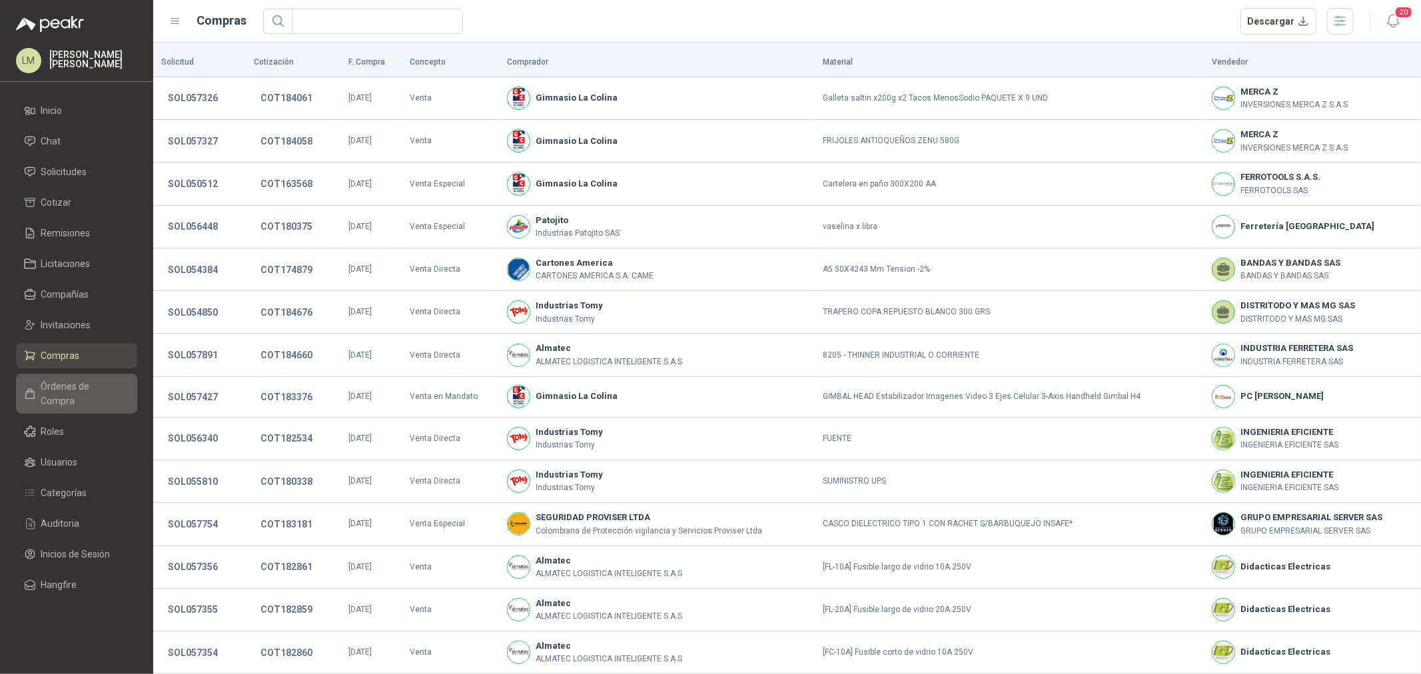
click at [44, 384] on span "Órdenes de Compra" at bounding box center [82, 393] width 83 height 29
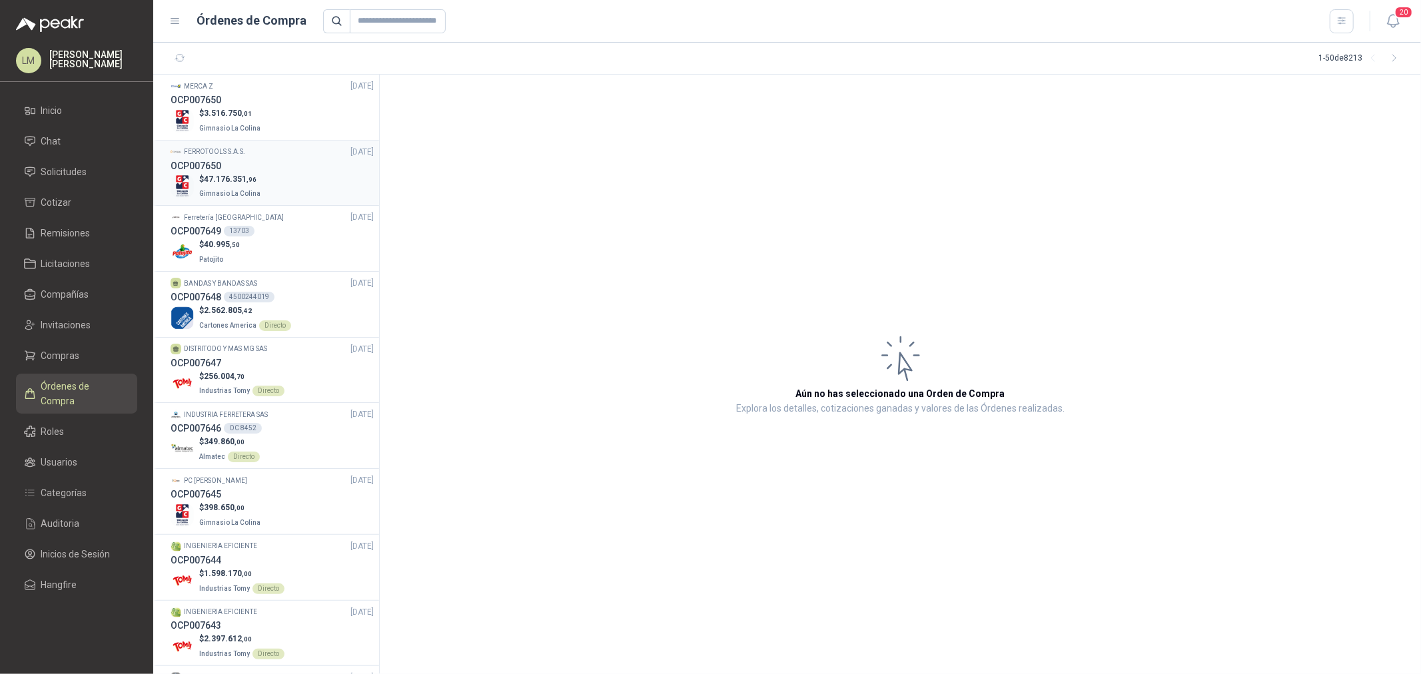
click at [237, 183] on p "$ 47.176.351 ,96" at bounding box center [231, 179] width 64 height 13
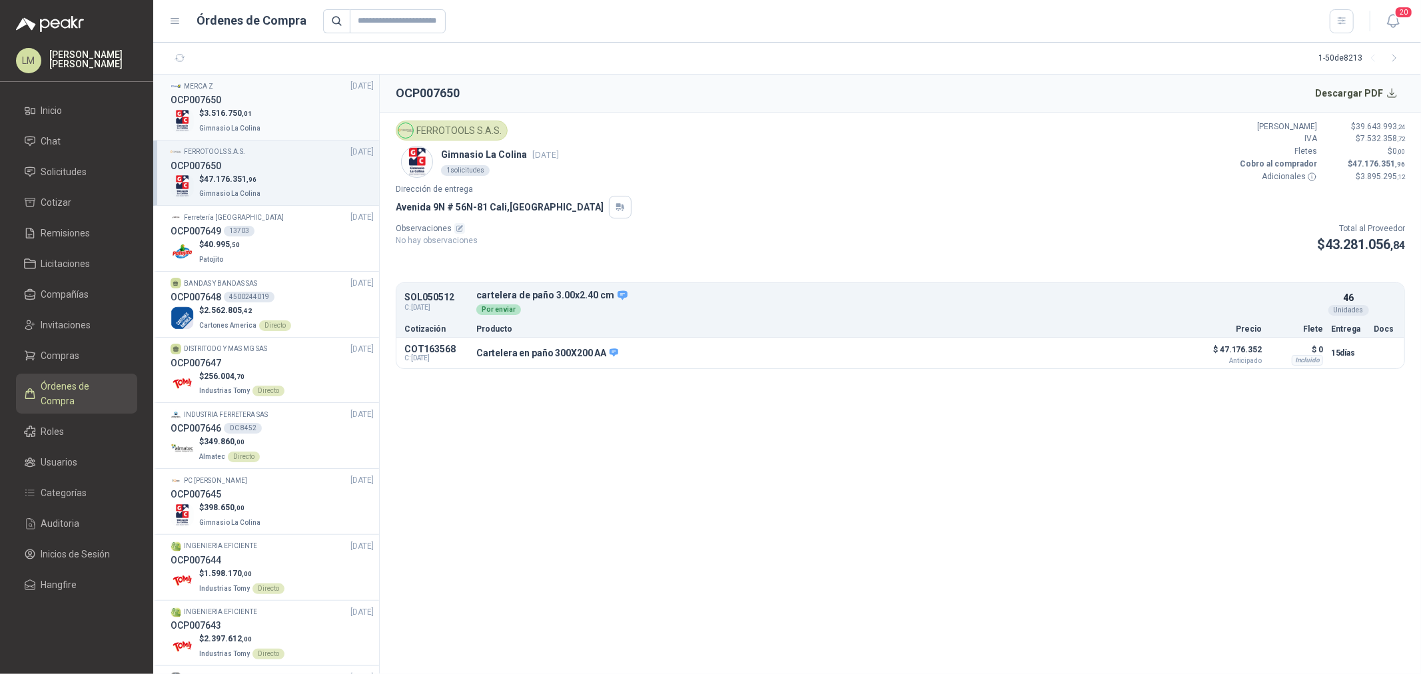
click at [225, 98] on div "OCP007650" at bounding box center [272, 100] width 203 height 15
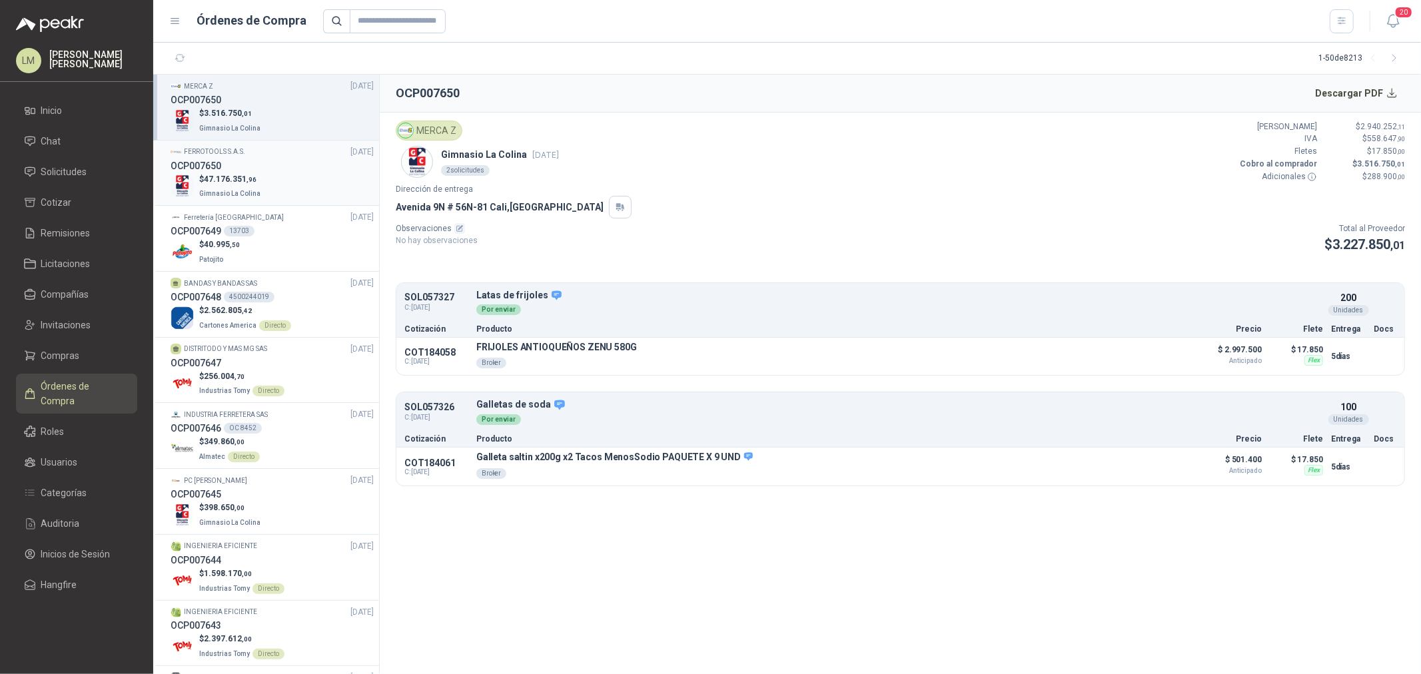
click at [242, 175] on span "47.176.351 ,96" at bounding box center [230, 179] width 53 height 9
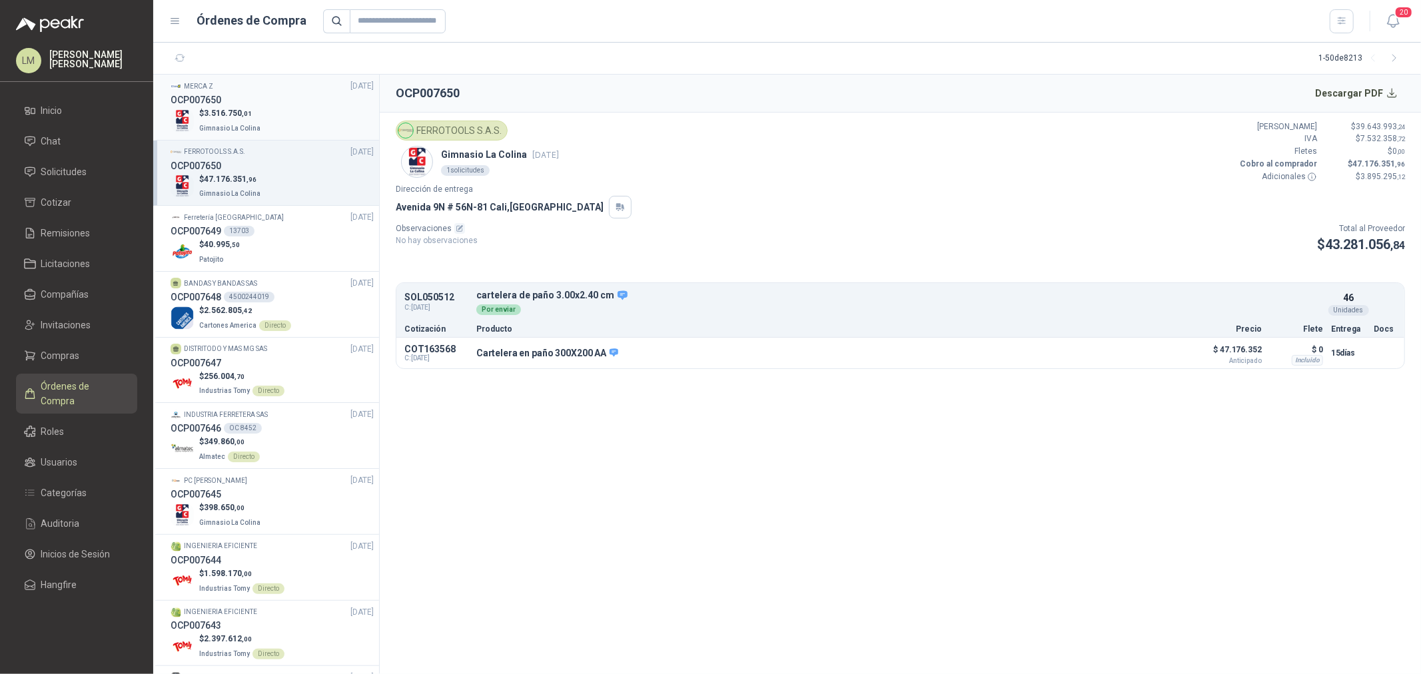
click at [228, 120] on p "Gimnasio La Colina" at bounding box center [231, 127] width 64 height 15
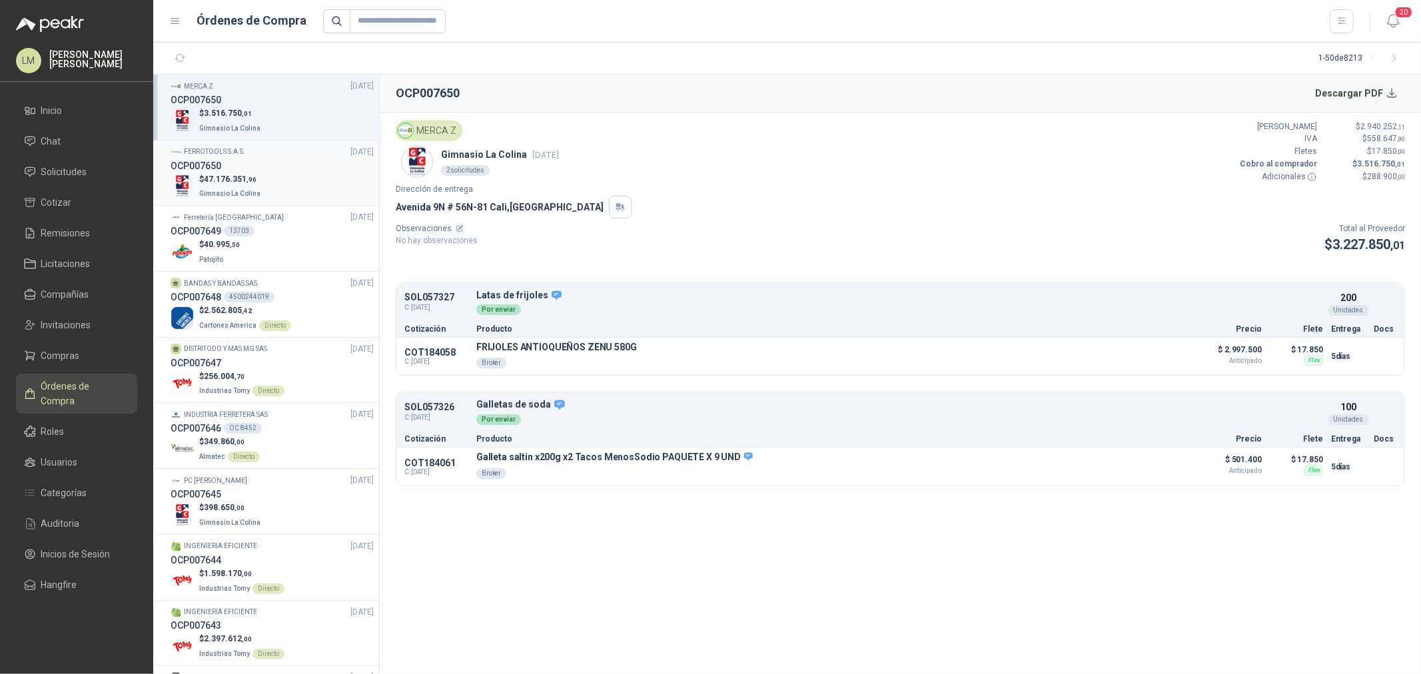
click at [228, 177] on span "47.176.351 ,96" at bounding box center [230, 179] width 53 height 9
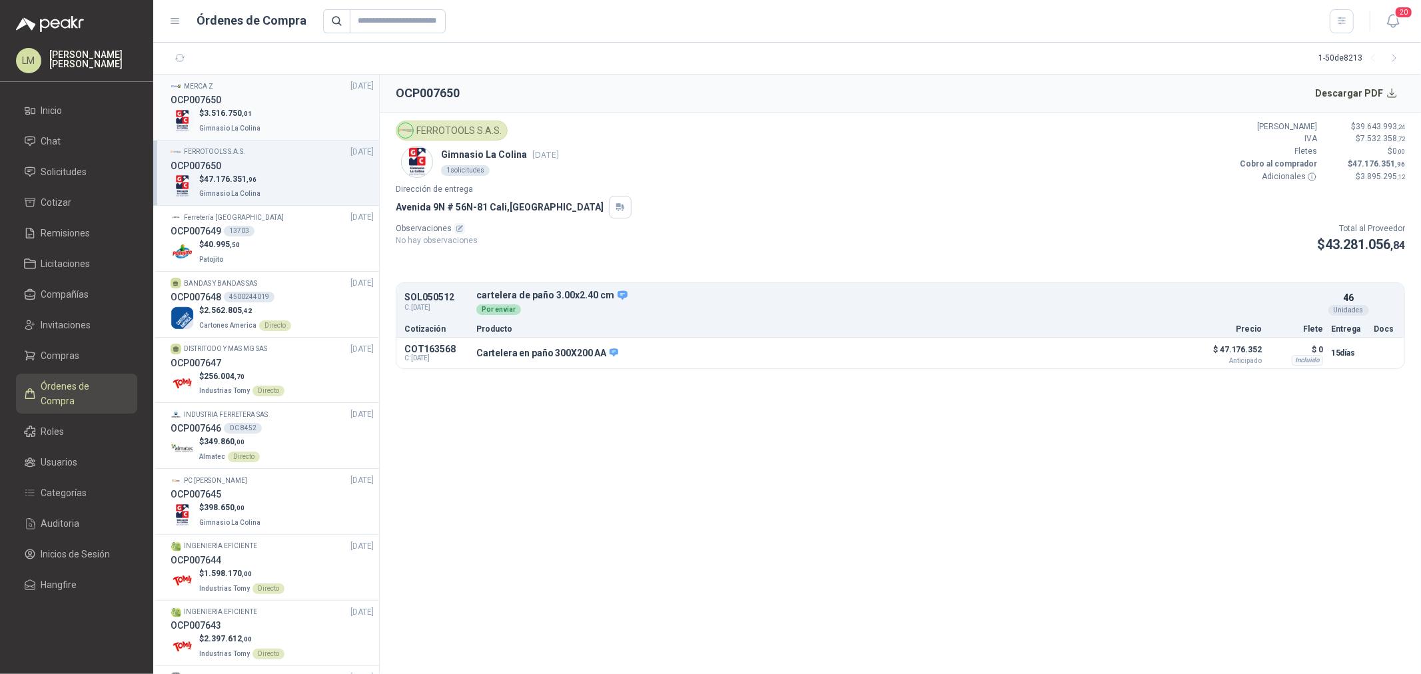
click at [288, 105] on div "OCP007650" at bounding box center [272, 100] width 203 height 15
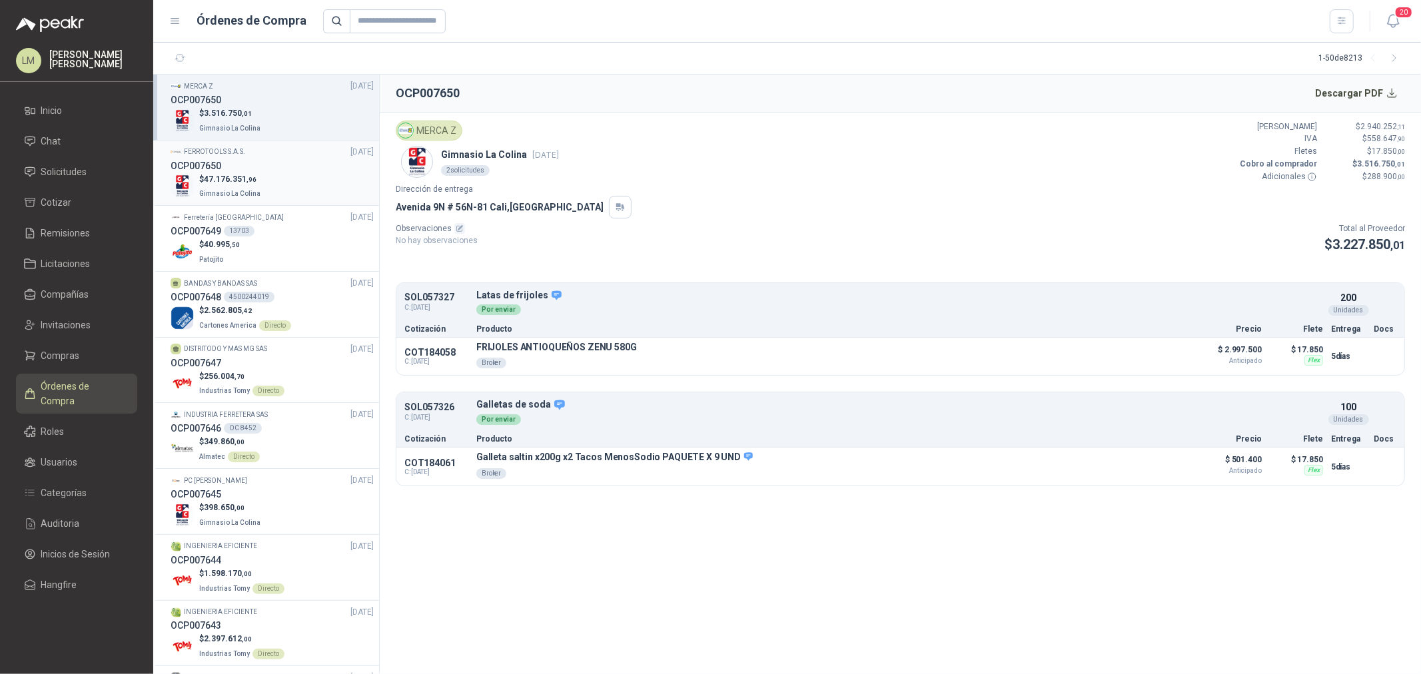
click at [268, 162] on div "OCP007650" at bounding box center [272, 166] width 203 height 15
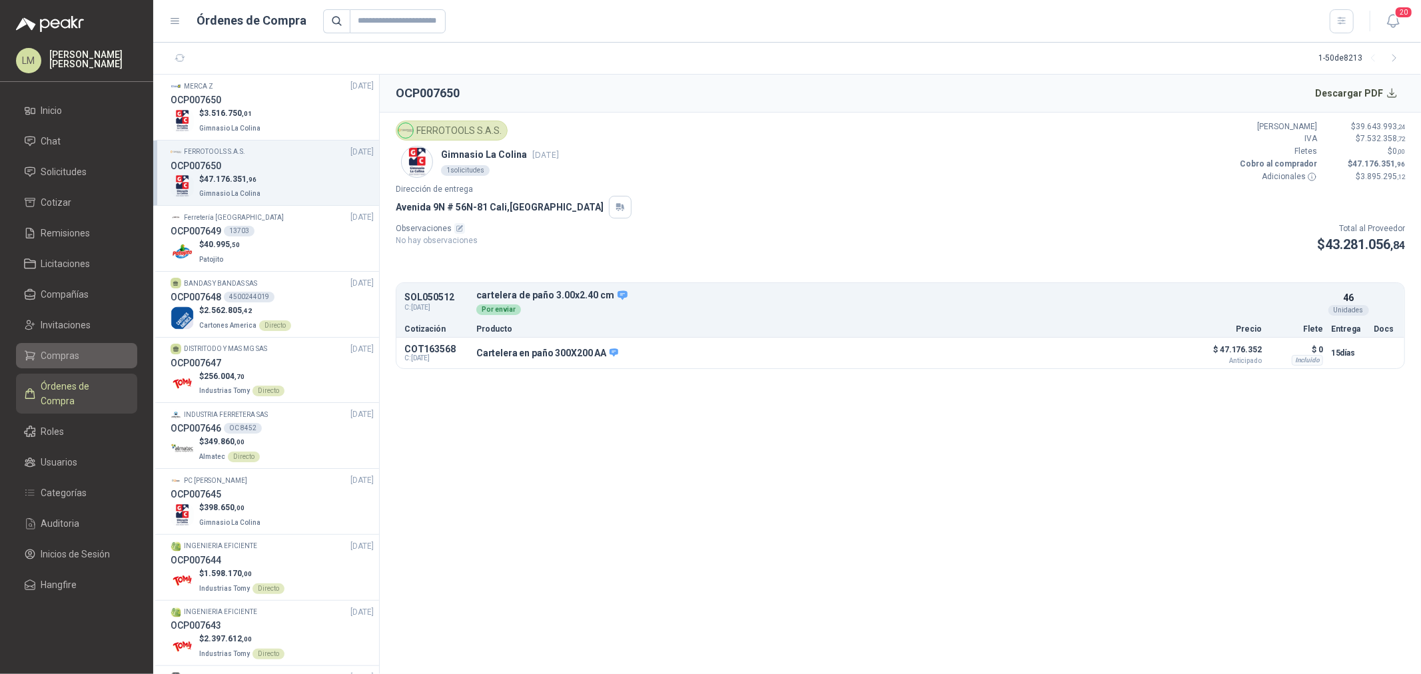
click at [63, 355] on span "Compras" at bounding box center [60, 355] width 39 height 15
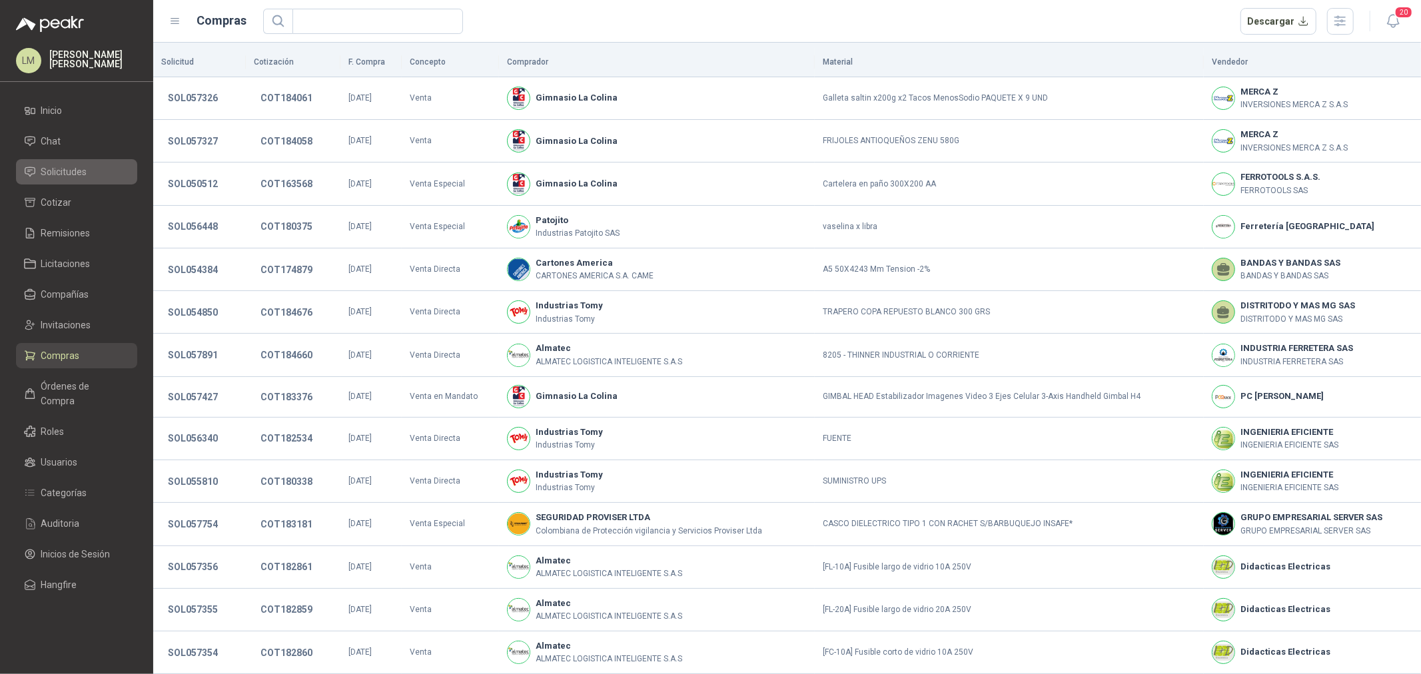
click at [65, 170] on span "Solicitudes" at bounding box center [64, 172] width 46 height 15
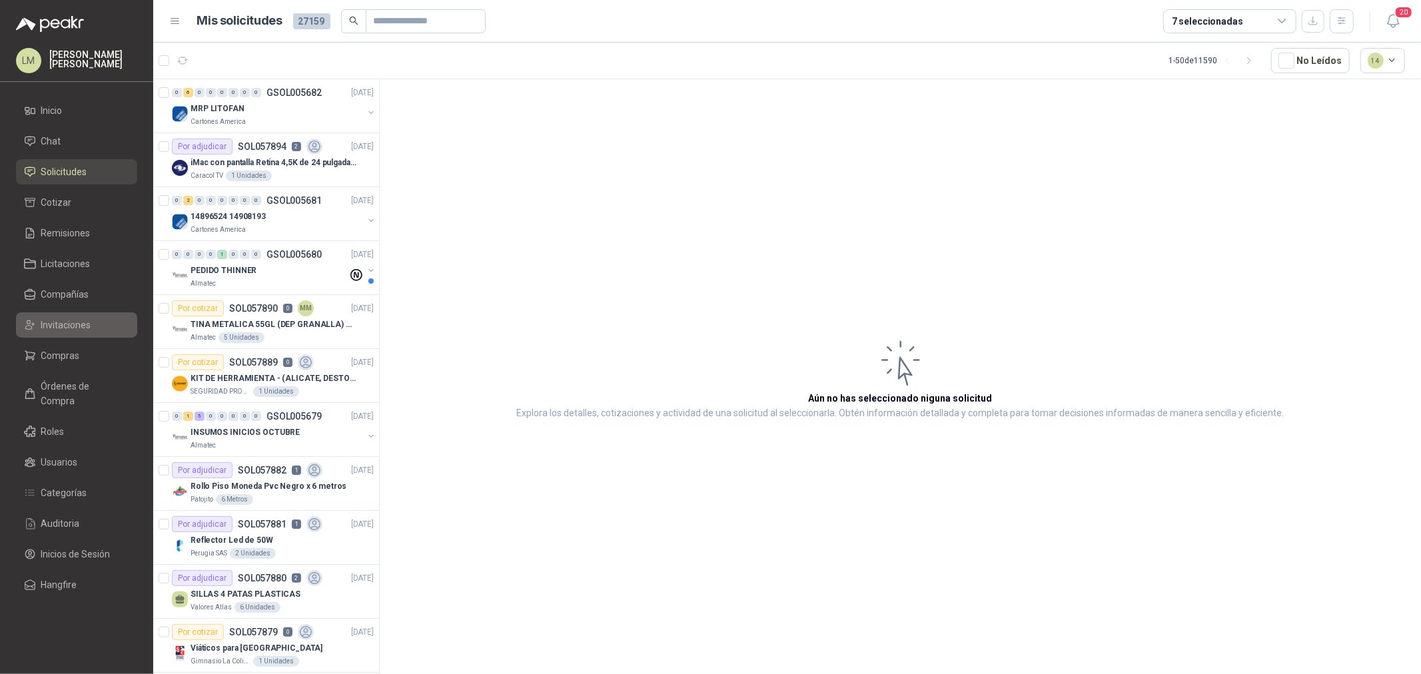
click at [70, 322] on span "Invitaciones" at bounding box center [66, 325] width 50 height 15
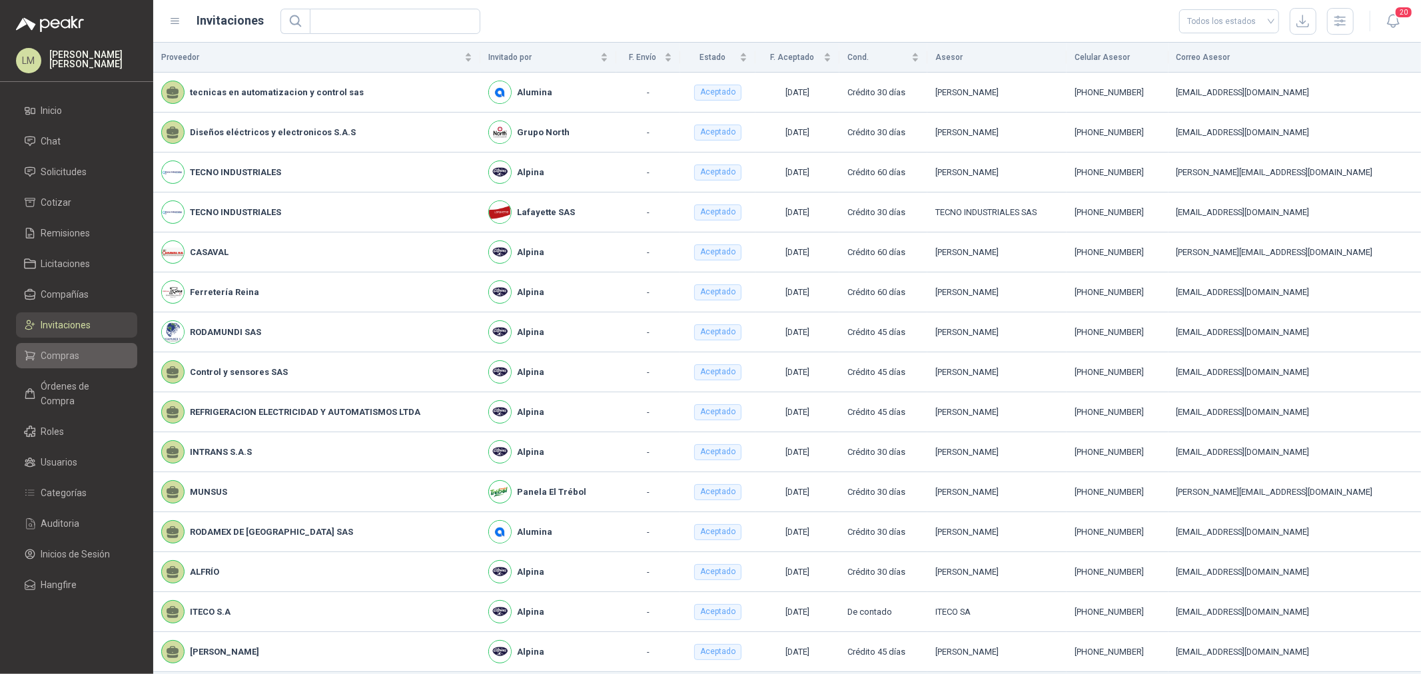
click at [61, 354] on span "Compras" at bounding box center [60, 355] width 39 height 15
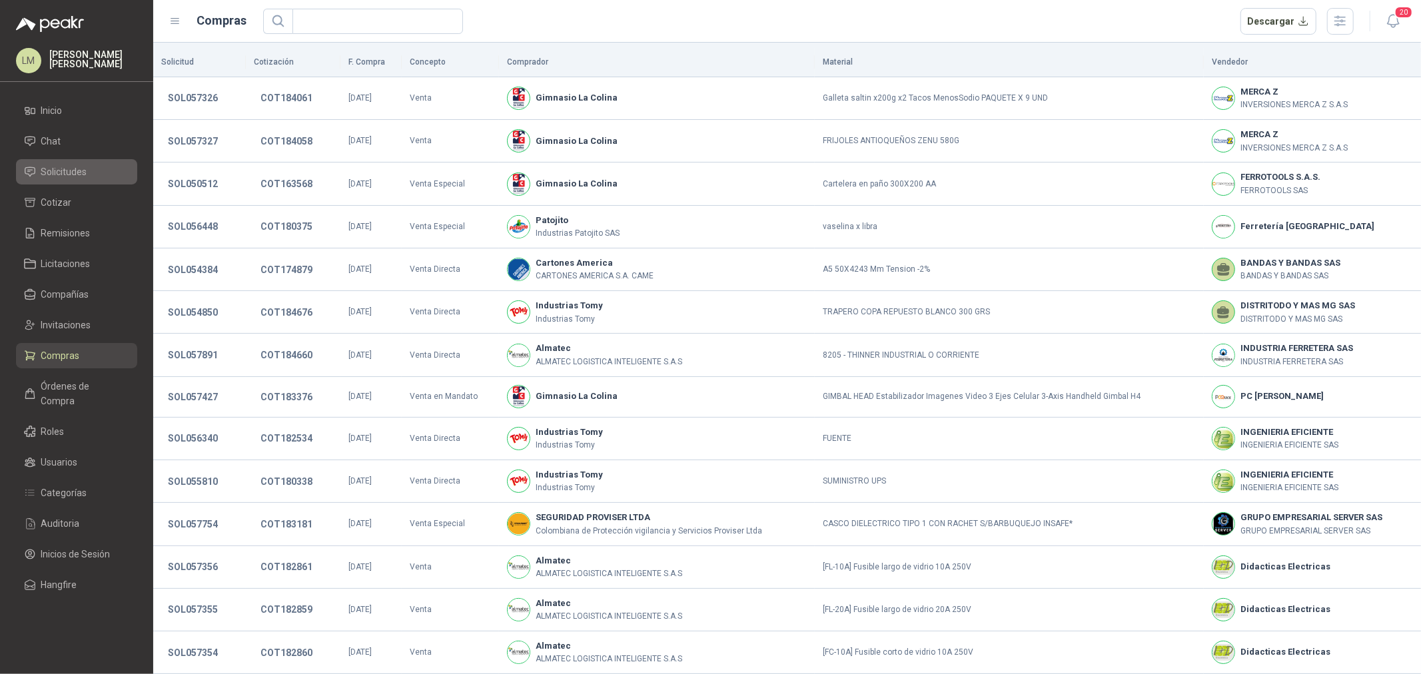
click at [83, 165] on span "Solicitudes" at bounding box center [64, 172] width 46 height 15
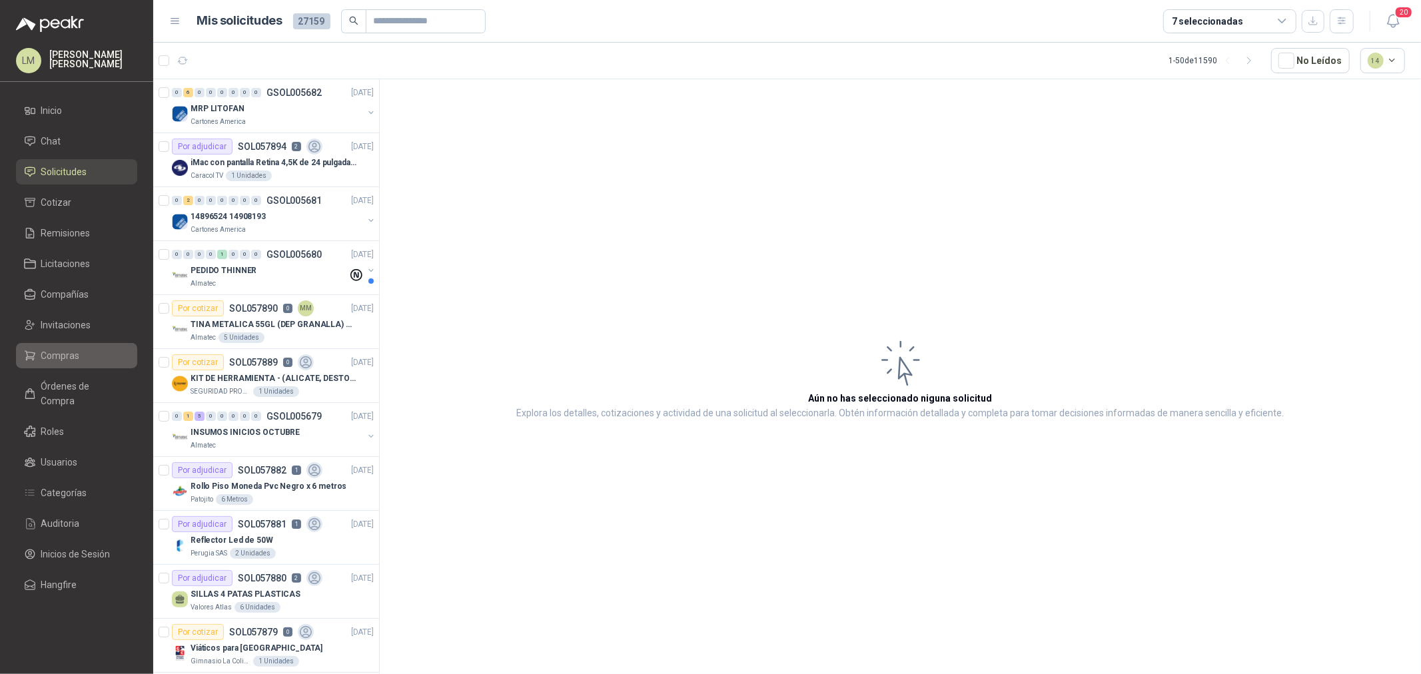
click at [58, 354] on span "Compras" at bounding box center [60, 355] width 39 height 15
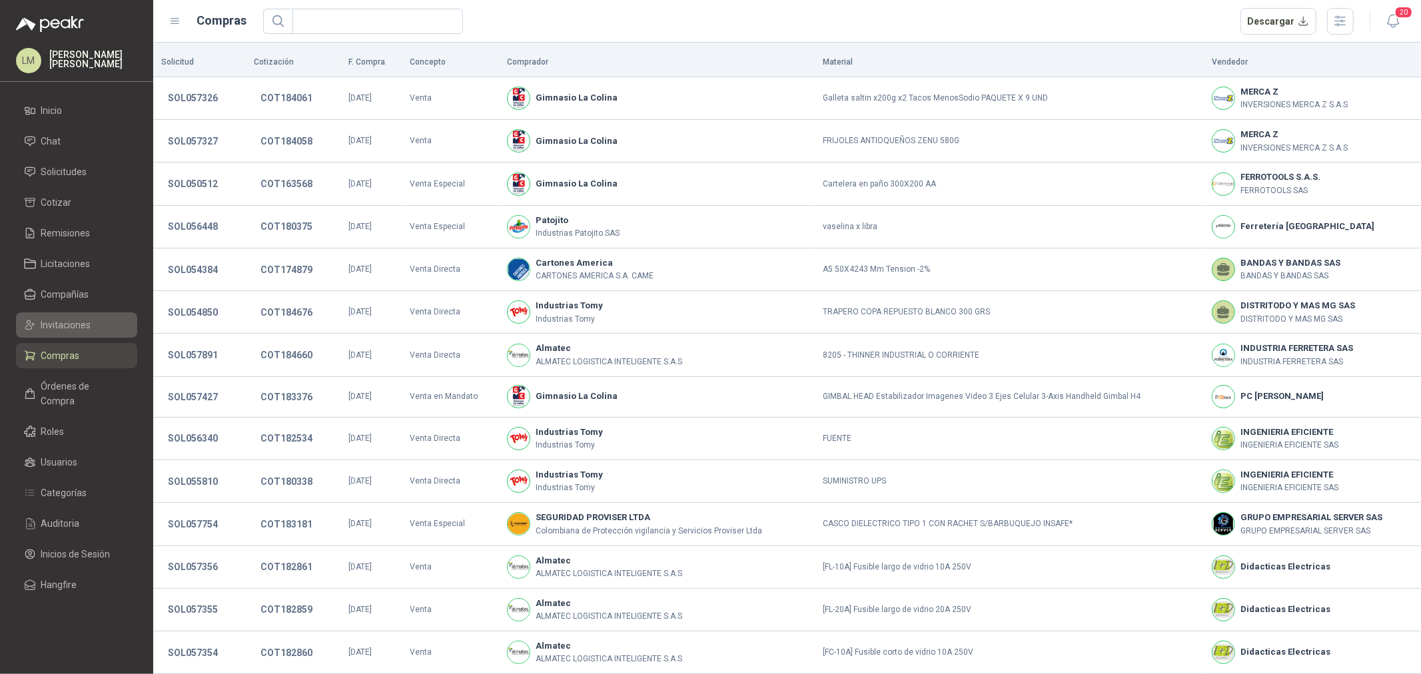
click at [63, 327] on span "Invitaciones" at bounding box center [66, 325] width 50 height 15
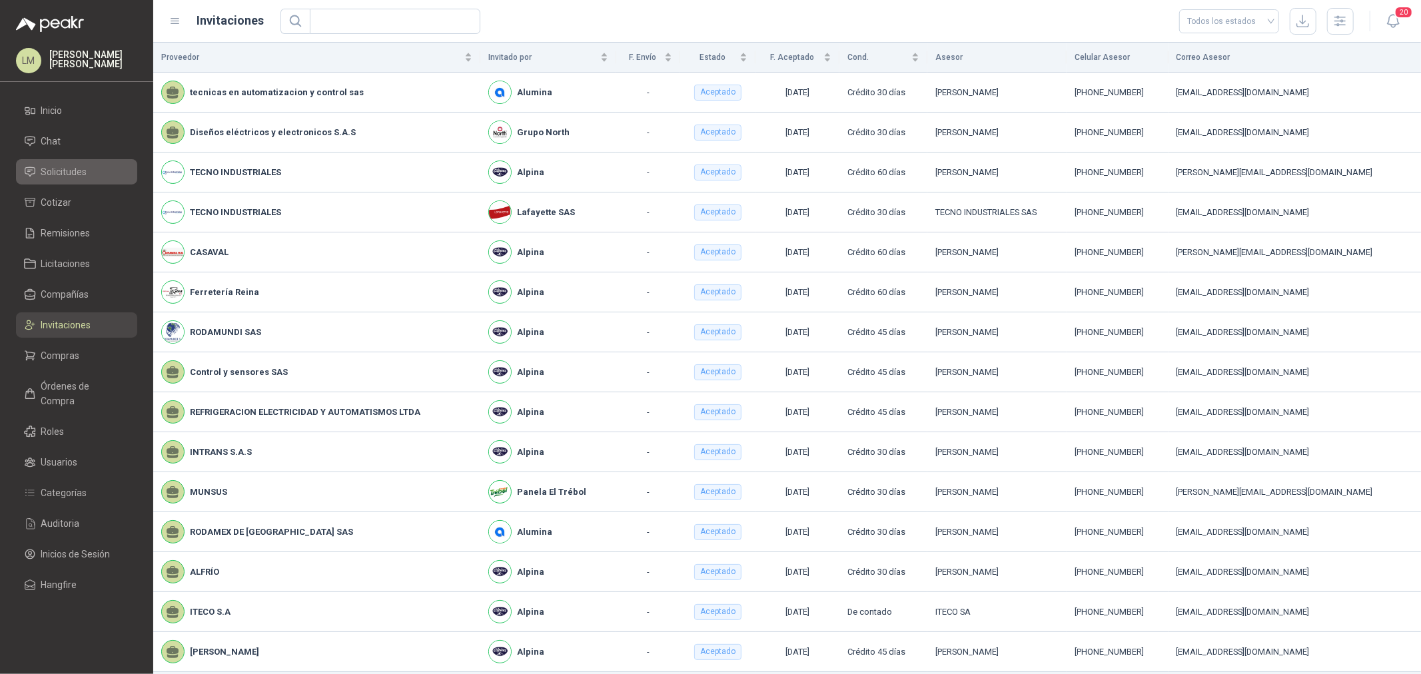
click at [73, 167] on span "Solicitudes" at bounding box center [64, 172] width 46 height 15
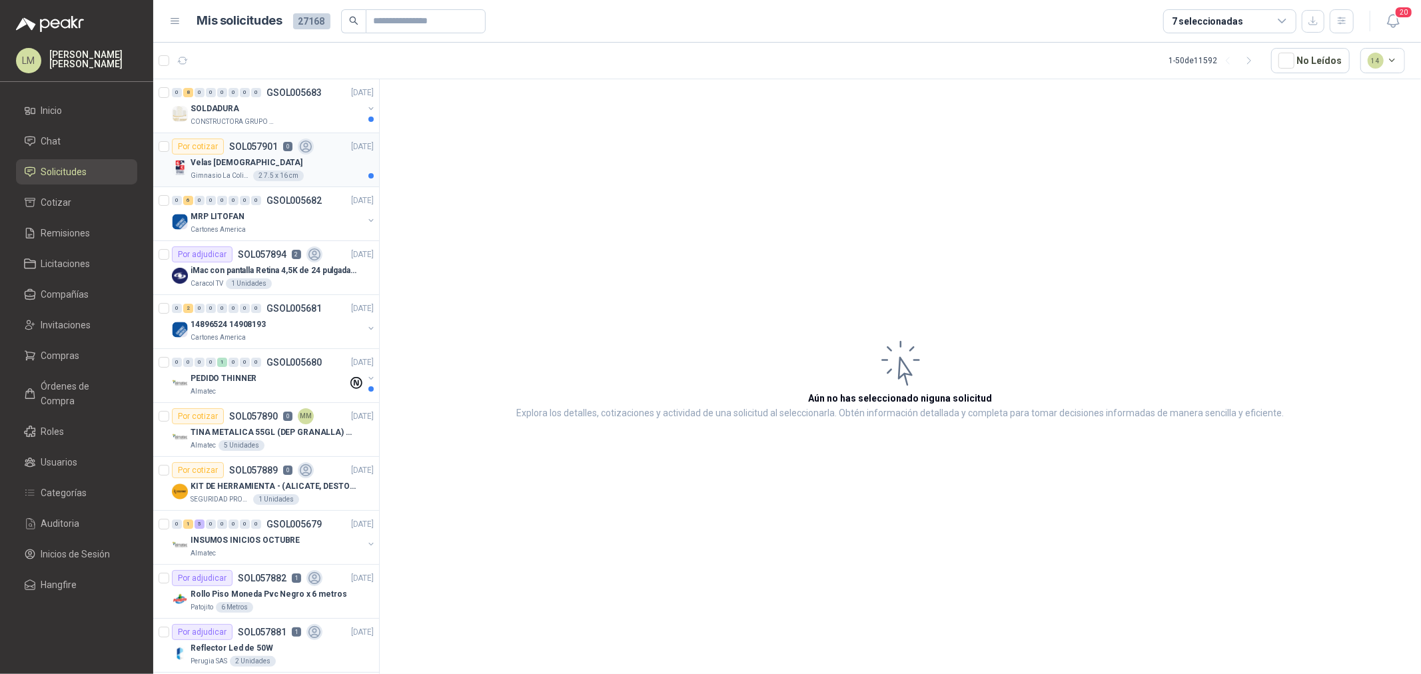
click at [270, 169] on div "Velas aromáticas" at bounding box center [282, 163] width 183 height 16
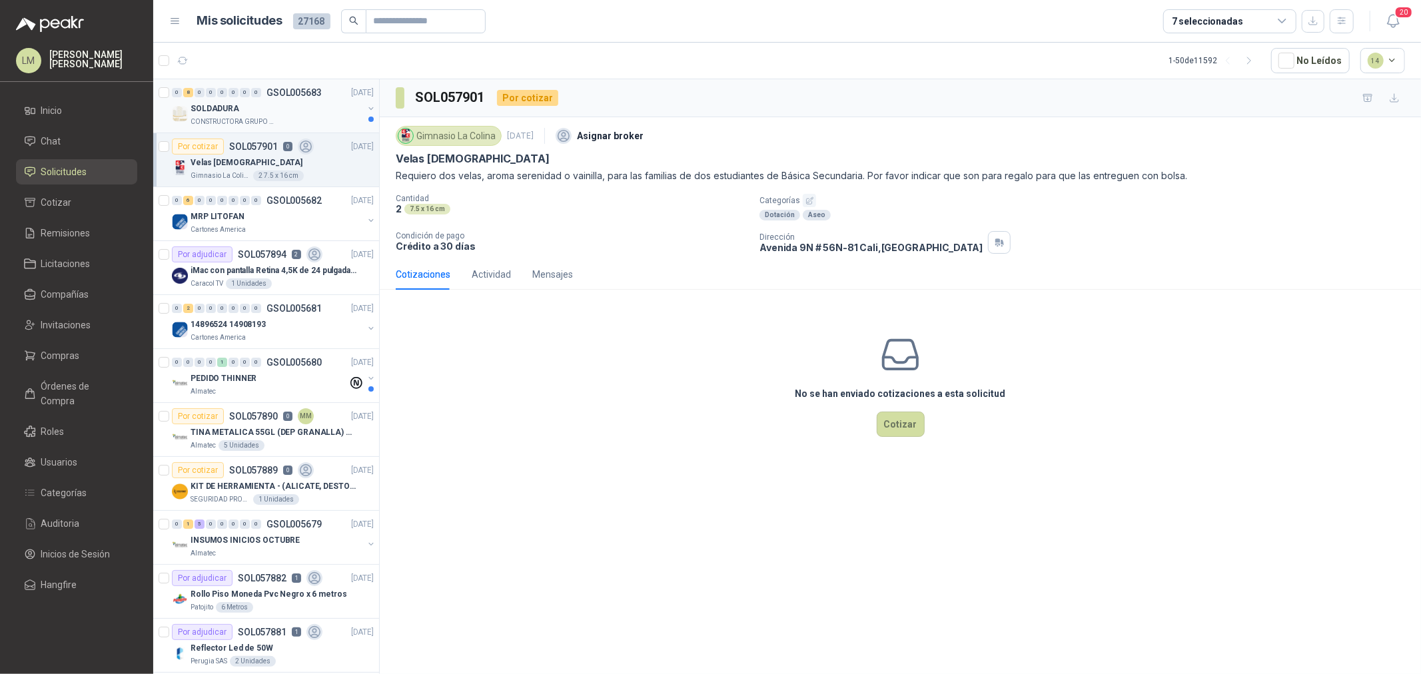
click at [245, 105] on div "SOLDADURA" at bounding box center [277, 109] width 173 height 16
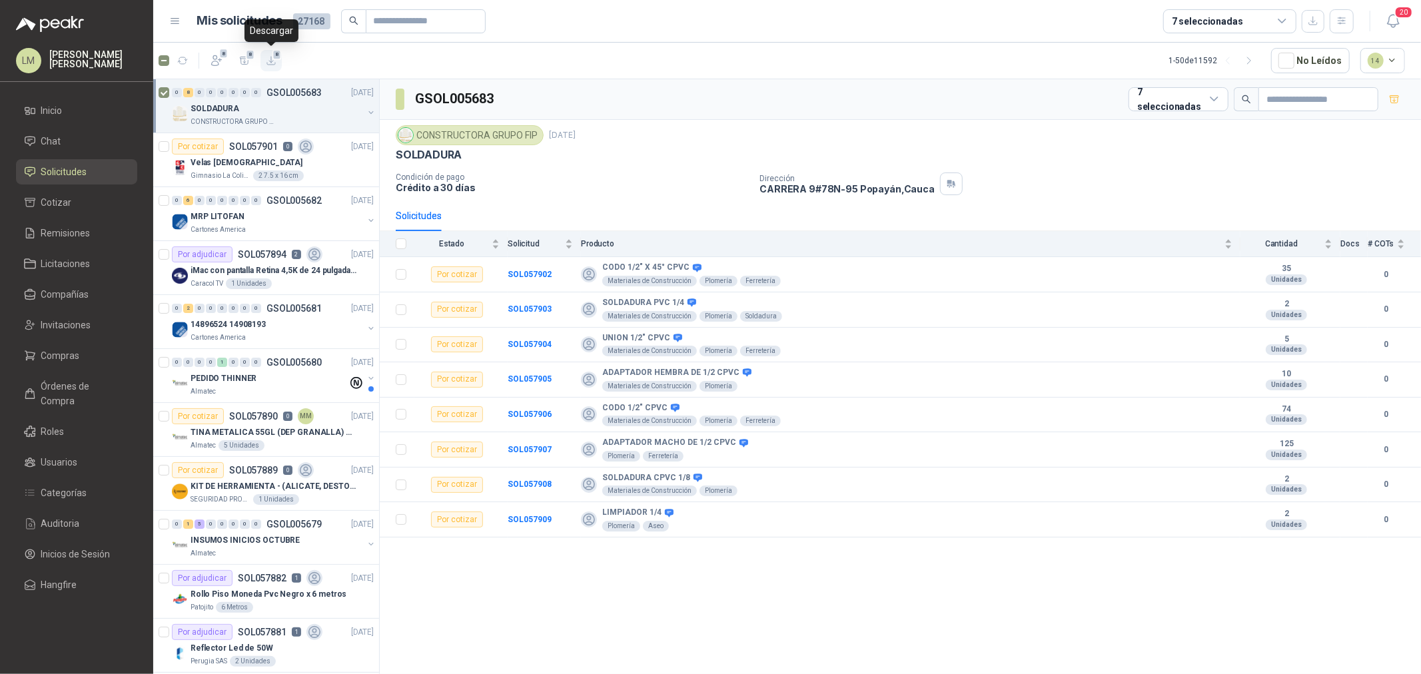
click at [267, 60] on icon "button" at bounding box center [271, 60] width 11 height 11
click at [253, 173] on div "2 7.5 x 16 cm" at bounding box center [278, 176] width 51 height 11
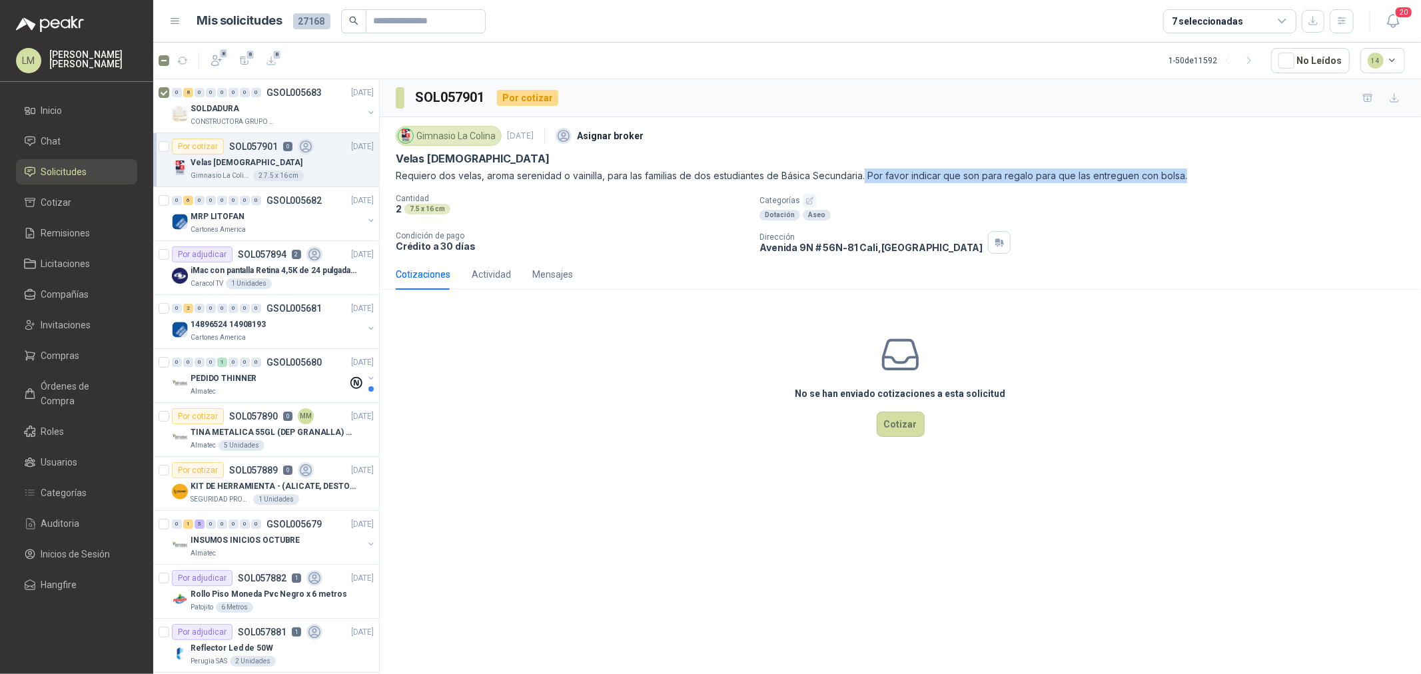
drag, startPoint x: 882, startPoint y: 173, endPoint x: 1277, endPoint y: 174, distance: 395.0
click at [1277, 174] on p "Requiero dos velas, aroma serenidad o vainilla, para las familias de dos estudi…" at bounding box center [900, 176] width 1009 height 15
click at [583, 207] on div "2 7.5 x 16 cm" at bounding box center [572, 208] width 353 height 11
click at [438, 25] on input "text" at bounding box center [420, 21] width 93 height 23
click at [390, 24] on input "text" at bounding box center [420, 21] width 93 height 23
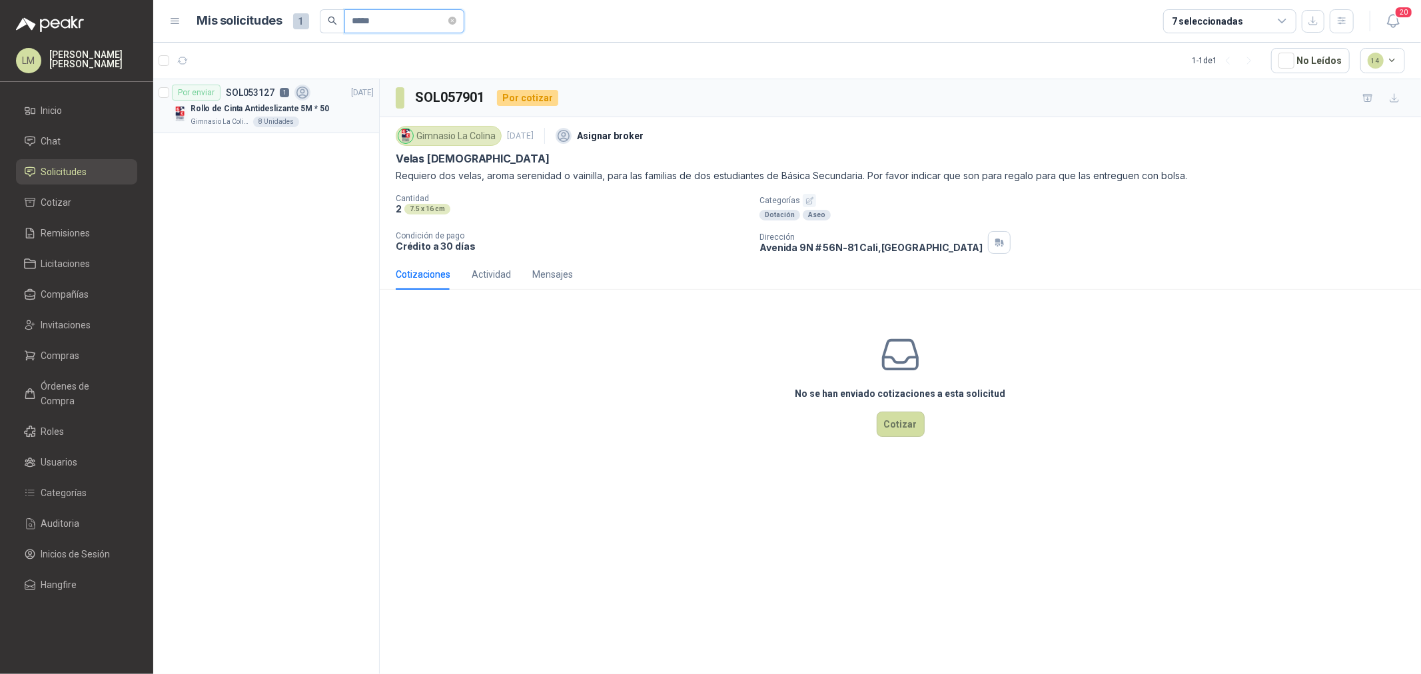
type input "*****"
click at [258, 105] on p "Rollo de Cinta Antideslizante 5M * 50" at bounding box center [260, 109] width 139 height 13
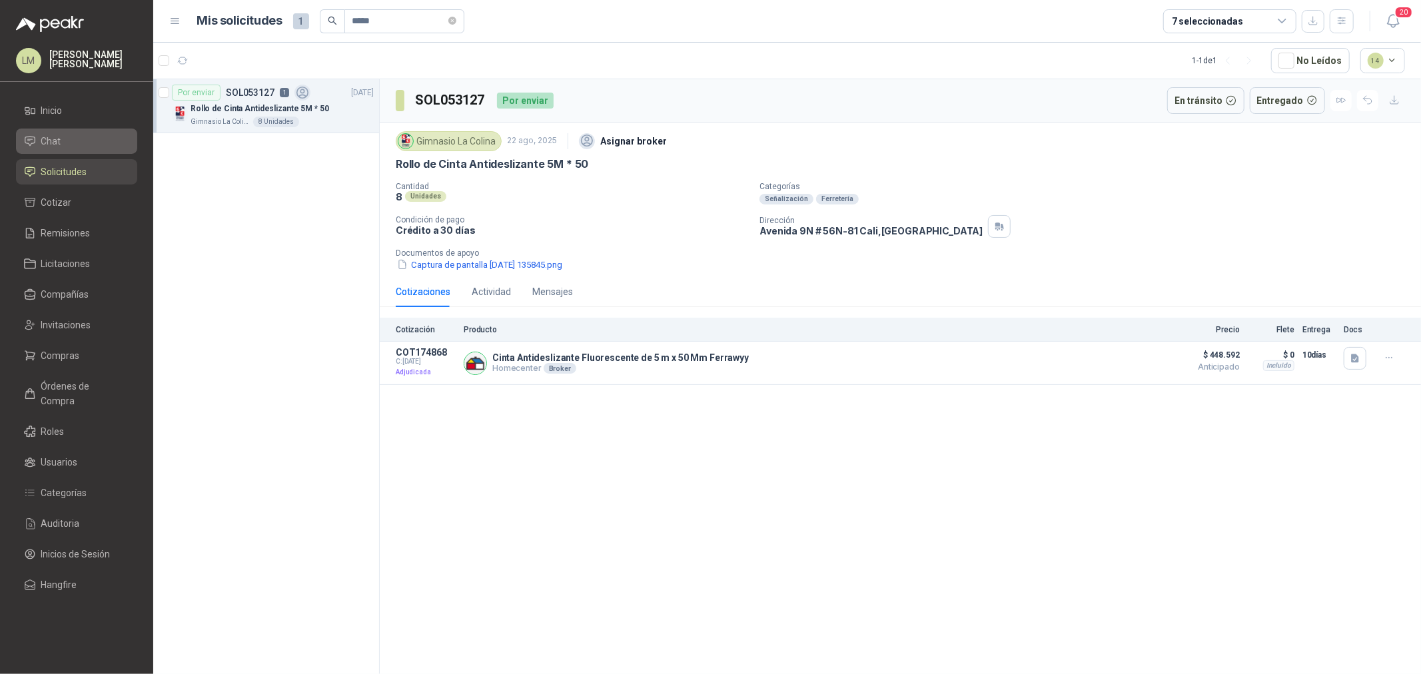
click at [60, 144] on span "Chat" at bounding box center [51, 141] width 20 height 15
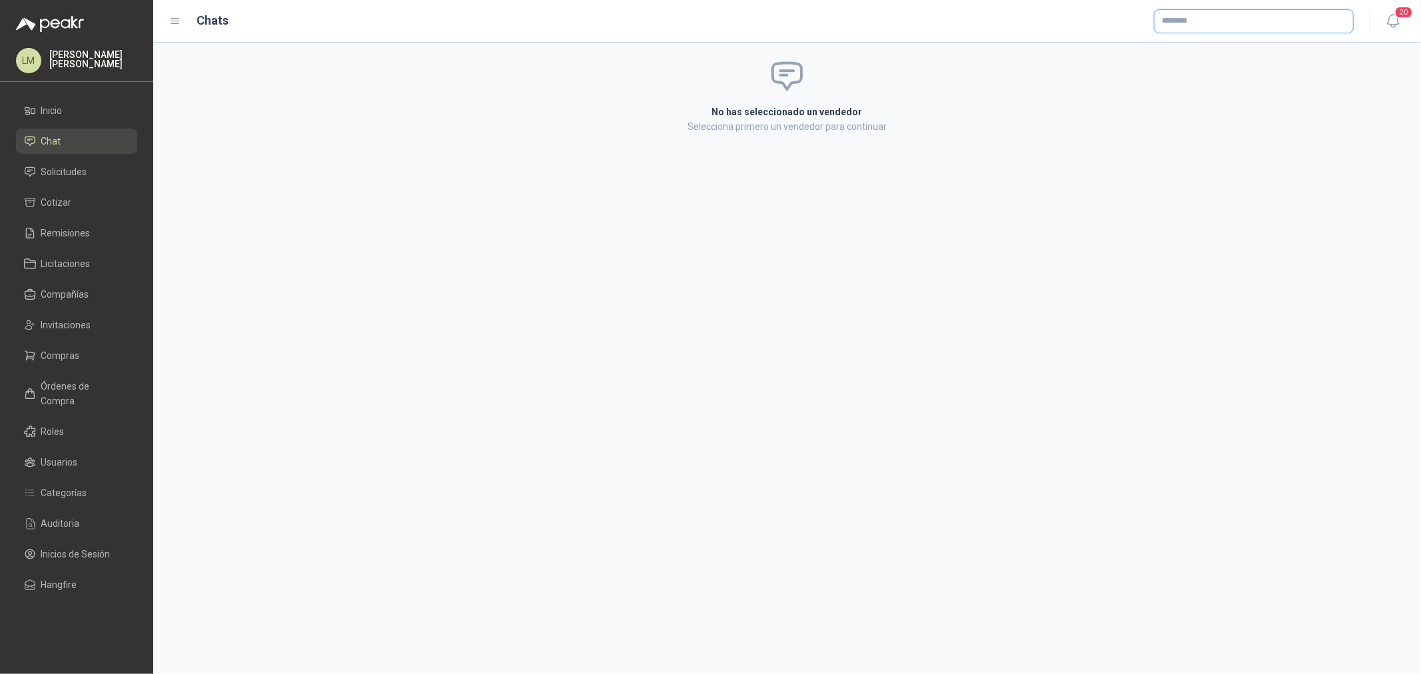
click at [1206, 25] on input "text" at bounding box center [1253, 21] width 199 height 23
type input "******"
click at [1204, 50] on p "Ferreteria Fivalle" at bounding box center [1235, 49] width 100 height 8
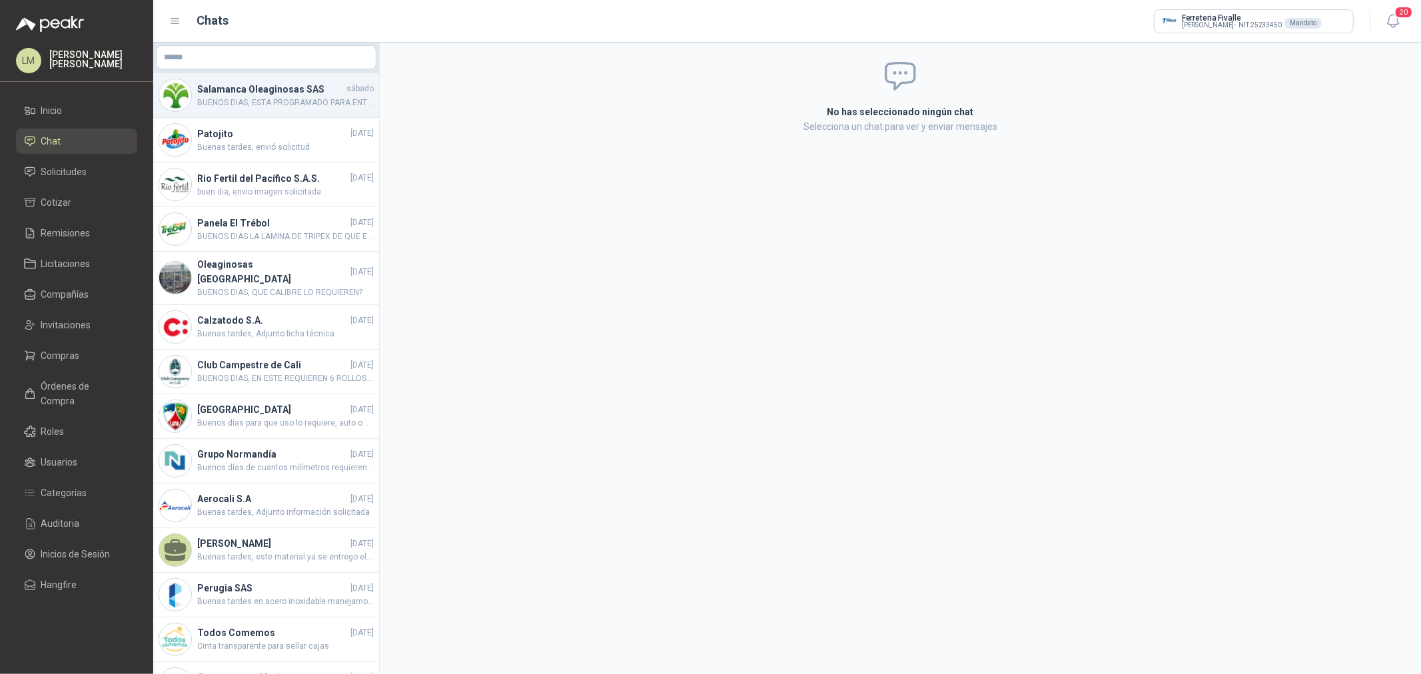
click at [211, 89] on h4 "Salamanca Oleaginosas SAS" at bounding box center [270, 89] width 147 height 15
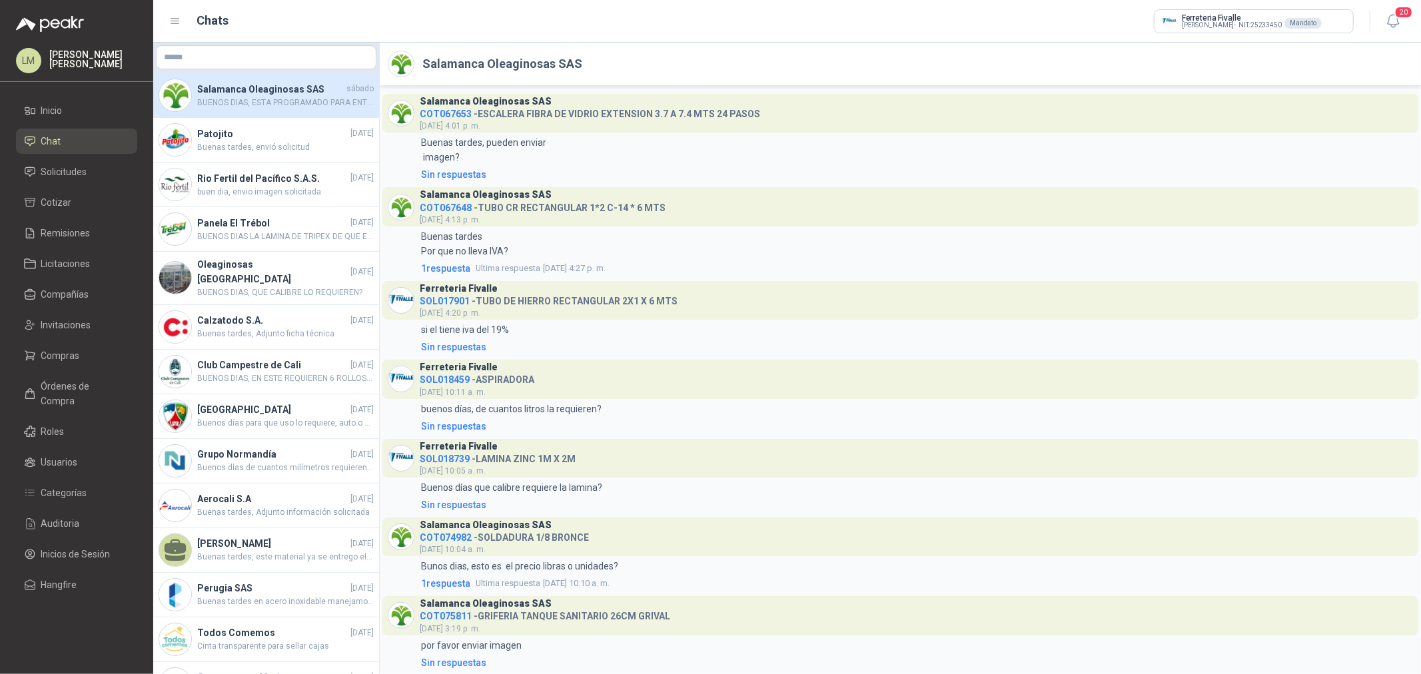
scroll to position [1102, 0]
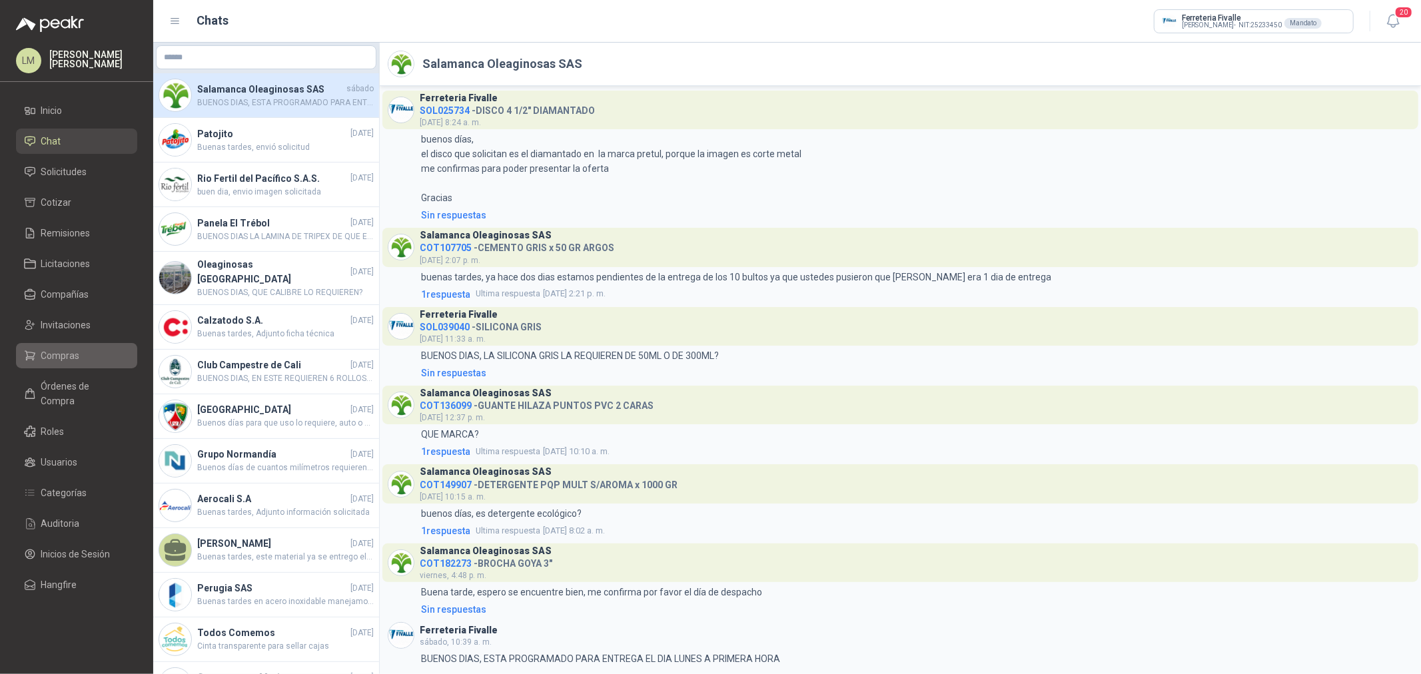
click at [61, 356] on span "Compras" at bounding box center [60, 355] width 39 height 15
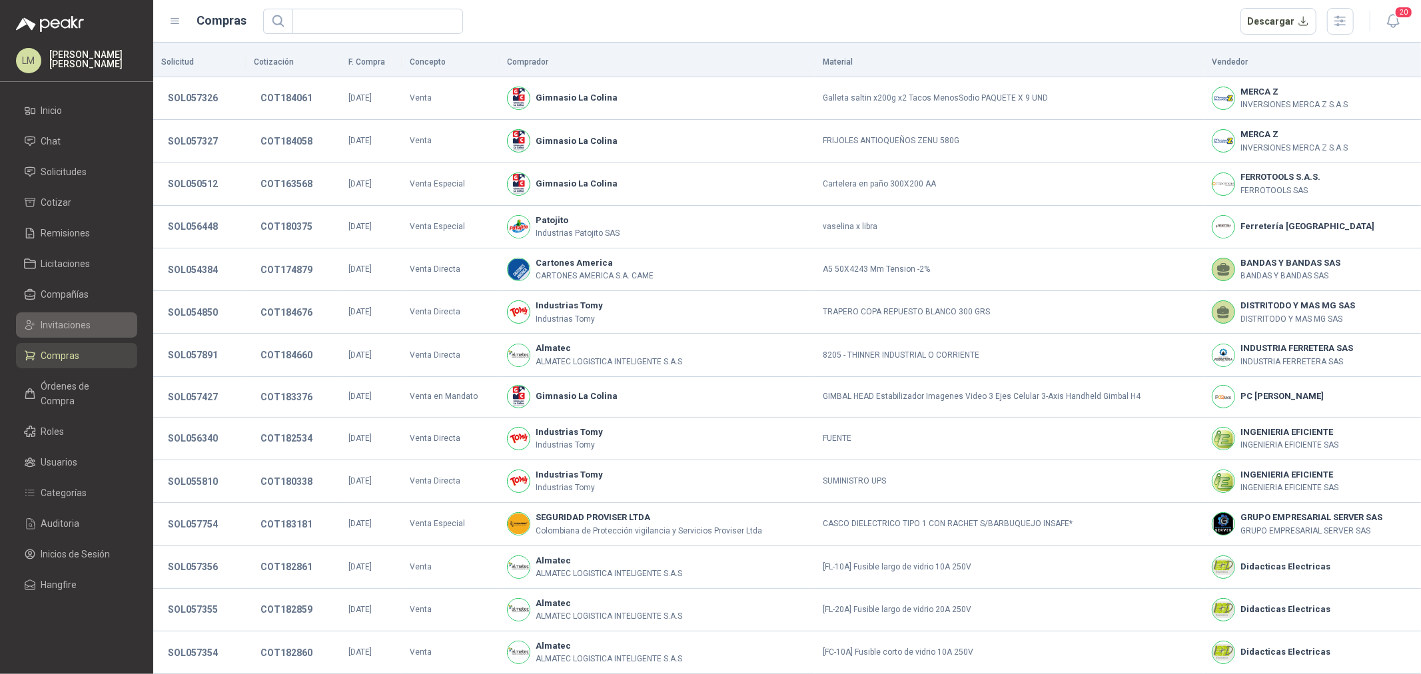
click at [68, 322] on span "Invitaciones" at bounding box center [66, 325] width 50 height 15
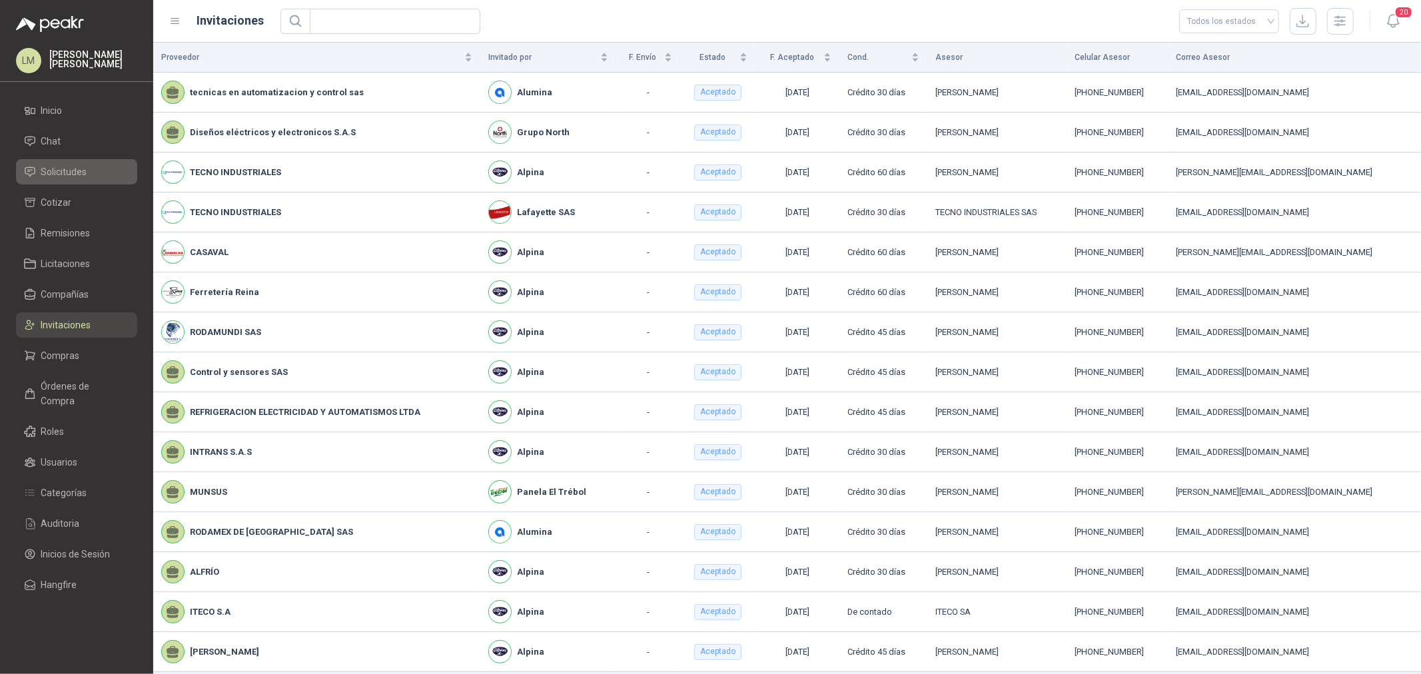
click at [75, 169] on span "Solicitudes" at bounding box center [64, 172] width 46 height 15
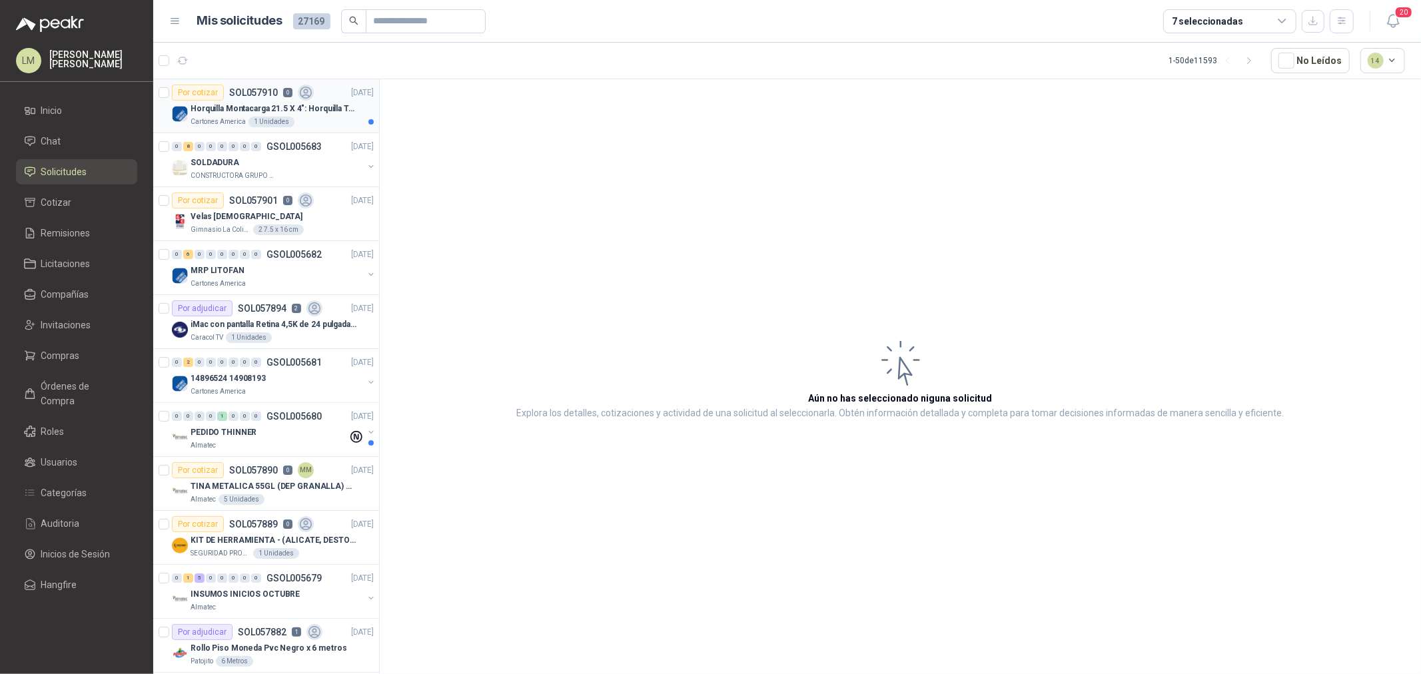
click at [234, 103] on p "Horquilla Montacarga 21.5 X 4": Horquilla Telescopica Overall size 2108 x 660 x…" at bounding box center [274, 109] width 166 height 13
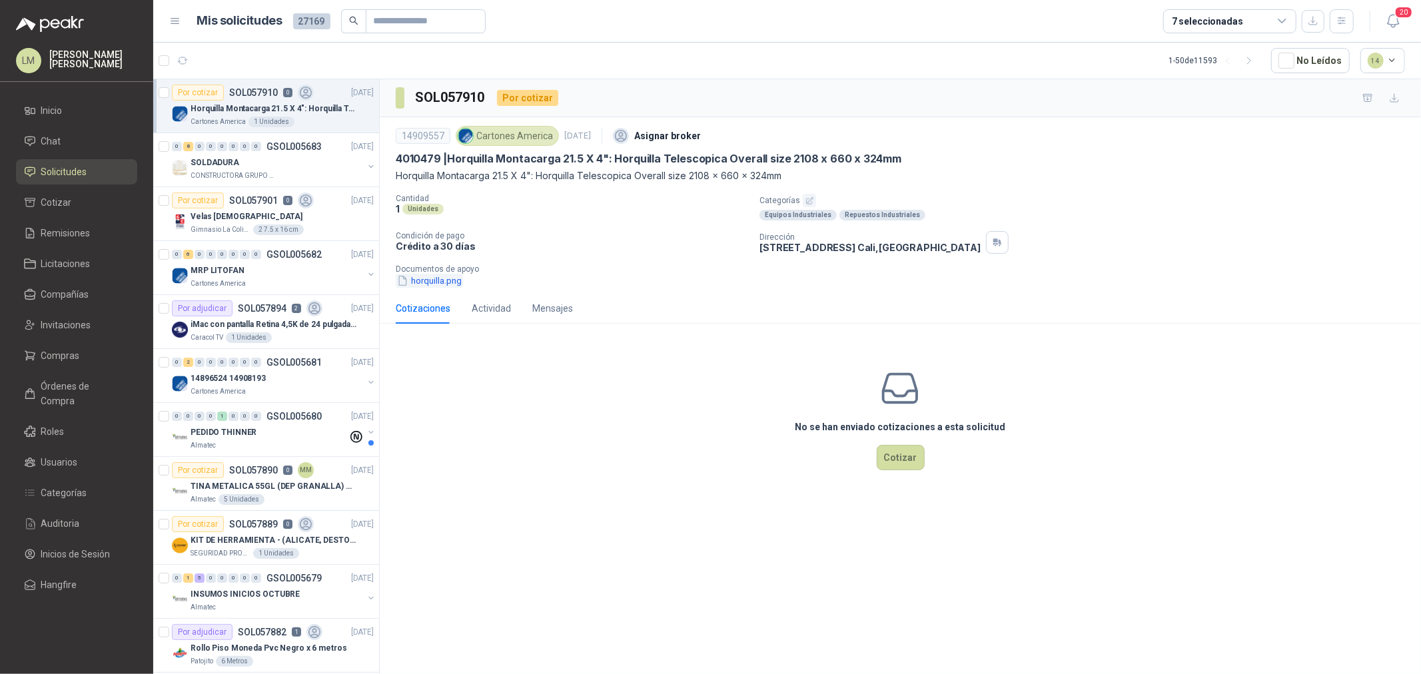
click at [413, 276] on button "horquilla.png" at bounding box center [429, 281] width 67 height 14
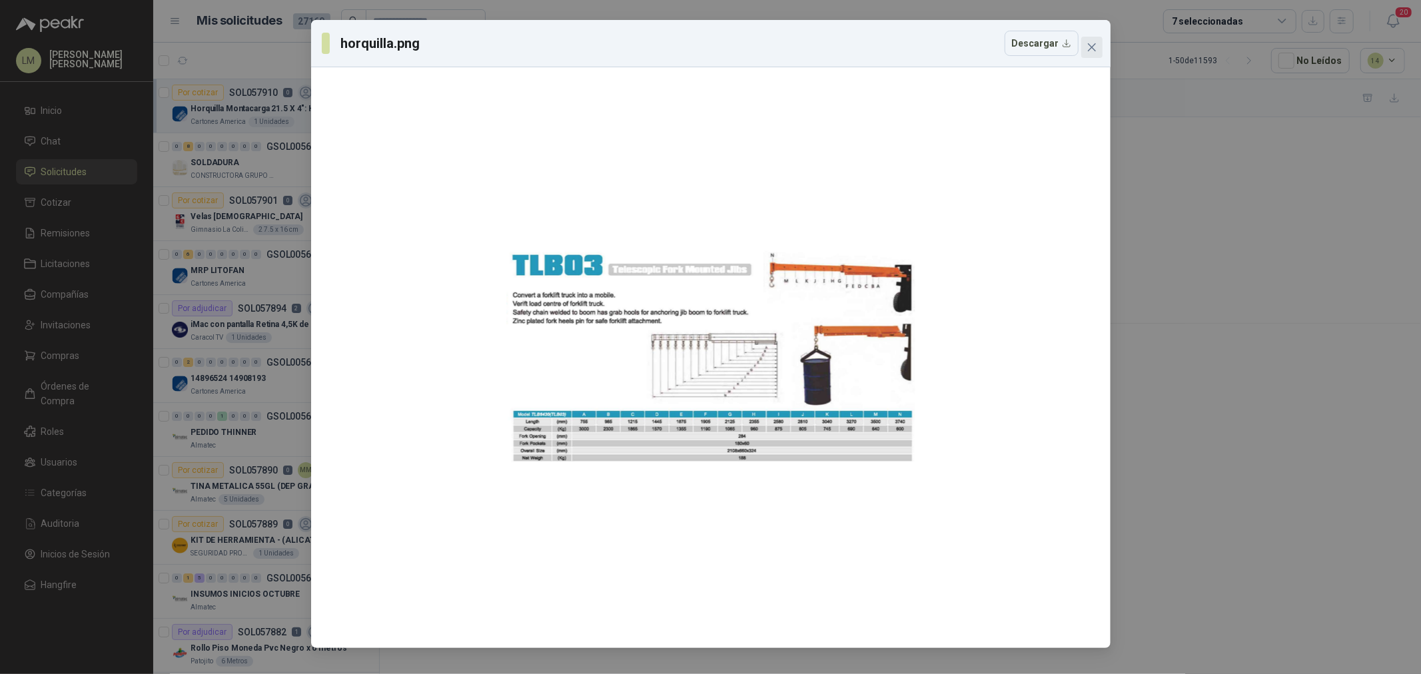
click at [1088, 42] on icon "close" at bounding box center [1091, 47] width 11 height 11
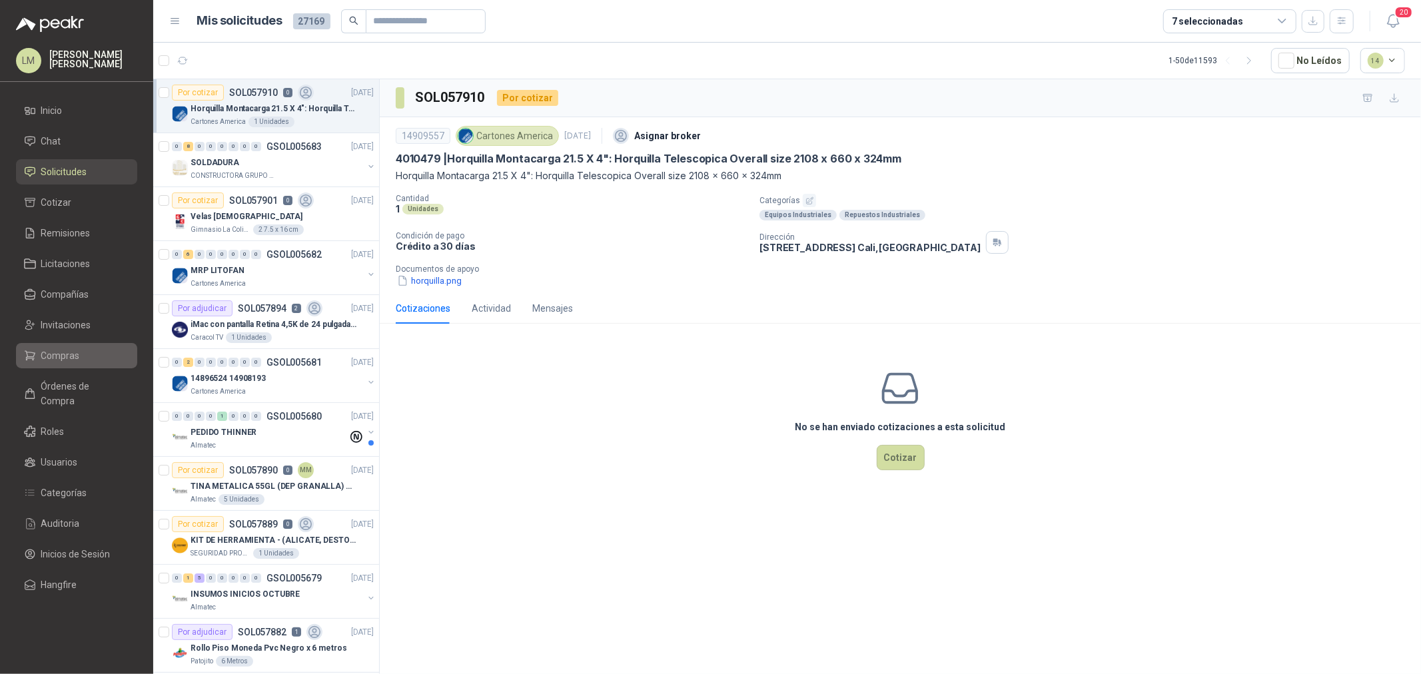
drag, startPoint x: 49, startPoint y: 324, endPoint x: 59, endPoint y: 349, distance: 26.6
click at [49, 324] on span "Invitaciones" at bounding box center [66, 325] width 50 height 15
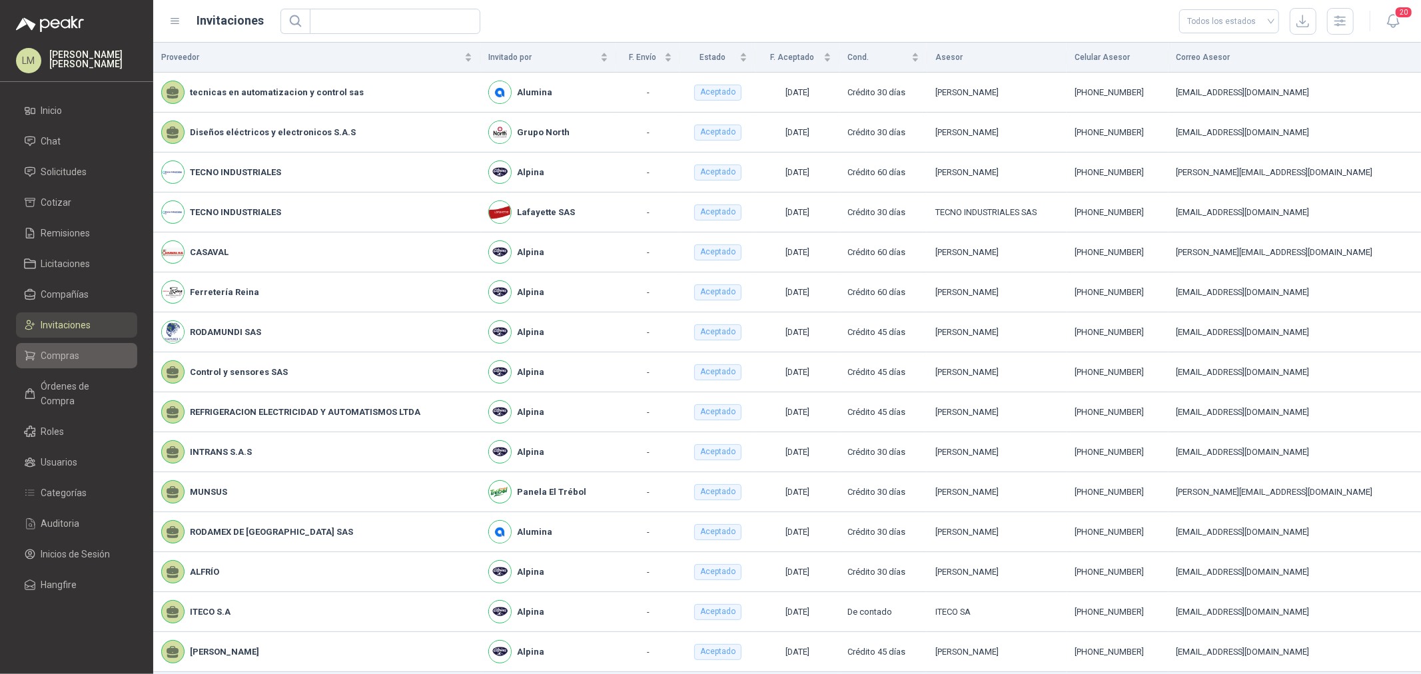
click at [60, 350] on span "Compras" at bounding box center [60, 355] width 39 height 15
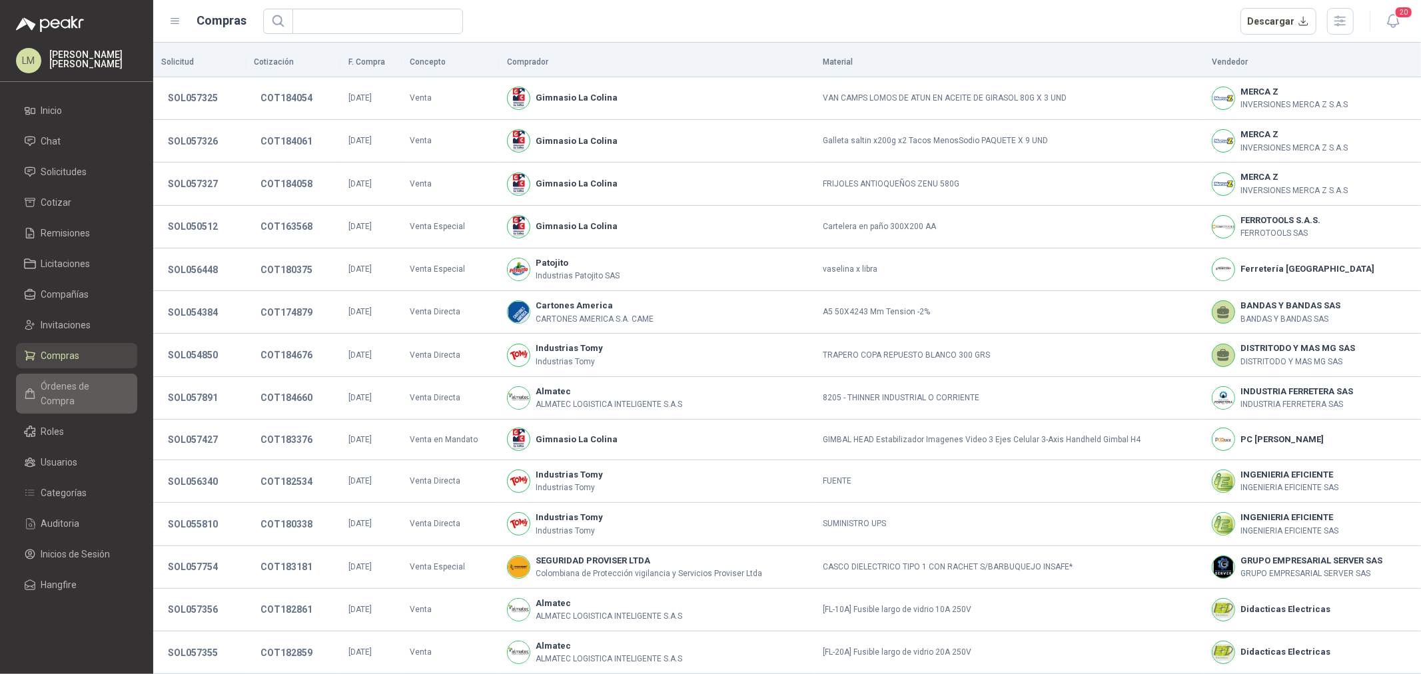
click at [69, 382] on span "Órdenes de Compra" at bounding box center [82, 393] width 83 height 29
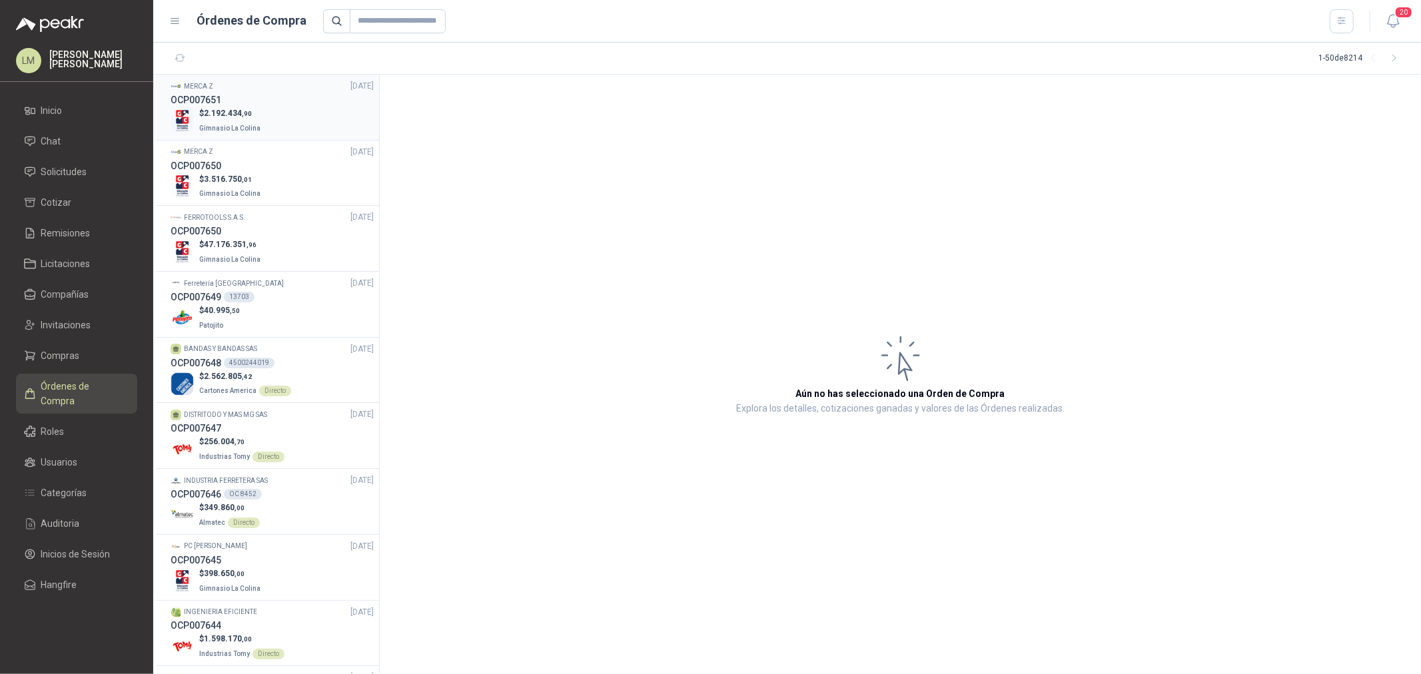
click at [227, 120] on p "Gimnasio La Colina" at bounding box center [231, 127] width 64 height 15
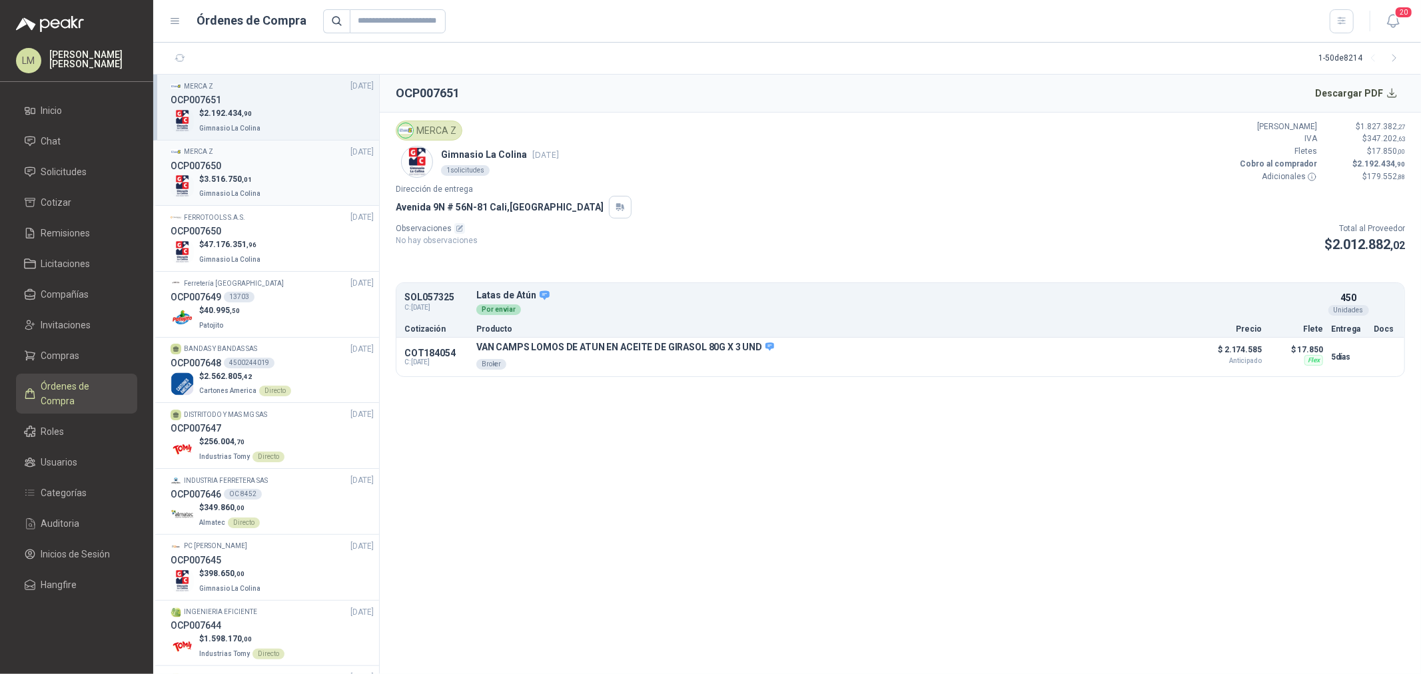
click at [234, 198] on p "Gimnasio La Colina" at bounding box center [231, 192] width 64 height 15
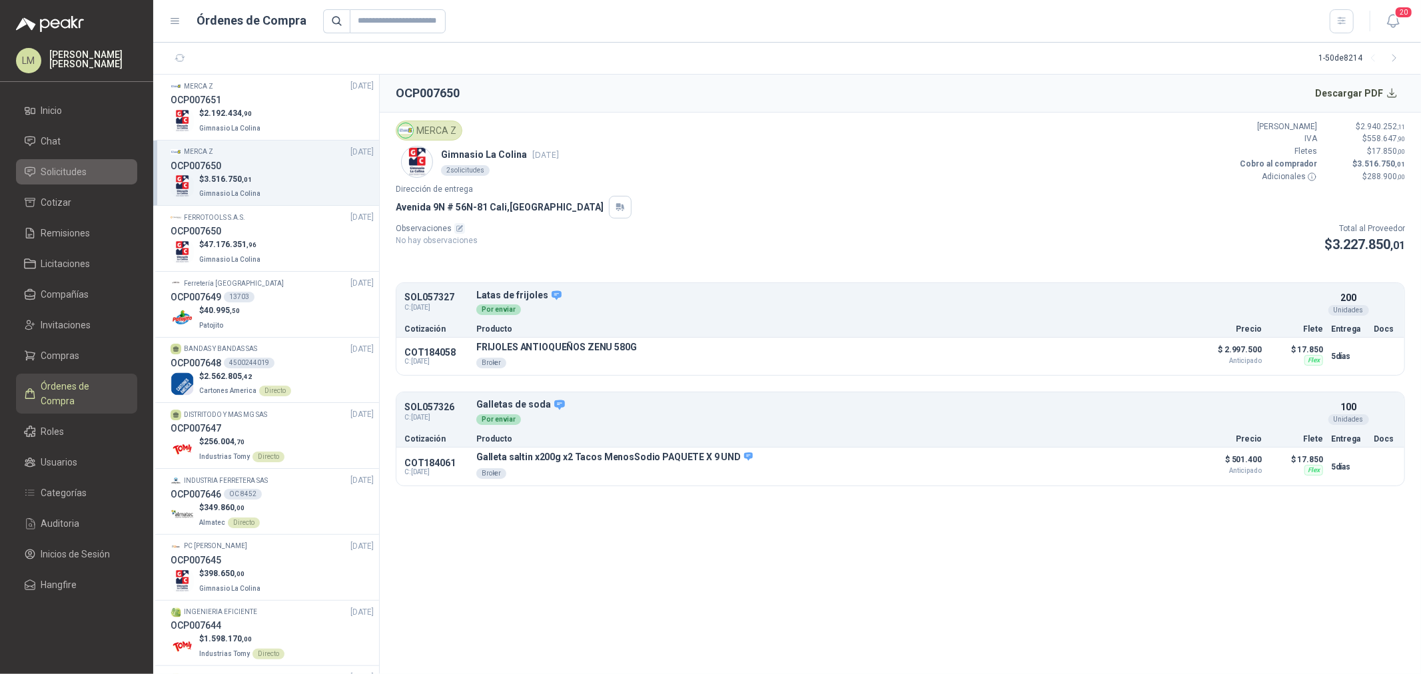
click at [47, 167] on span "Solicitudes" at bounding box center [64, 172] width 46 height 15
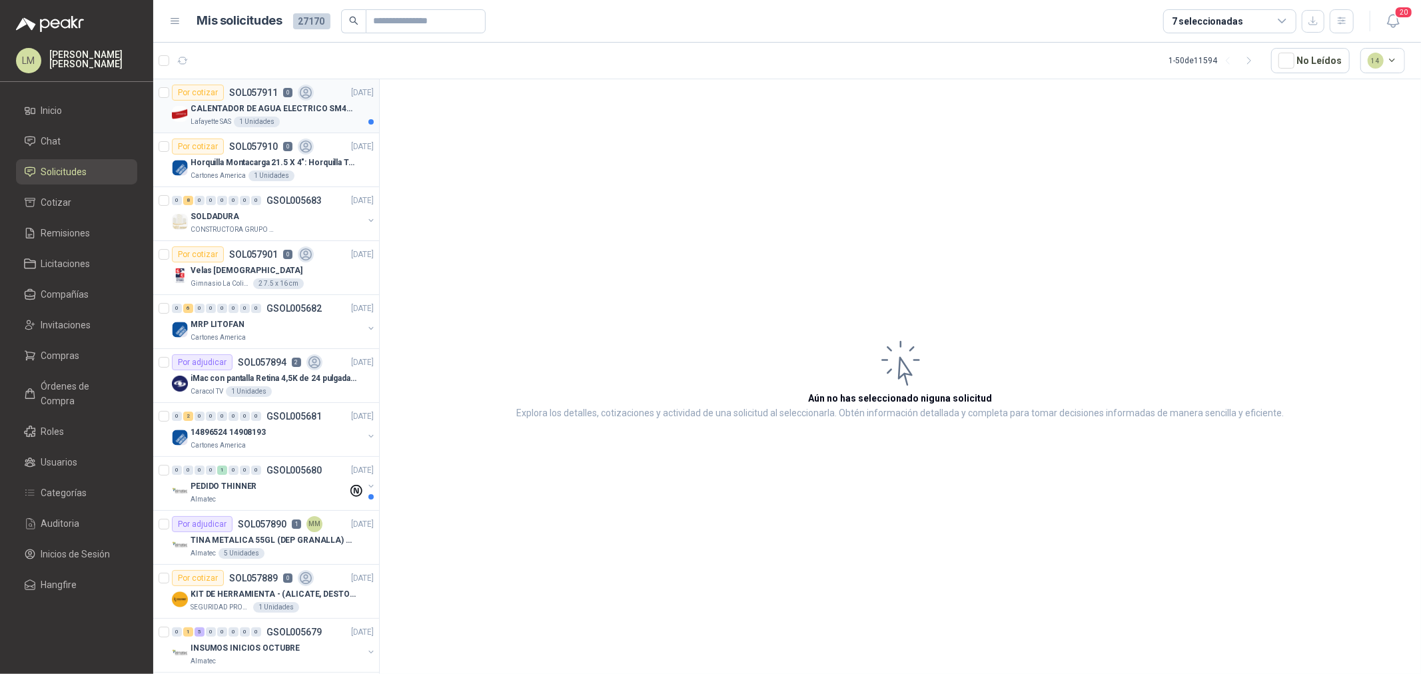
click at [209, 107] on p "CALENTADOR DE AGUA ELECTRICO SM400 5-9LITROS" at bounding box center [274, 109] width 166 height 13
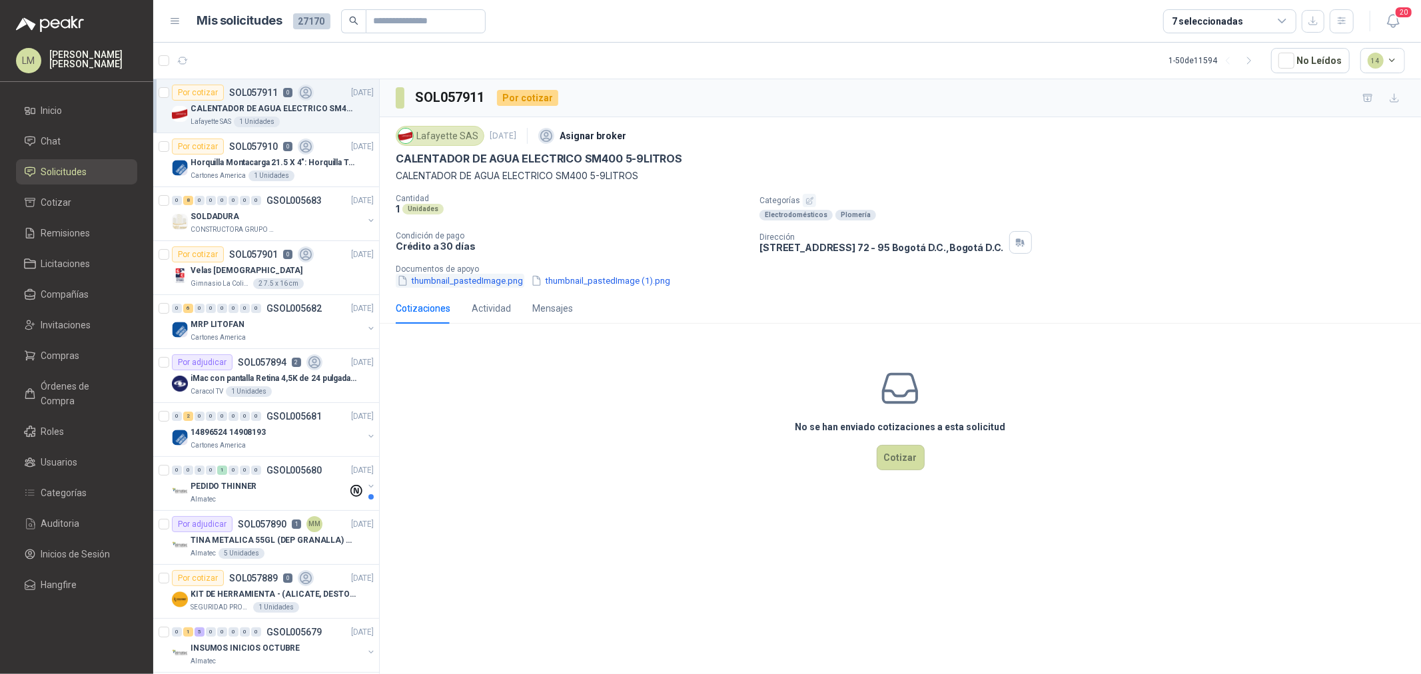
click at [490, 284] on button "thumbnail_pastedImage.png" at bounding box center [460, 281] width 129 height 14
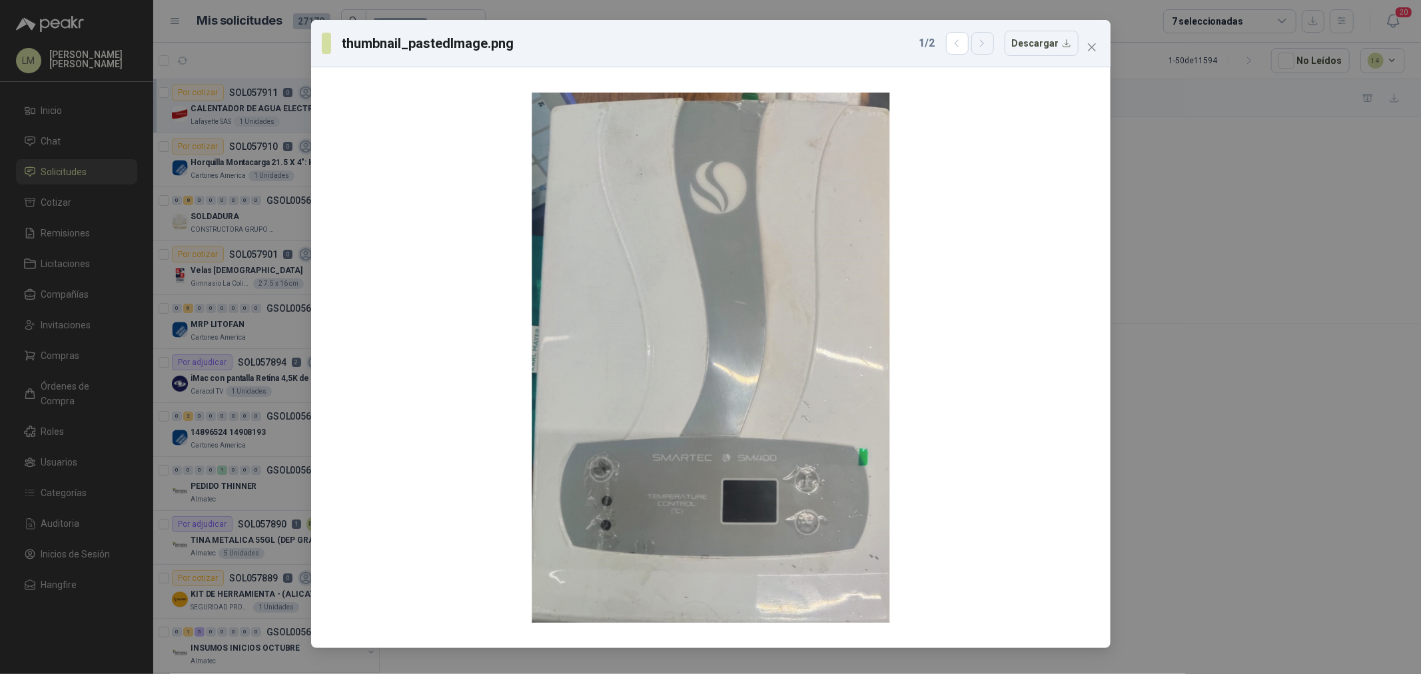
click at [980, 43] on button "button" at bounding box center [982, 43] width 23 height 23
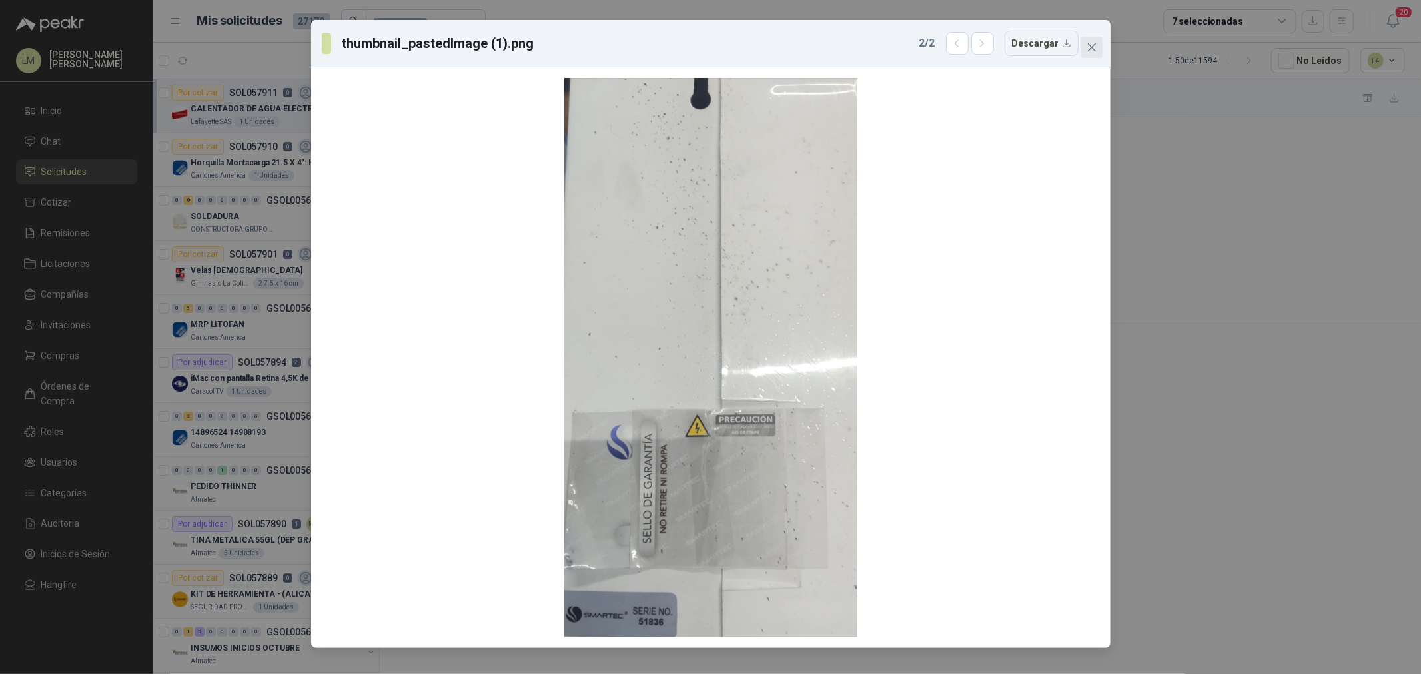
click at [1090, 43] on icon "close" at bounding box center [1091, 47] width 11 height 11
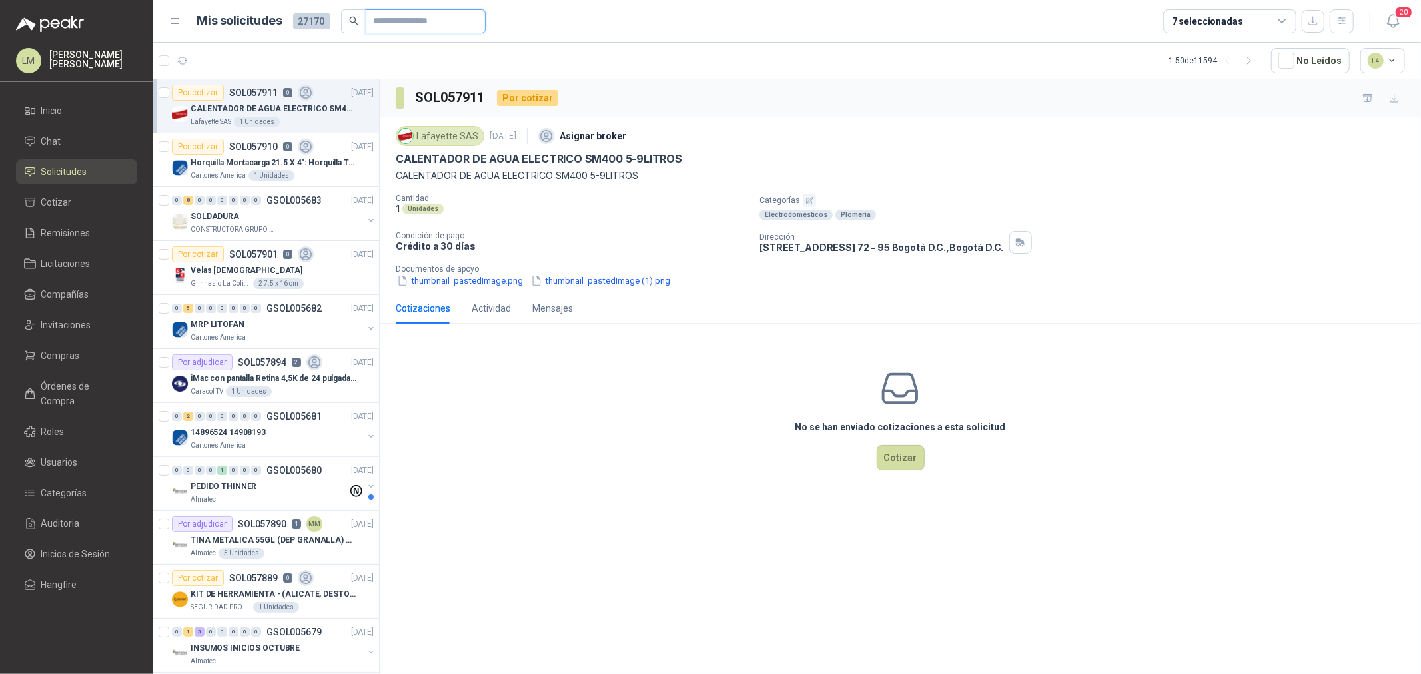
click at [420, 17] on input "text" at bounding box center [420, 21] width 93 height 23
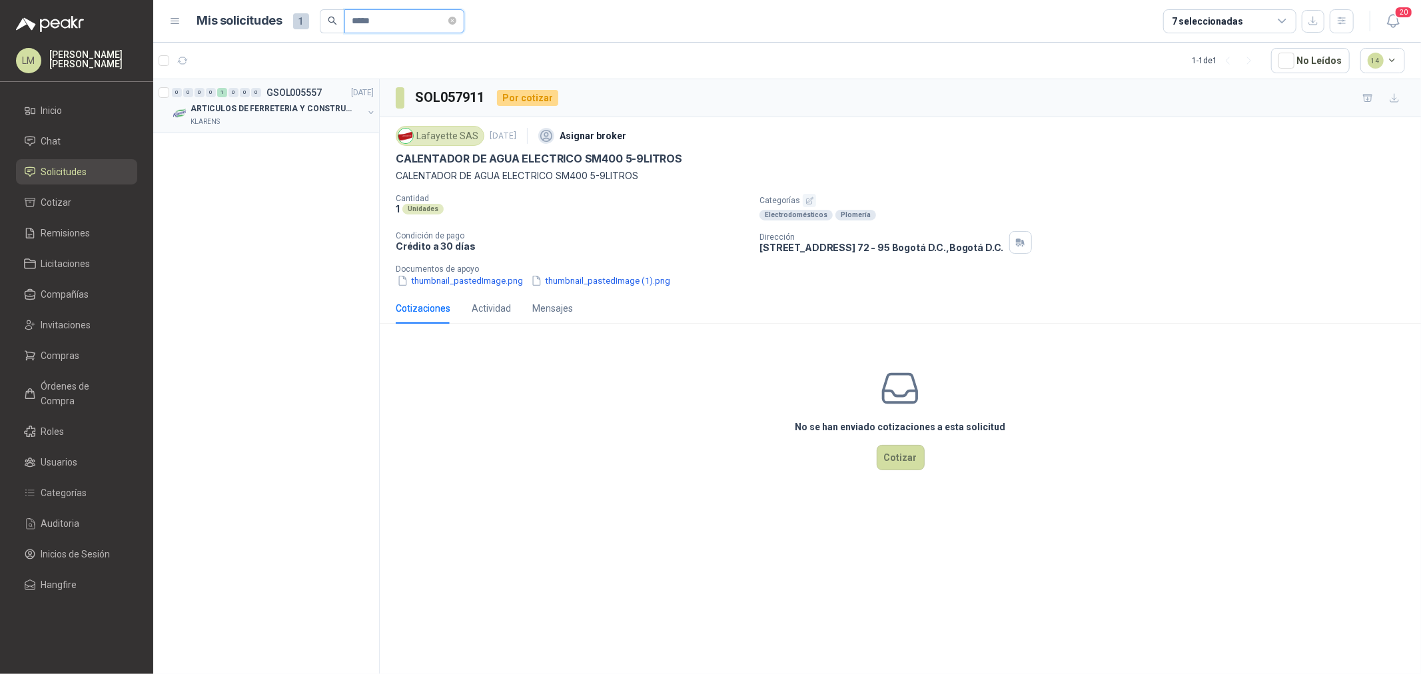
type input "*****"
click at [370, 109] on button "button" at bounding box center [371, 112] width 11 height 11
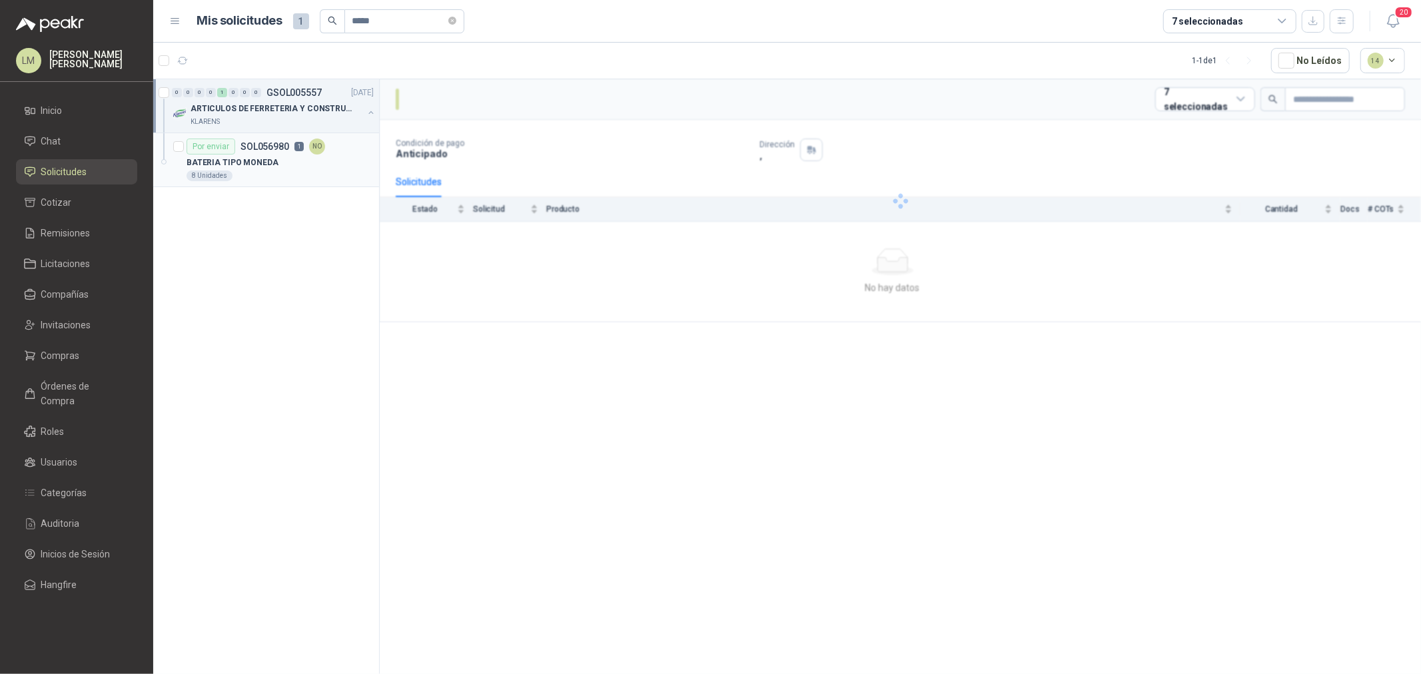
click at [294, 161] on div "BATERIA TIPO MONEDA" at bounding box center [280, 163] width 187 height 16
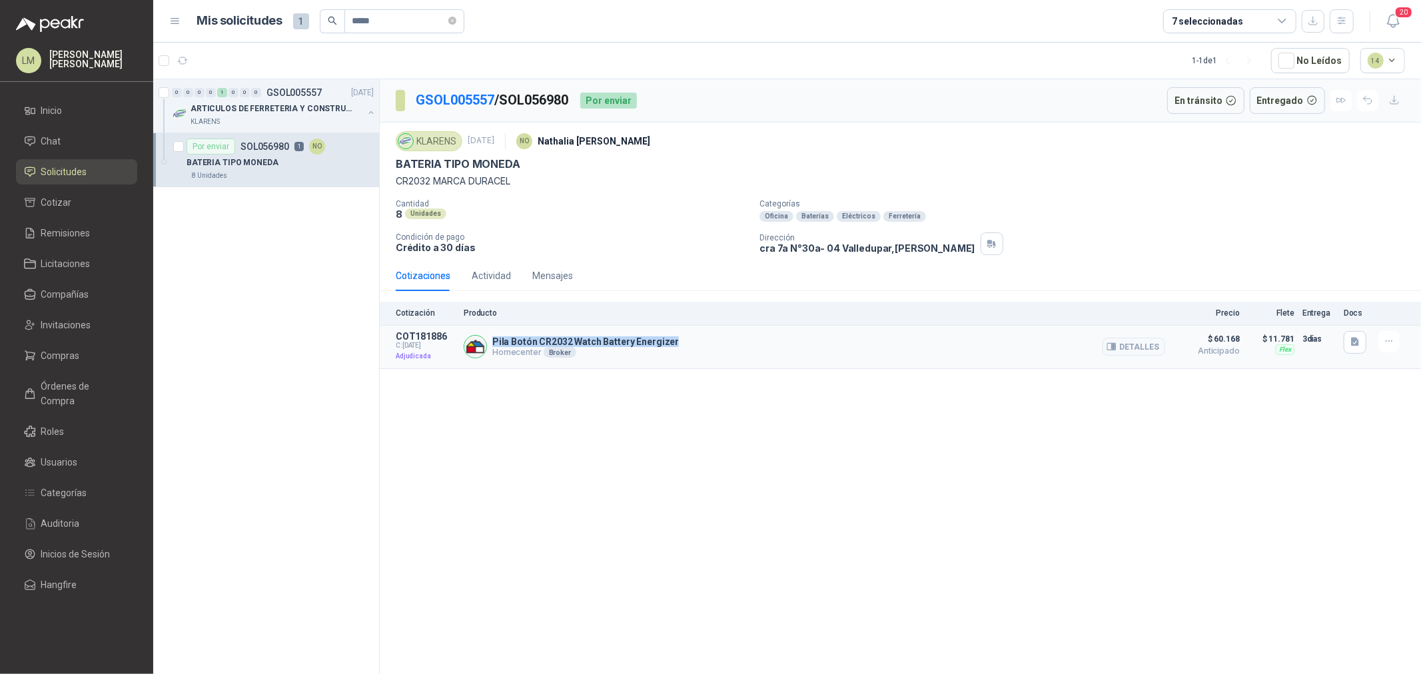
drag, startPoint x: 493, startPoint y: 338, endPoint x: 742, endPoint y: 338, distance: 249.1
click at [742, 338] on div "Pila Botón CR2032 Watch Battery Energizer Homecenter Broker Detalles" at bounding box center [814, 347] width 701 height 32
copy p "Pila Botón CR2032 Watch Battery Energizer"
click at [1356, 335] on button "button" at bounding box center [1355, 342] width 23 height 23
click at [1320, 304] on div "image.png" at bounding box center [1328, 313] width 75 height 31
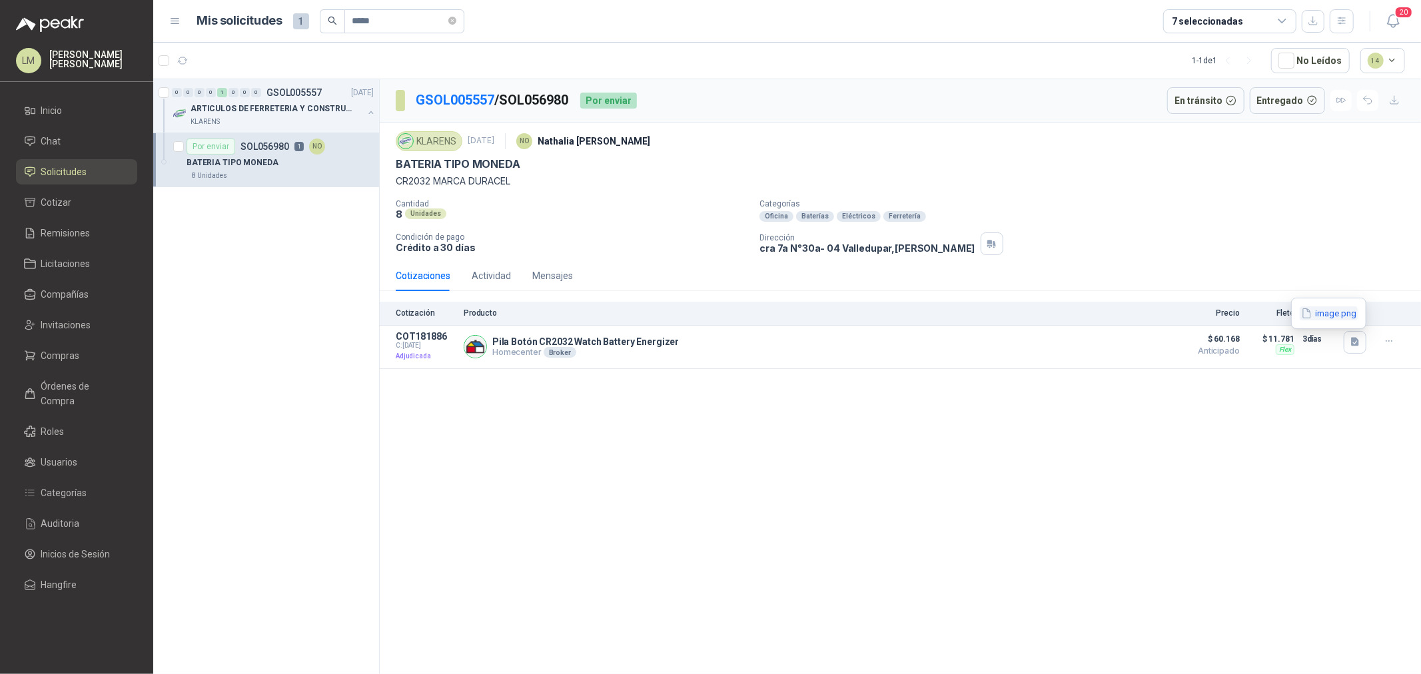
click at [1320, 310] on button "image.png" at bounding box center [1329, 313] width 58 height 14
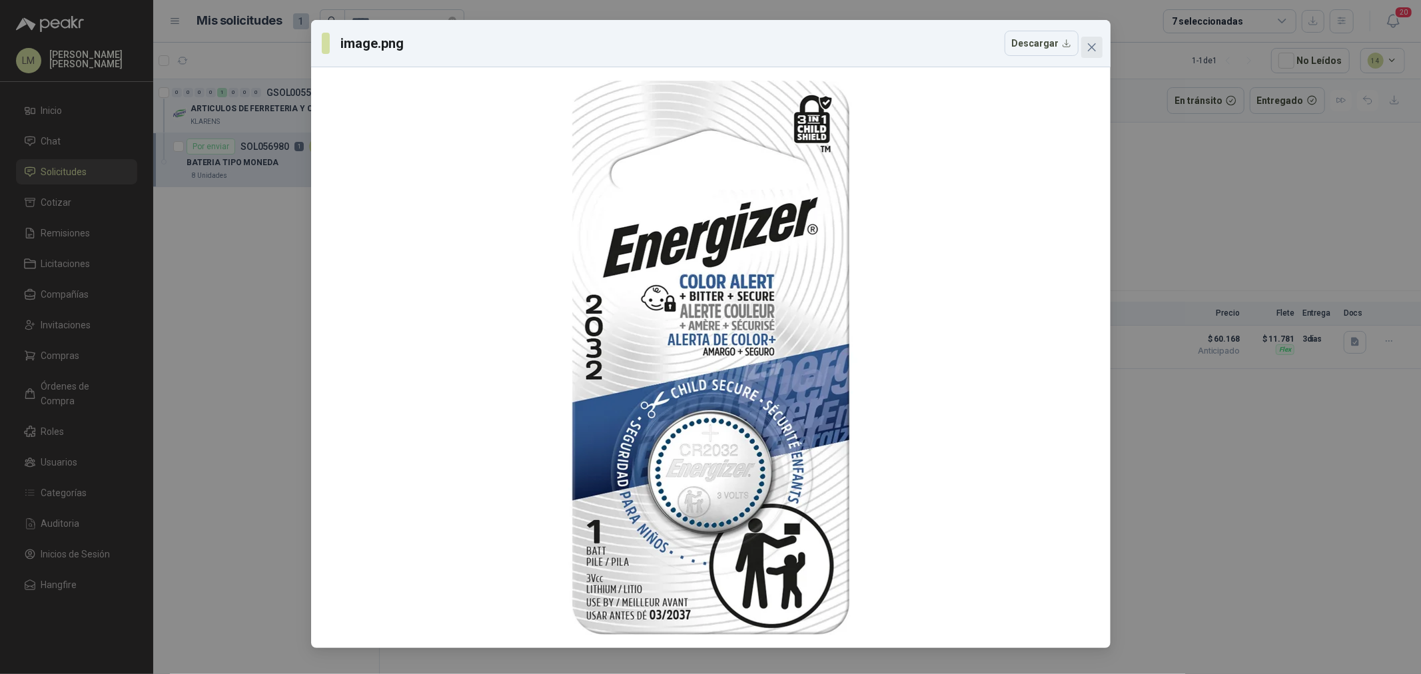
click at [1088, 47] on icon "close" at bounding box center [1091, 47] width 11 height 11
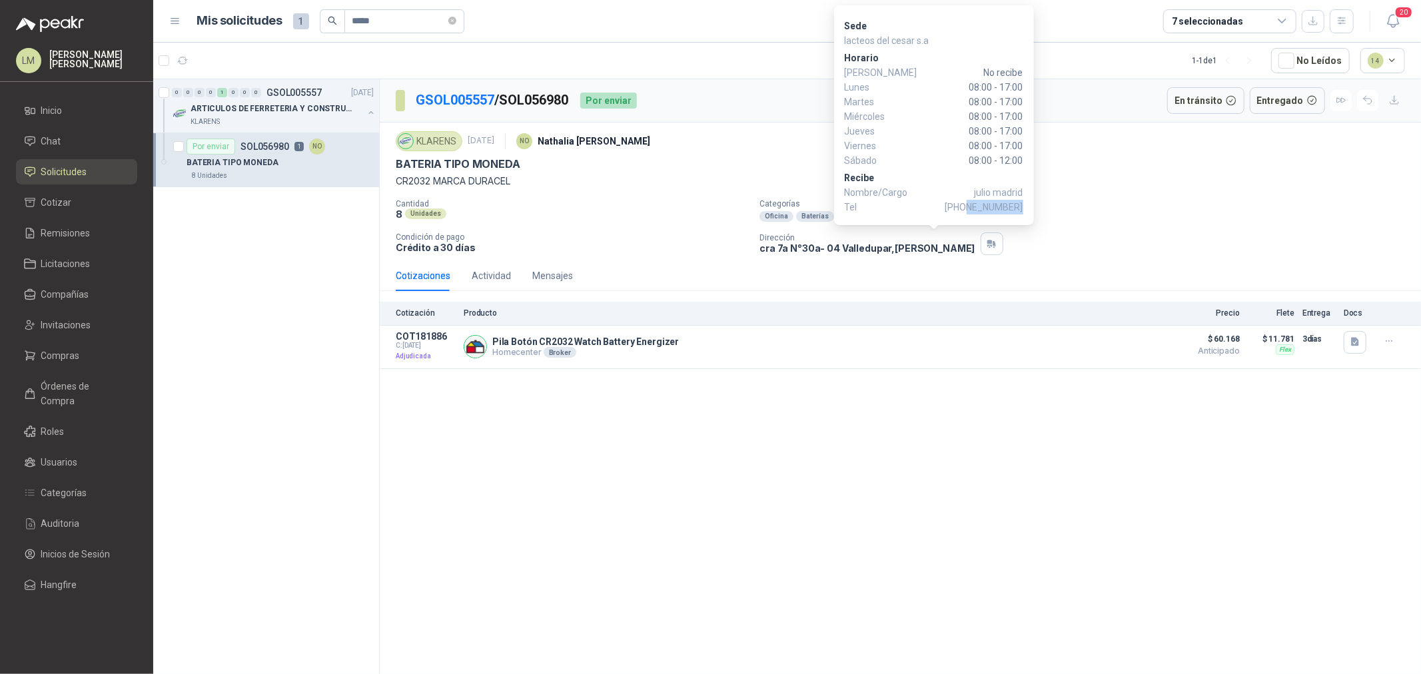
drag, startPoint x: 973, startPoint y: 207, endPoint x: 1023, endPoint y: 209, distance: 50.0
click at [1023, 209] on span "+57 3157954744" at bounding box center [984, 207] width 78 height 15
copy span "3157954744"
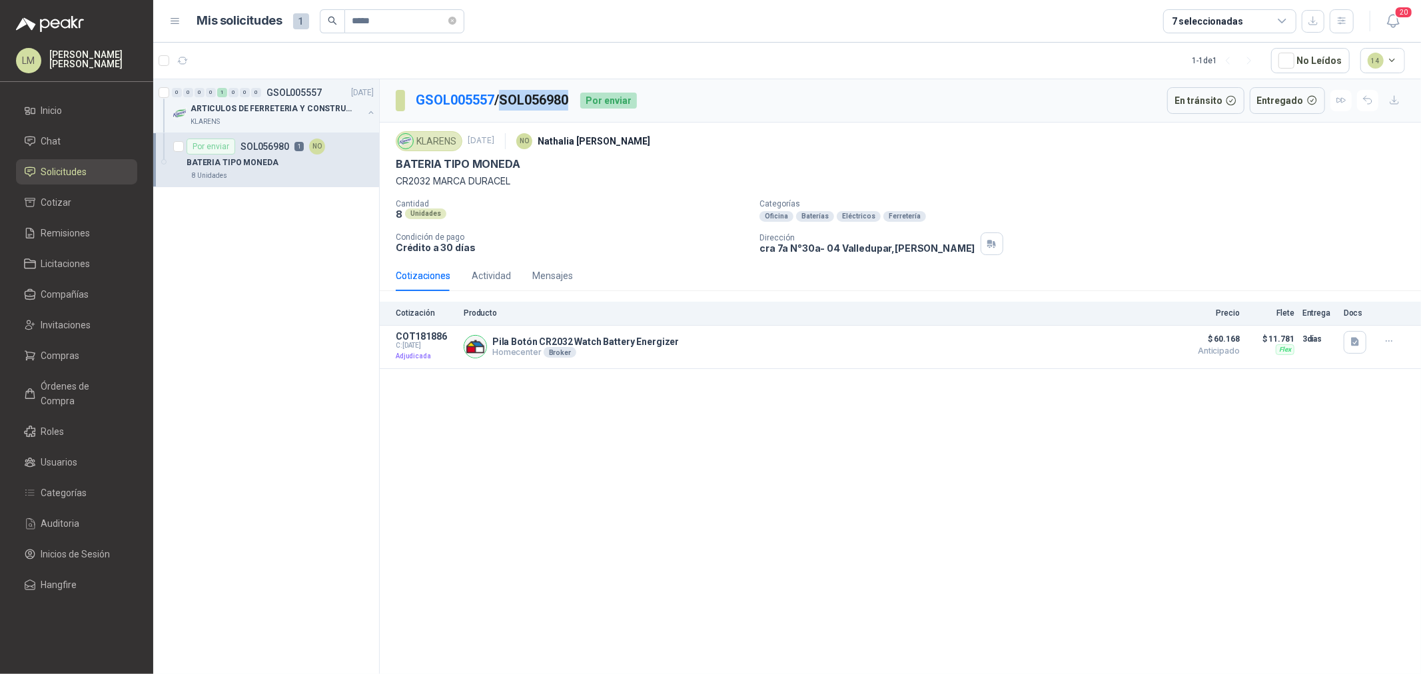
drag, startPoint x: 580, startPoint y: 95, endPoint x: 508, endPoint y: 96, distance: 72.6
click at [508, 96] on div "GSOL005557 / SOL056980 Por enviar" at bounding box center [516, 100] width 241 height 27
copy p "SOL056980"
click at [1128, 350] on button "Detalles" at bounding box center [1133, 347] width 63 height 18
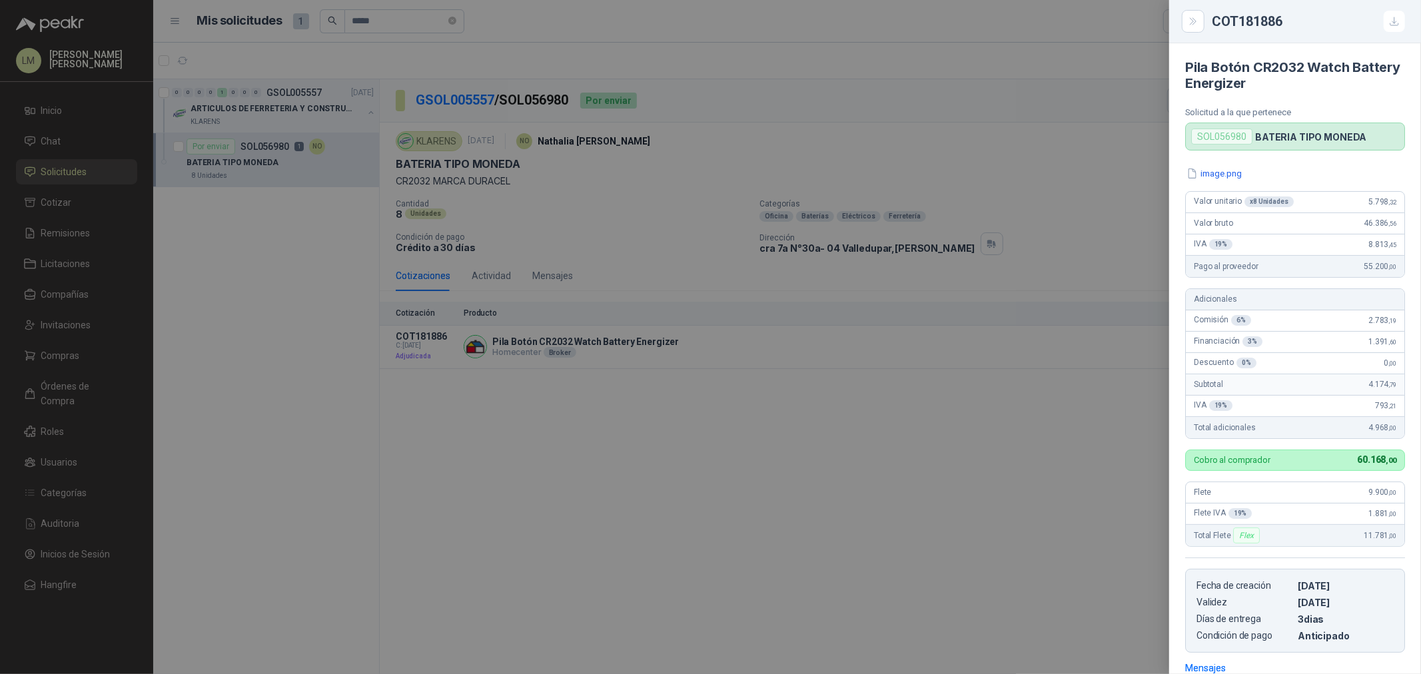
click at [369, 33] on div at bounding box center [710, 337] width 1421 height 674
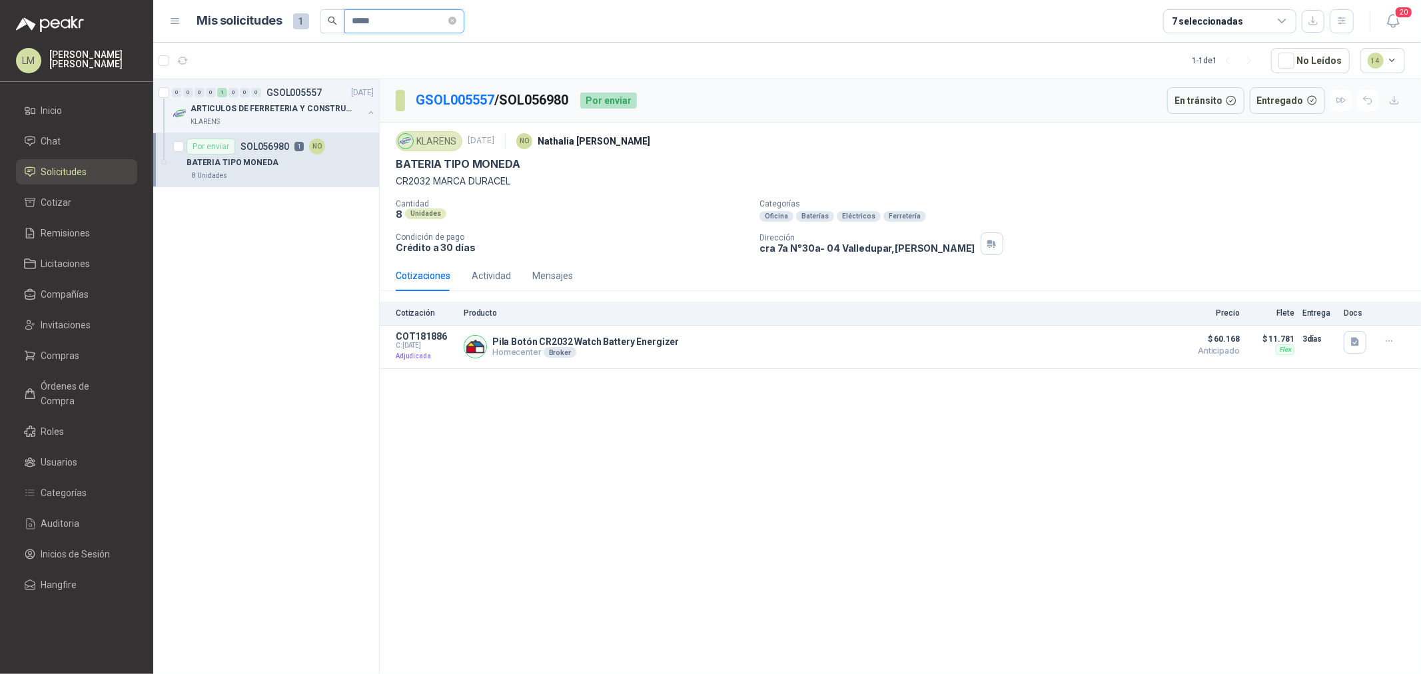
drag, startPoint x: 400, startPoint y: 21, endPoint x: 290, endPoint y: 19, distance: 109.3
click at [291, 19] on div "Mis solicitudes 1 *****" at bounding box center [330, 21] width 267 height 24
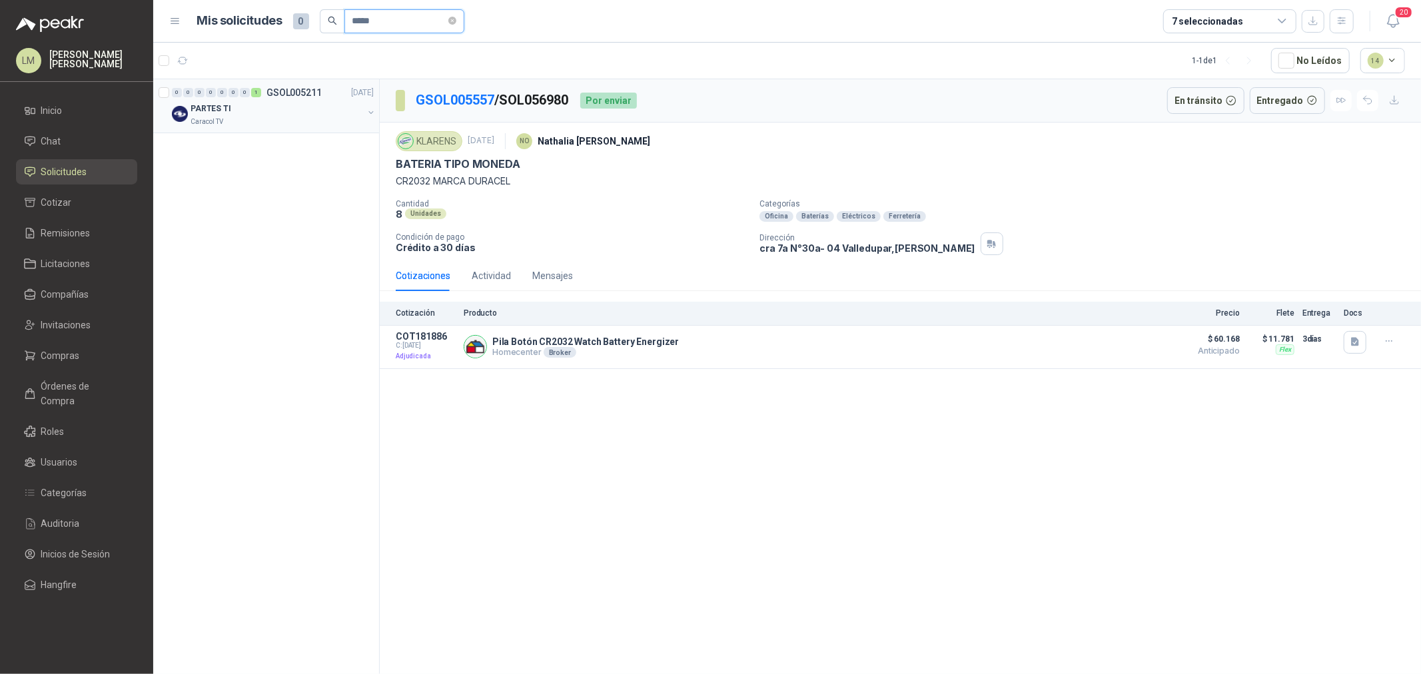
type input "*****"
click at [368, 109] on button "button" at bounding box center [371, 112] width 11 height 11
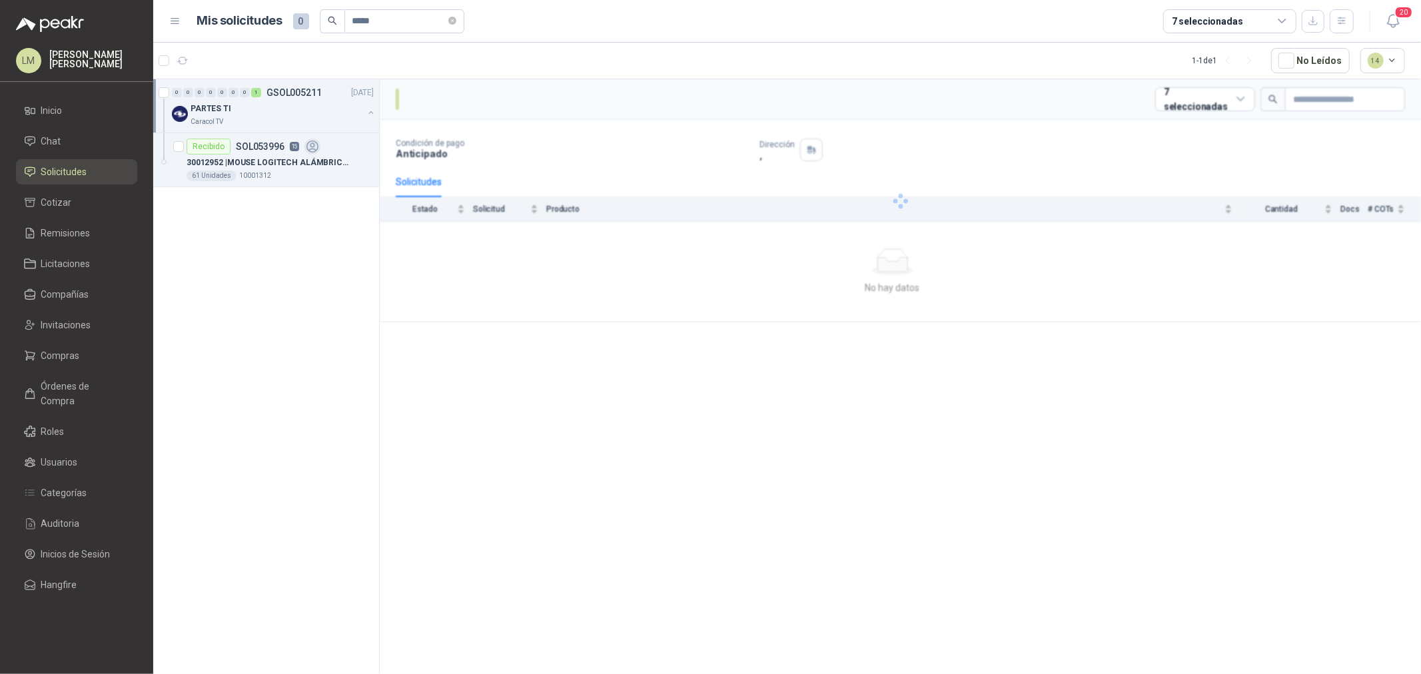
click at [262, 172] on p "10001312" at bounding box center [255, 176] width 32 height 11
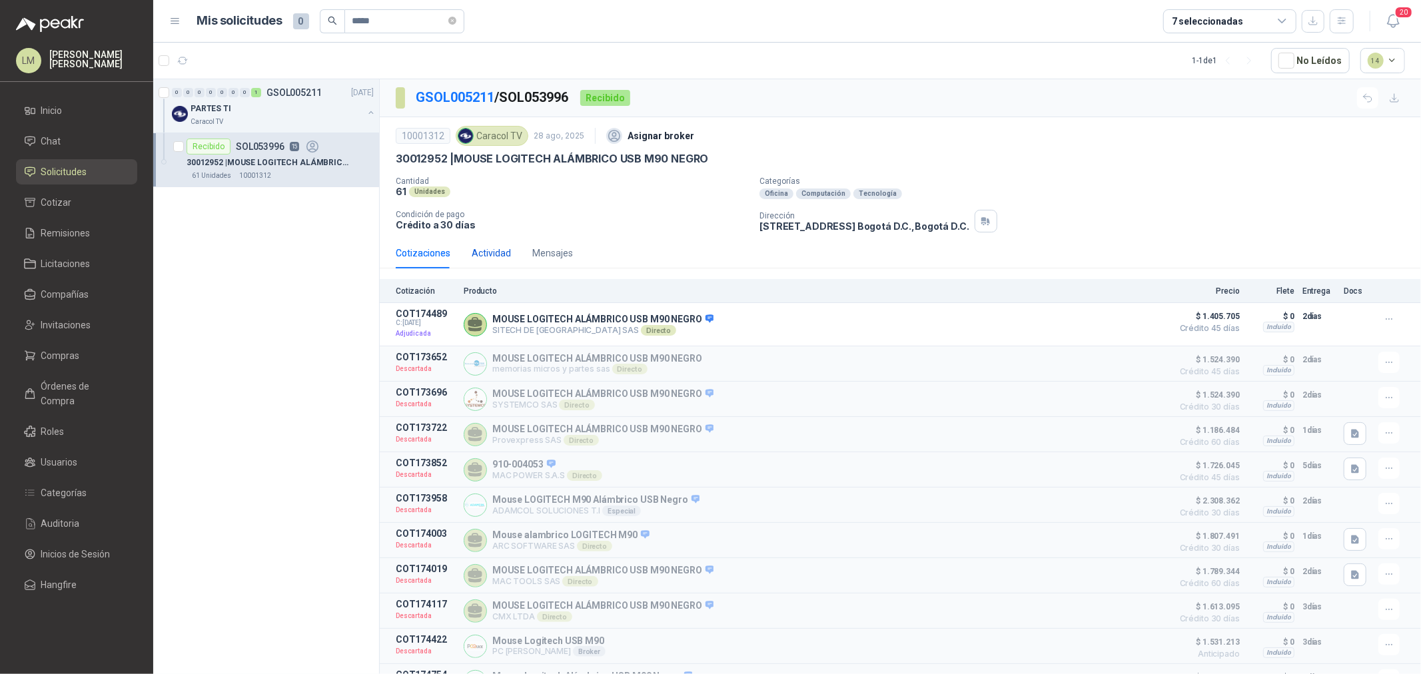
click at [477, 248] on div "Actividad" at bounding box center [491, 253] width 39 height 15
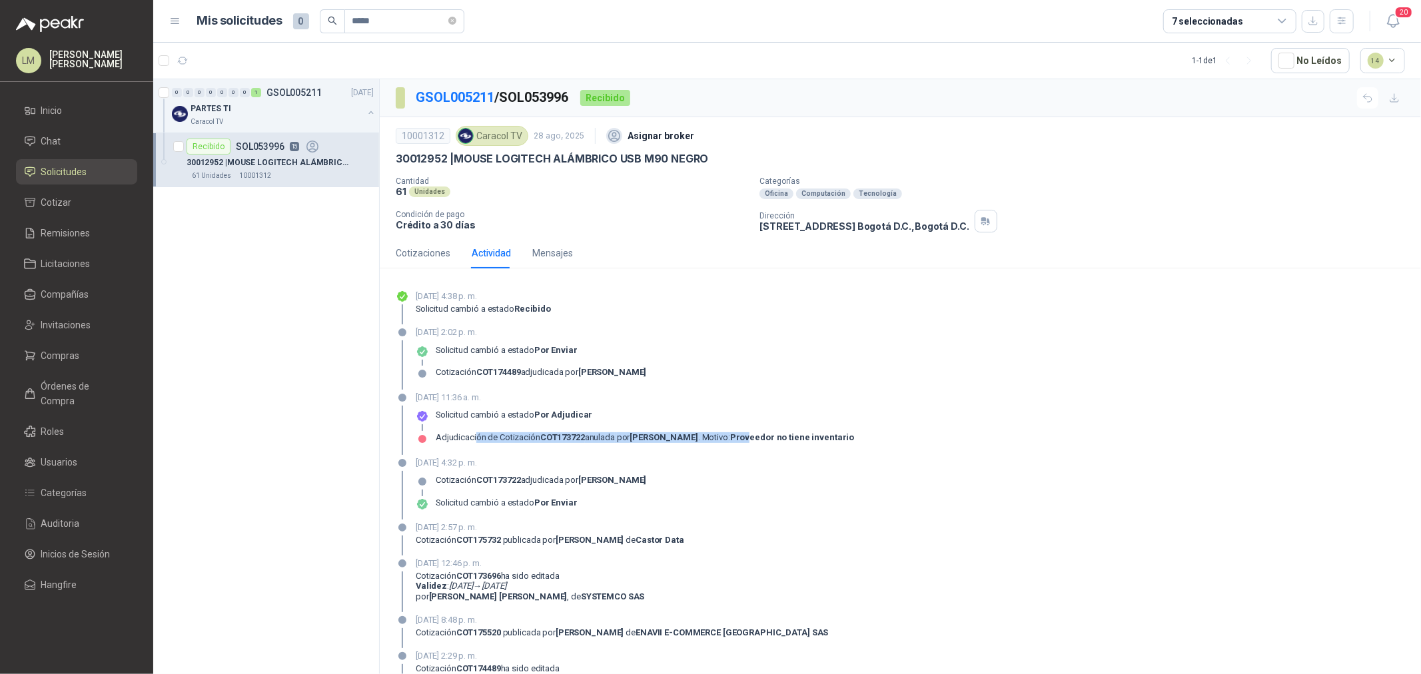
drag, startPoint x: 476, startPoint y: 444, endPoint x: 809, endPoint y: 446, distance: 333.1
click at [801, 446] on div "Adjudicación de Cotización COT173722 anulada por Luis Miguel Martinez . Motivo:…" at bounding box center [645, 442] width 418 height 21
click at [831, 447] on div "Adjudicación de Cotización COT173722 anulada por Luis Miguel Martinez . Motivo:…" at bounding box center [645, 442] width 418 height 21
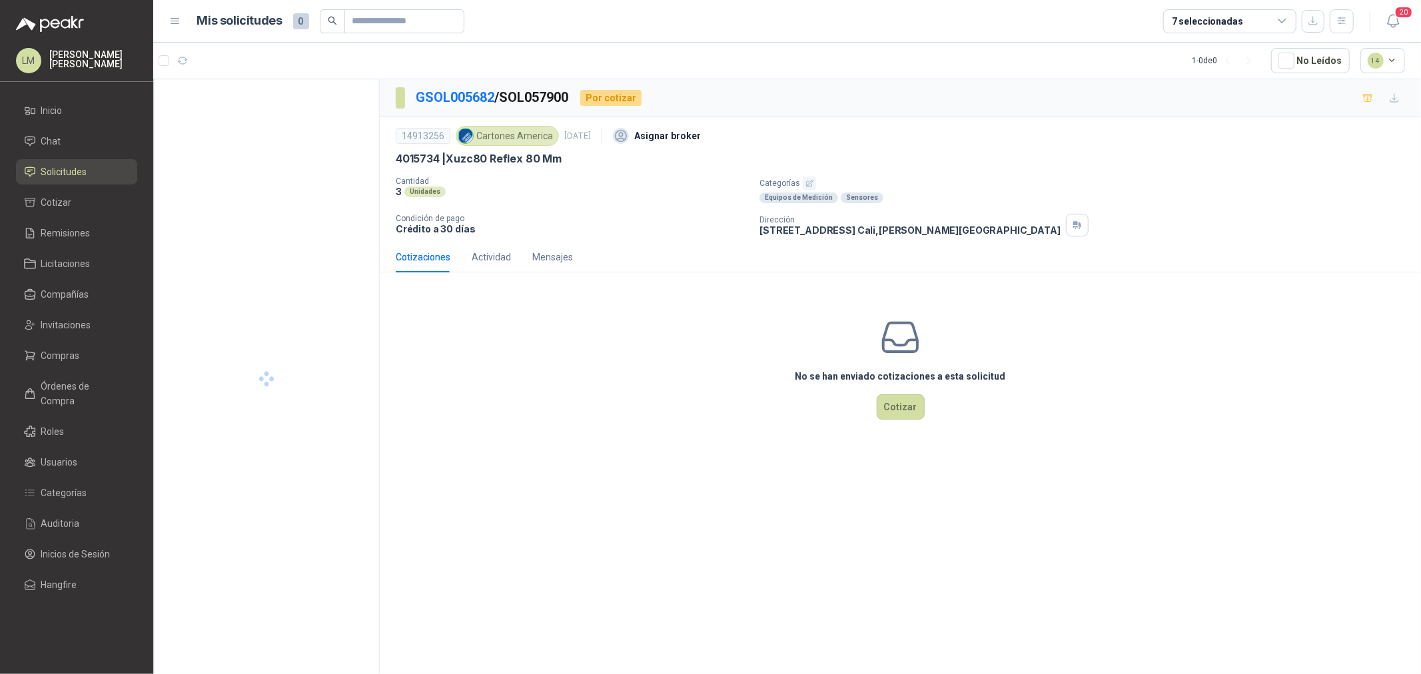
click at [805, 181] on icon "button" at bounding box center [809, 183] width 9 height 9
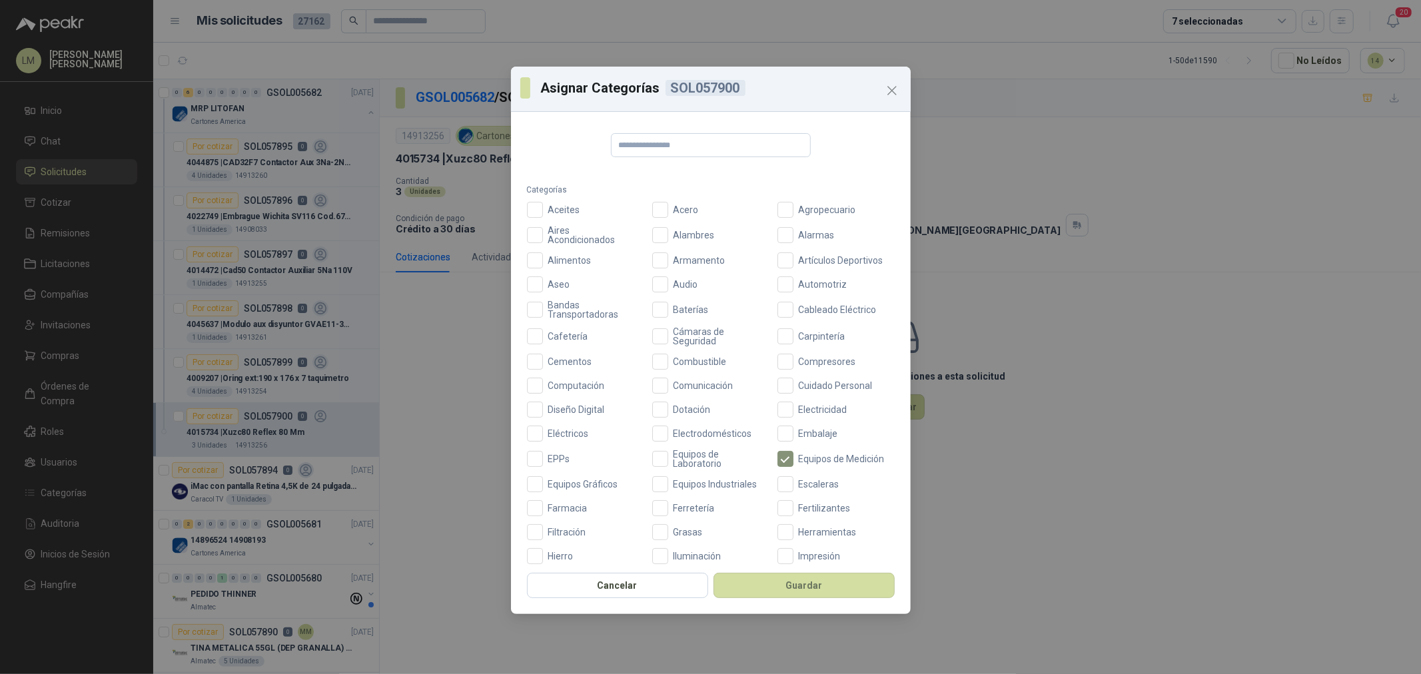
scroll to position [314, 0]
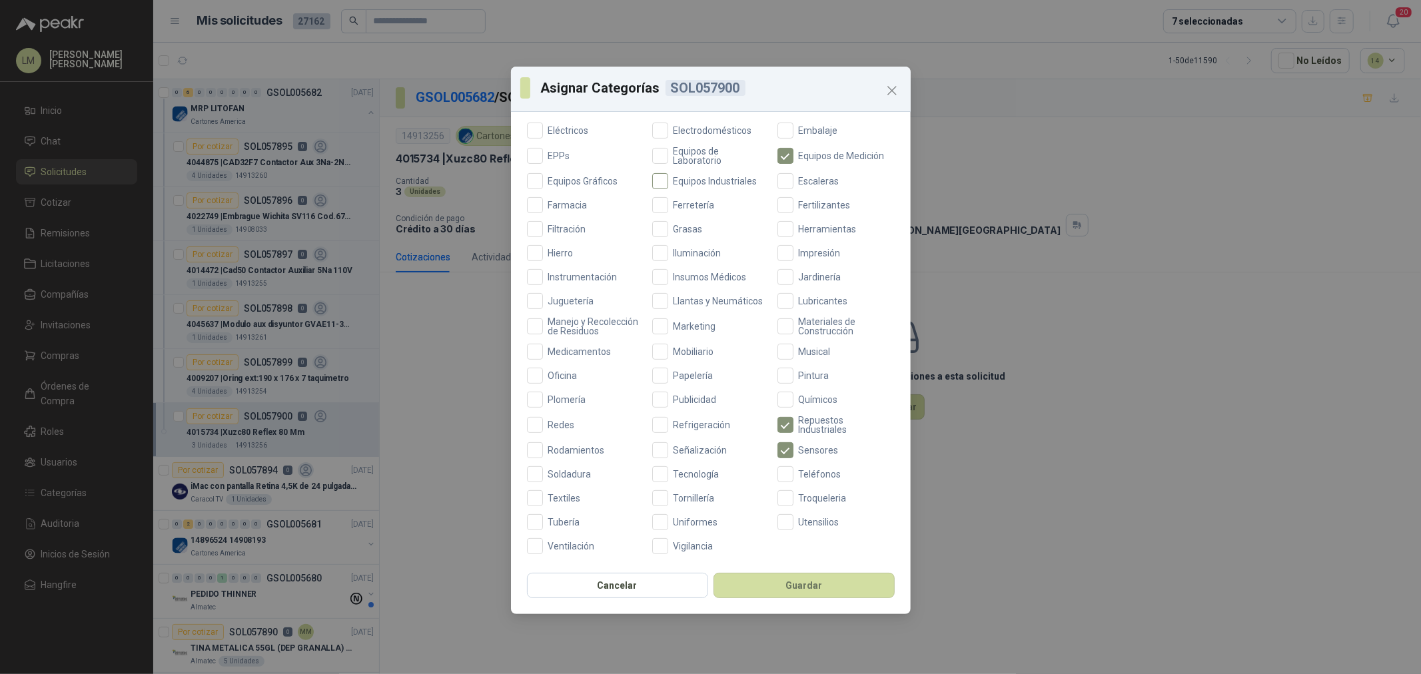
click at [681, 177] on span "Equipos Industriales" at bounding box center [715, 181] width 95 height 9
click at [809, 590] on button "Guardar" at bounding box center [803, 585] width 181 height 25
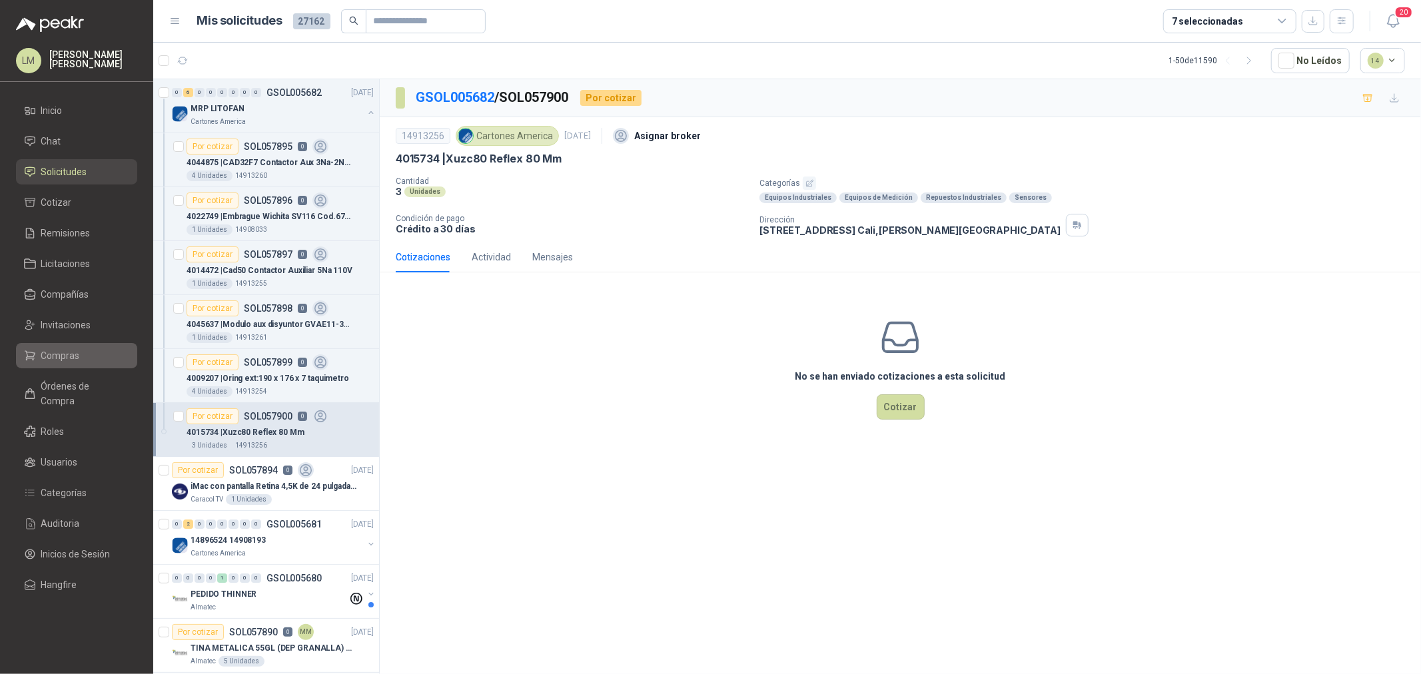
click at [65, 354] on span "Compras" at bounding box center [60, 355] width 39 height 15
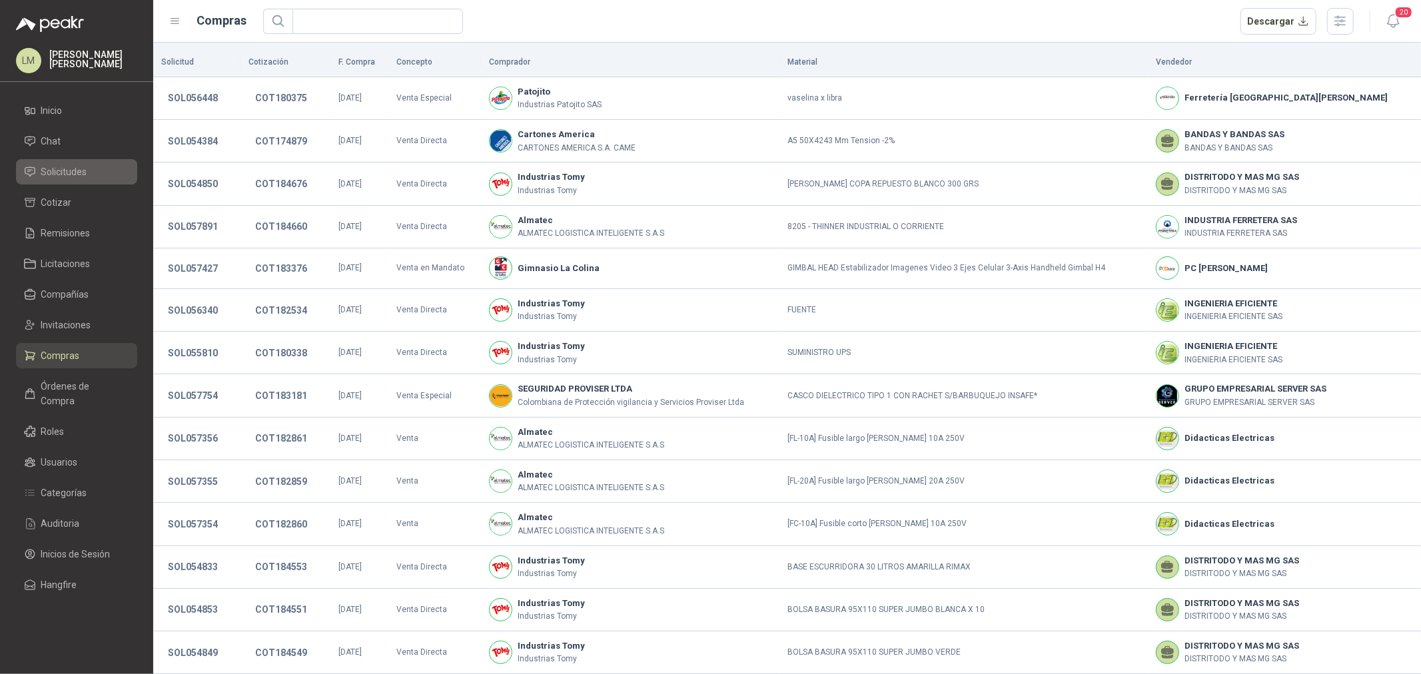
click at [85, 173] on span "Solicitudes" at bounding box center [64, 172] width 46 height 15
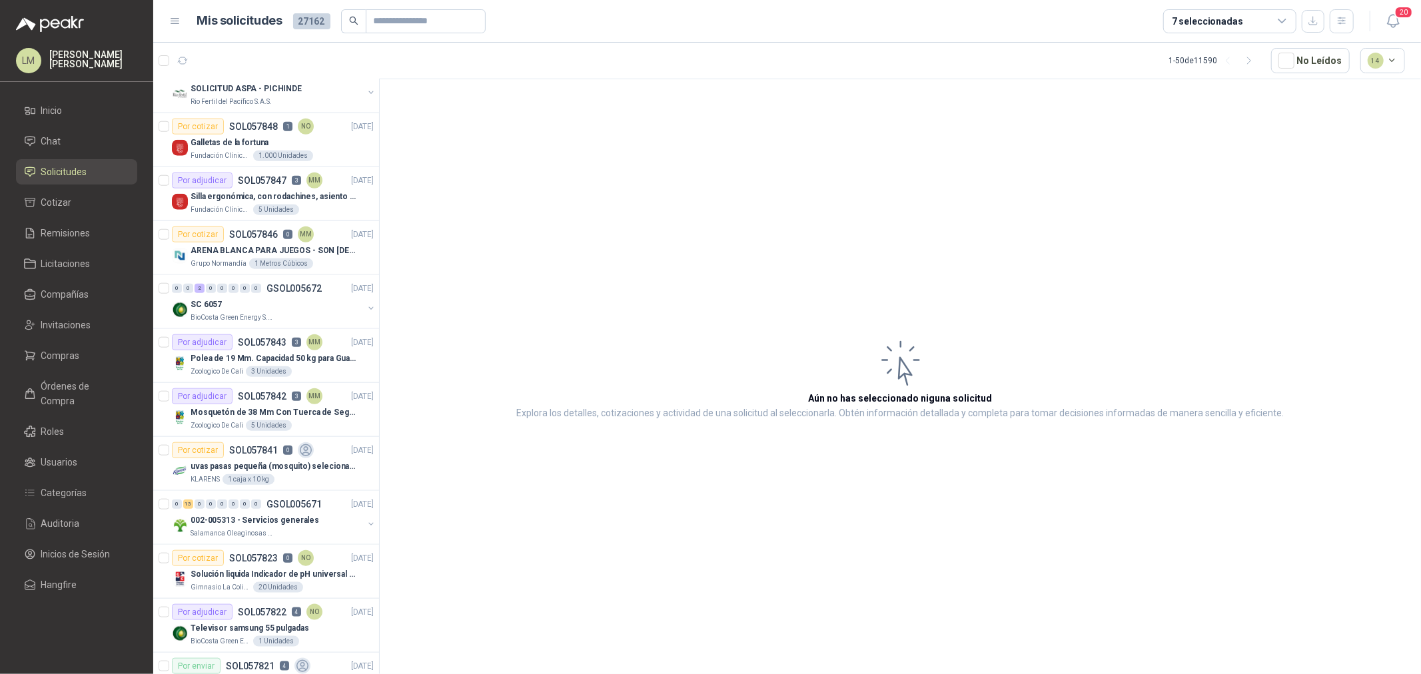
scroll to position [1110, 0]
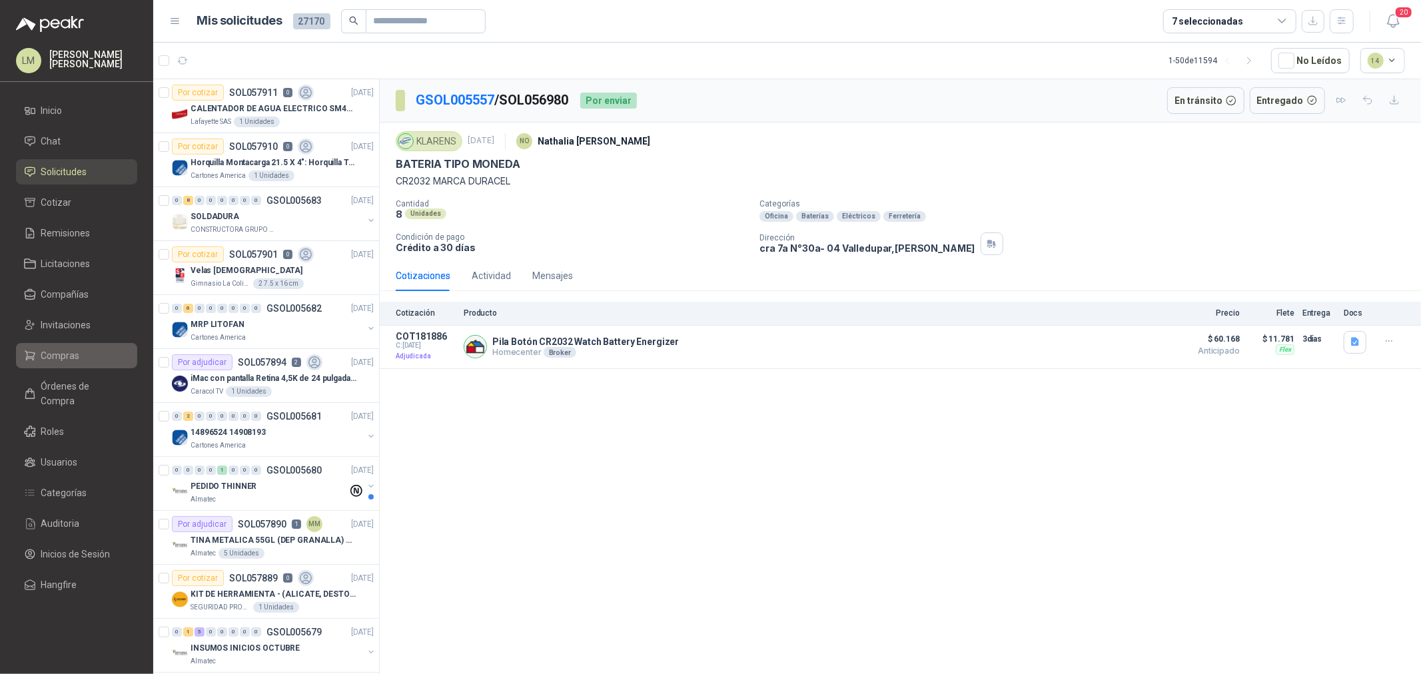
click at [63, 357] on span "Compras" at bounding box center [60, 355] width 39 height 15
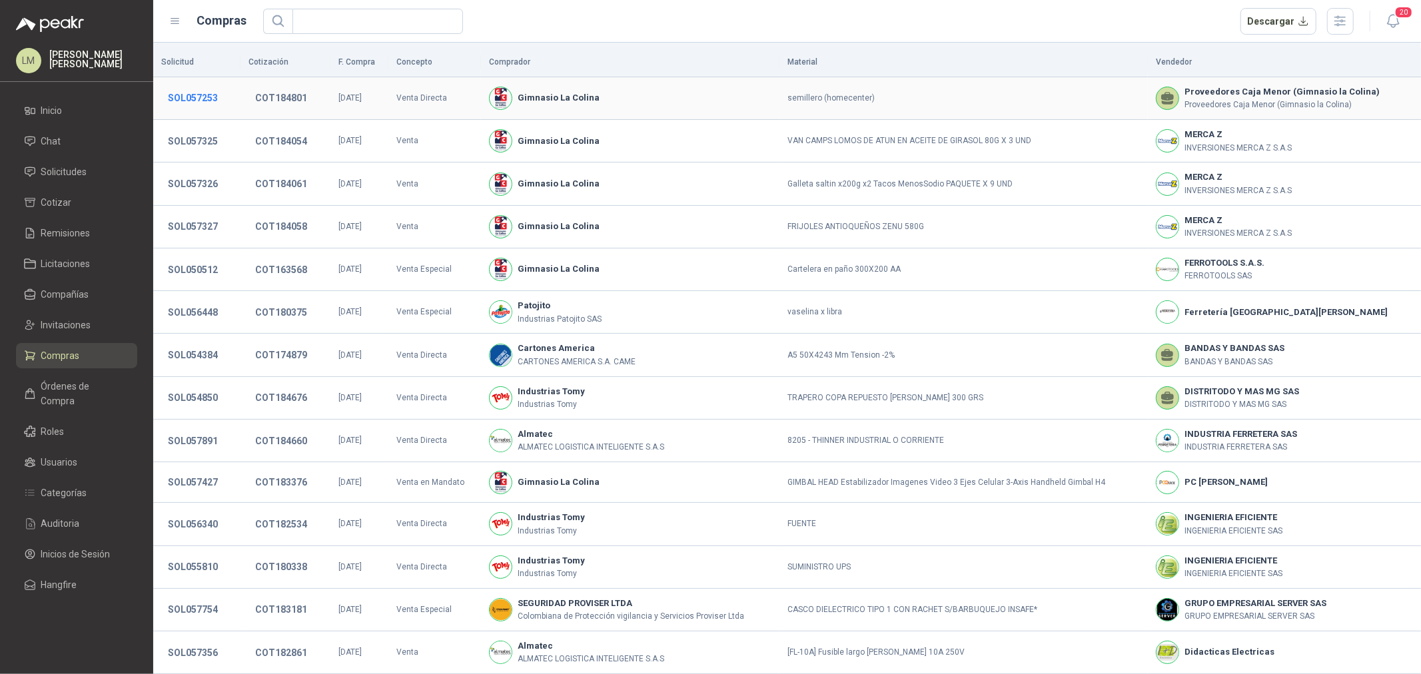
click at [205, 99] on button "SOL057253" at bounding box center [192, 98] width 63 height 24
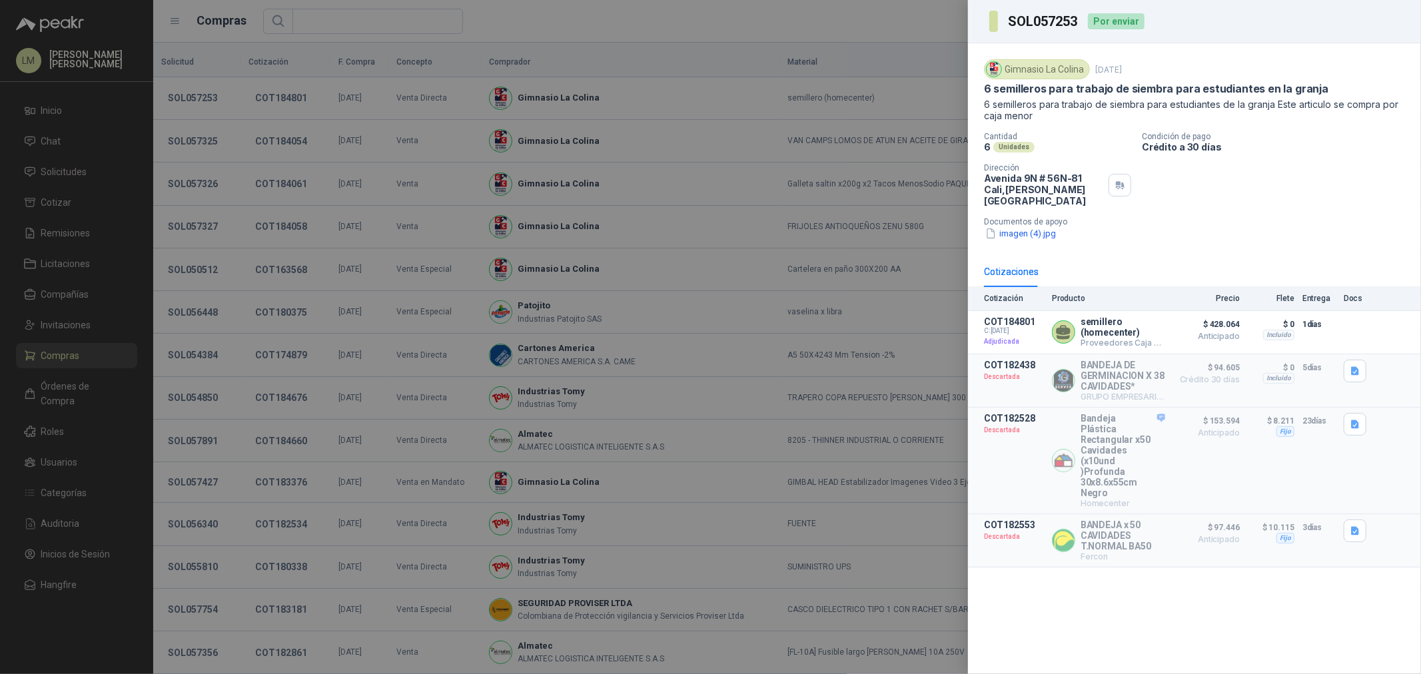
click at [373, 209] on div at bounding box center [710, 337] width 1421 height 674
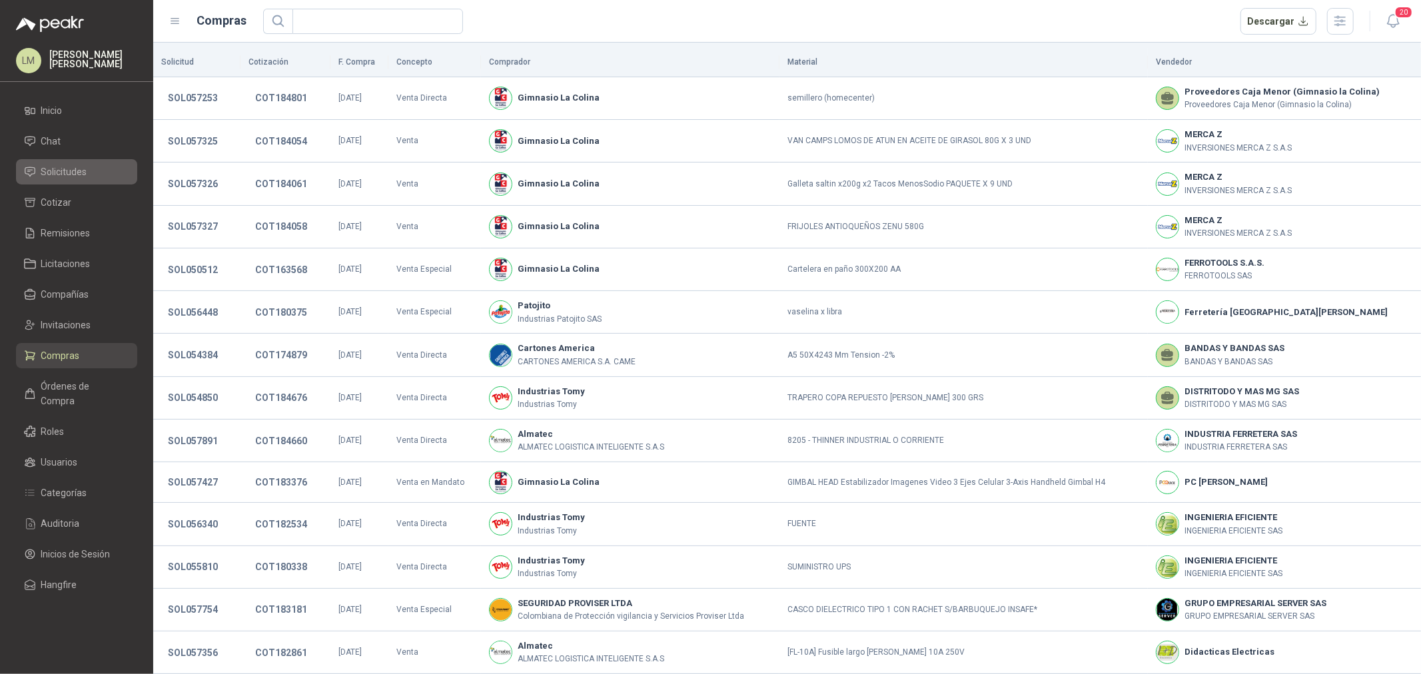
click at [64, 172] on span "Solicitudes" at bounding box center [64, 172] width 46 height 15
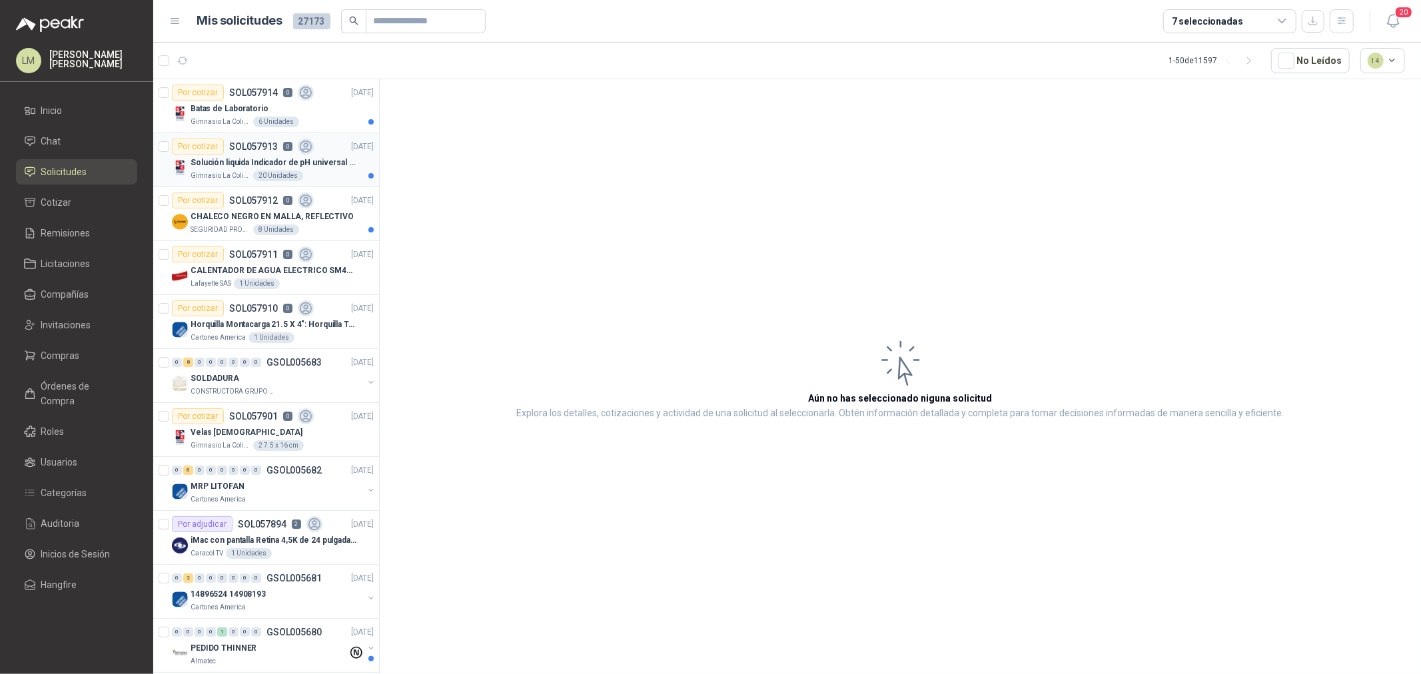
click at [250, 171] on div "Gimnasio La Colina 20 Unidades" at bounding box center [282, 176] width 183 height 11
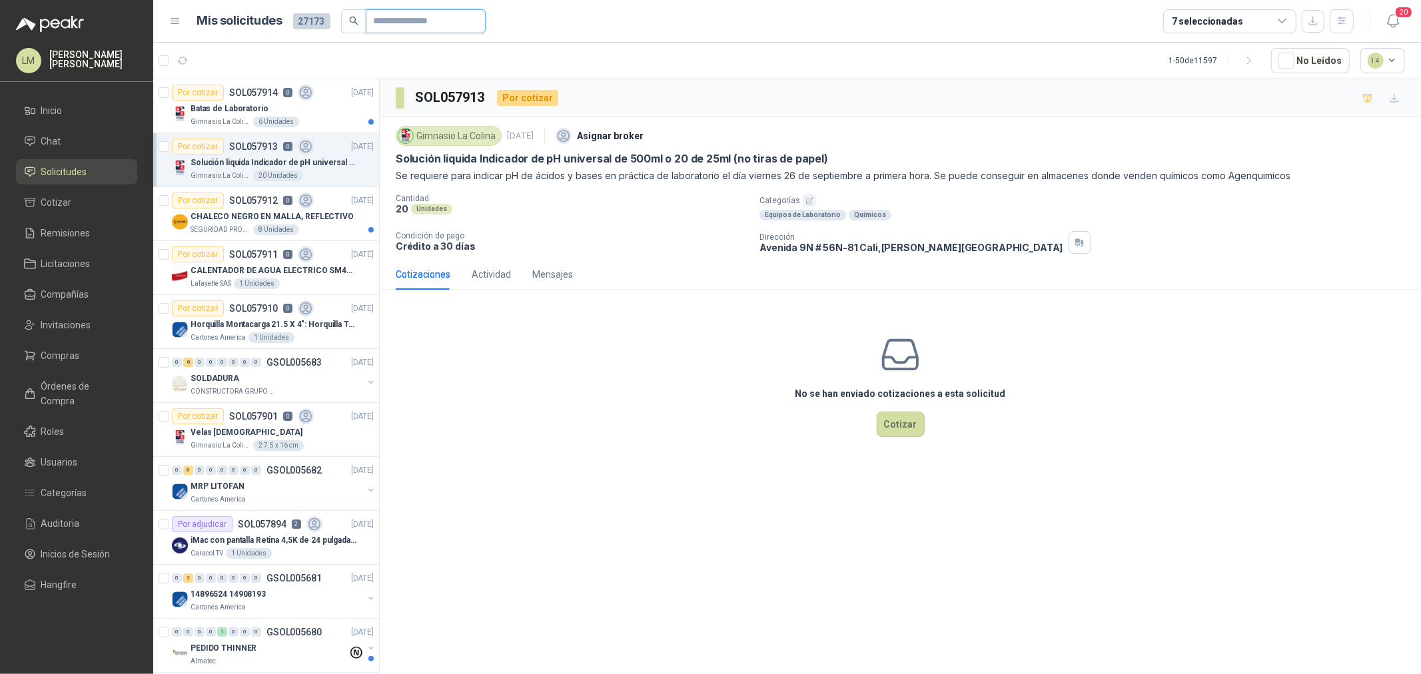
click at [415, 19] on input "text" at bounding box center [420, 21] width 93 height 23
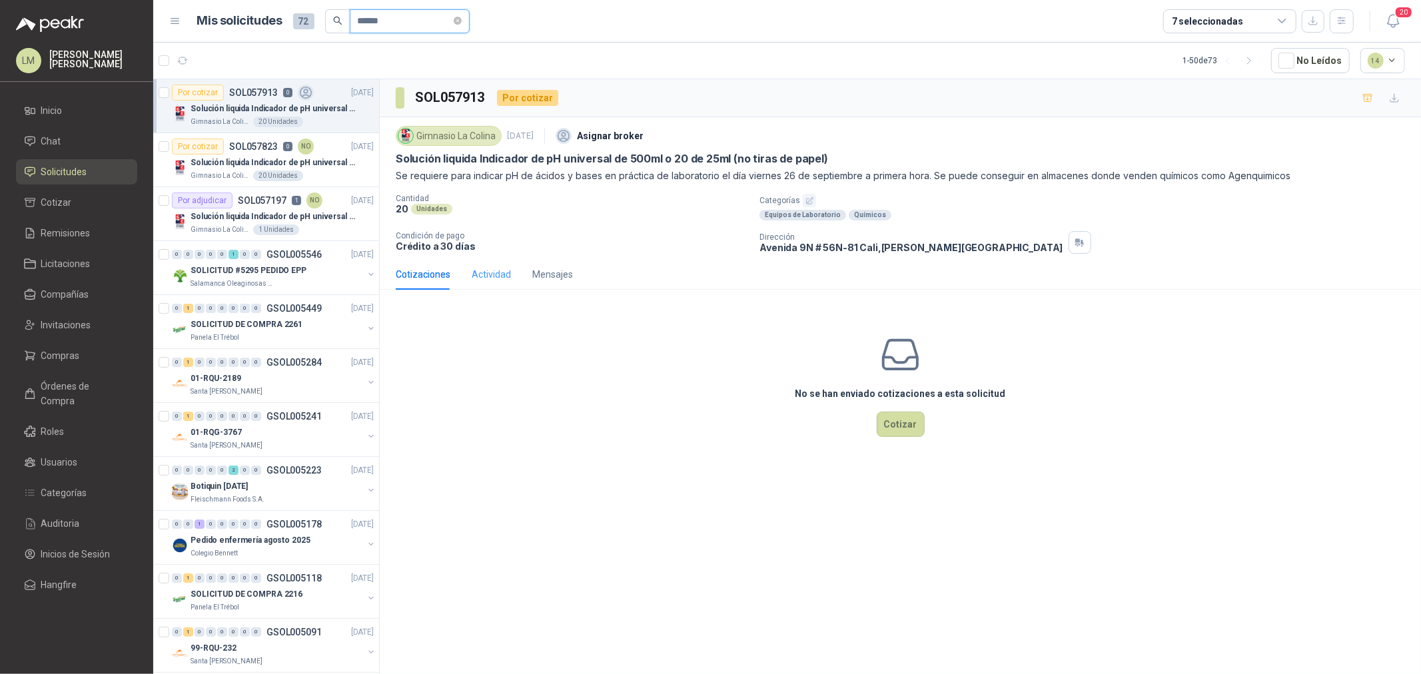
type input "******"
click at [508, 277] on div "Actividad" at bounding box center [491, 274] width 39 height 15
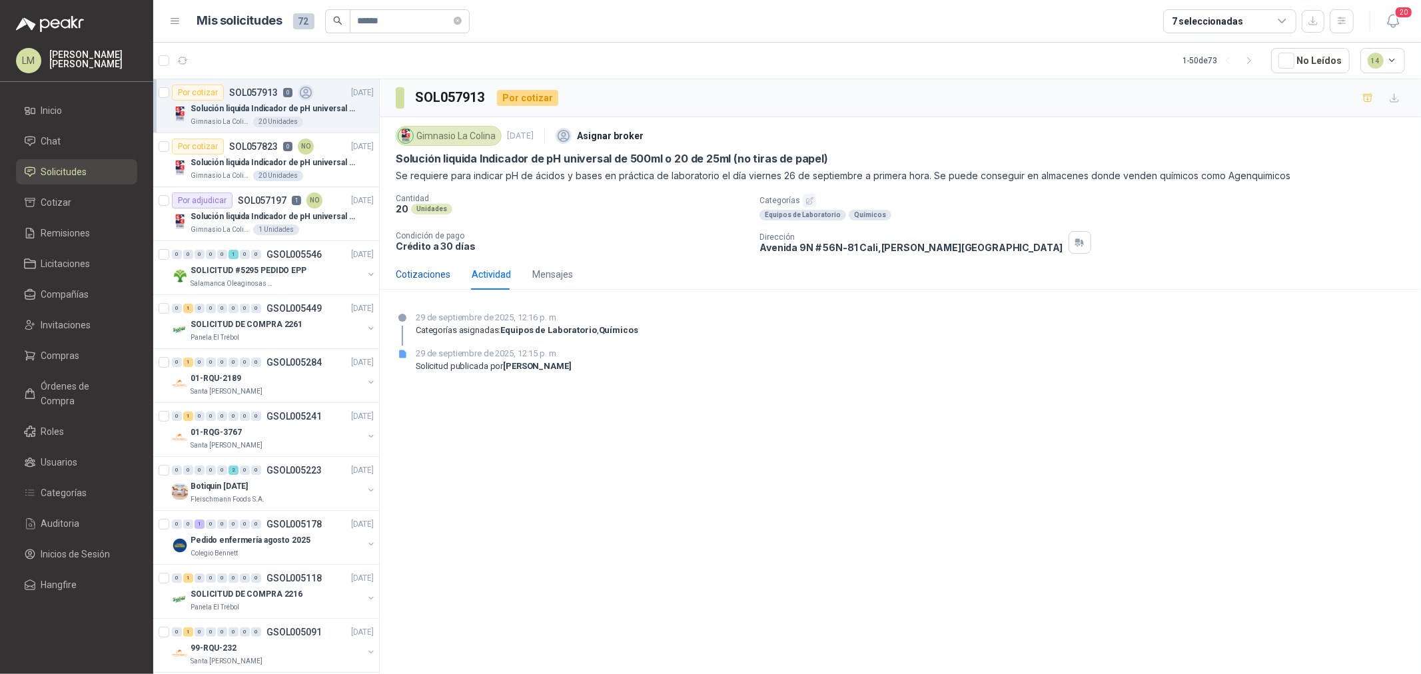
click at [427, 277] on div "Cotizaciones" at bounding box center [423, 274] width 55 height 15
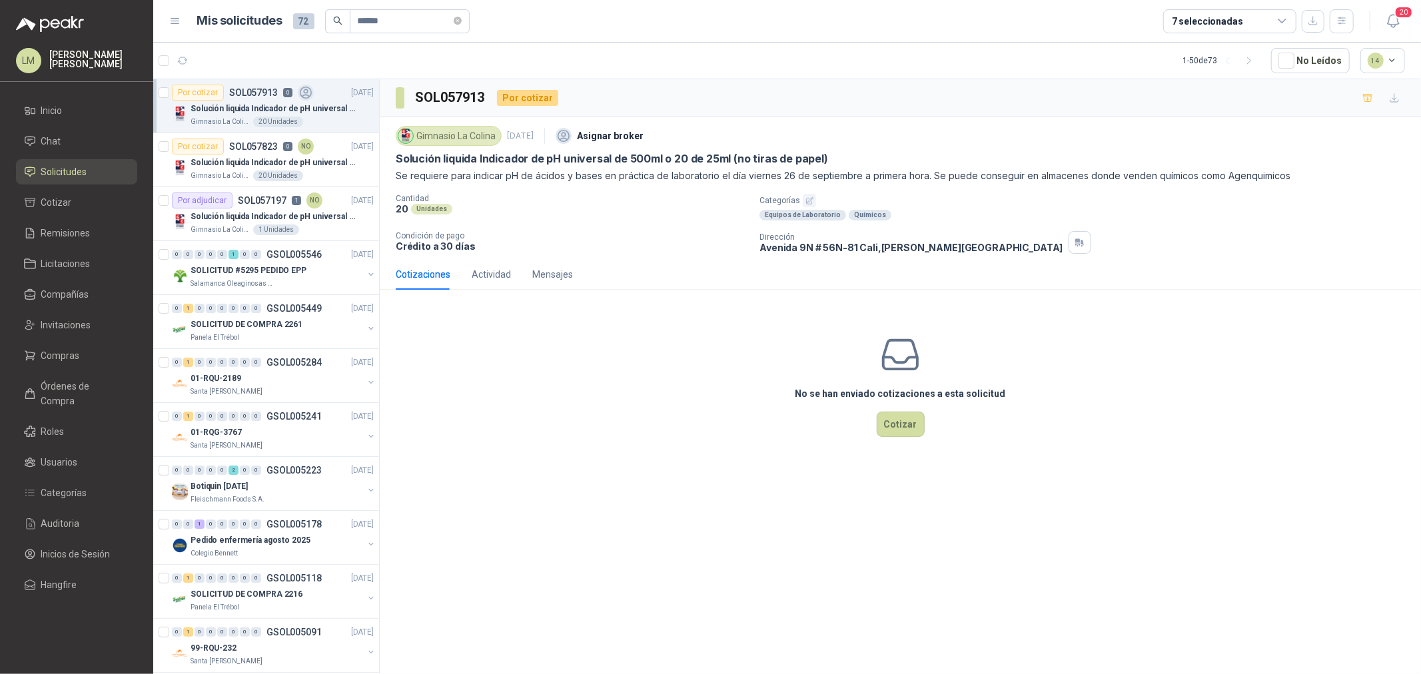
click at [59, 371] on ul "Inicio Chat Solicitudes Cotizar Remisiones Licitaciones Compañías Invitaciones …" at bounding box center [76, 350] width 153 height 505
click at [59, 363] on link "Compras" at bounding box center [76, 355] width 121 height 25
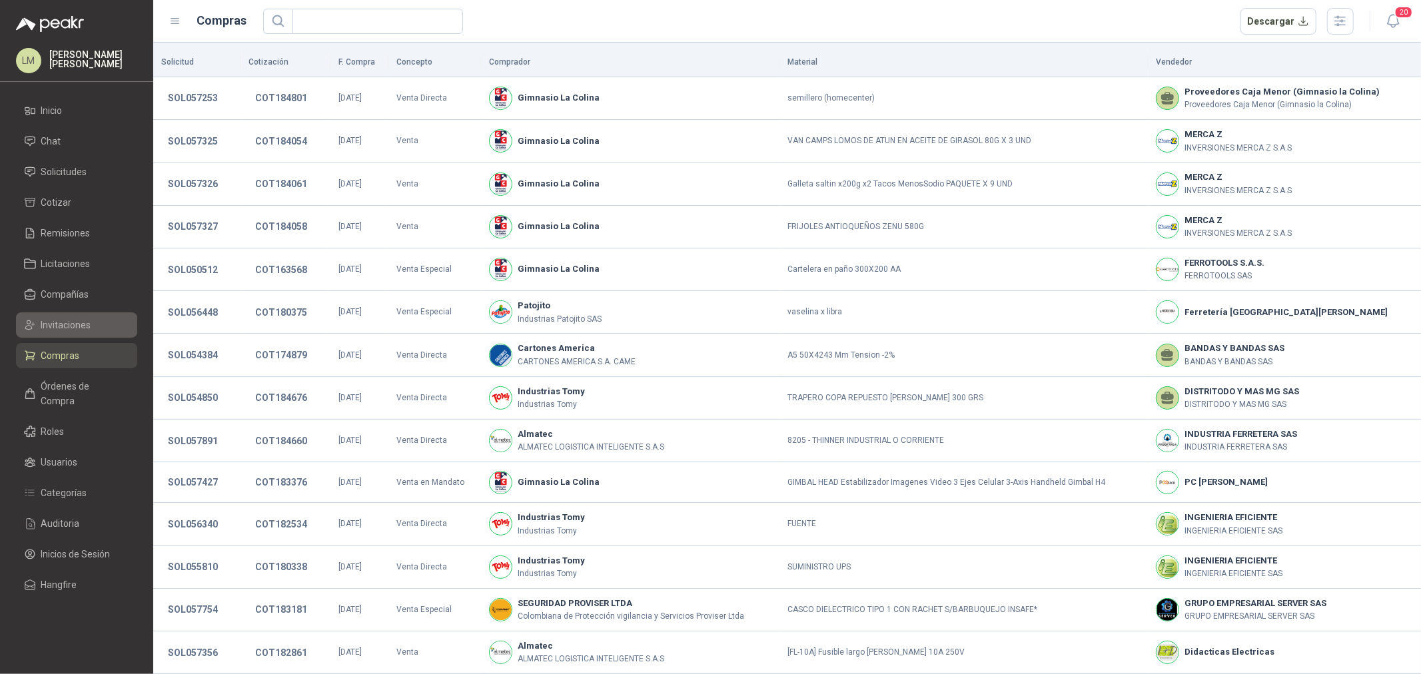
click at [63, 321] on span "Invitaciones" at bounding box center [66, 325] width 50 height 15
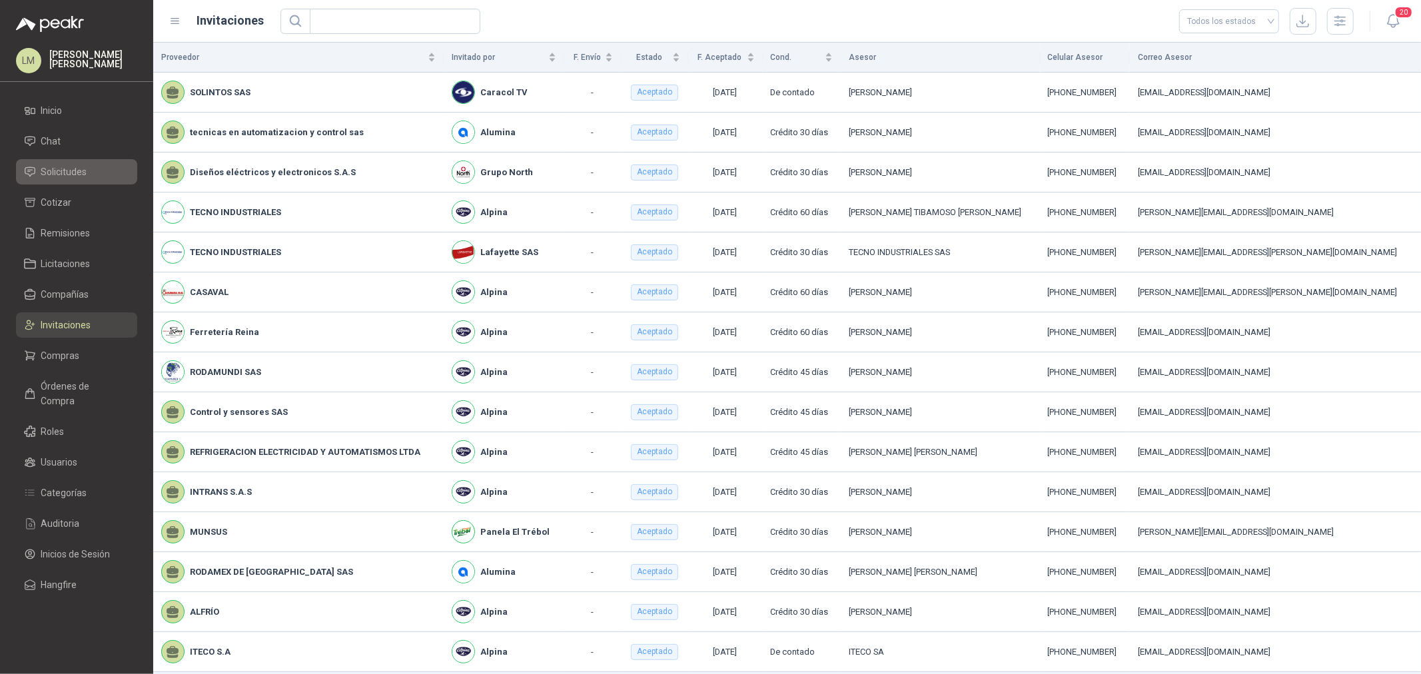
click at [58, 173] on span "Solicitudes" at bounding box center [64, 172] width 46 height 15
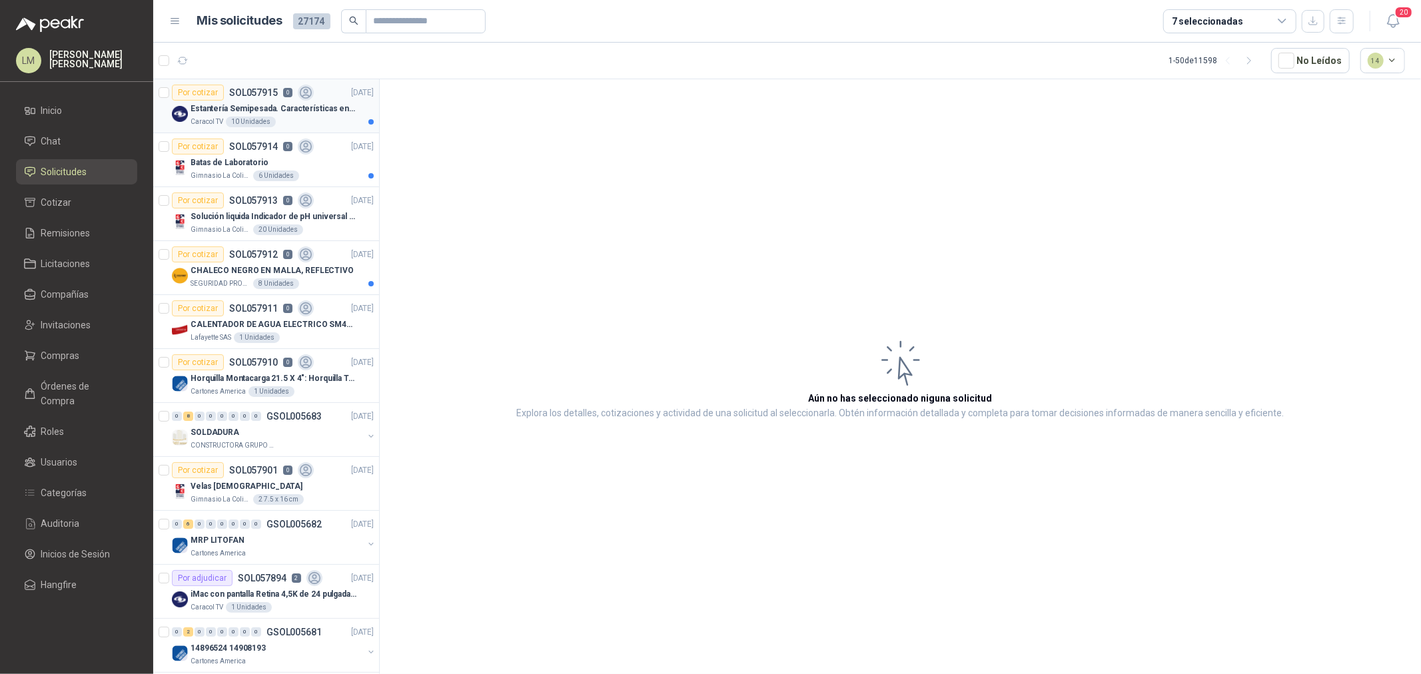
click at [301, 122] on div "Caracol TV 10 Unidades" at bounding box center [282, 122] width 183 height 11
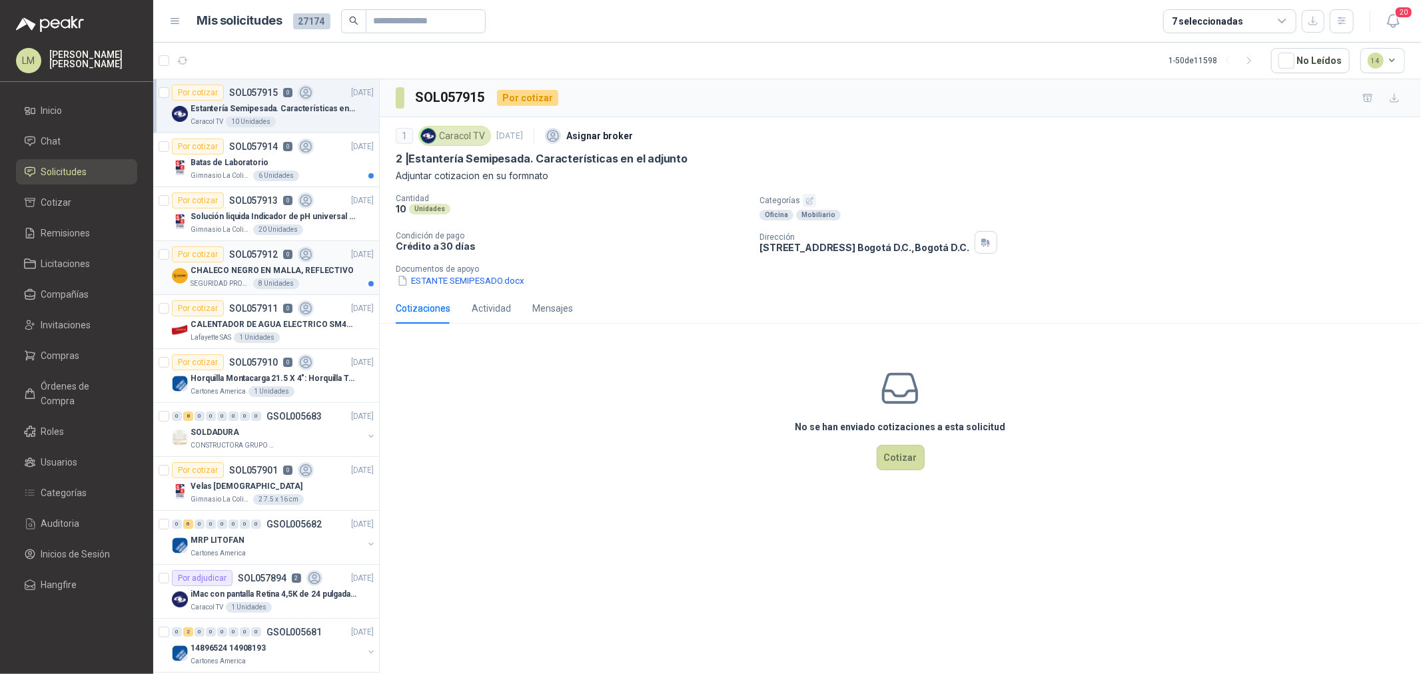
click at [225, 268] on p "CHALECO NEGRO EN MALLA, REFLECTIVO" at bounding box center [272, 270] width 163 height 13
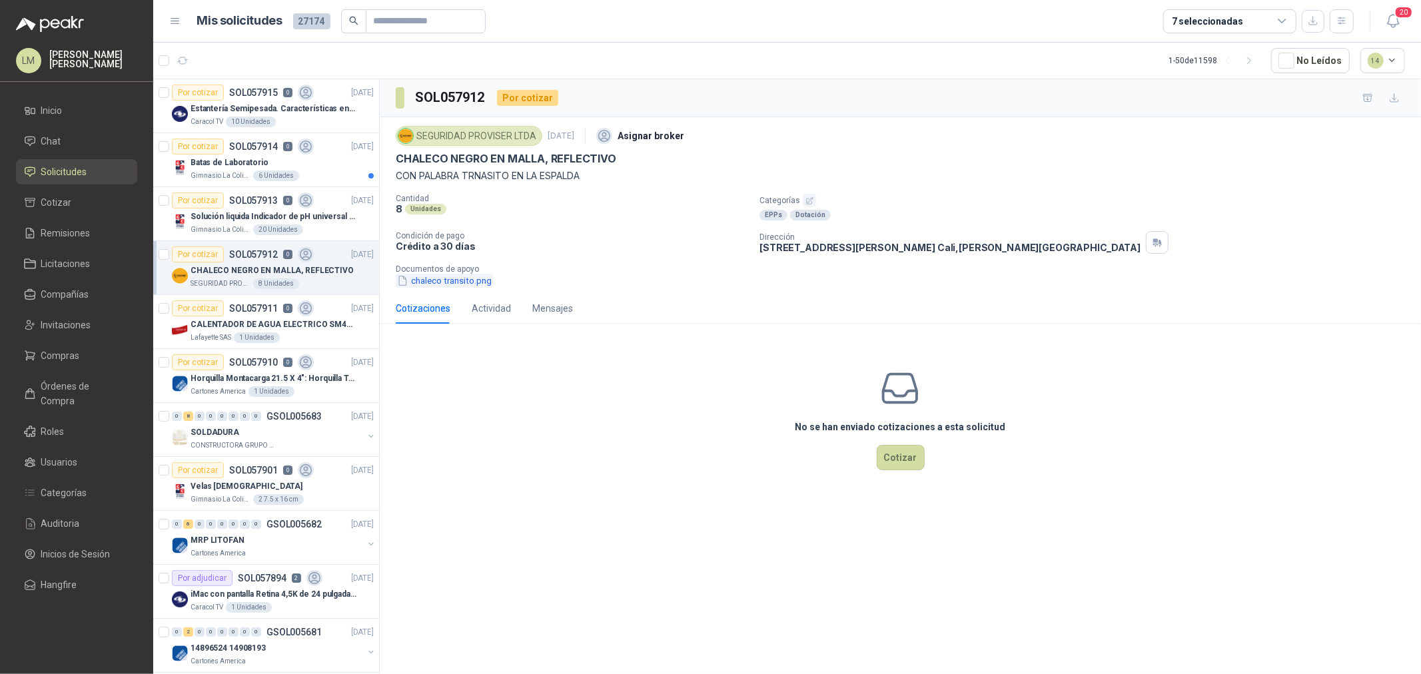
click at [478, 282] on button "chaleco transito.png" at bounding box center [444, 281] width 97 height 14
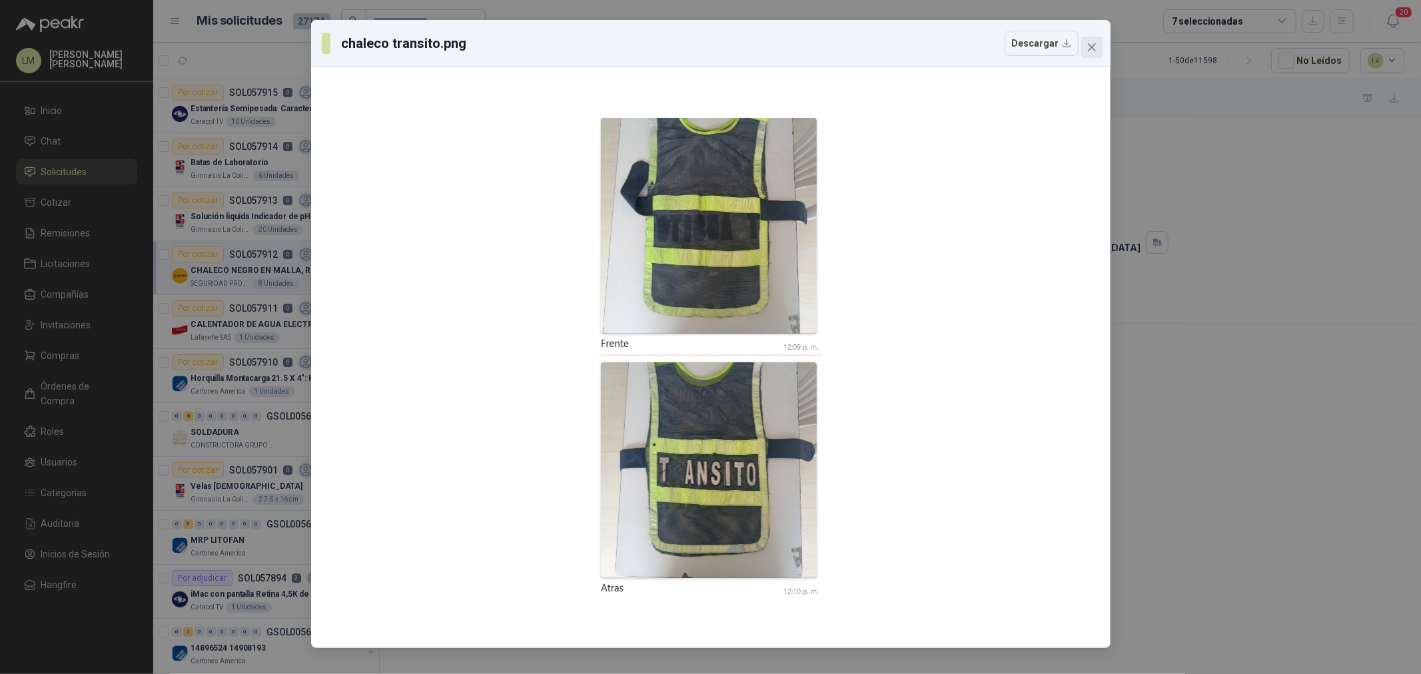
click at [1090, 49] on icon "close" at bounding box center [1091, 47] width 8 height 8
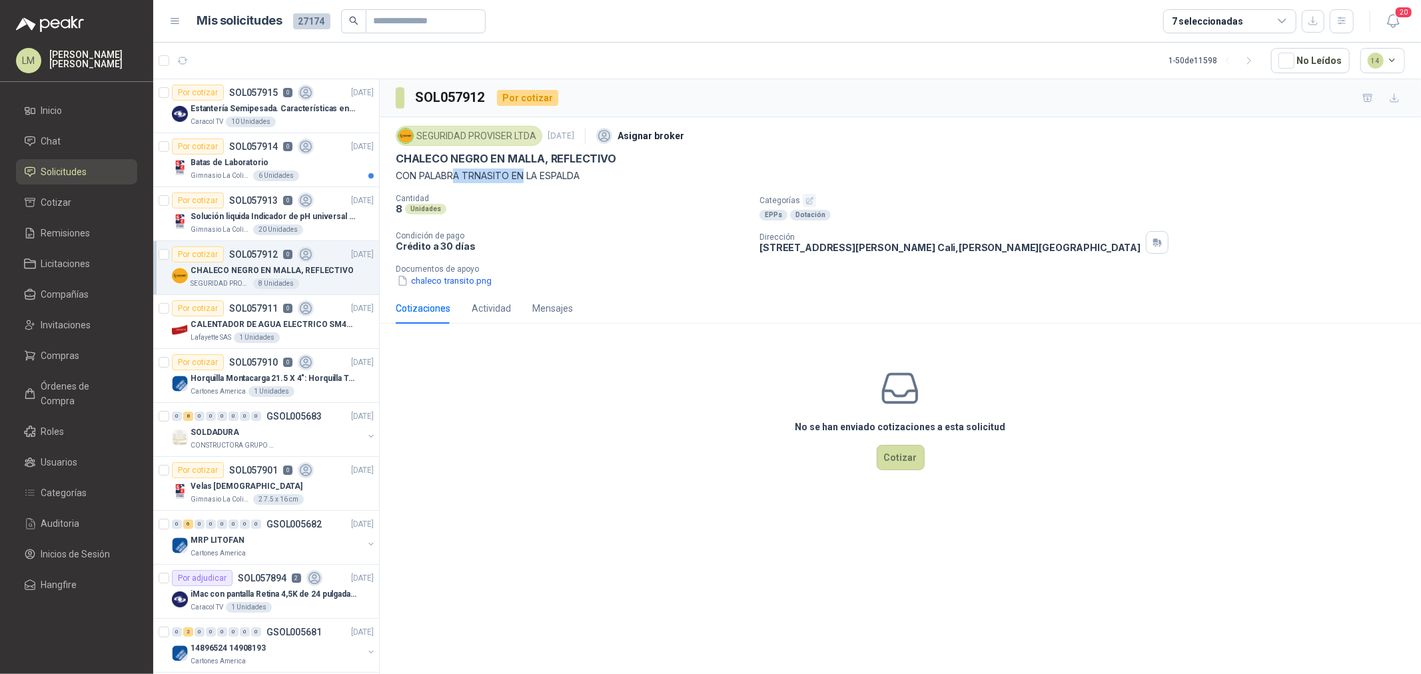
drag, startPoint x: 493, startPoint y: 177, endPoint x: 556, endPoint y: 180, distance: 63.3
click at [550, 179] on p "CON PALABRA TRNASITO EN LA ESPALDA" at bounding box center [900, 176] width 1009 height 15
click at [556, 180] on p "CON PALABRA TRNASITO EN LA ESPALDA" at bounding box center [900, 176] width 1009 height 15
click at [216, 54] on icon "button" at bounding box center [216, 60] width 13 height 13
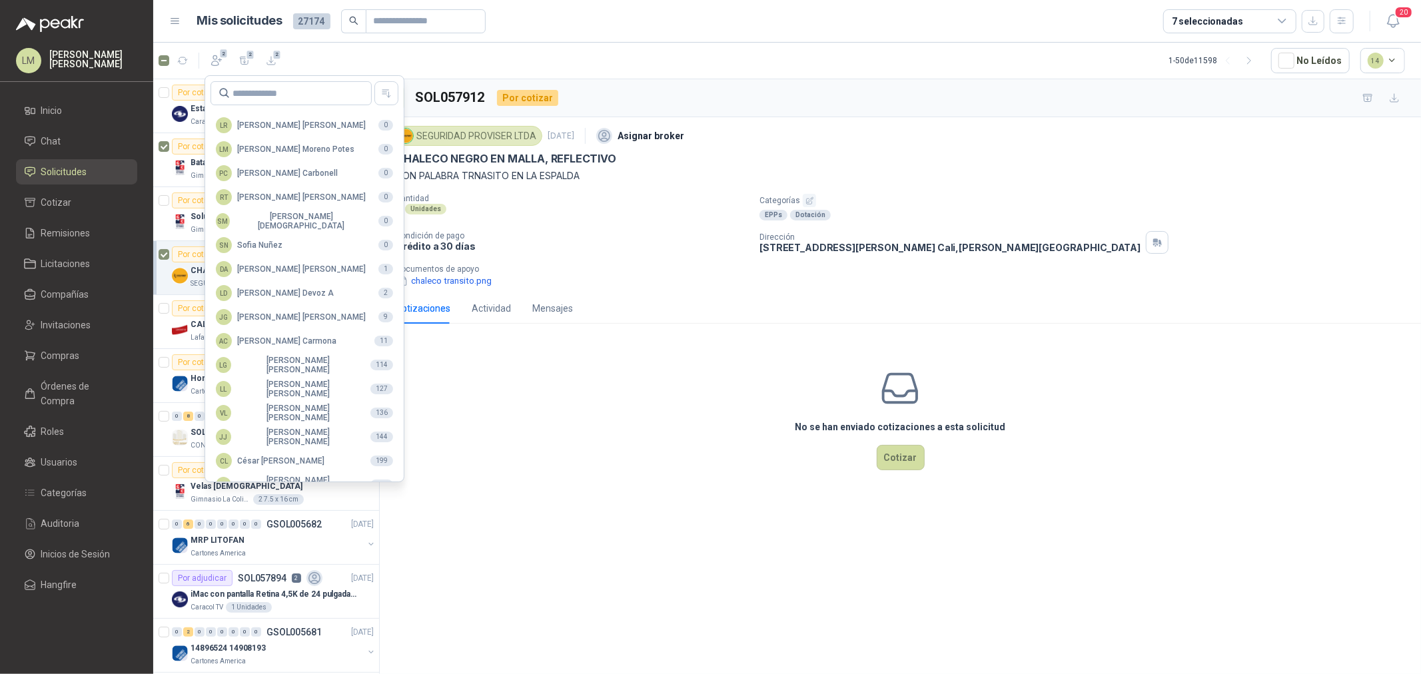
scroll to position [236, 0]
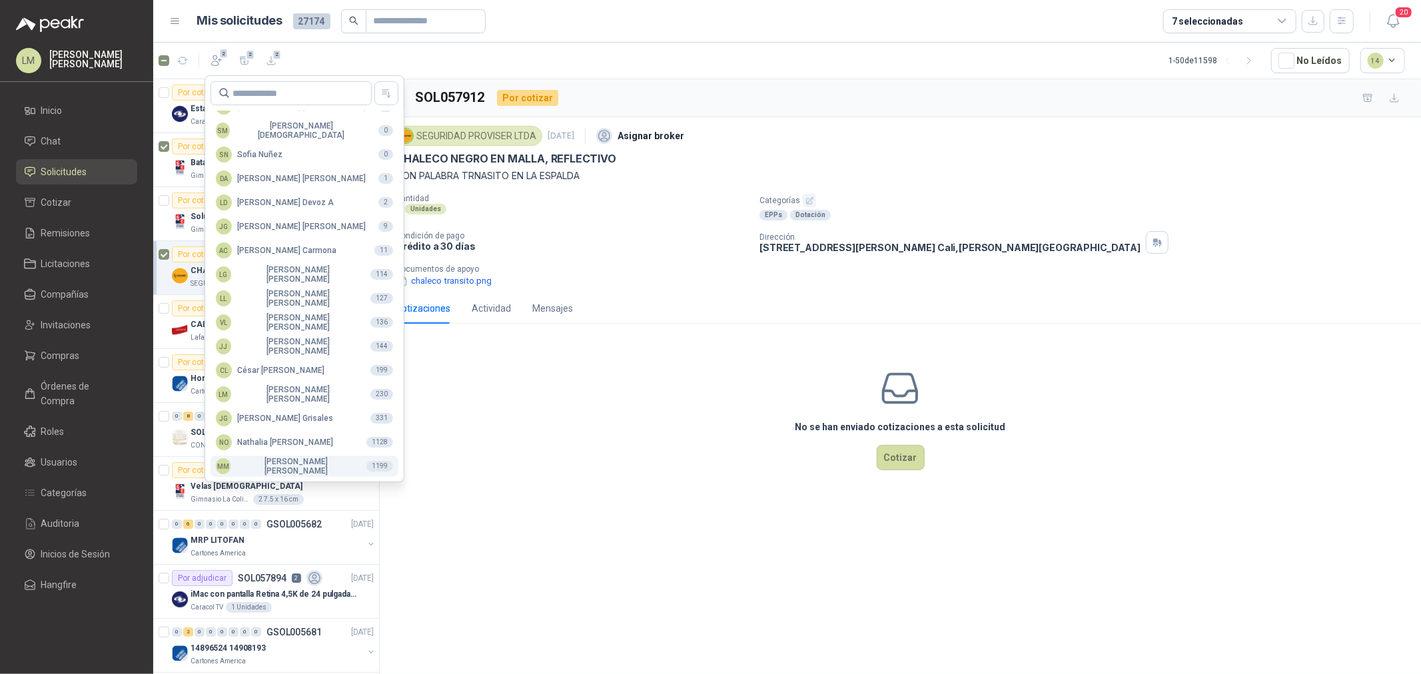
click at [266, 457] on div "MM Mauricio Martinez" at bounding box center [286, 466] width 140 height 19
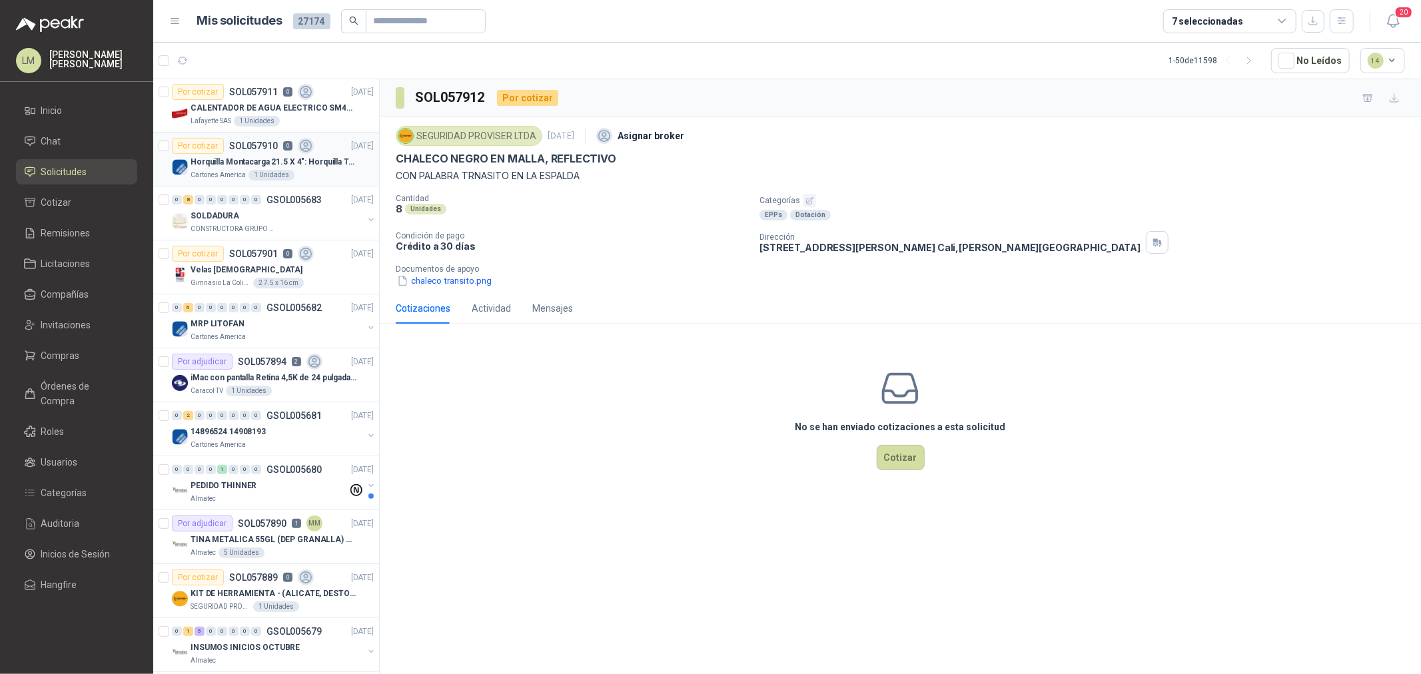
scroll to position [222, 0]
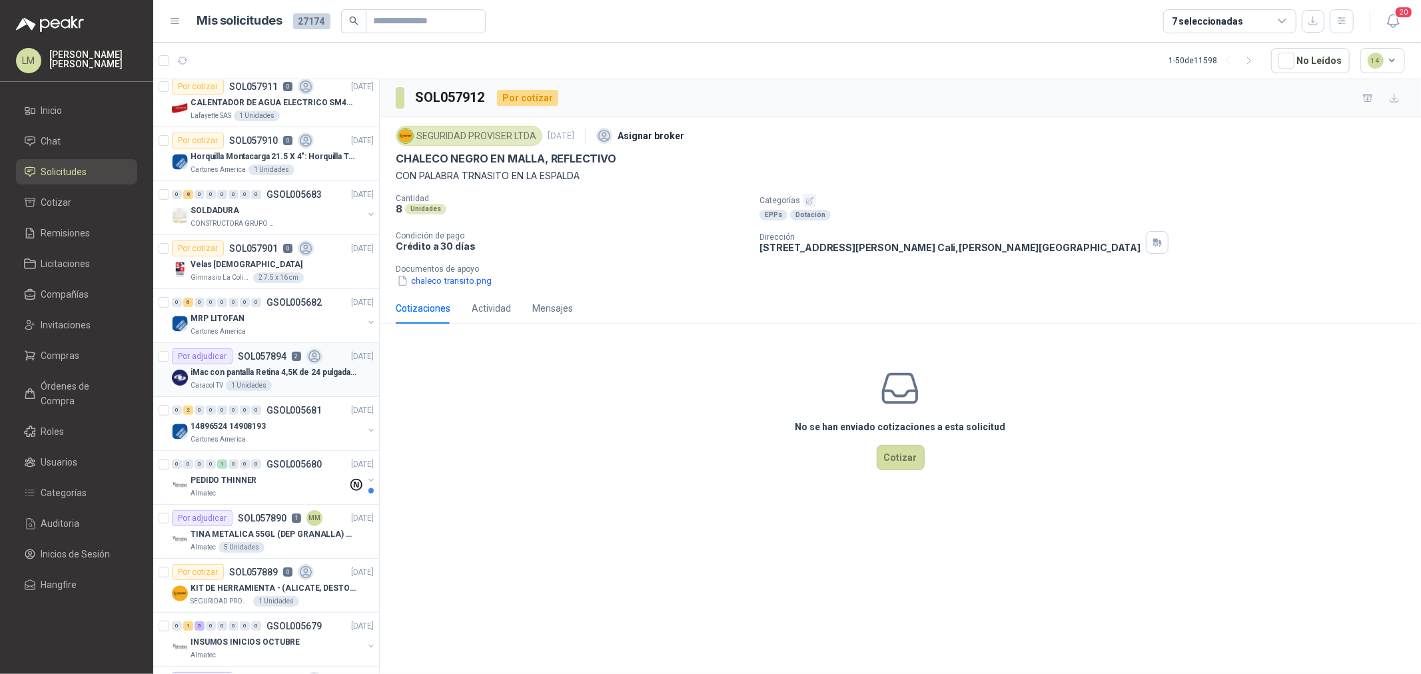
click at [251, 378] on p "iMac con pantalla Retina 4,5K de 24 pulgadas M4" at bounding box center [274, 372] width 166 height 13
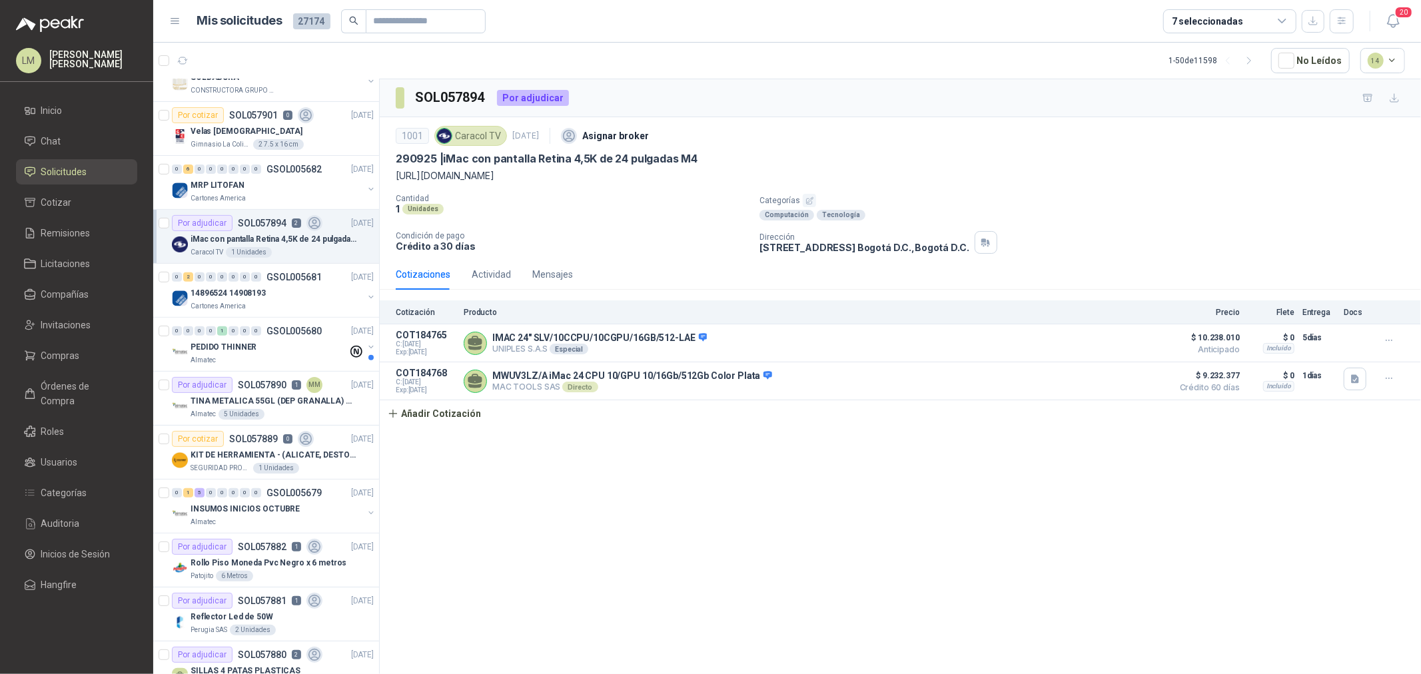
scroll to position [370, 0]
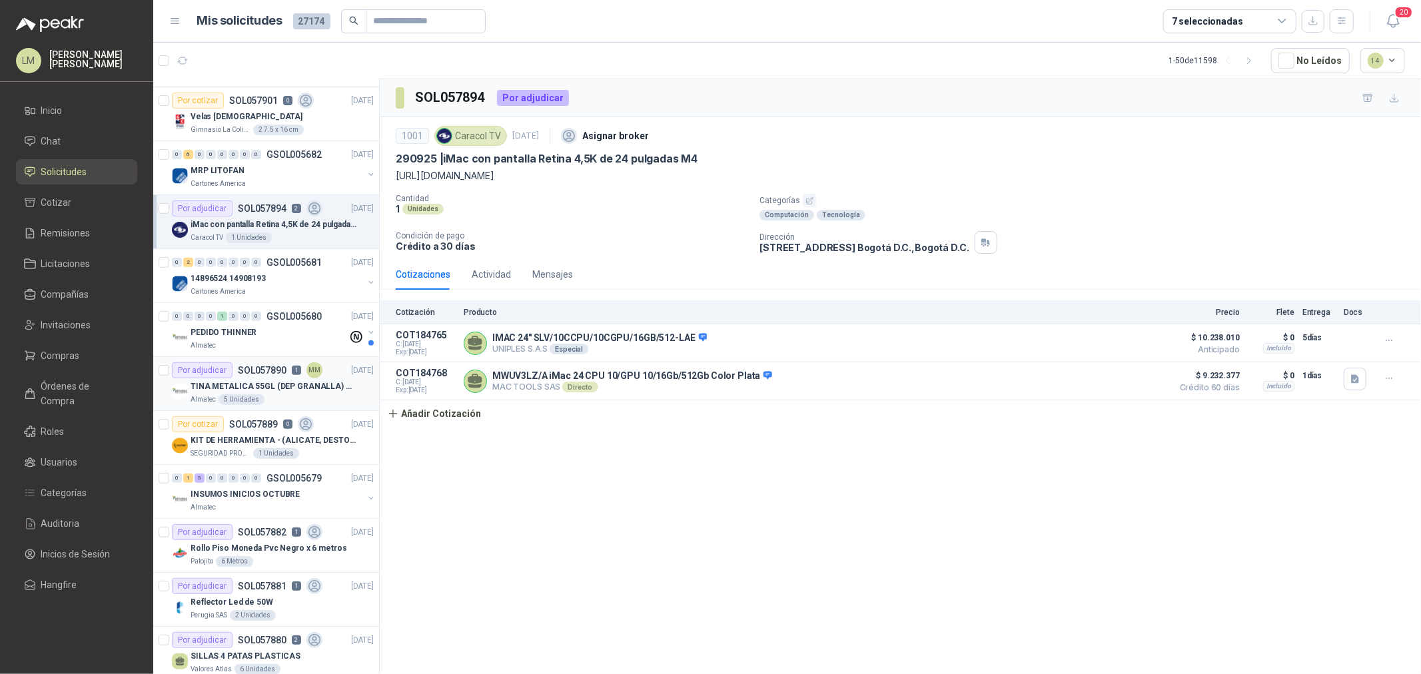
click at [262, 385] on p "TINA METALICA 55GL (DEP GRANALLA) CON TAPA" at bounding box center [274, 386] width 166 height 13
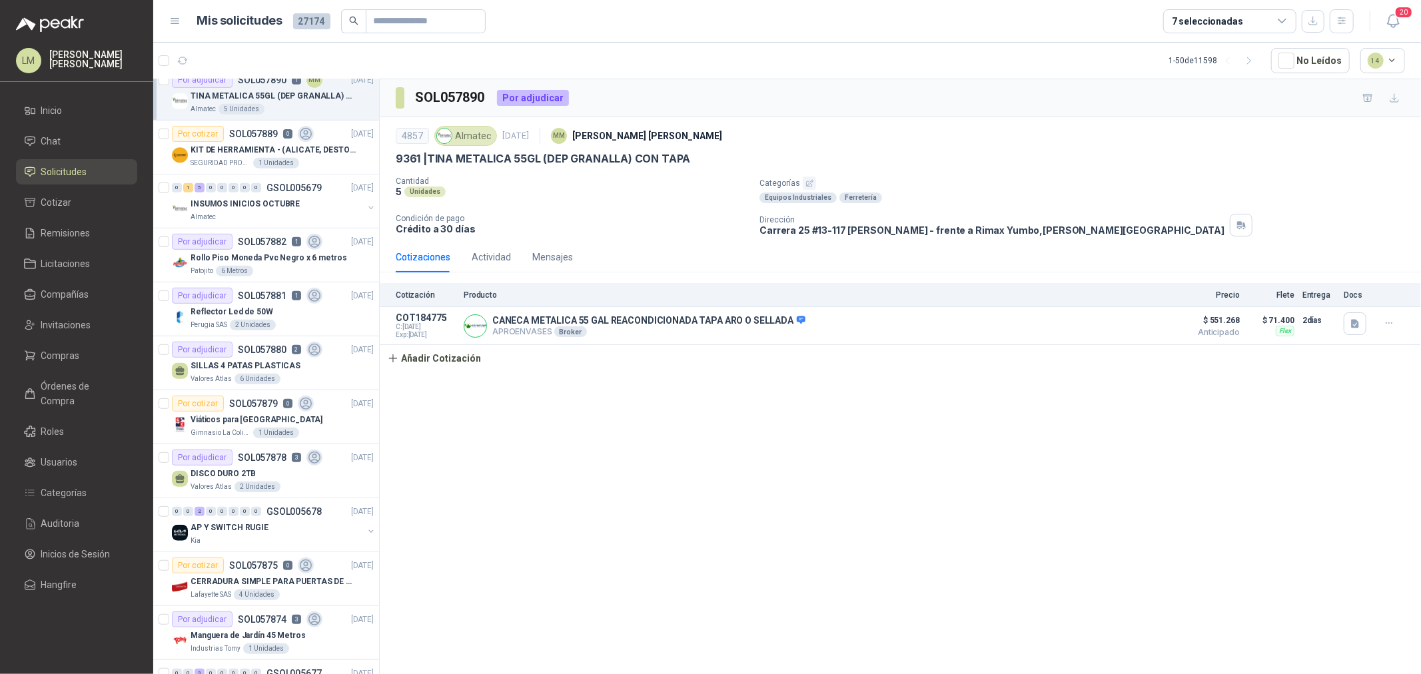
scroll to position [666, 0]
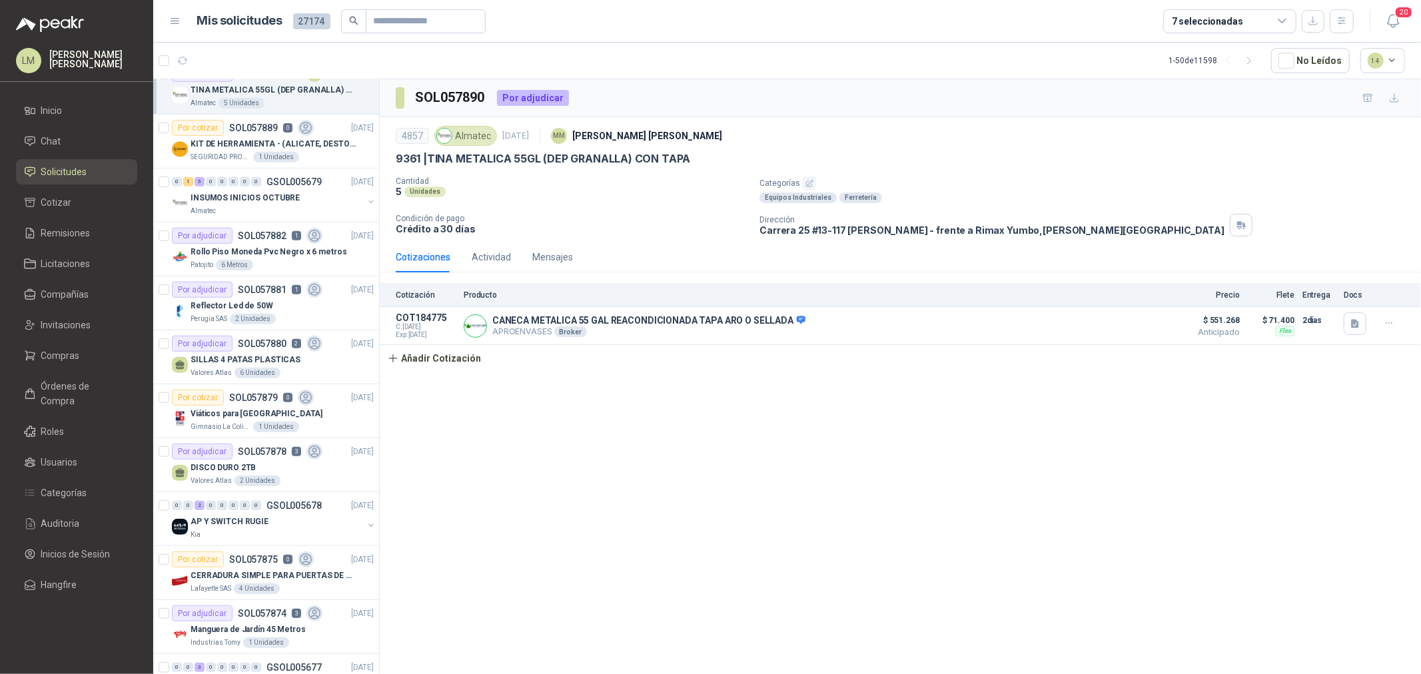
click at [260, 343] on p "SOL057880" at bounding box center [262, 343] width 49 height 9
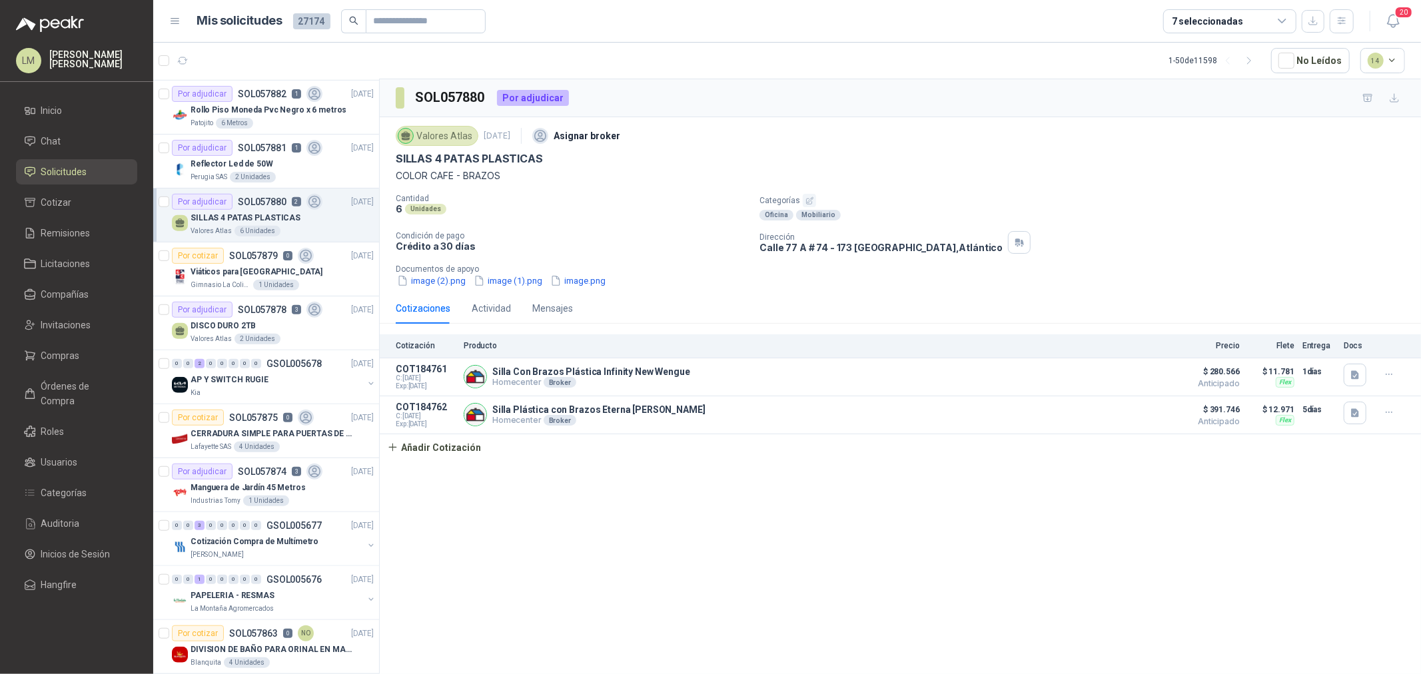
scroll to position [814, 0]
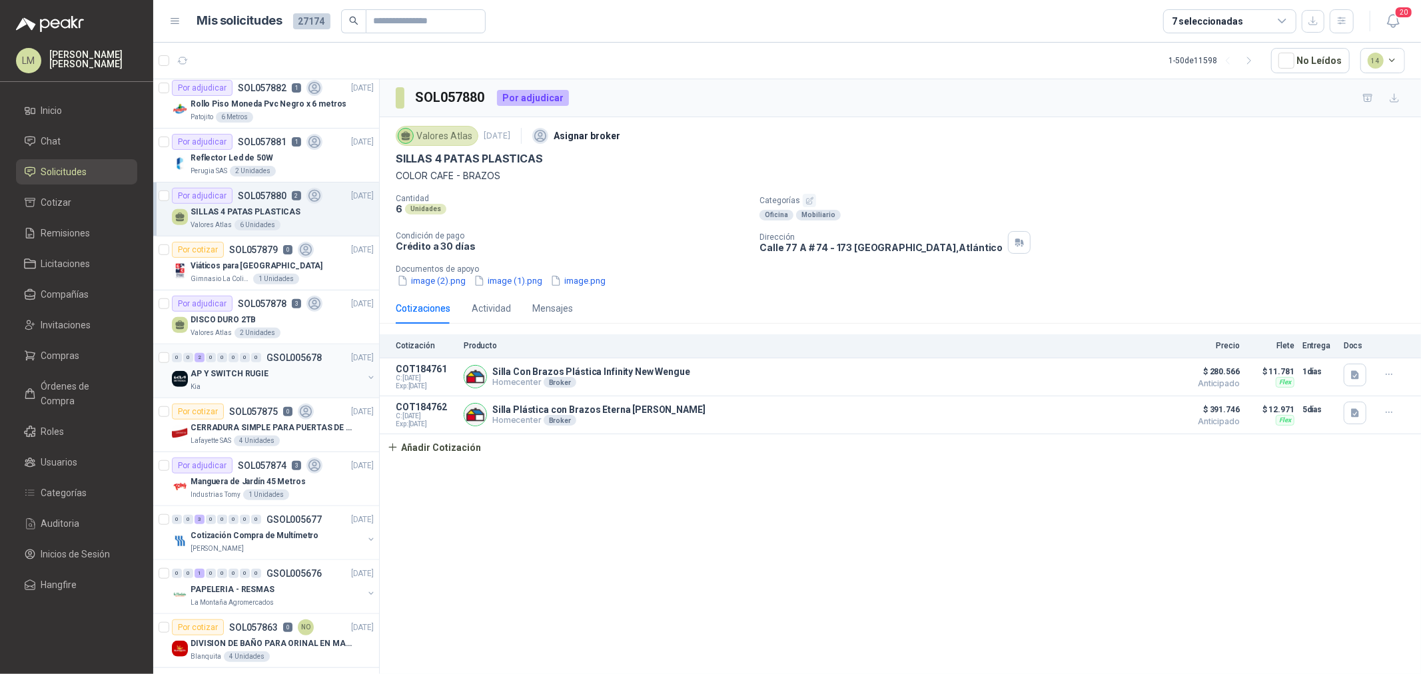
click at [256, 378] on p "AP Y SWITCH RUGIE" at bounding box center [230, 374] width 78 height 13
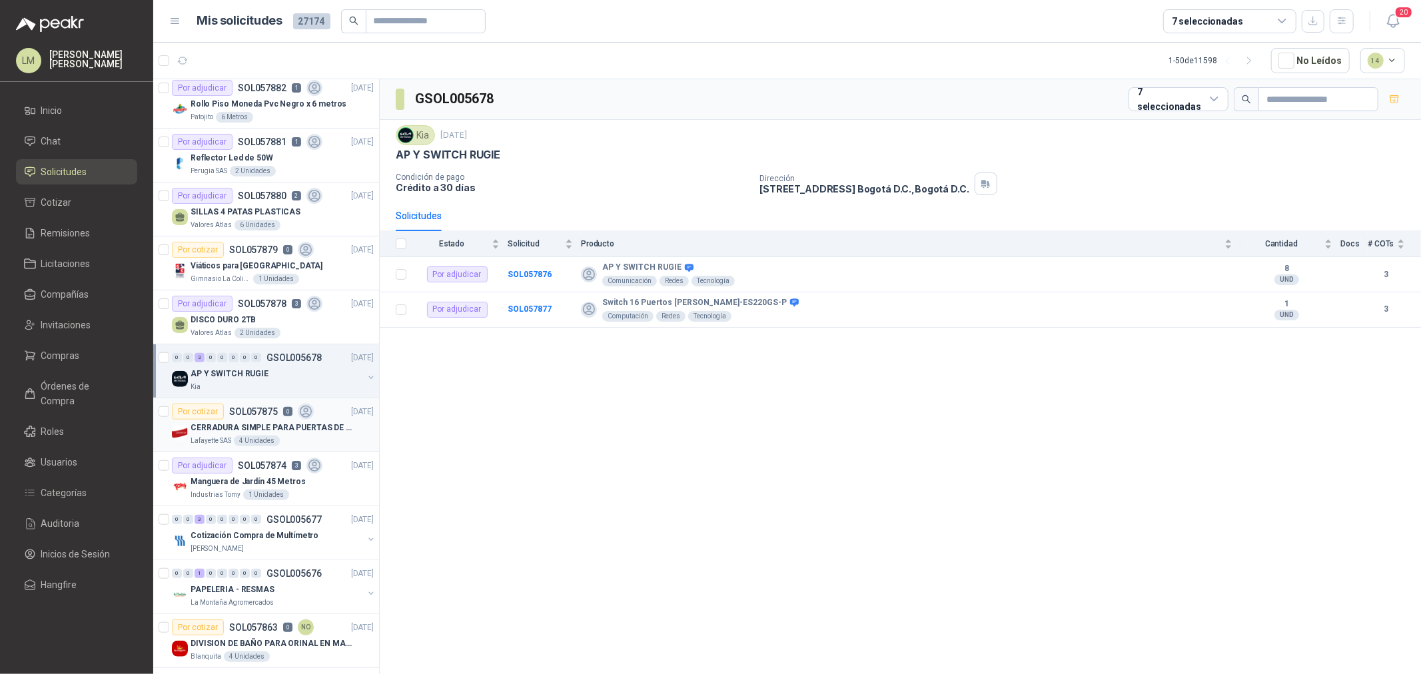
scroll to position [962, 0]
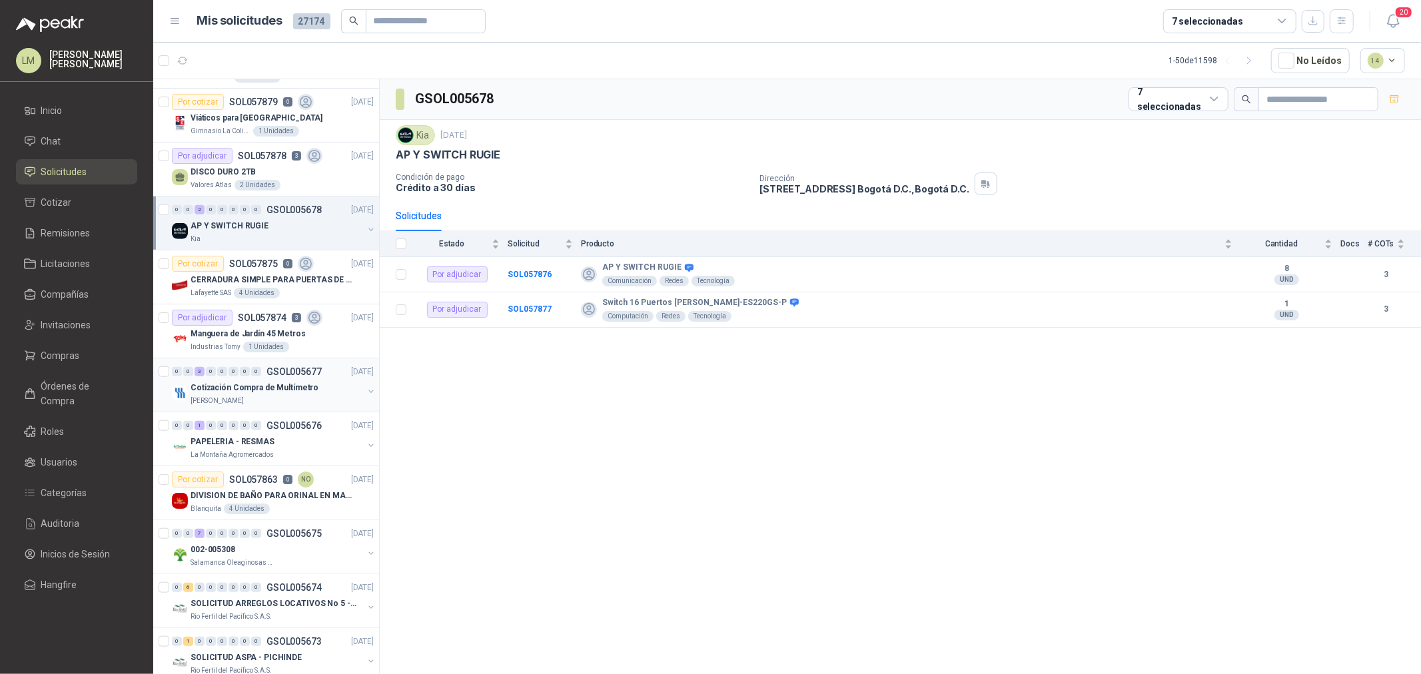
click at [264, 382] on p "Cotización Compra de Multímetro" at bounding box center [255, 388] width 128 height 13
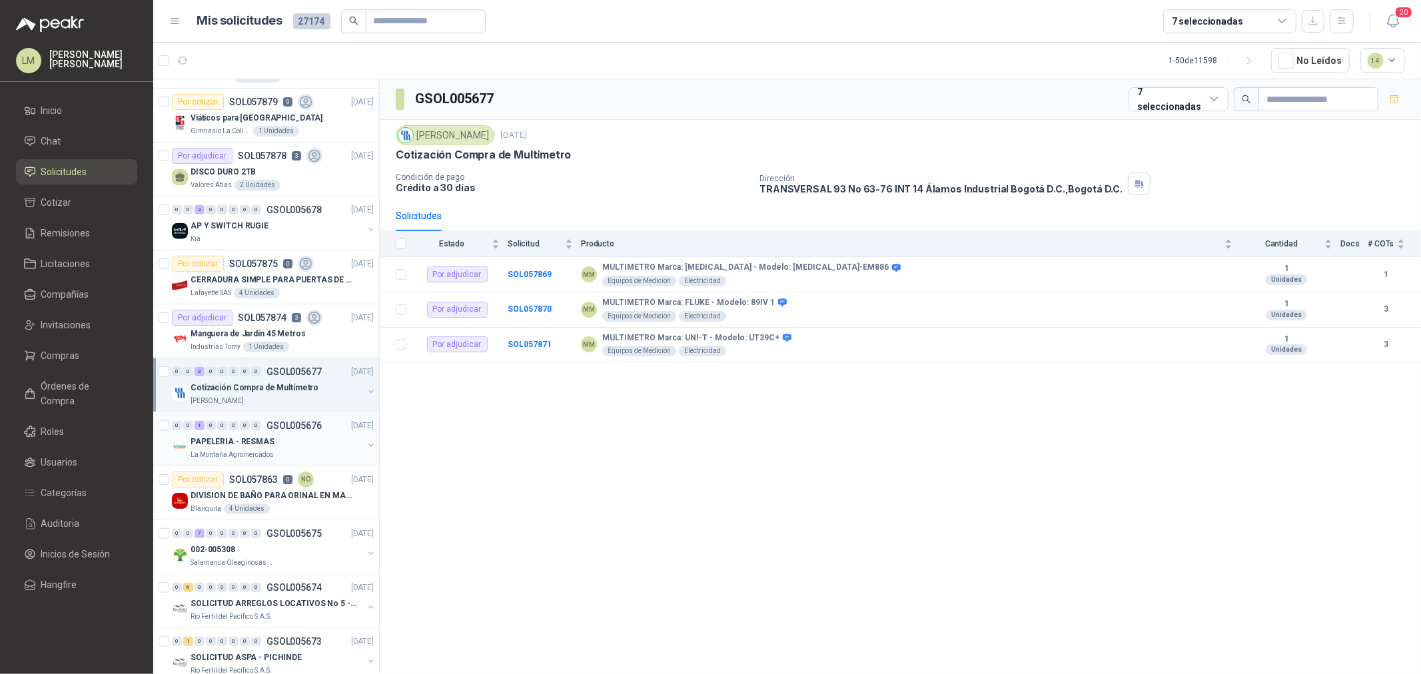
click at [264, 432] on div "0 0 1 0 0 0 0 0 GSOL005676 27/09/25" at bounding box center [274, 426] width 205 height 16
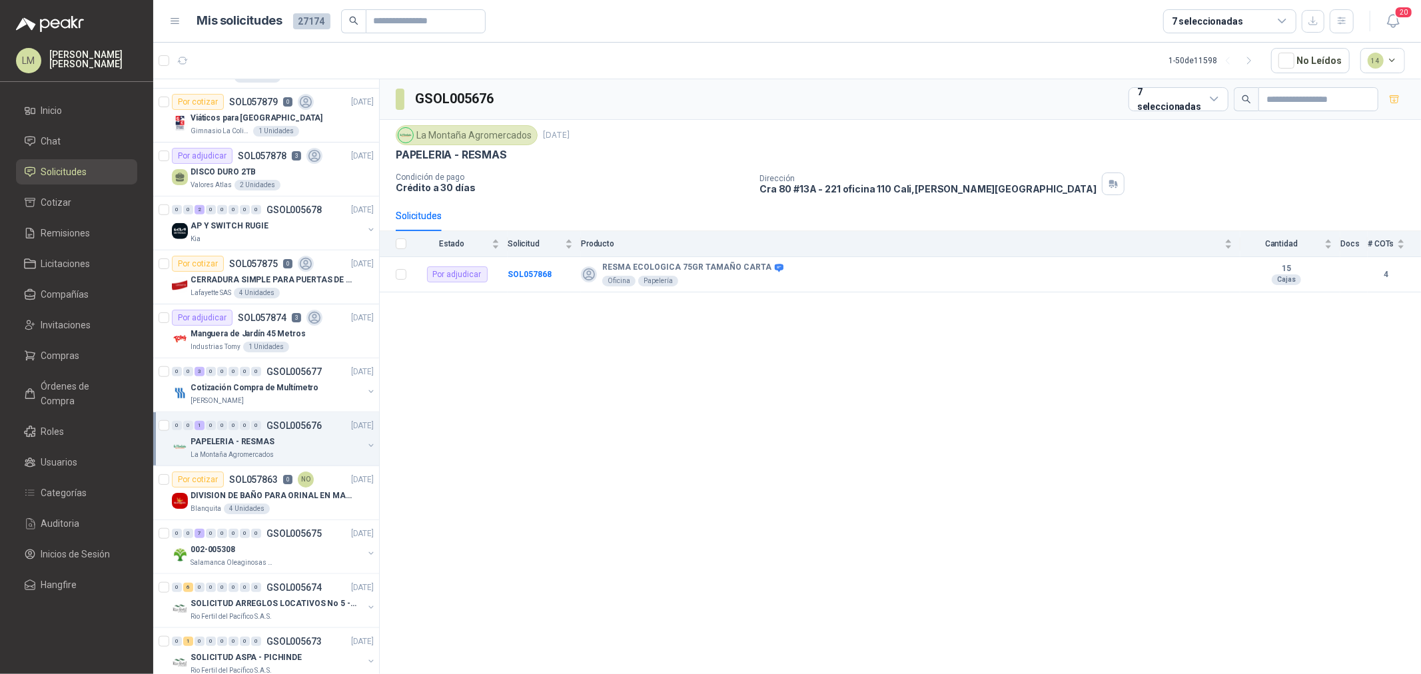
click at [366, 445] on button "button" at bounding box center [371, 445] width 11 height 11
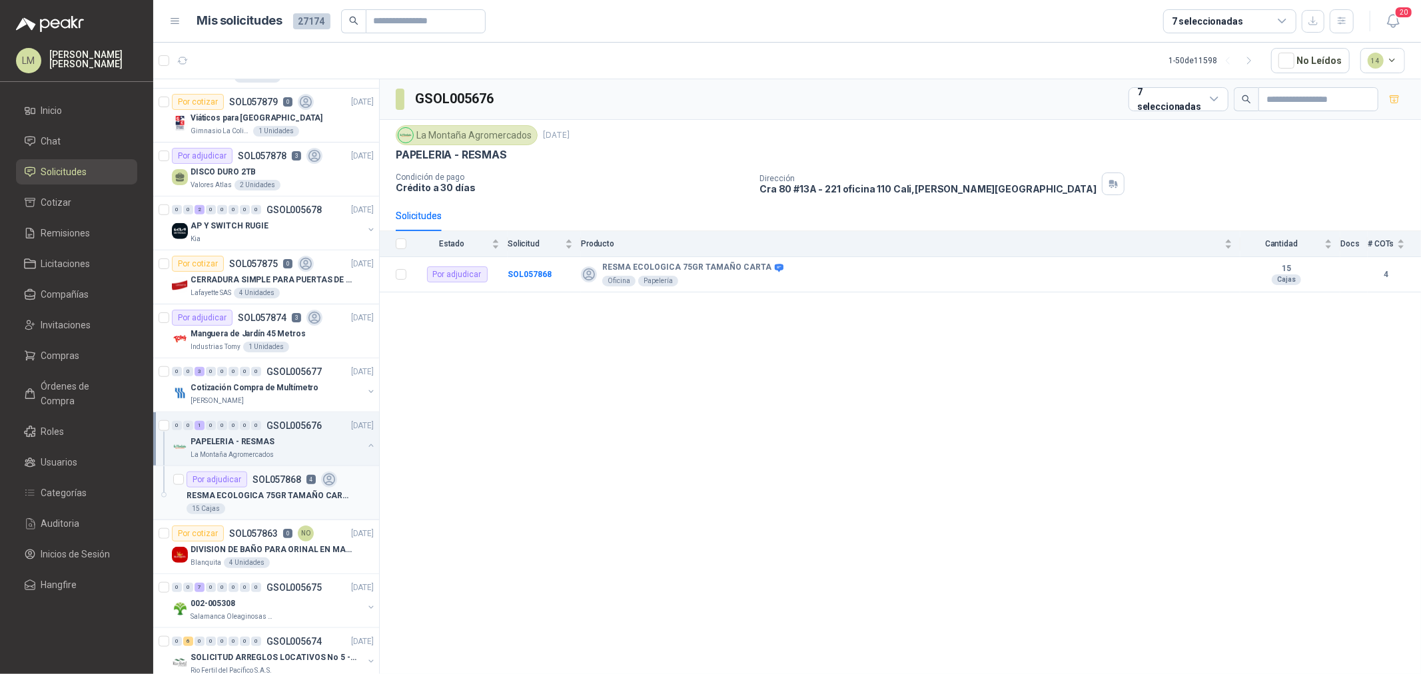
click at [294, 483] on p "SOL057868" at bounding box center [276, 479] width 49 height 9
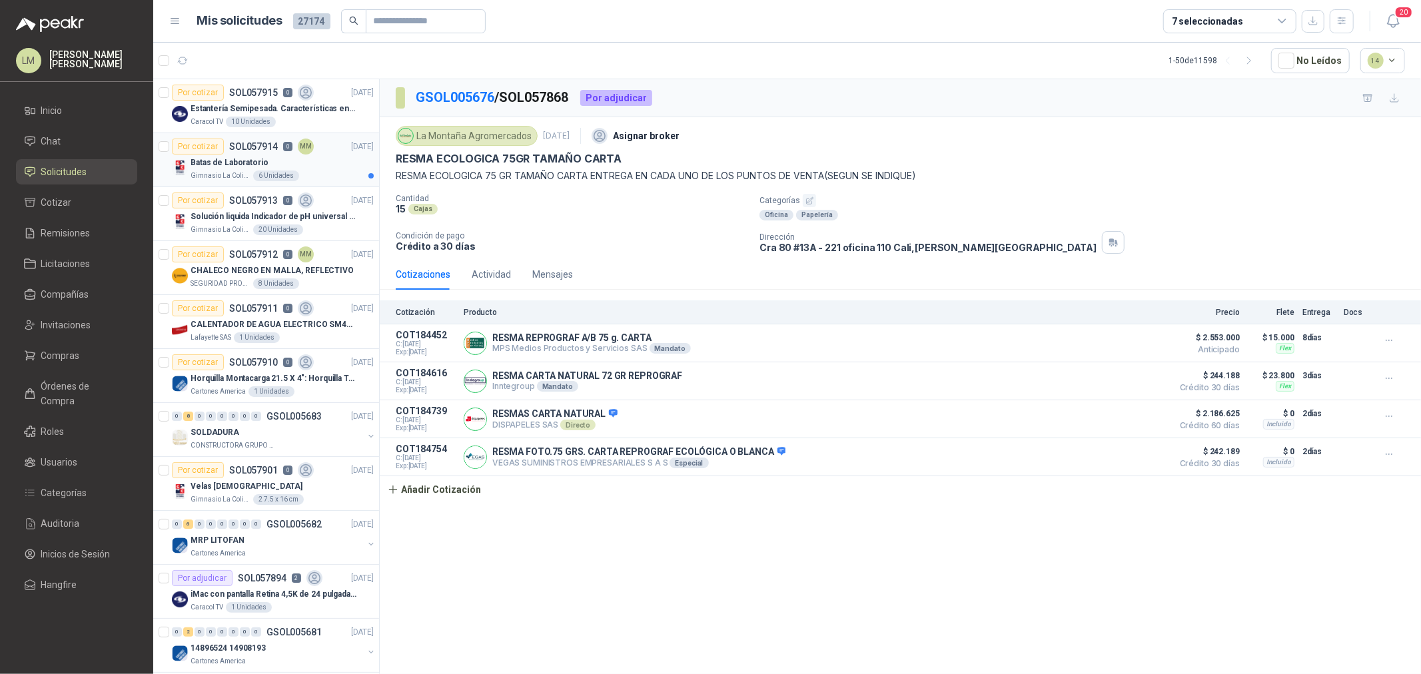
click at [270, 164] on div "Batas de Laboratorio" at bounding box center [282, 163] width 183 height 16
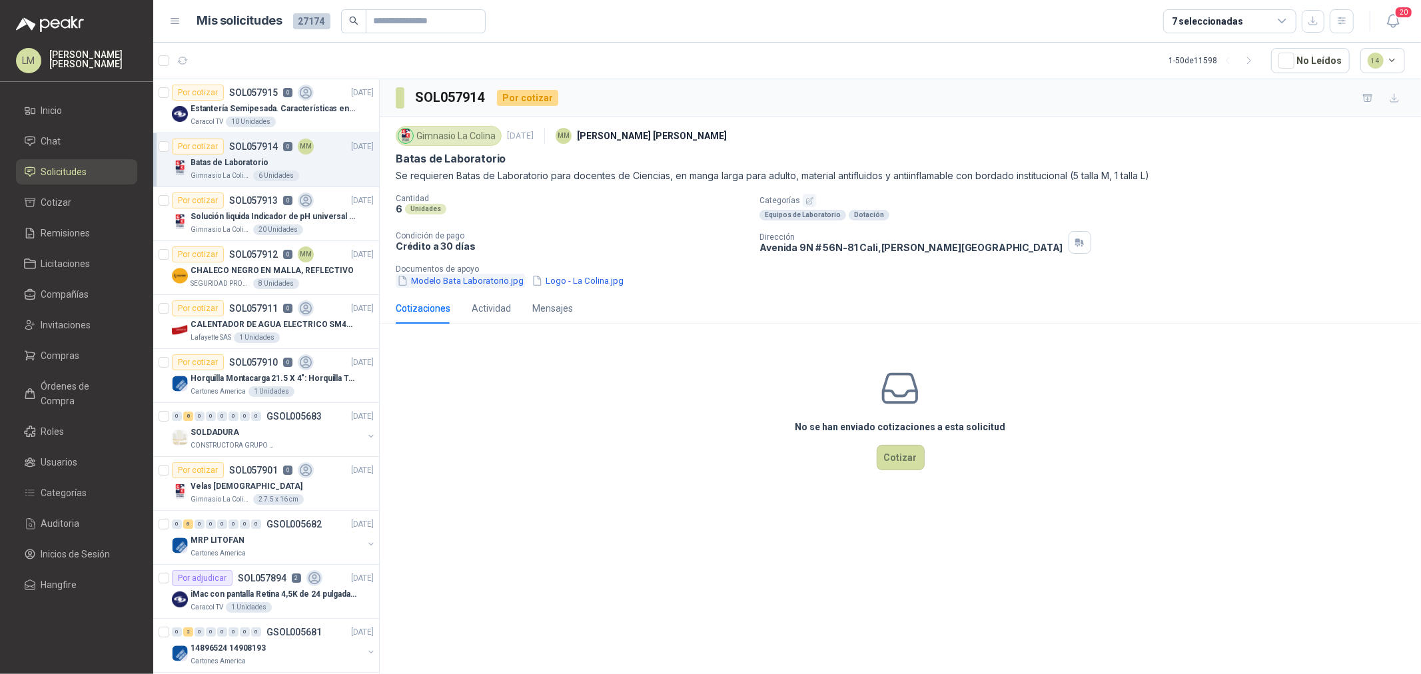
click at [478, 280] on button "Modelo Bata Laboratorio.jpg" at bounding box center [460, 281] width 129 height 14
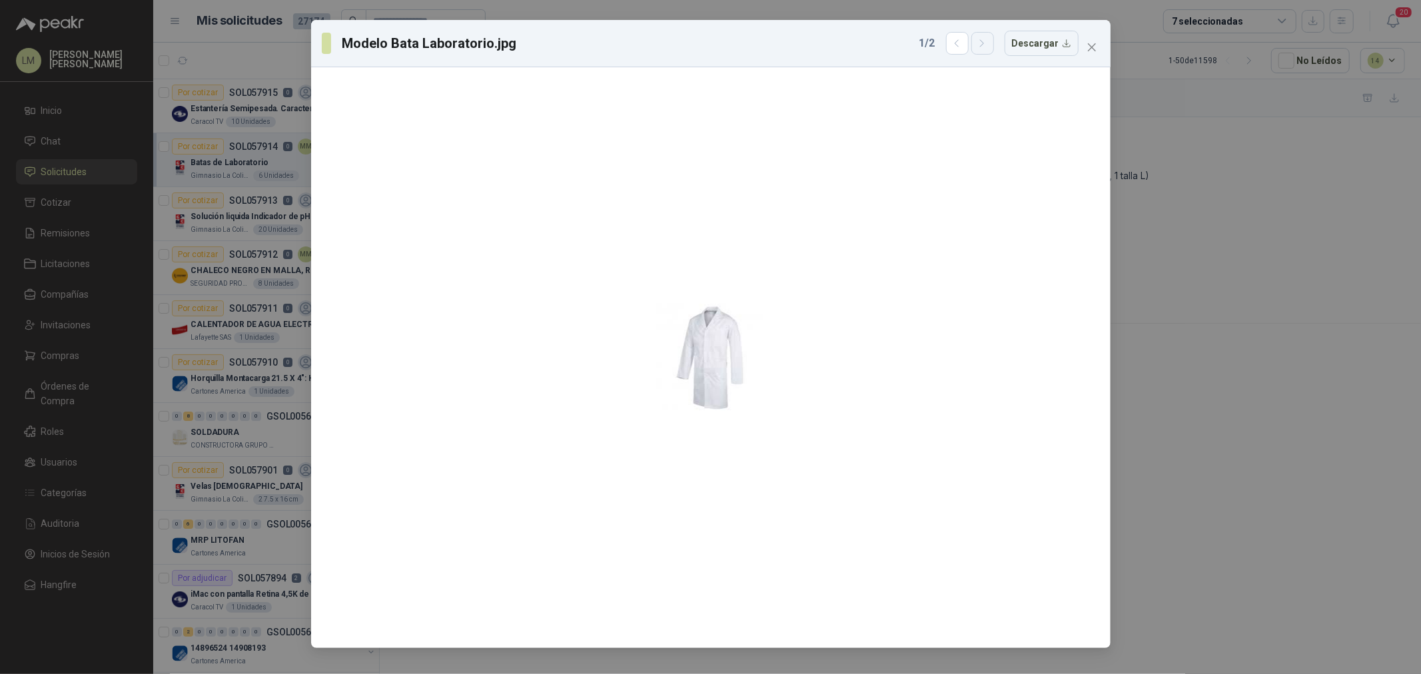
click at [984, 38] on icon "button" at bounding box center [982, 43] width 11 height 11
click at [1090, 49] on icon "close" at bounding box center [1091, 47] width 8 height 8
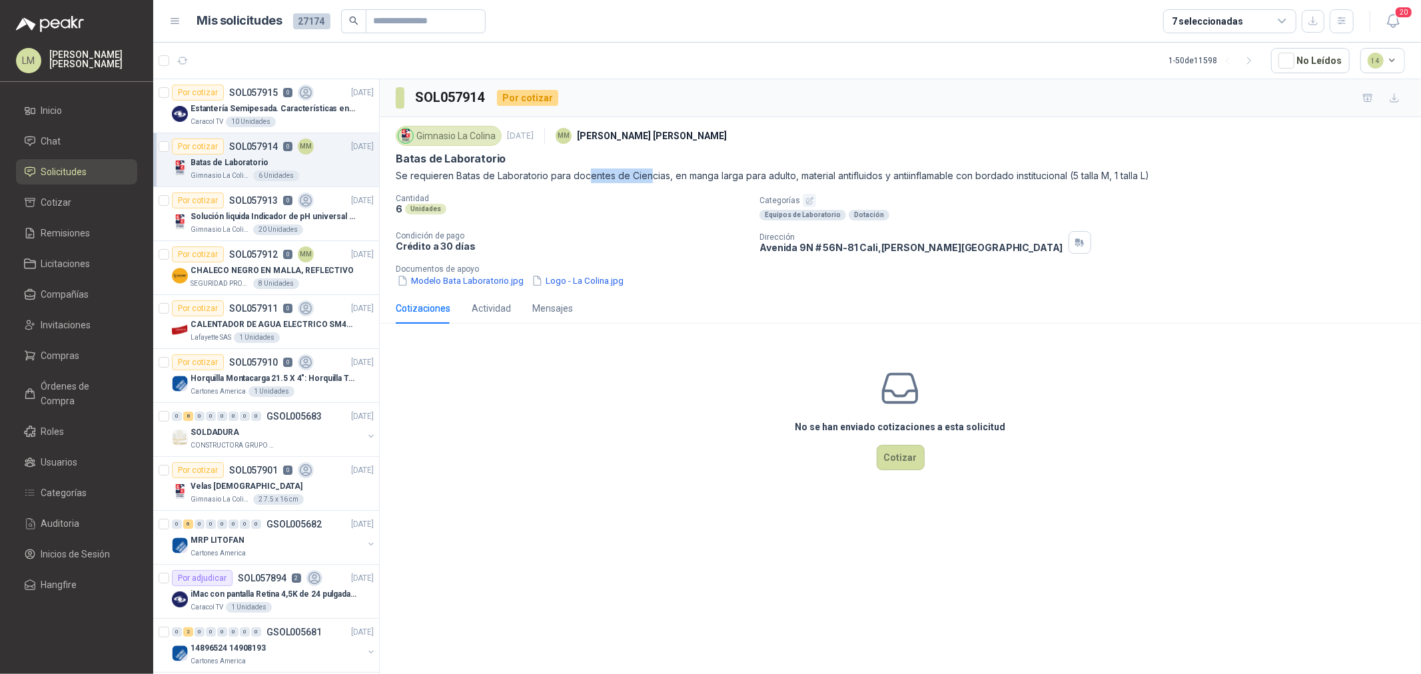
click at [651, 178] on p "Se requieren Batas de Laboratorio para docentes de Ciencias, en manga larga par…" at bounding box center [900, 176] width 1009 height 15
click at [656, 178] on p "Se requieren Batas de Laboratorio para docentes de Ciencias, en manga larga par…" at bounding box center [900, 176] width 1009 height 15
drag, startPoint x: 673, startPoint y: 175, endPoint x: 789, endPoint y: 170, distance: 115.4
click at [789, 170] on p "Se requieren Batas de Laboratorio para docentes de Ciencias, en manga larga par…" at bounding box center [900, 176] width 1009 height 15
drag, startPoint x: 801, startPoint y: 170, endPoint x: 1031, endPoint y: 179, distance: 230.7
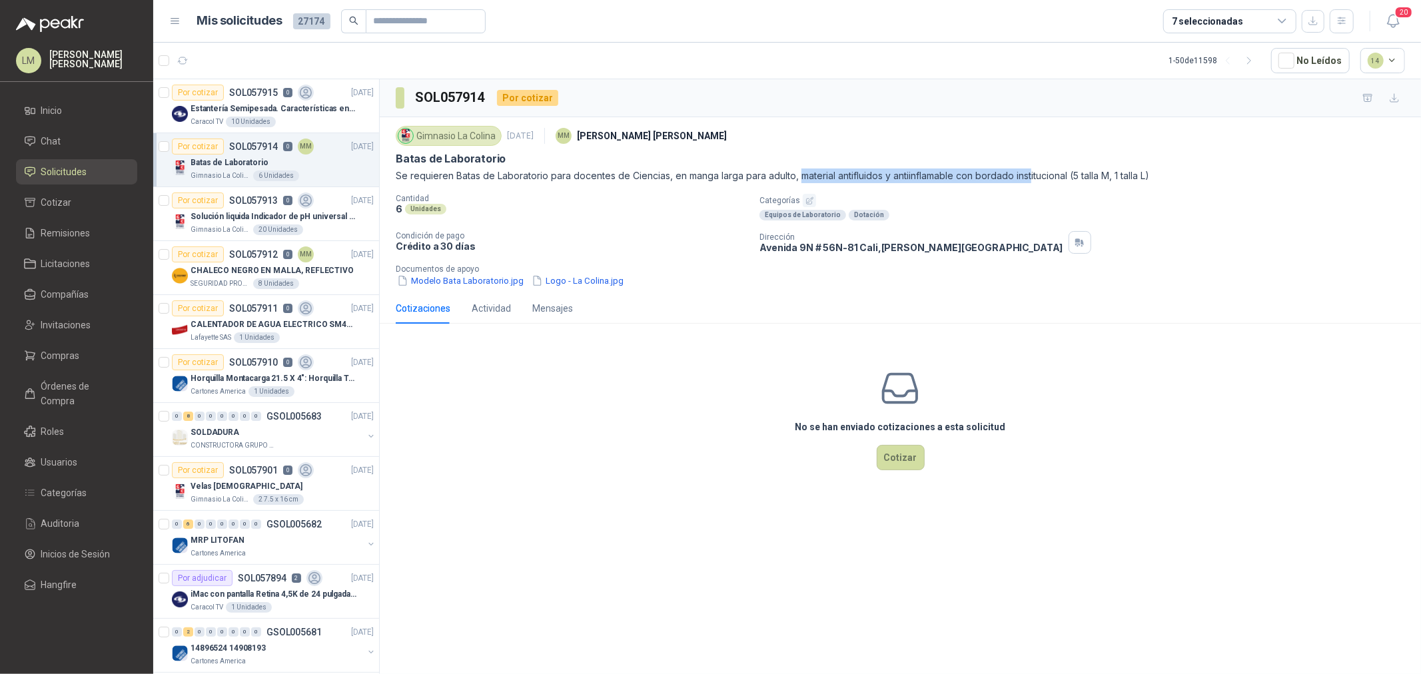
click at [1031, 179] on p "Se requieren Batas de Laboratorio para docentes de Ciencias, en manga larga par…" at bounding box center [900, 176] width 1009 height 15
drag, startPoint x: 1053, startPoint y: 179, endPoint x: 1063, endPoint y: 178, distance: 10.0
click at [1055, 179] on p "Se requieren Batas de Laboratorio para docentes de Ciencias, en manga larga par…" at bounding box center [900, 176] width 1009 height 15
drag, startPoint x: 1150, startPoint y: 175, endPoint x: 1107, endPoint y: 171, distance: 42.9
click at [1107, 171] on p "Se requieren Batas de Laboratorio para docentes de Ciencias, en manga larga par…" at bounding box center [900, 176] width 1009 height 15
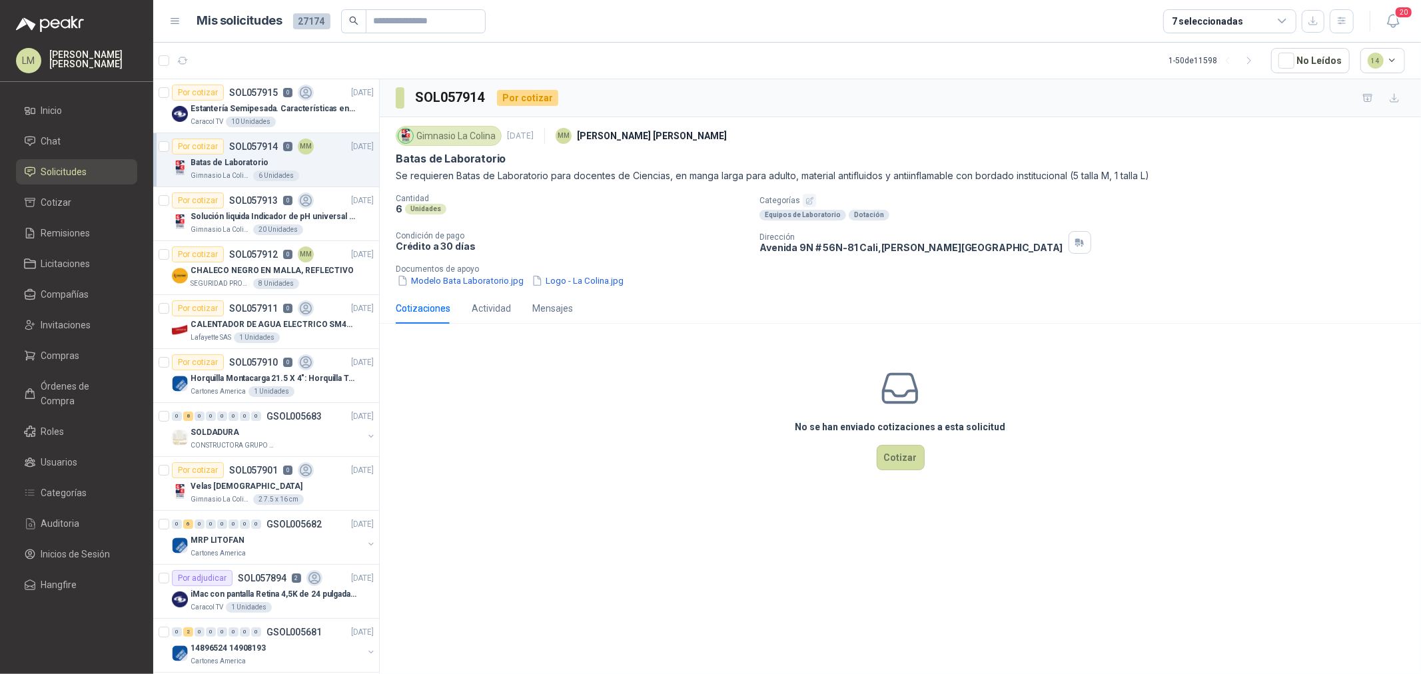
click at [1049, 182] on p "Se requieren Batas de Laboratorio para docentes de Ciencias, en manga larga par…" at bounding box center [900, 176] width 1009 height 15
click at [266, 336] on div "1 Unidades" at bounding box center [257, 337] width 46 height 11
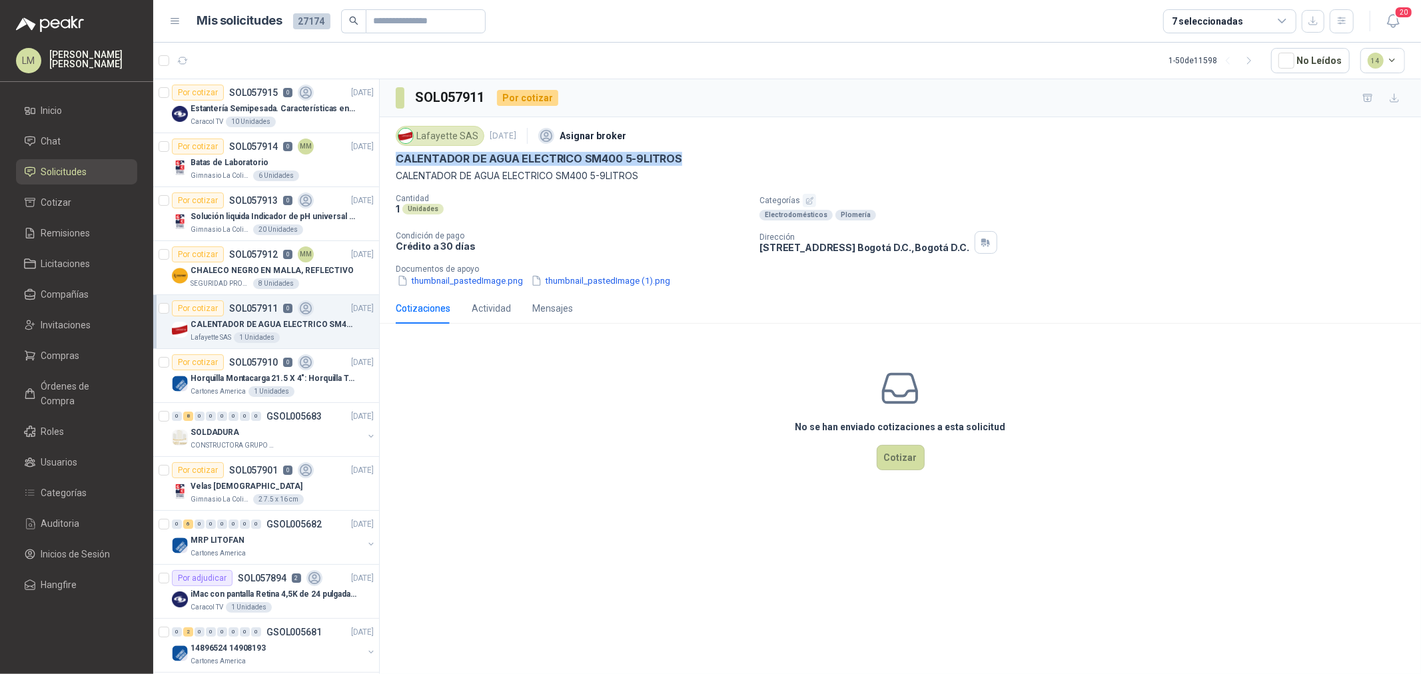
drag, startPoint x: 386, startPoint y: 162, endPoint x: 721, endPoint y: 158, distance: 334.4
click at [721, 158] on div "Lafayette SAS 29 sept, 2025 Asignar broker CALENTADOR DE AGUA ELECTRICO SM400 5…" at bounding box center [900, 205] width 1041 height 176
copy p "CALENTADOR DE AGUA ELECTRICO SM400 5-9LITROS"
click at [494, 283] on button "thumbnail_pastedImage.png" at bounding box center [460, 281] width 129 height 14
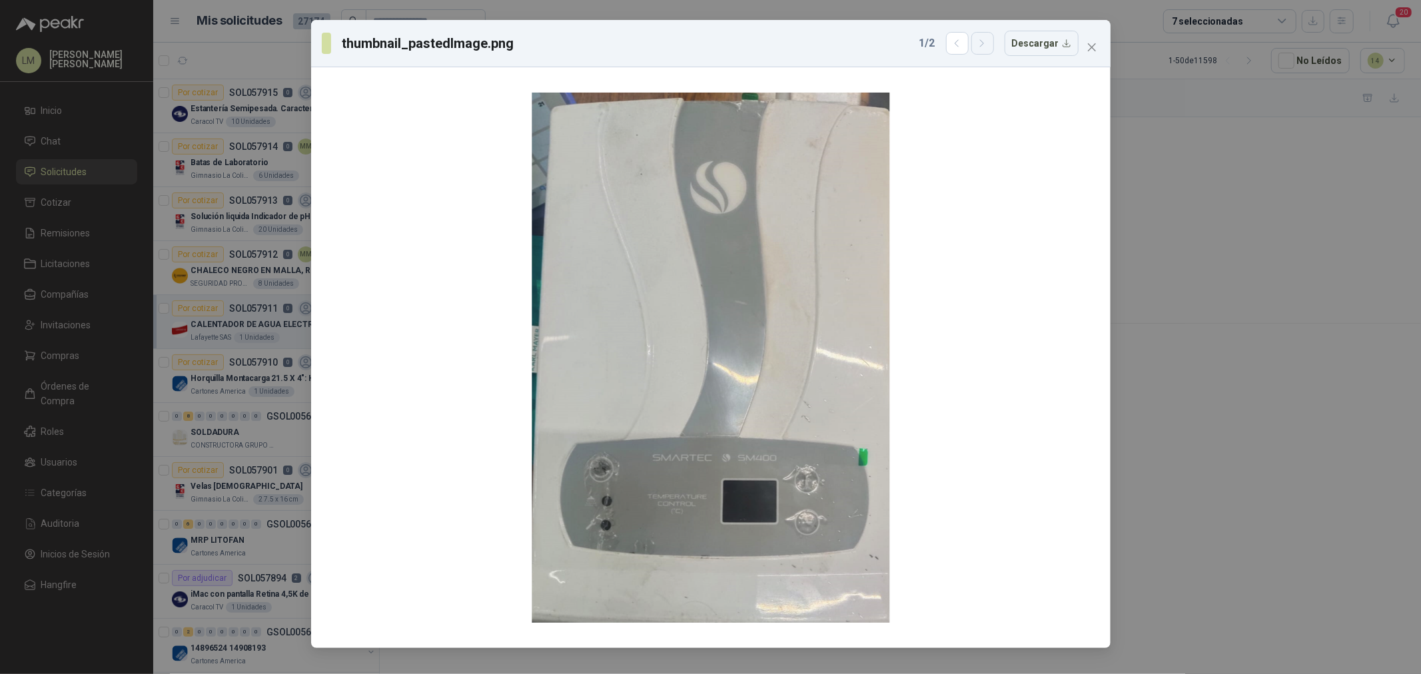
click at [981, 44] on icon "button" at bounding box center [982, 43] width 11 height 11
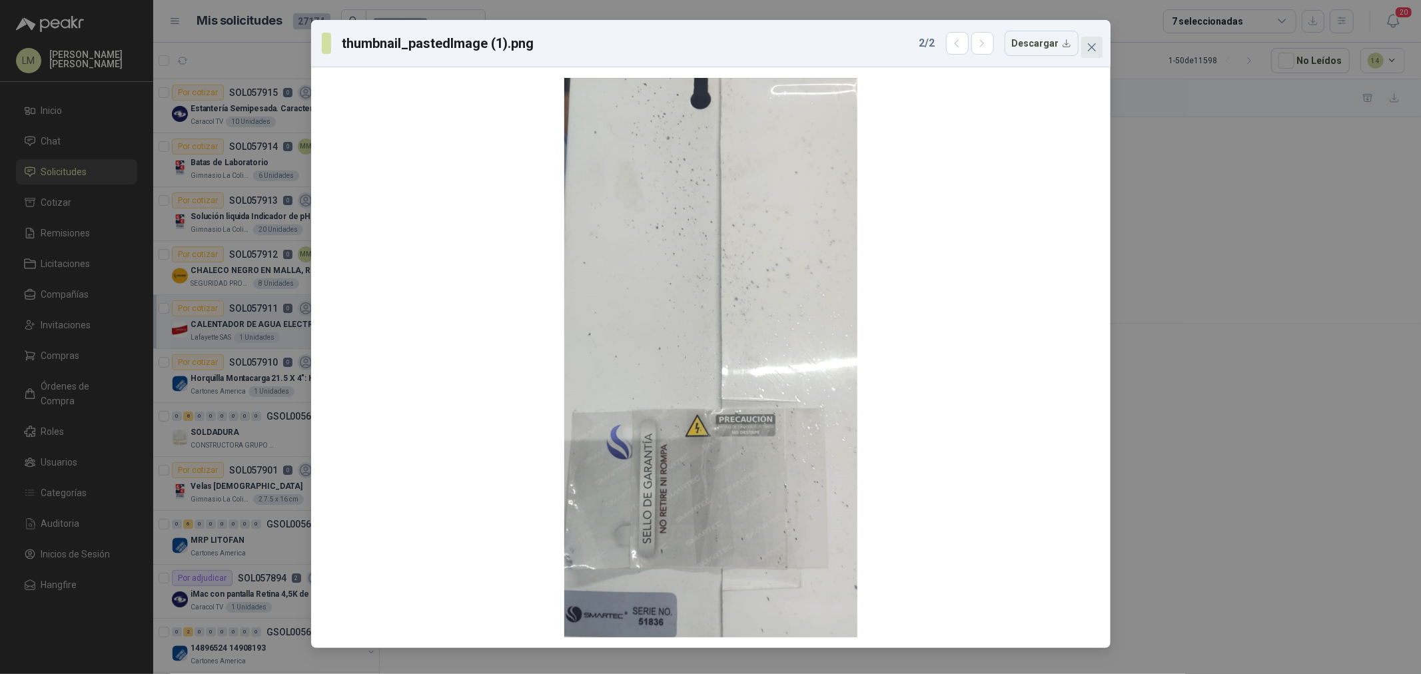
click at [1090, 45] on icon "close" at bounding box center [1091, 47] width 11 height 11
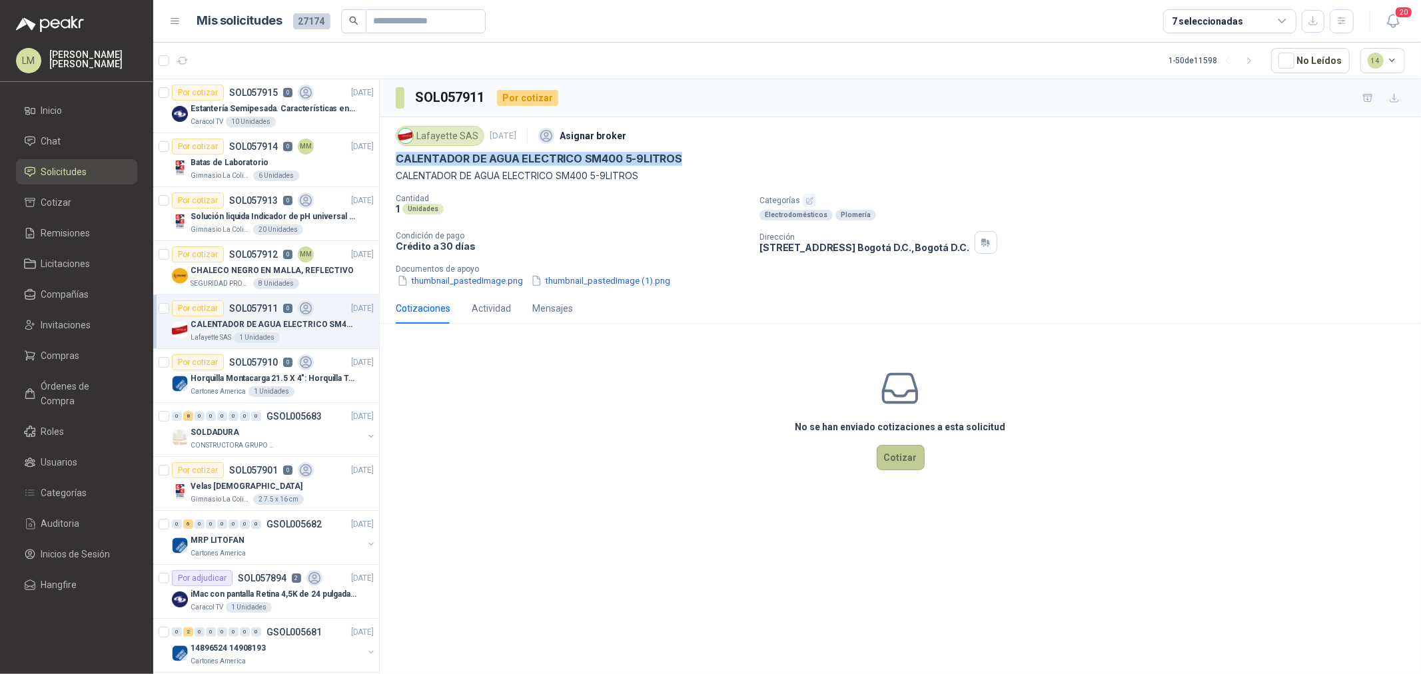
click at [889, 457] on button "Cotizar" at bounding box center [901, 457] width 48 height 25
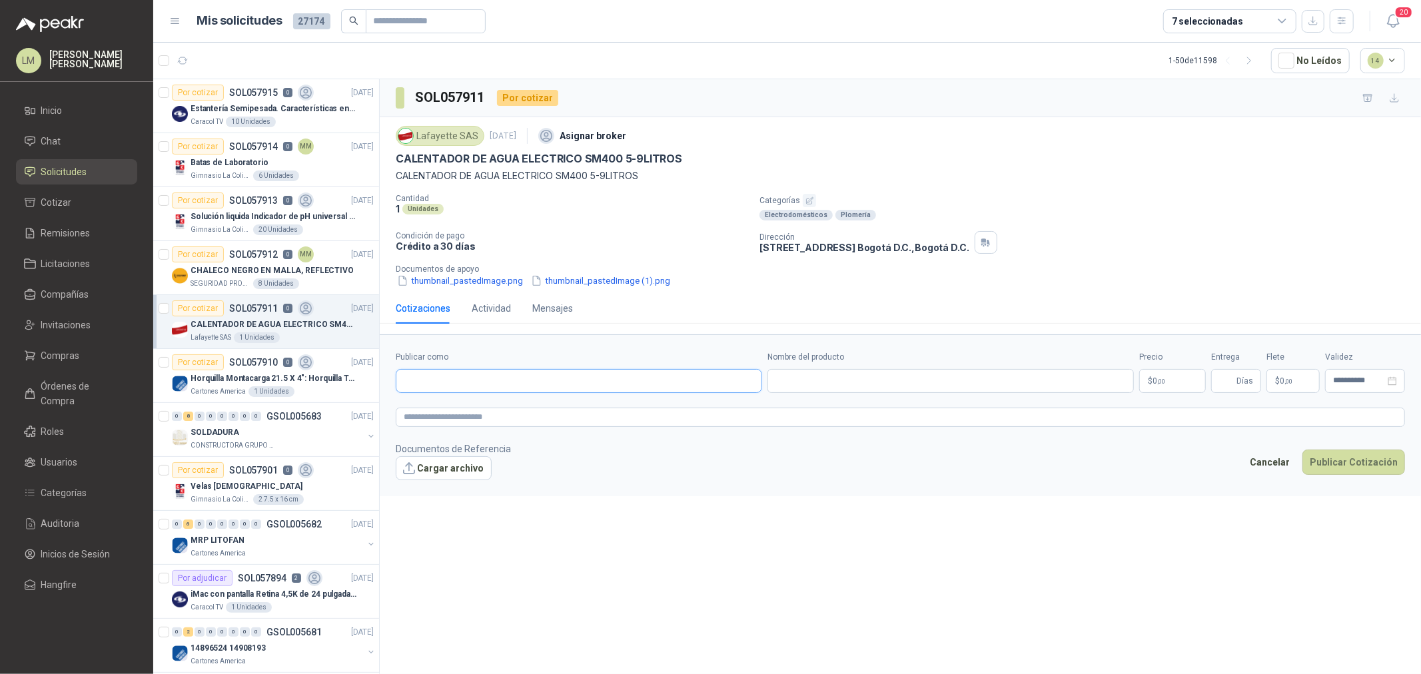
click at [491, 376] on input "Publicar como" at bounding box center [578, 381] width 365 height 23
type input "******"
click at [496, 411] on div "Homecenter NIT : 800242106" at bounding box center [579, 413] width 344 height 15
type input "**********"
click at [831, 374] on input "Nombre del producto" at bounding box center [950, 381] width 366 height 24
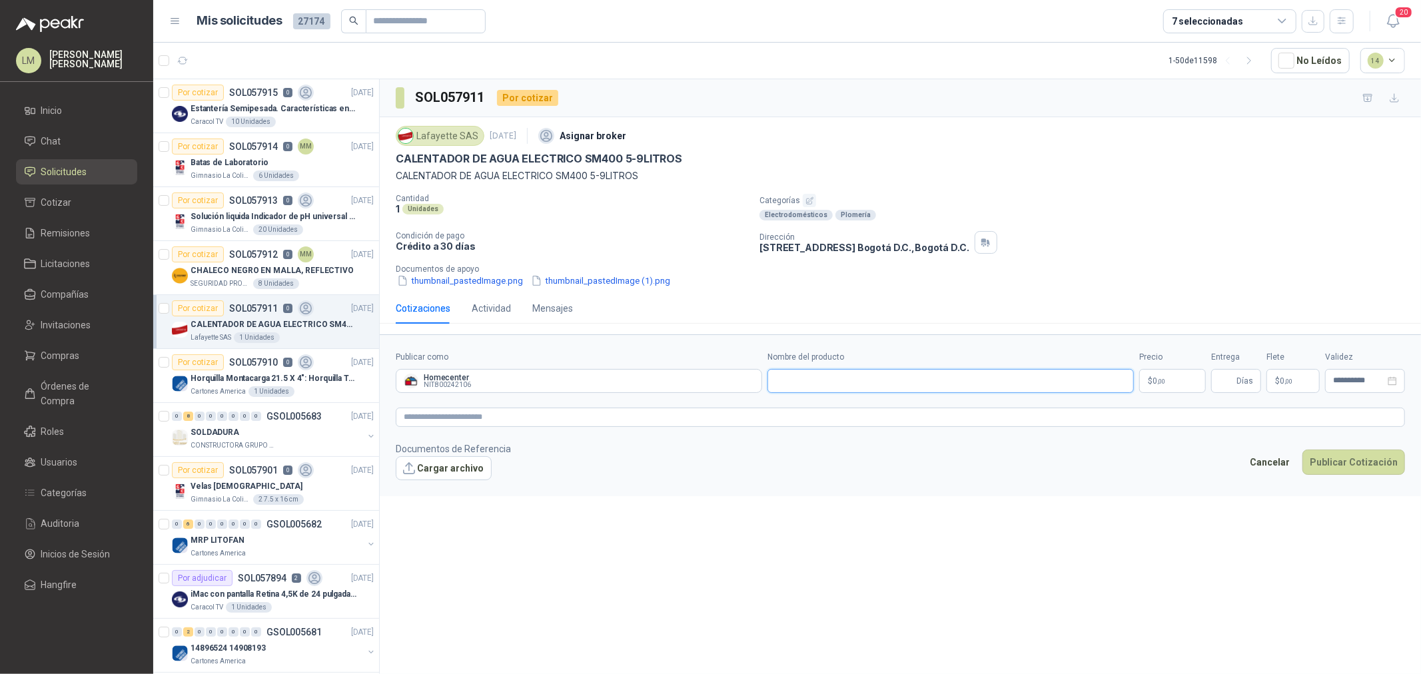
paste input "**********"
type input "**********"
click at [1167, 378] on p "$ 0 ,00" at bounding box center [1172, 381] width 67 height 24
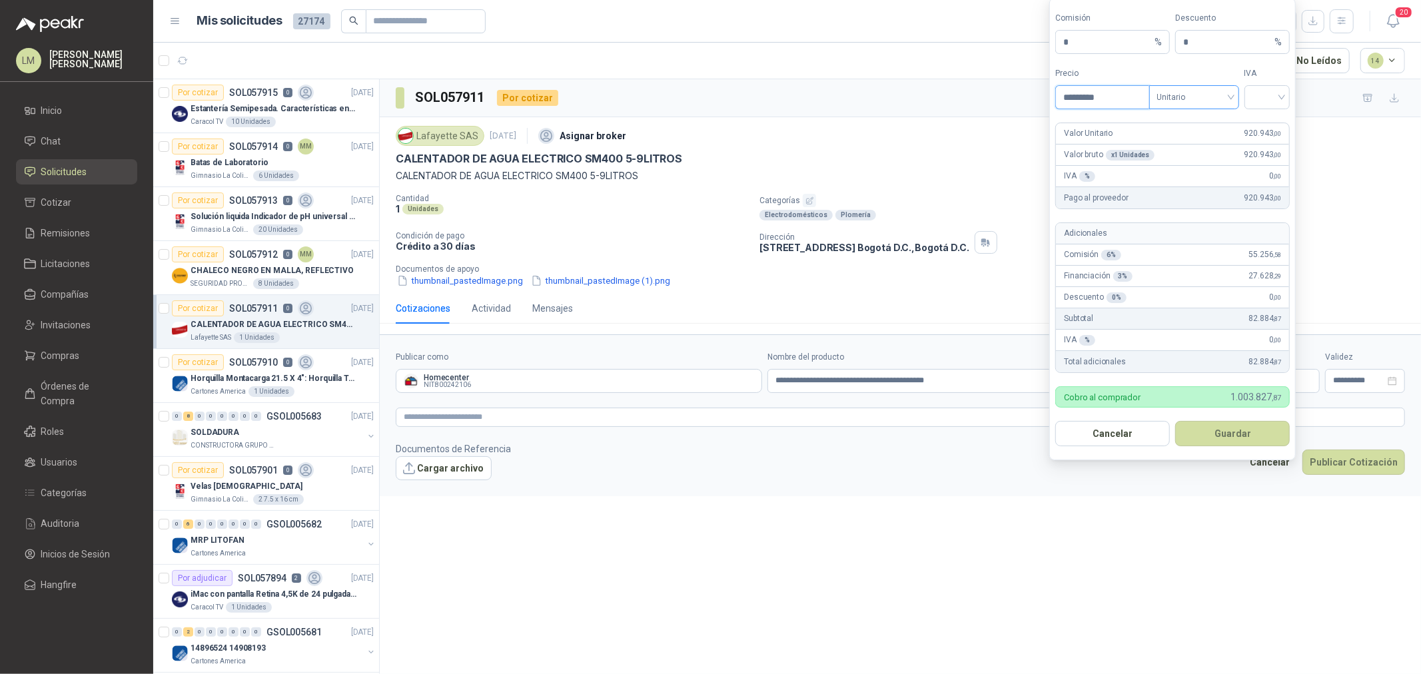
click at [1194, 101] on span "Unitario" at bounding box center [1194, 97] width 74 height 20
type input "*********"
click at [1206, 144] on div "Unitario con IVA" at bounding box center [1194, 146] width 69 height 15
click at [1261, 88] on input "search" at bounding box center [1267, 96] width 30 height 20
click at [1264, 114] on div "19%" at bounding box center [1267, 124] width 41 height 21
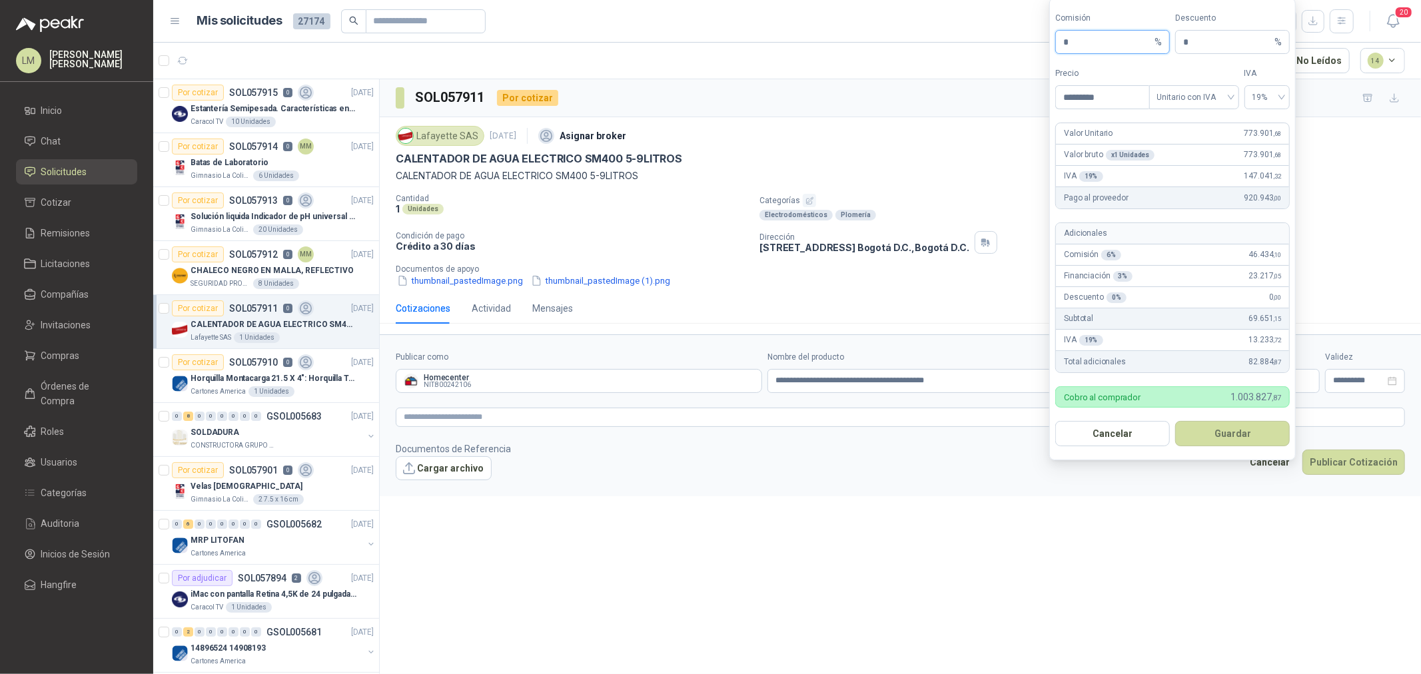
drag, startPoint x: 1074, startPoint y: 37, endPoint x: 1045, endPoint y: 42, distance: 29.8
click at [1046, 42] on body "LM Luis Miguel Martinez Inicio Chat Solicitudes Cotizar Remisiones Licitaciones…" at bounding box center [710, 337] width 1421 height 674
drag, startPoint x: 1074, startPoint y: 41, endPoint x: 1047, endPoint y: 40, distance: 26.7
click at [1048, 40] on body "LM Luis Miguel Martinez Inicio Chat Solicitudes Cotizar Remisiones Licitaciones…" at bounding box center [710, 337] width 1421 height 674
type input "**"
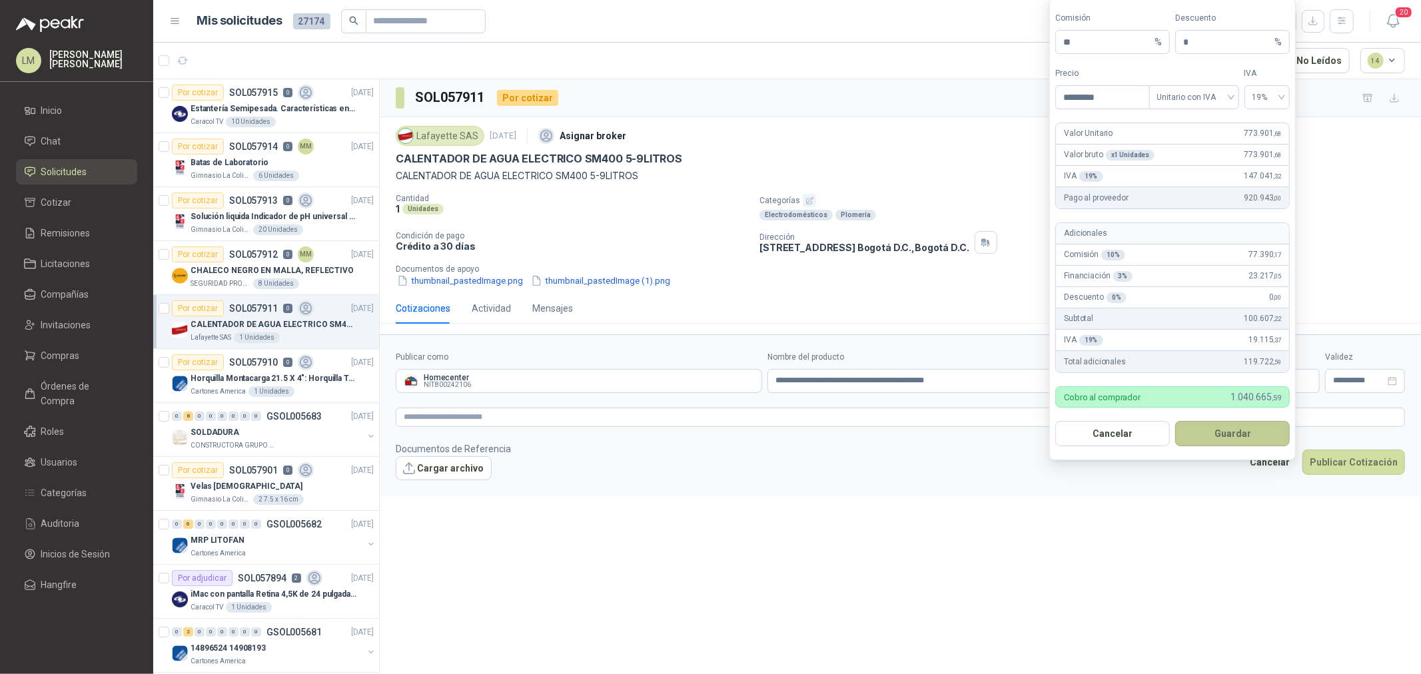
click at [1196, 425] on button "Guardar" at bounding box center [1232, 433] width 115 height 25
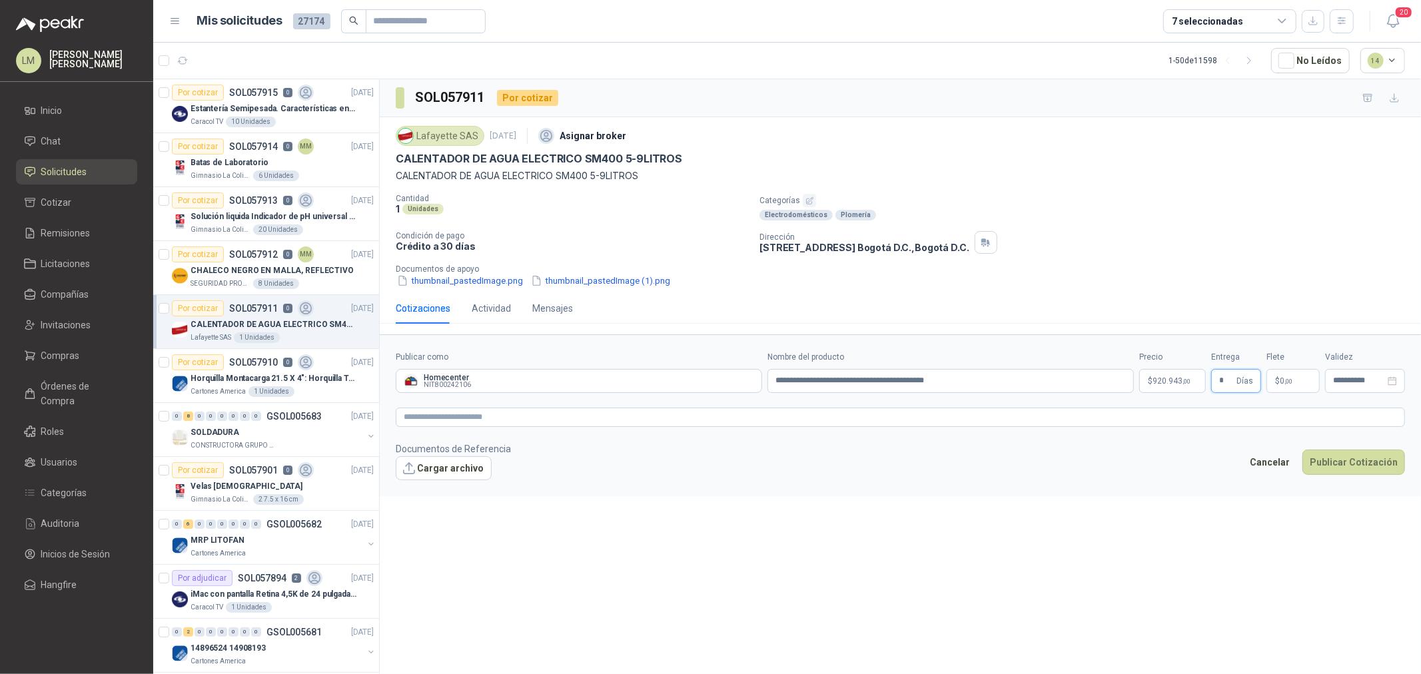
type input "*"
click at [1281, 382] on span "0 ,00" at bounding box center [1286, 381] width 13 height 8
type input "*******"
click at [875, 412] on textarea at bounding box center [900, 417] width 1009 height 19
drag, startPoint x: 1226, startPoint y: 380, endPoint x: 1184, endPoint y: 388, distance: 42.7
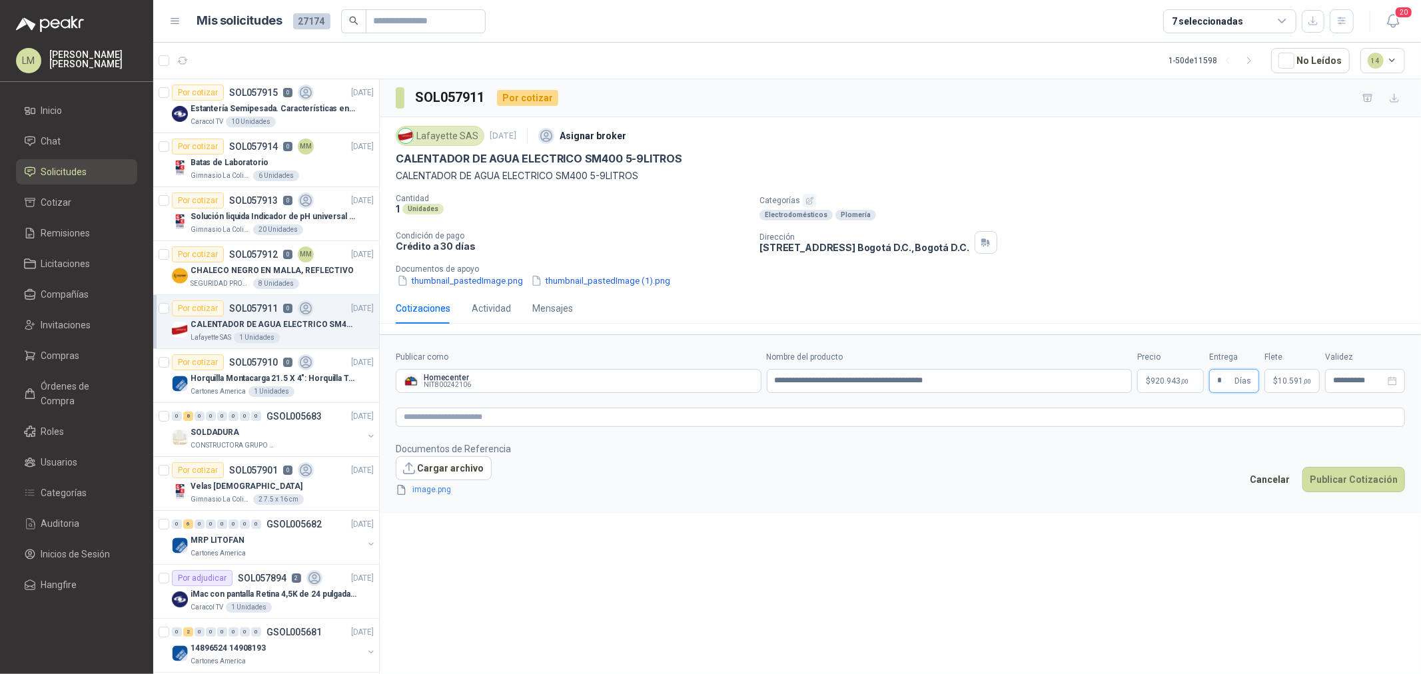
click at [1195, 384] on div "**********" at bounding box center [900, 372] width 1009 height 42
type input "*"
click at [967, 382] on input "**********" at bounding box center [950, 381] width 366 height 24
paste input "********"
type input "**********"
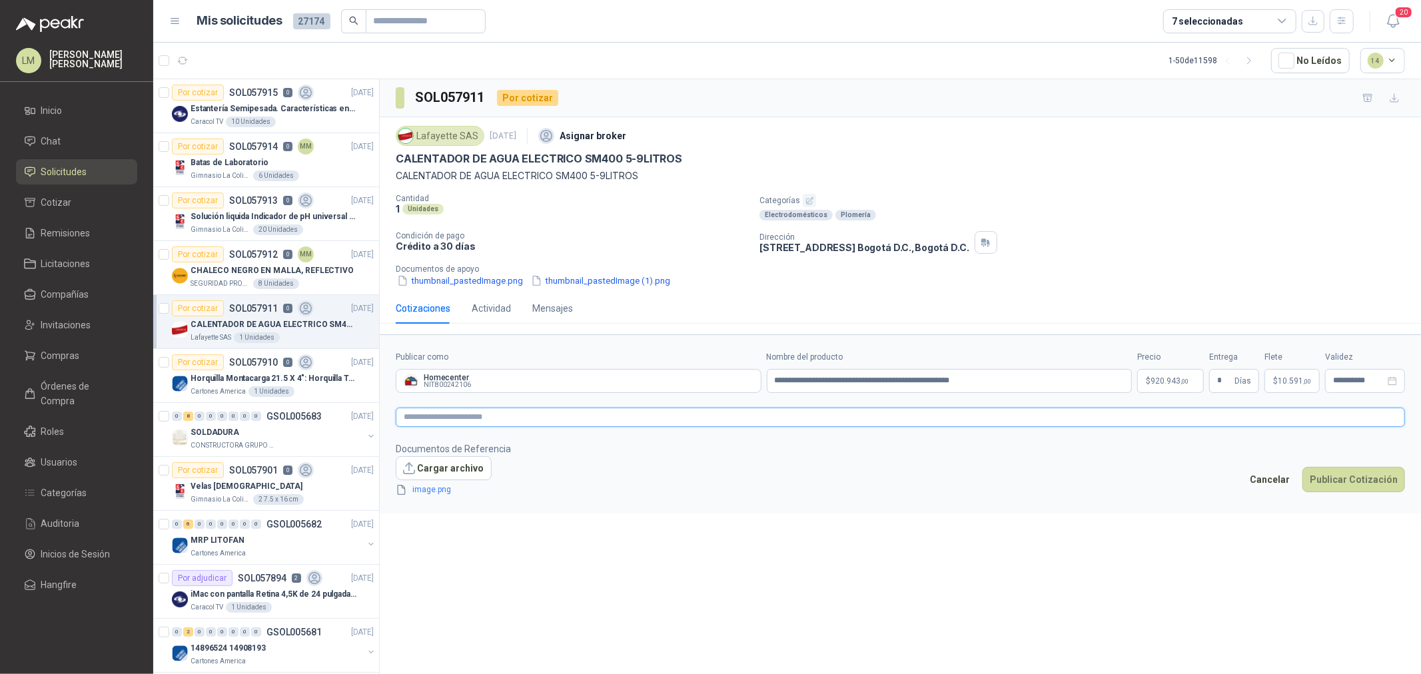
click at [827, 411] on textarea at bounding box center [900, 417] width 1009 height 19
click at [434, 504] on link "image.png" at bounding box center [452, 507] width 88 height 13
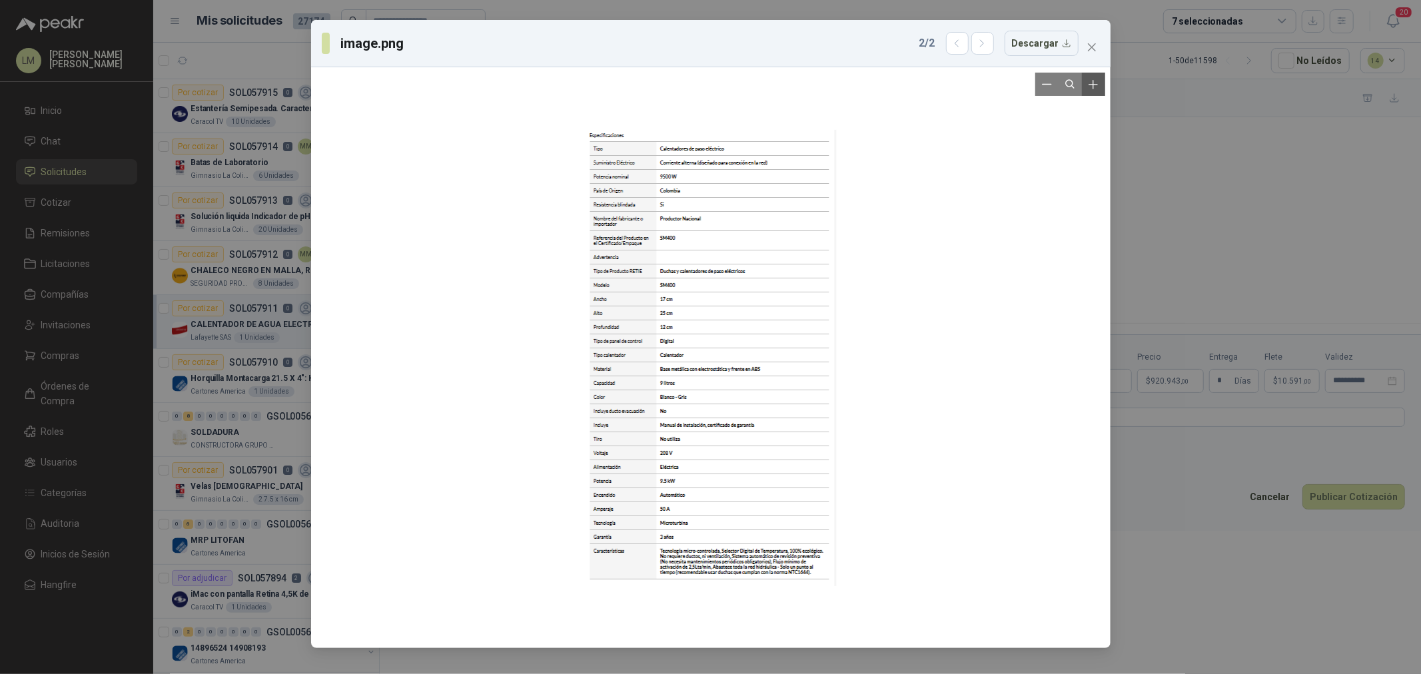
click at [1094, 84] on icon "Zoom in" at bounding box center [1092, 84] width 13 height 13
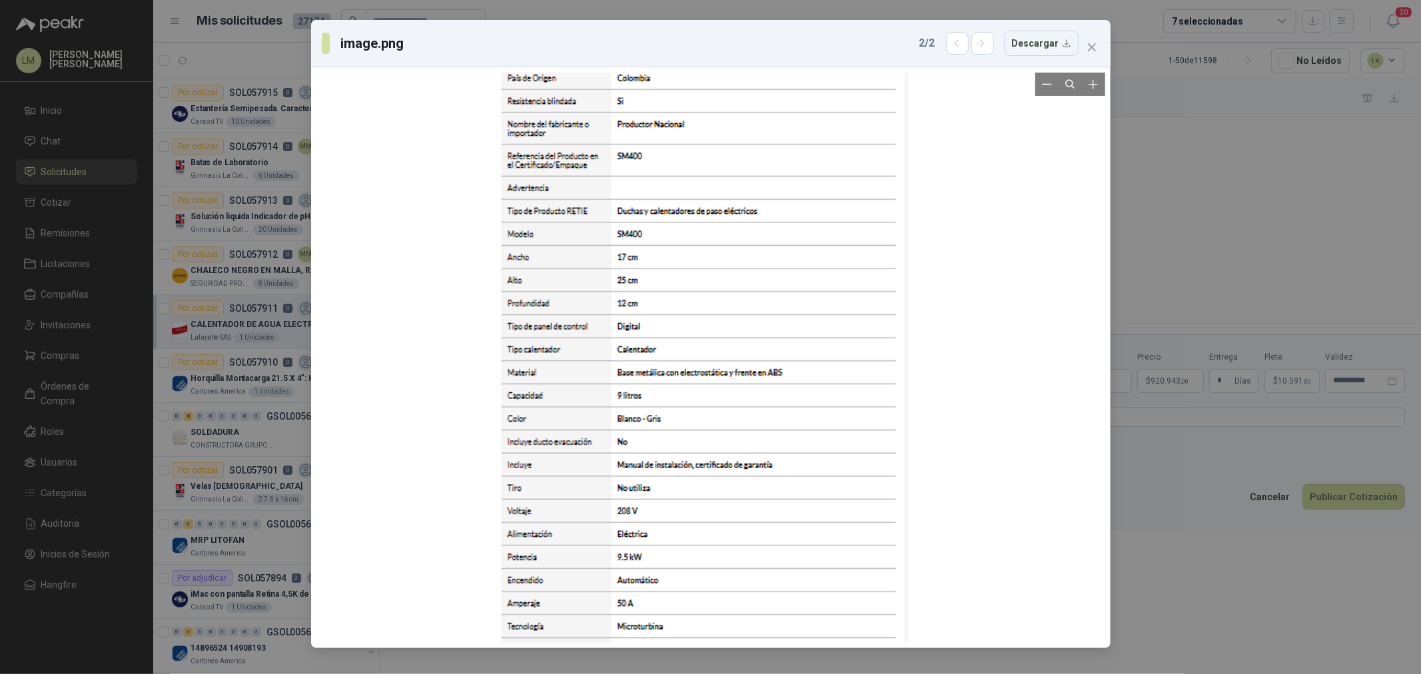
drag, startPoint x: 678, startPoint y: 328, endPoint x: 664, endPoint y: 378, distance: 51.2
click at [664, 378] on div at bounding box center [700, 353] width 414 height 941
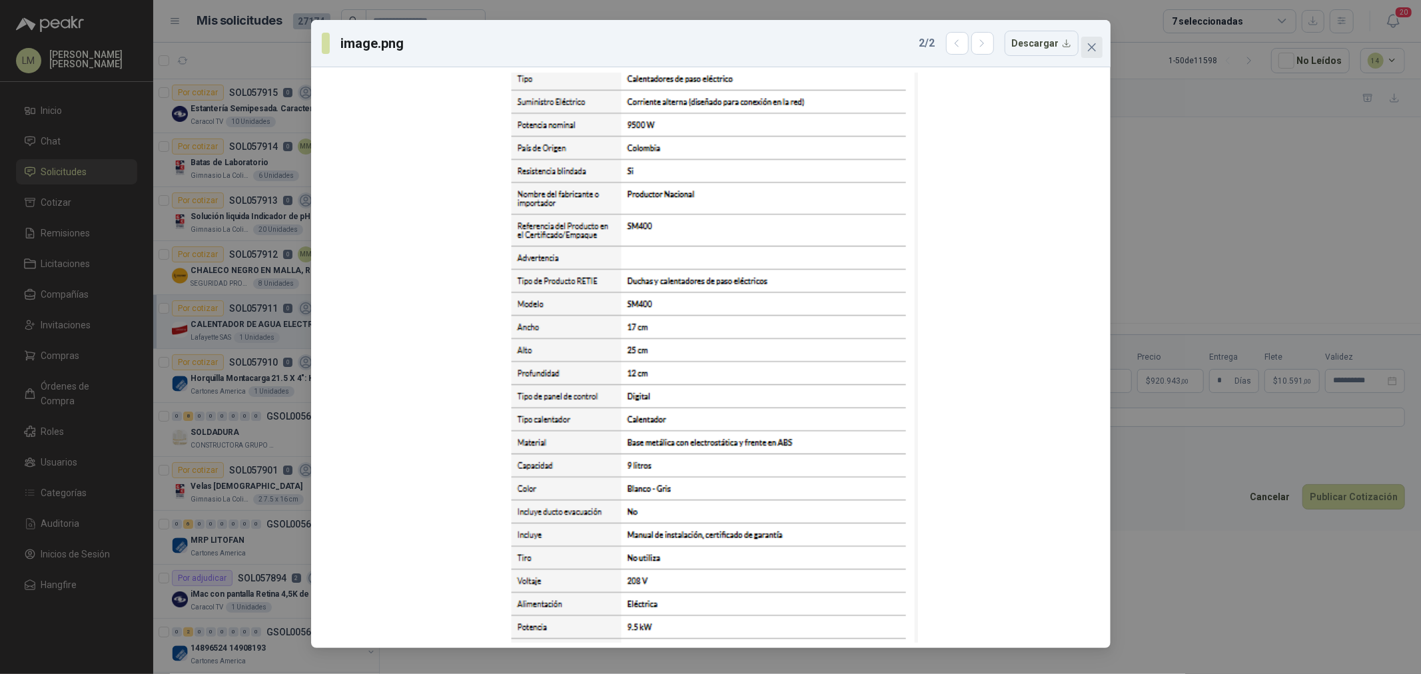
click at [1096, 43] on span "Close" at bounding box center [1091, 47] width 21 height 11
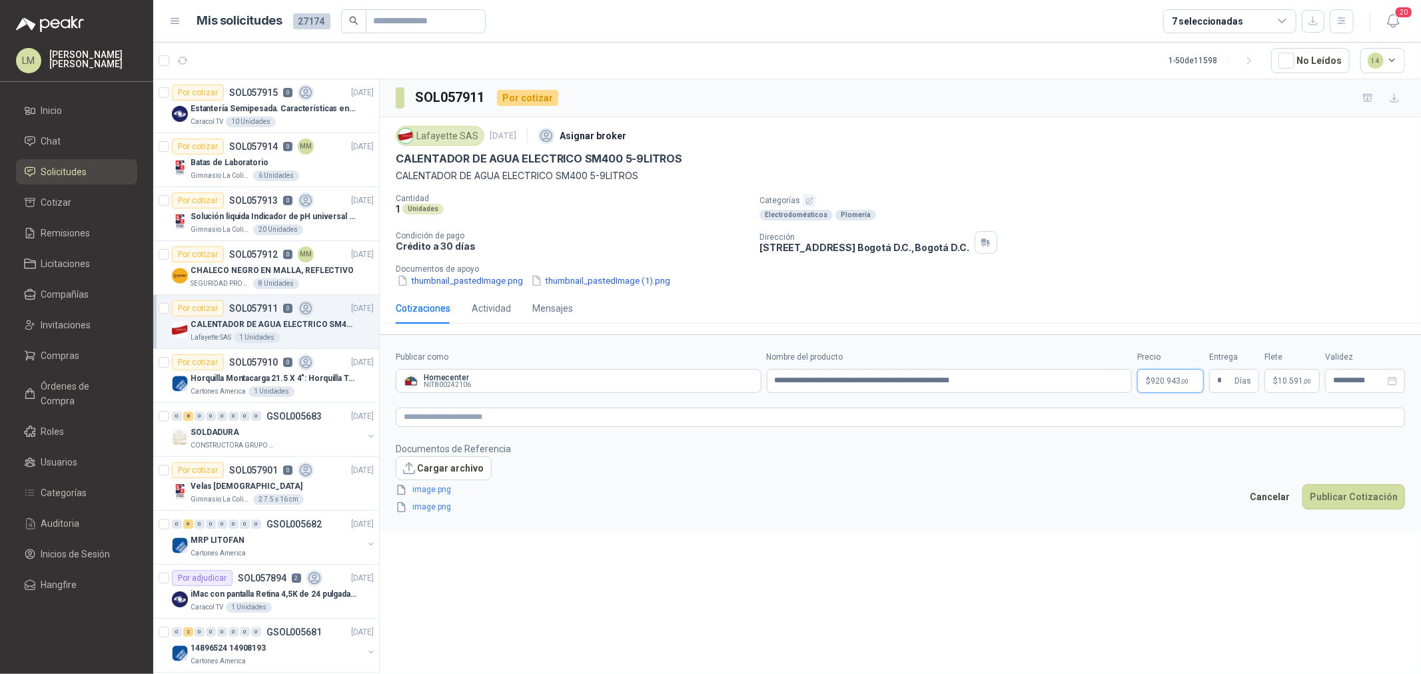
click at [1156, 384] on body "LM Luis Miguel Martinez Inicio Chat Solicitudes Cotizar Remisiones Licitaciones…" at bounding box center [710, 337] width 1421 height 674
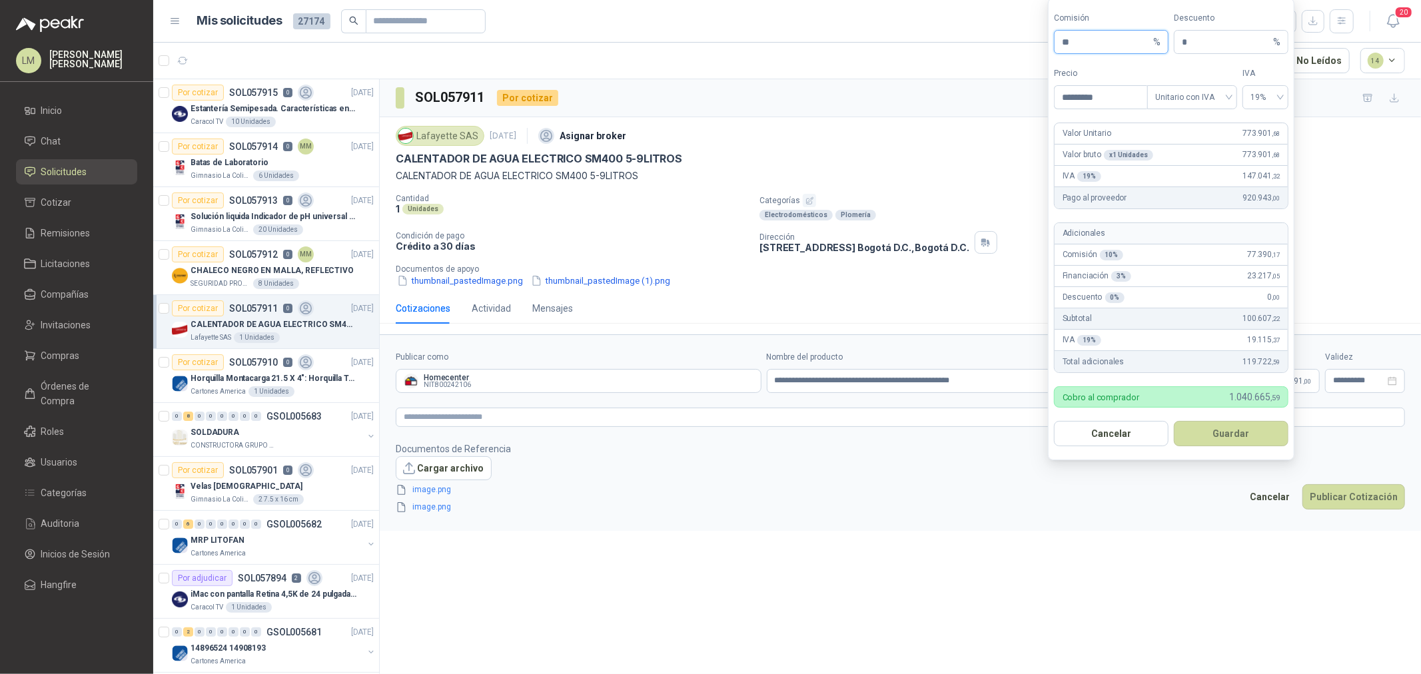
drag, startPoint x: 1088, startPoint y: 45, endPoint x: 1006, endPoint y: 54, distance: 83.1
click at [1014, 50] on body "LM Luis Miguel Martinez Inicio Chat Solicitudes Cotizar Remisiones Licitaciones…" at bounding box center [710, 337] width 1421 height 674
click at [1332, 505] on button "Publicar Cotización" at bounding box center [1353, 496] width 103 height 25
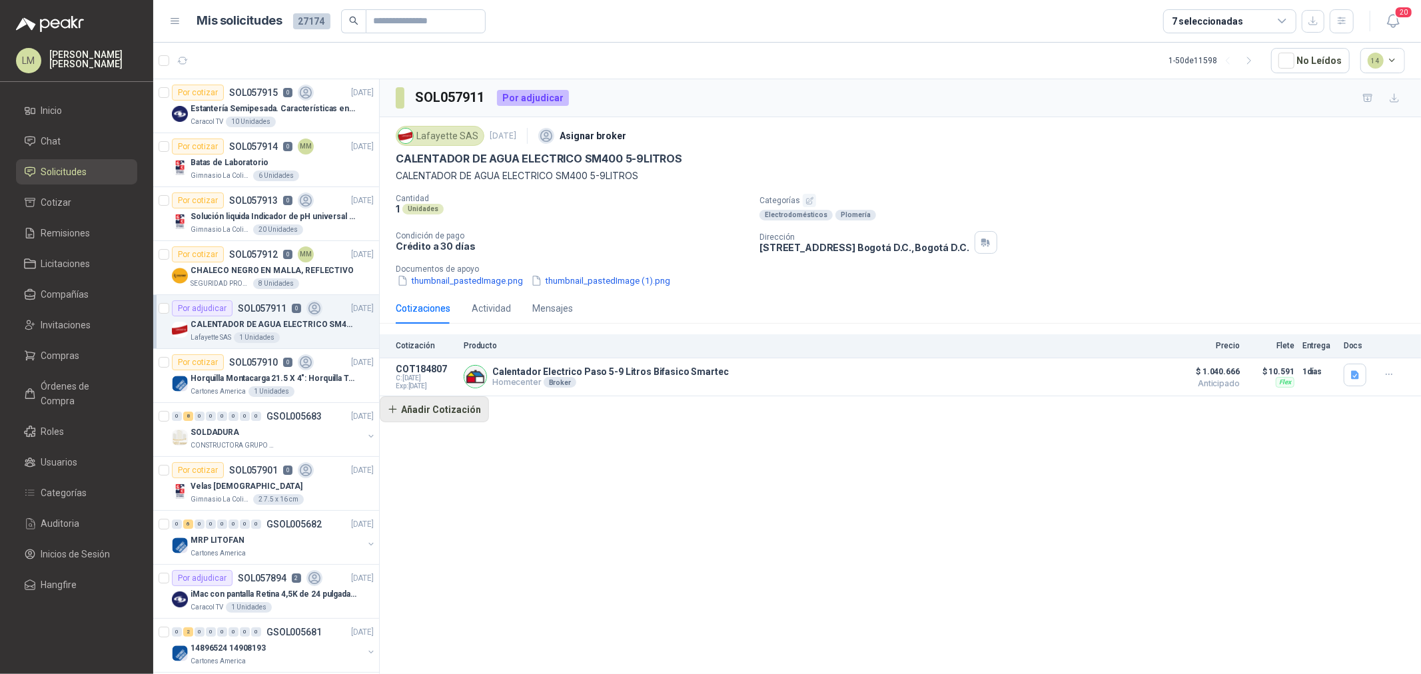
click at [396, 418] on button "Añadir Cotización" at bounding box center [434, 409] width 109 height 27
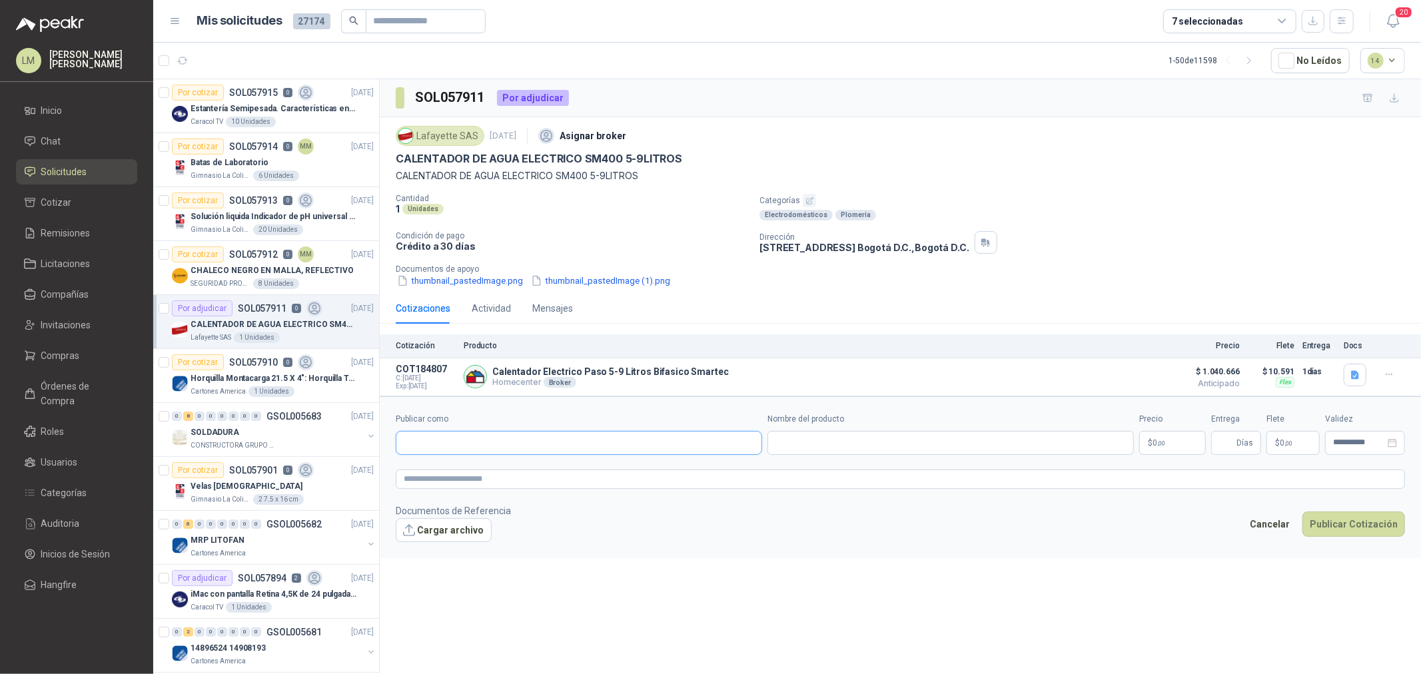
click at [466, 450] on input "Publicar como" at bounding box center [578, 443] width 365 height 23
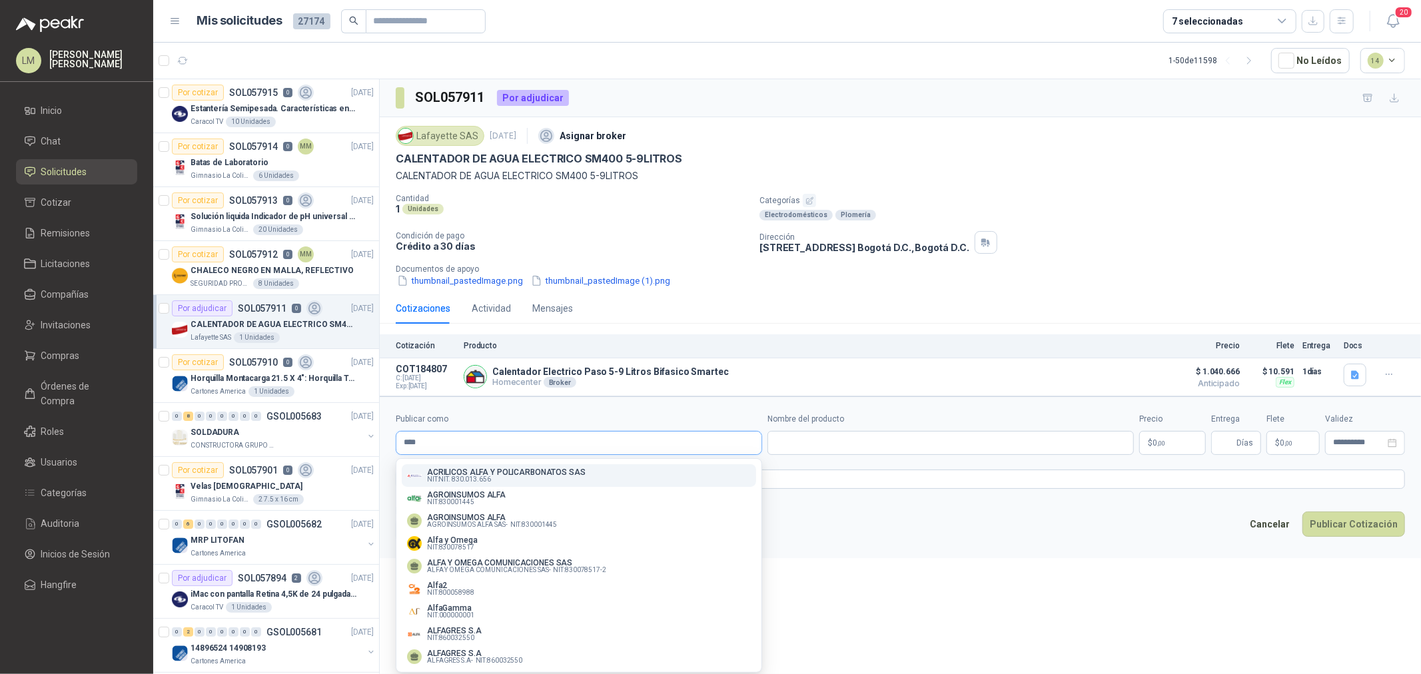
type input "****"
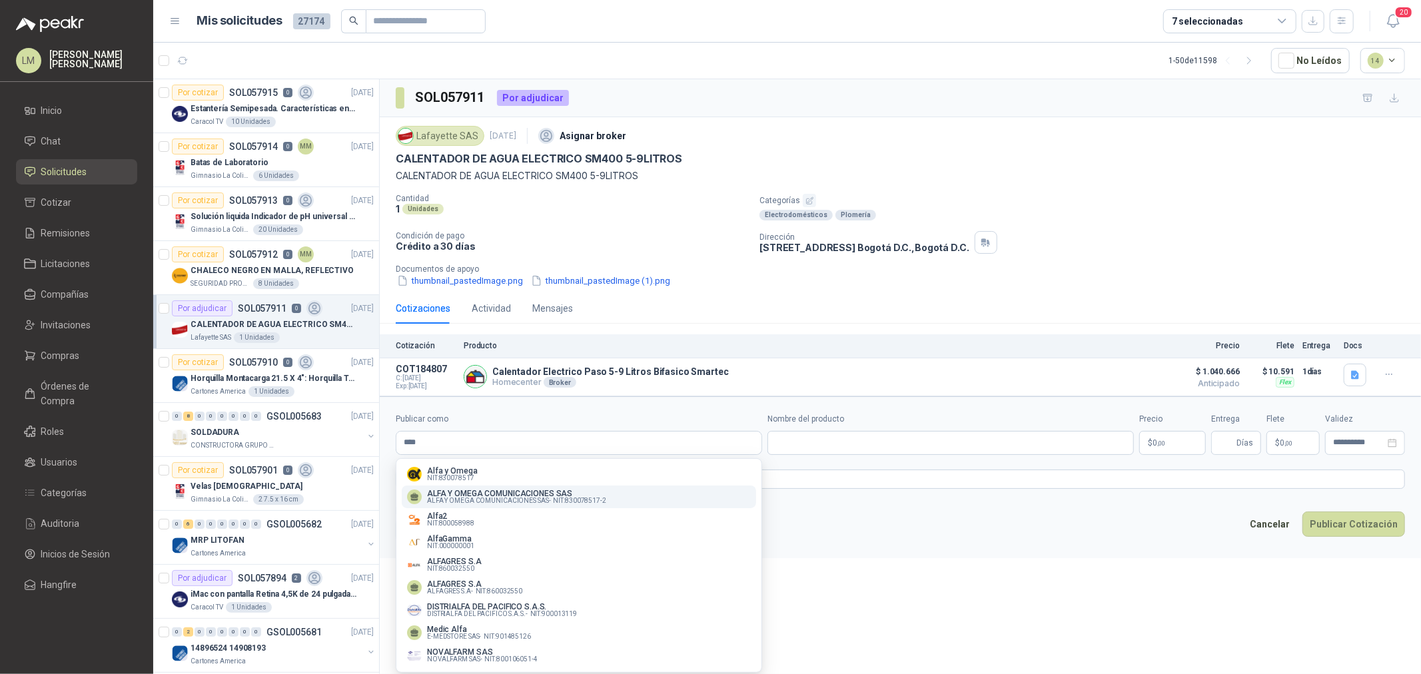
click at [474, 562] on p "ALFAGRES S.A" at bounding box center [454, 562] width 55 height 8
type input "**********"
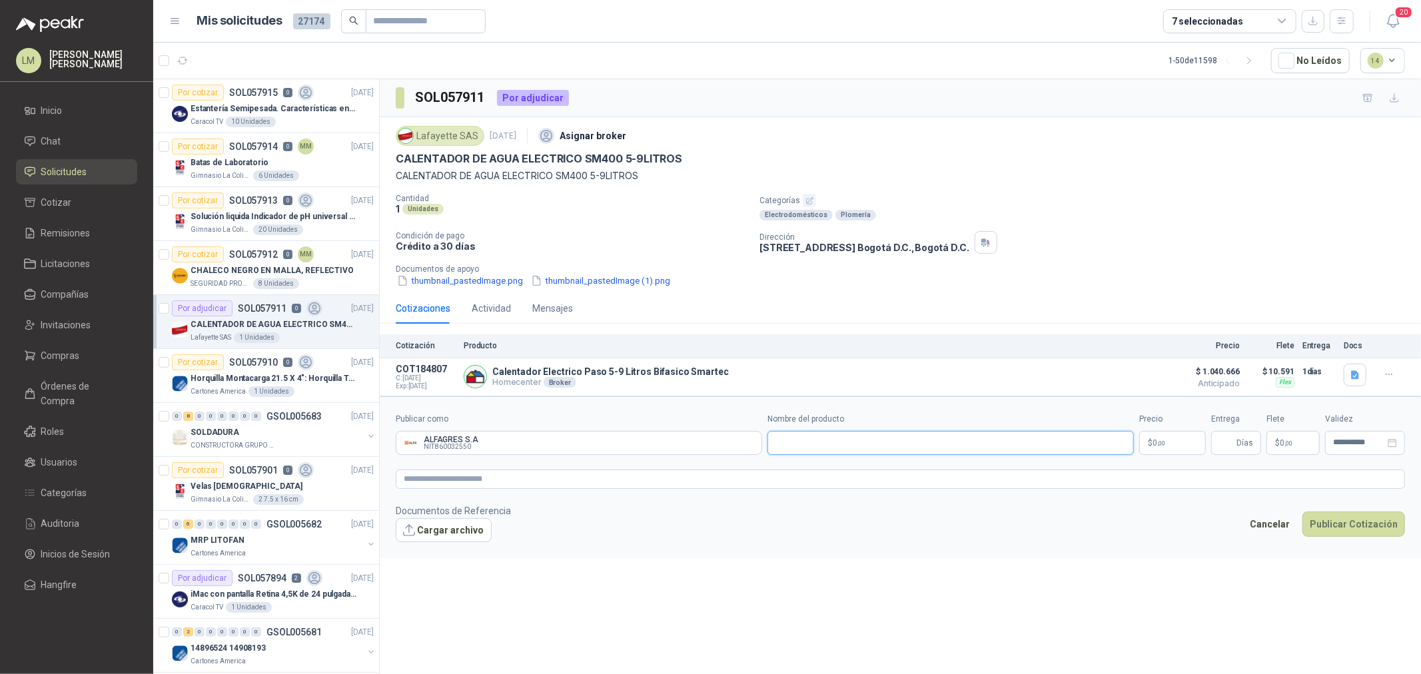
click at [801, 447] on input "Nombre del producto" at bounding box center [950, 443] width 366 height 24
paste input "**********"
type input "**********"
click at [1167, 444] on p "$ 0 ,00" at bounding box center [1172, 443] width 67 height 24
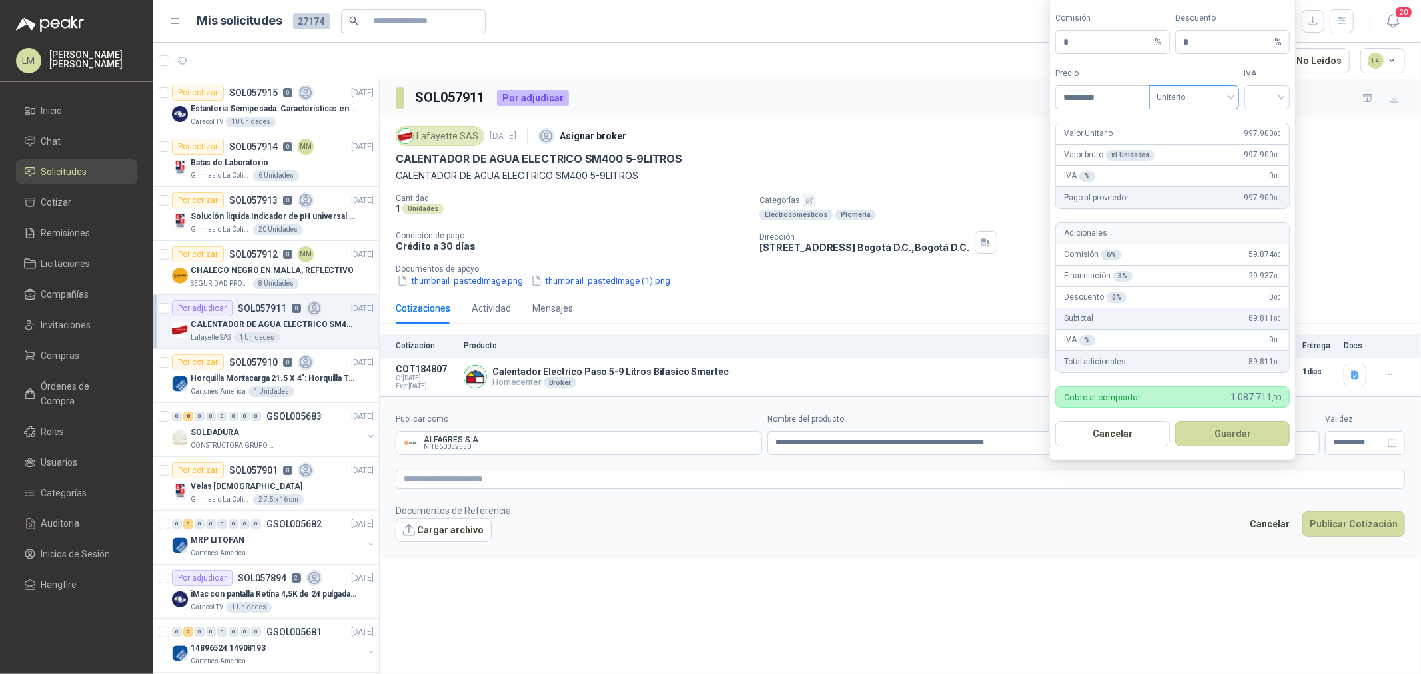
click at [1188, 89] on span "Unitario" at bounding box center [1194, 97] width 74 height 20
type input "*********"
click at [1188, 143] on div "Unitario con IVA" at bounding box center [1194, 146] width 69 height 15
click at [1260, 100] on input "search" at bounding box center [1267, 96] width 30 height 20
click at [1264, 124] on div "19%" at bounding box center [1267, 124] width 25 height 15
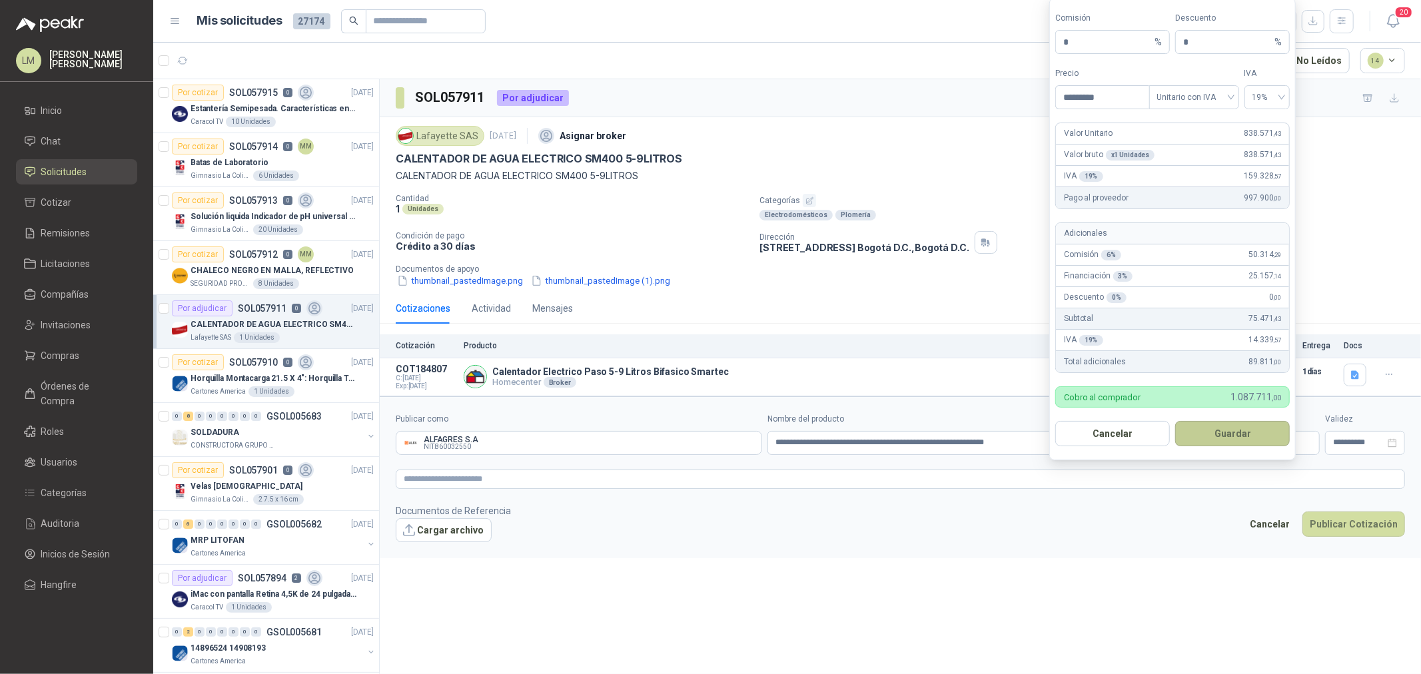
click at [1227, 424] on button "Guardar" at bounding box center [1232, 433] width 115 height 25
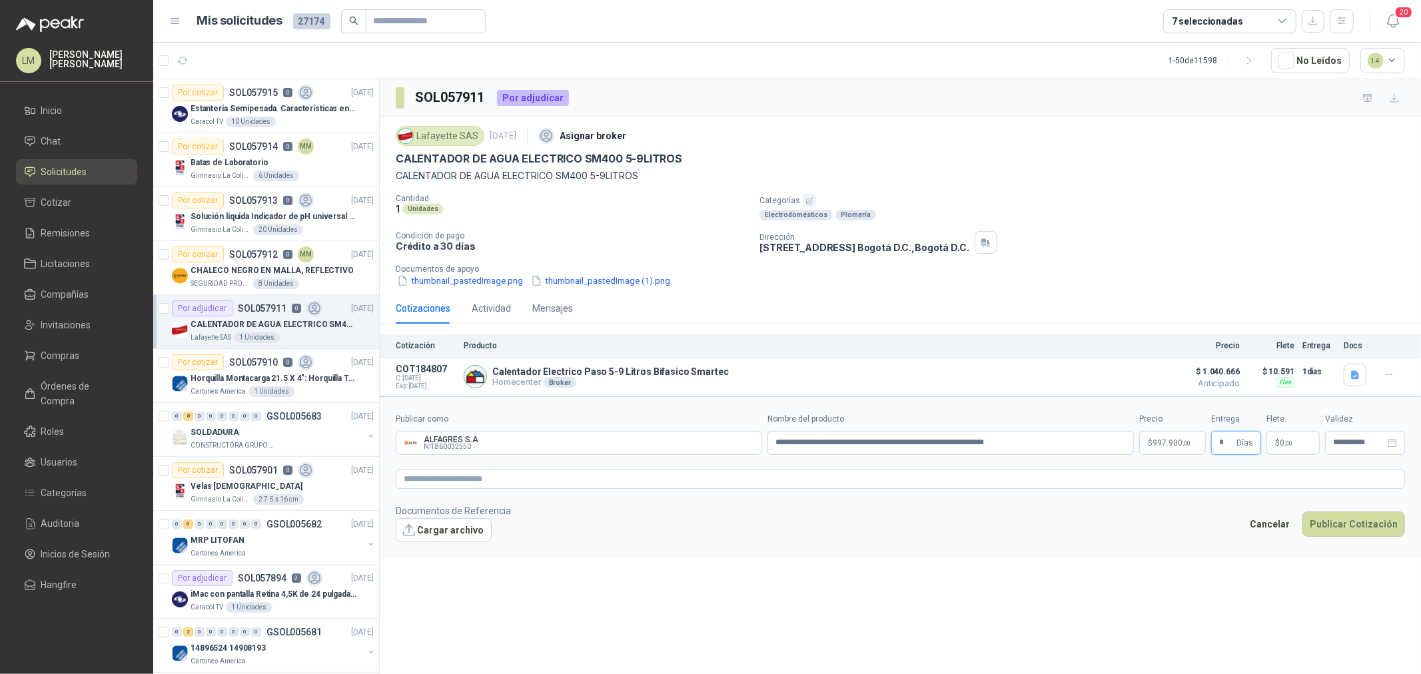
type input "*"
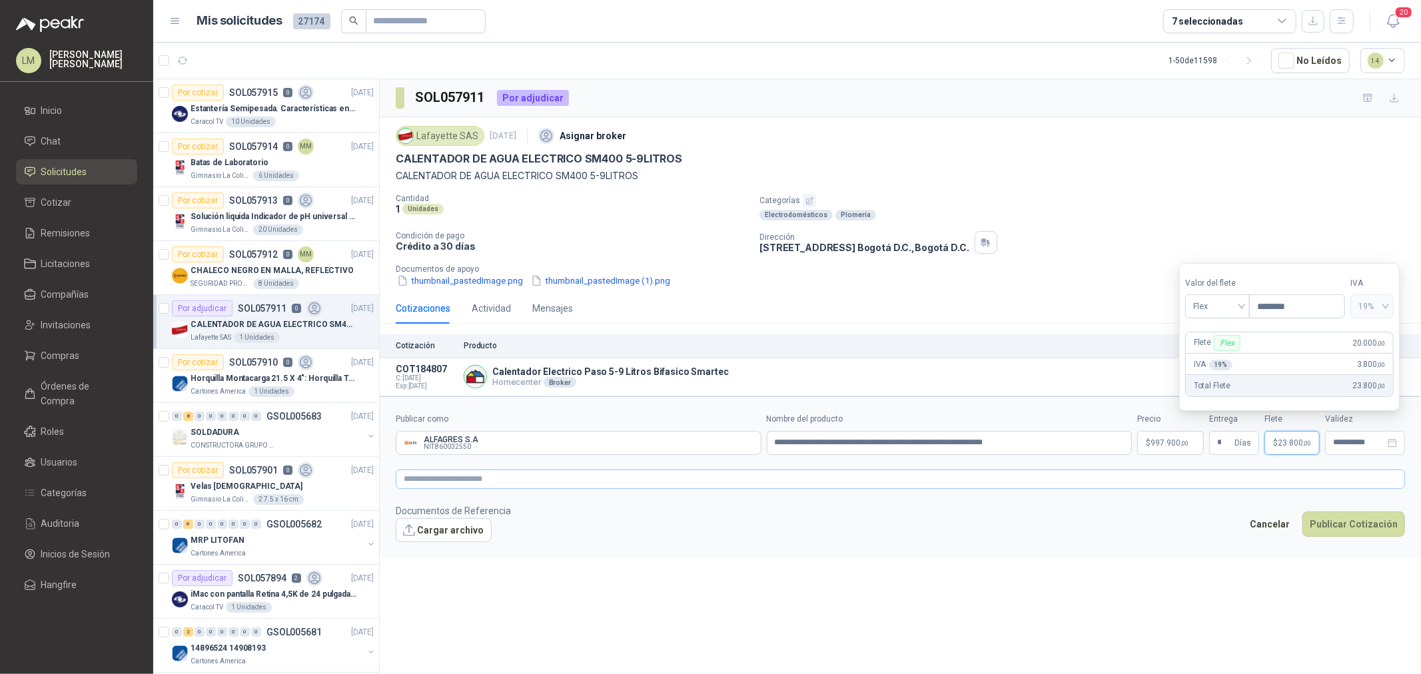
type input "********"
click at [1144, 483] on textarea at bounding box center [900, 479] width 1009 height 19
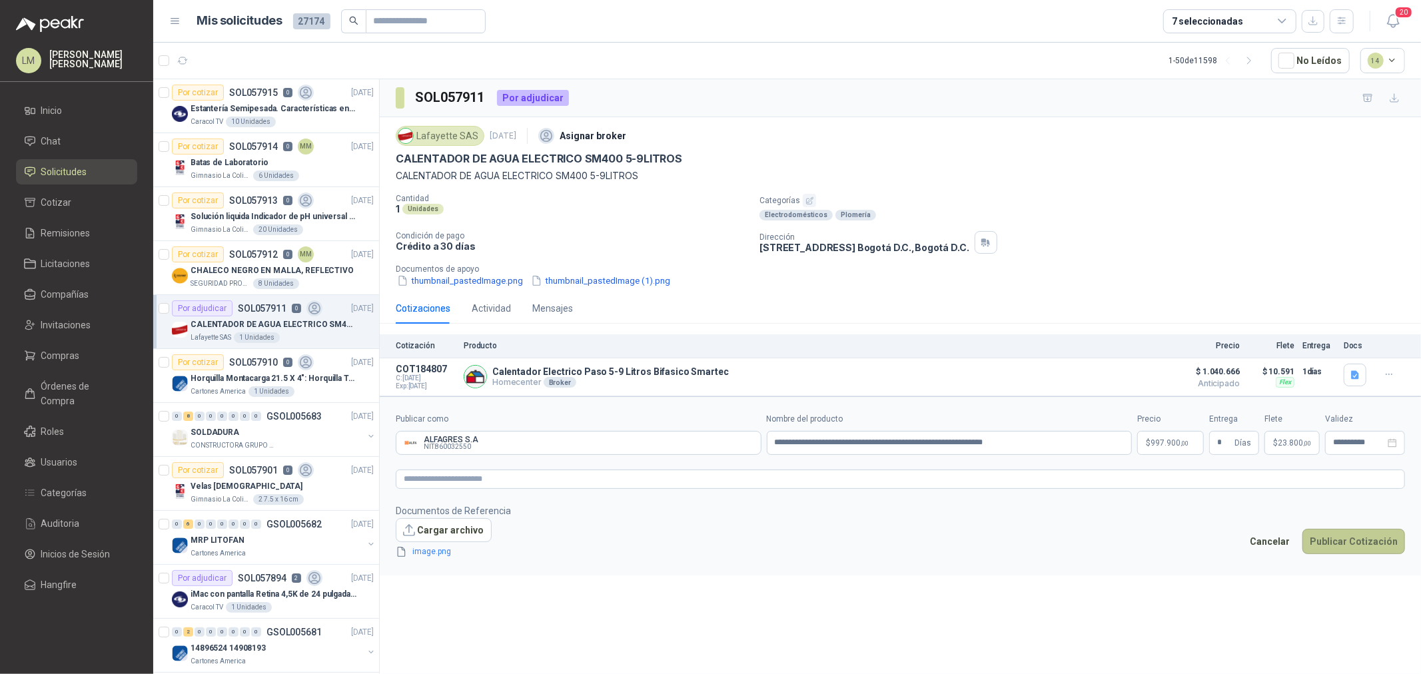
click at [1350, 541] on button "Publicar Cotización" at bounding box center [1353, 541] width 103 height 25
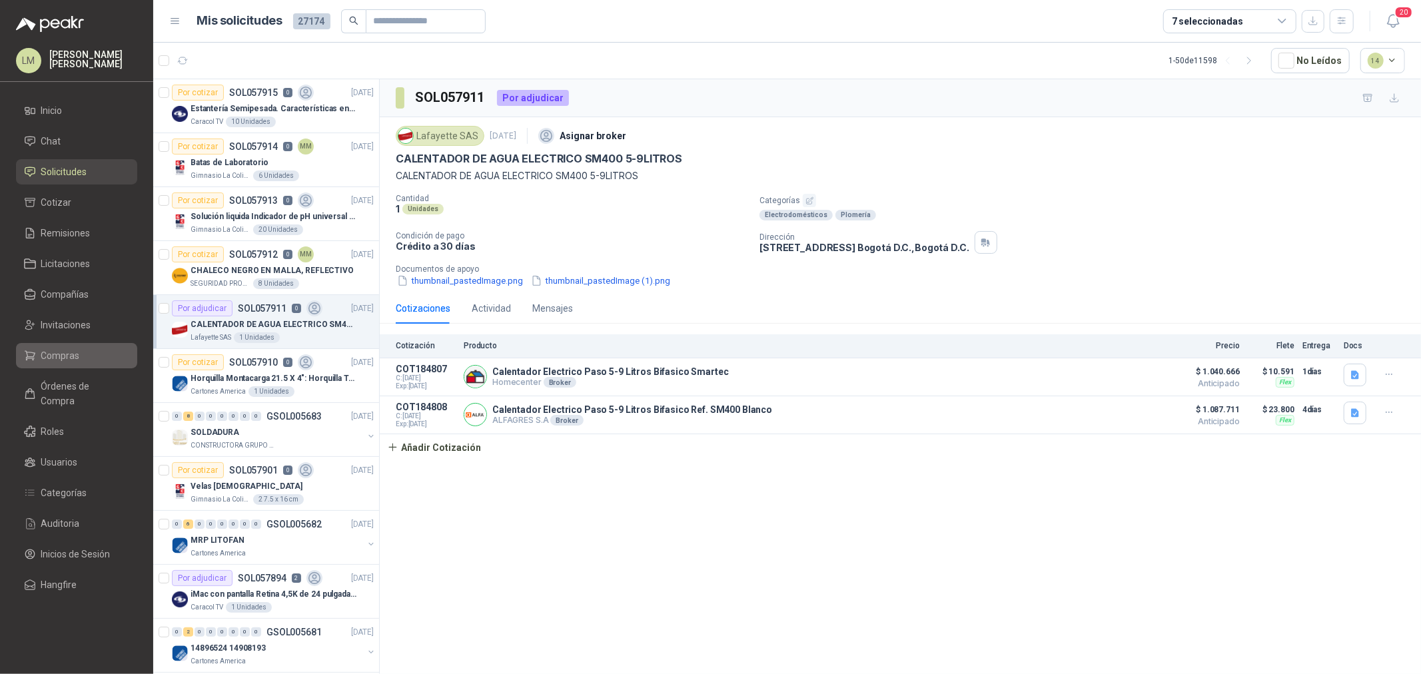
click at [49, 358] on span "Compras" at bounding box center [60, 355] width 39 height 15
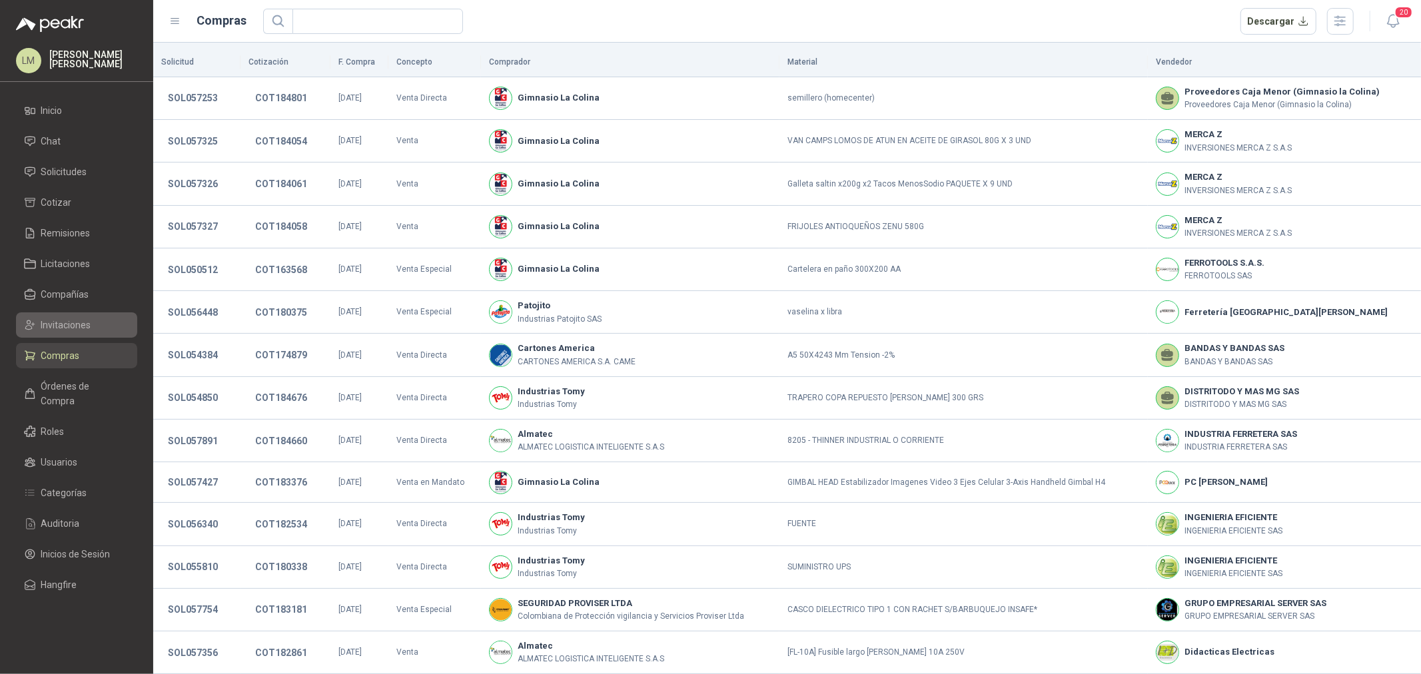
click at [73, 318] on span "Invitaciones" at bounding box center [66, 325] width 50 height 15
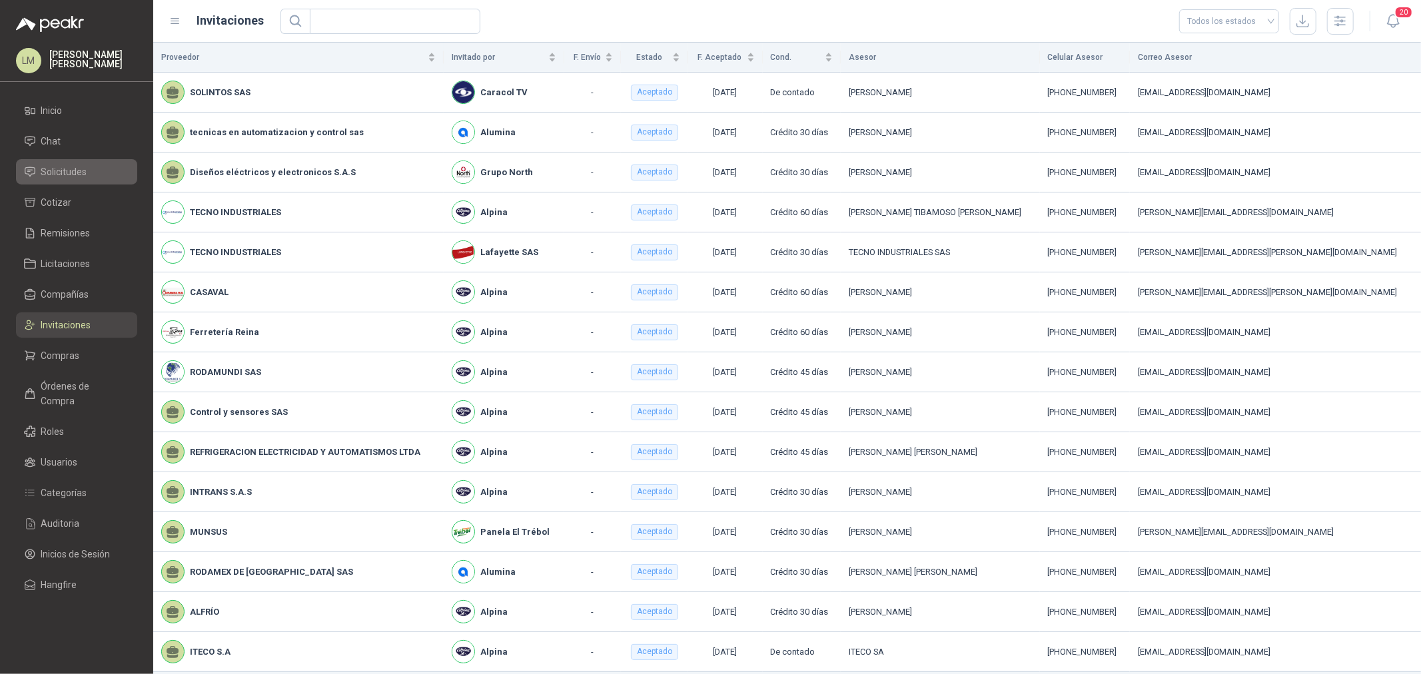
click at [59, 165] on span "Solicitudes" at bounding box center [64, 172] width 46 height 15
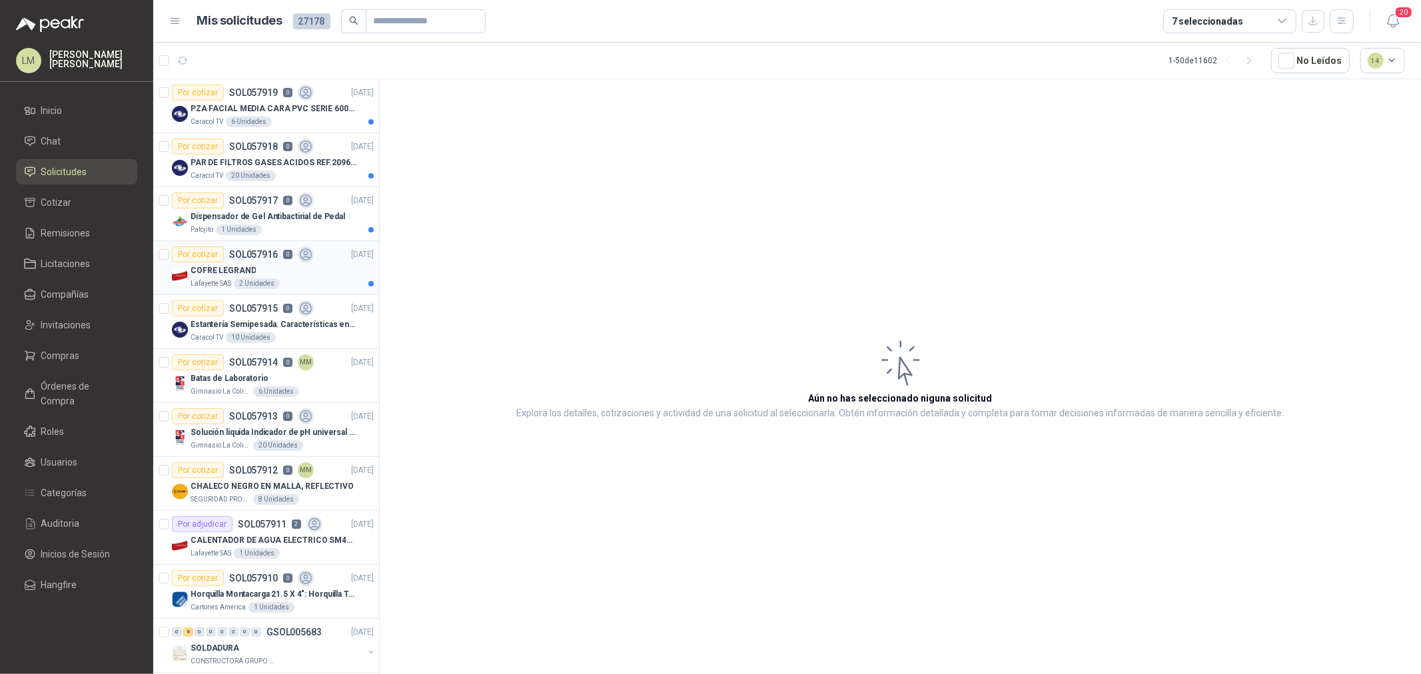
click at [261, 274] on div "COFRE LEGRAND" at bounding box center [282, 270] width 183 height 16
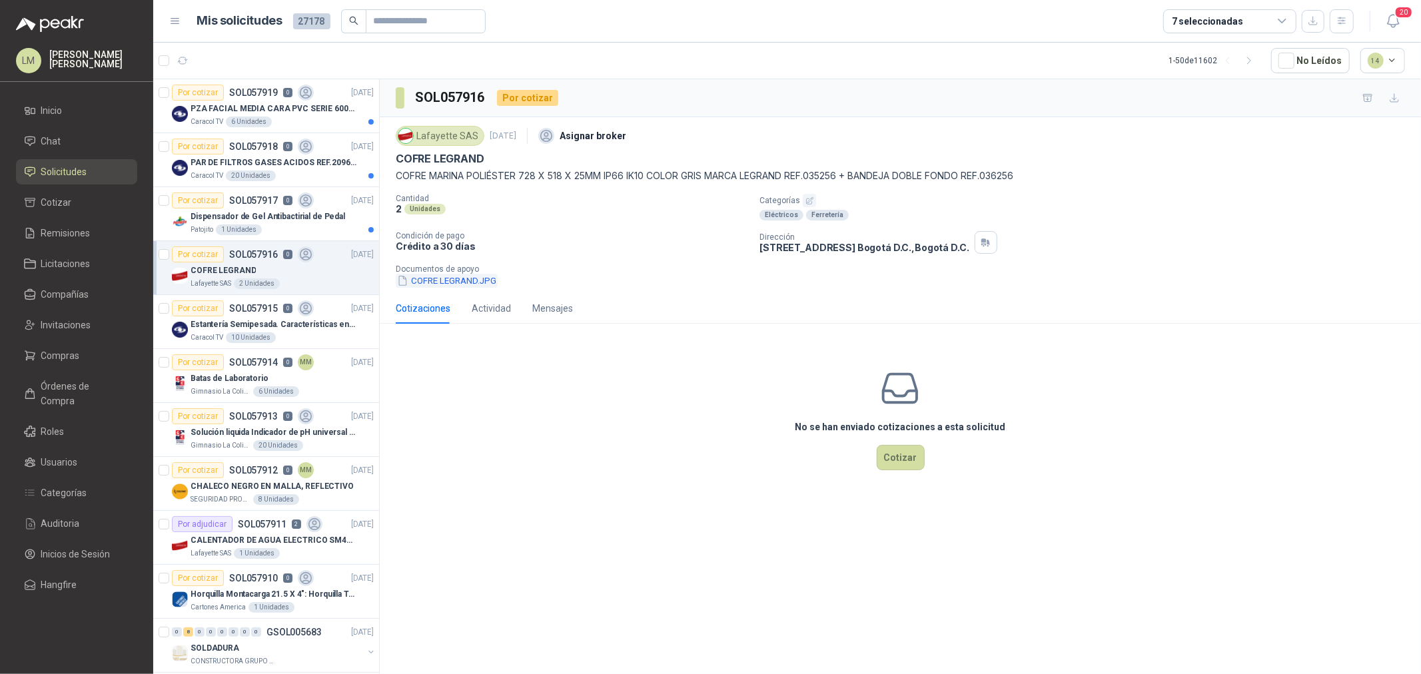
click at [498, 286] on button "COFRE LEGRAND.JPG" at bounding box center [447, 281] width 102 height 14
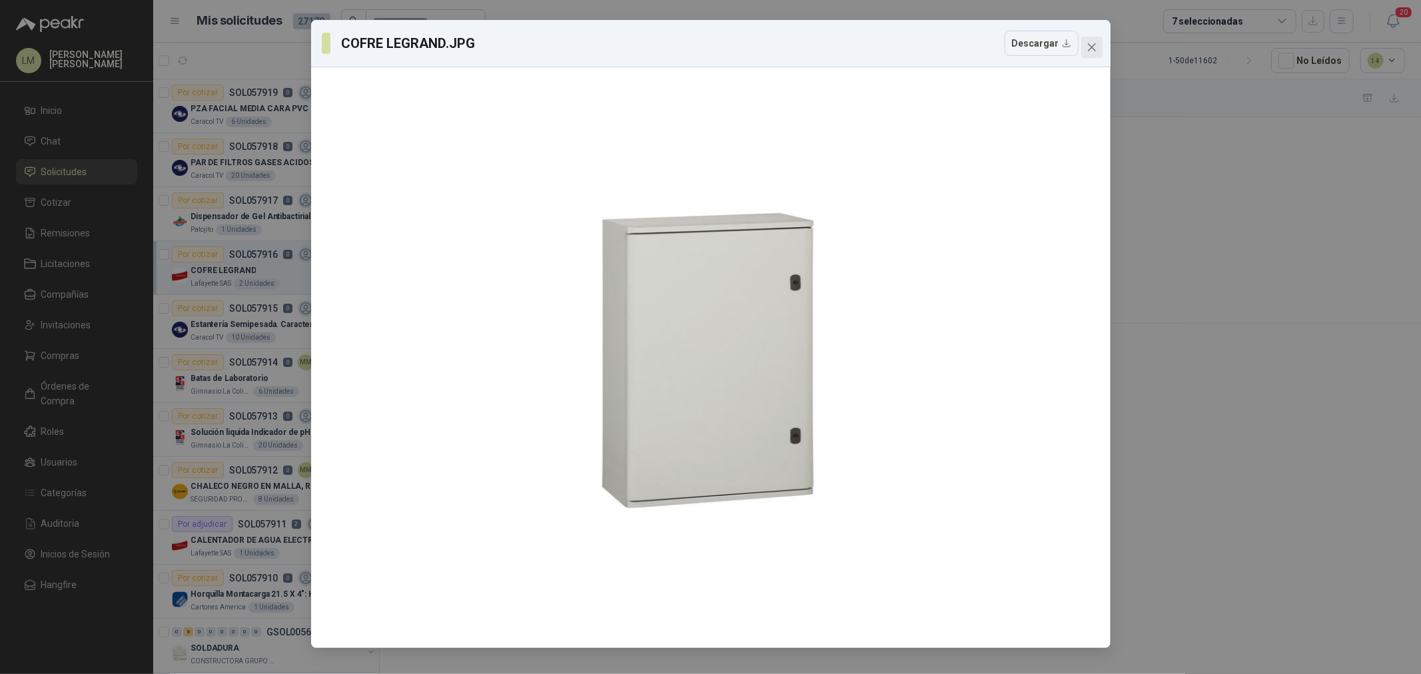
click at [1091, 42] on icon "close" at bounding box center [1091, 47] width 11 height 11
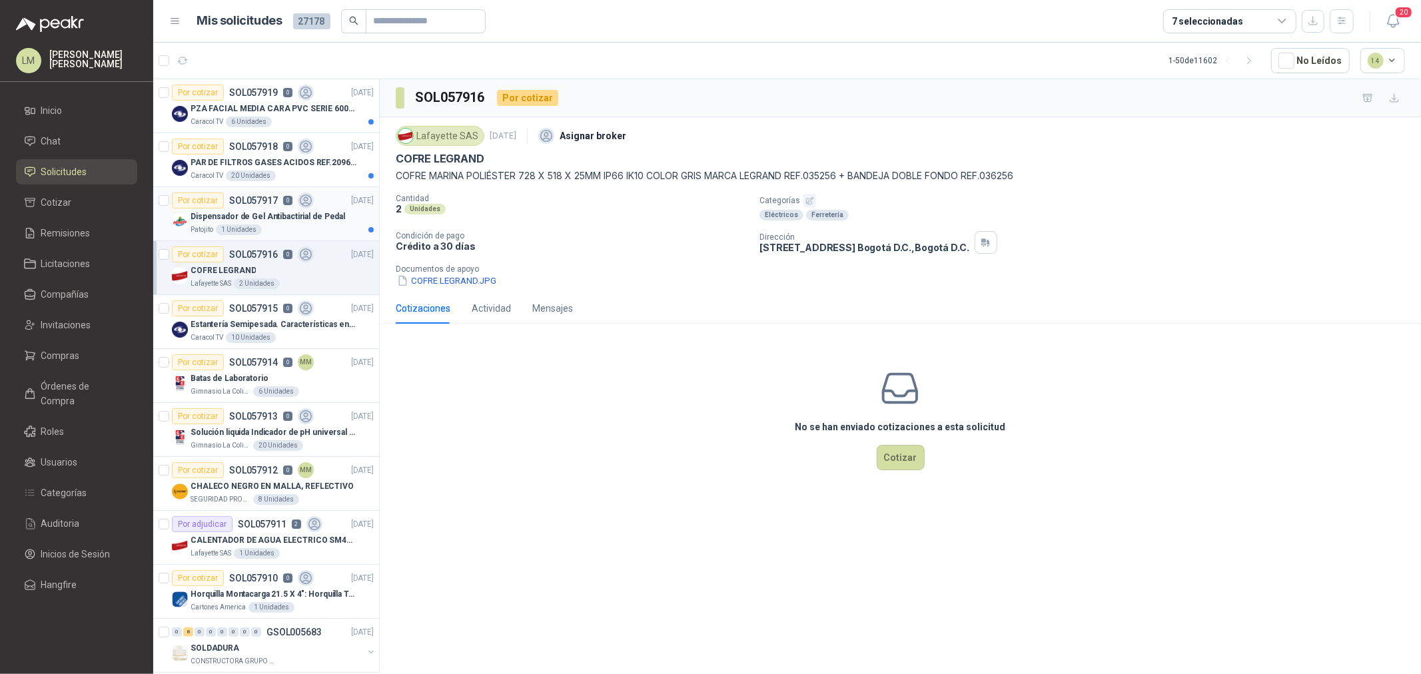
click at [262, 216] on p "Dispensador de Gel Antibactirial de Pedal" at bounding box center [268, 217] width 155 height 13
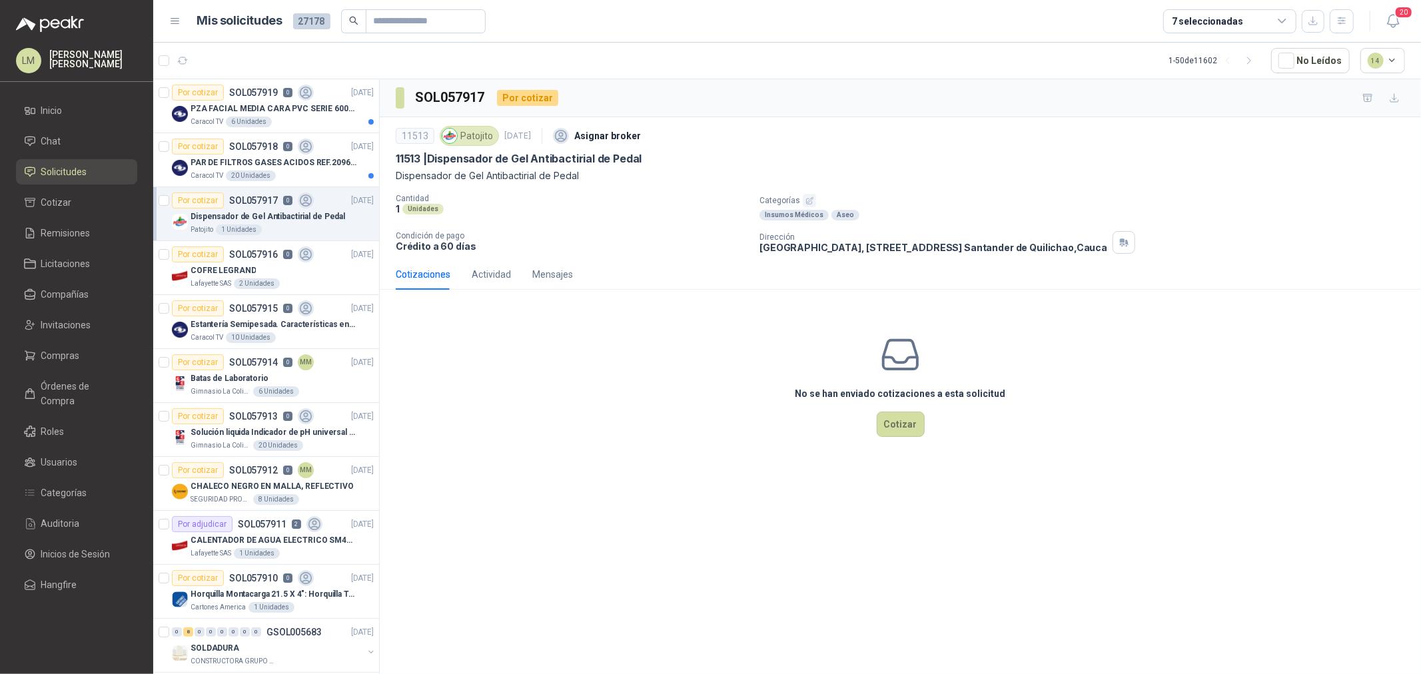
click at [805, 201] on icon "button" at bounding box center [809, 201] width 9 height 9
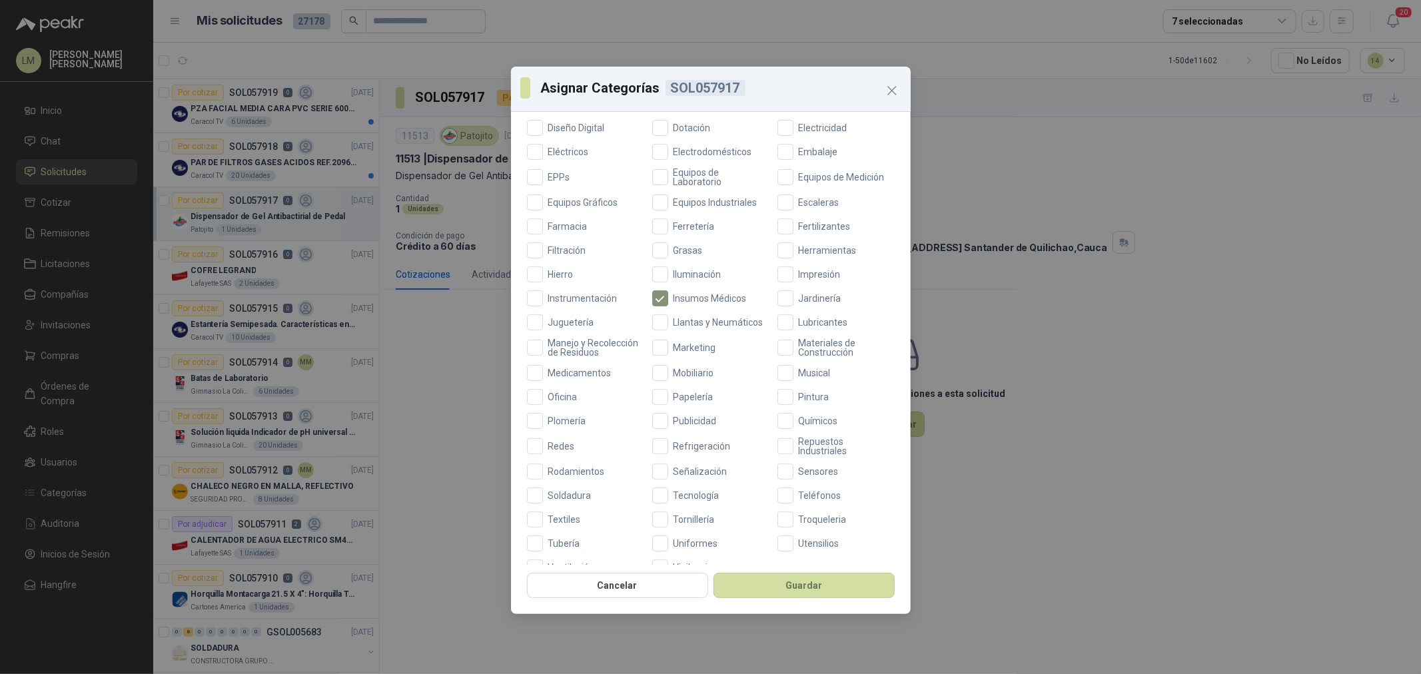
scroll to position [314, 0]
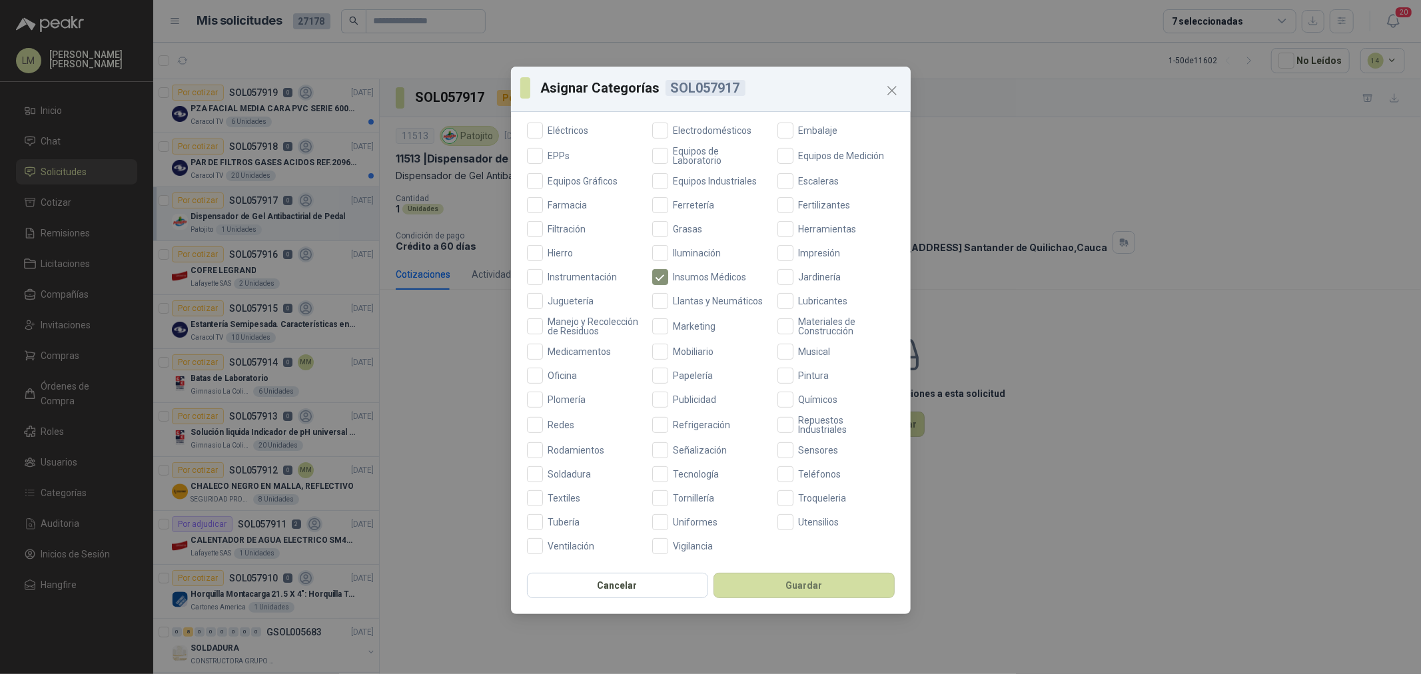
click at [568, 367] on div "Aceites Acero Agropecuario Aires Acondicionados Alambres Alarmas Alimentos Arma…" at bounding box center [711, 226] width 368 height 655
click at [567, 373] on span "Oficina" at bounding box center [563, 375] width 40 height 9
click at [689, 201] on span "Ferretería" at bounding box center [694, 205] width 52 height 9
click at [795, 583] on button "Guardar" at bounding box center [803, 585] width 181 height 25
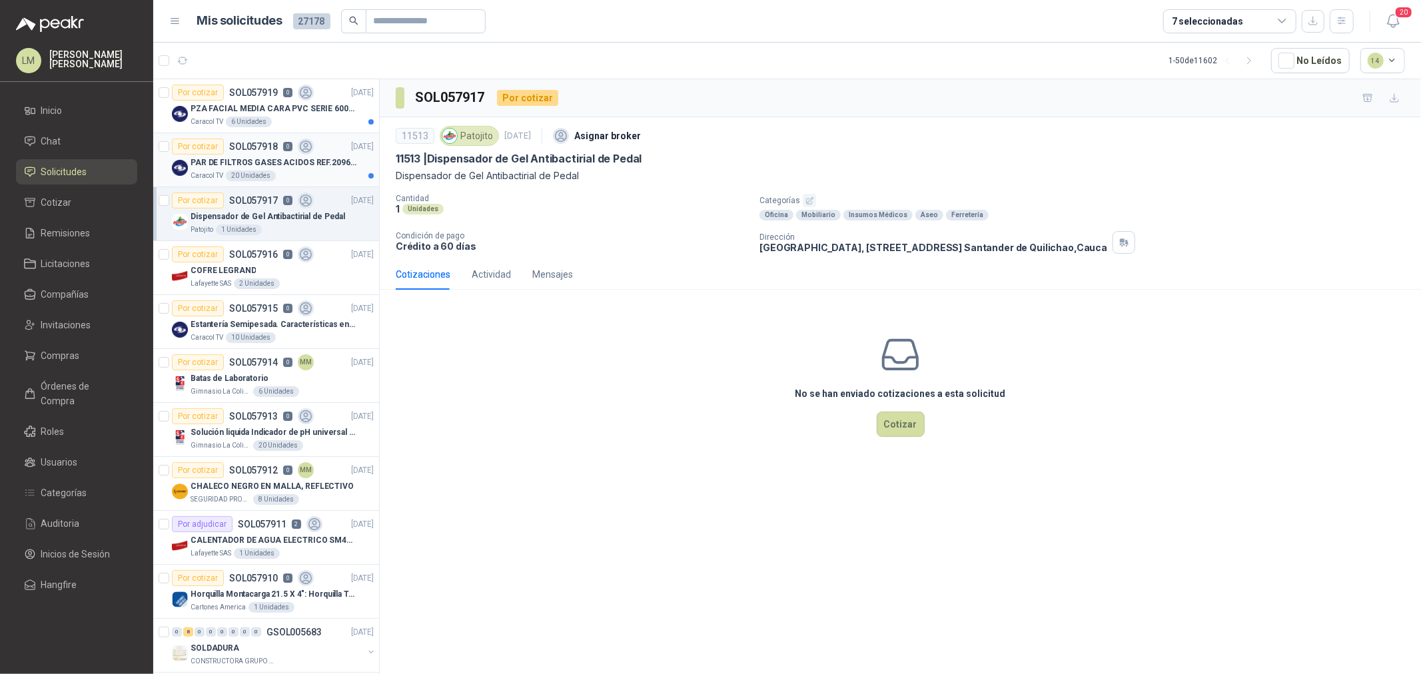
click at [262, 169] on div "PAR DE FILTROS GASES ACIDOS REF.2096 3M" at bounding box center [282, 163] width 183 height 16
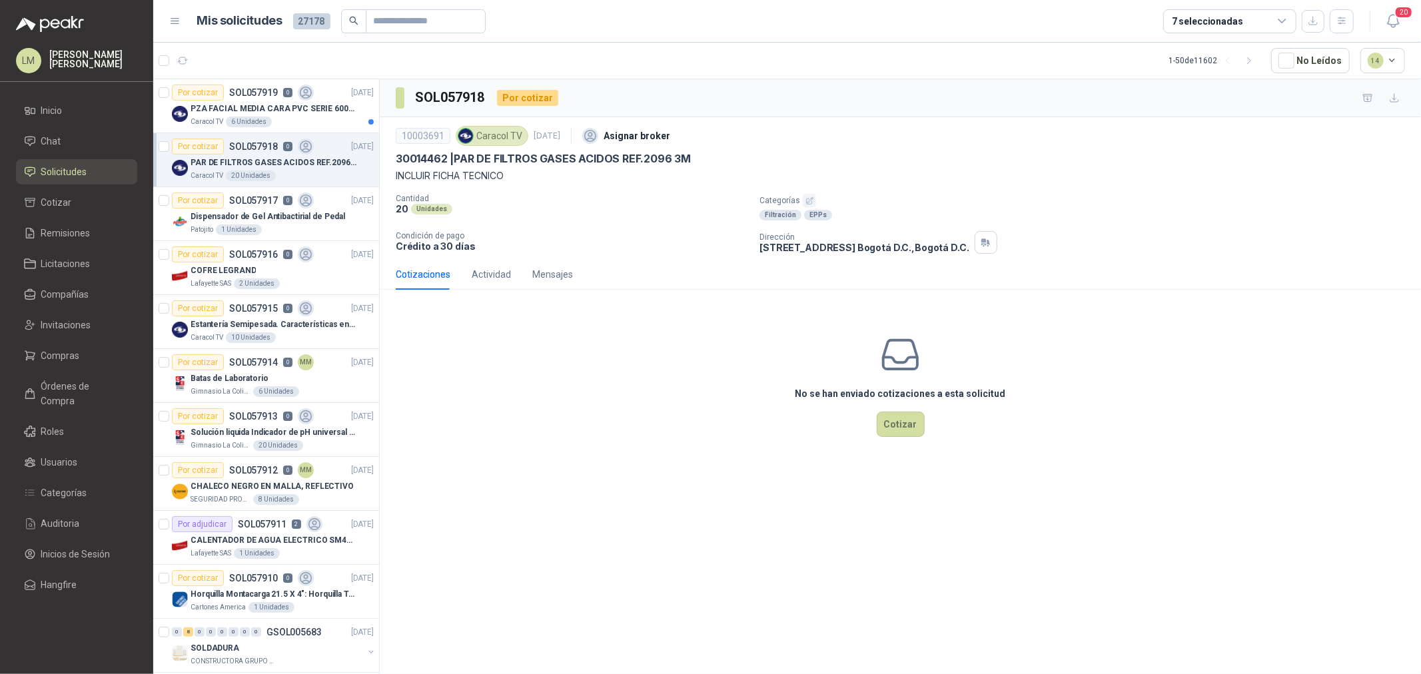
click at [809, 197] on icon "button" at bounding box center [809, 200] width 7 height 7
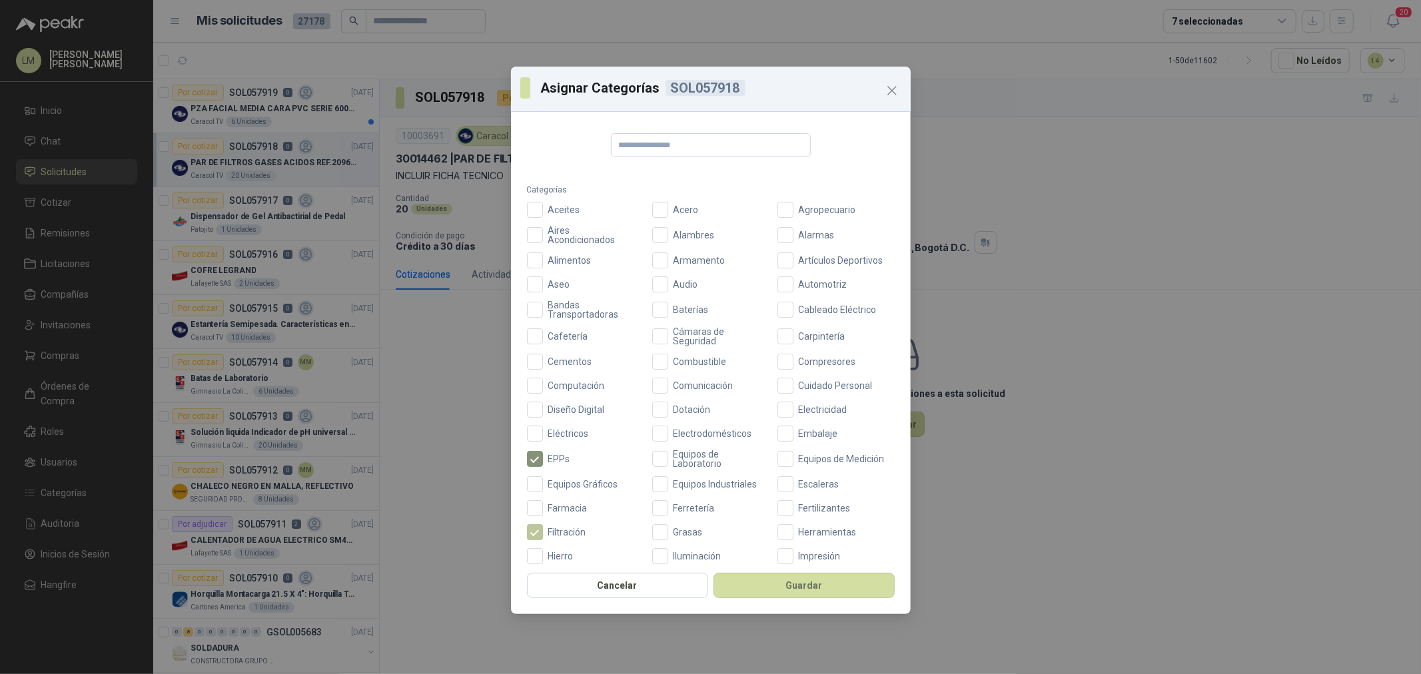
click at [545, 534] on span "Filtración" at bounding box center [567, 532] width 49 height 9
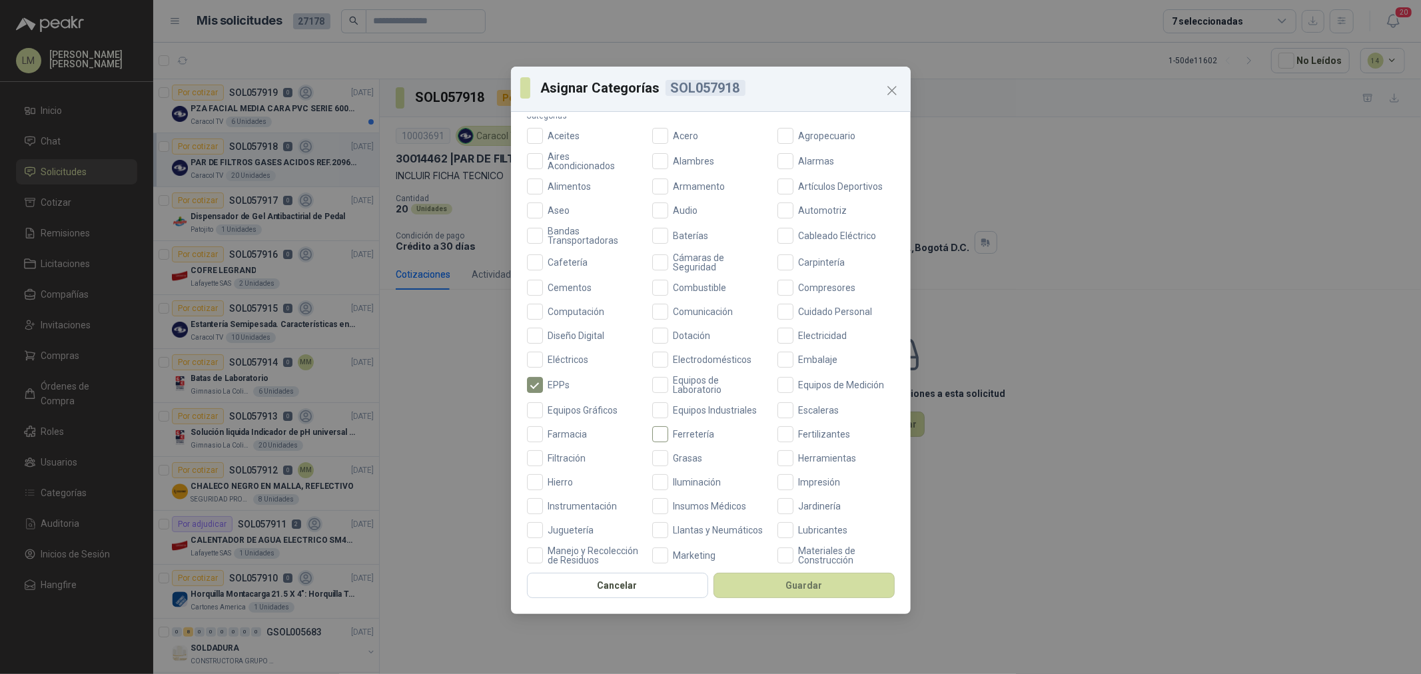
click at [668, 431] on span "Ferretería" at bounding box center [694, 434] width 52 height 9
click at [761, 597] on button "Guardar" at bounding box center [803, 585] width 181 height 25
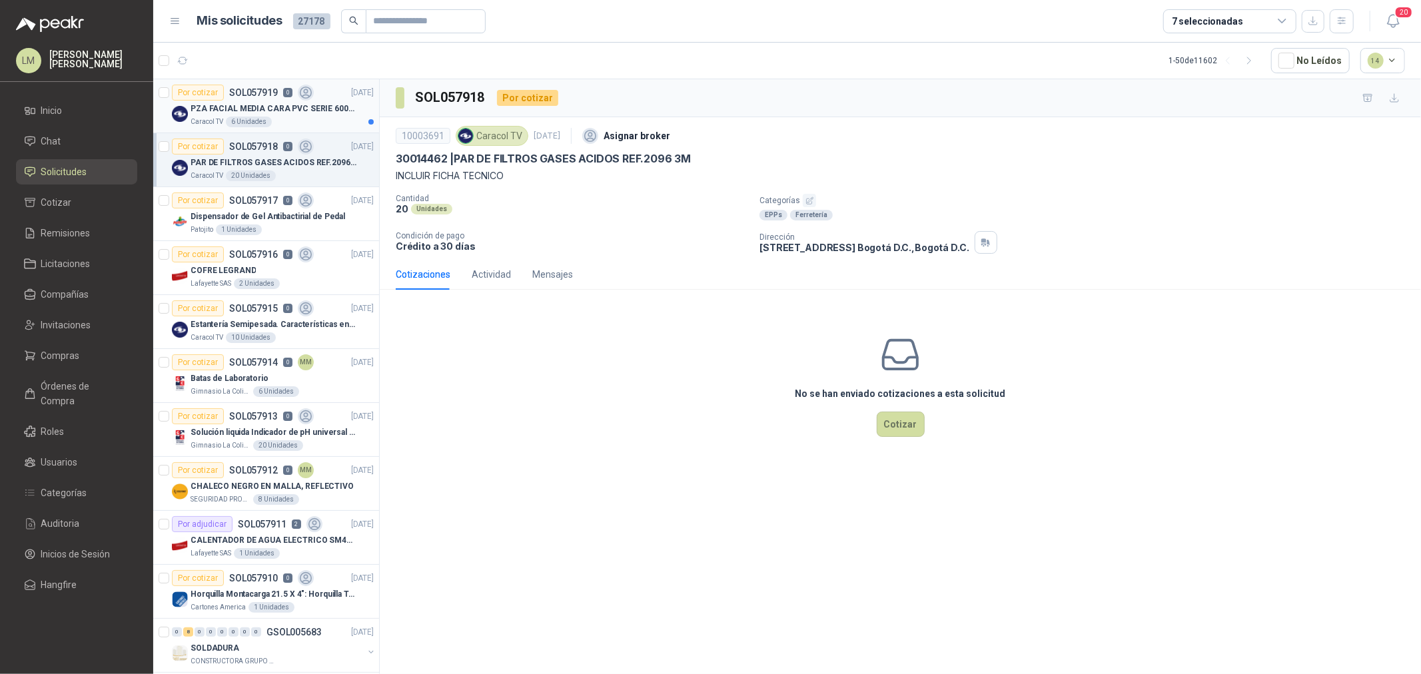
click at [255, 88] on p "SOL057919" at bounding box center [253, 92] width 49 height 9
click at [582, 201] on p "Cantidad" at bounding box center [572, 198] width 353 height 9
click at [76, 333] on link "Invitaciones" at bounding box center [76, 324] width 121 height 25
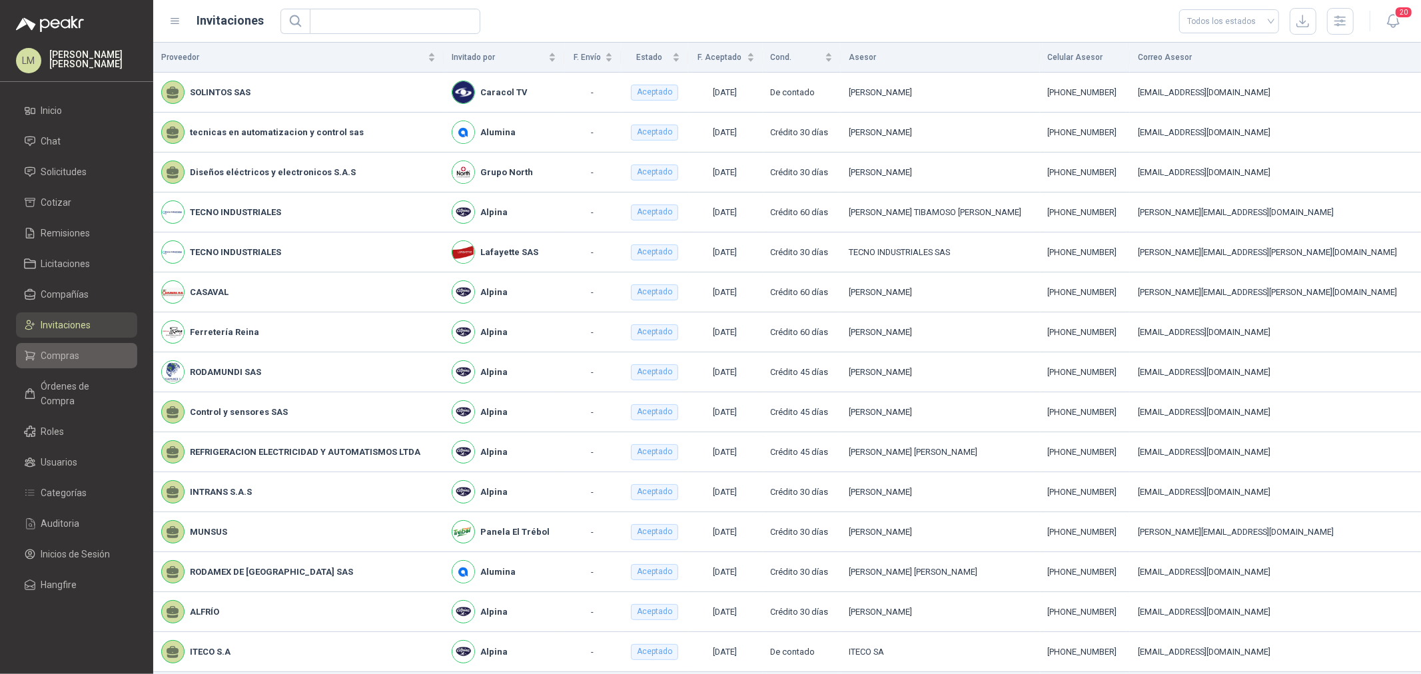
click at [63, 361] on span "Compras" at bounding box center [60, 355] width 39 height 15
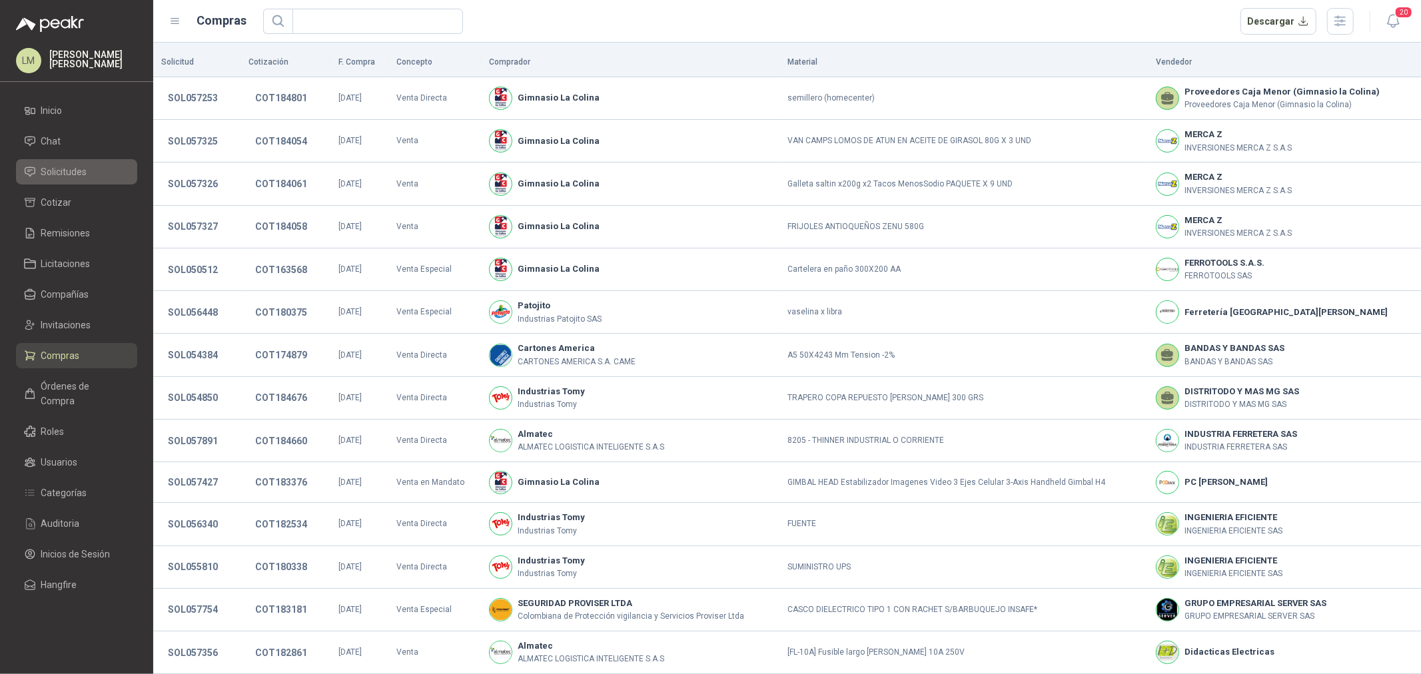
click at [67, 167] on span "Solicitudes" at bounding box center [64, 172] width 46 height 15
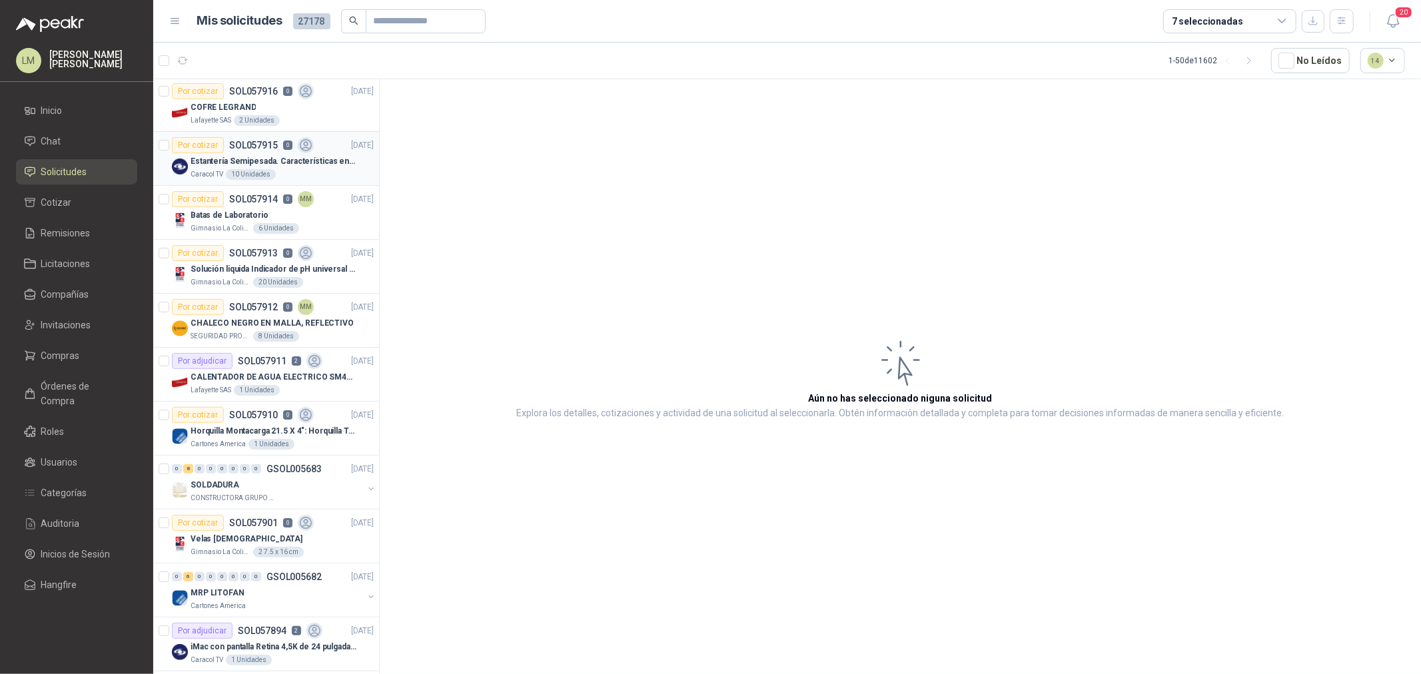
scroll to position [222, 0]
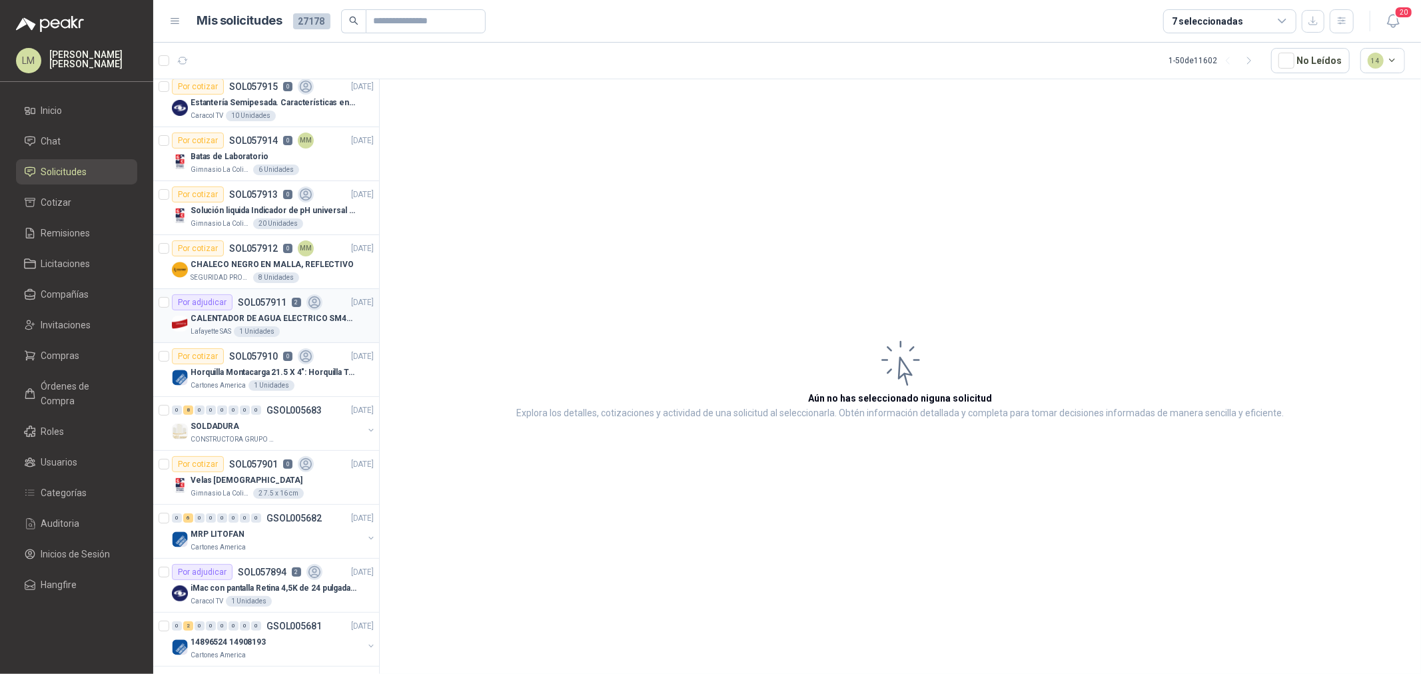
click at [260, 304] on p "SOL057911" at bounding box center [262, 302] width 49 height 9
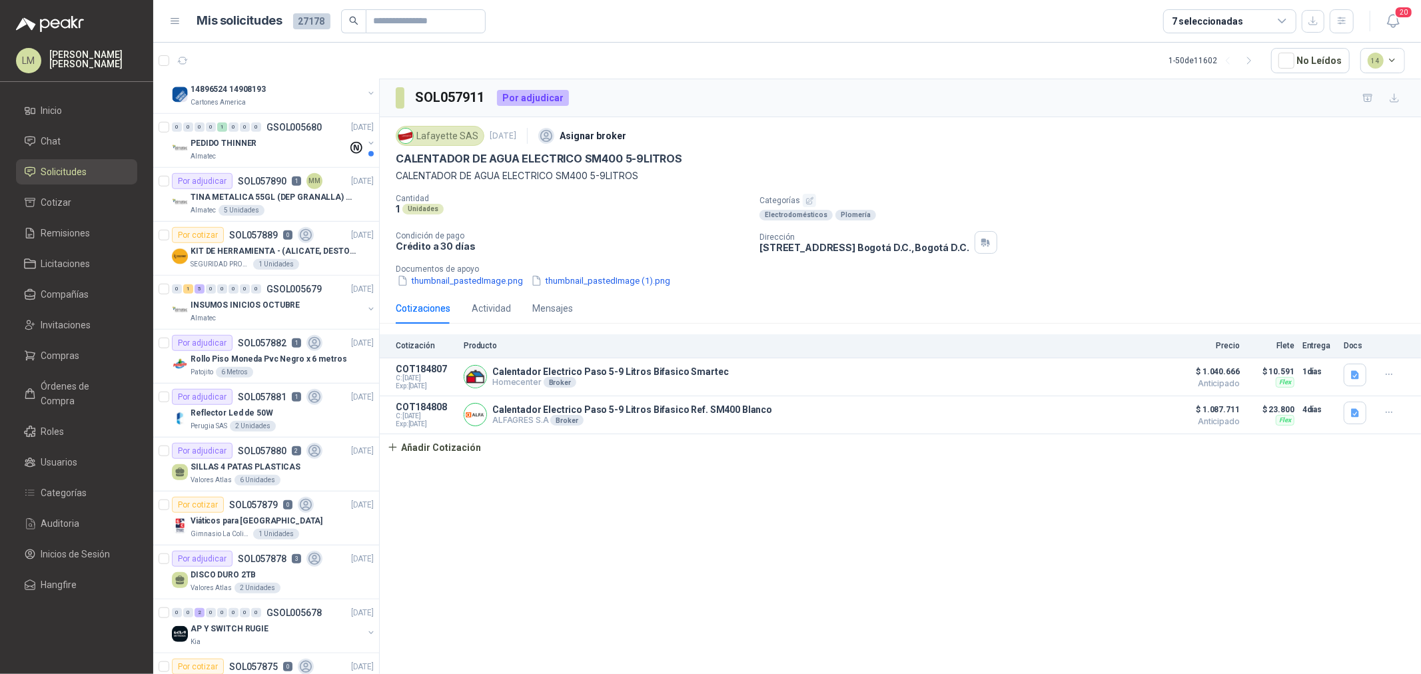
scroll to position [814, 0]
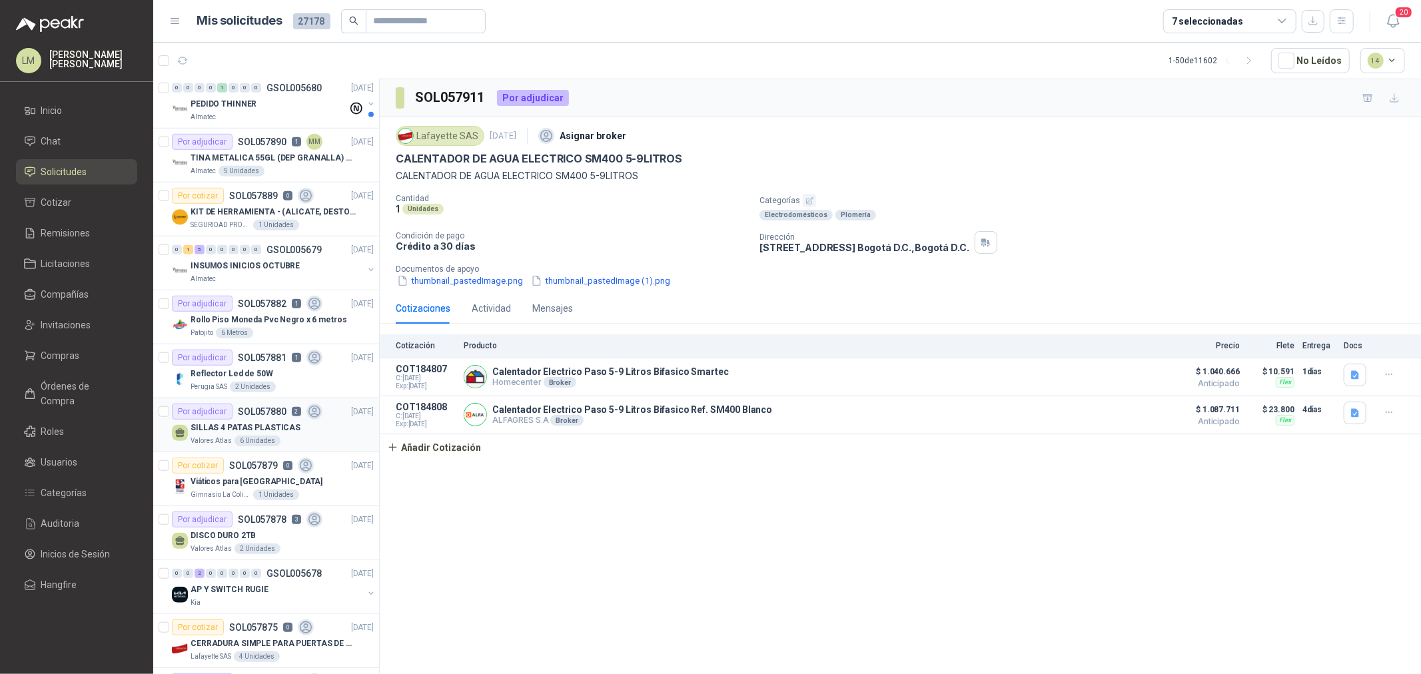
click at [268, 424] on p "SILLAS 4 PATAS PLASTICAS" at bounding box center [246, 428] width 110 height 13
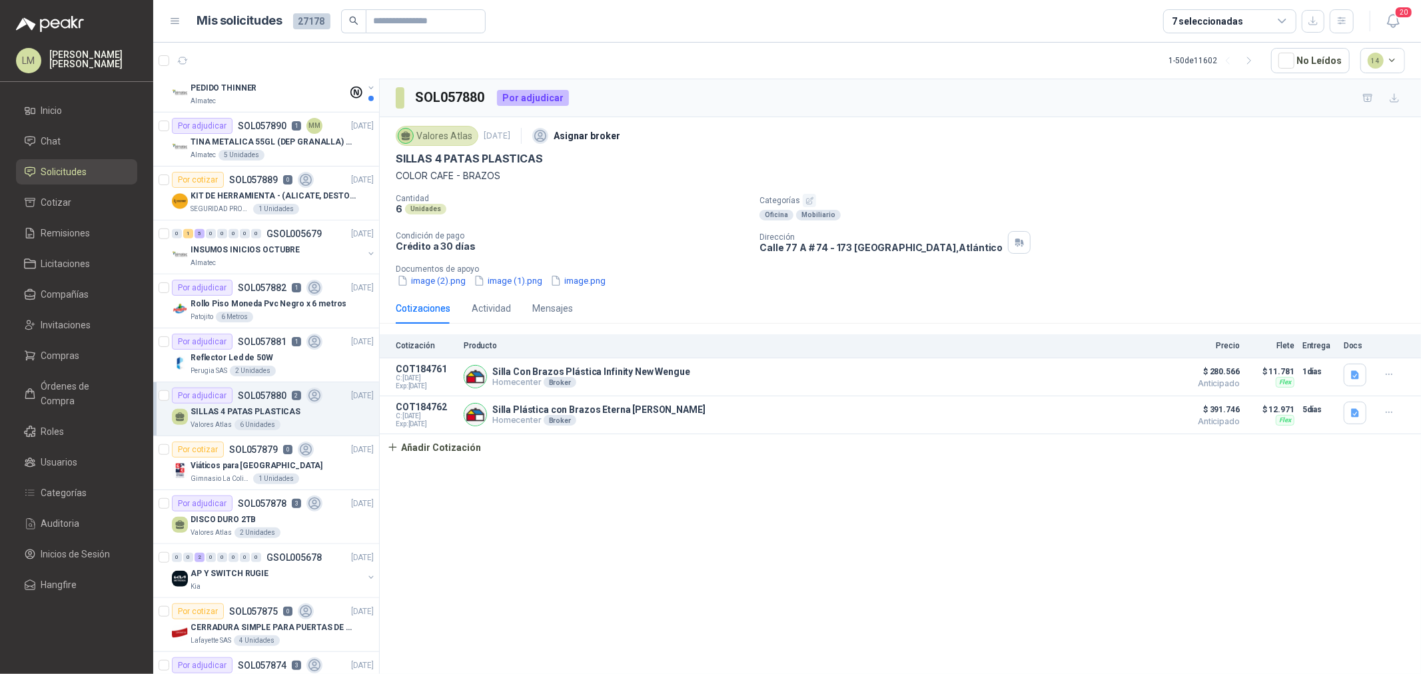
scroll to position [666, 0]
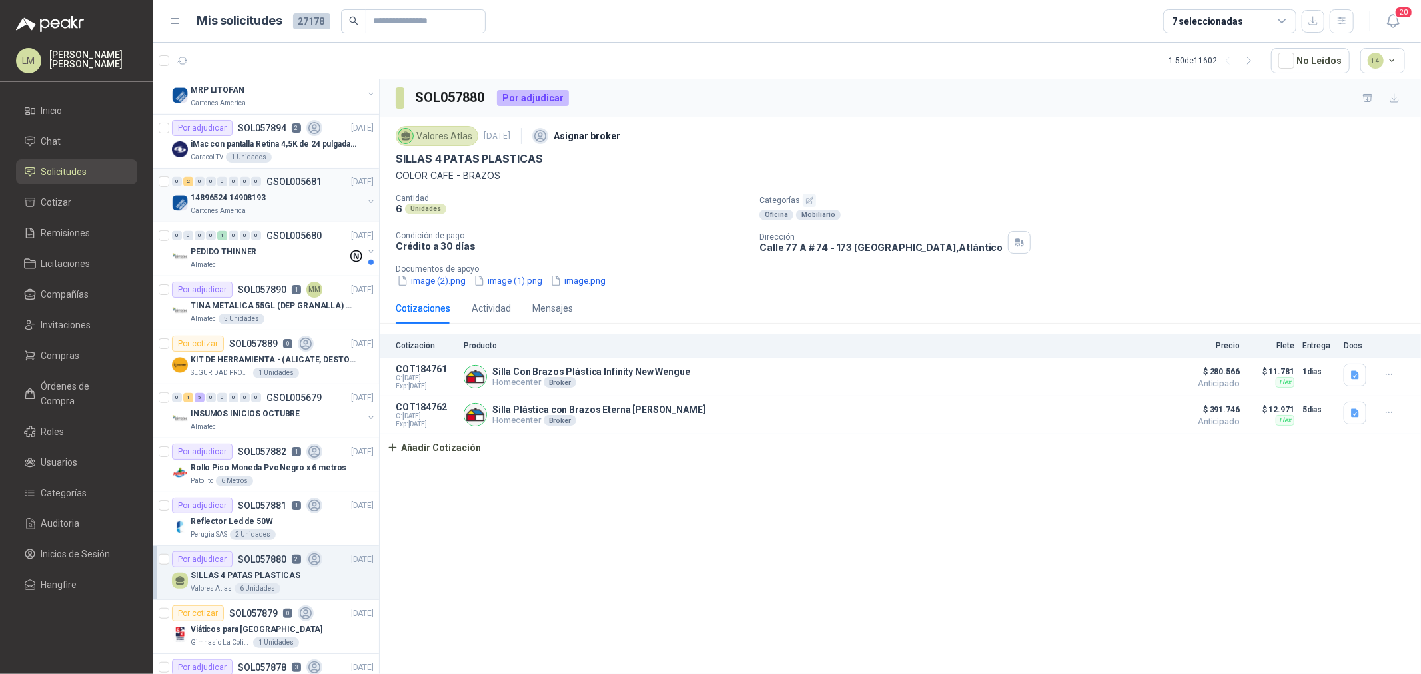
click at [366, 200] on button "button" at bounding box center [371, 202] width 11 height 11
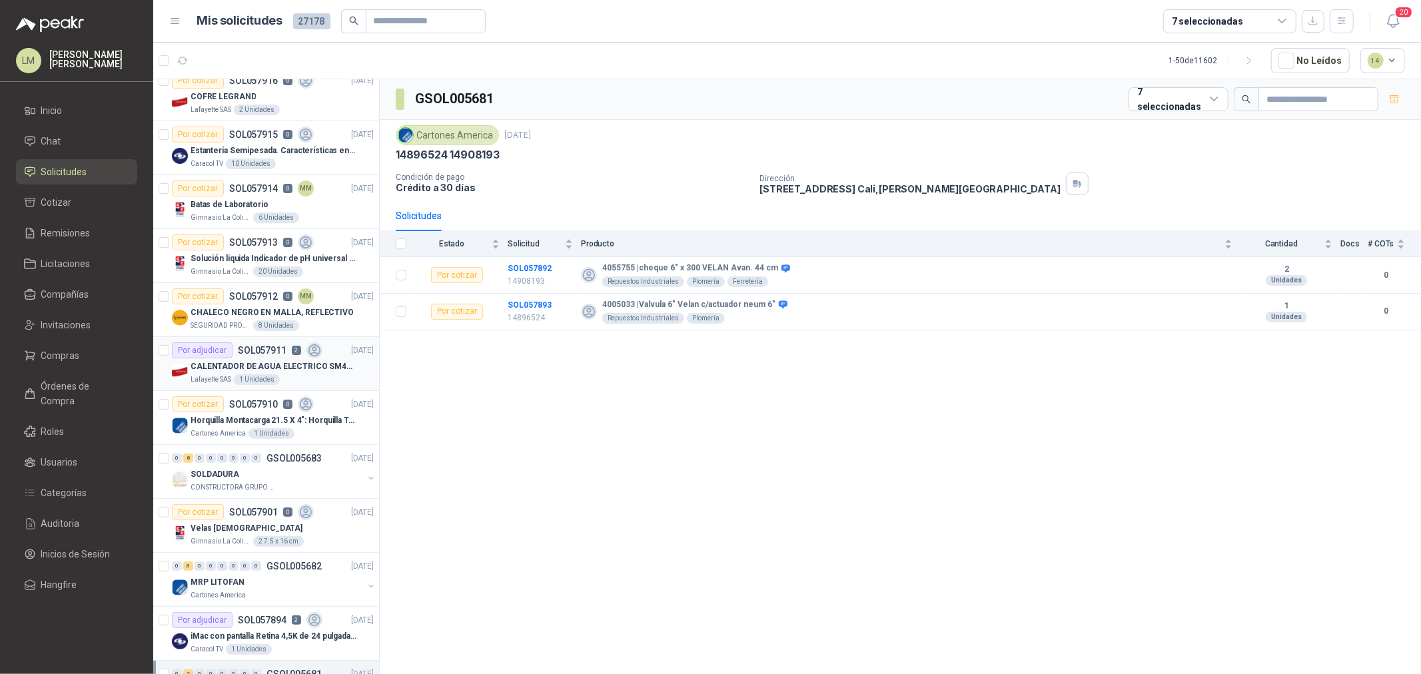
scroll to position [148, 0]
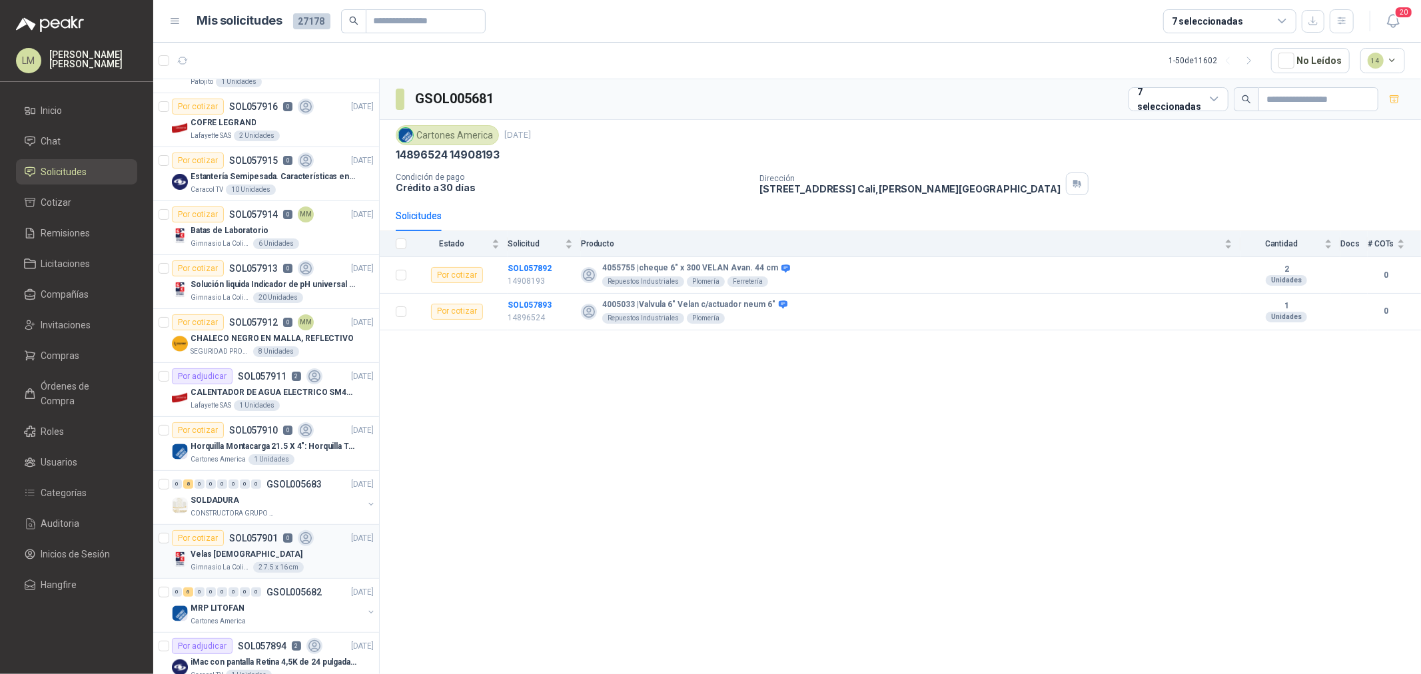
click at [261, 561] on div "Velas aromáticas" at bounding box center [282, 554] width 183 height 16
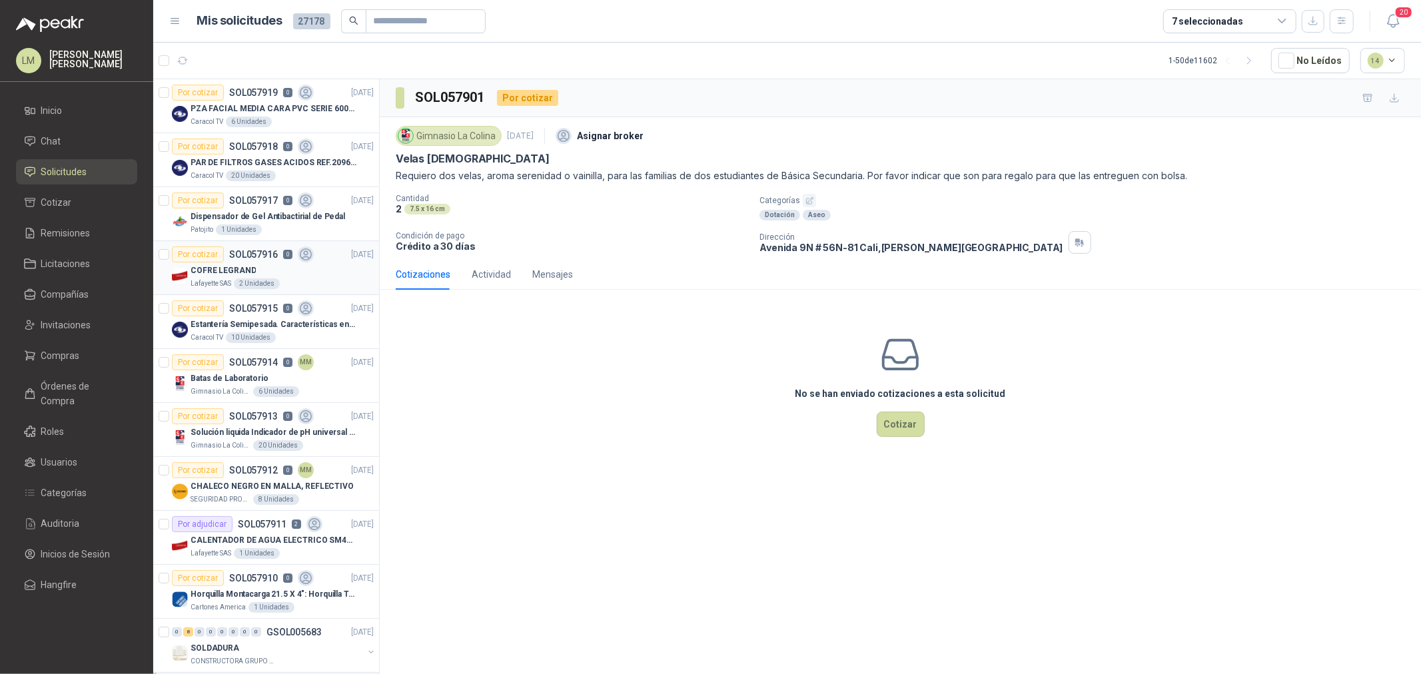
click at [223, 264] on p "COFRE LEGRAND" at bounding box center [223, 270] width 65 height 13
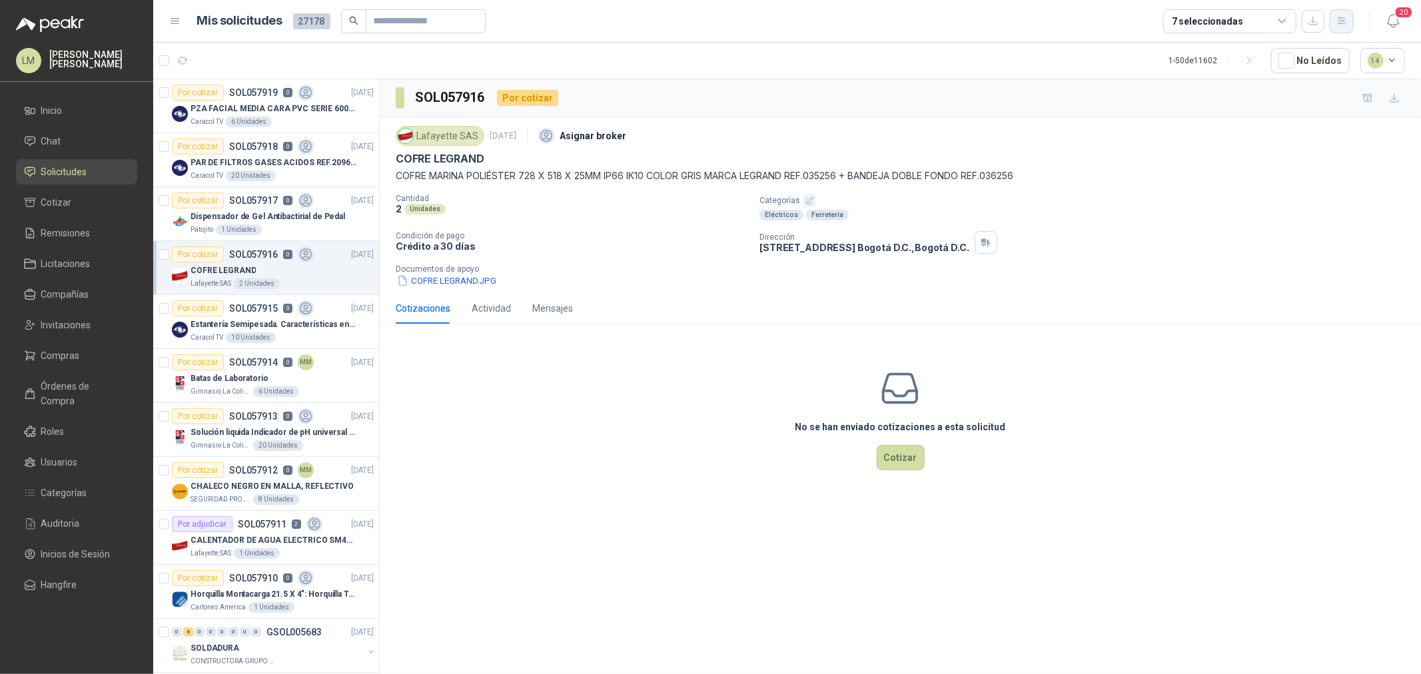
click at [1339, 23] on icon "button" at bounding box center [1341, 20] width 7 height 7
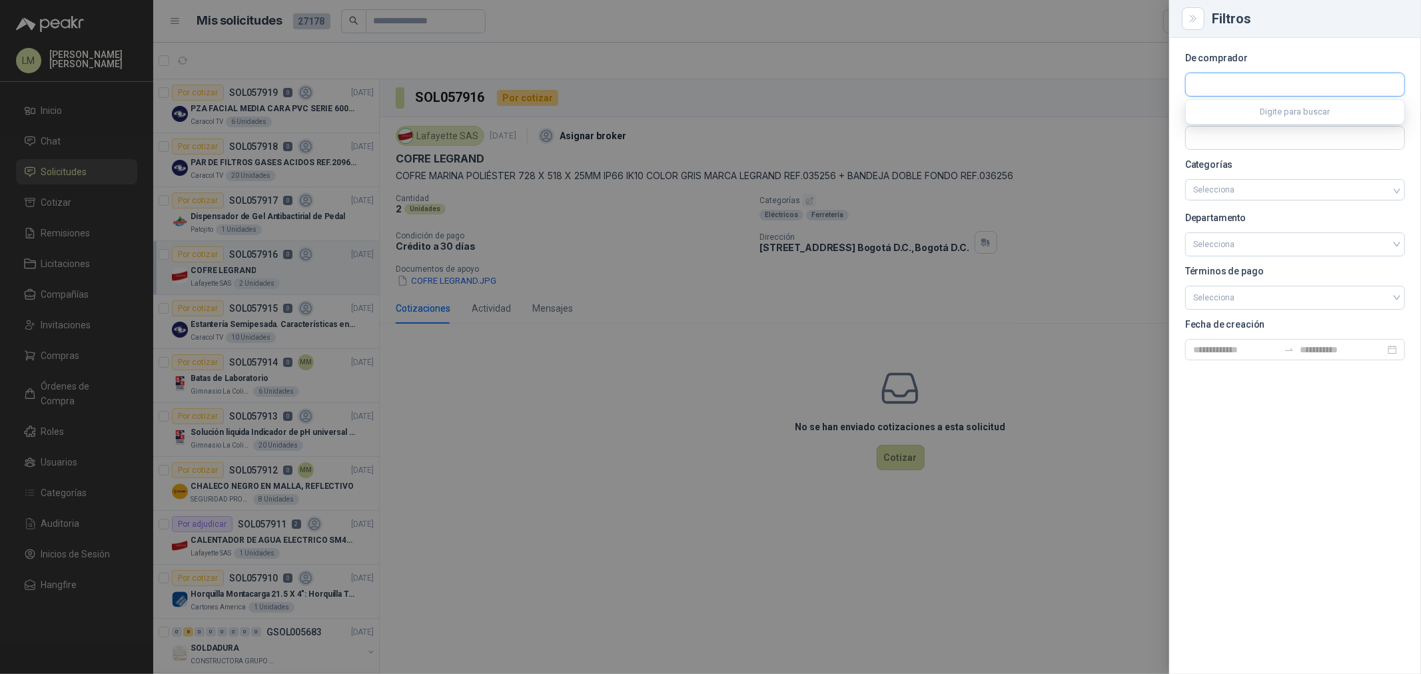
click at [1215, 85] on input "text" at bounding box center [1295, 84] width 218 height 23
type input "*****"
click at [1217, 107] on button "Lafayette SAS NIT : 860001965" at bounding box center [1295, 116] width 208 height 23
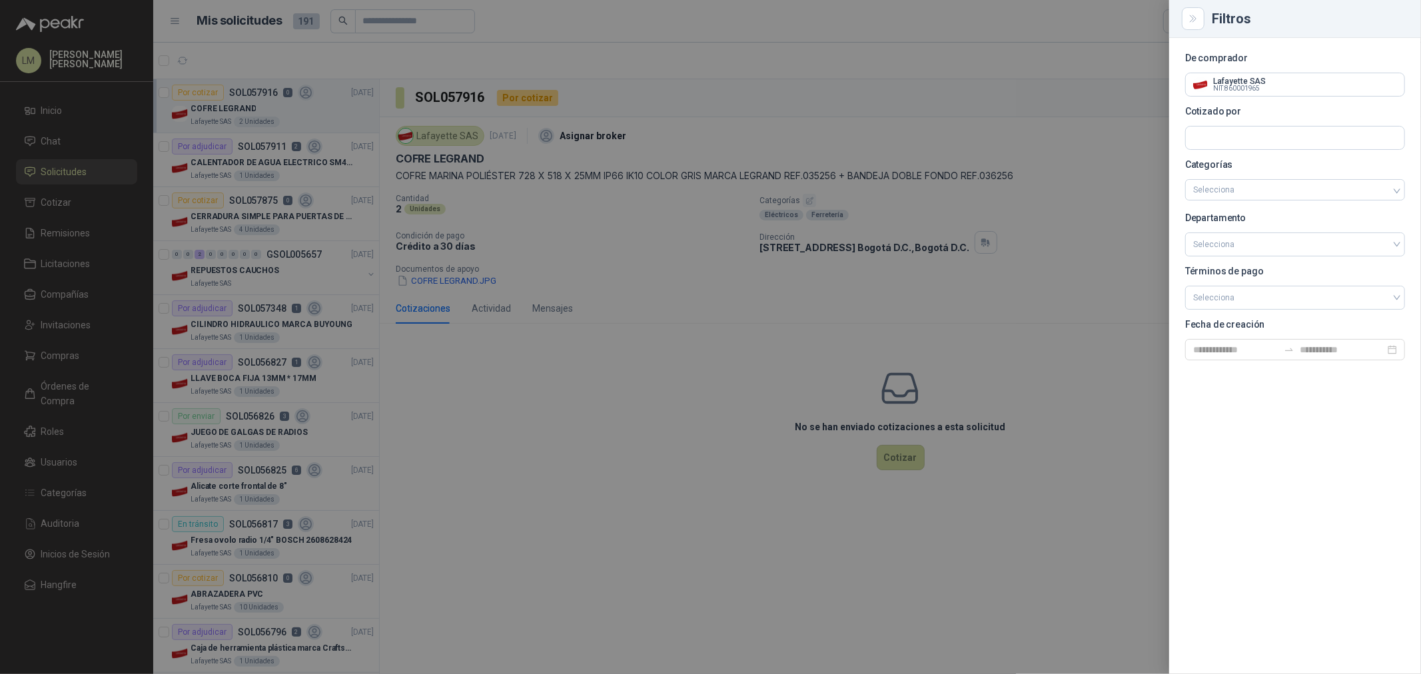
click at [433, 23] on div at bounding box center [710, 337] width 1421 height 674
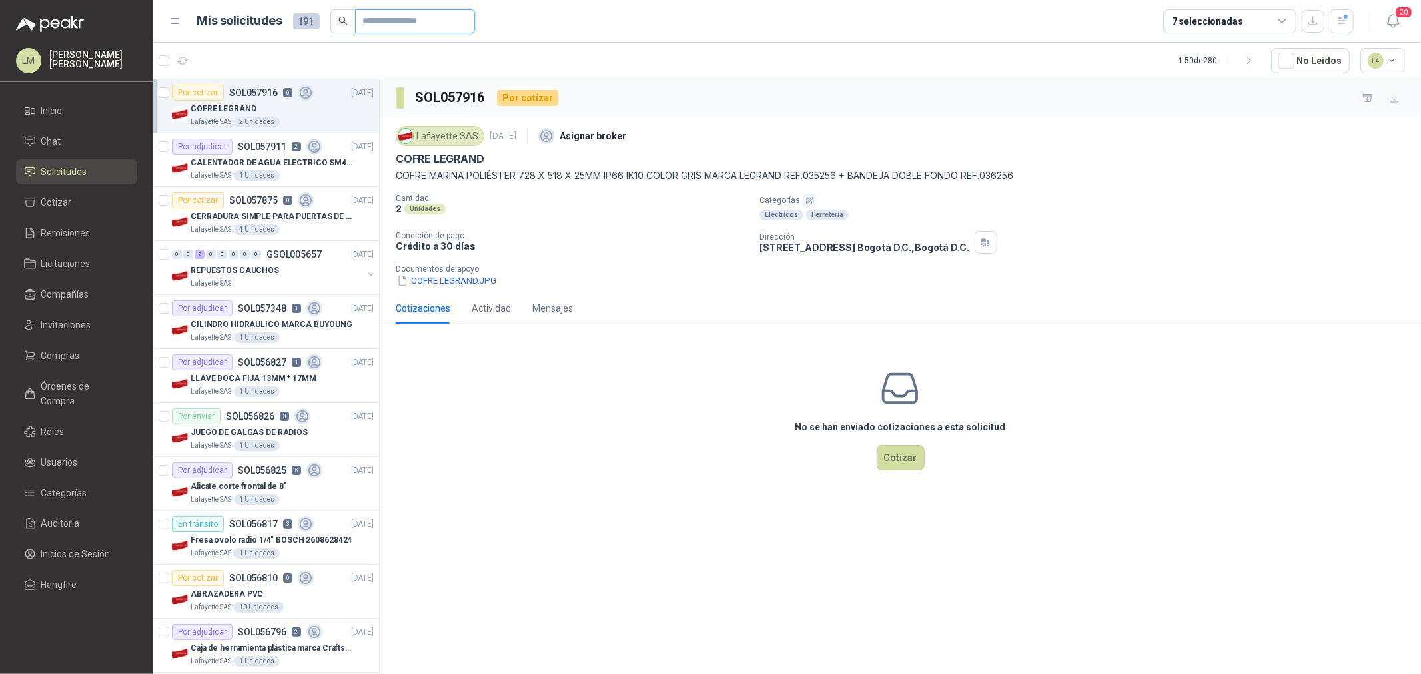
click at [423, 23] on input "text" at bounding box center [409, 21] width 93 height 23
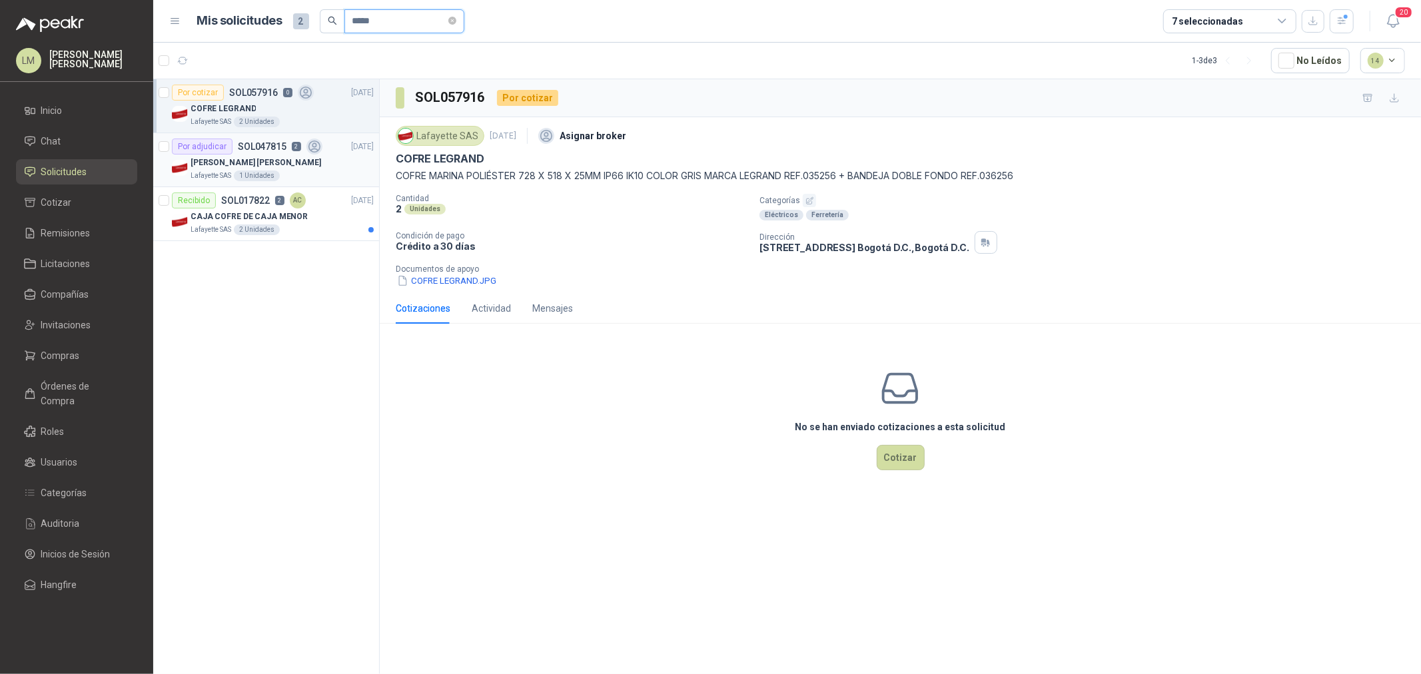
type input "*****"
click at [256, 164] on p "COFRE MARINA POLIESTER LEGRAND" at bounding box center [256, 163] width 131 height 13
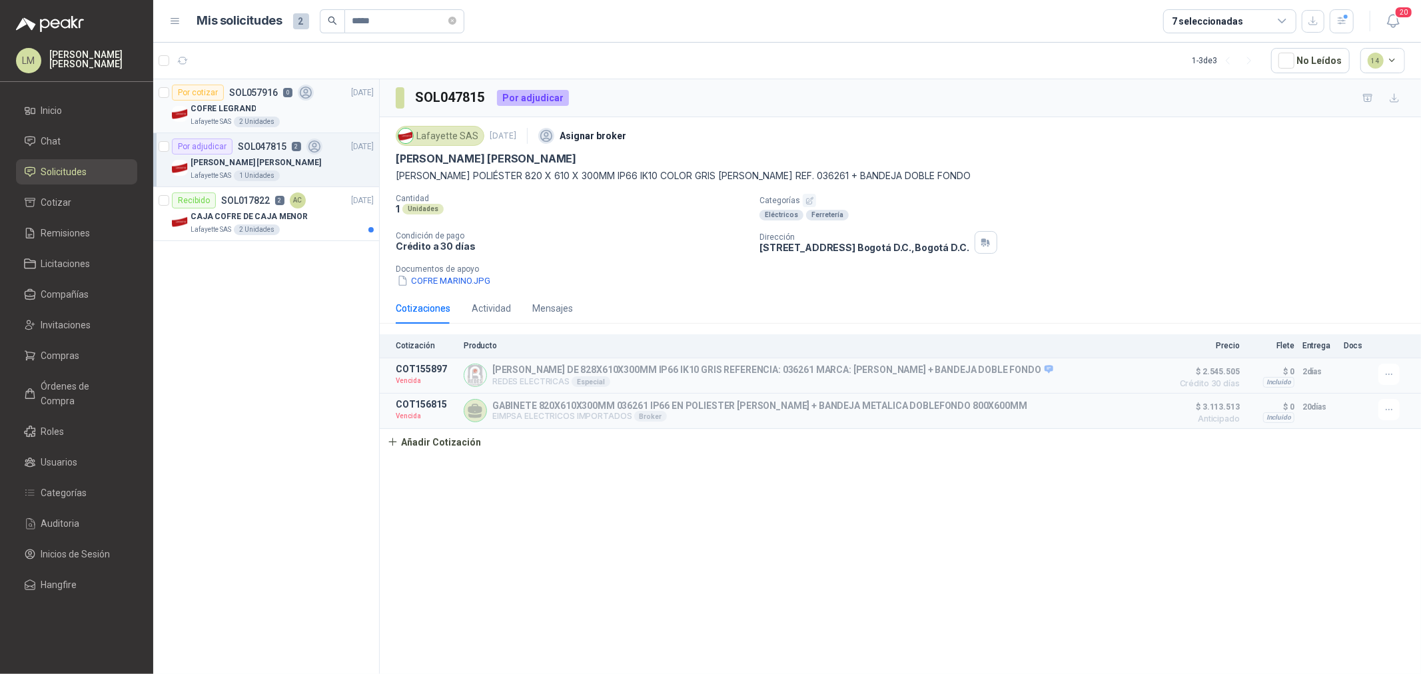
click at [265, 115] on div "COFRE LEGRAND Lafayette SAS 2 Unidades" at bounding box center [282, 114] width 183 height 27
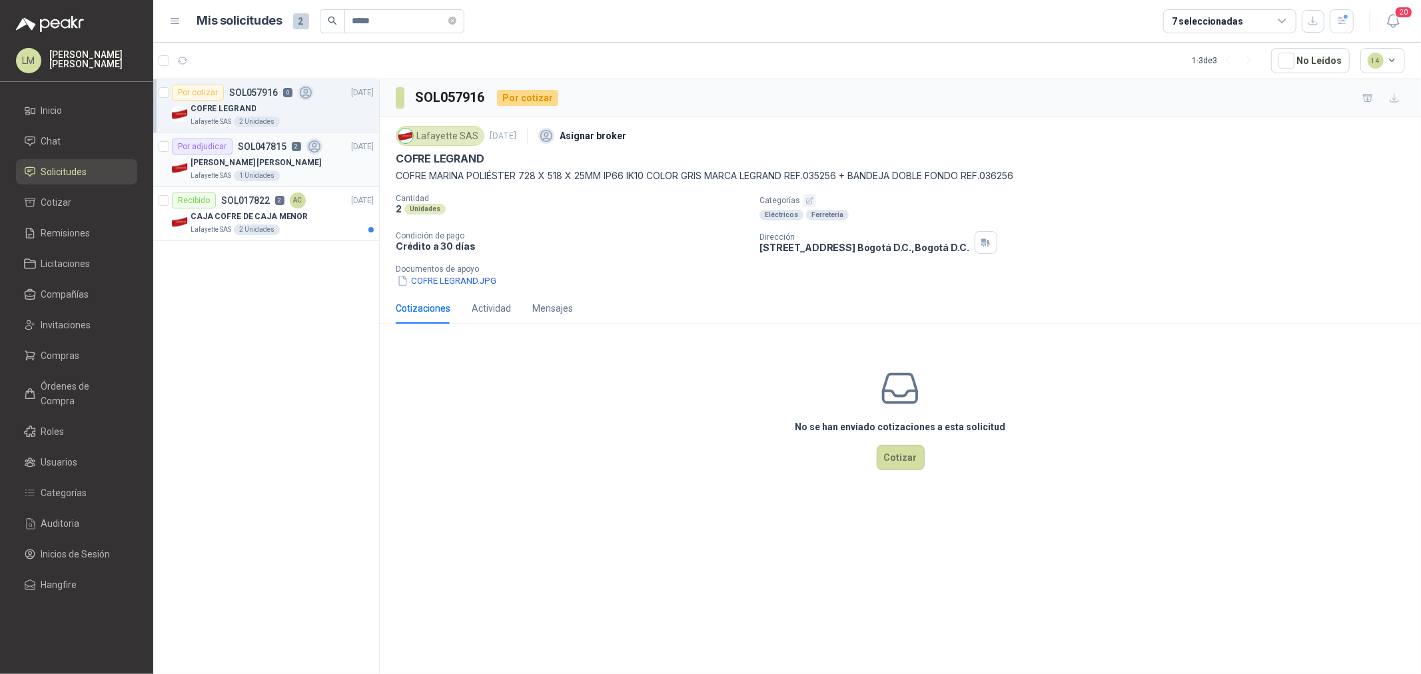
click at [254, 177] on div "1 Unidades" at bounding box center [257, 176] width 46 height 11
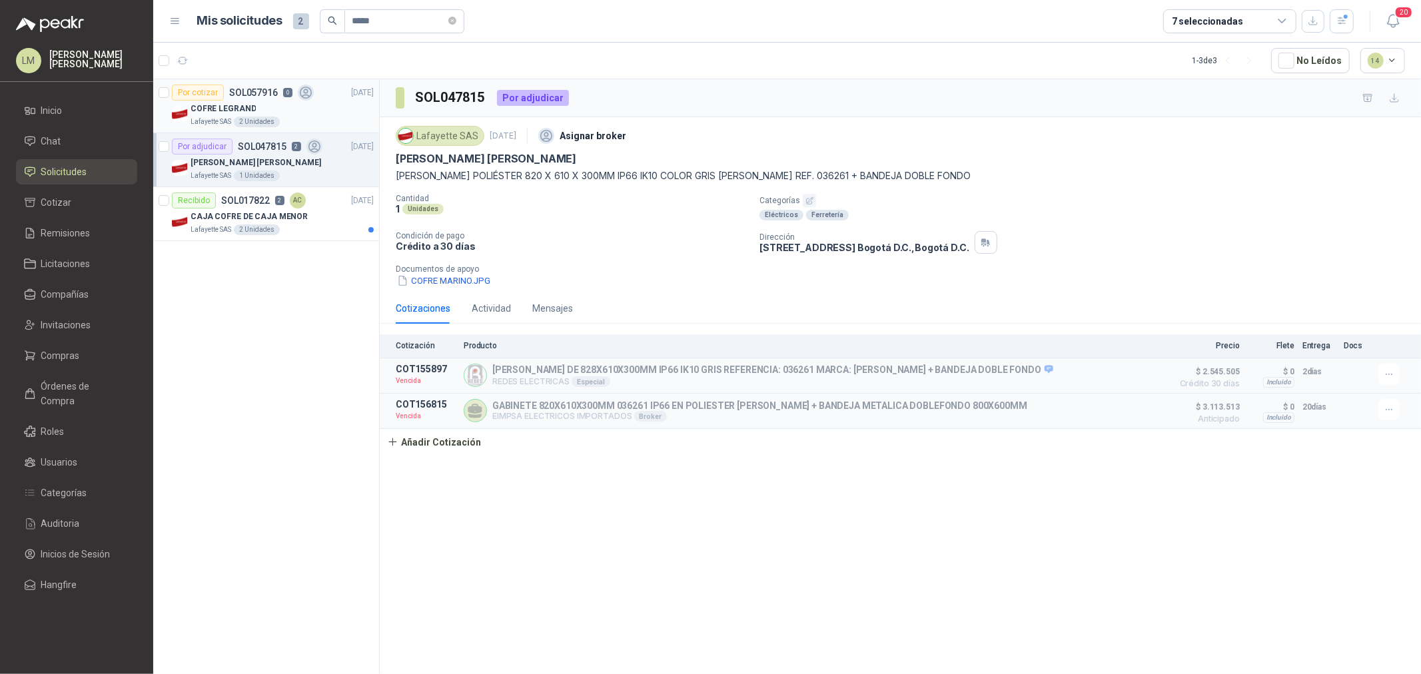
click at [272, 108] on div "COFRE LEGRAND" at bounding box center [282, 109] width 183 height 16
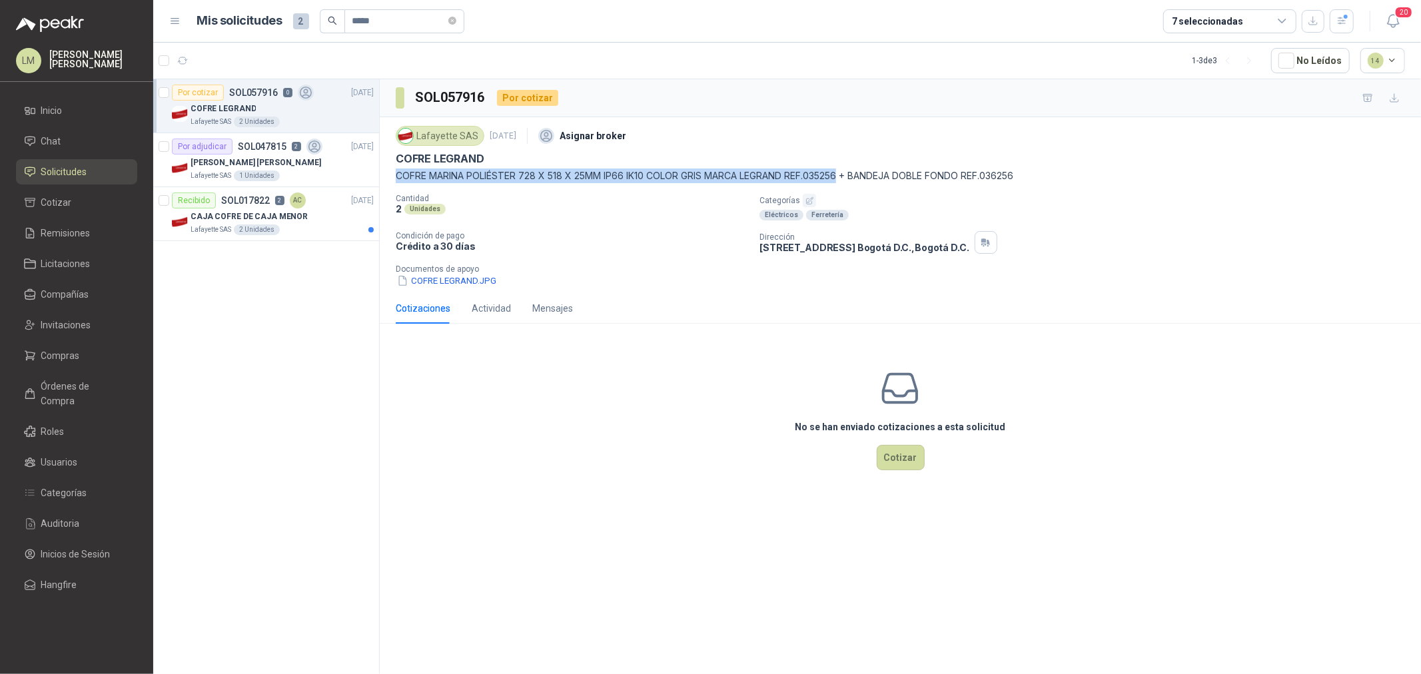
drag, startPoint x: 393, startPoint y: 175, endPoint x: 847, endPoint y: 174, distance: 453.7
click at [847, 174] on div "Lafayette SAS 29 sept, 2025 Asignar broker COFRE LEGRAND COFRE MARINA POLIÉSTER…" at bounding box center [900, 205] width 1041 height 176
copy p "COFRE MARINA POLIÉSTER 728 X 518 X 25MM IP66 IK10 COLOR GRIS MARCA LEGRAND REF.…"
click at [75, 344] on link "Compras" at bounding box center [76, 355] width 121 height 25
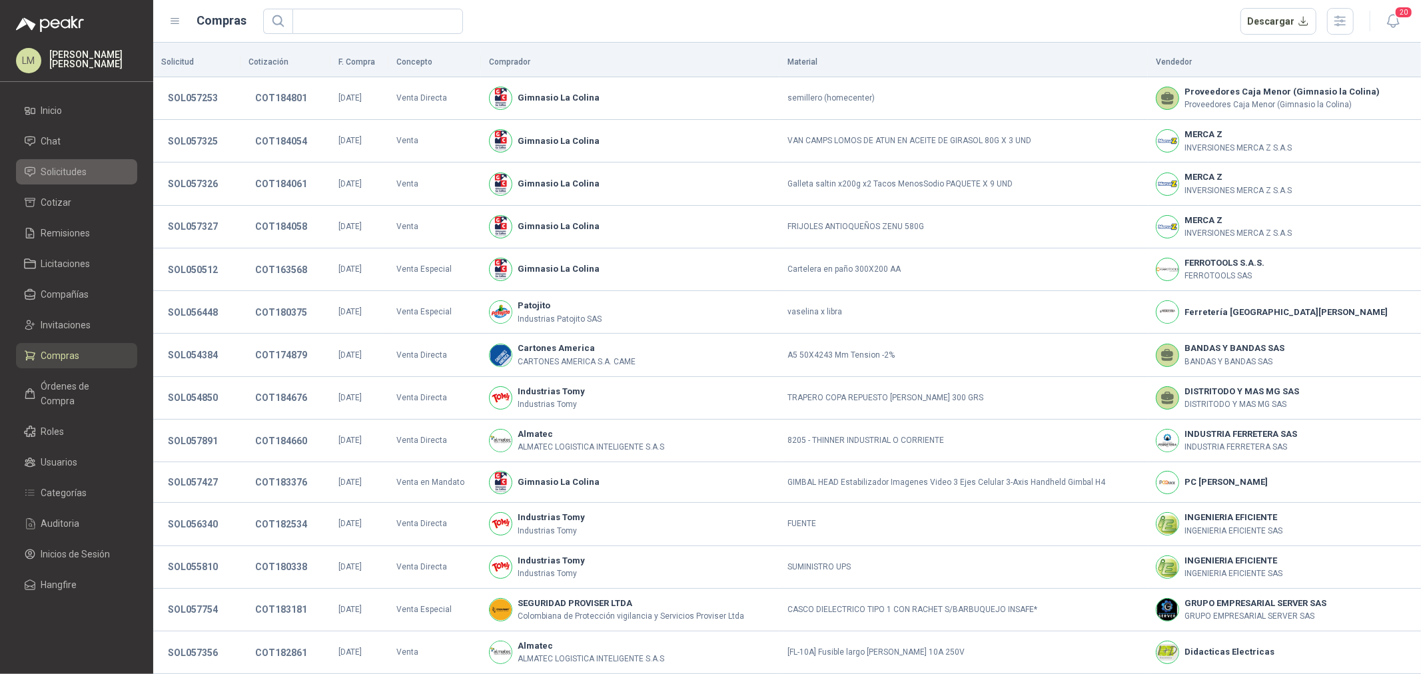
click at [68, 172] on span "Solicitudes" at bounding box center [64, 172] width 46 height 15
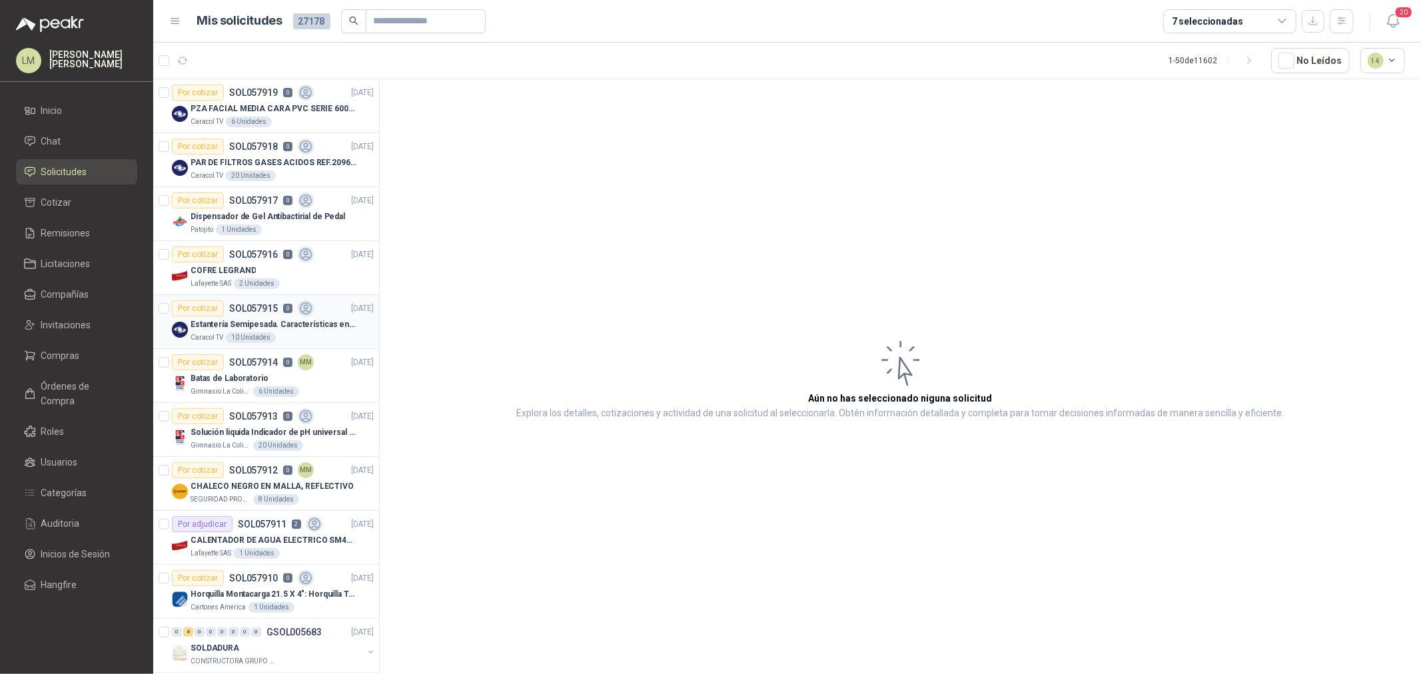
click at [262, 310] on p "SOL057915" at bounding box center [253, 308] width 49 height 9
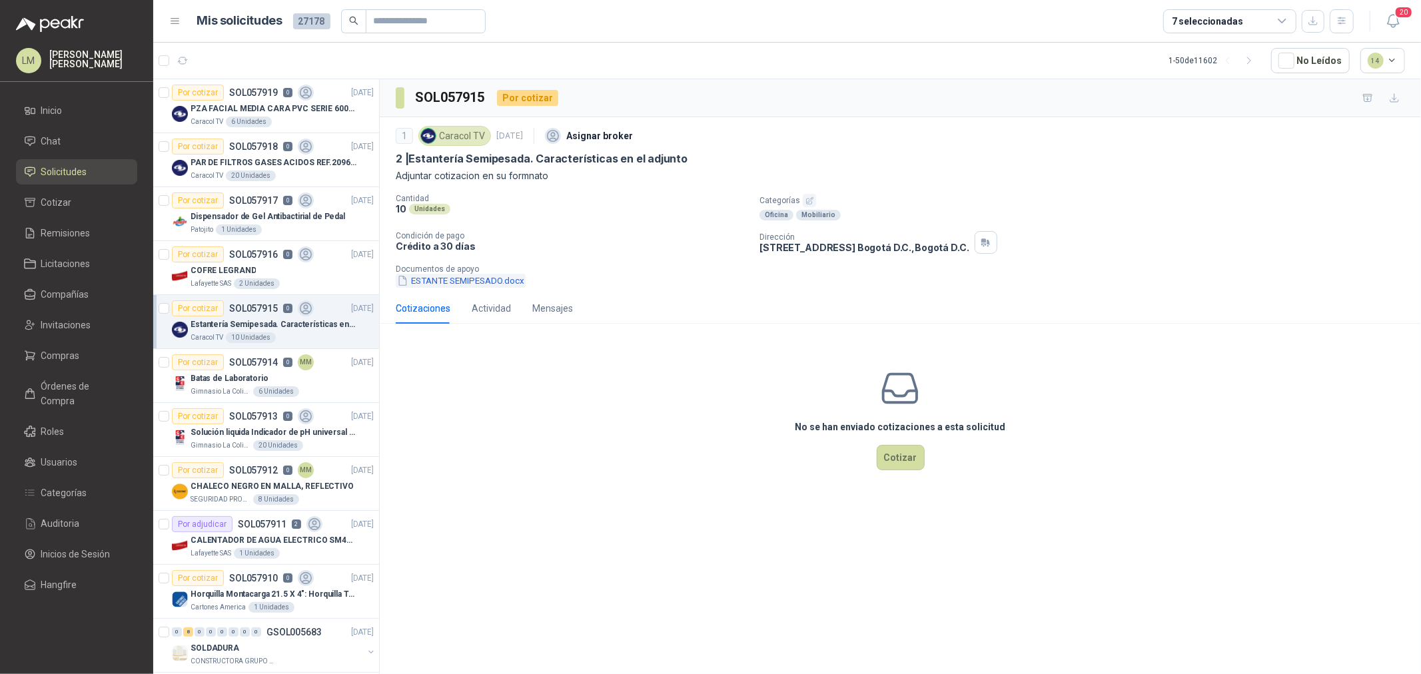
click at [447, 276] on button "ESTANTE SEMIPESADO.docx" at bounding box center [461, 281] width 130 height 14
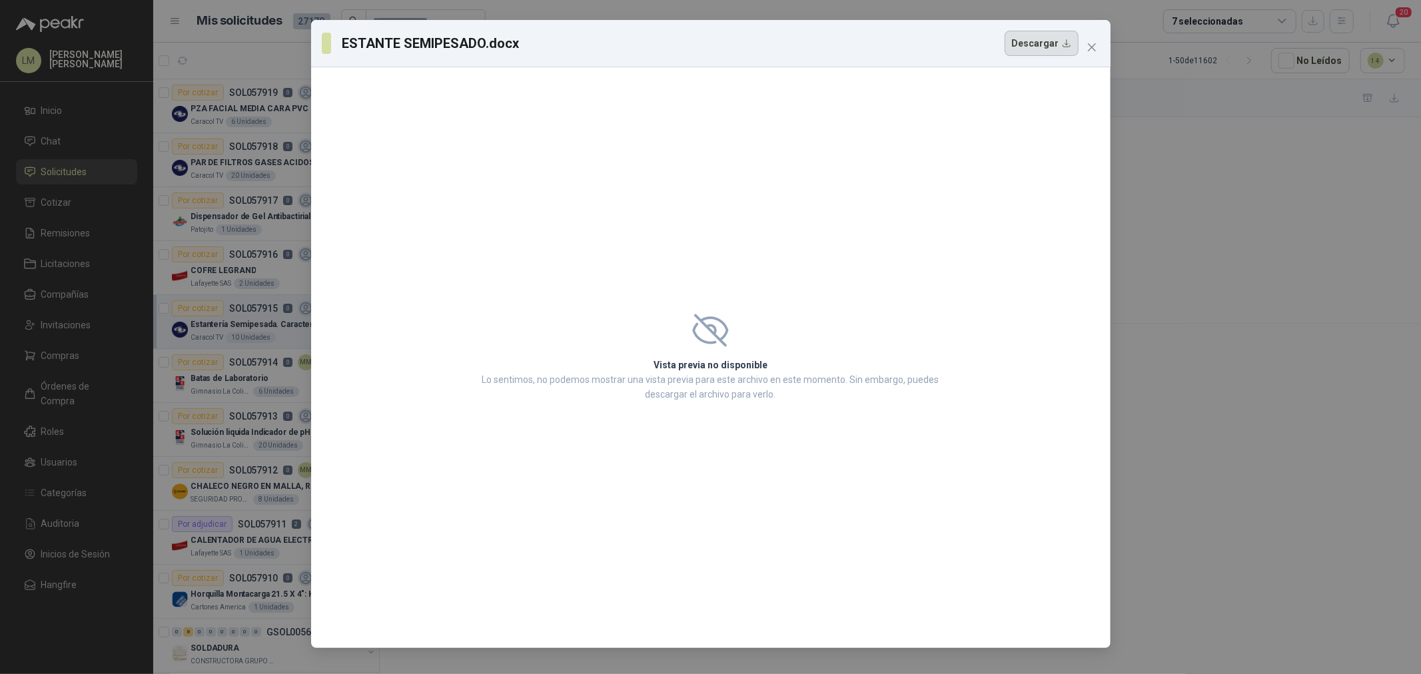
click at [1047, 47] on button "Descargar" at bounding box center [1042, 43] width 74 height 25
click at [1096, 42] on icon "close" at bounding box center [1091, 47] width 11 height 11
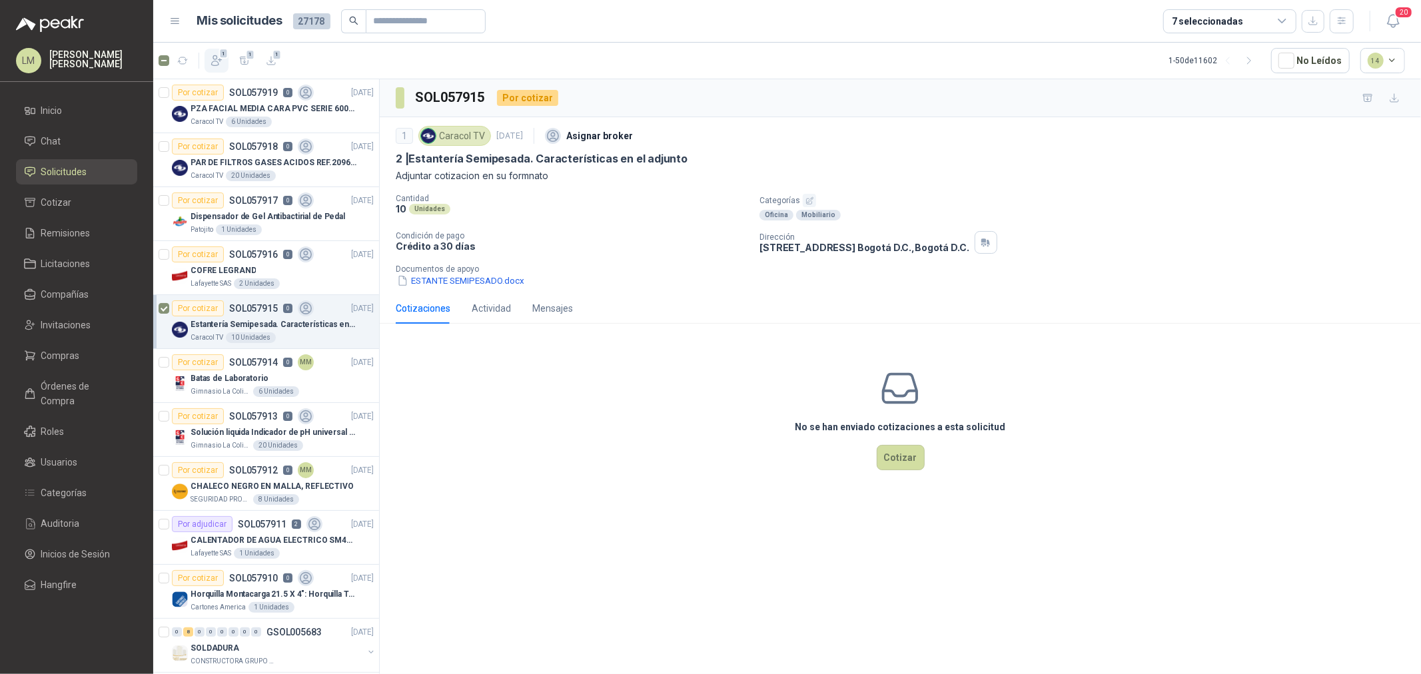
click at [223, 60] on button "1" at bounding box center [217, 61] width 24 height 24
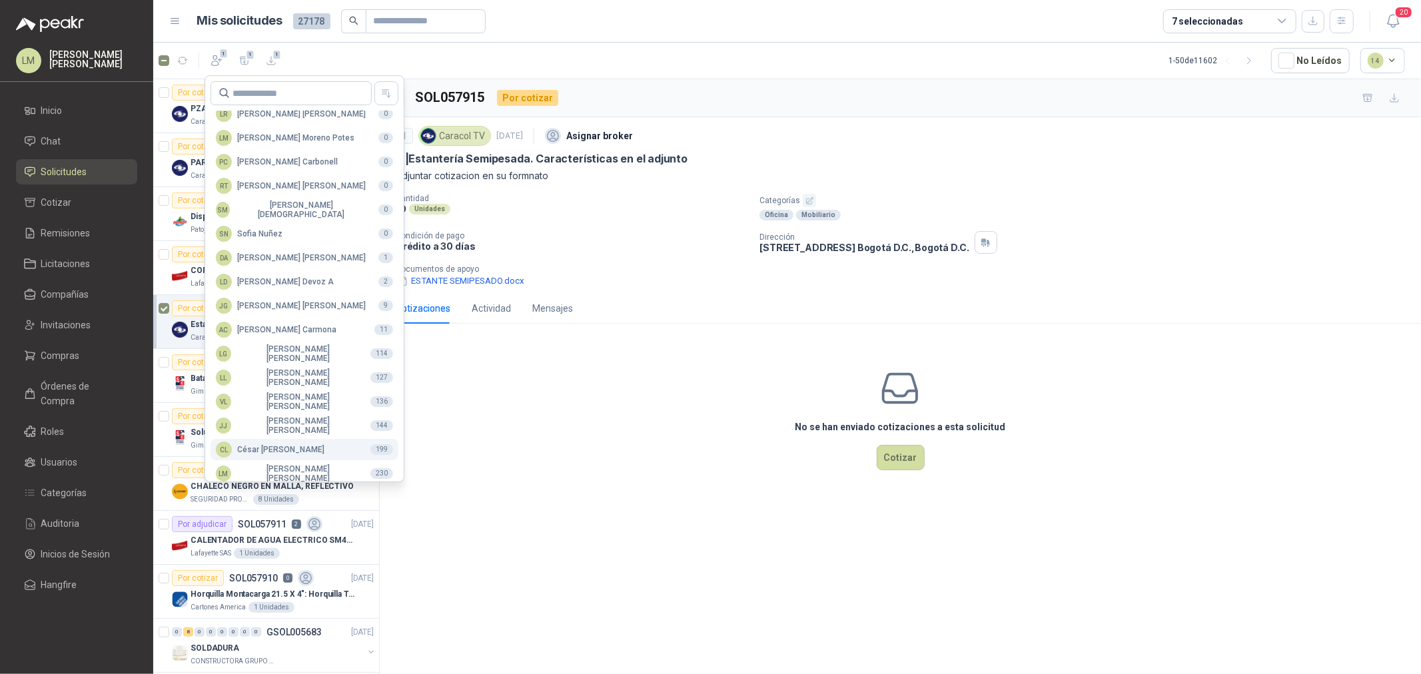
scroll to position [236, 0]
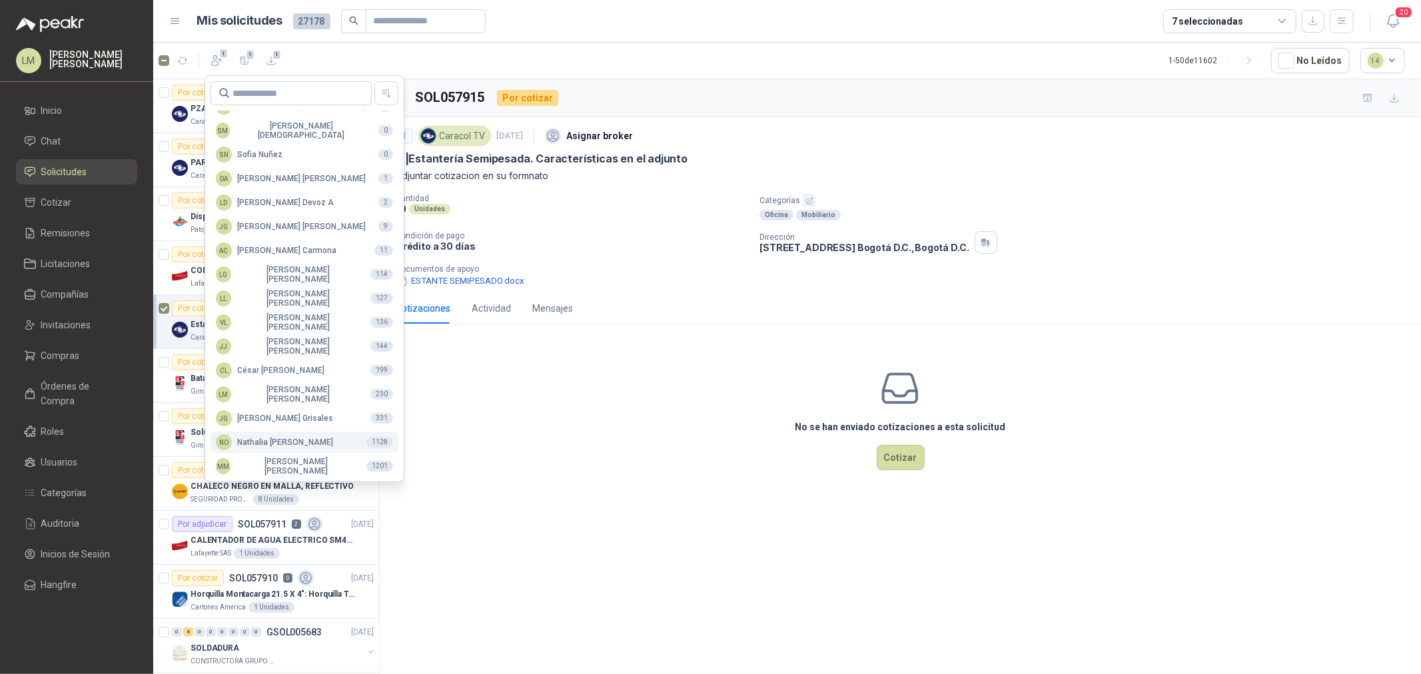
click at [274, 440] on div "NO Nathalia Ortega" at bounding box center [274, 442] width 117 height 16
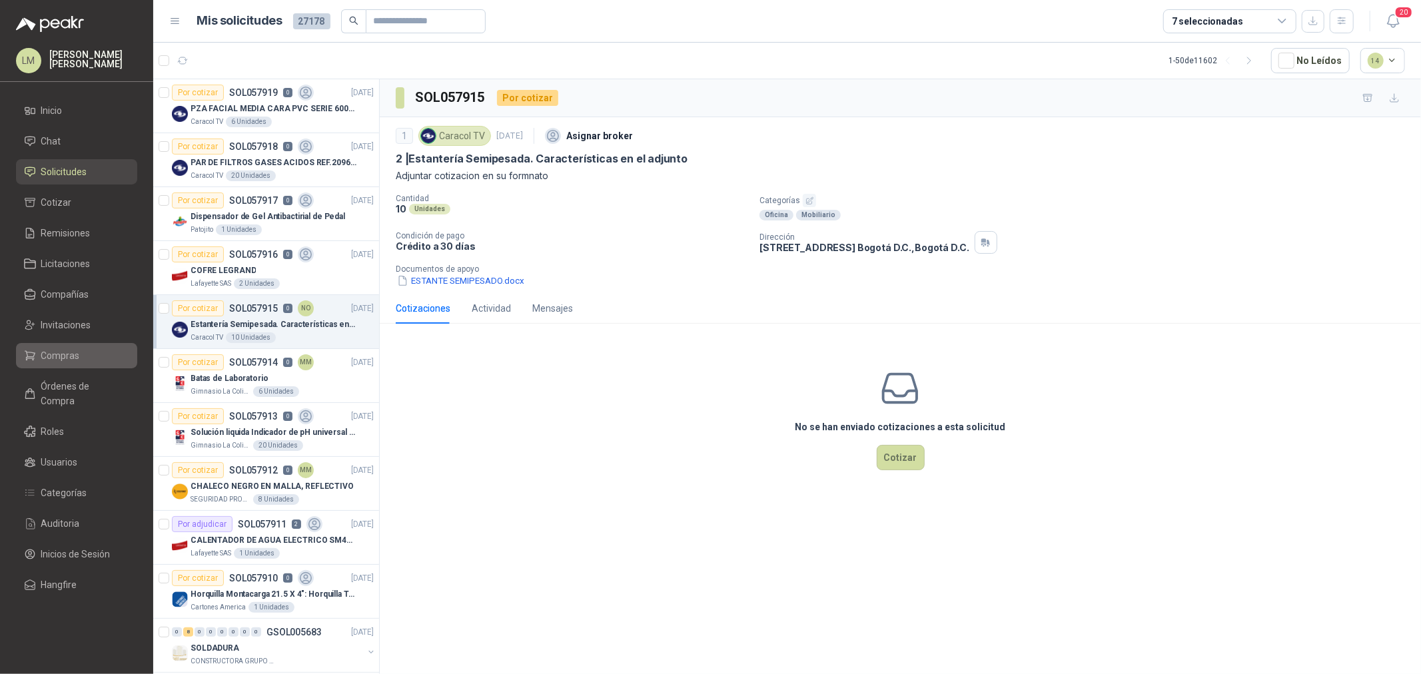
click at [53, 361] on span "Compras" at bounding box center [60, 355] width 39 height 15
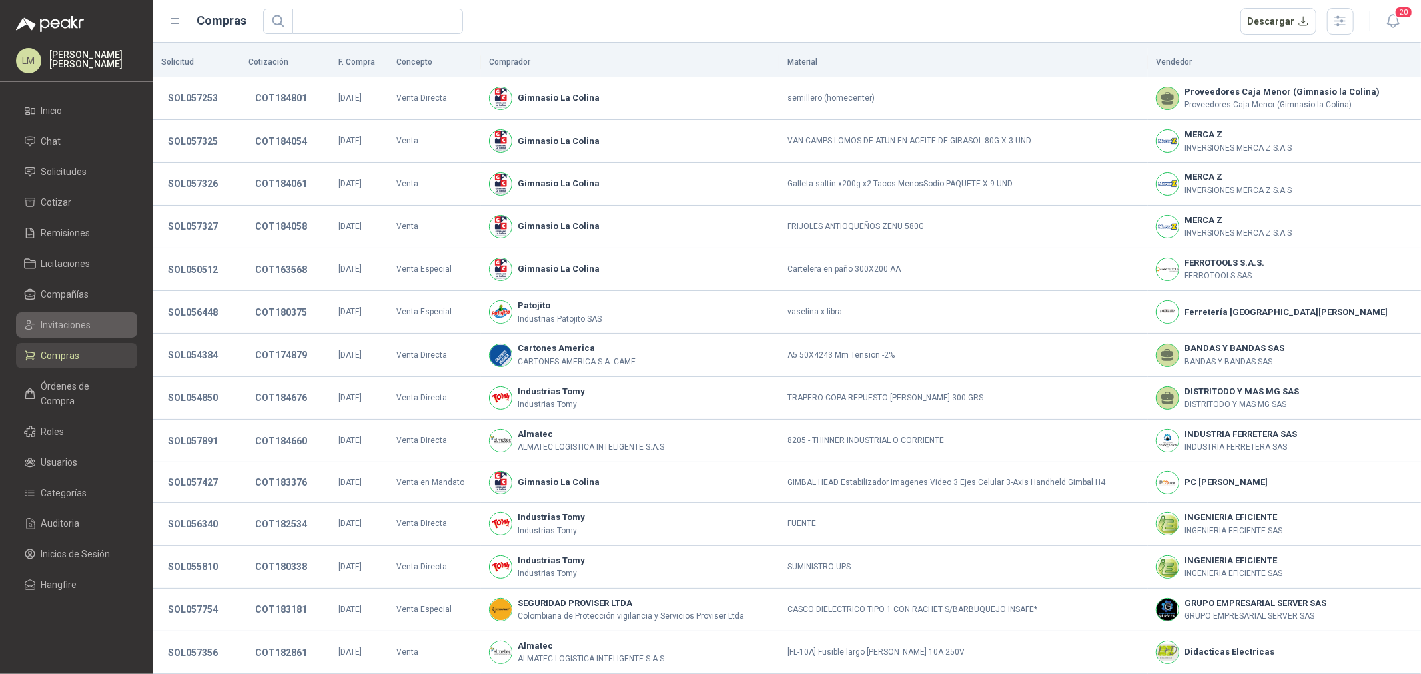
click at [62, 329] on span "Invitaciones" at bounding box center [66, 325] width 50 height 15
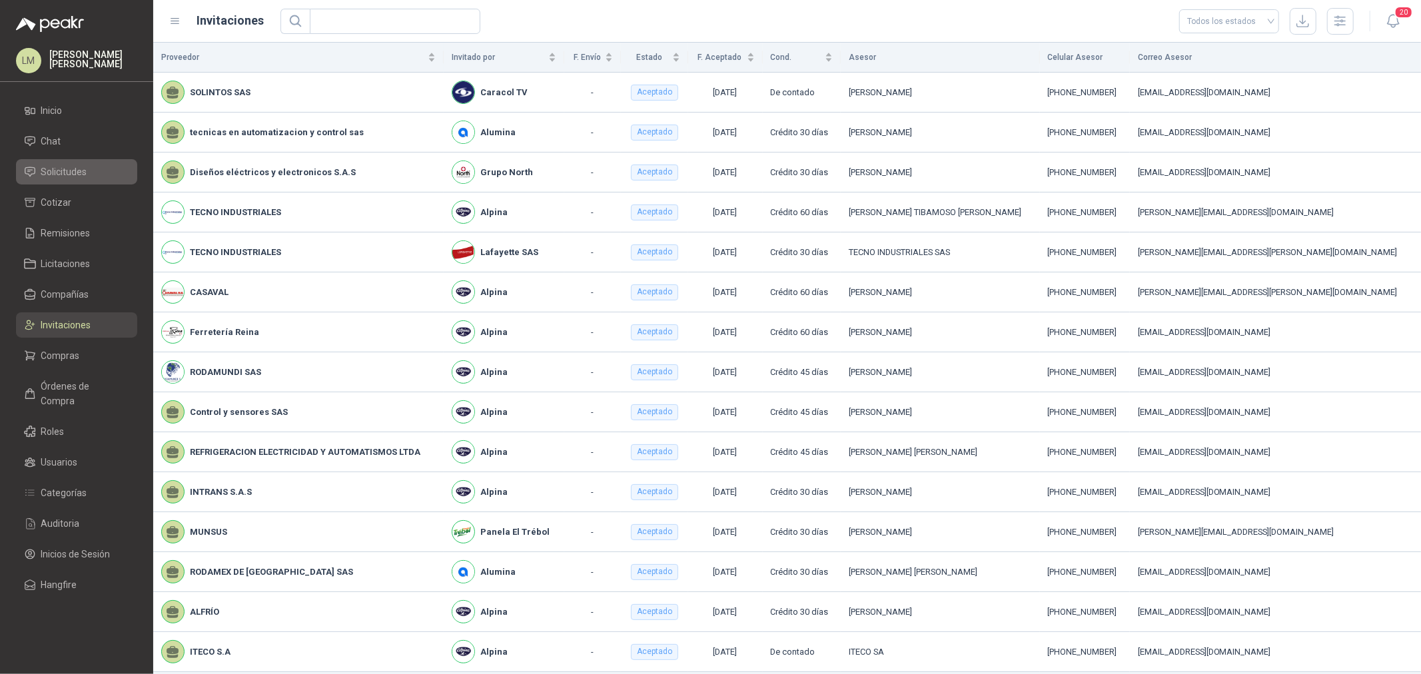
click at [68, 175] on span "Solicitudes" at bounding box center [64, 172] width 46 height 15
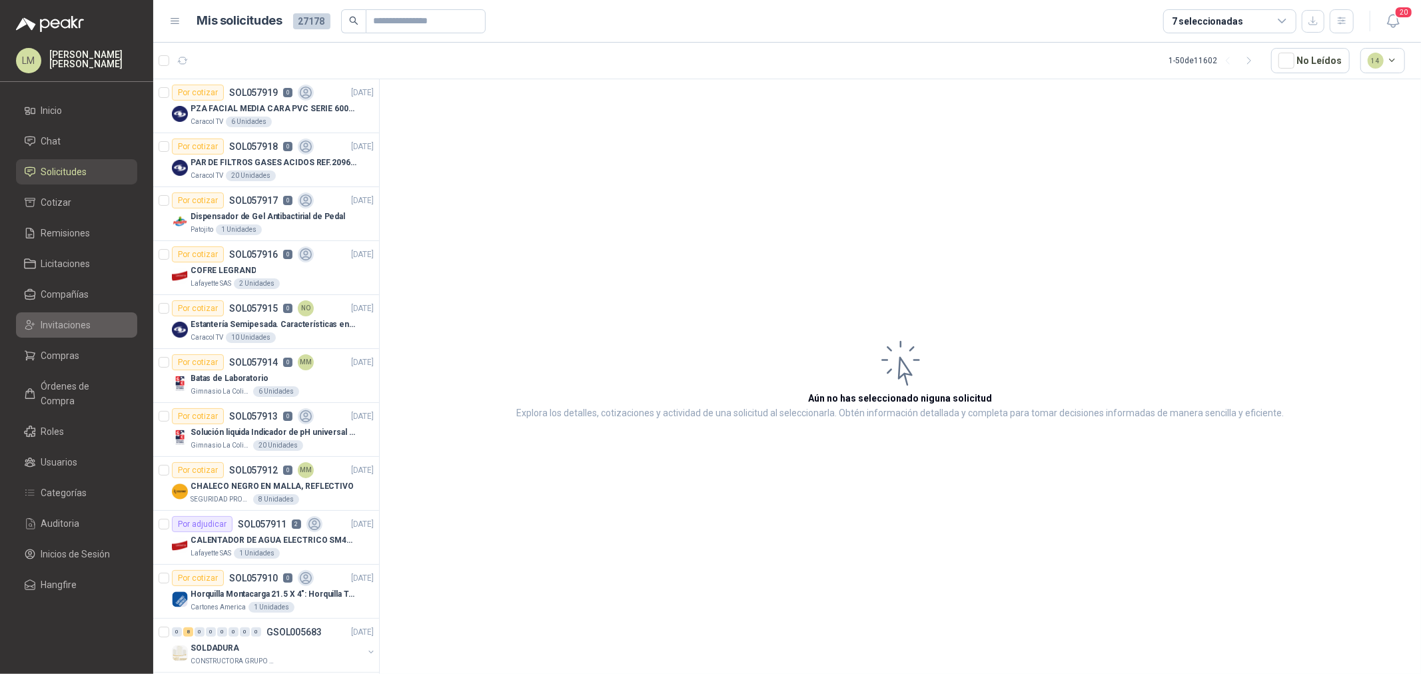
click at [70, 321] on span "Invitaciones" at bounding box center [66, 325] width 50 height 15
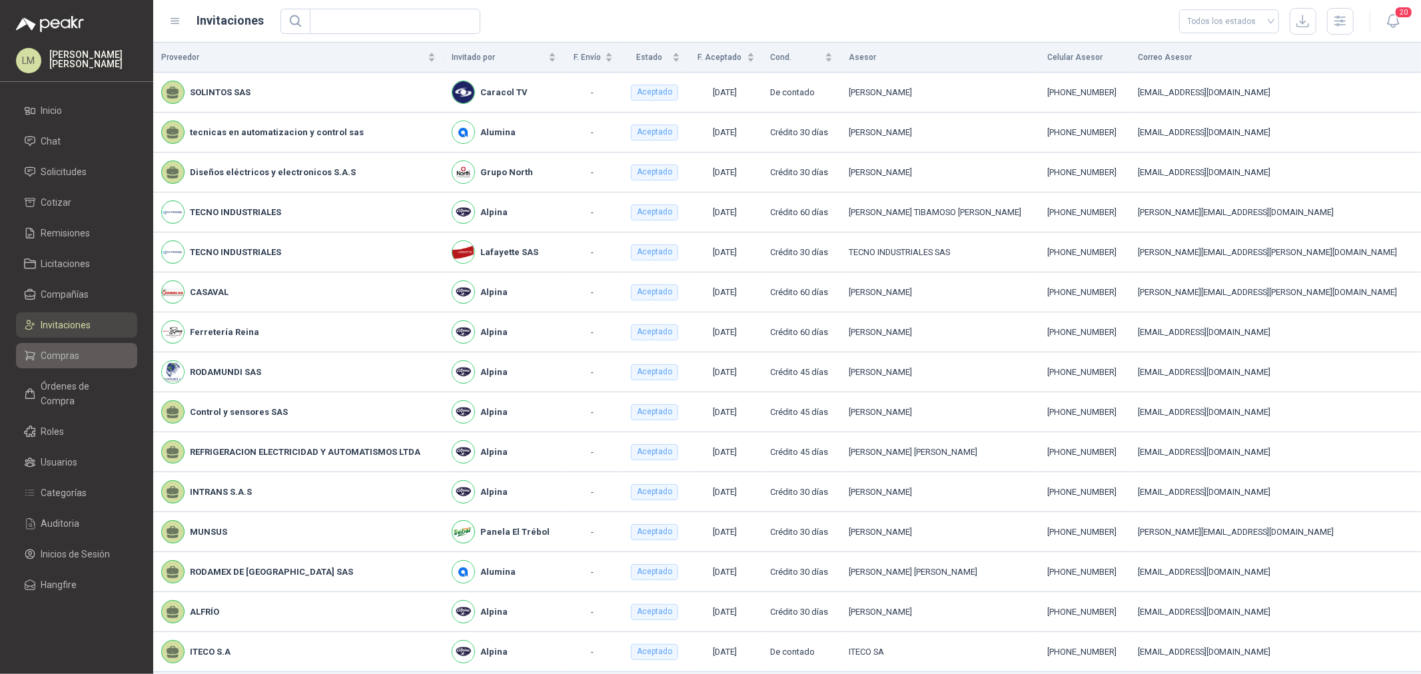
click at [67, 350] on span "Compras" at bounding box center [60, 355] width 39 height 15
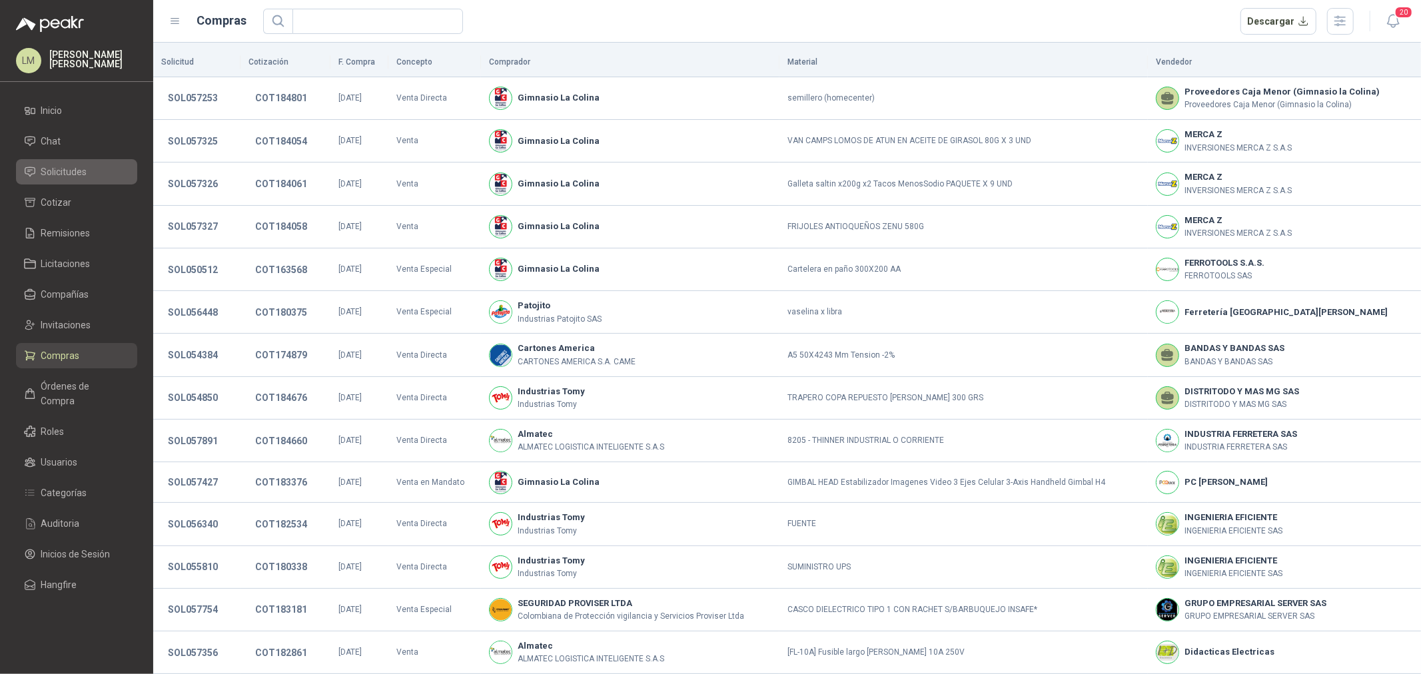
click at [72, 175] on span "Solicitudes" at bounding box center [64, 172] width 46 height 15
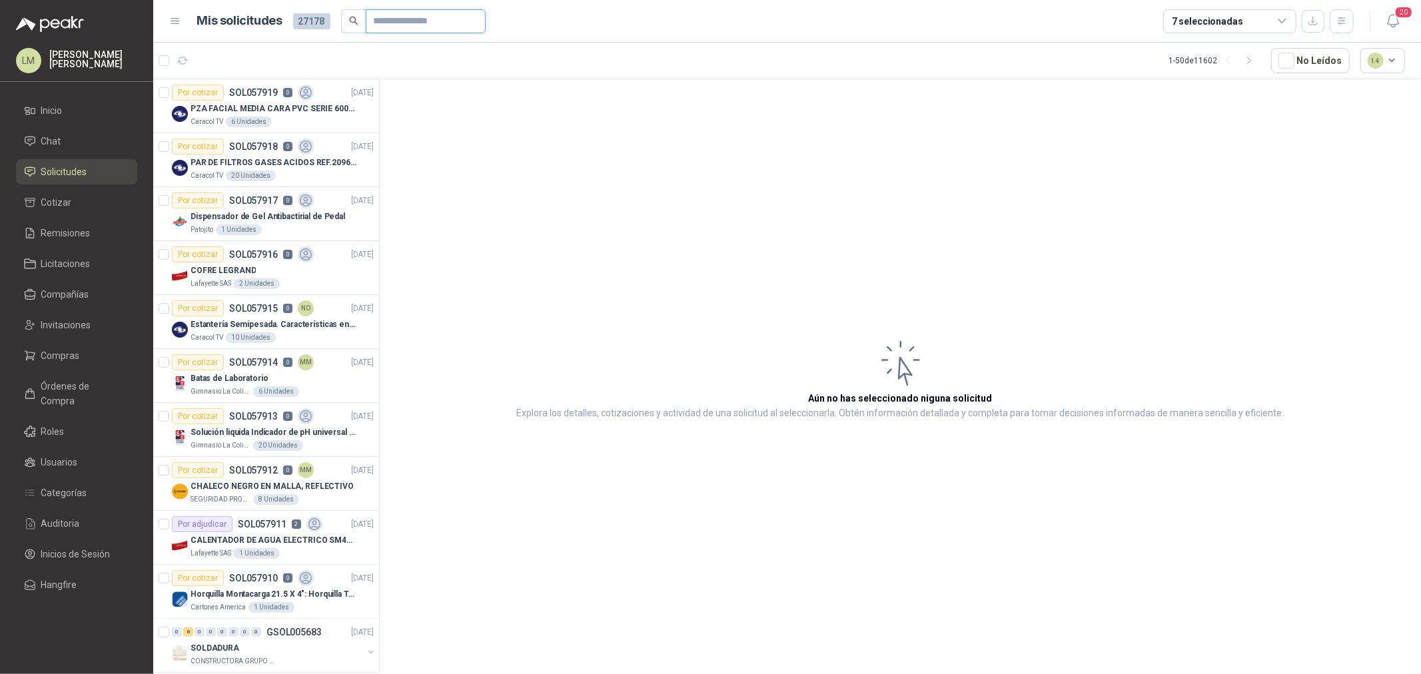
click at [398, 21] on input "text" at bounding box center [420, 21] width 93 height 23
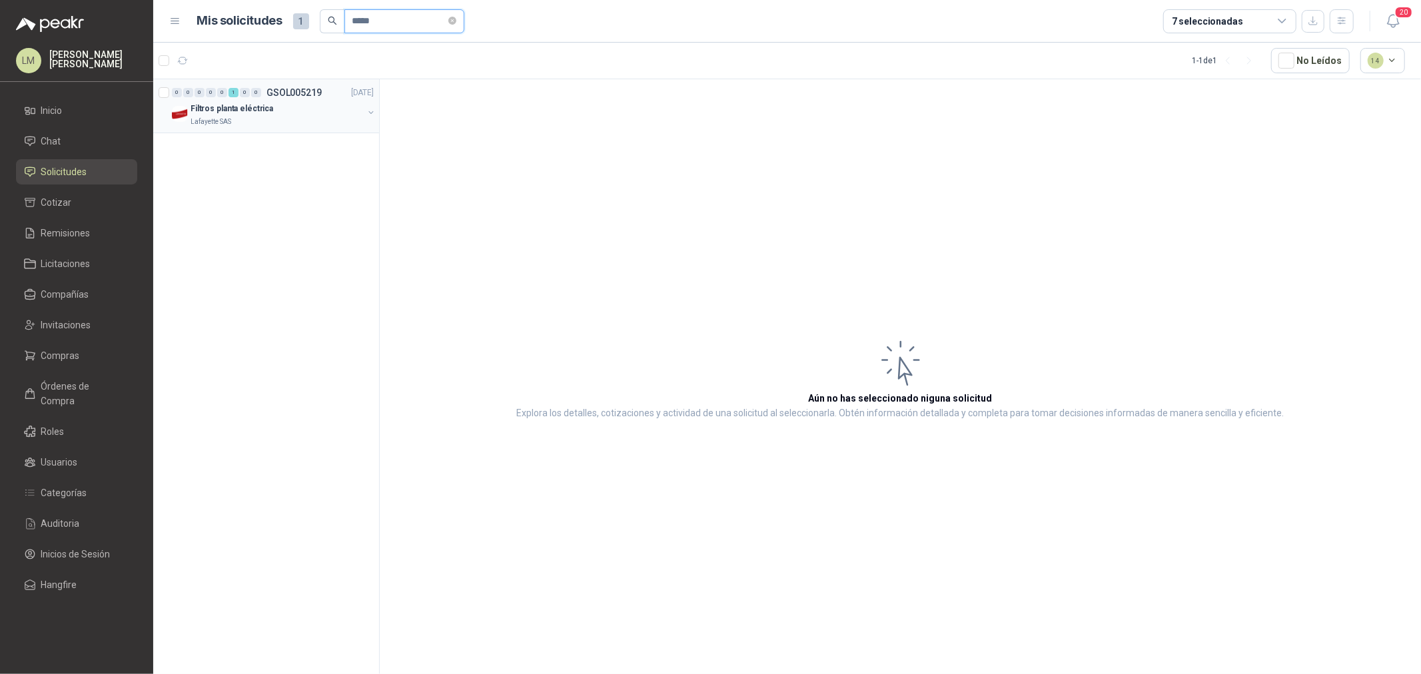
type input "*****"
click at [368, 112] on button "button" at bounding box center [371, 112] width 11 height 11
click at [254, 175] on div "2 Unidades" at bounding box center [280, 176] width 187 height 11
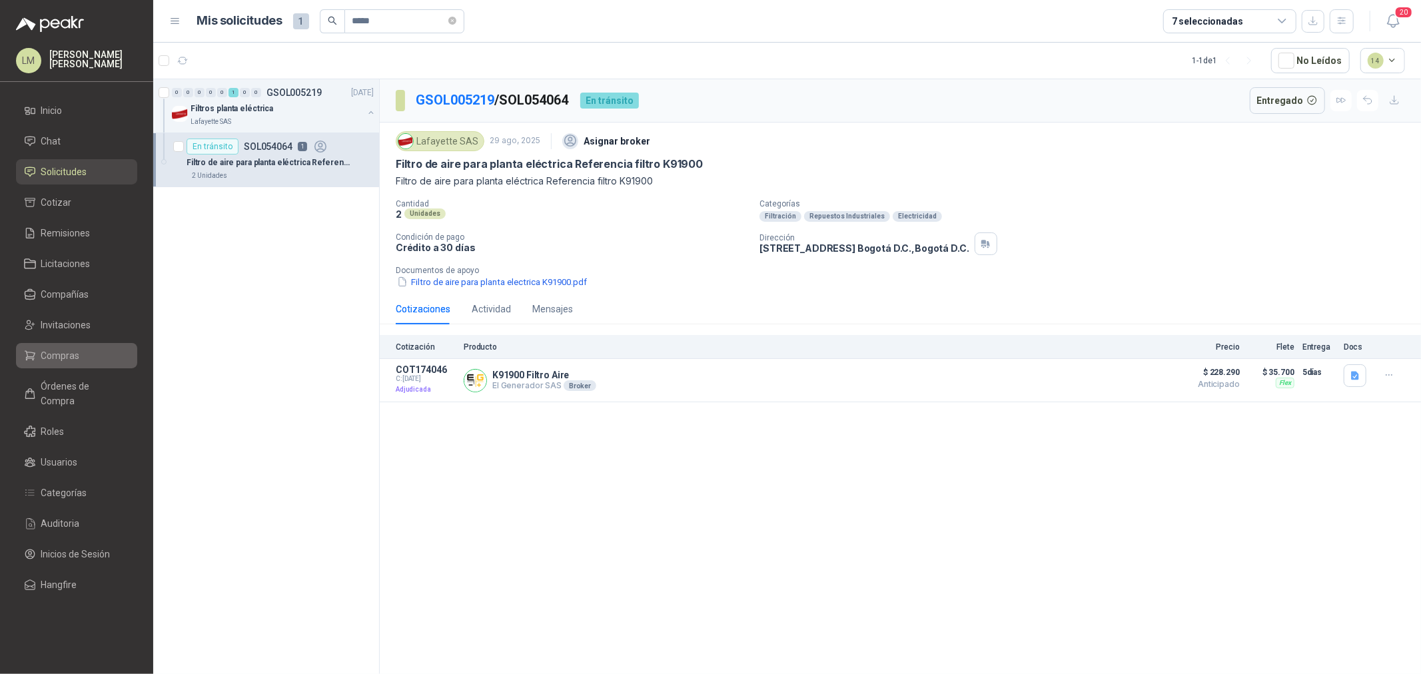
click at [67, 358] on span "Compras" at bounding box center [60, 355] width 39 height 15
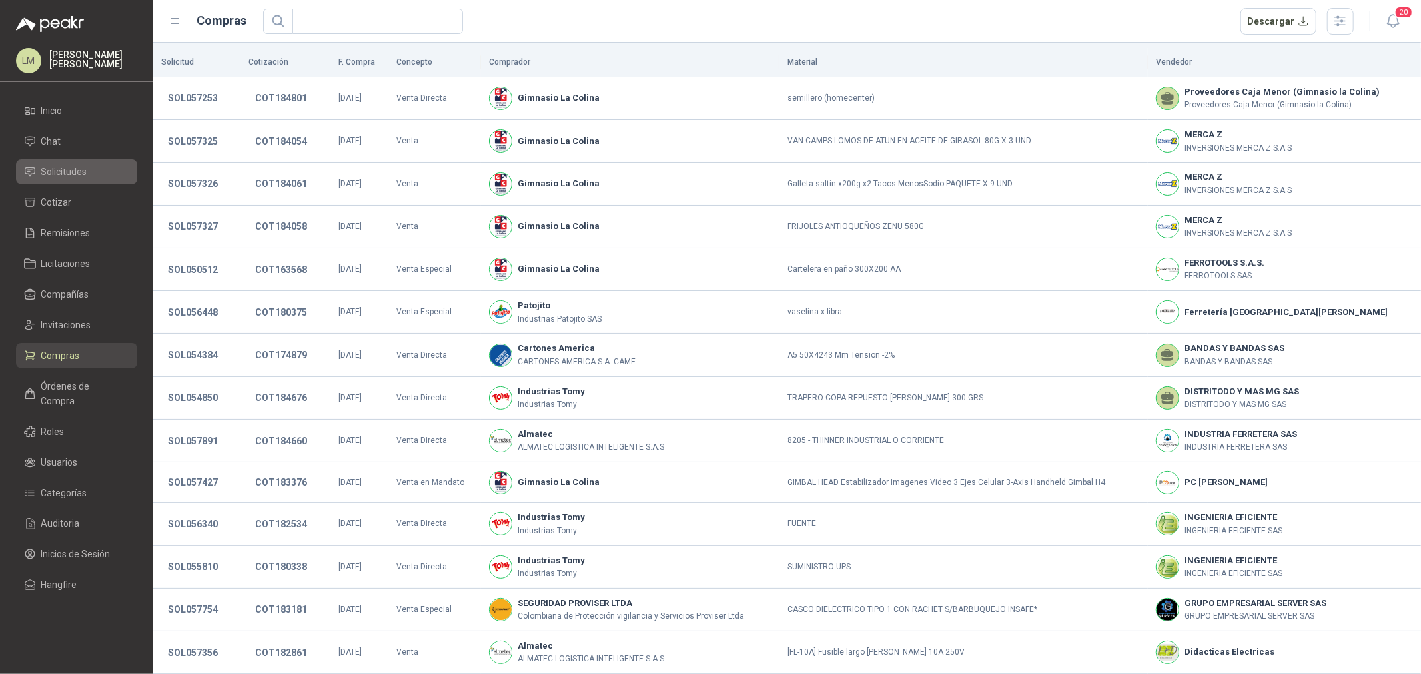
click at [77, 169] on span "Solicitudes" at bounding box center [64, 172] width 46 height 15
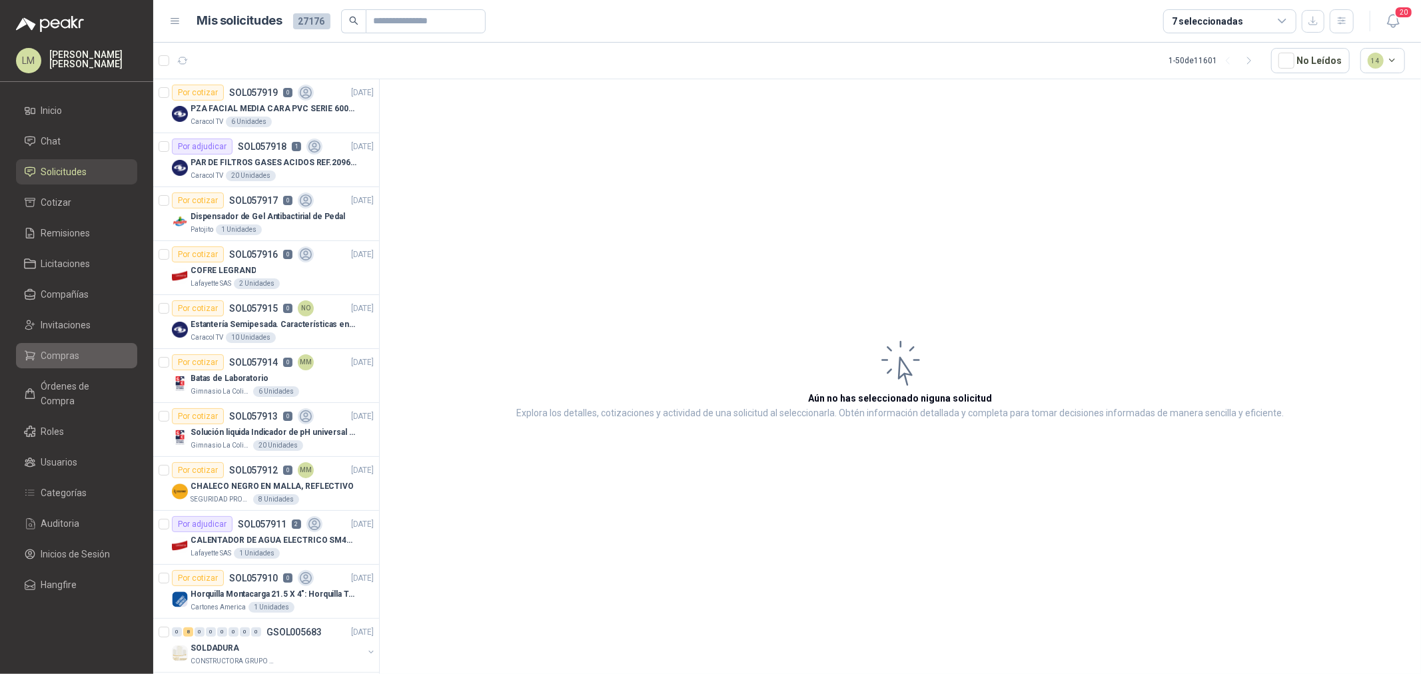
click at [49, 352] on span "Compras" at bounding box center [60, 355] width 39 height 15
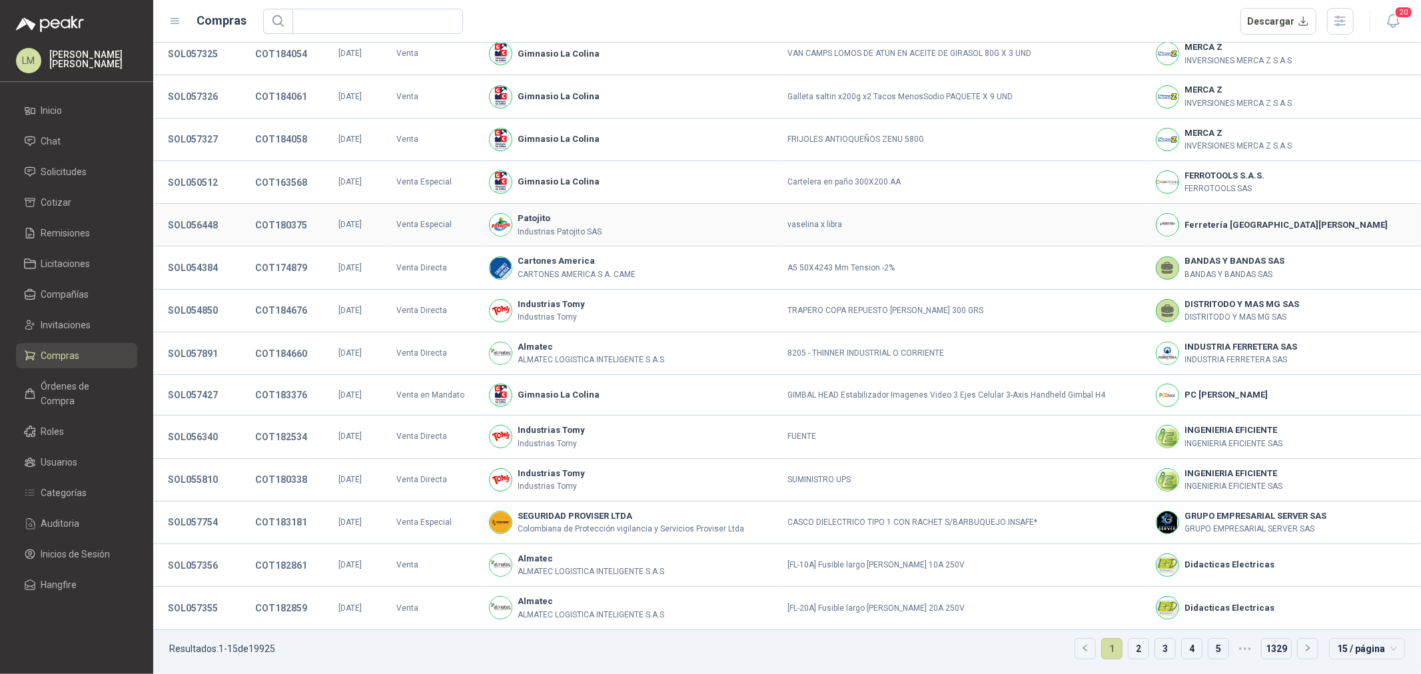
scroll to position [89, 0]
click at [70, 167] on span "Solicitudes" at bounding box center [64, 172] width 46 height 15
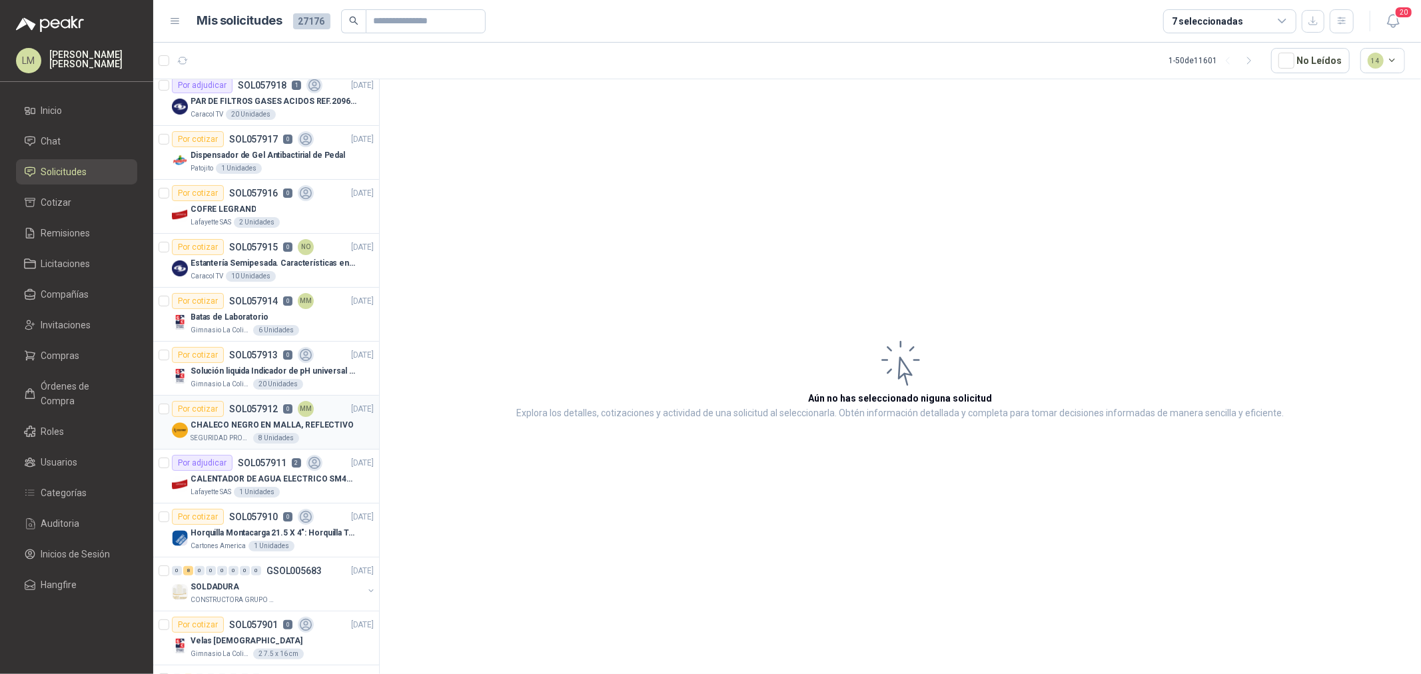
scroll to position [222, 0]
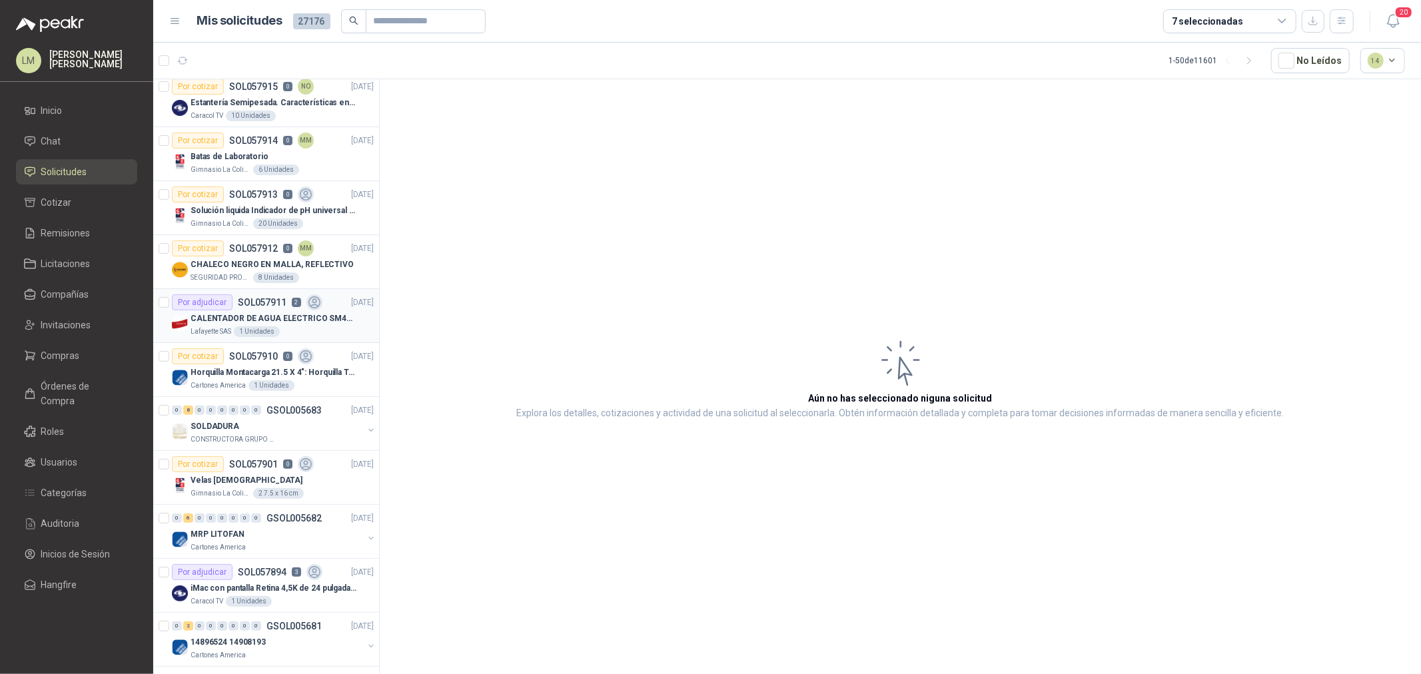
click at [255, 307] on p "SOL057911" at bounding box center [262, 302] width 49 height 9
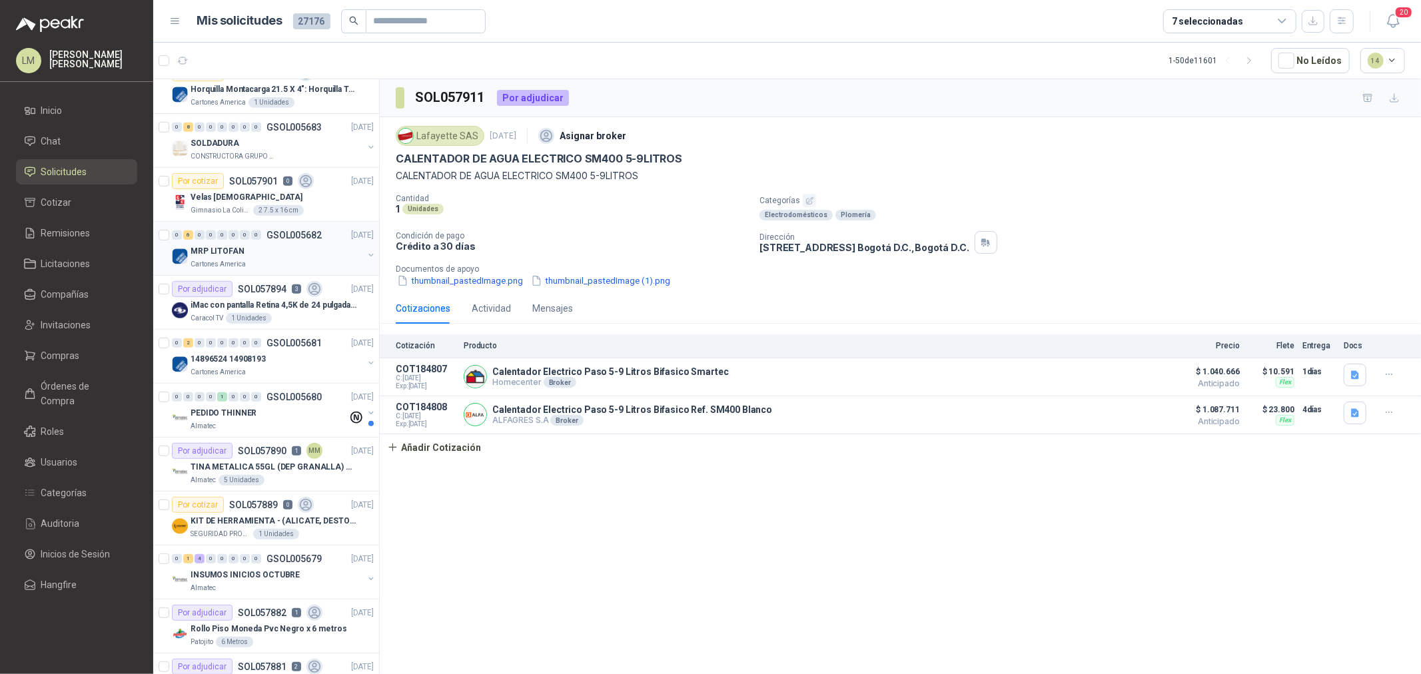
scroll to position [518, 0]
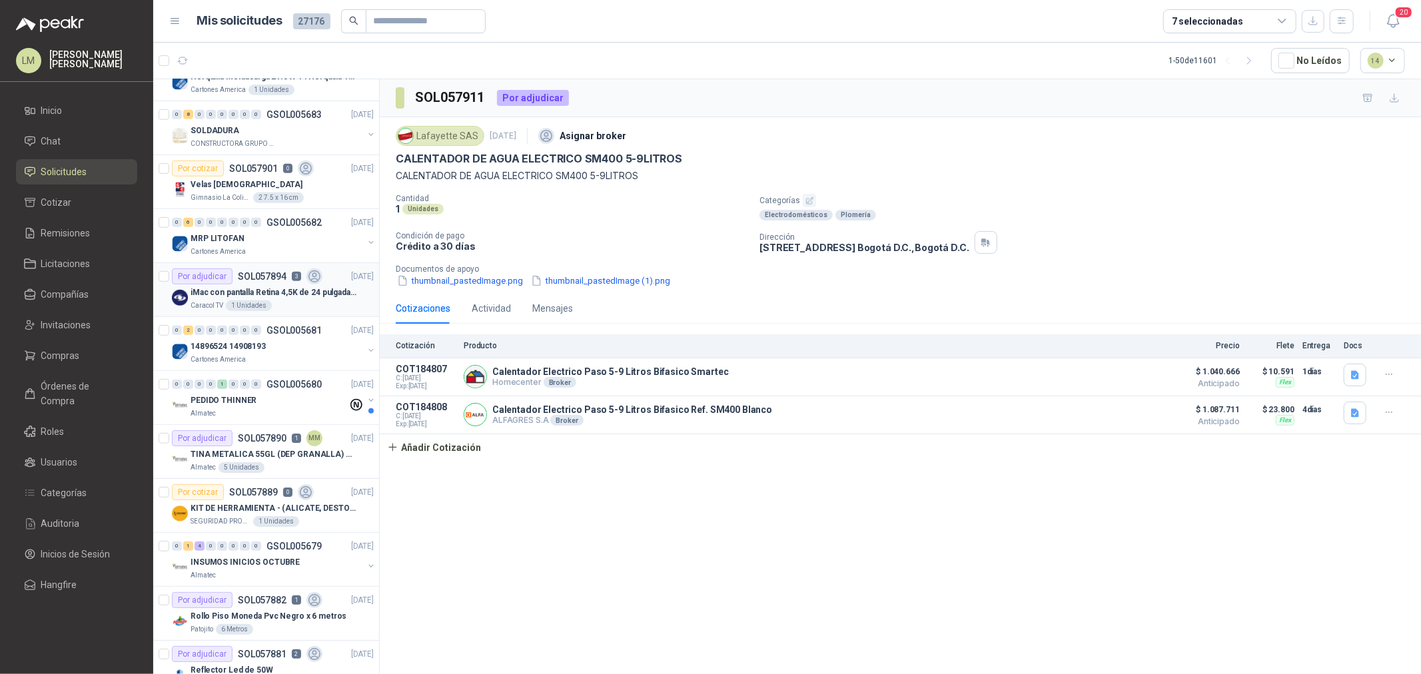
click at [258, 288] on p "iMac con pantalla Retina 4,5K de 24 pulgadas M4" at bounding box center [274, 292] width 166 height 13
